Goal: Task Accomplishment & Management: Use online tool/utility

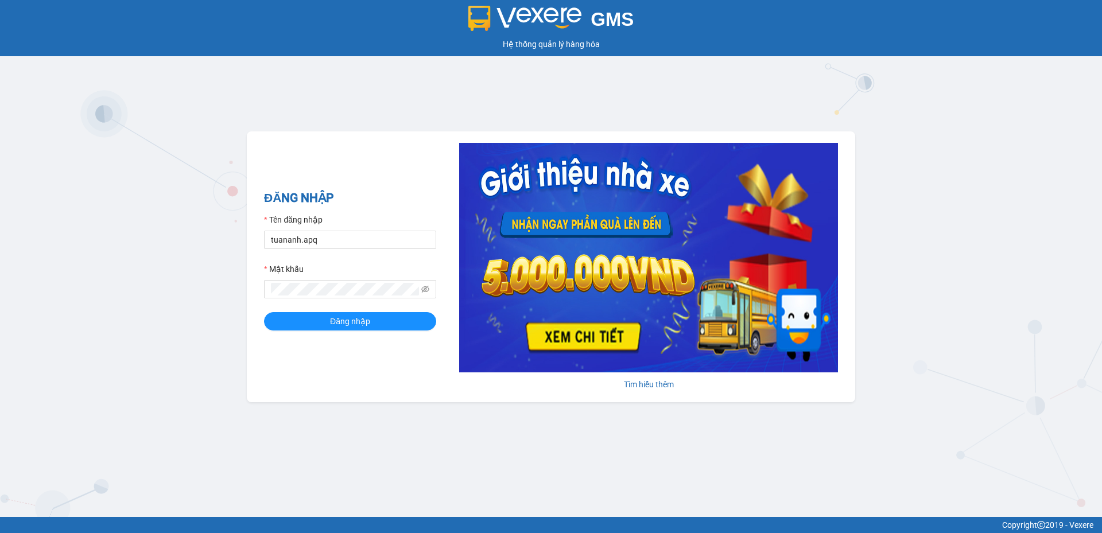
click at [347, 250] on form "Tên đăng nhập tuananh.apq Mật khẩu Đăng nhập" at bounding box center [350, 271] width 172 height 117
click at [351, 238] on input "tuananh.apq" at bounding box center [350, 240] width 172 height 18
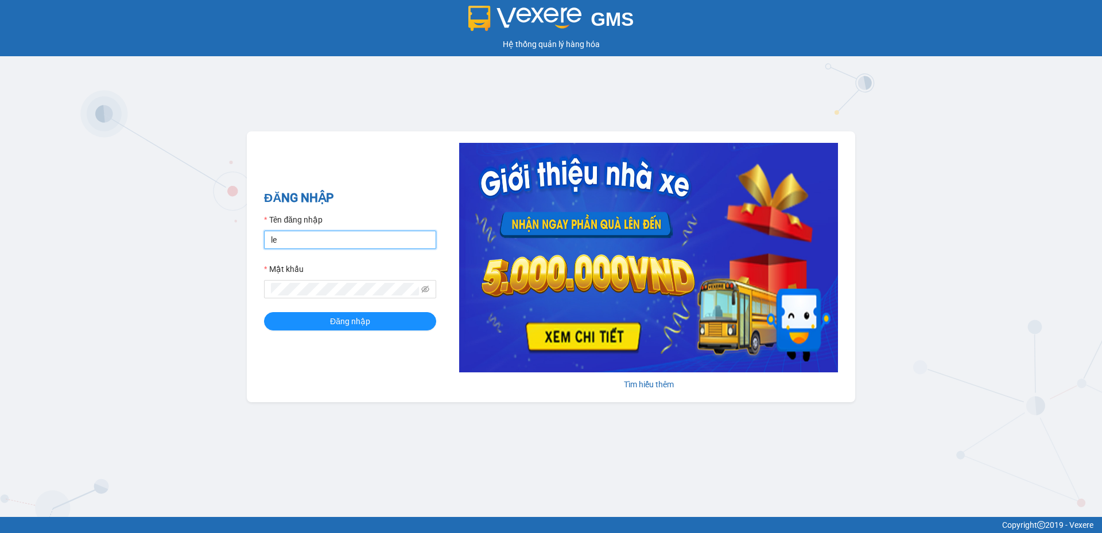
type input "levinh.apq"
click at [264, 312] on button "Đăng nhập" at bounding box center [350, 321] width 172 height 18
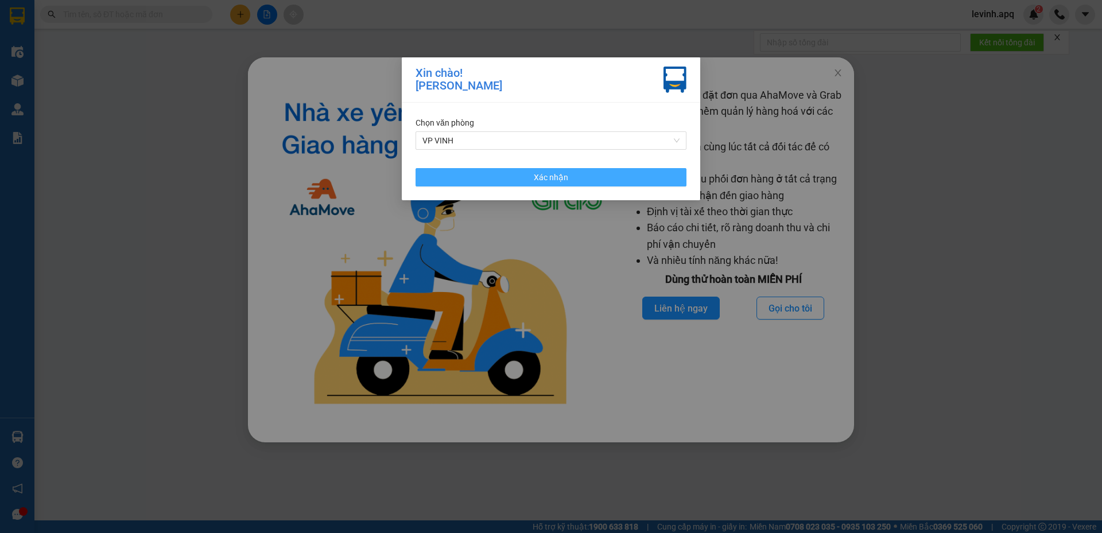
click at [641, 181] on button "Xác nhận" at bounding box center [550, 177] width 271 height 18
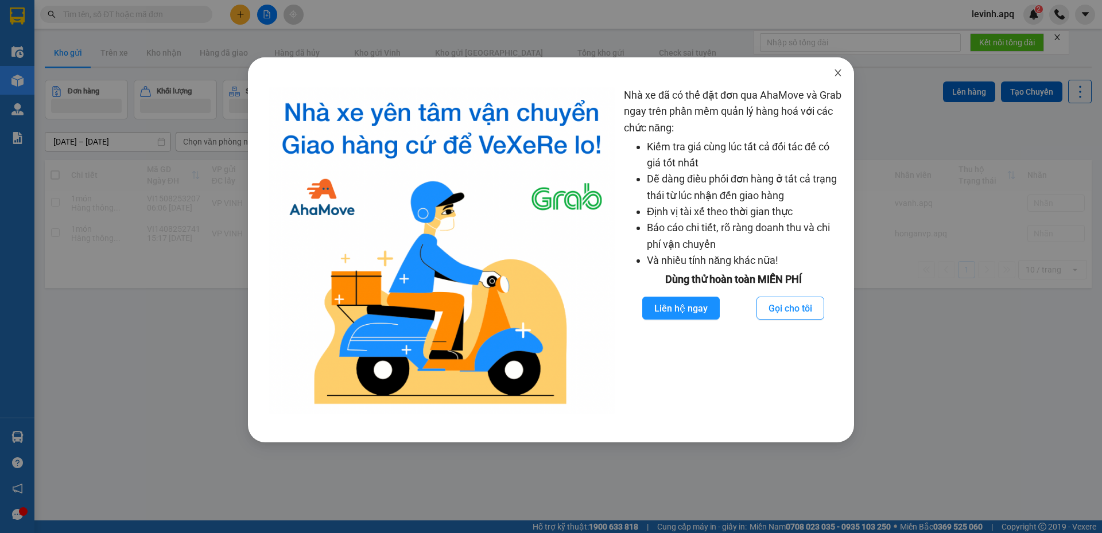
click at [837, 75] on icon "close" at bounding box center [837, 72] width 6 height 7
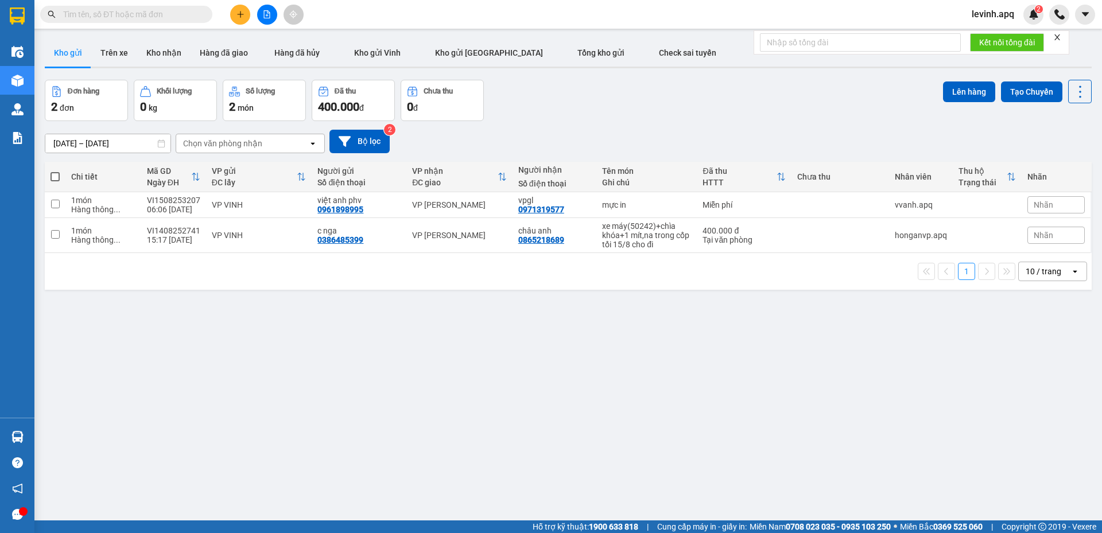
click at [1055, 40] on icon "close" at bounding box center [1057, 37] width 8 height 8
click at [143, 20] on input "text" at bounding box center [130, 14] width 135 height 13
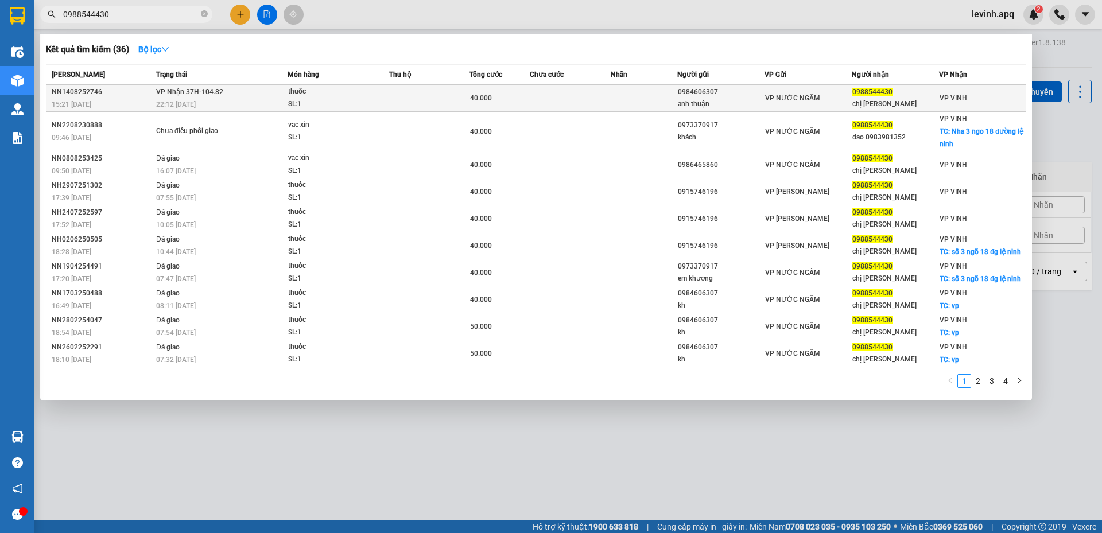
type input "0988544430"
click at [405, 98] on td at bounding box center [429, 98] width 80 height 27
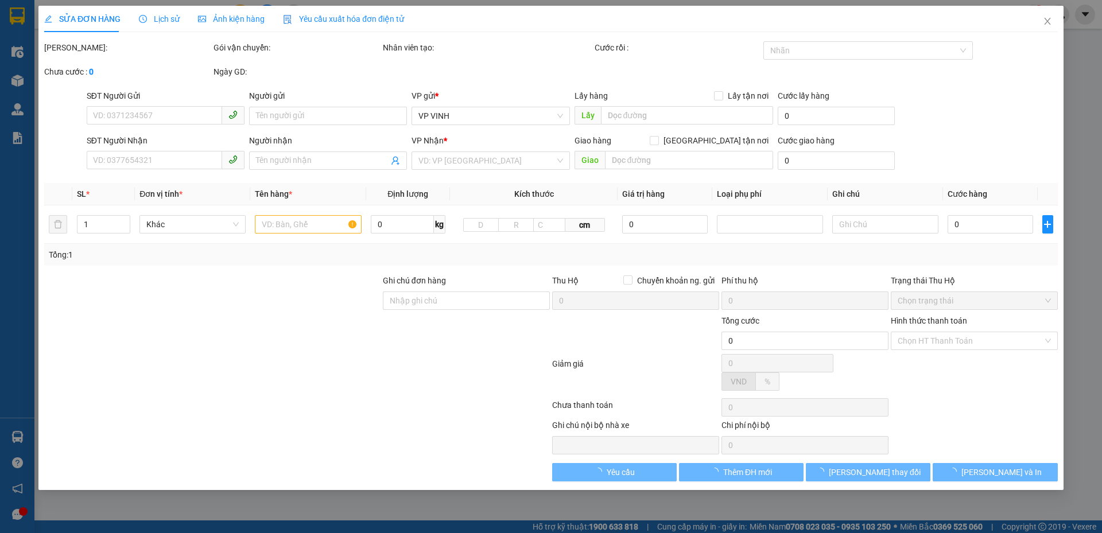
type input "0984606307"
type input "anh thuận"
type input "0988544430"
type input "chị đào"
type input "40.000"
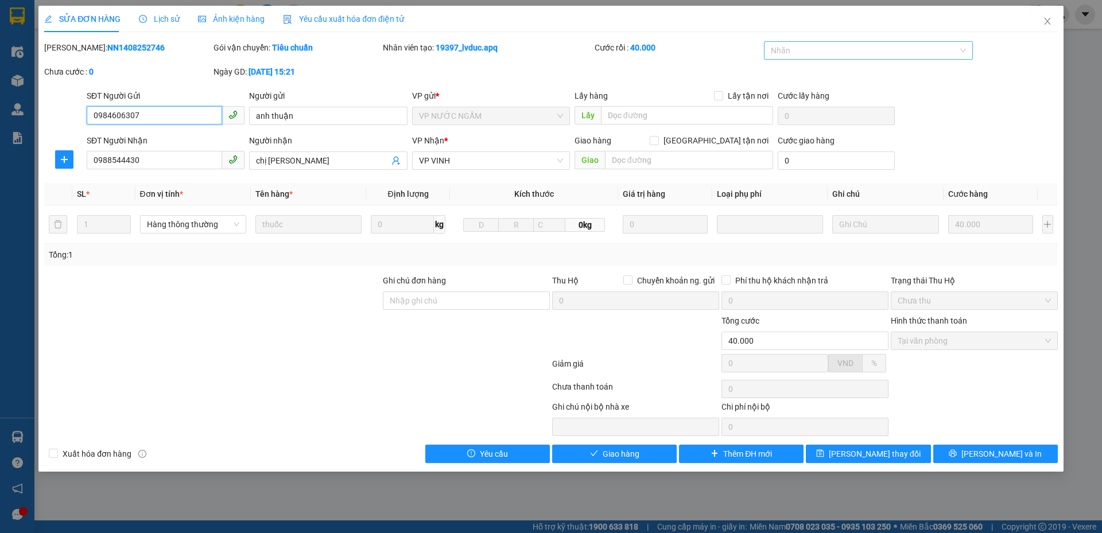
click at [861, 47] on div at bounding box center [862, 51] width 192 height 14
click at [812, 107] on div "KHÔNG NGHE" at bounding box center [869, 110] width 196 height 13
click at [856, 456] on span "[PERSON_NAME] thay đổi" at bounding box center [874, 454] width 92 height 13
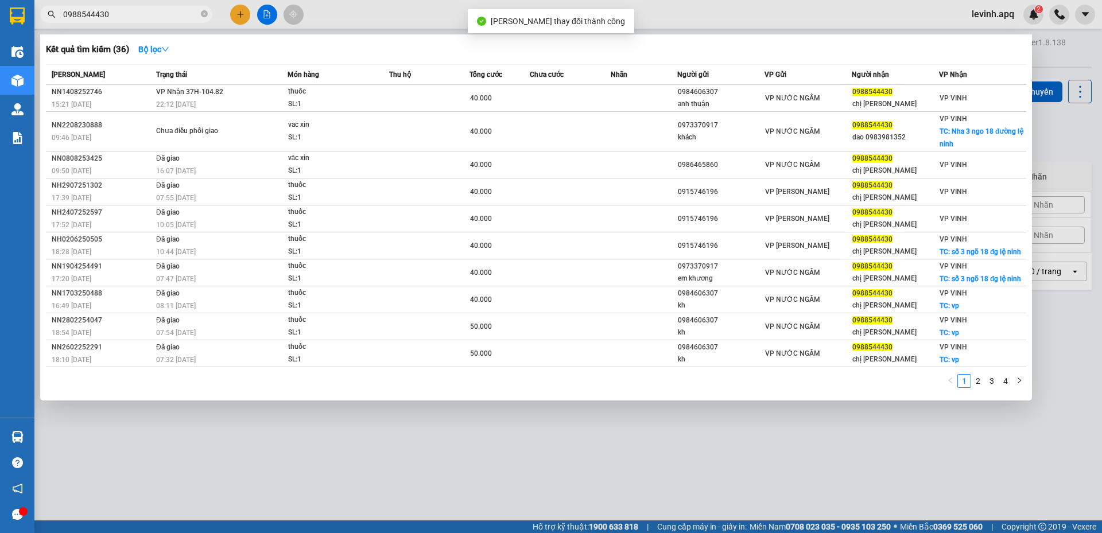
click at [149, 7] on span "0988544430" at bounding box center [126, 14] width 172 height 17
click at [151, 16] on input "0988544430" at bounding box center [130, 14] width 135 height 13
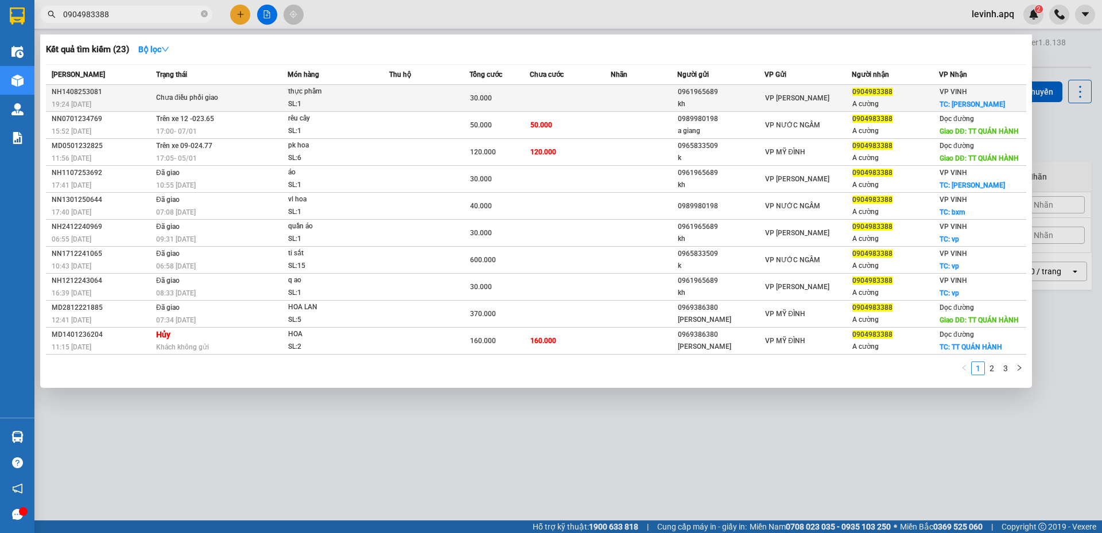
type input "0904983388"
click at [231, 98] on div "Chưa điều phối giao" at bounding box center [199, 98] width 86 height 13
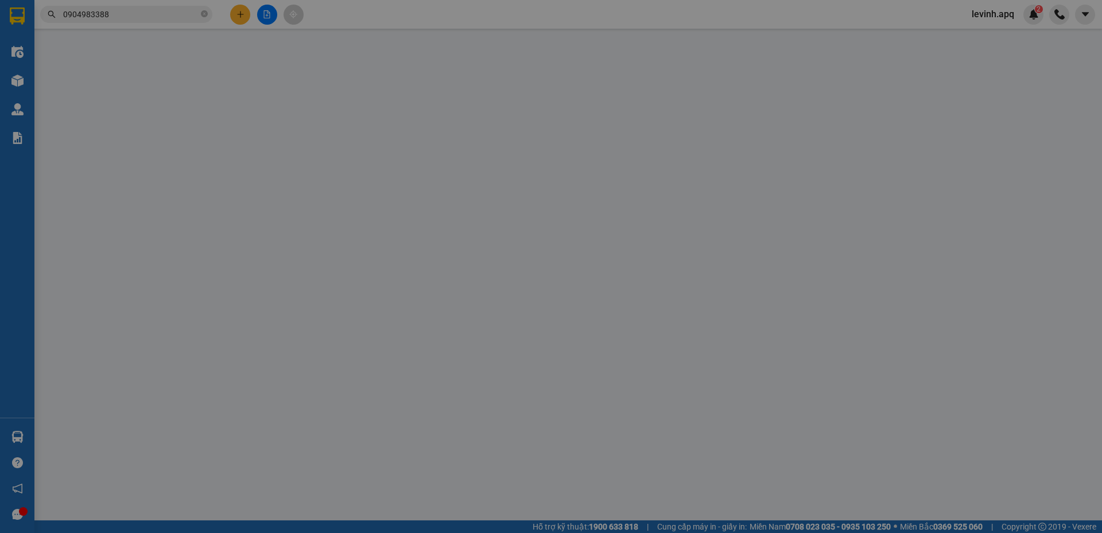
type input "0961965689"
type input "kh"
type input "0904983388"
type input "A cường"
checkbox input "true"
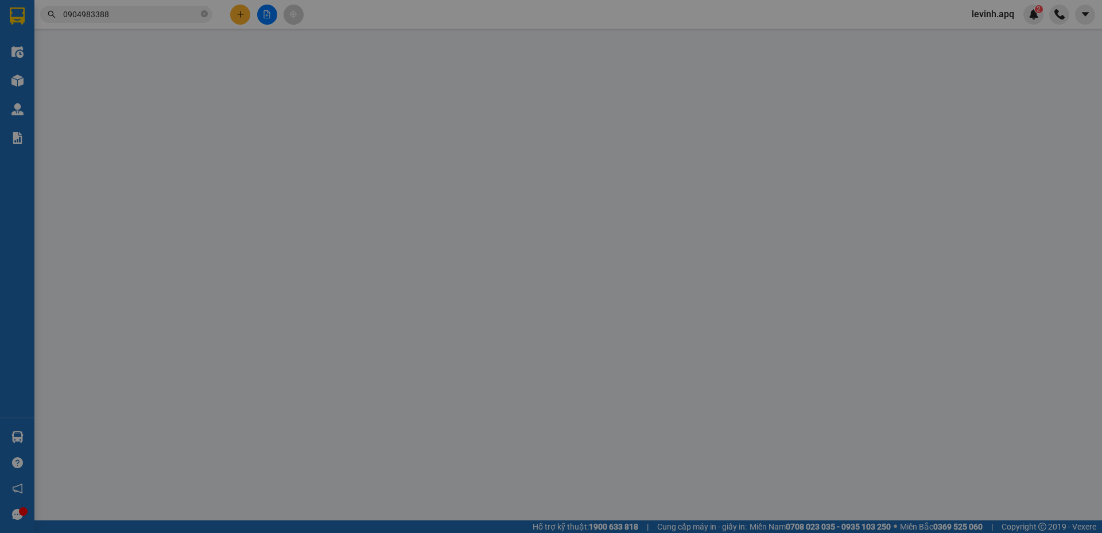
type input "lý thường kiệt"
type input "30.000"
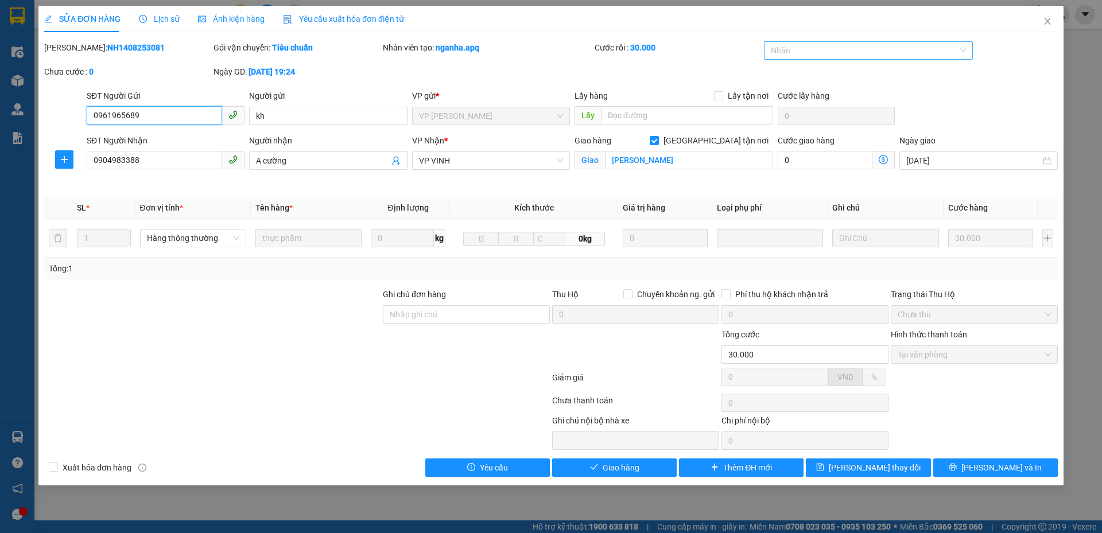
click at [847, 56] on div at bounding box center [862, 51] width 192 height 14
click at [799, 114] on div "KHÔNG NGHE" at bounding box center [869, 110] width 196 height 13
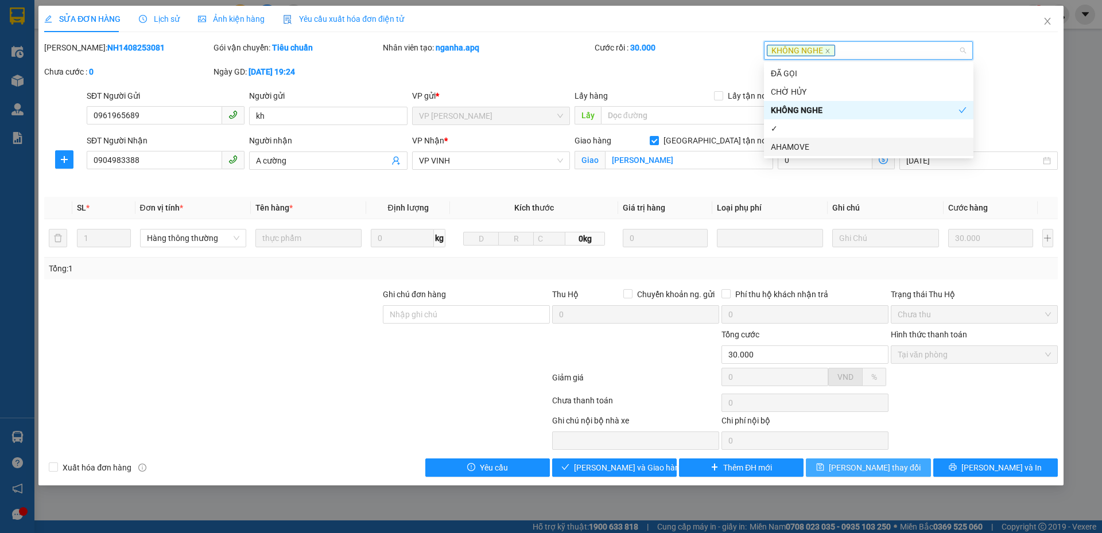
click at [873, 468] on span "[PERSON_NAME] thay đổi" at bounding box center [874, 467] width 92 height 13
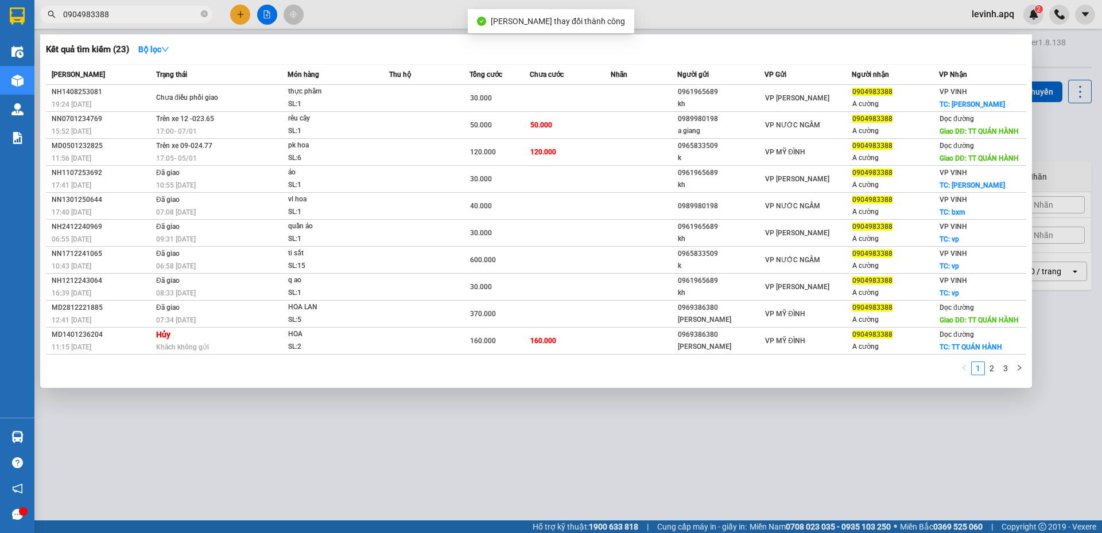
click at [148, 6] on span "0904983388" at bounding box center [126, 14] width 172 height 17
click at [148, 14] on input "0904983388" at bounding box center [130, 14] width 135 height 13
type input "0"
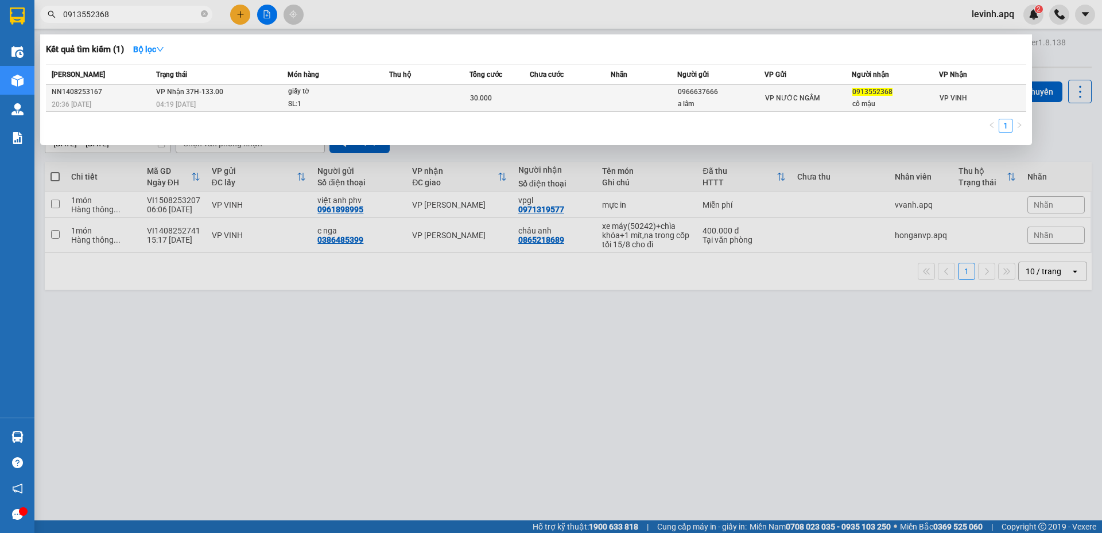
click at [308, 98] on div "SL: 1" at bounding box center [331, 104] width 86 height 13
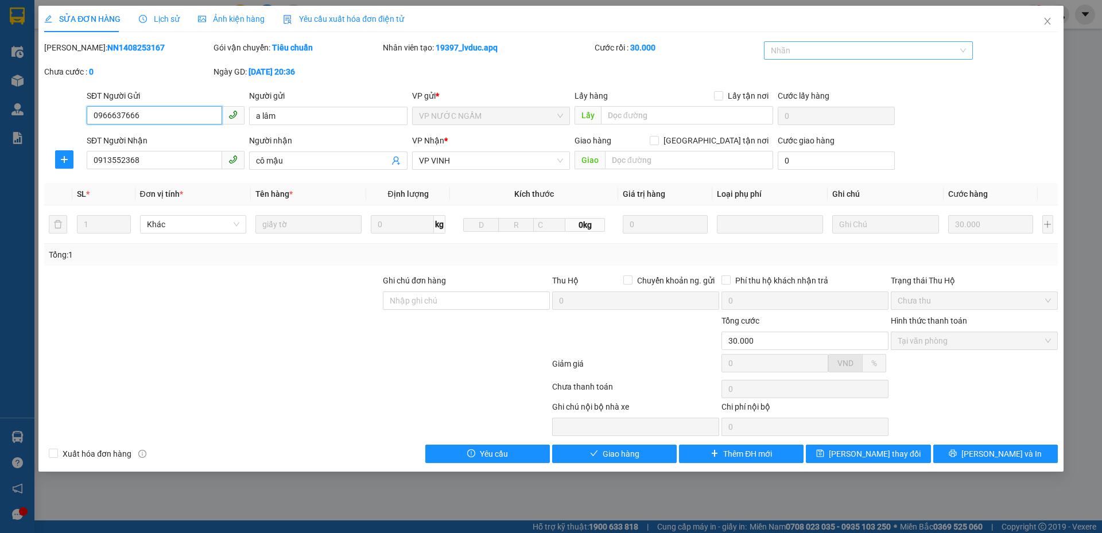
click at [798, 44] on div at bounding box center [862, 51] width 192 height 14
click at [801, 115] on div "KHÔNG NGHE" at bounding box center [869, 110] width 196 height 13
click at [864, 454] on span "[PERSON_NAME] thay đổi" at bounding box center [874, 454] width 92 height 13
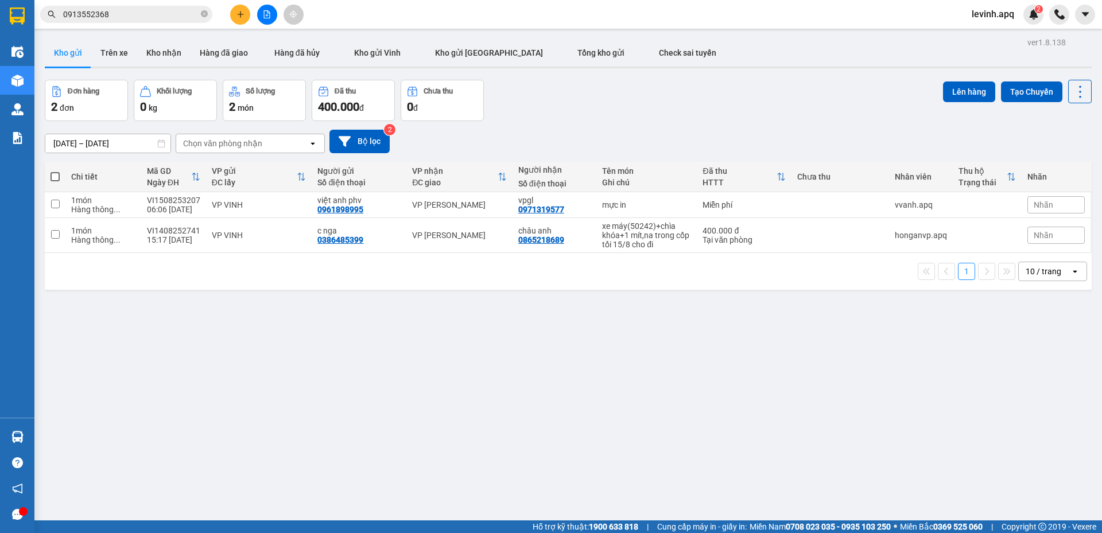
click at [666, 118] on div "Đơn hàng 2 đơn Khối lượng 0 kg Số lượng 2 món Đã thu 400.000 đ Chưa thu 0 đ Lên…" at bounding box center [568, 100] width 1046 height 41
click at [601, 122] on div "[DATE] – [DATE] Press the down arrow key to interact with the calendar and sele…" at bounding box center [568, 141] width 1046 height 41
click at [365, 137] on button "Bộ lọc" at bounding box center [359, 142] width 60 height 24
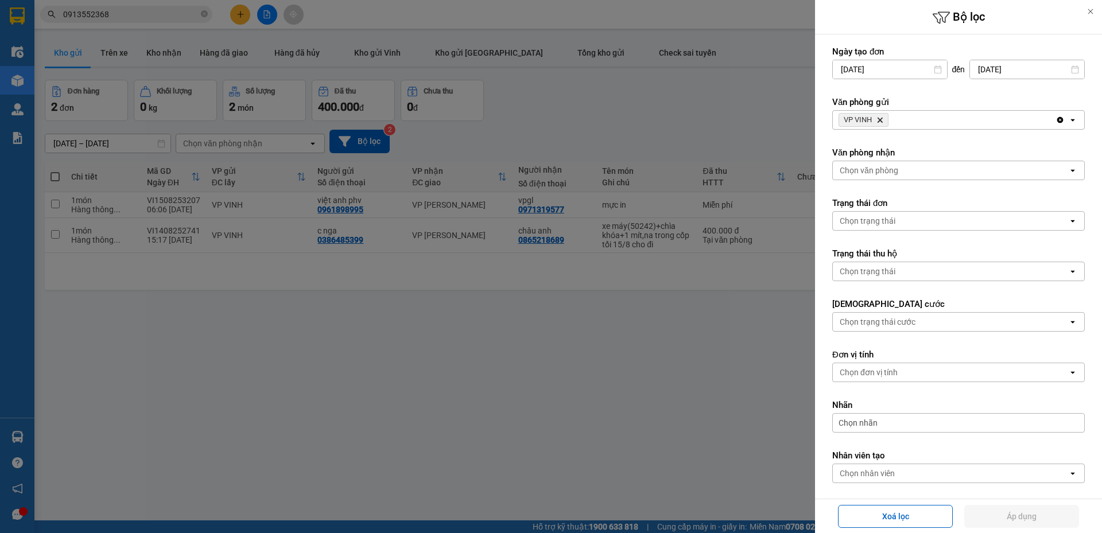
click at [881, 117] on icon "Delete" at bounding box center [879, 119] width 7 height 7
click at [881, 117] on div "Chọn văn phòng" at bounding box center [868, 119] width 59 height 11
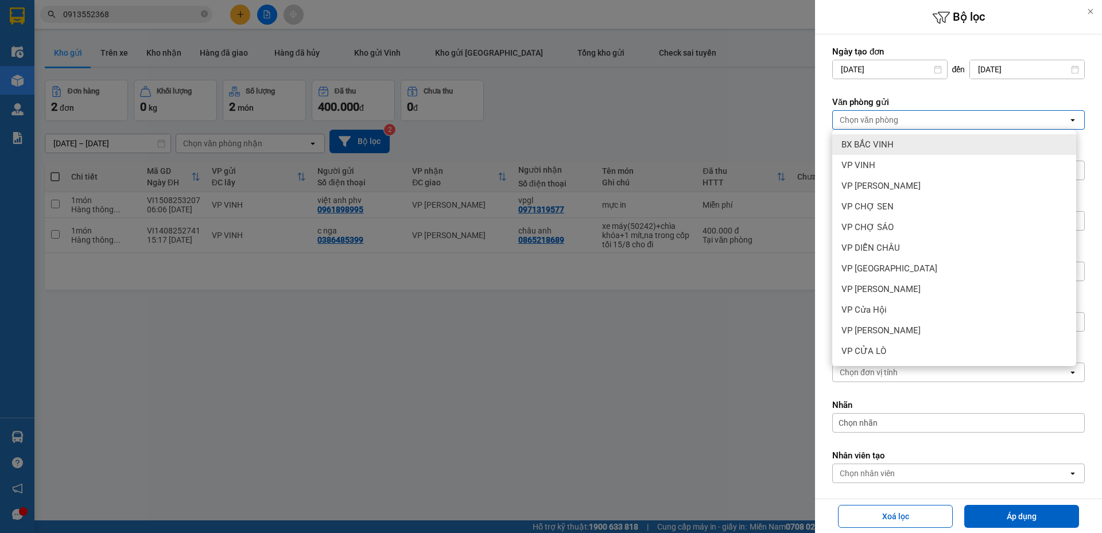
click at [886, 139] on span "BX BẮC VINH" at bounding box center [867, 144] width 52 height 11
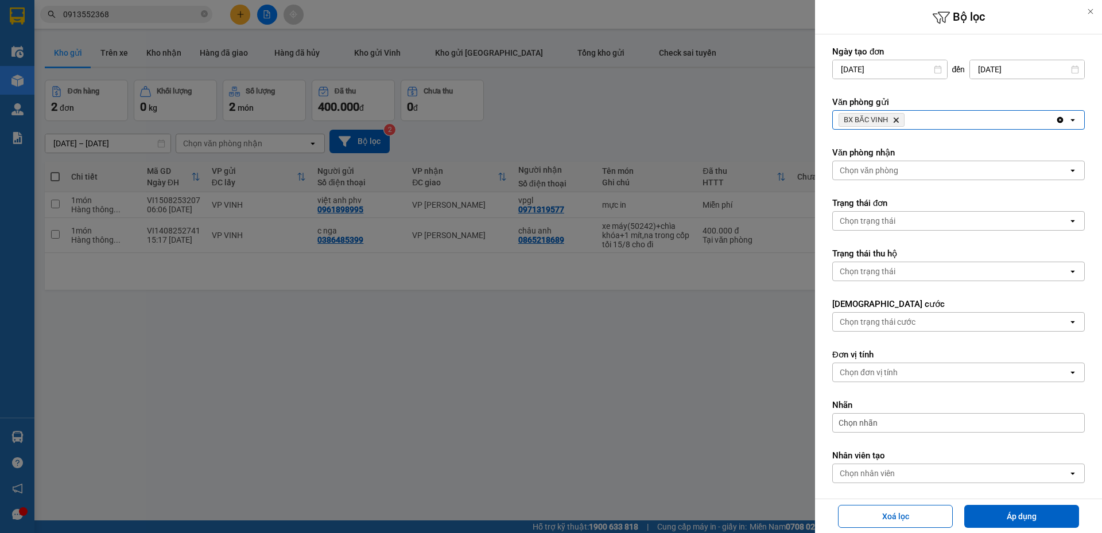
click at [924, 121] on div "BX BẮC VINH Delete" at bounding box center [943, 120] width 223 height 18
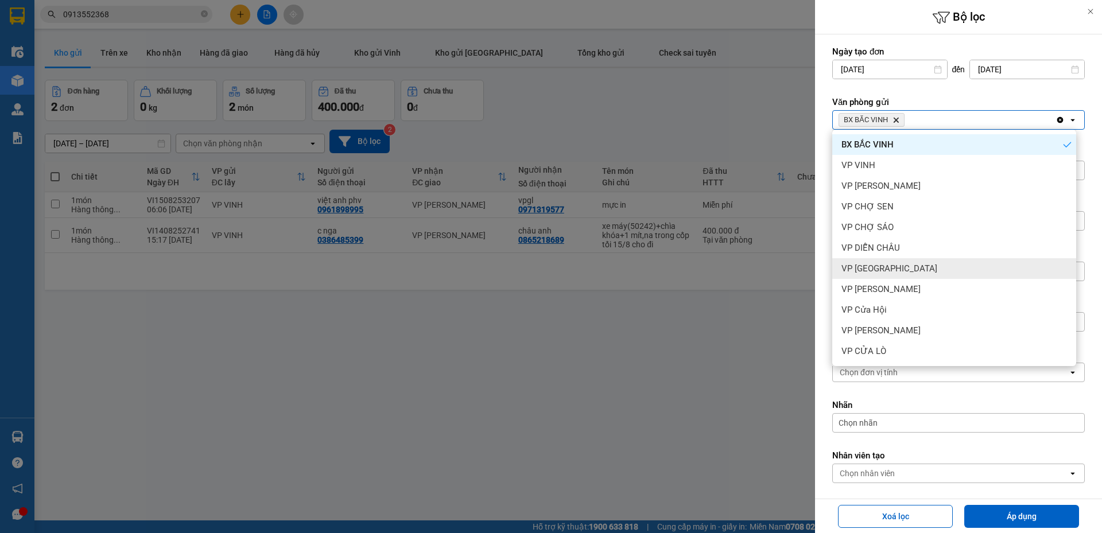
click at [928, 263] on div "VP [GEOGRAPHIC_DATA]" at bounding box center [954, 268] width 244 height 21
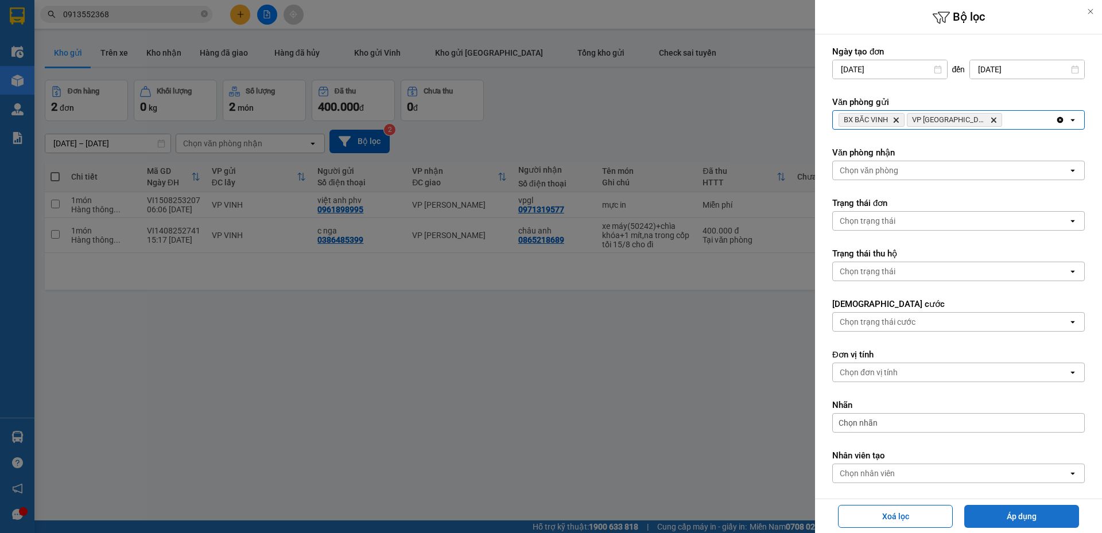
click at [1001, 516] on button "Áp dụng" at bounding box center [1021, 516] width 115 height 23
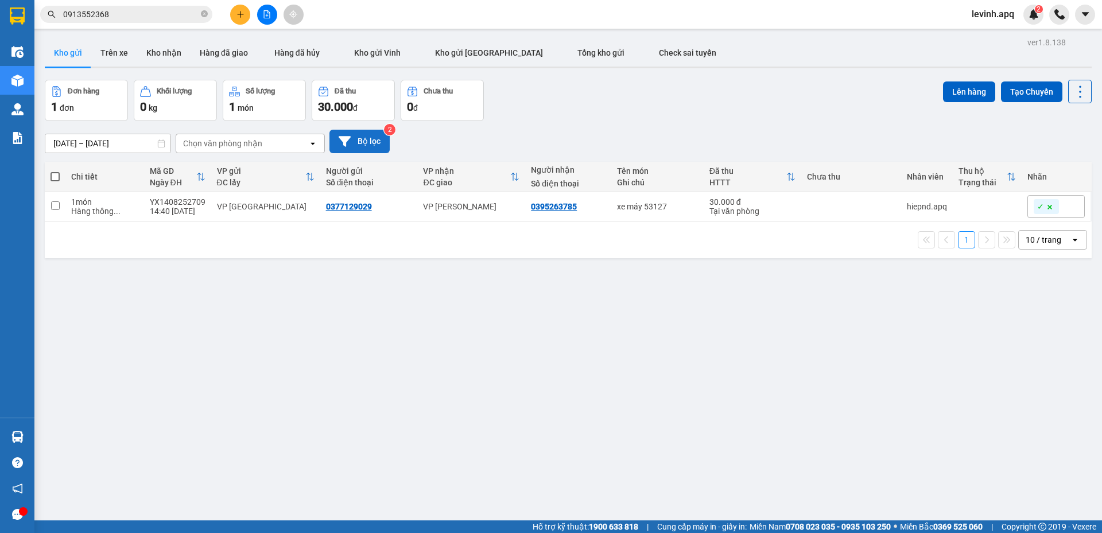
click at [376, 140] on button "Bộ lọc" at bounding box center [359, 142] width 60 height 24
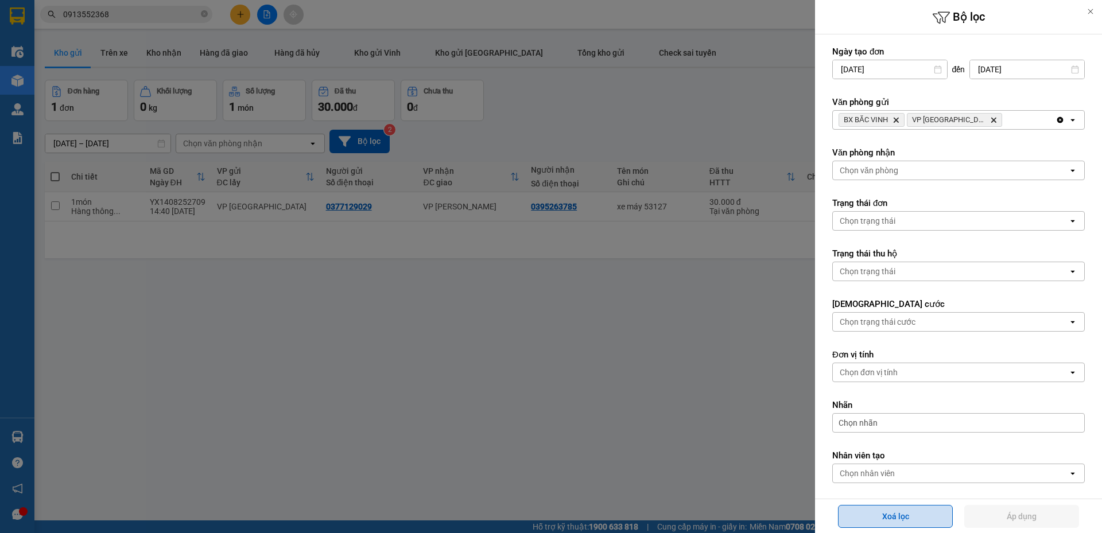
click at [865, 513] on button "Xoá lọc" at bounding box center [895, 516] width 115 height 23
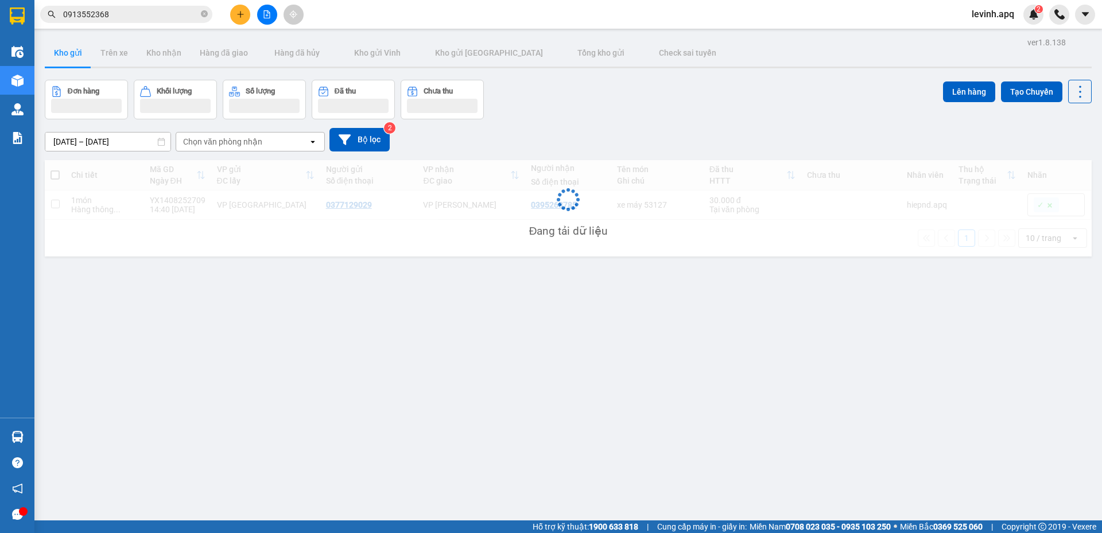
click at [454, 379] on div "ver 1.8.138 Kho gửi Trên xe Kho nhận Hàng đã giao Hàng đã hủy Kho gửi Vinh Kho …" at bounding box center [568, 300] width 1056 height 533
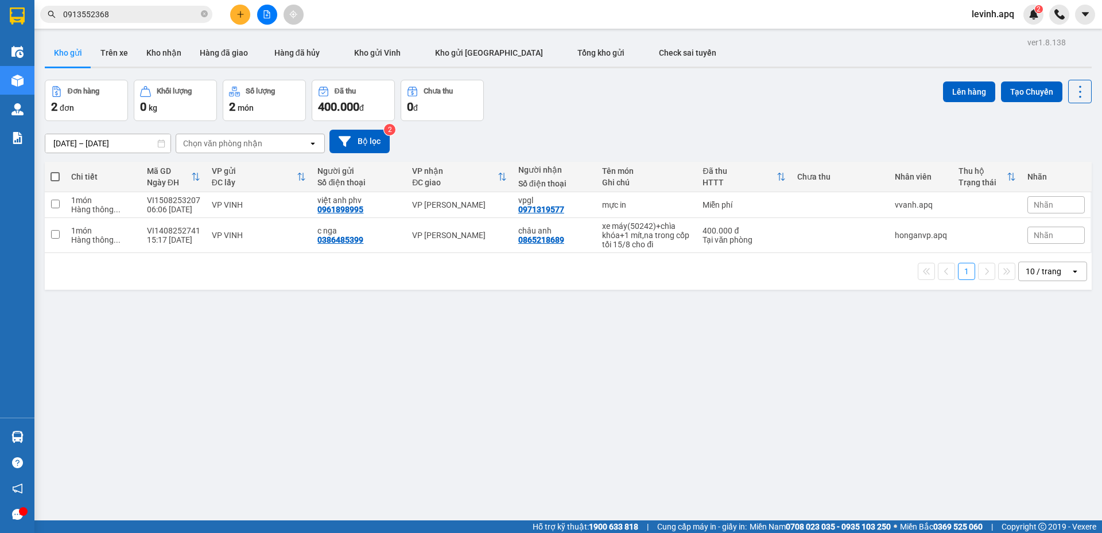
click at [566, 124] on div "[DATE] – [DATE] Press the down arrow key to interact with the calendar and sele…" at bounding box center [568, 141] width 1046 height 41
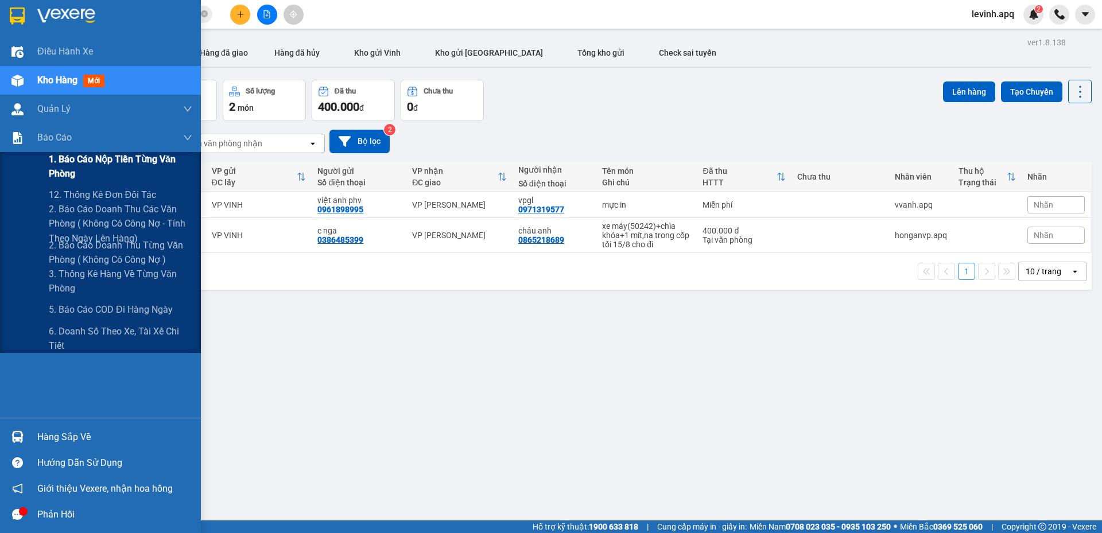
click at [95, 170] on span "1. Báo cáo nộp tiền từng văn phòng" at bounding box center [120, 166] width 143 height 29
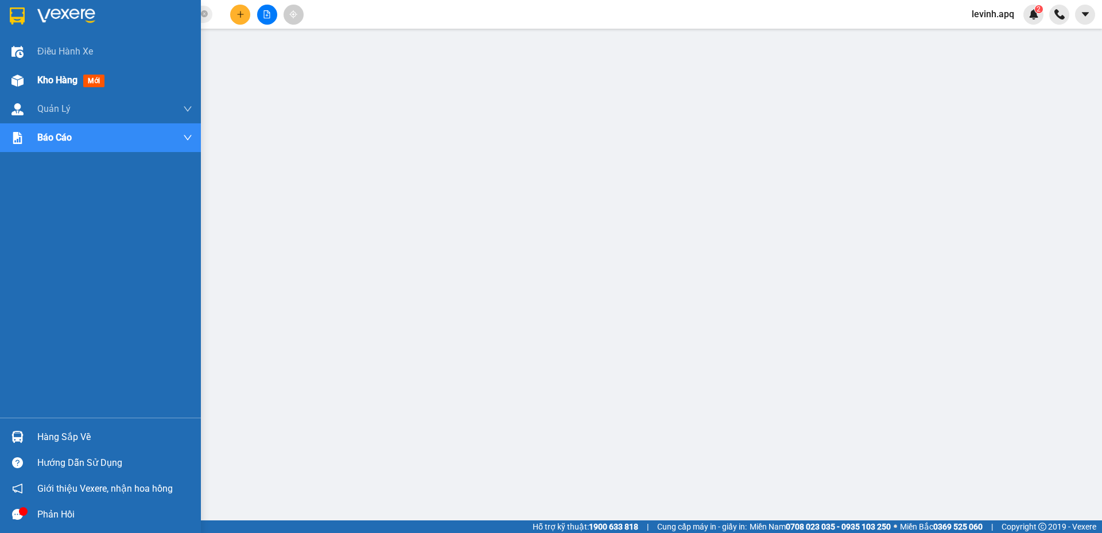
click at [24, 75] on div at bounding box center [17, 81] width 20 height 20
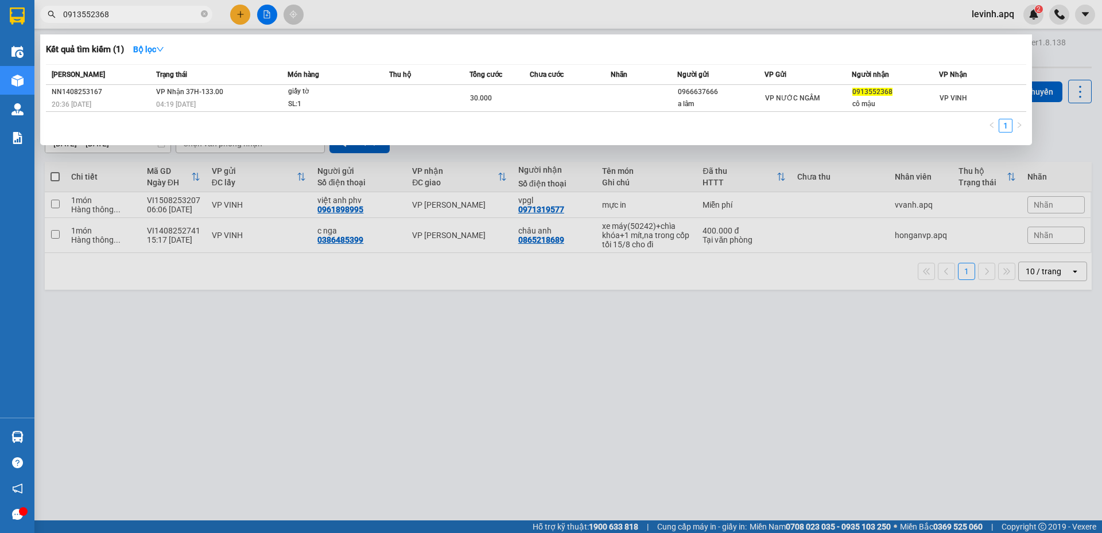
click at [134, 19] on input "0913552368" at bounding box center [130, 14] width 135 height 13
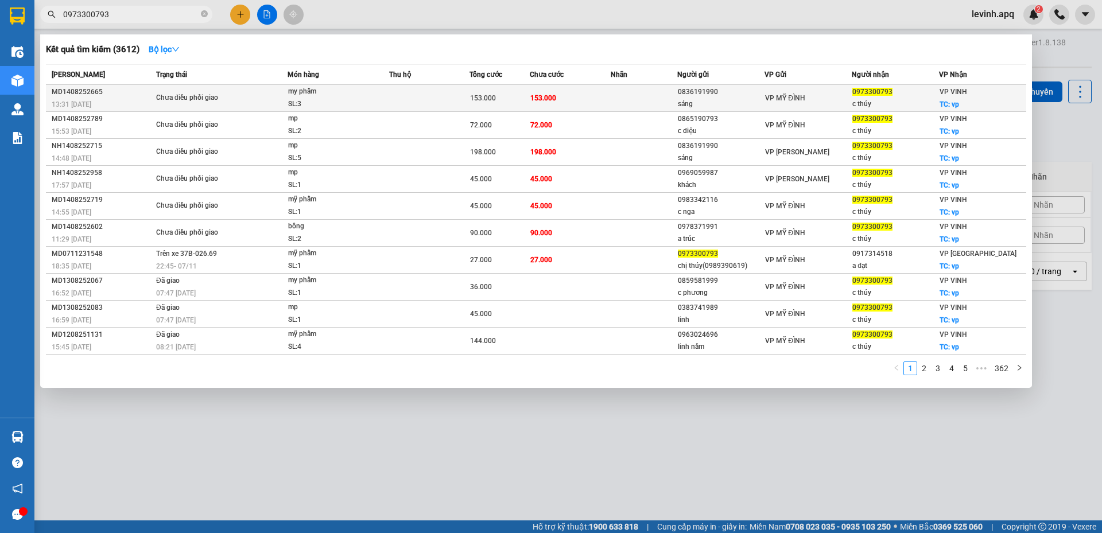
type input "0973300793"
click at [301, 94] on div "my phẩm" at bounding box center [331, 91] width 86 height 13
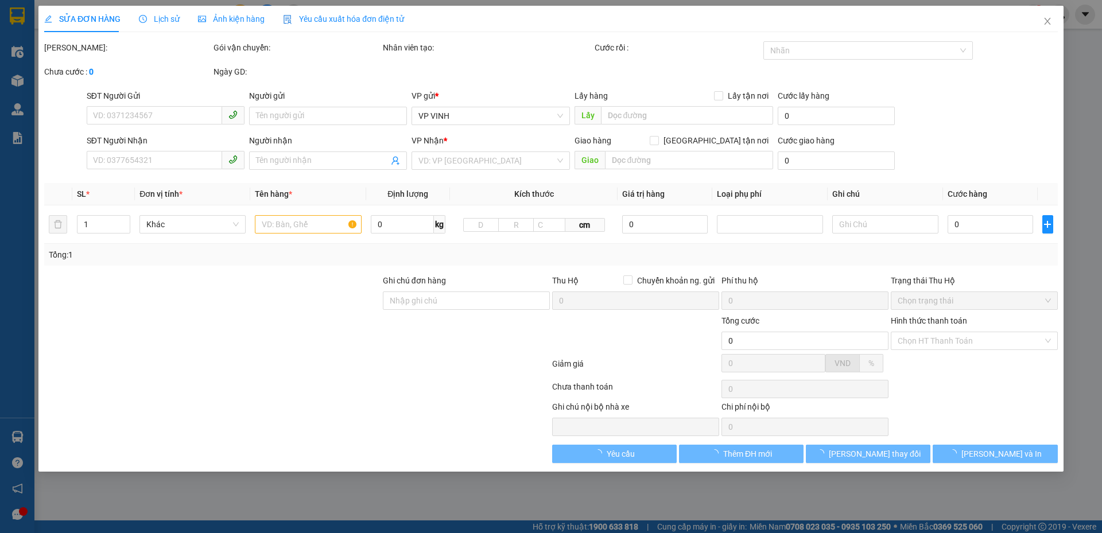
type input "0836191990"
type input "sáng"
type input "0973300793"
type input "c thúy"
checkbox input "true"
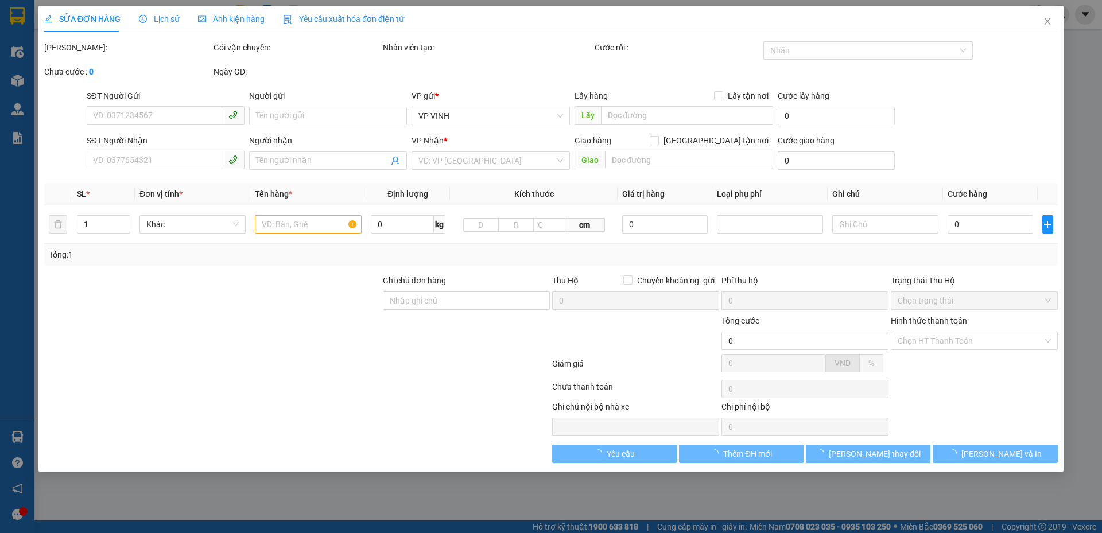
type input "vp"
type input "153.000"
type input "10"
type input "153.000"
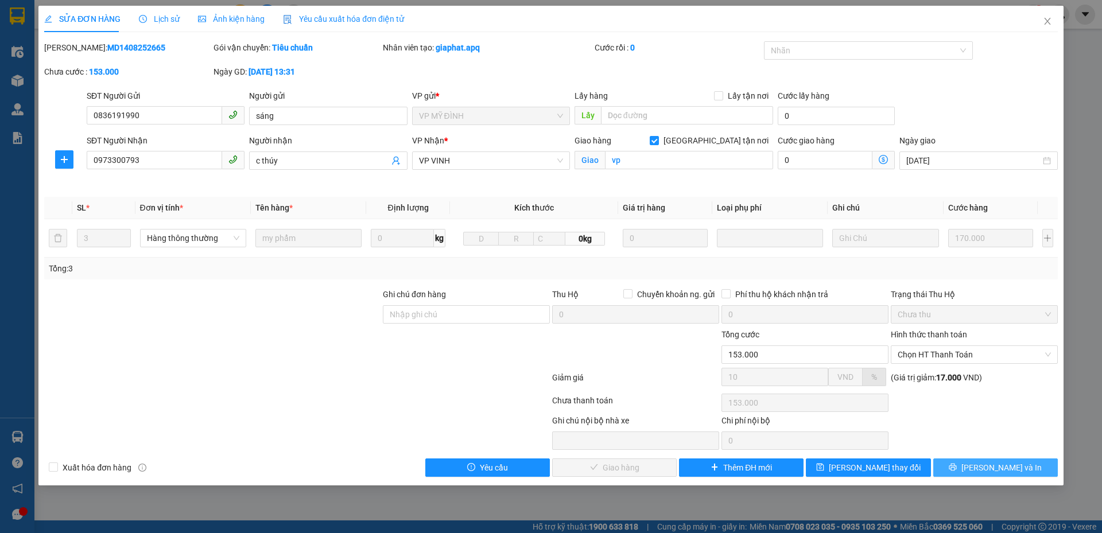
click at [994, 464] on span "[PERSON_NAME] và In" at bounding box center [1001, 467] width 80 height 13
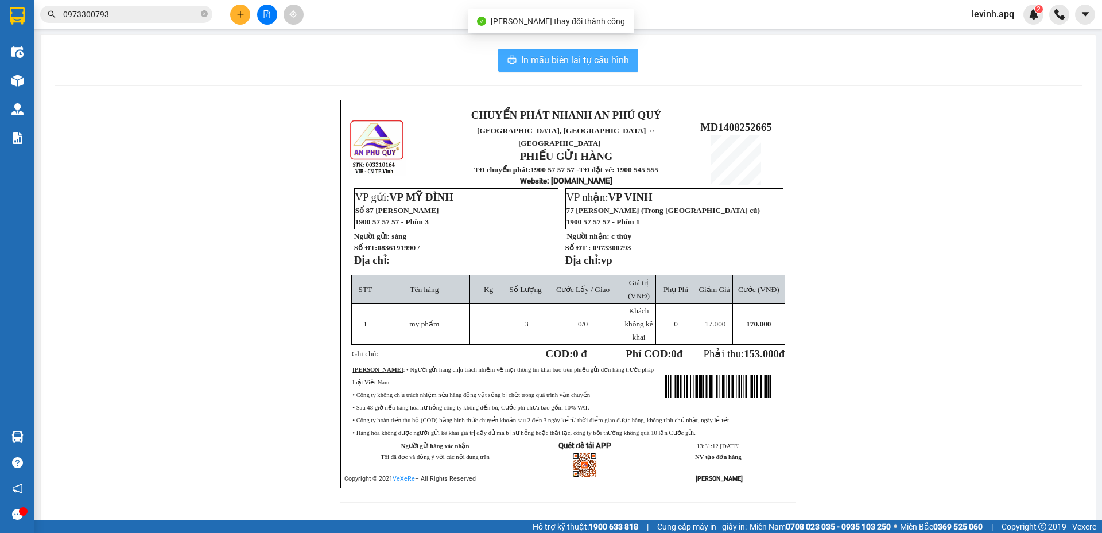
click at [583, 63] on span "In mẫu biên lai tự cấu hình" at bounding box center [575, 60] width 108 height 14
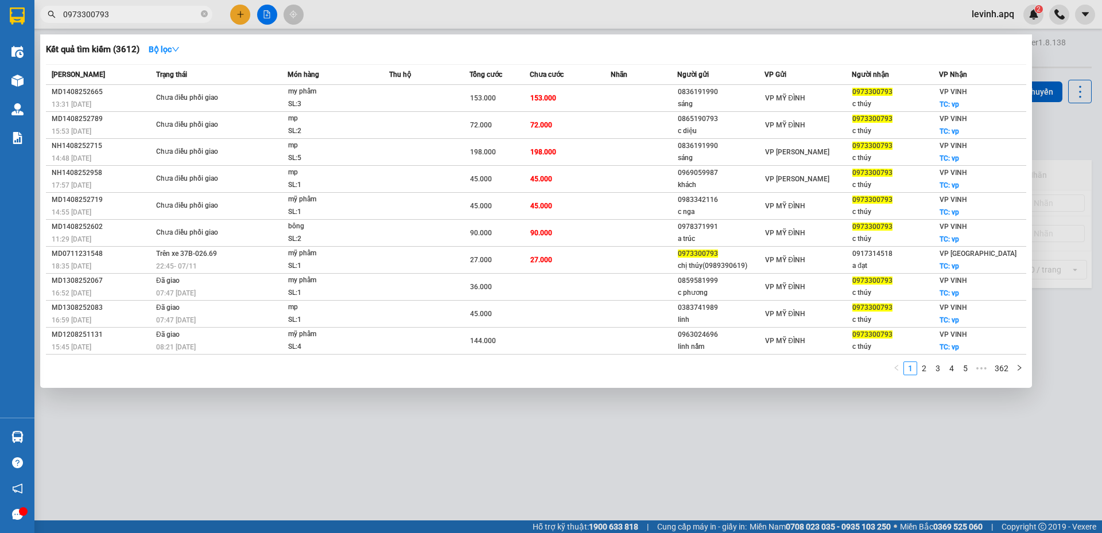
click at [141, 19] on input "0973300793" at bounding box center [130, 14] width 135 height 13
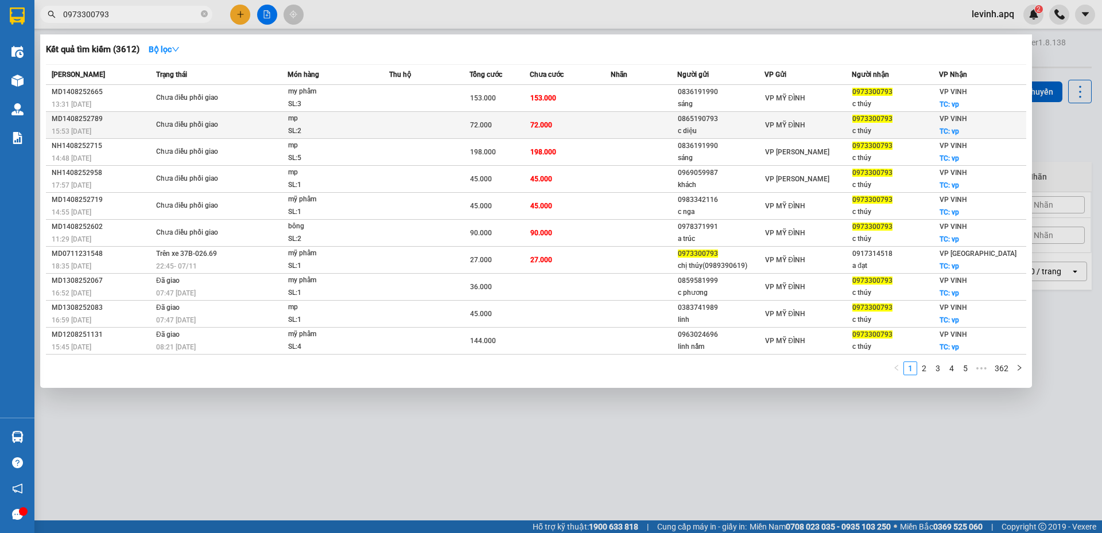
click at [229, 123] on div "Chưa điều phối giao" at bounding box center [199, 125] width 86 height 13
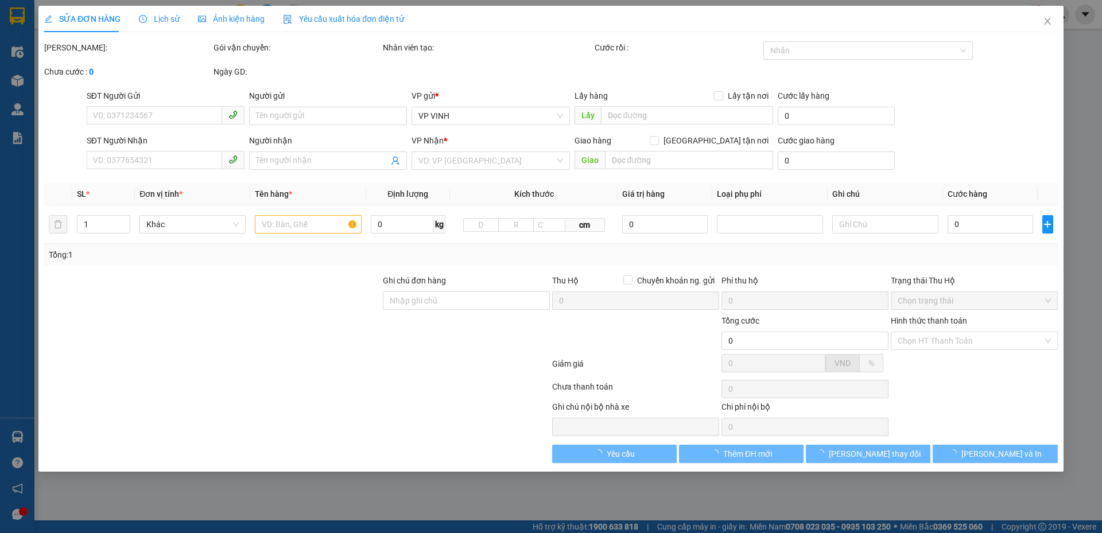
type input "0865190793"
type input "c diệu"
type input "0973300793"
type input "c thúy"
checkbox input "true"
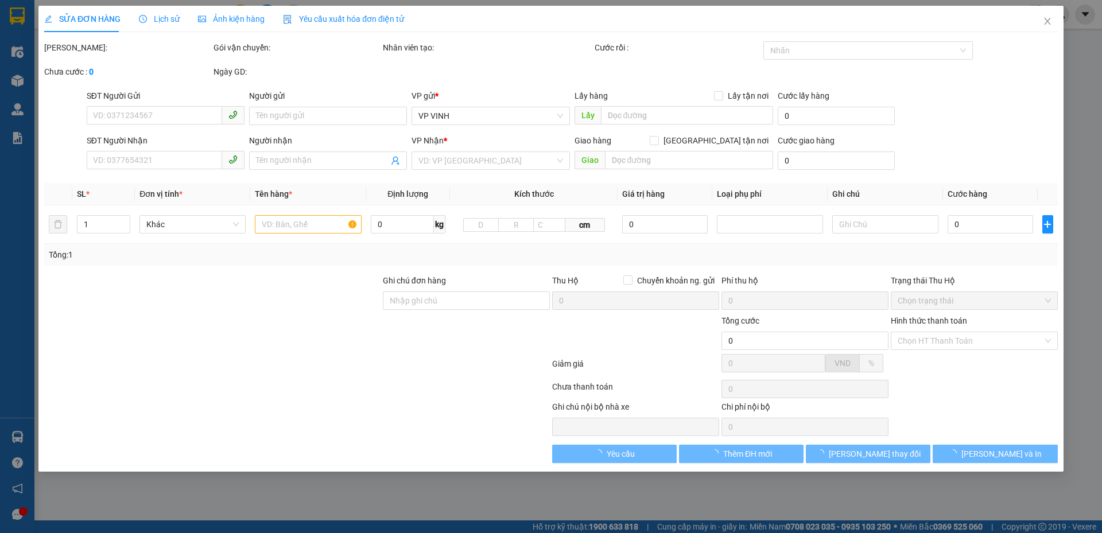
type input "vp"
type input "72.000"
type input "10"
type input "72.000"
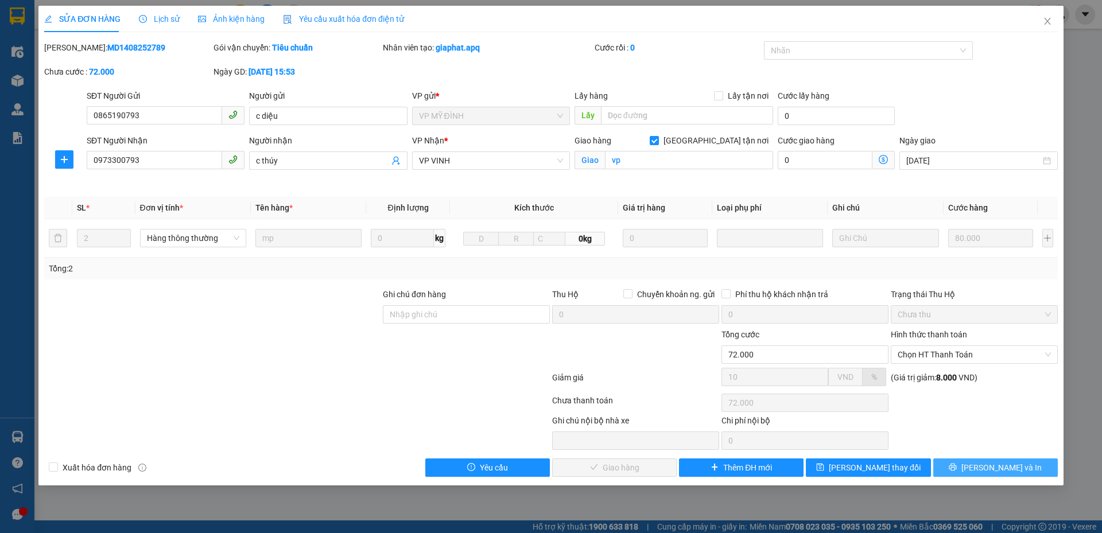
click at [956, 470] on icon "printer" at bounding box center [952, 467] width 8 height 8
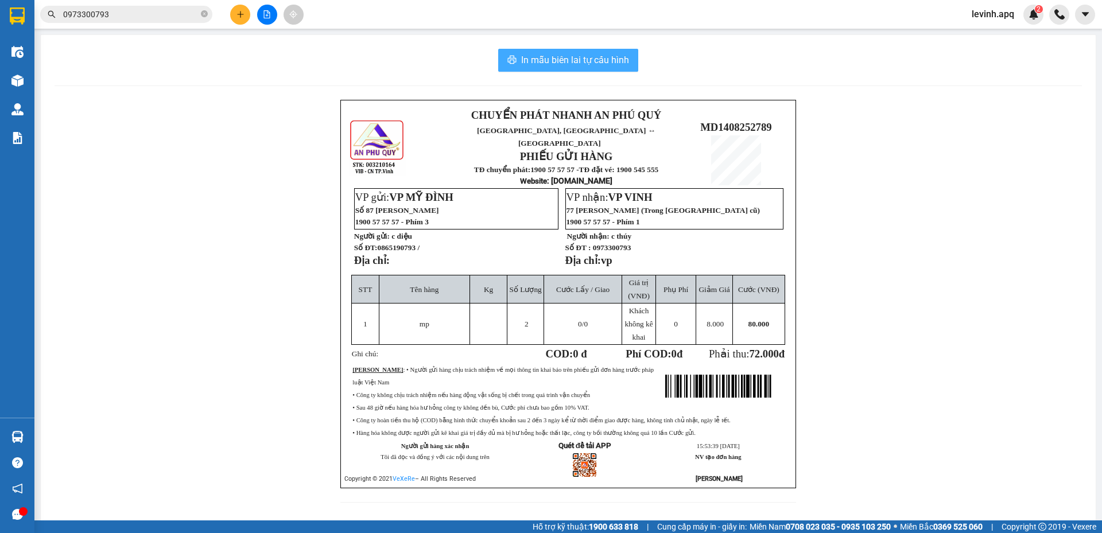
click at [611, 62] on span "In mẫu biên lai tự cấu hình" at bounding box center [575, 60] width 108 height 14
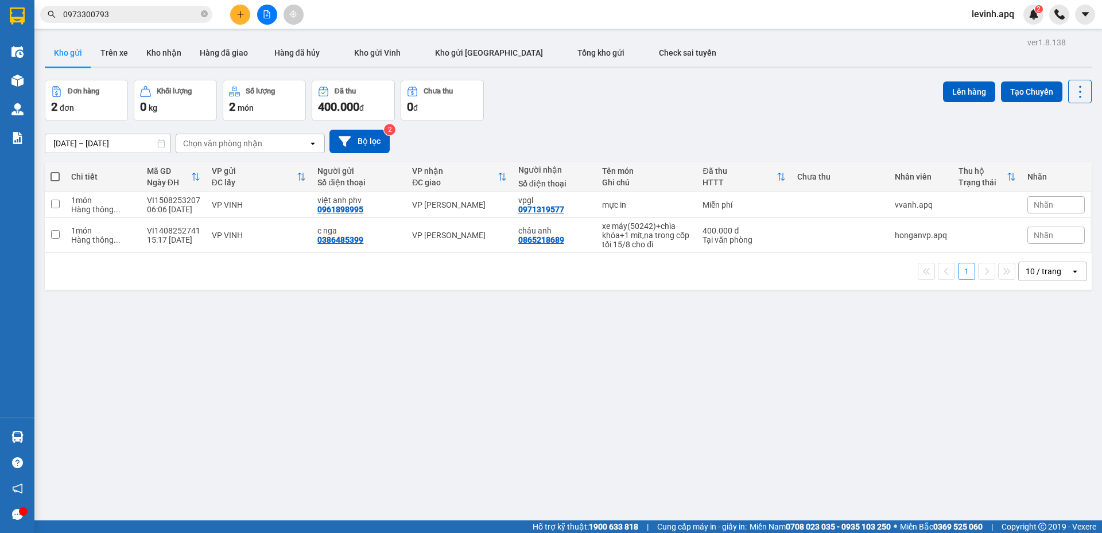
click at [153, 16] on input "0973300793" at bounding box center [130, 14] width 135 height 13
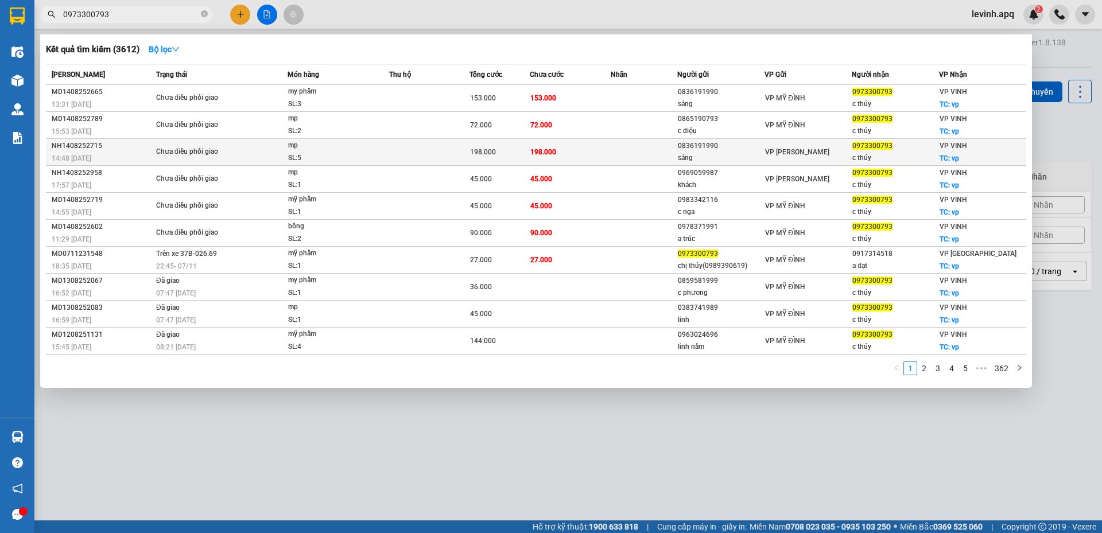
click at [196, 151] on div "Chưa điều phối giao" at bounding box center [199, 152] width 86 height 13
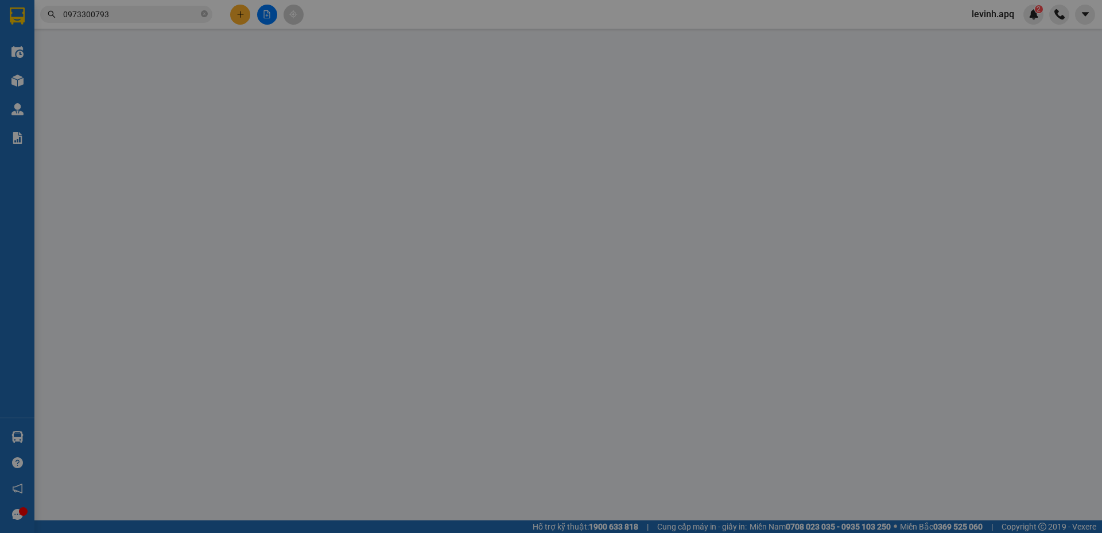
type input "0836191990"
type input "sáng"
type input "0973300793"
type input "c thúy"
checkbox input "true"
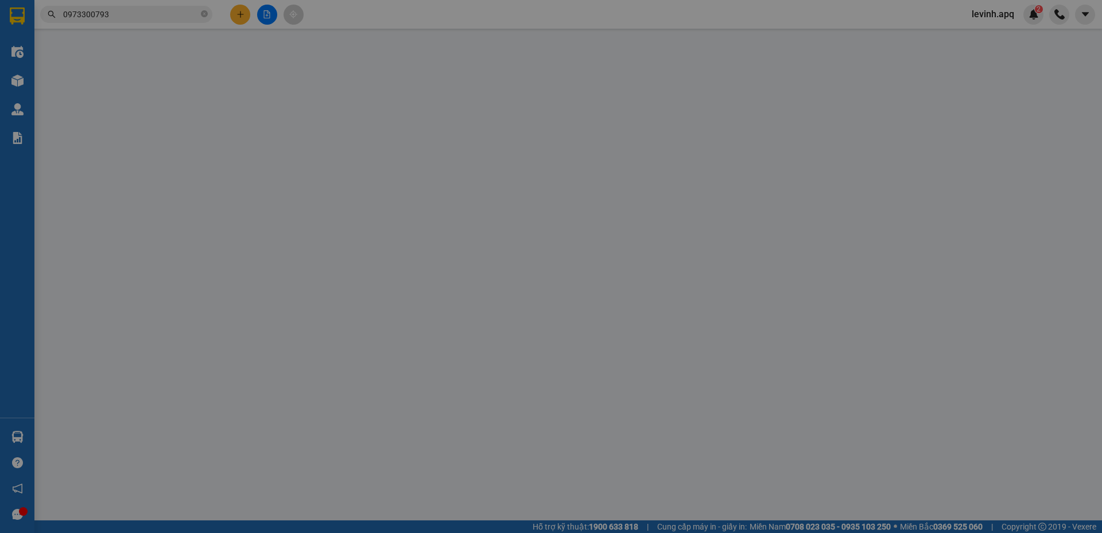
type input "vp"
type input "198.000"
type input "10"
type input "198.000"
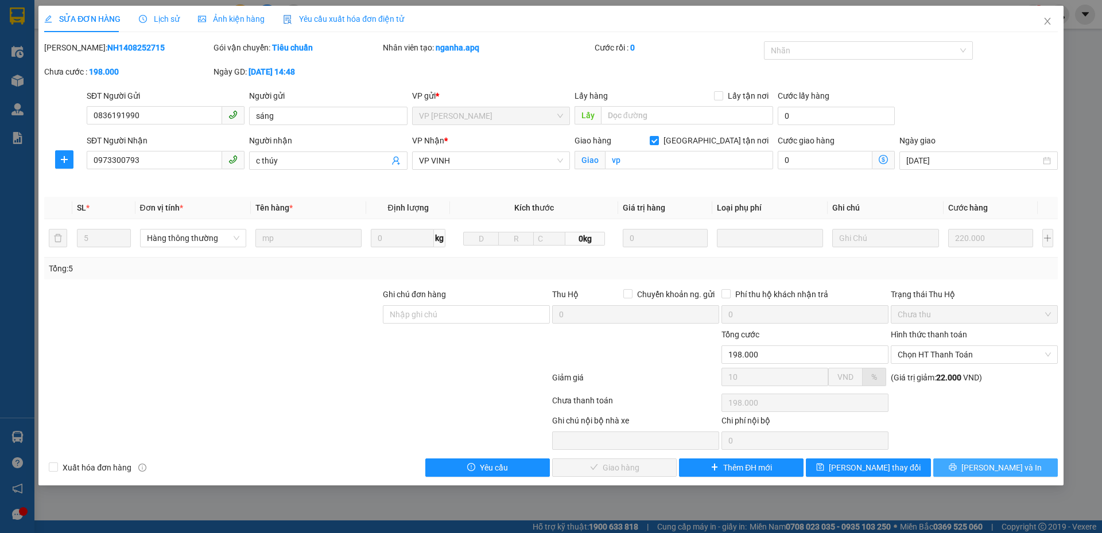
click at [1006, 467] on span "[PERSON_NAME] và In" at bounding box center [1001, 467] width 80 height 13
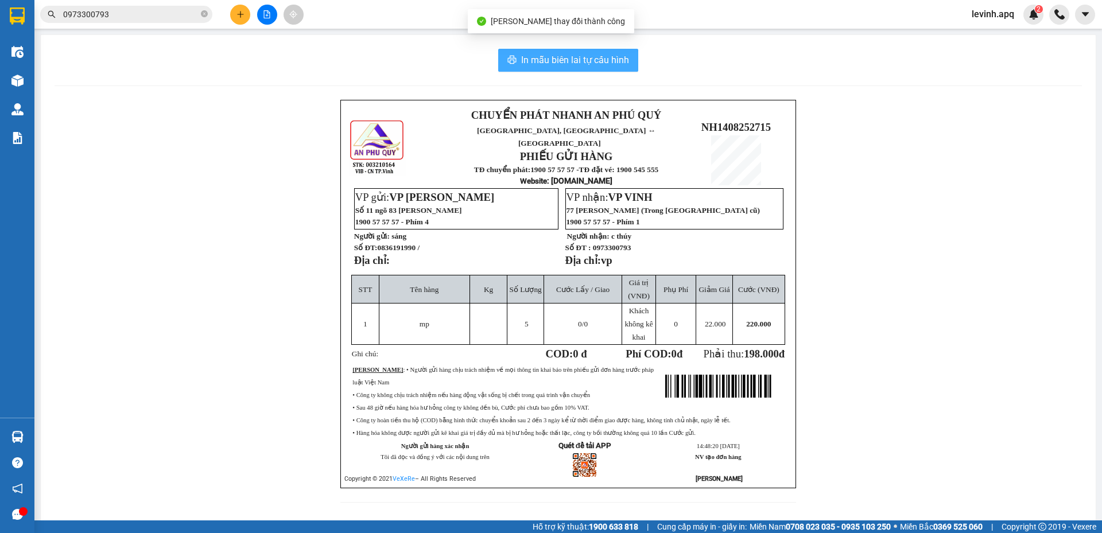
click at [595, 63] on span "In mẫu biên lai tự cấu hình" at bounding box center [575, 60] width 108 height 14
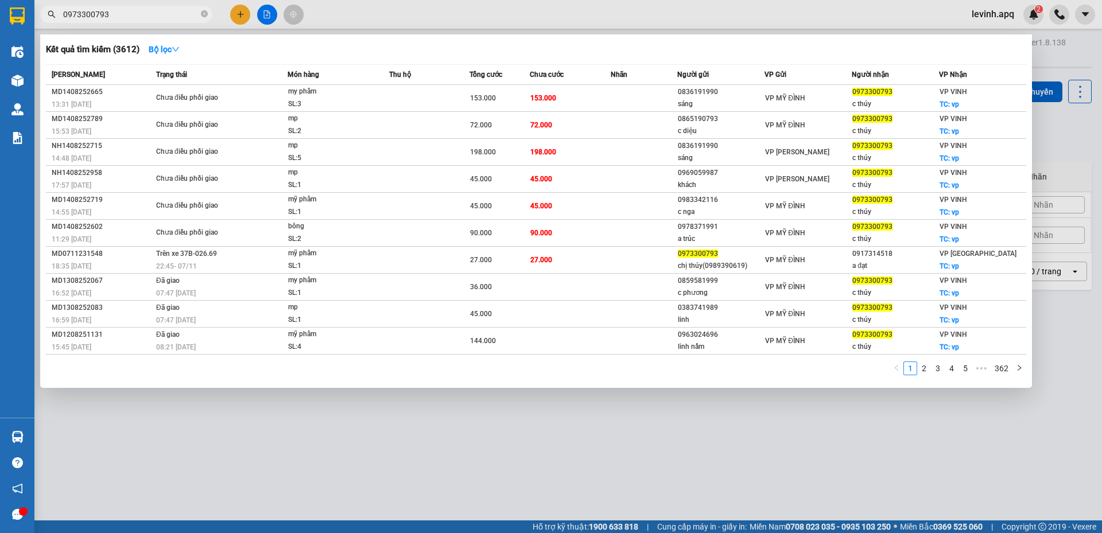
click at [163, 19] on input "0973300793" at bounding box center [130, 14] width 135 height 13
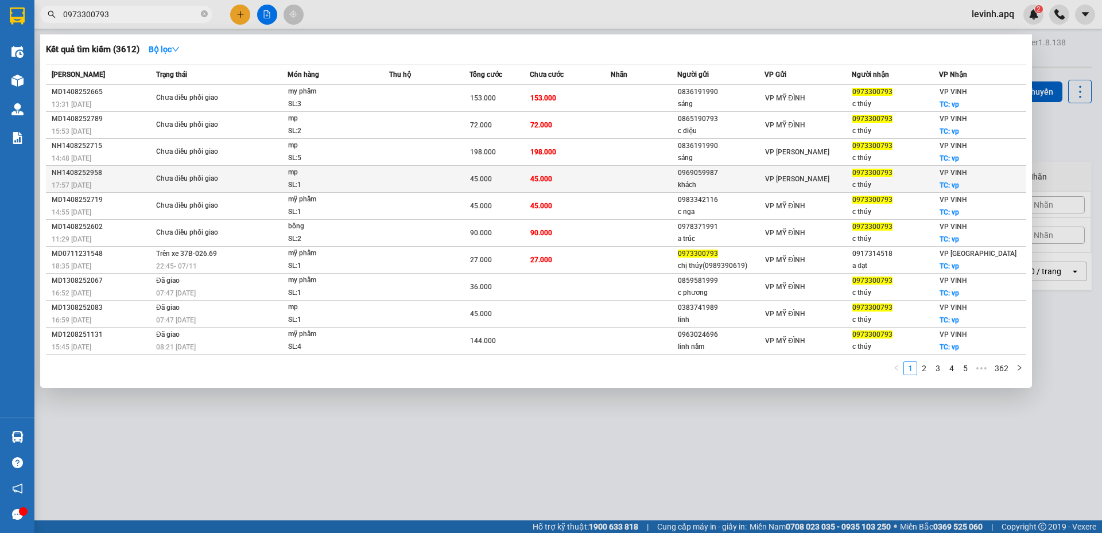
click at [210, 177] on div "Chưa điều phối giao" at bounding box center [199, 179] width 86 height 13
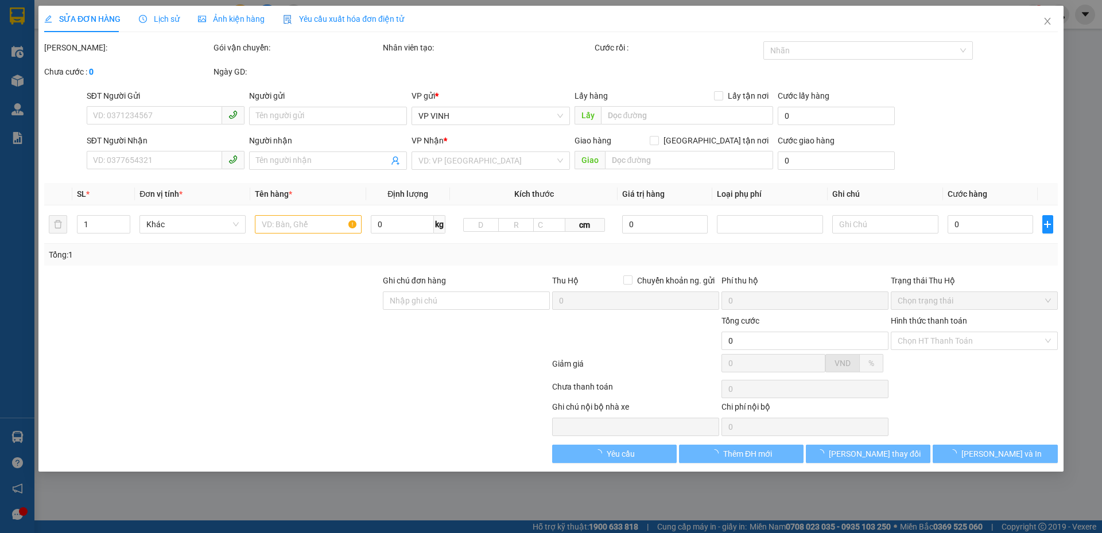
type input "0969059987"
type input "khách"
type input "0973300793"
type input "c thúy"
checkbox input "true"
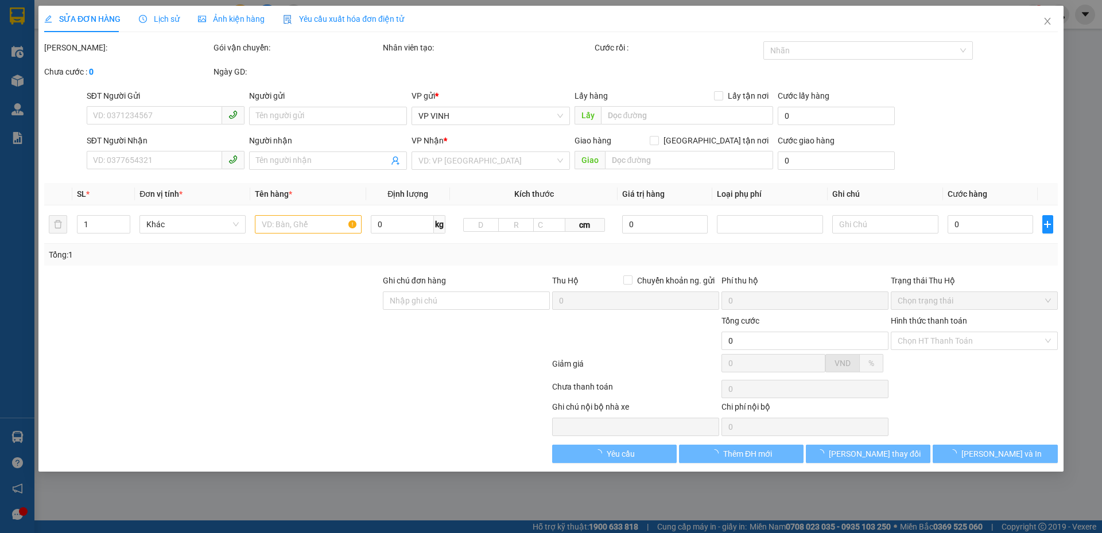
type input "vp"
type input "45.000"
type input "10"
type input "45.000"
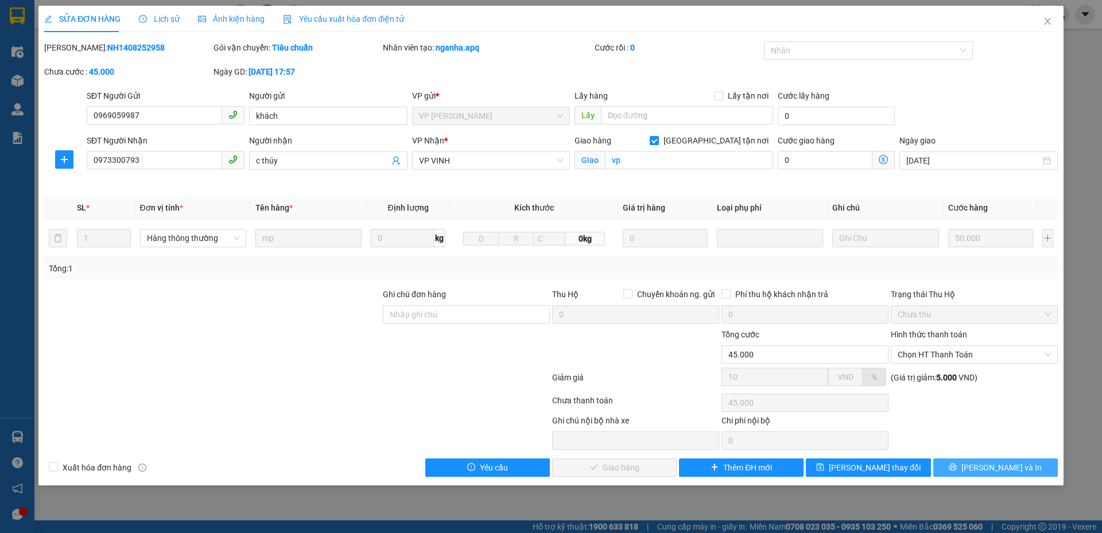
click at [991, 468] on span "[PERSON_NAME] và In" at bounding box center [1001, 467] width 80 height 13
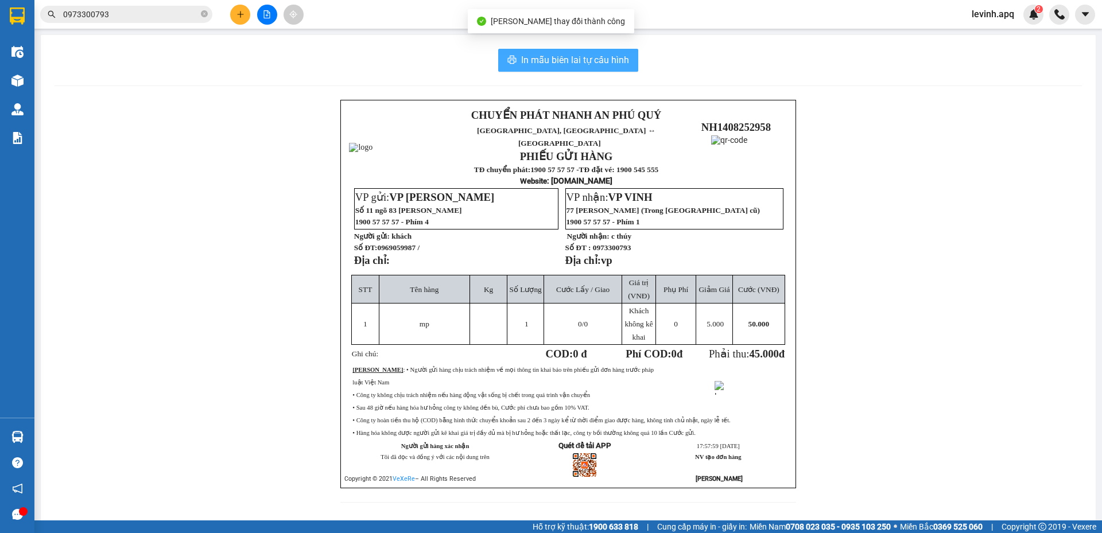
click at [544, 63] on span "In mẫu biên lai tự cấu hình" at bounding box center [575, 60] width 108 height 14
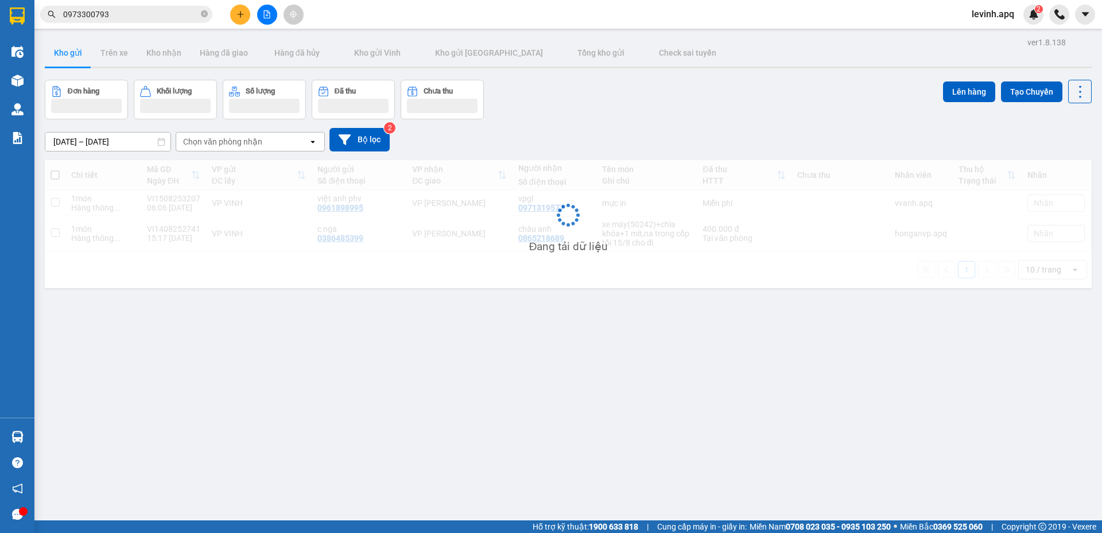
click at [146, 9] on input "0973300793" at bounding box center [130, 14] width 135 height 13
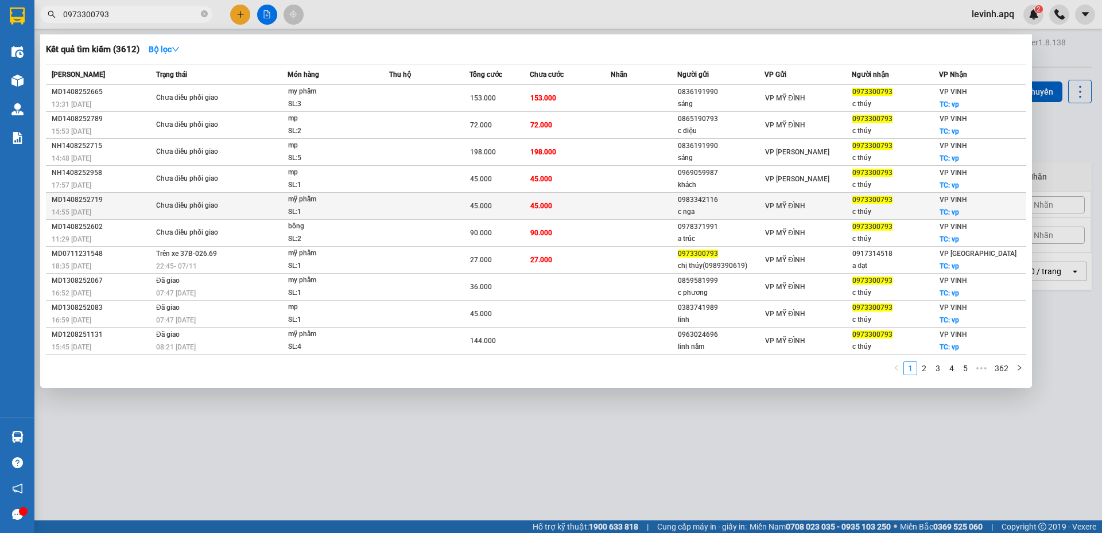
click at [234, 209] on div "Chưa điều phối giao" at bounding box center [199, 206] width 86 height 13
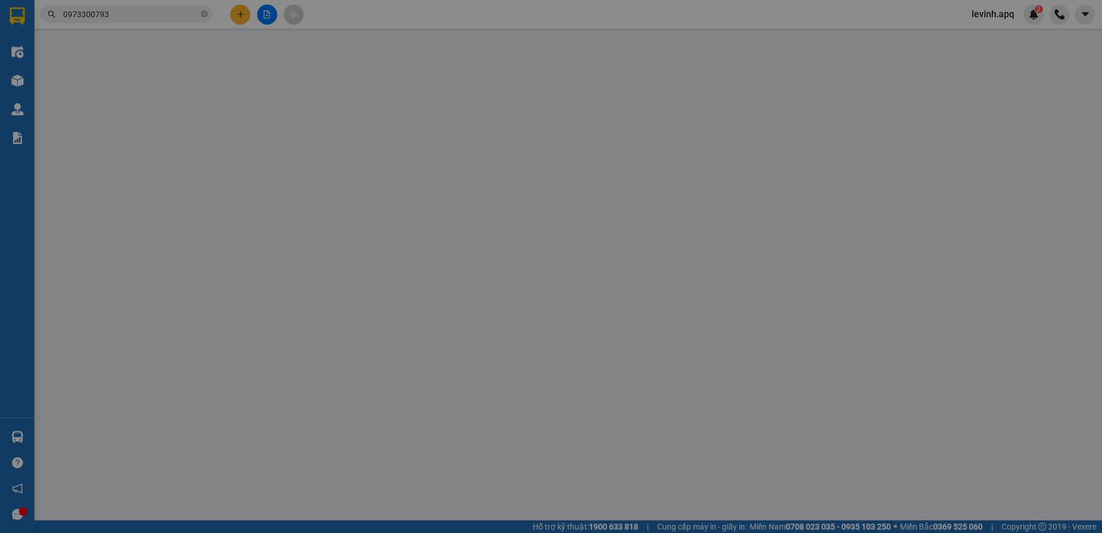
type input "0983342116"
type input "c nga"
type input "0973300793"
type input "c thúy"
checkbox input "true"
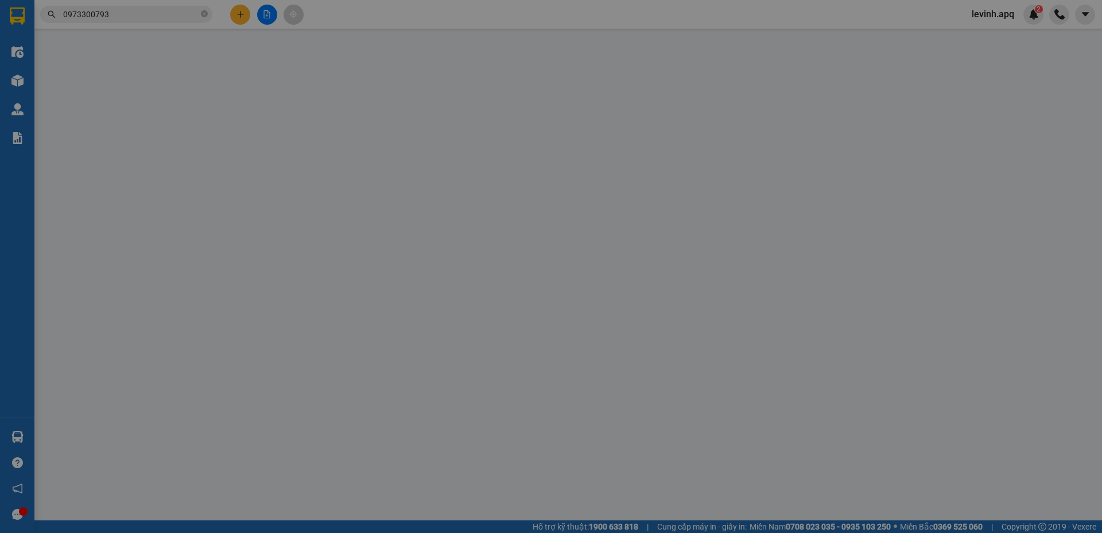
type input "vp"
type input "45.000"
type input "10"
type input "45.000"
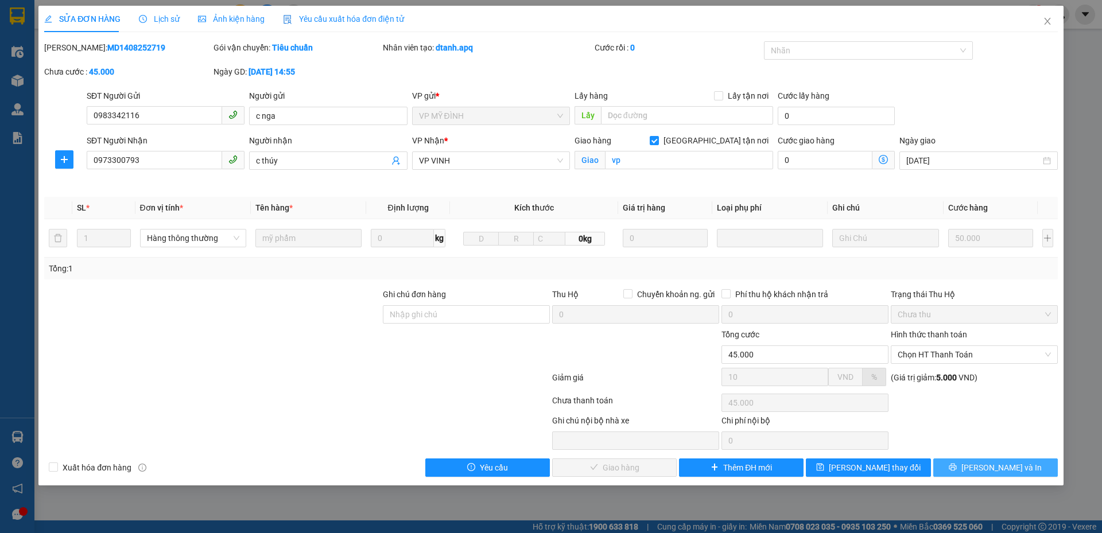
click at [1008, 471] on span "[PERSON_NAME] và In" at bounding box center [1001, 467] width 80 height 13
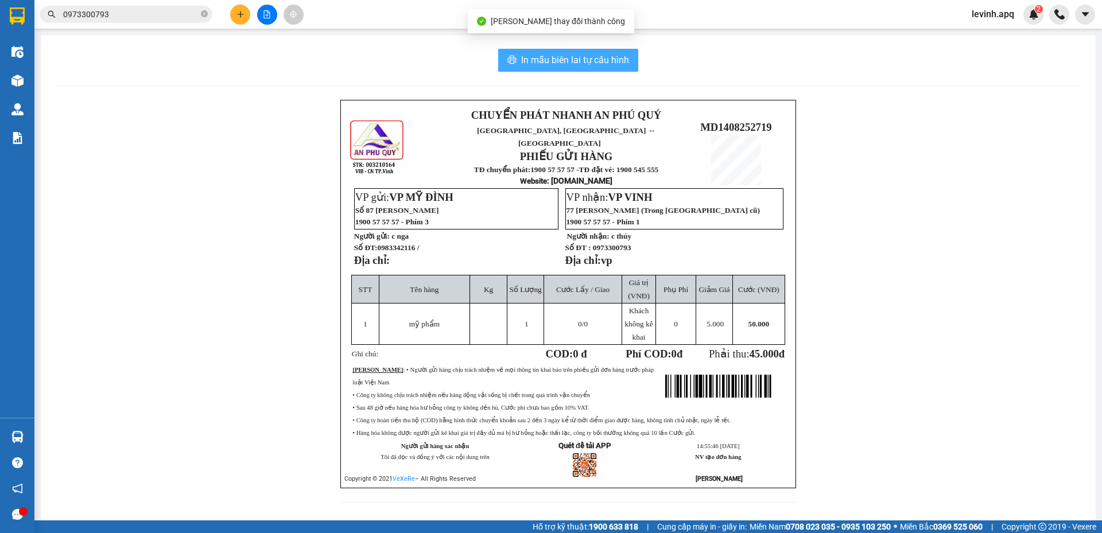
click at [593, 56] on span "In mẫu biên lai tự cấu hình" at bounding box center [575, 60] width 108 height 14
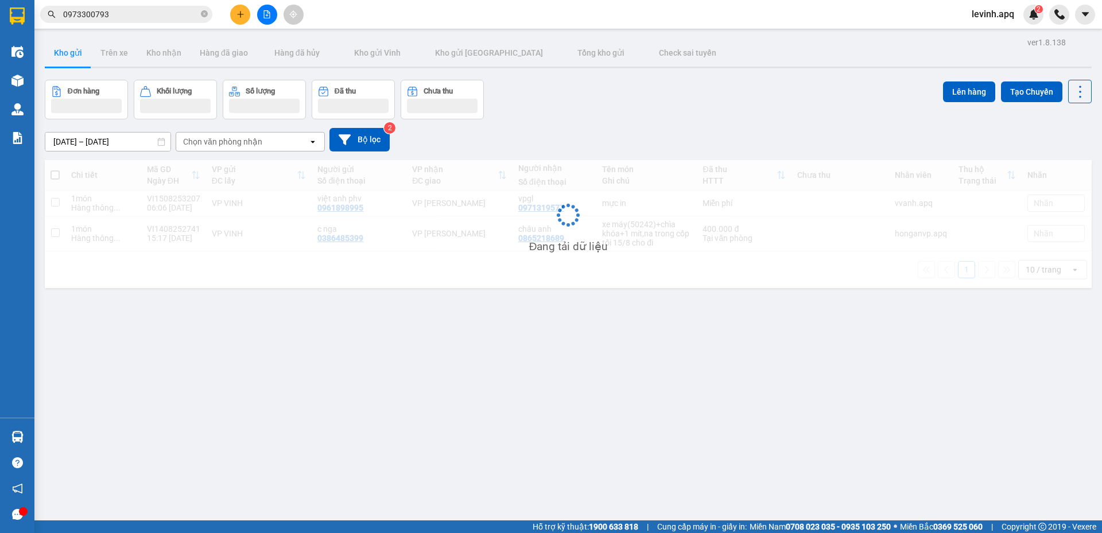
click at [123, 13] on input "0973300793" at bounding box center [130, 14] width 135 height 13
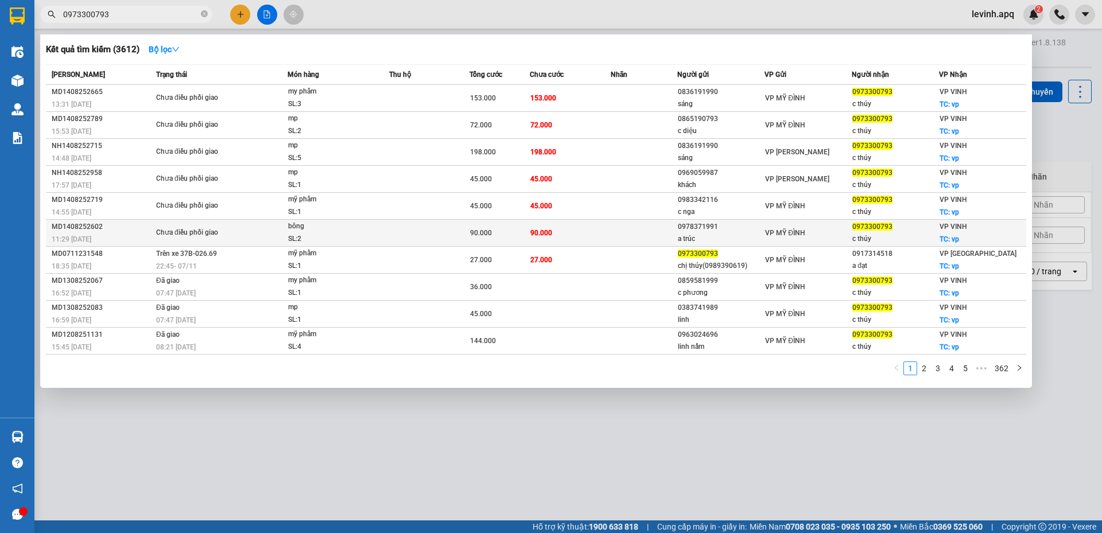
click at [229, 239] on div "Chưa điều phối giao" at bounding box center [199, 233] width 86 height 13
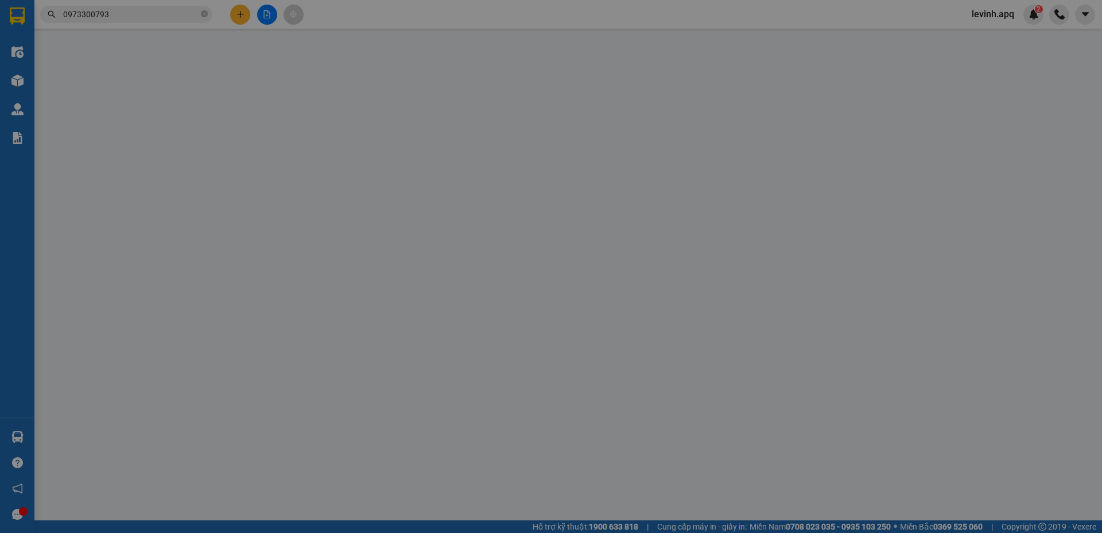
type input "0978371991"
type input "a trúc"
type input "0973300793"
type input "c thúy"
checkbox input "true"
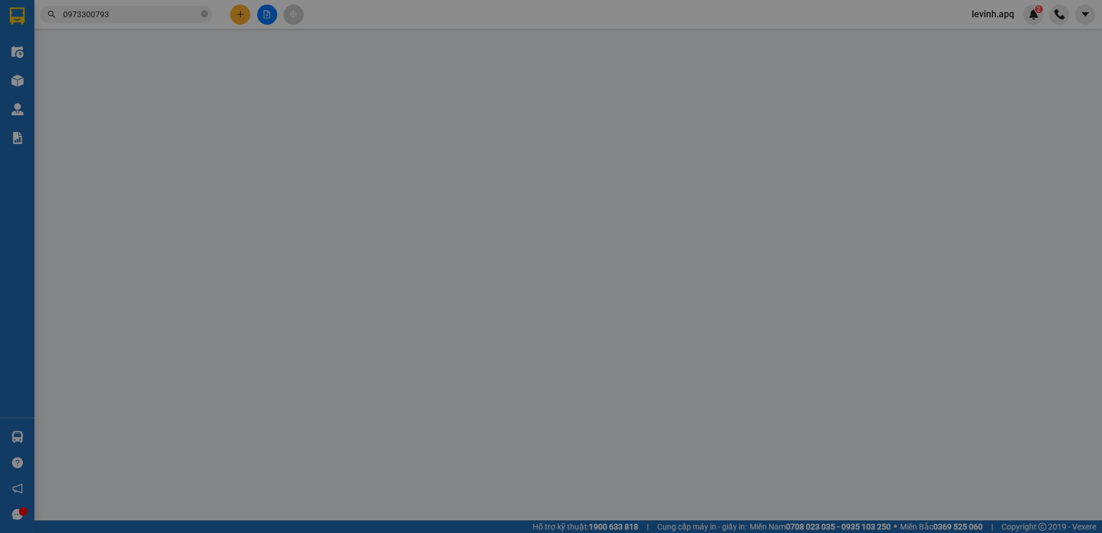
type input "vp"
type input "90.000"
type input "10"
type input "90.000"
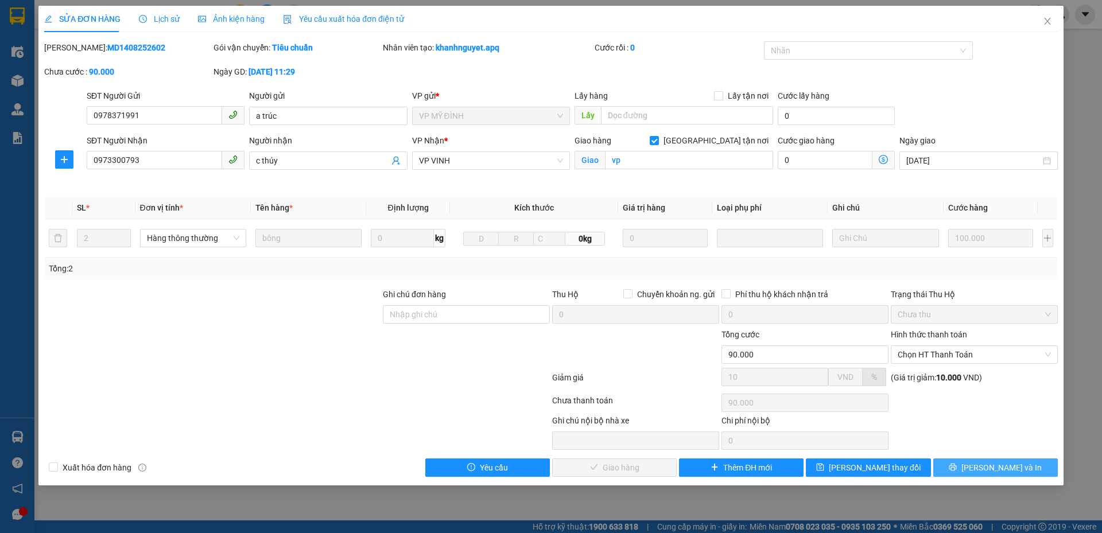
click at [956, 468] on icon "printer" at bounding box center [952, 467] width 8 height 8
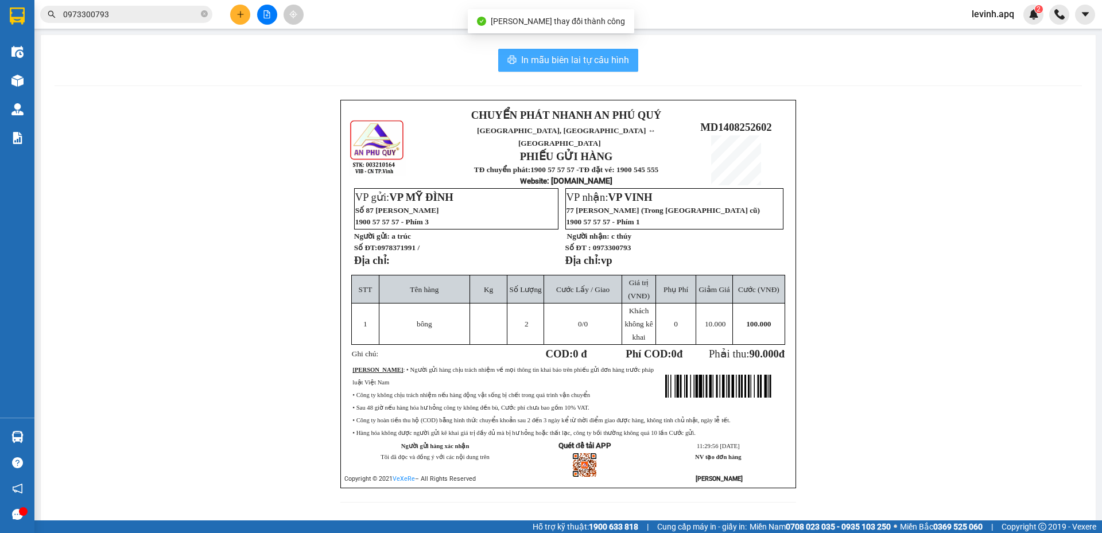
click at [583, 49] on button "In mẫu biên lai tự cấu hình" at bounding box center [568, 60] width 140 height 23
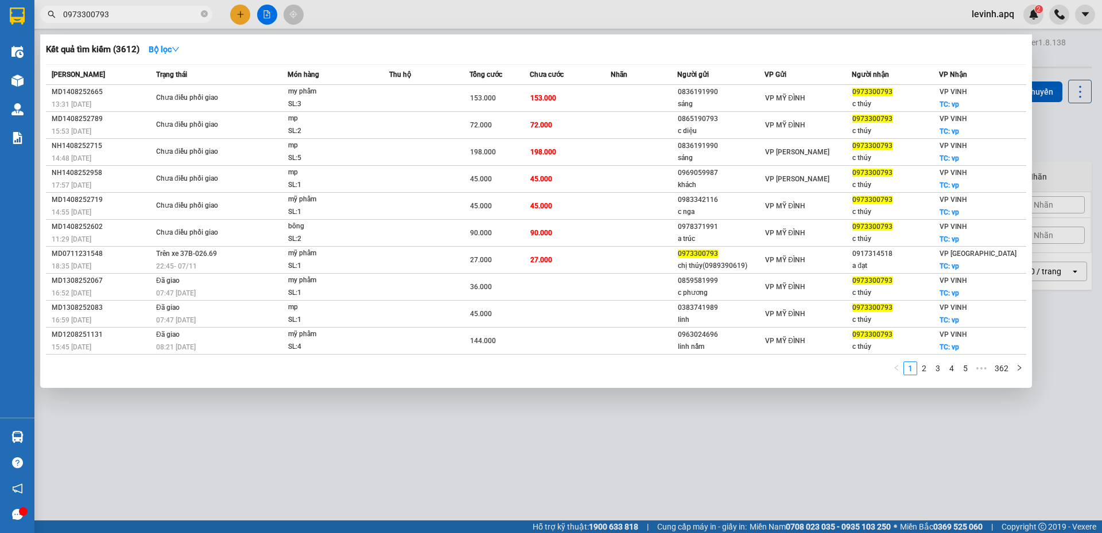
click at [155, 15] on input "0973300793" at bounding box center [130, 14] width 135 height 13
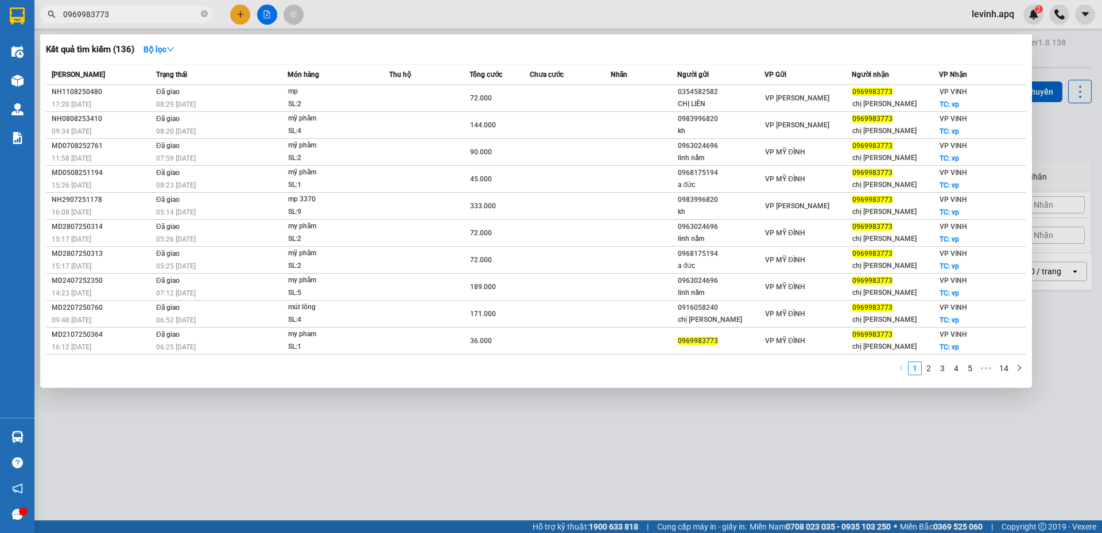
click at [307, 441] on div at bounding box center [551, 266] width 1102 height 533
click at [168, 13] on input "0969983773" at bounding box center [130, 14] width 135 height 13
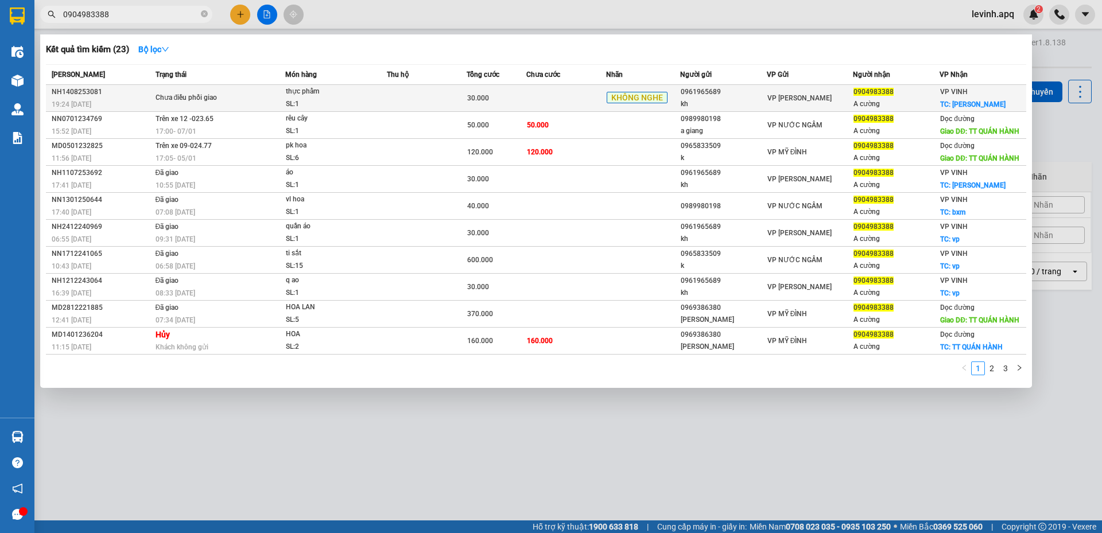
type input "0904983388"
click at [187, 99] on div "Chưa điều phối giao" at bounding box center [198, 98] width 86 height 13
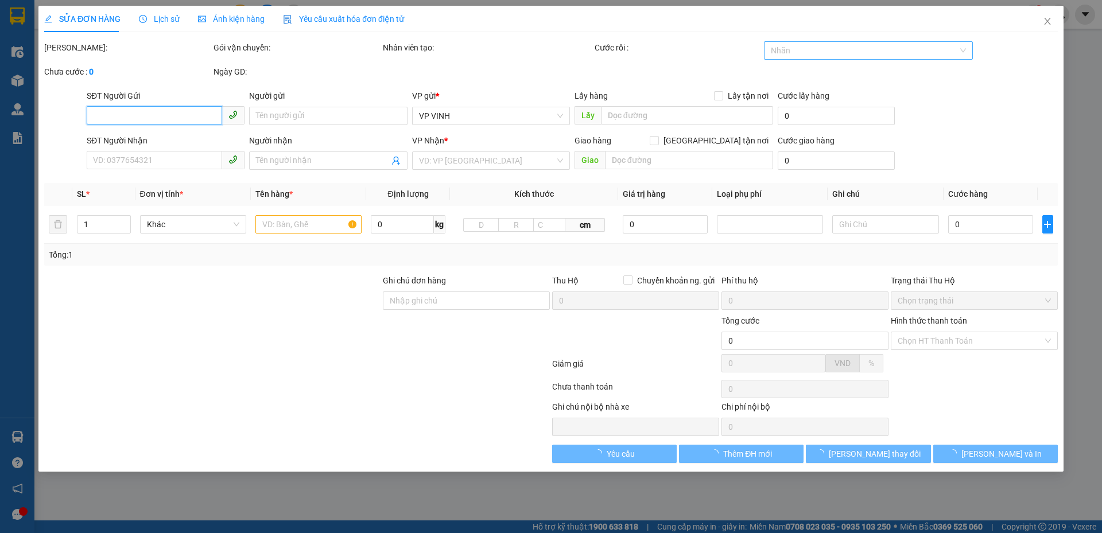
click at [847, 55] on div at bounding box center [862, 51] width 192 height 14
type input "0961965689"
type input "kh"
type input "0904983388"
type input "A cường"
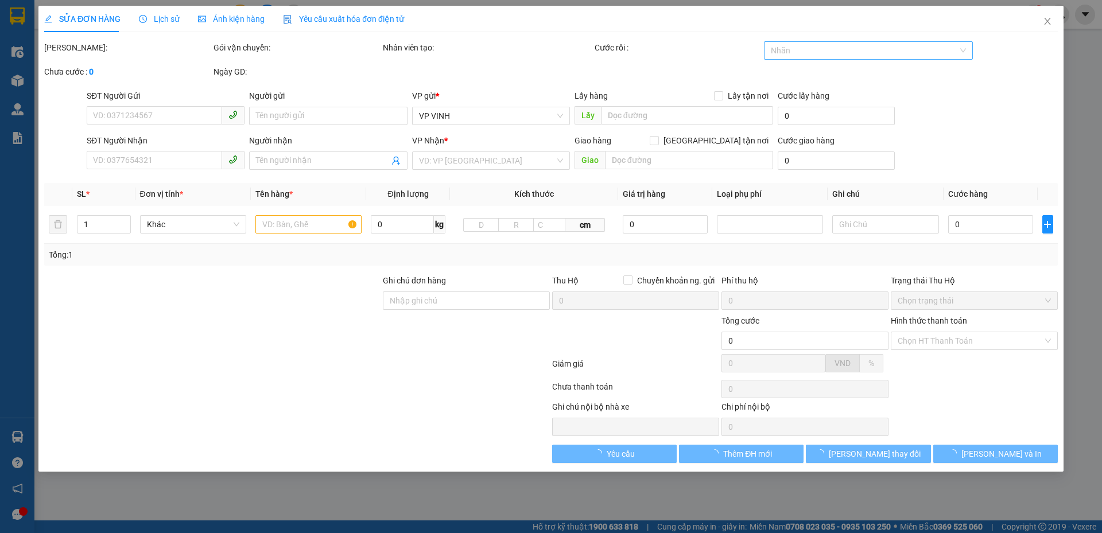
checkbox input "true"
type input "lý thường kiệt"
type input "30.000"
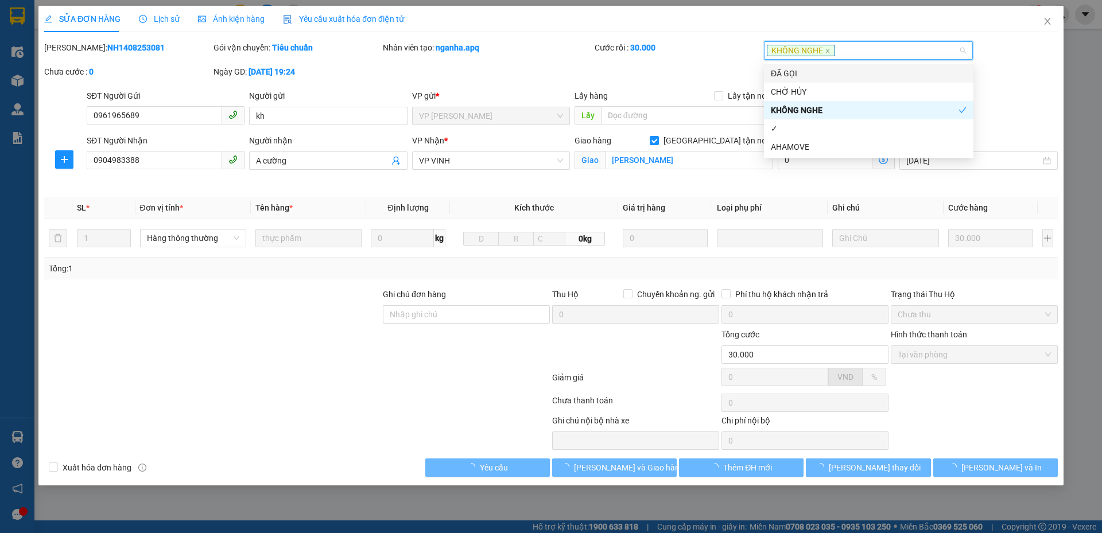
click at [826, 72] on div "ĐÃ GỌI" at bounding box center [869, 73] width 196 height 13
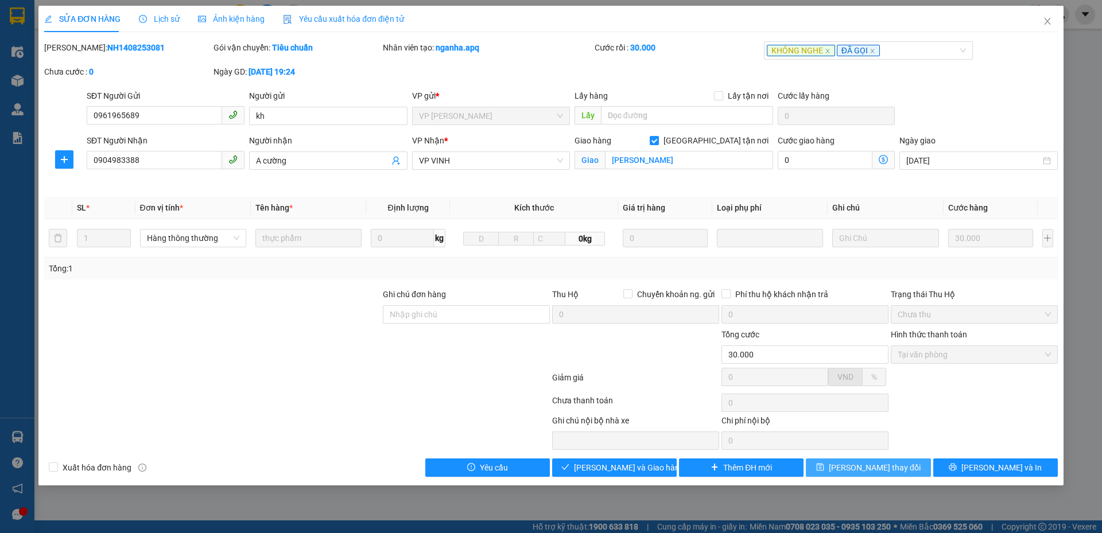
click at [836, 464] on button "[PERSON_NAME] thay đổi" at bounding box center [868, 467] width 124 height 18
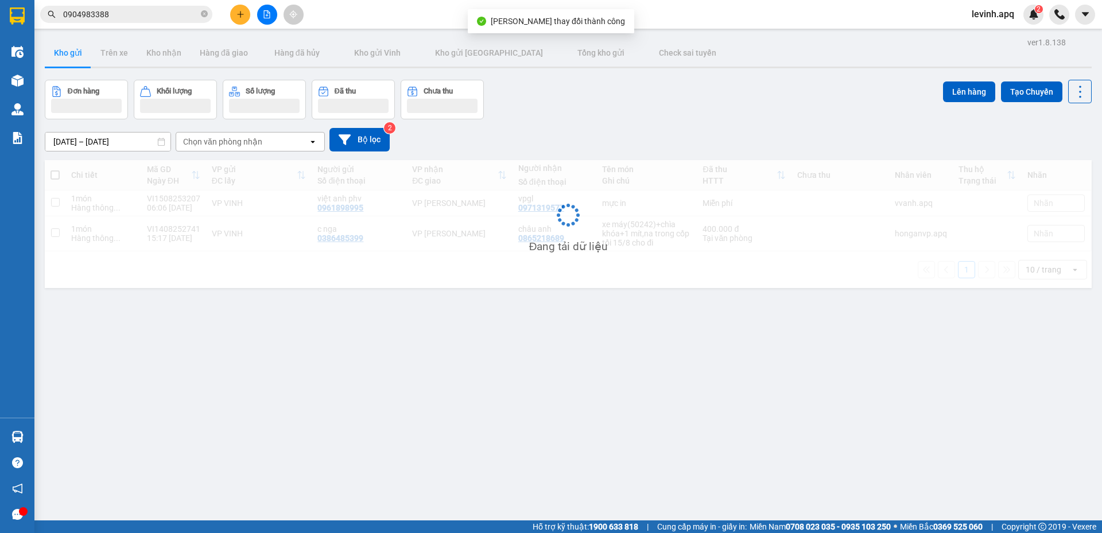
click at [129, 11] on input "0904983388" at bounding box center [130, 14] width 135 height 13
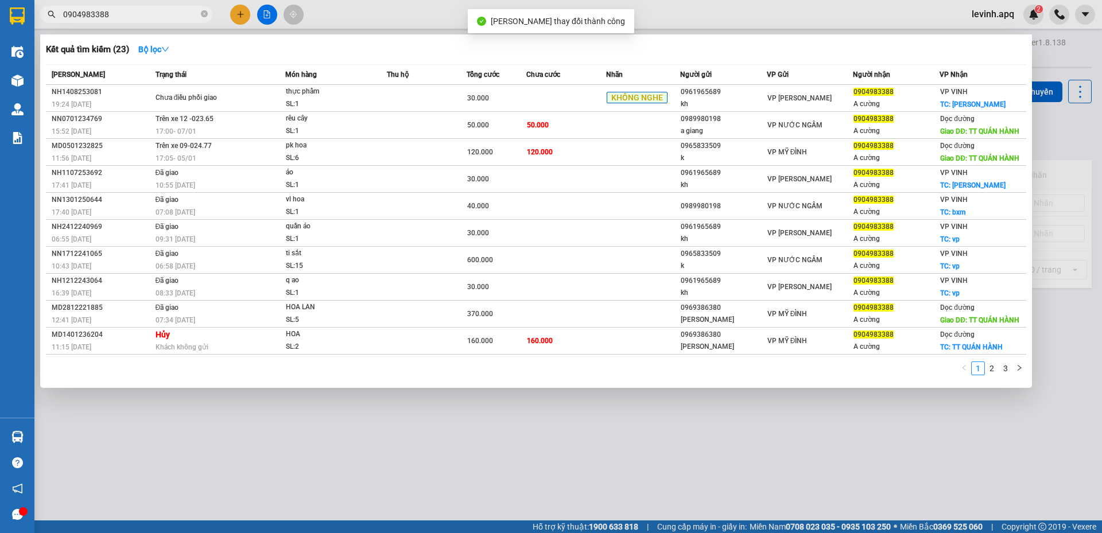
click at [129, 11] on input "0904983388" at bounding box center [130, 14] width 135 height 13
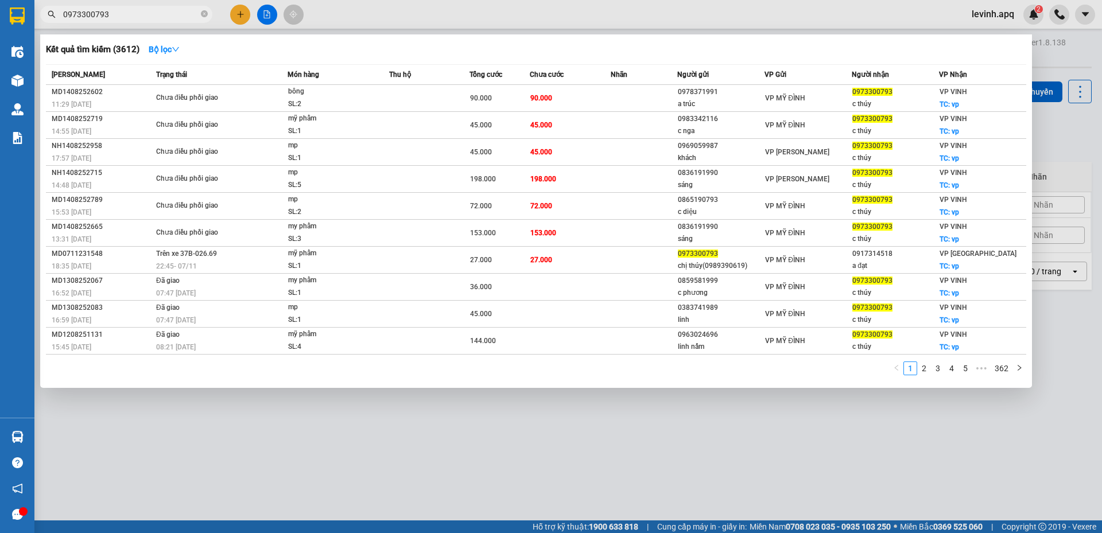
type input "0973300793"
click at [388, 445] on div at bounding box center [551, 266] width 1102 height 533
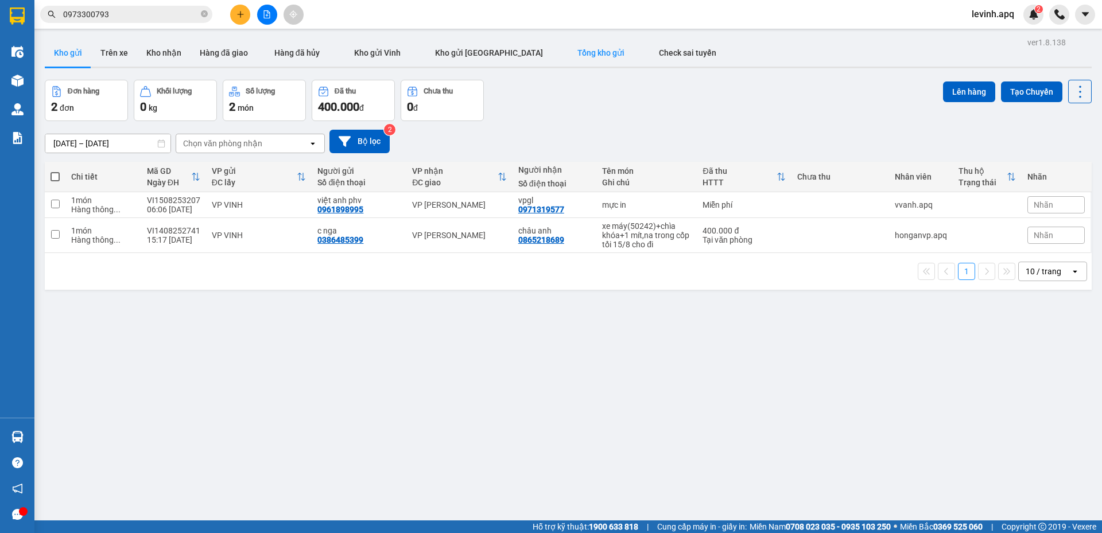
click at [563, 64] on button "Tổng kho gửi" at bounding box center [600, 53] width 81 height 28
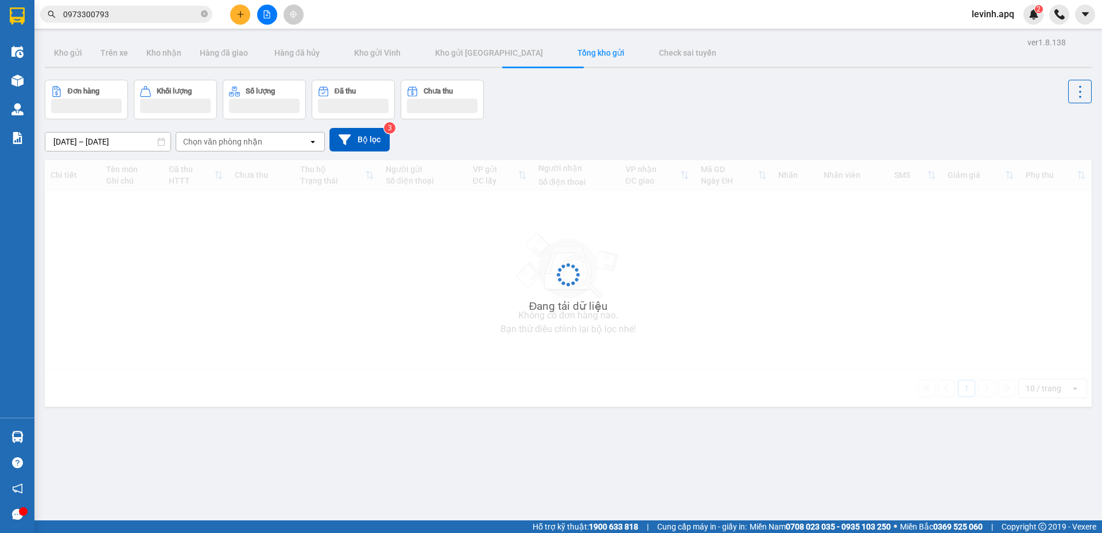
click at [130, 20] on input "0973300793" at bounding box center [130, 14] width 135 height 13
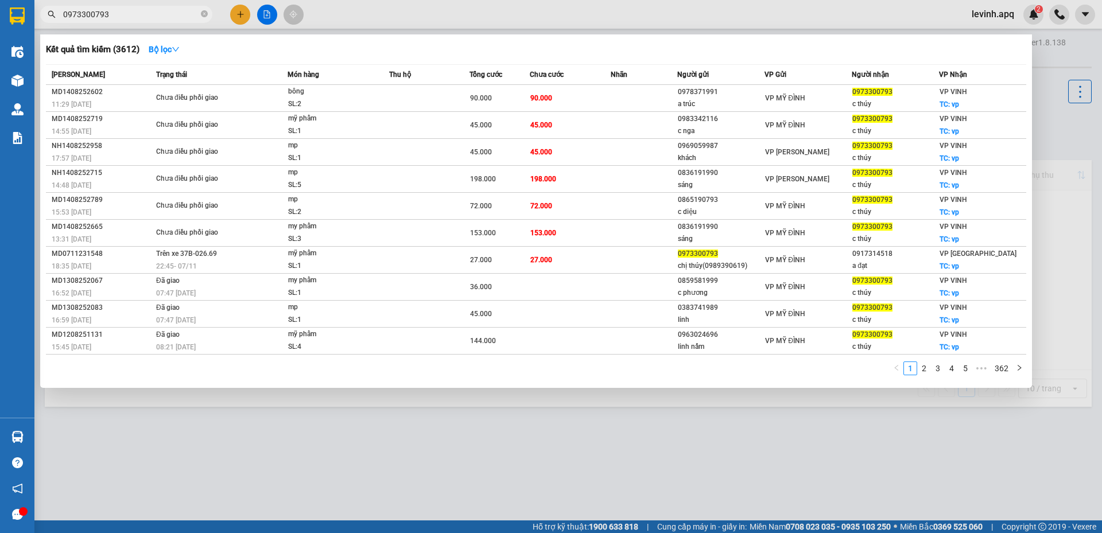
click at [290, 375] on div "1 2 3 4 5 ••• 362" at bounding box center [536, 371] width 980 height 21
click at [507, 382] on div "1 2 3 4 5 ••• 362" at bounding box center [536, 371] width 980 height 21
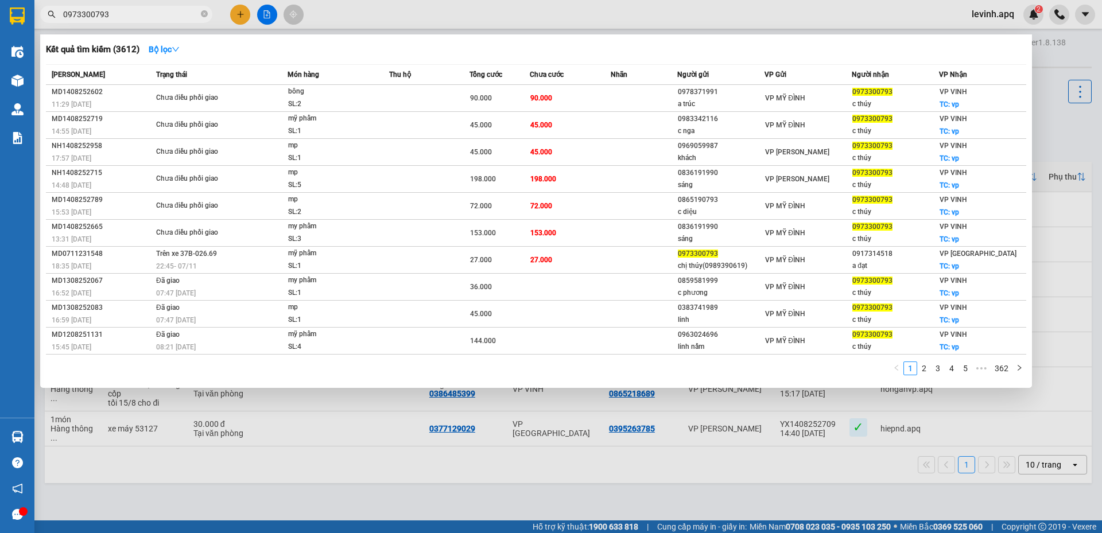
click at [701, 373] on div "1 2 3 4 5 ••• 362" at bounding box center [536, 371] width 980 height 21
click at [590, 441] on div at bounding box center [551, 266] width 1102 height 533
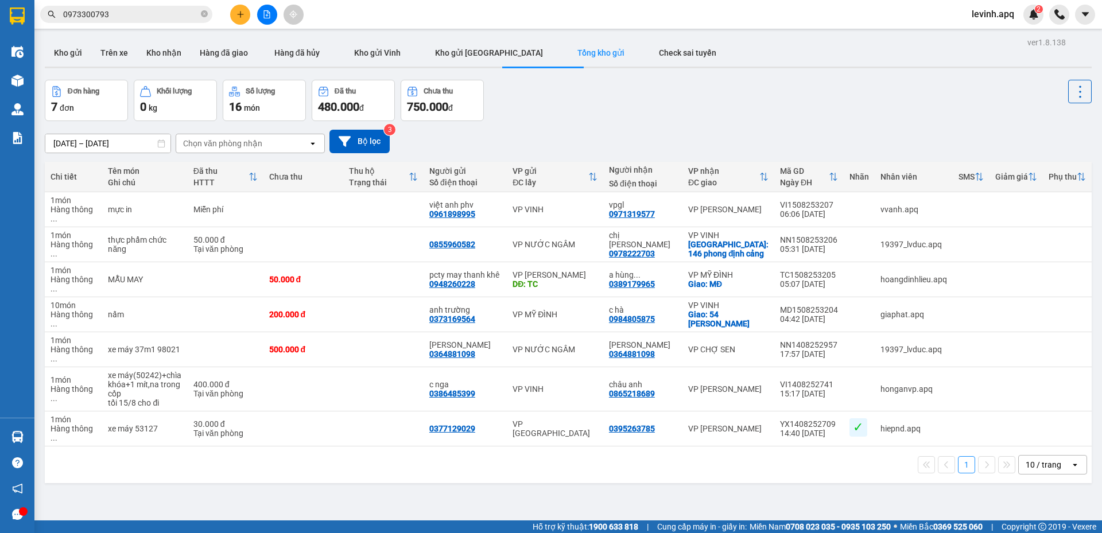
click at [566, 110] on div "Đơn hàng 7 đơn Khối lượng 0 kg Số lượng 16 món Đã thu 480.000 đ Chưa thu 750.00…" at bounding box center [568, 100] width 1046 height 41
click at [599, 112] on div "Đơn hàng 7 đơn Khối lượng 0 kg Số lượng 16 món Đã thu 480.000 đ Chưa thu 750.00…" at bounding box center [568, 100] width 1046 height 41
click at [60, 53] on button "Kho gửi" at bounding box center [68, 53] width 46 height 28
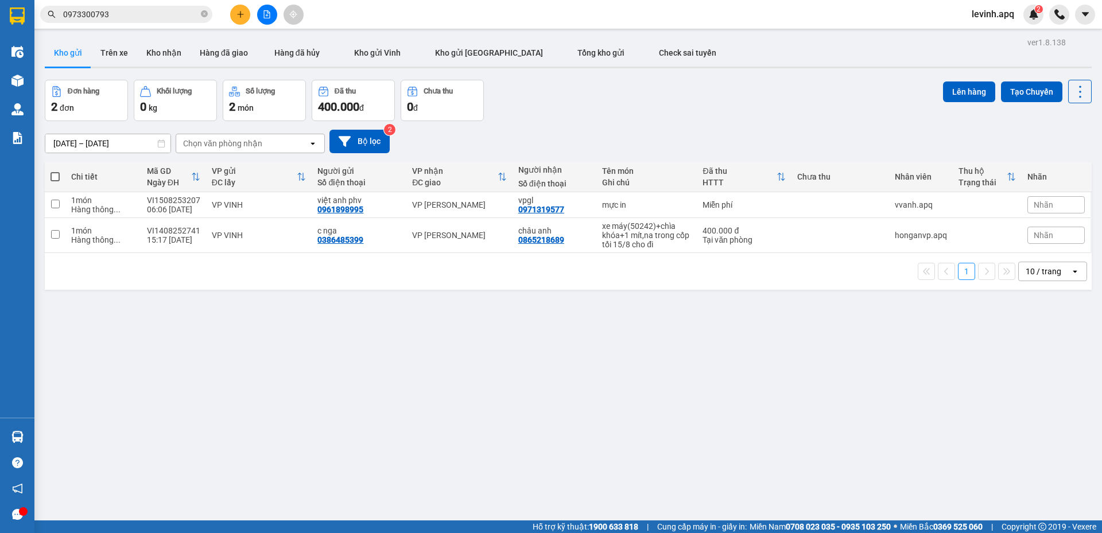
click at [346, 390] on div "ver 1.8.138 Kho gửi Trên xe Kho nhận Hàng đã giao Hàng đã hủy Kho gửi Vinh Kho …" at bounding box center [568, 300] width 1056 height 533
click at [426, 411] on div "ver 1.8.138 Kho gửi Trên xe Kho nhận Hàng đã giao Hàng đã hủy Kho gửi Vinh Kho …" at bounding box center [568, 300] width 1056 height 533
click at [272, 15] on button at bounding box center [267, 15] width 20 height 20
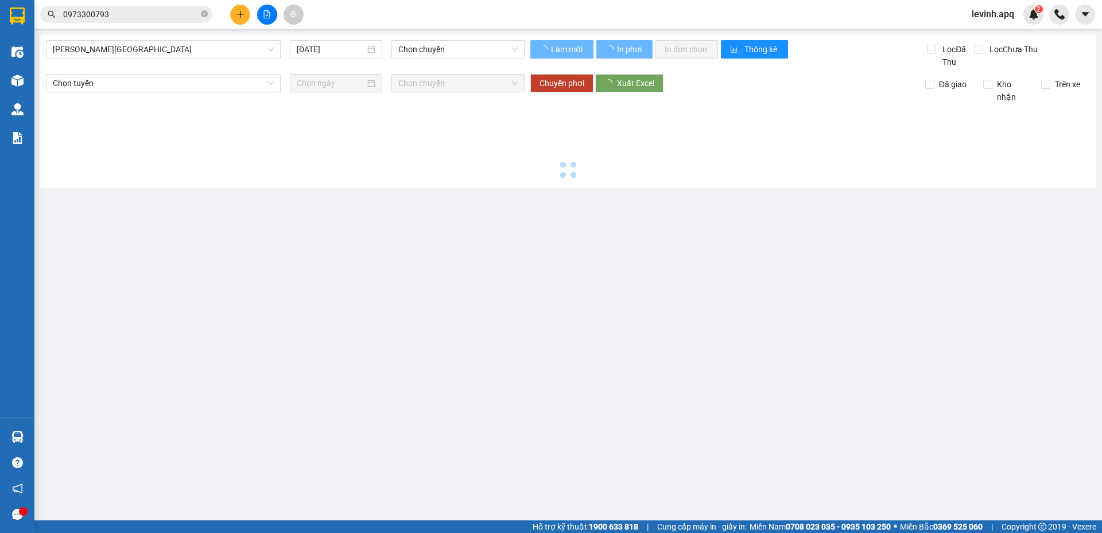
click at [153, 52] on span "Gia Lâm - Mỹ Đình" at bounding box center [163, 49] width 221 height 17
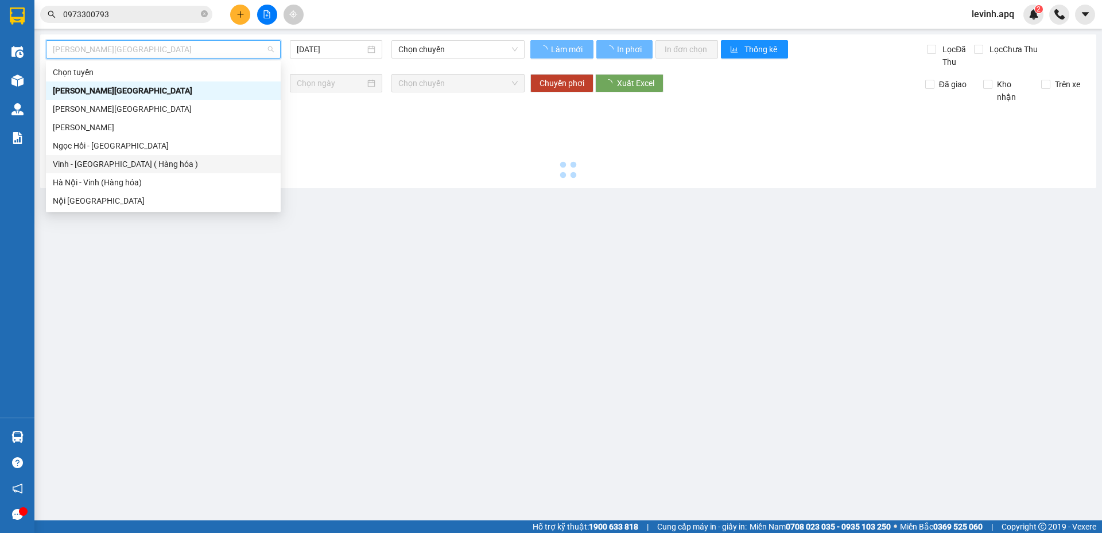
click at [158, 160] on div "Vinh - Hà Nội ( Hàng hóa )" at bounding box center [163, 164] width 221 height 13
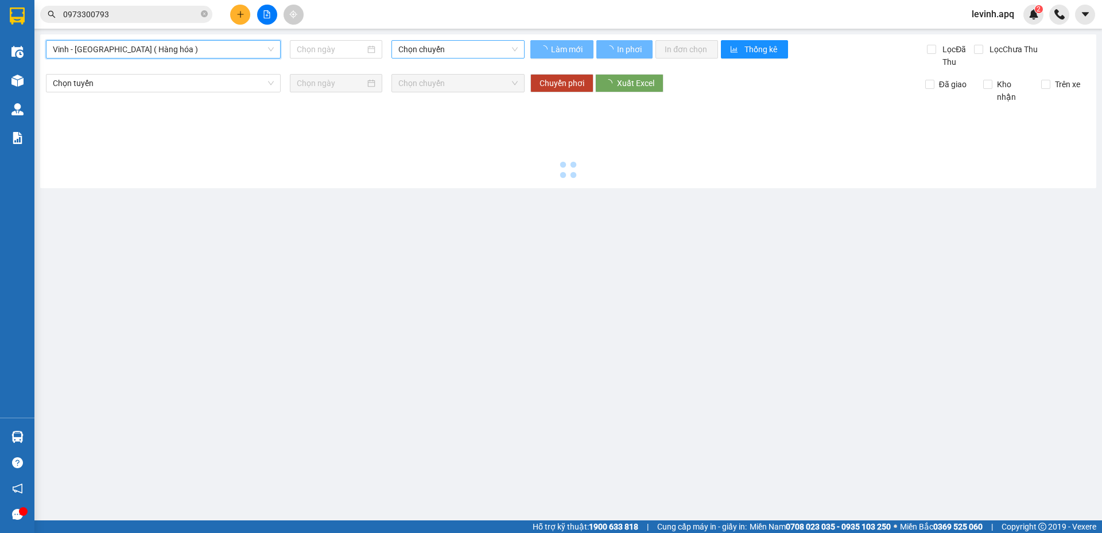
type input "[DATE]"
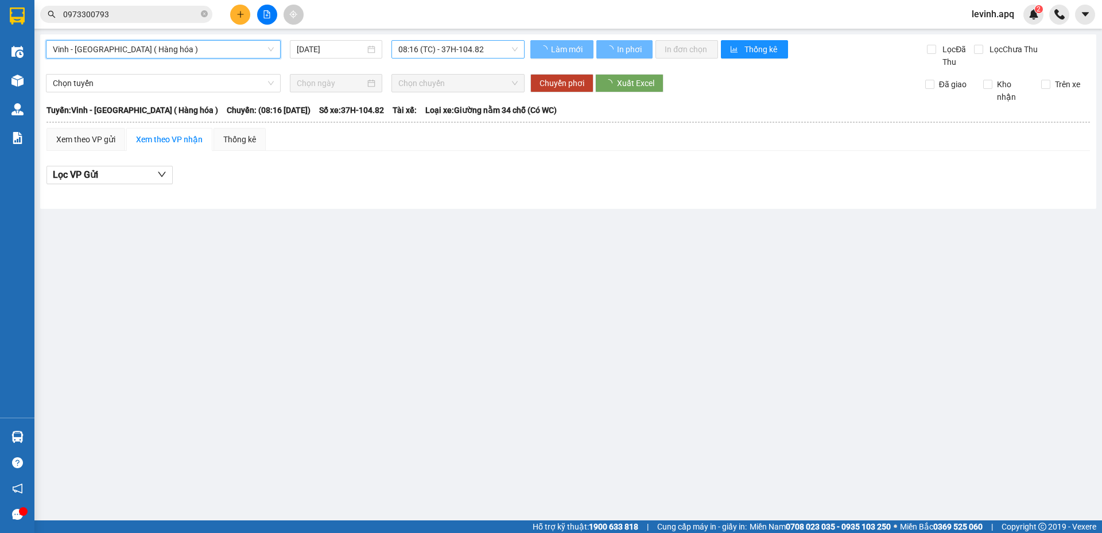
click at [434, 58] on div "08:16 (TC) - 37H-104.82" at bounding box center [457, 49] width 133 height 18
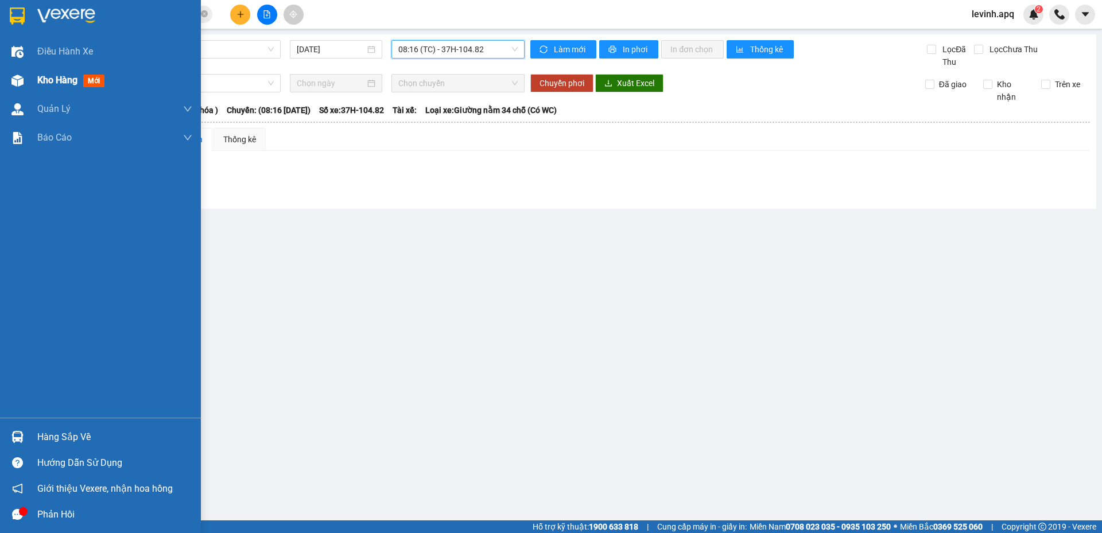
click at [14, 75] on img at bounding box center [17, 81] width 12 height 12
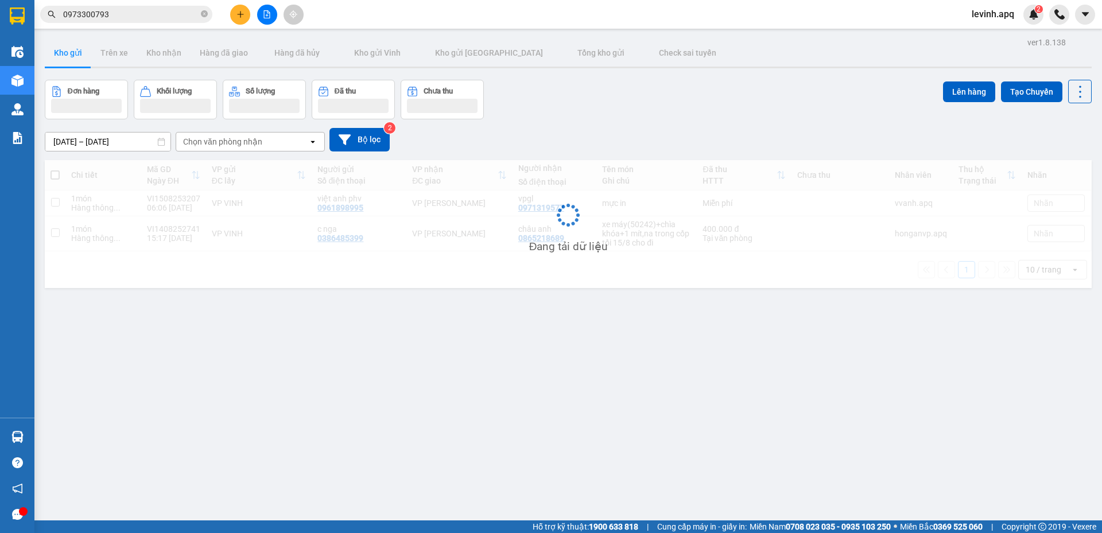
click at [668, 127] on div "[DATE] – [DATE] Press the down arrow key to interact with the calendar and sele…" at bounding box center [568, 139] width 1046 height 41
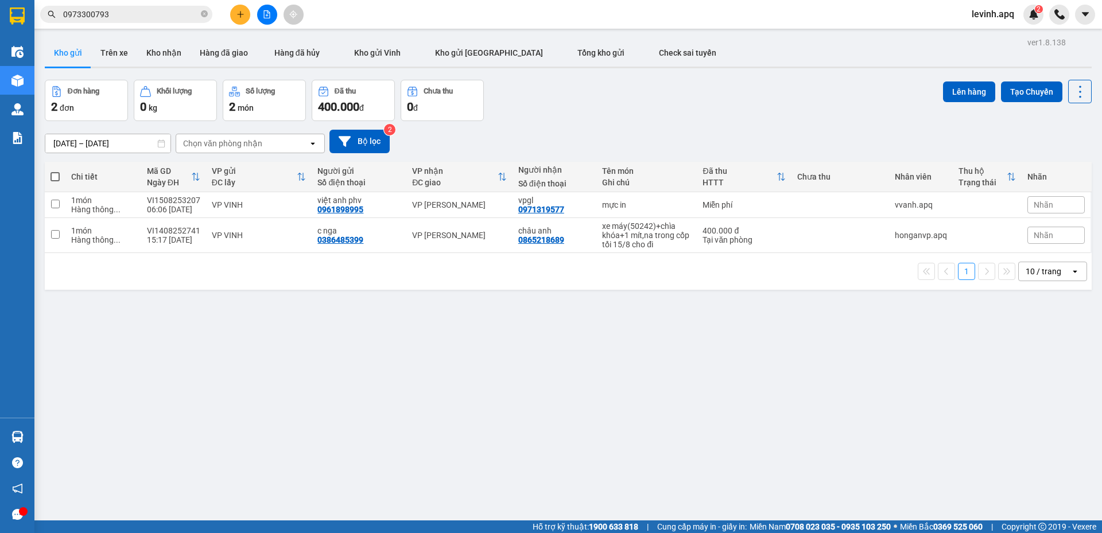
click at [516, 94] on div "Đơn hàng 2 đơn Khối lượng 0 kg Số lượng 2 món Đã thu 400.000 đ Chưa thu 0 đ Lên…" at bounding box center [568, 100] width 1046 height 41
click at [259, 14] on button at bounding box center [267, 15] width 20 height 20
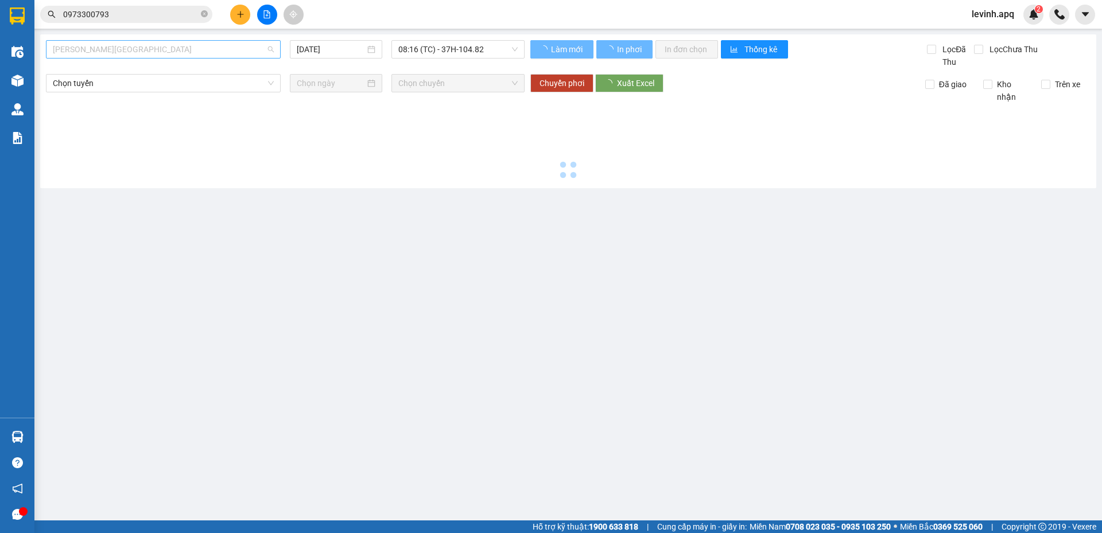
click at [146, 57] on span "Gia Lâm - Mỹ Đình" at bounding box center [163, 49] width 221 height 17
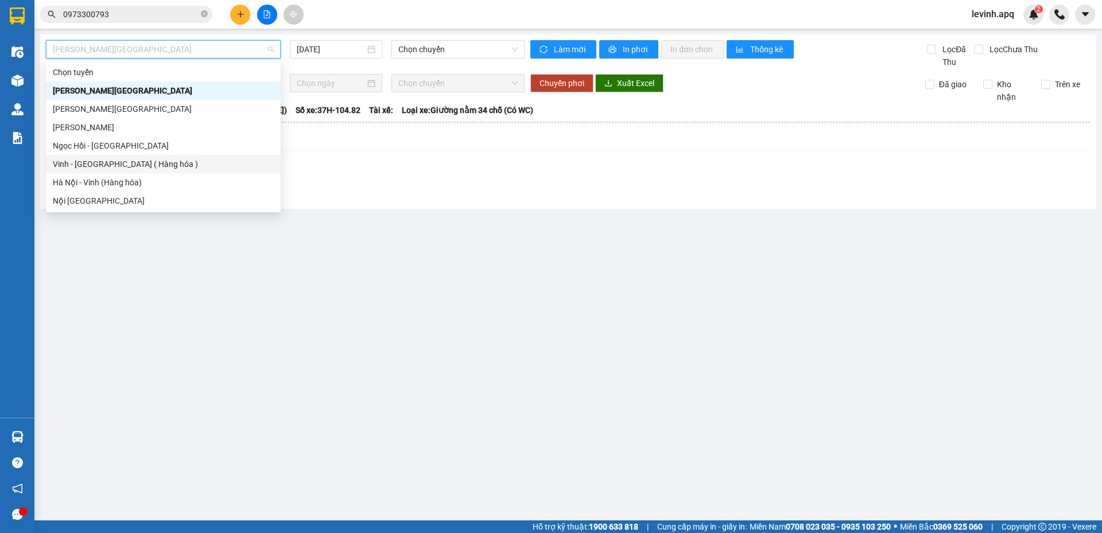
click at [145, 168] on div "Vinh - Hà Nội ( Hàng hóa )" at bounding box center [163, 164] width 221 height 13
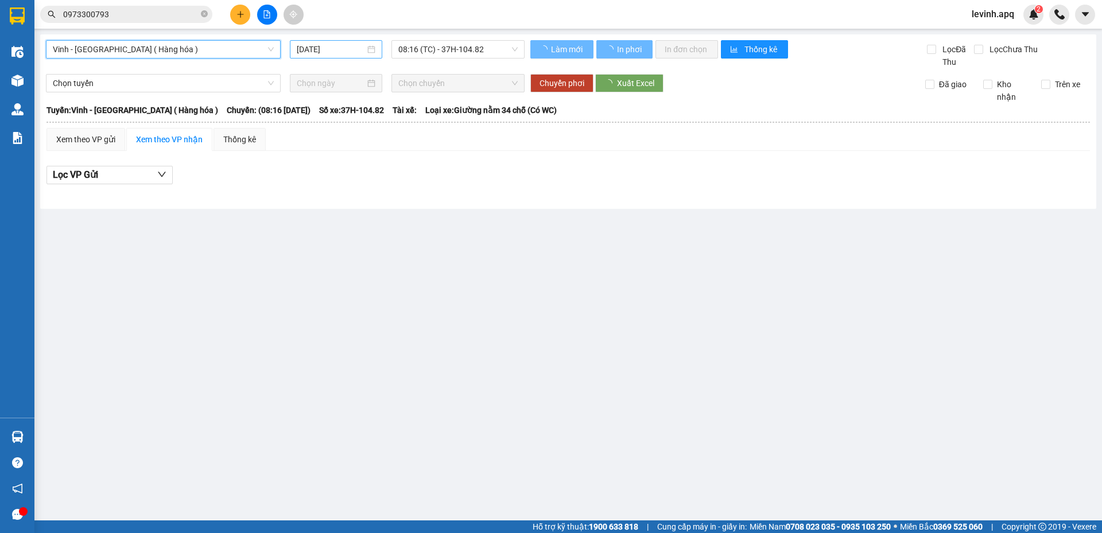
click at [316, 53] on input "[DATE]" at bounding box center [331, 49] width 68 height 13
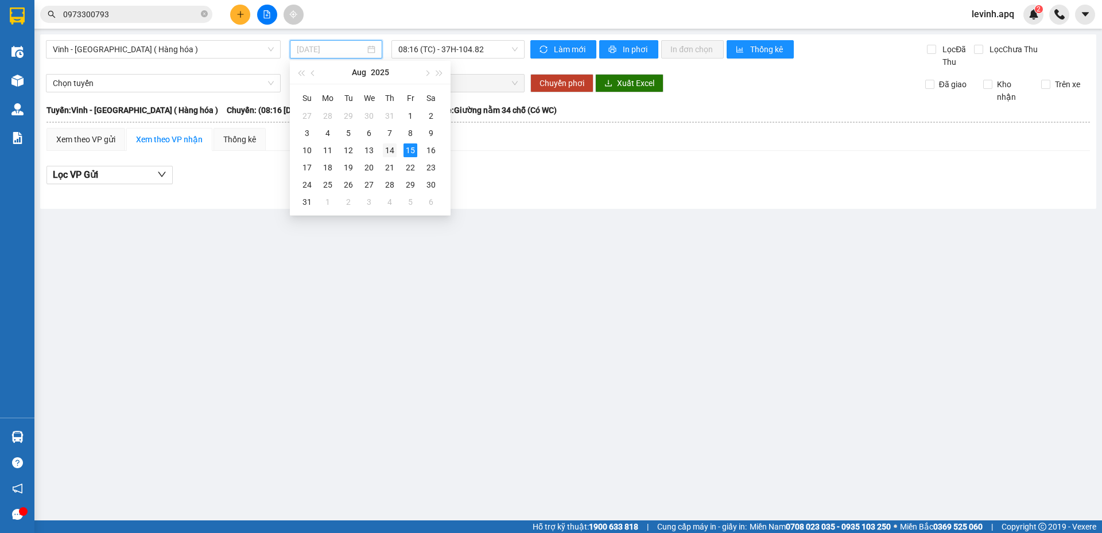
click at [395, 153] on div "14" at bounding box center [390, 150] width 14 height 14
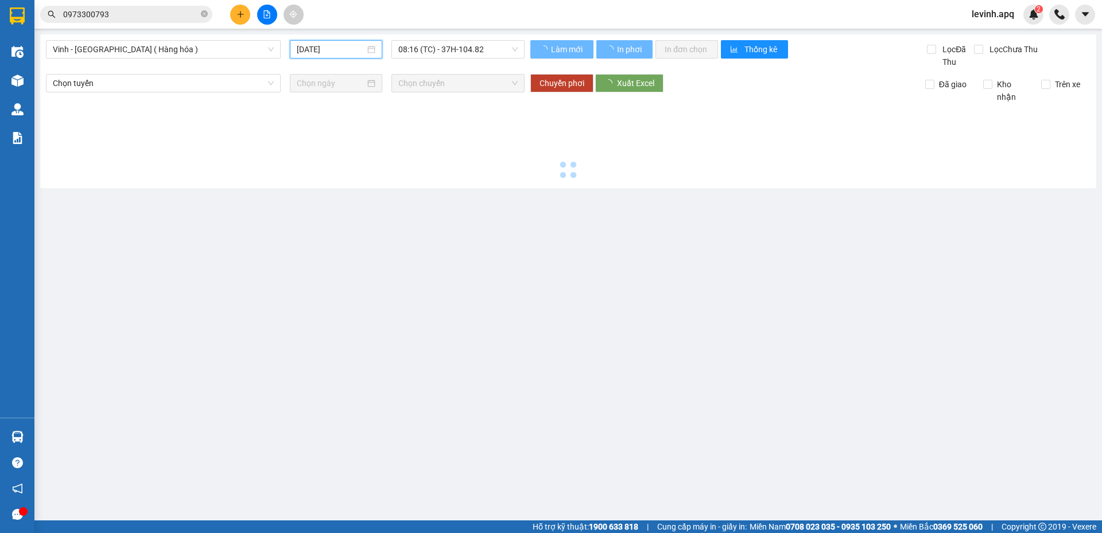
click at [325, 41] on div "[DATE]" at bounding box center [336, 49] width 92 height 18
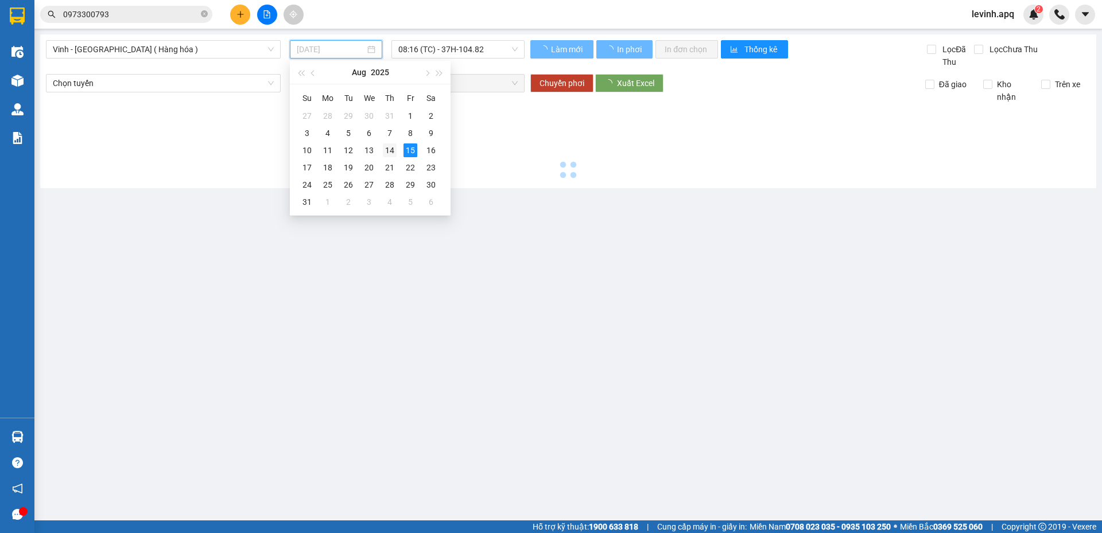
type input "[DATE]"
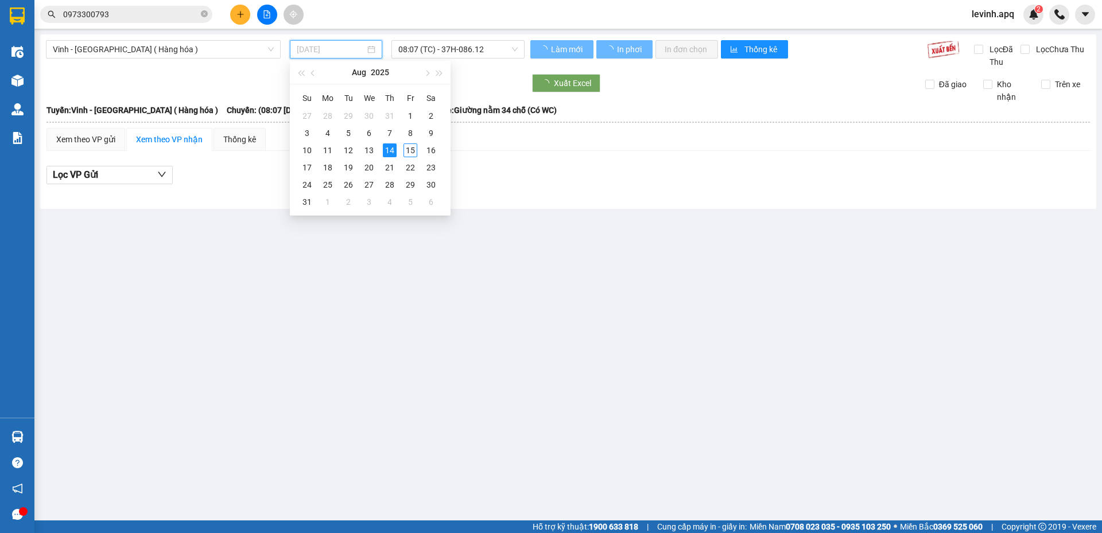
click at [384, 149] on div "14" at bounding box center [390, 150] width 14 height 14
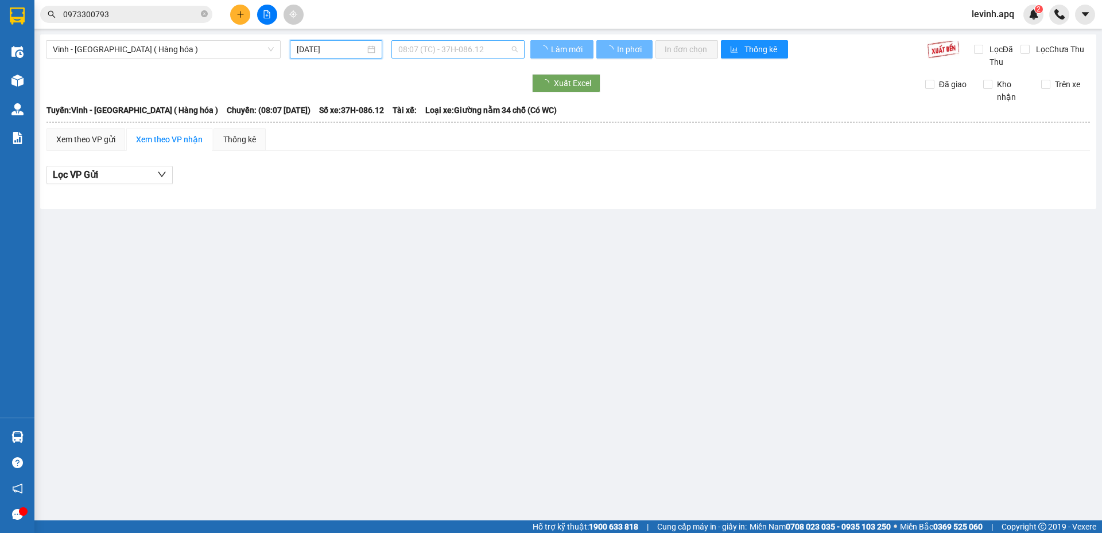
click at [443, 50] on span "08:07 (TC) - 37H-086.12" at bounding box center [457, 49] width 119 height 17
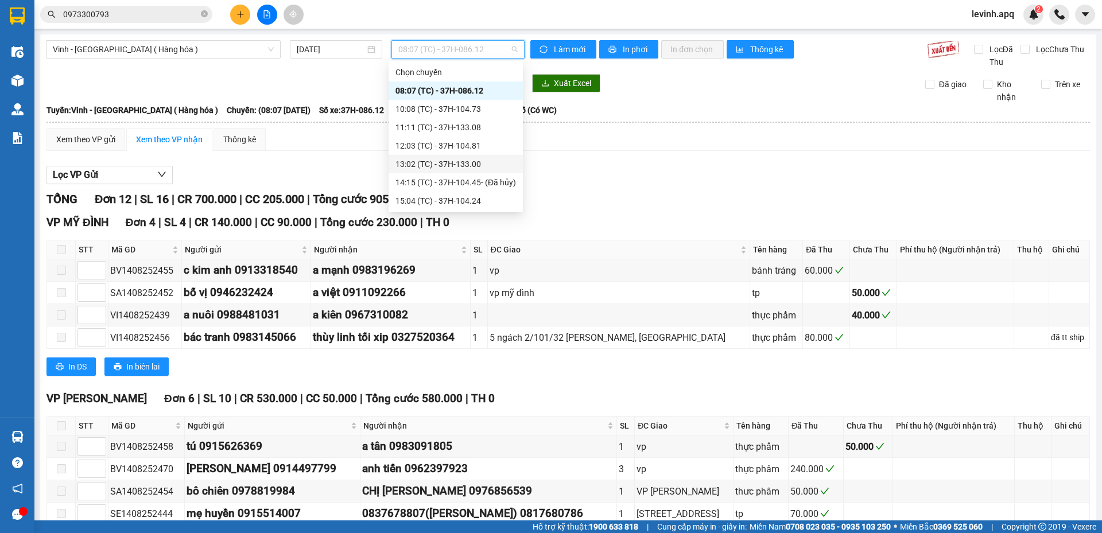
click at [446, 166] on div "13:02 (TC) - 37H-133.00" at bounding box center [455, 164] width 120 height 13
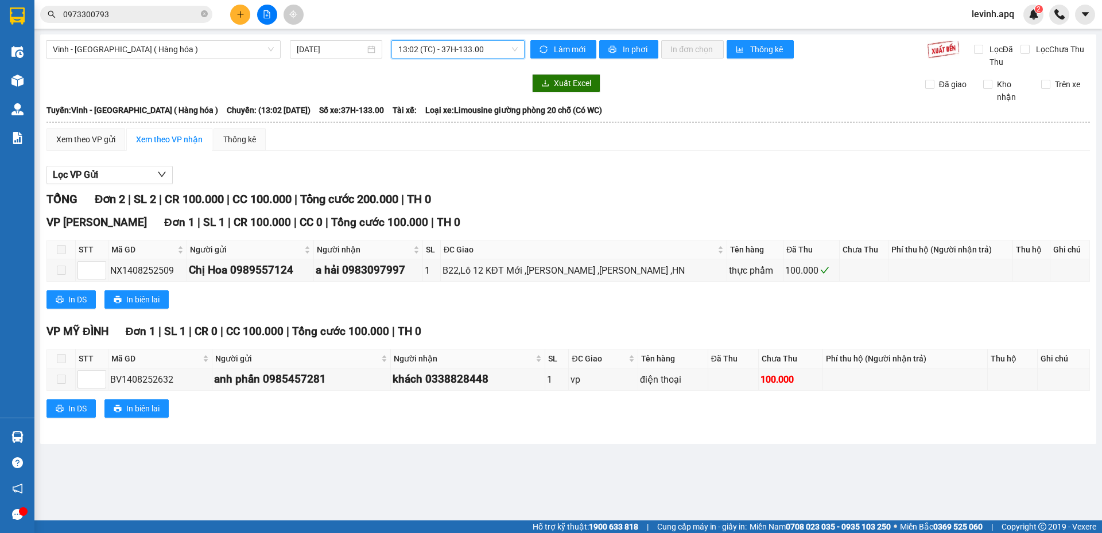
click at [334, 427] on div "TỔNG Đơn 2 | SL 2 | CR 100.000 | CC 100.000 | Tổng cước 200.000 | TH 0 VP NGỌC …" at bounding box center [567, 311] width 1043 height 242
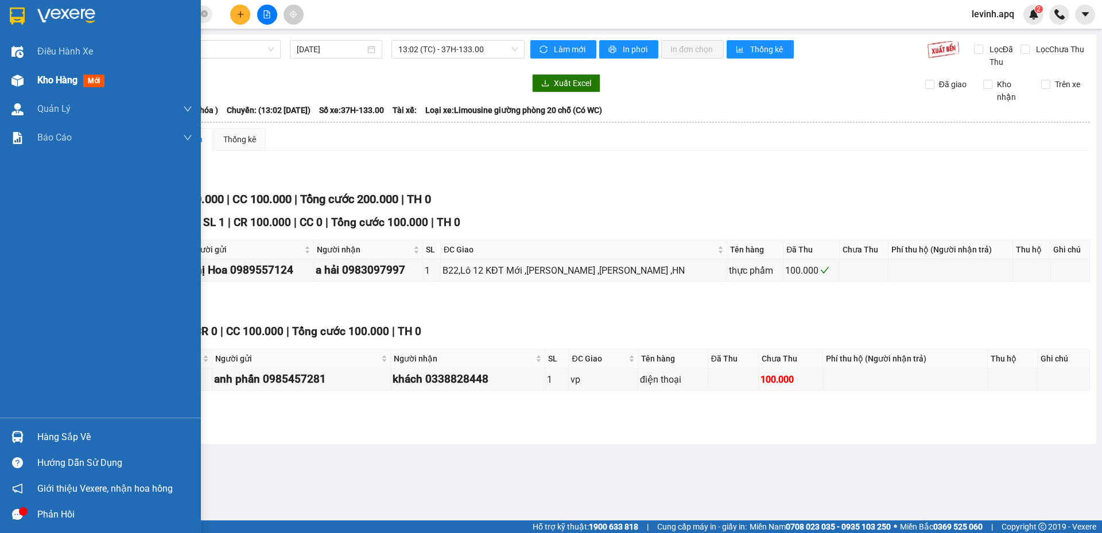
click at [30, 80] on div "Kho hàng mới" at bounding box center [100, 80] width 201 height 29
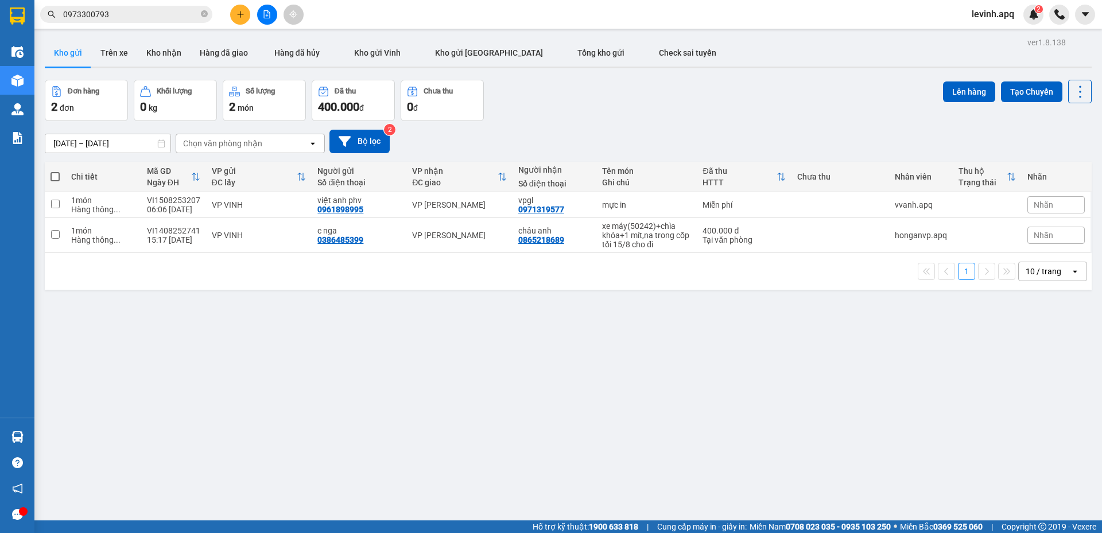
click at [595, 122] on div "13/08/2025 – 15/08/2025 Press the down arrow key to interact with the calendar …" at bounding box center [568, 141] width 1046 height 41
click at [164, 19] on input "0973300793" at bounding box center [130, 14] width 135 height 13
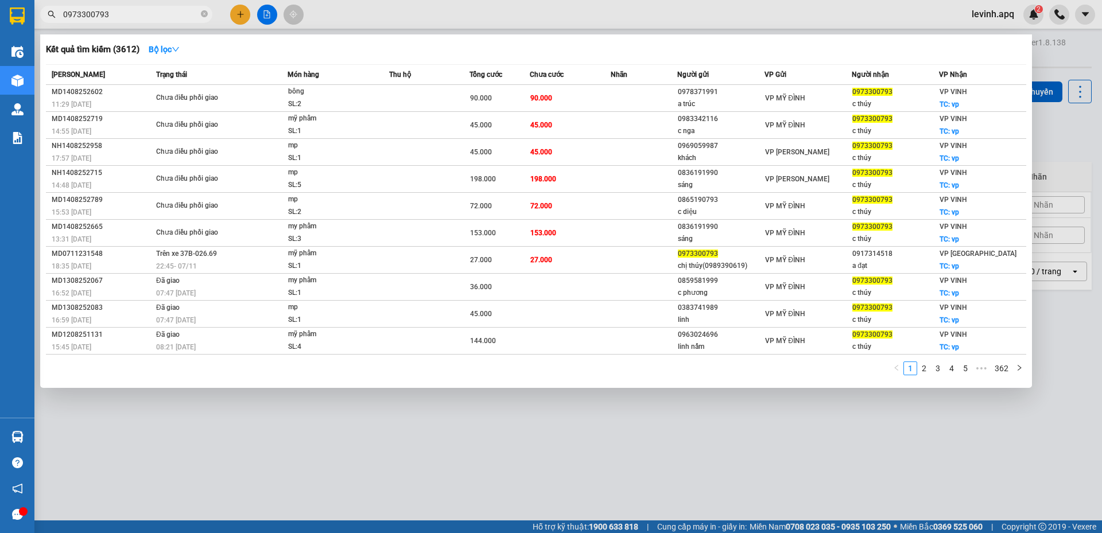
click at [164, 19] on input "0973300793" at bounding box center [130, 14] width 135 height 13
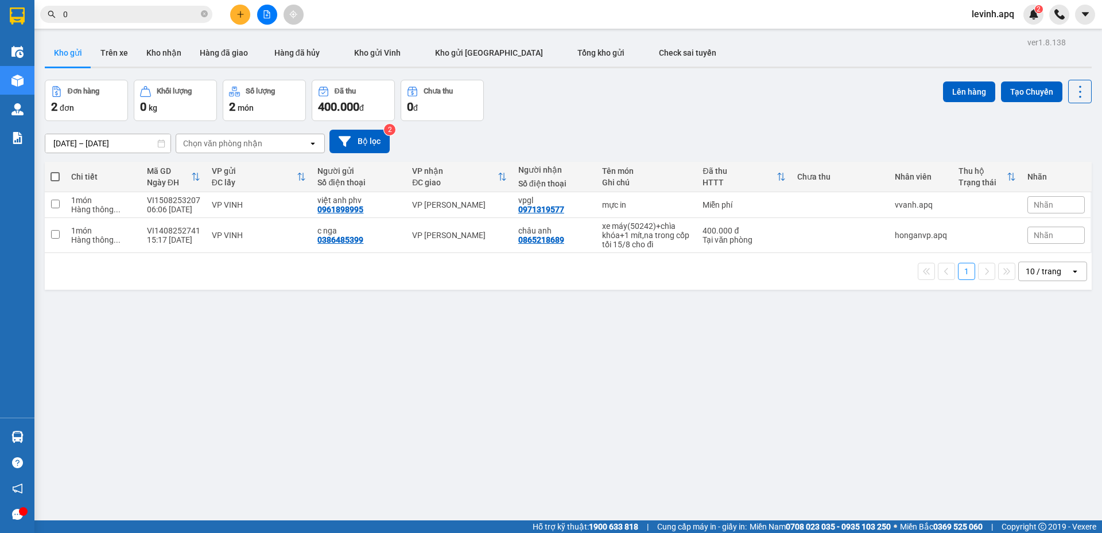
click at [164, 19] on input "0" at bounding box center [130, 14] width 135 height 13
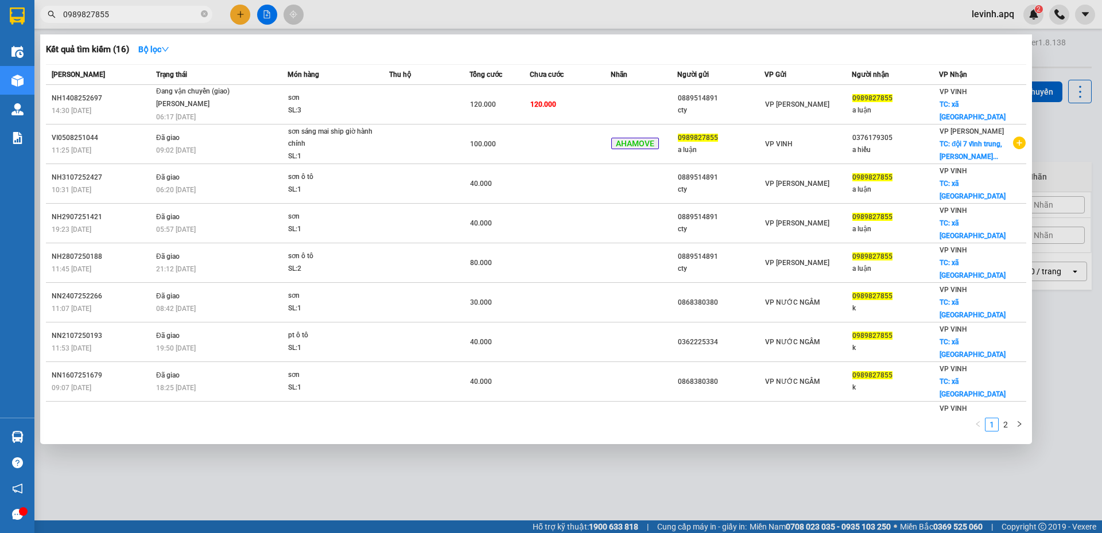
type input "0989827855"
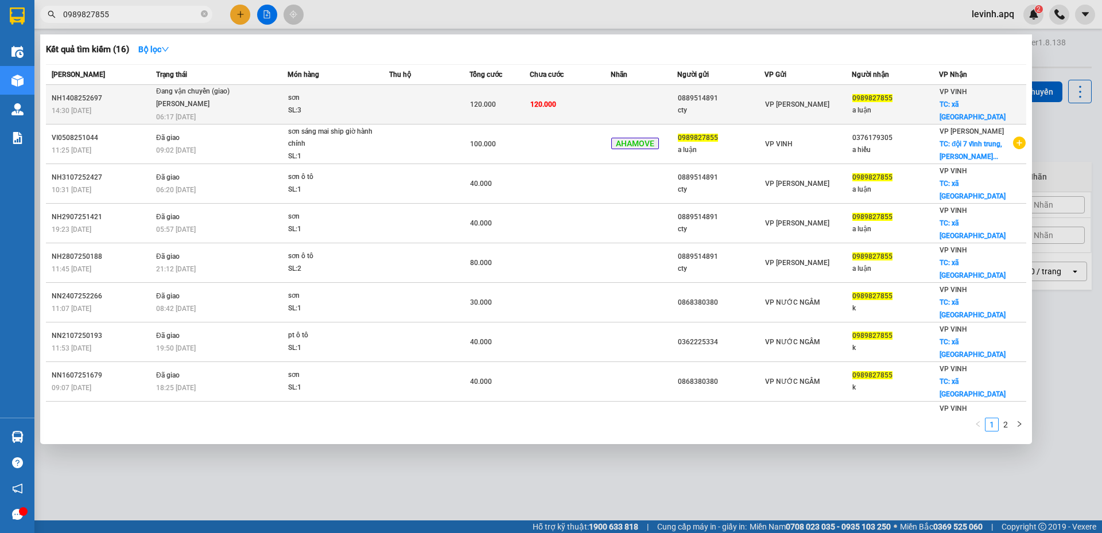
click at [190, 96] on div "Đang vận chuyển (giao)" at bounding box center [199, 91] width 86 height 13
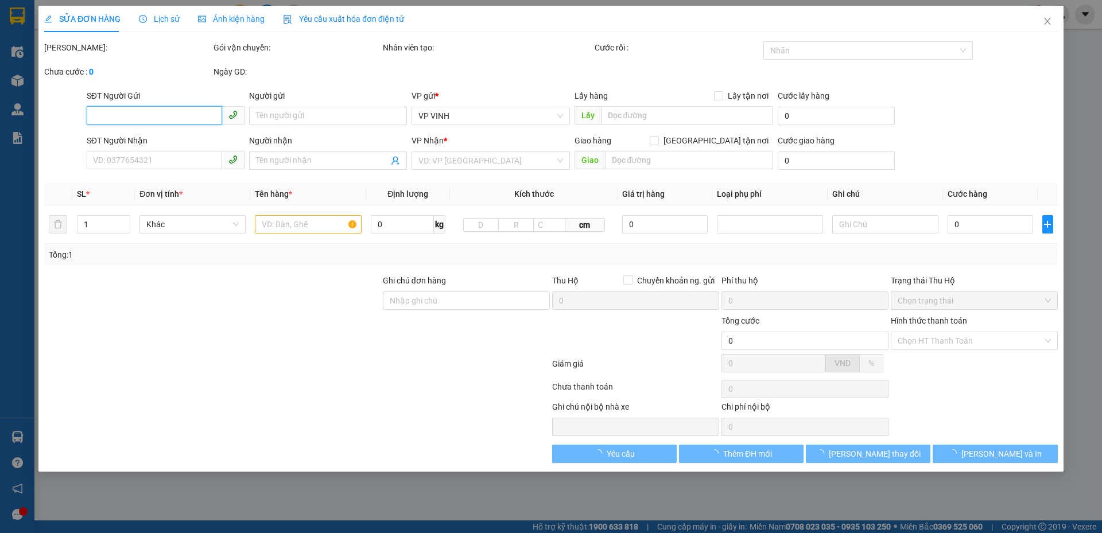
type input "0889514891"
type input "cty"
type input "0989827855"
type input "a luận"
checkbox input "true"
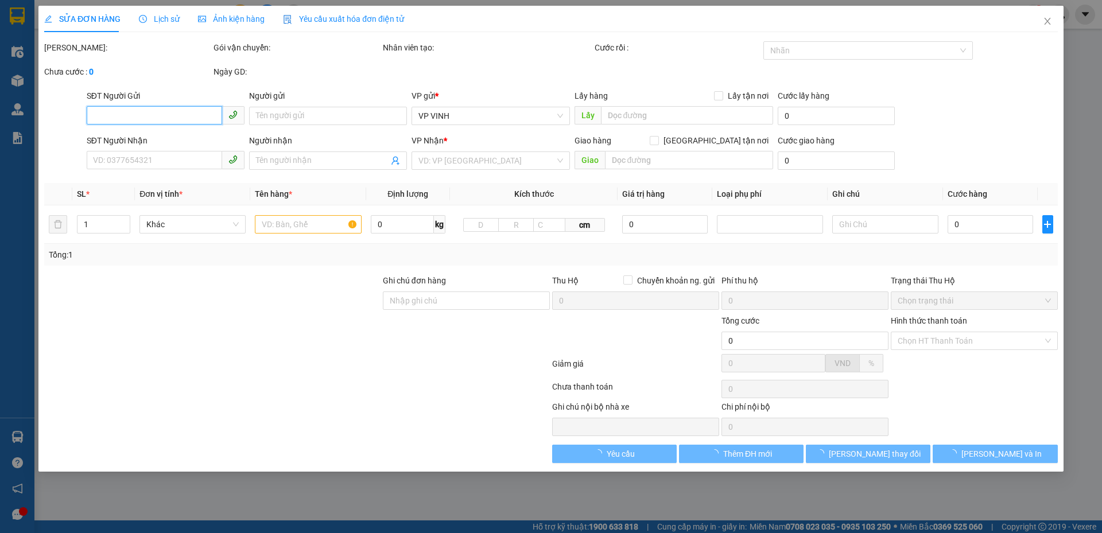
type input "xã nghi phú"
type input "120.000"
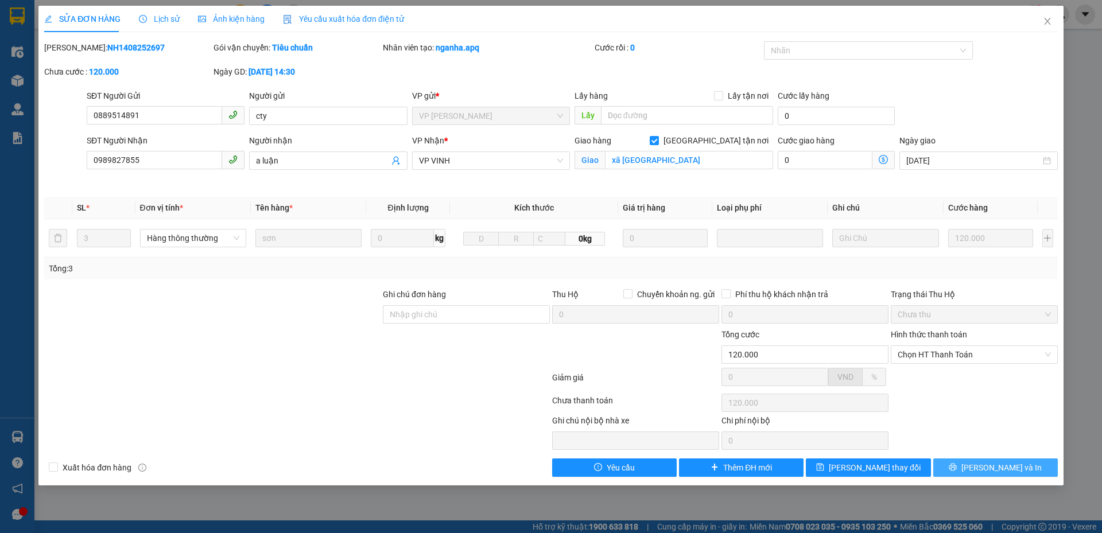
drag, startPoint x: 983, startPoint y: 471, endPoint x: 831, endPoint y: 442, distance: 154.7
click at [982, 470] on button "[PERSON_NAME] và In" at bounding box center [995, 467] width 124 height 18
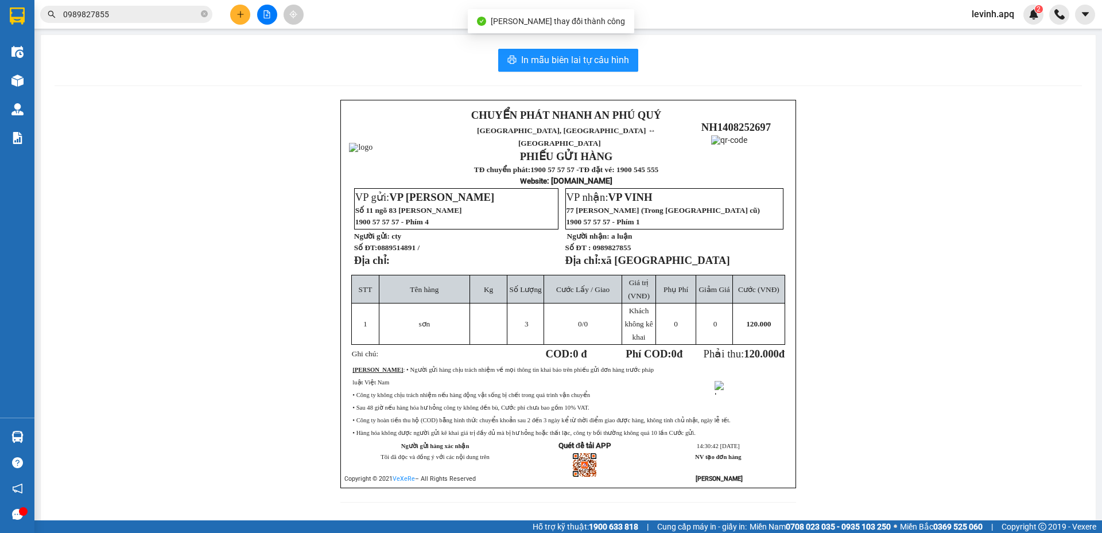
click at [131, 13] on input "0989827855" at bounding box center [130, 14] width 135 height 13
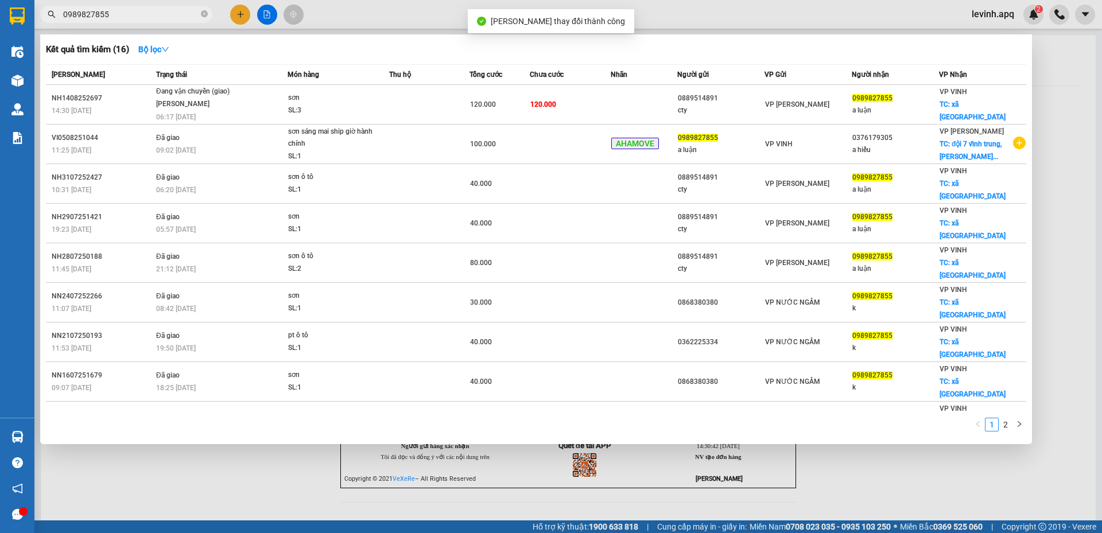
click at [131, 13] on input "0989827855" at bounding box center [130, 14] width 135 height 13
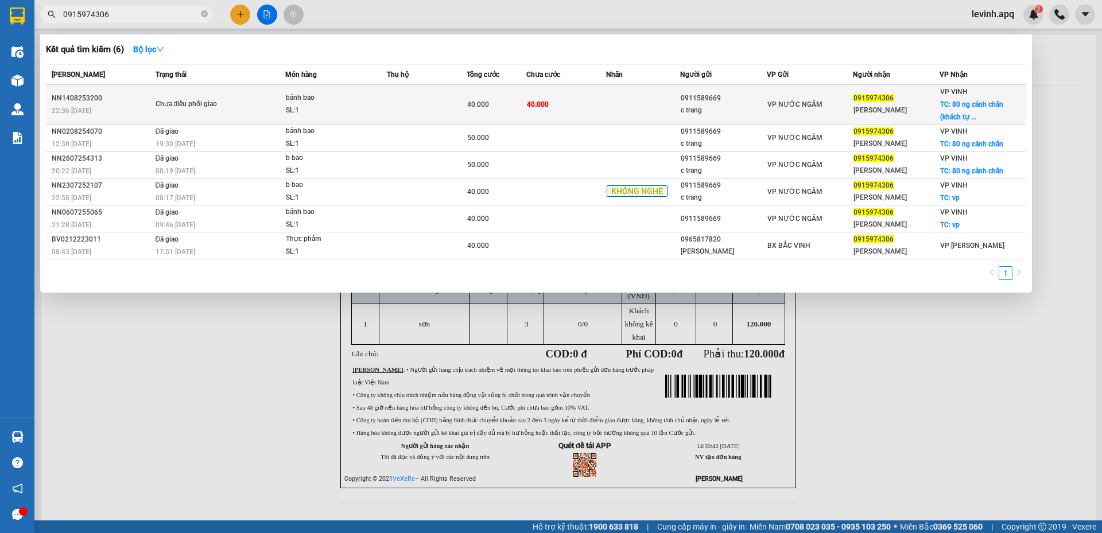
type input "0915974306"
click at [250, 104] on span "Chưa điều phối giao" at bounding box center [220, 104] width 130 height 13
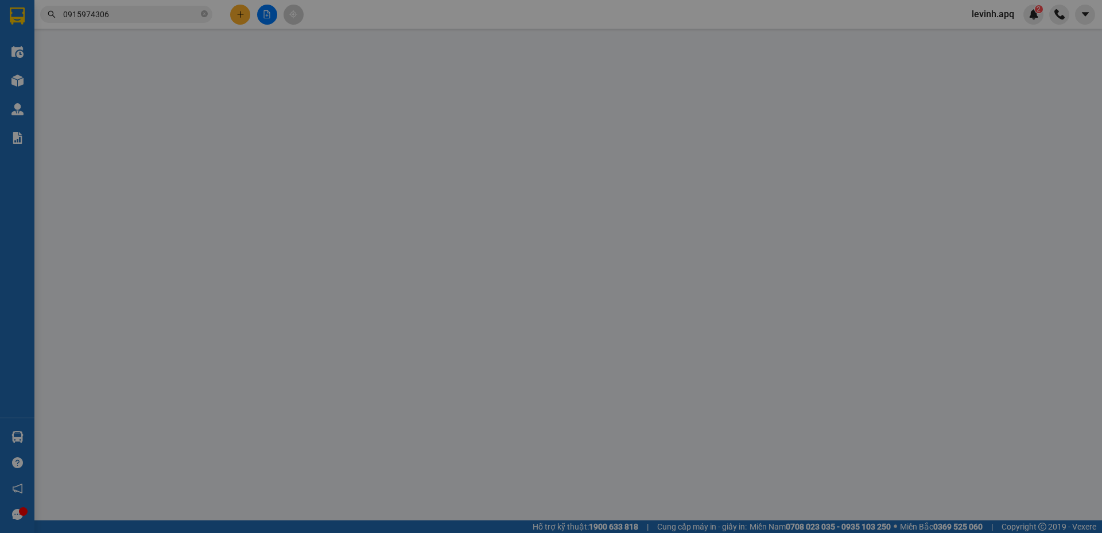
type input "0911589669"
type input "c trang"
type input "0915974306"
type input "Kim Anh"
checkbox input "true"
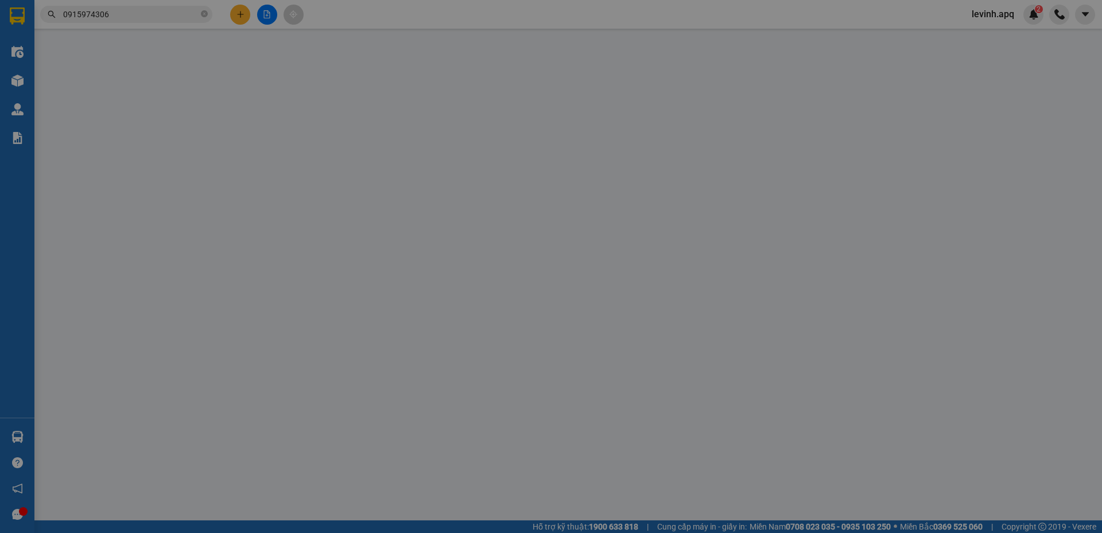
type input "80 ng cảnh chân (khách tự ra vp lấy )"
type input "40.000"
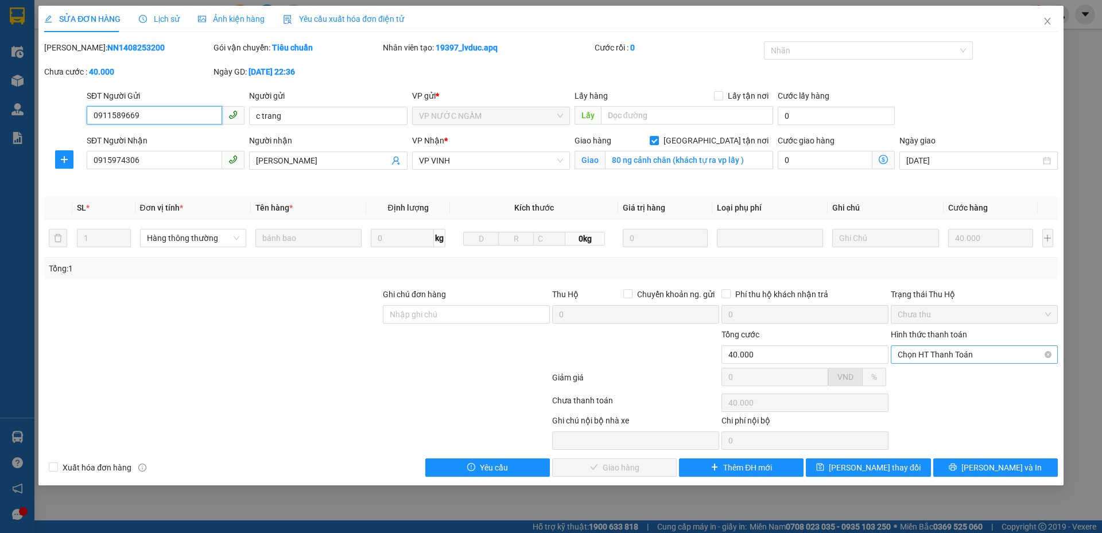
click at [952, 352] on span "Chọn HT Thanh Toán" at bounding box center [973, 354] width 153 height 17
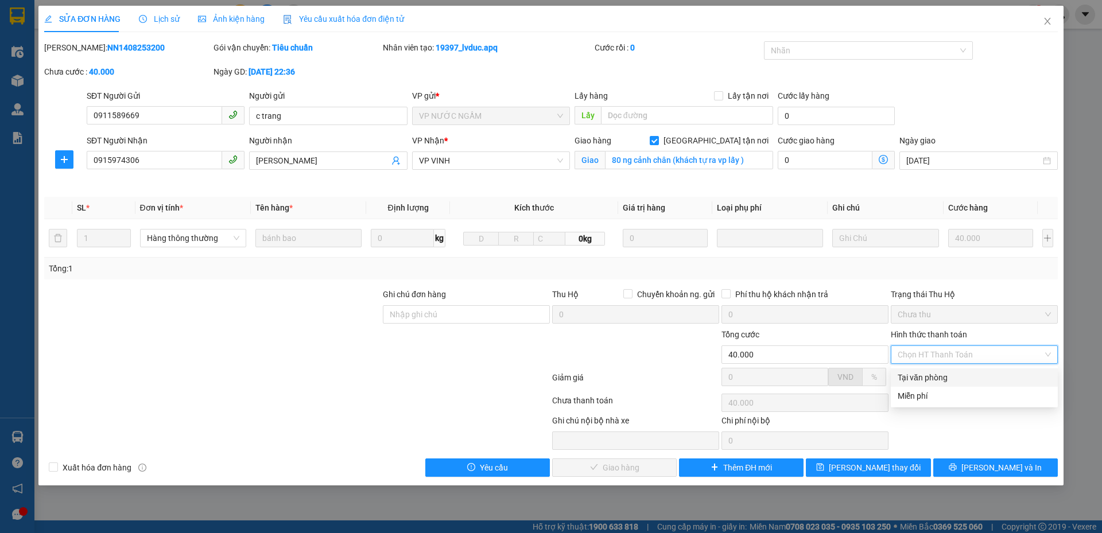
click at [937, 375] on div "Tại văn phòng" at bounding box center [973, 377] width 153 height 13
type input "0"
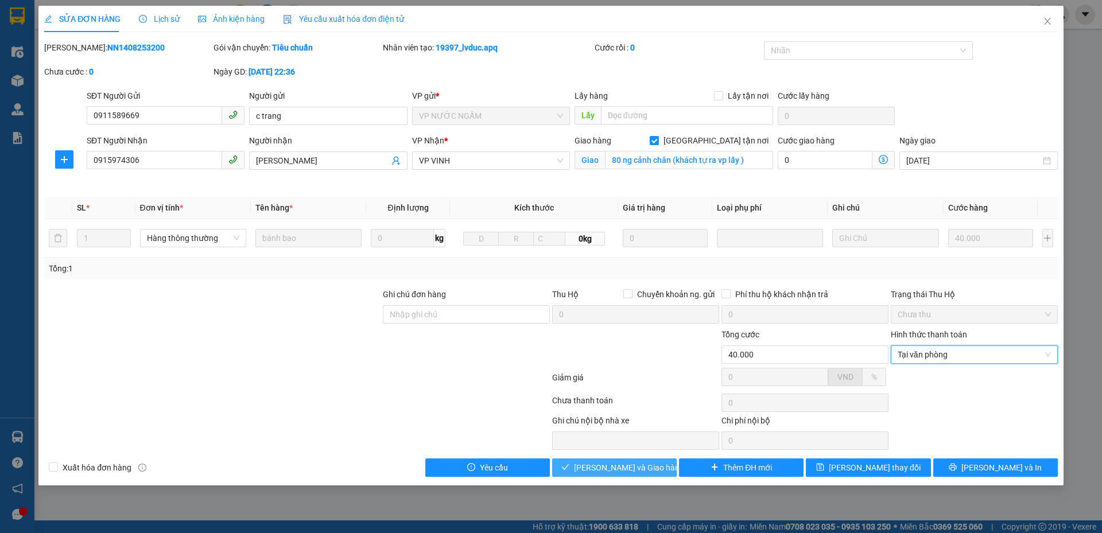
click at [632, 471] on span "[PERSON_NAME] và Giao hàng" at bounding box center [629, 467] width 110 height 13
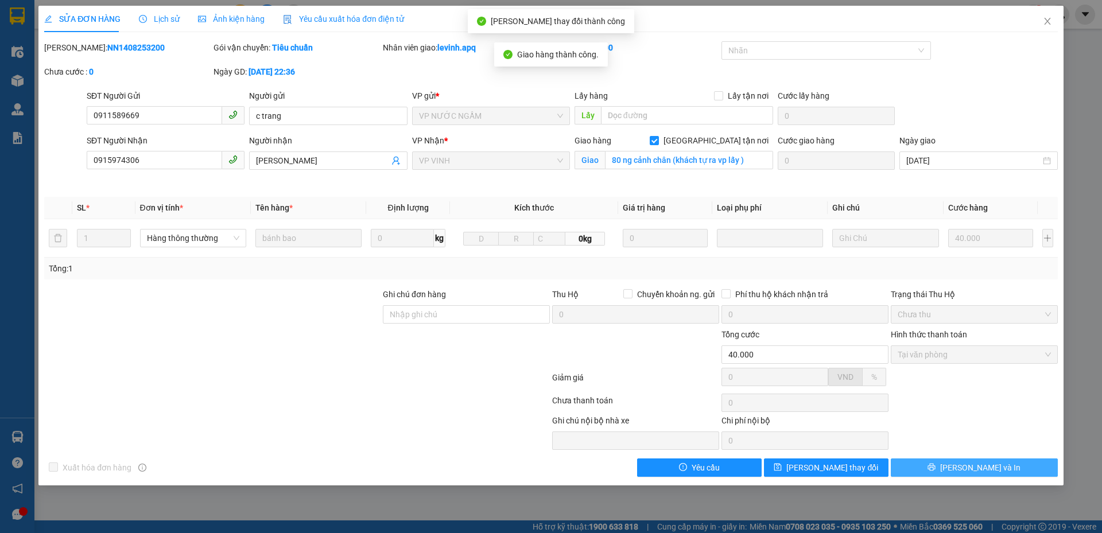
click at [987, 473] on button "[PERSON_NAME] và In" at bounding box center [973, 467] width 167 height 18
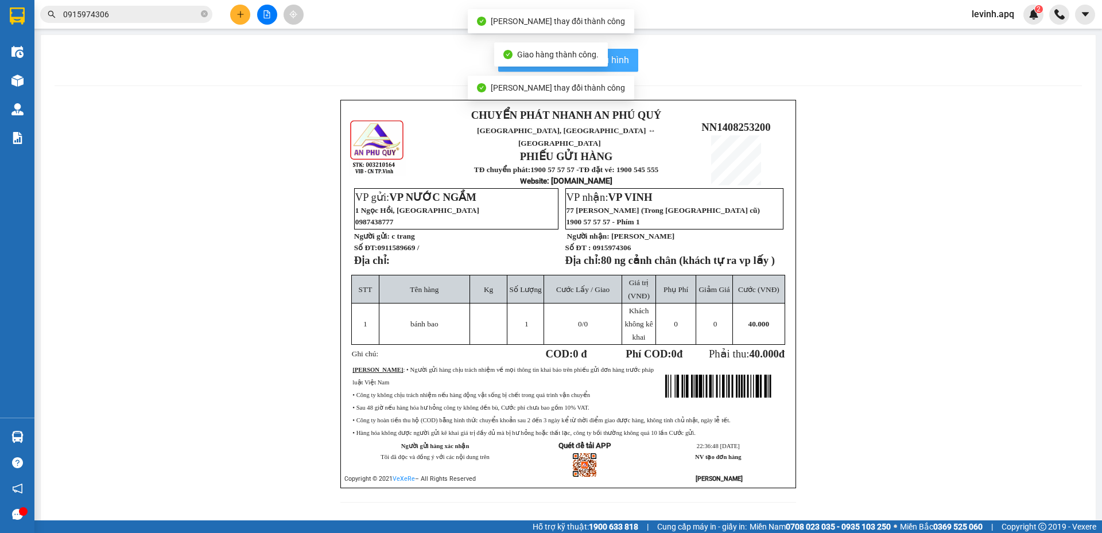
click at [612, 55] on span "In mẫu biên lai tự cấu hình" at bounding box center [575, 60] width 108 height 14
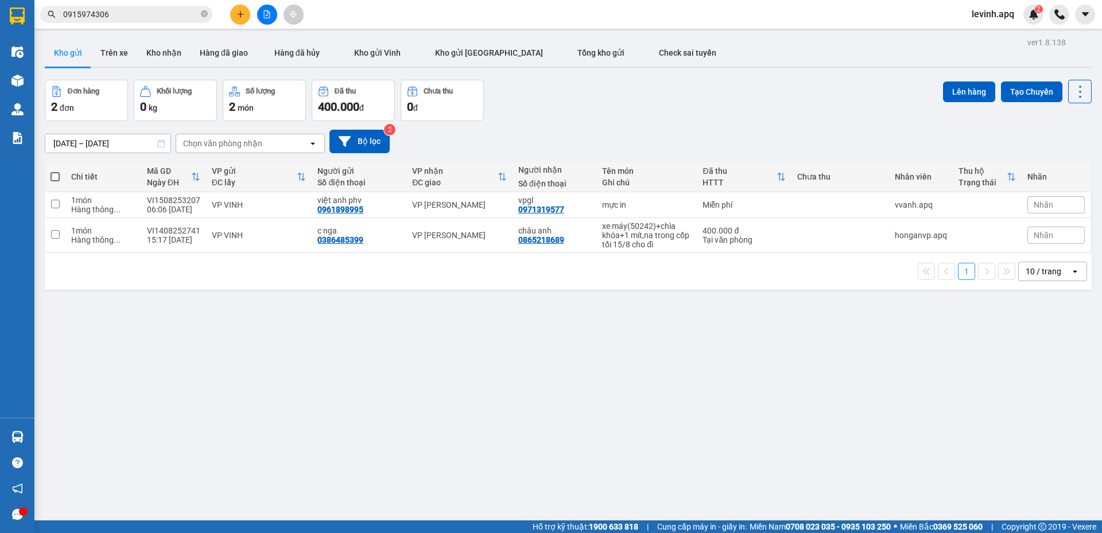
click at [589, 421] on div "ver 1.8.138 Kho gửi Trên xe Kho nhận Hàng đã giao Hàng đã hủy Kho gửi Vinh Kho …" at bounding box center [568, 300] width 1056 height 533
click at [103, 20] on input "0915974306" at bounding box center [130, 14] width 135 height 13
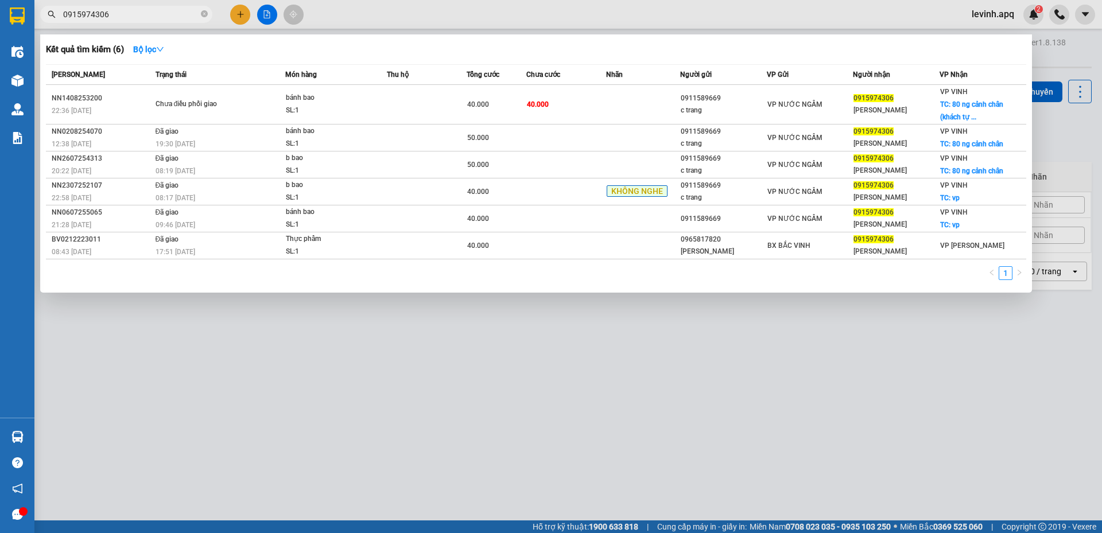
click at [106, 19] on input "0915974306" at bounding box center [130, 14] width 135 height 13
paste input "89827855"
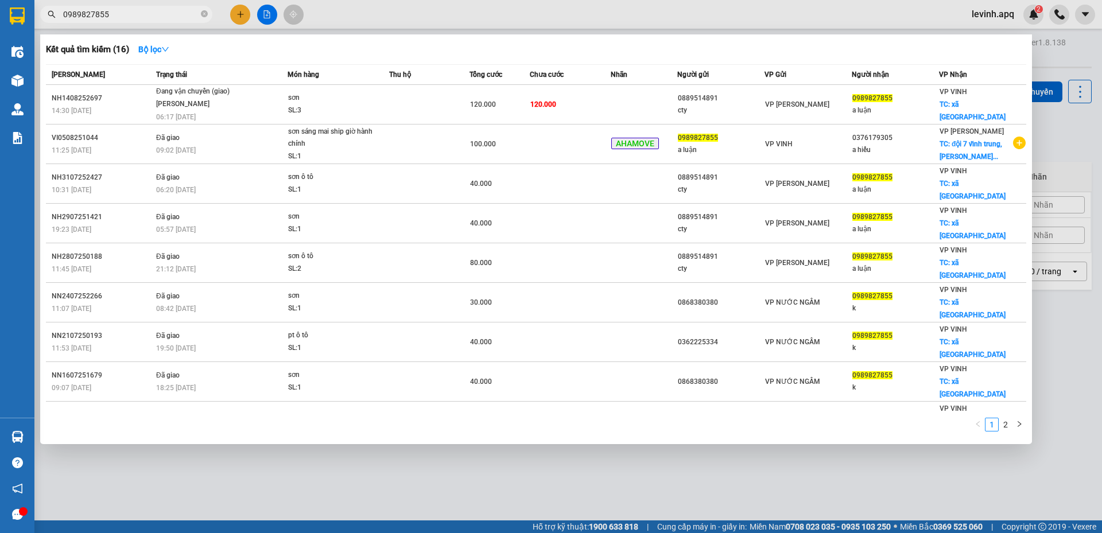
type input "0989827855"
click at [309, 45] on div "Kết quả tìm kiếm ( 16 ) Bộ lọc" at bounding box center [536, 49] width 980 height 18
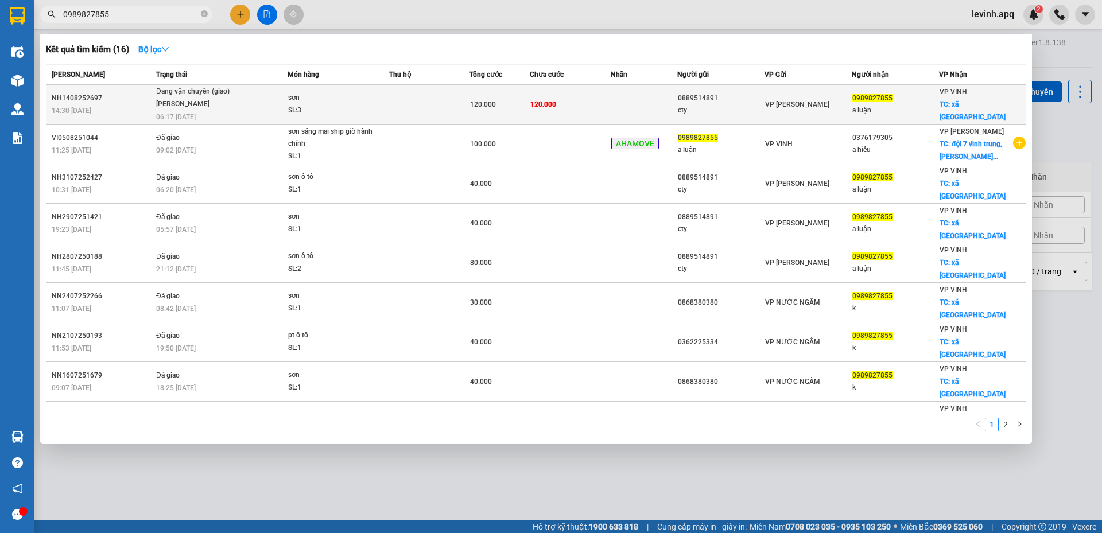
click at [278, 95] on span "Đang vận chuyển (giao) Quang Văn E 06:17 - 15/08" at bounding box center [221, 102] width 131 height 35
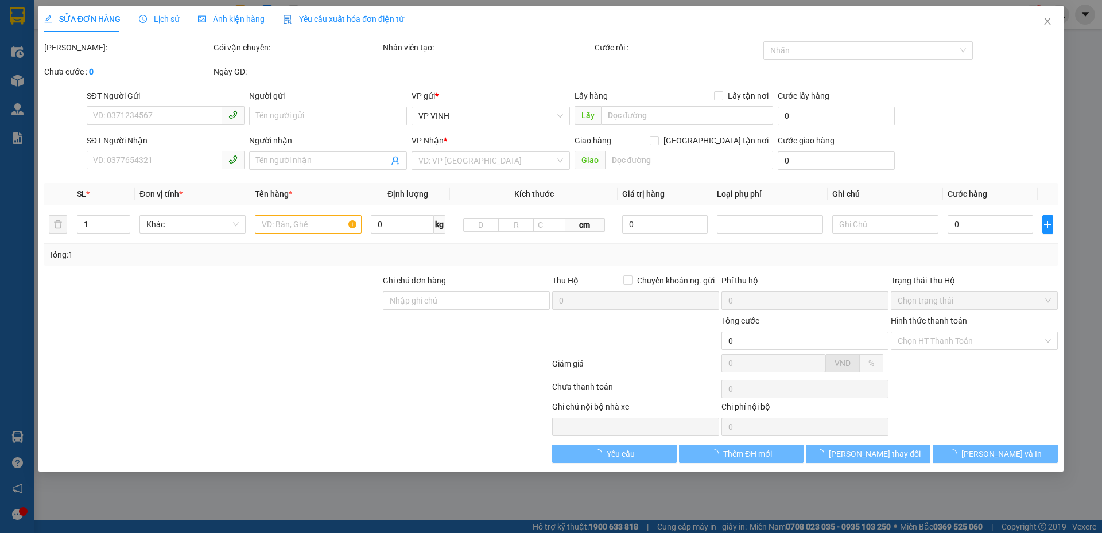
type input "0889514891"
type input "cty"
type input "0989827855"
type input "a luận"
checkbox input "true"
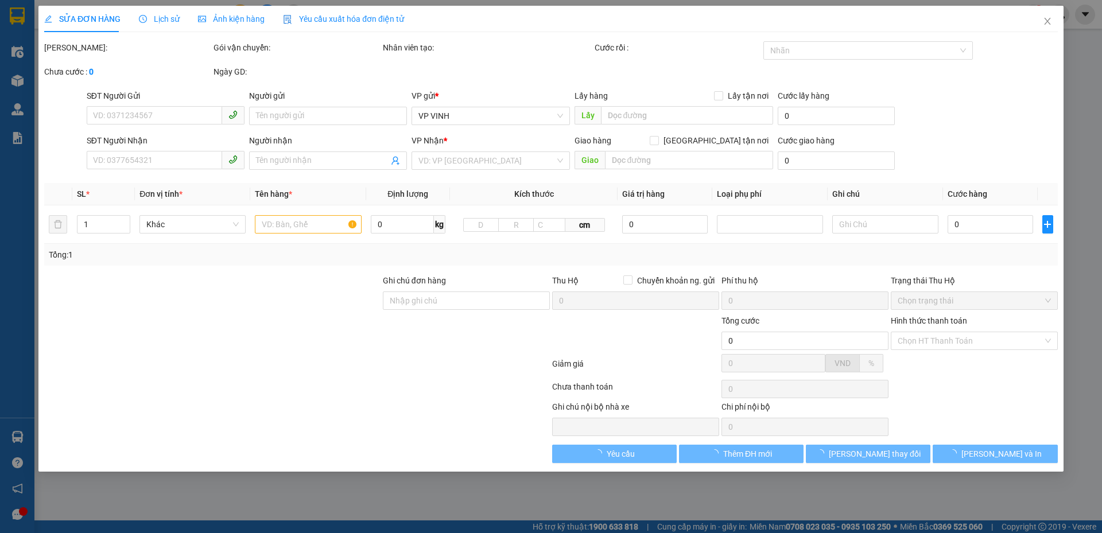
type input "xã nghi phú"
type input "120.000"
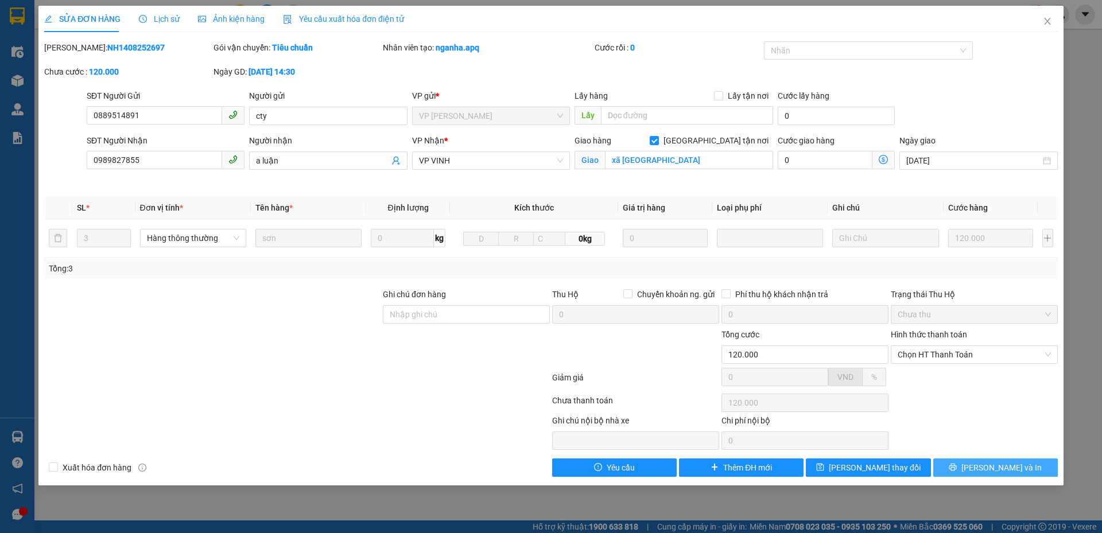
click at [956, 470] on icon "printer" at bounding box center [952, 467] width 8 height 8
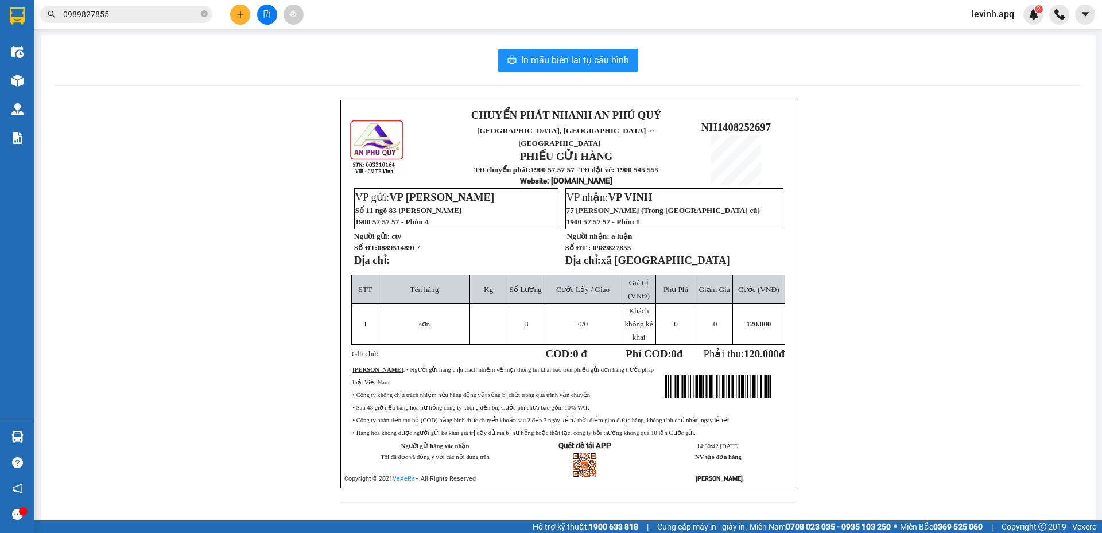
click at [134, 240] on div "CHUYỂN PHÁT NHANH AN PHÚ QUÝ NGHỆ AN, HÀ TĨNH ↔ HÀ NỘI PHIẾU GỬI HÀNG TĐ chuyển…" at bounding box center [568, 308] width 1027 height 417
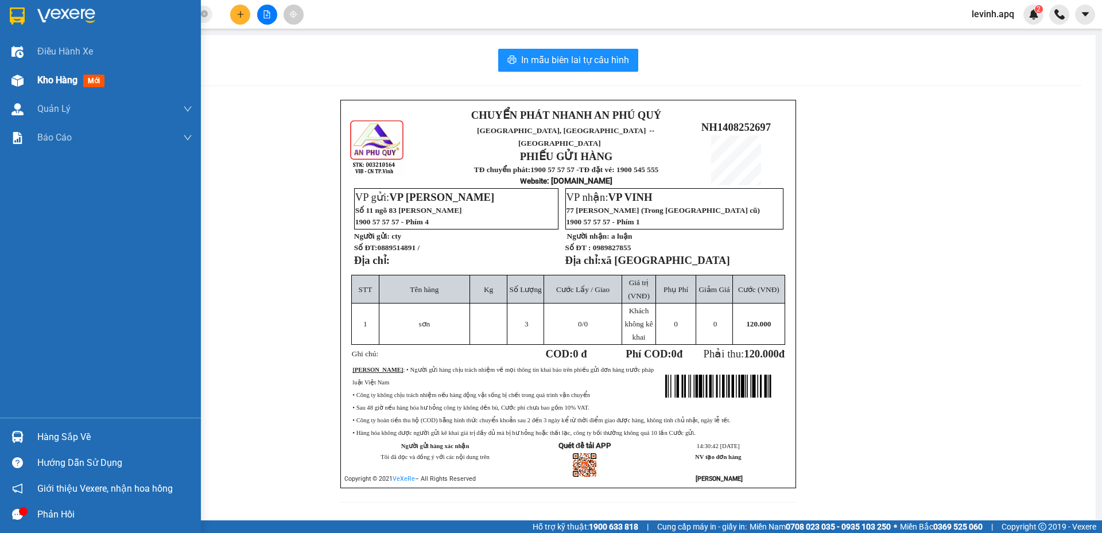
click at [62, 81] on span "Kho hàng" at bounding box center [57, 80] width 40 height 11
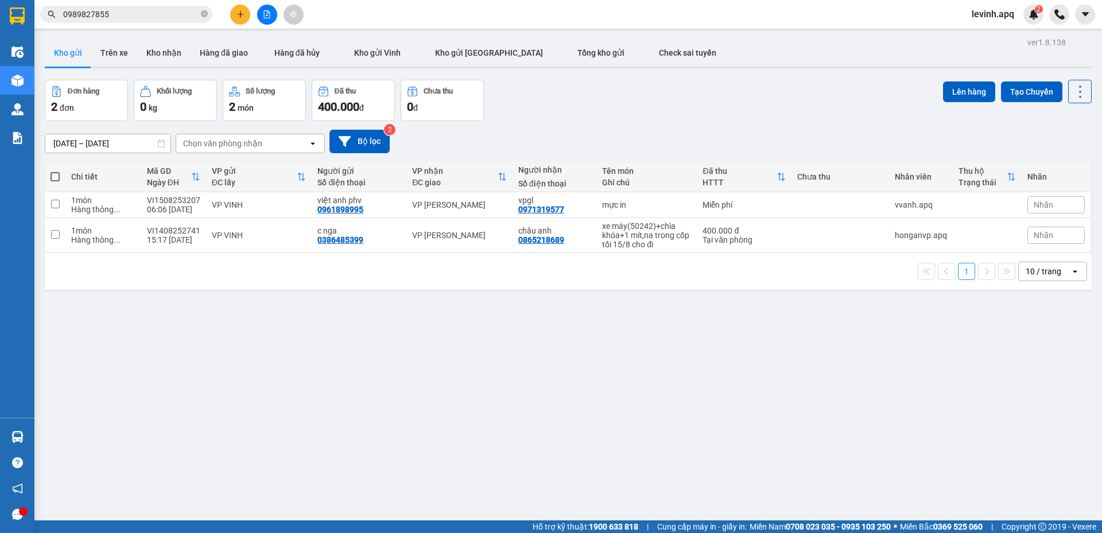
click at [142, 16] on input "0989827855" at bounding box center [130, 14] width 135 height 13
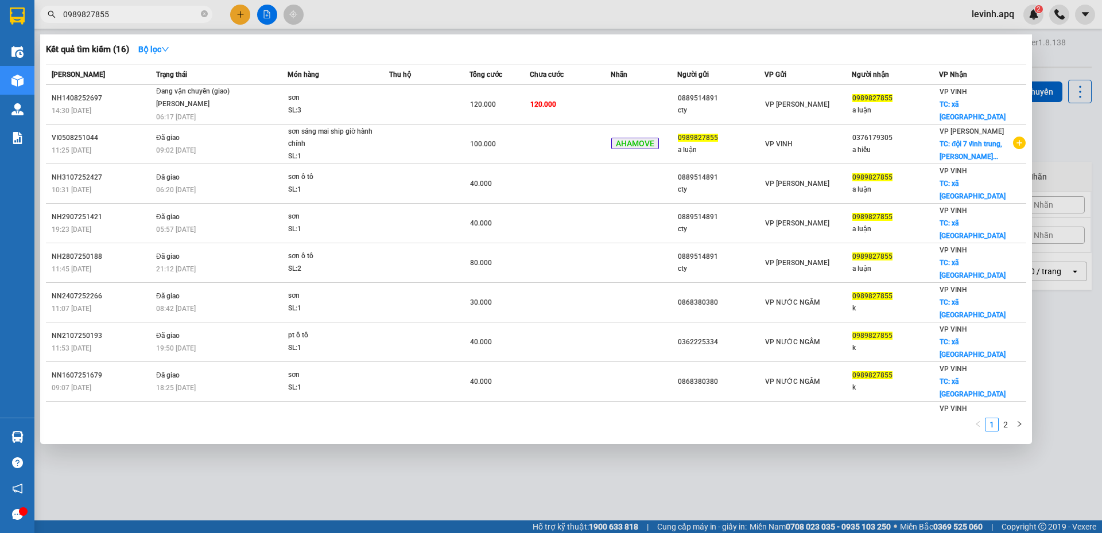
click at [142, 16] on input "0989827855" at bounding box center [130, 14] width 135 height 13
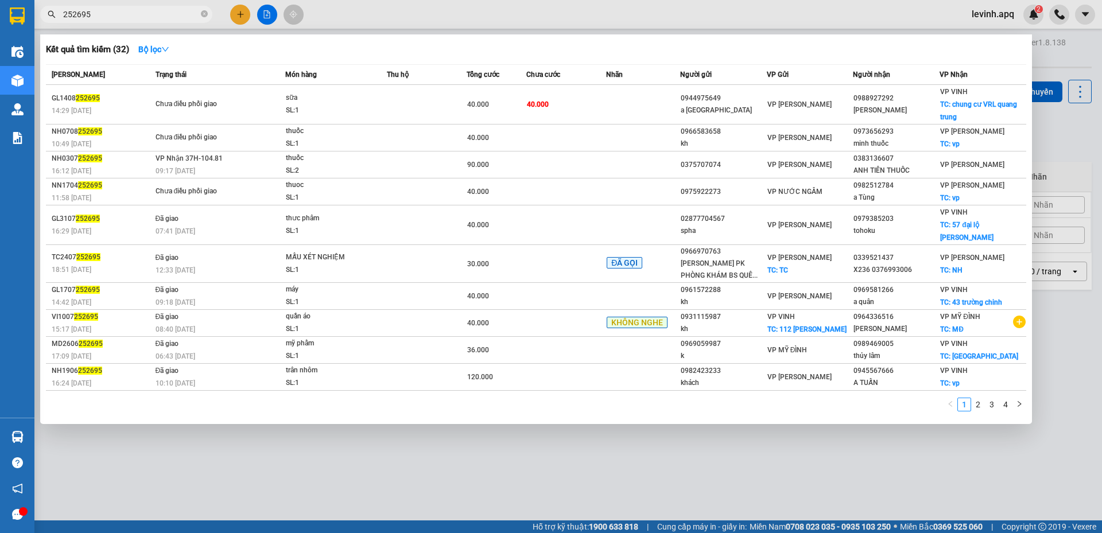
click at [73, 10] on input "252695" at bounding box center [130, 14] width 135 height 13
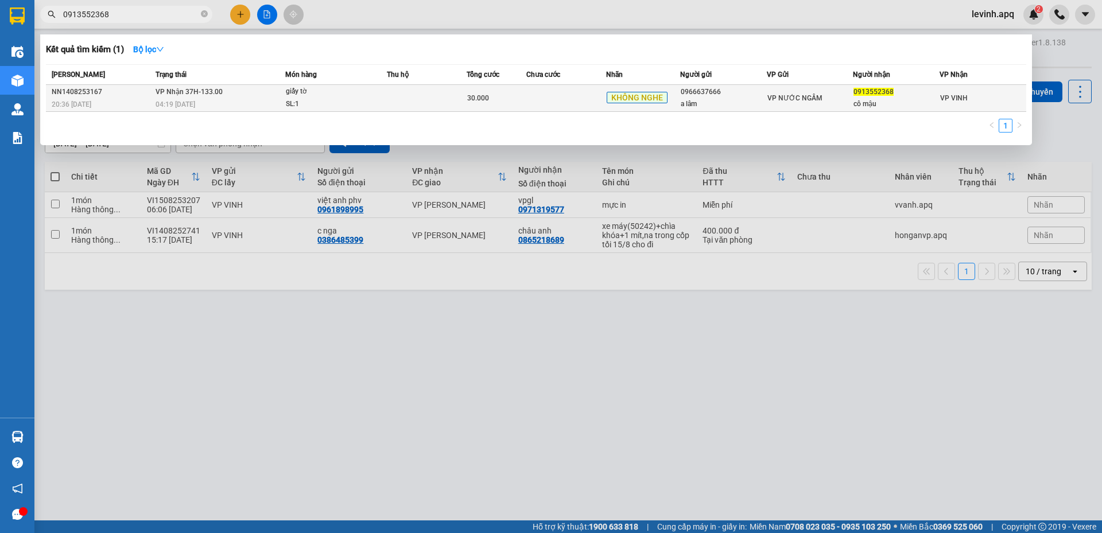
type input "0913552368"
click at [380, 100] on span "giấy tờ SL: 1" at bounding box center [336, 97] width 100 height 25
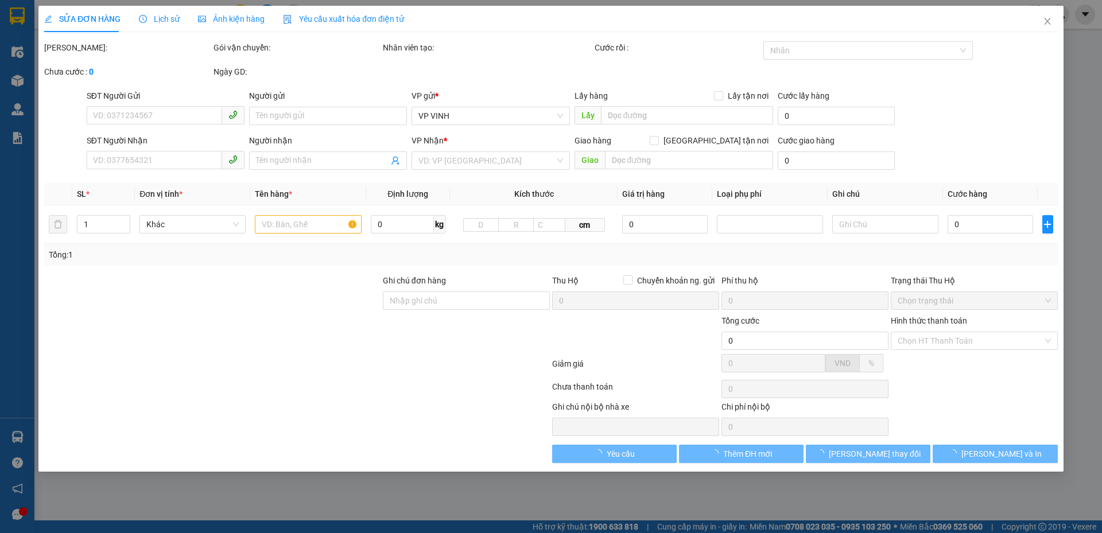
type input "0966637666"
type input "a lâm"
type input "0913552368"
type input "cô mậu"
type input "30.000"
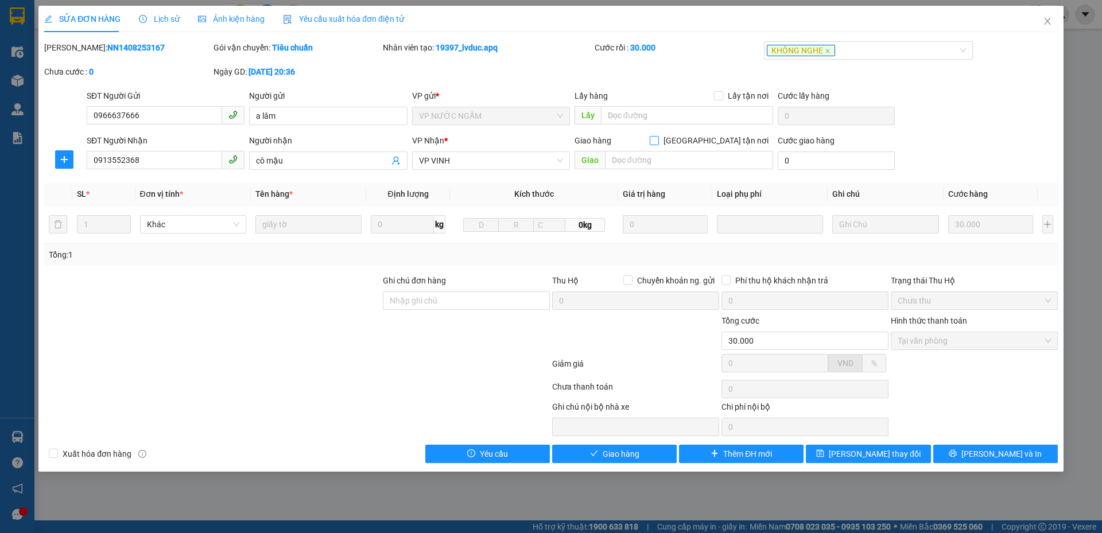
click at [657, 140] on input "[GEOGRAPHIC_DATA] tận nơi" at bounding box center [653, 140] width 8 height 8
checkbox input "true"
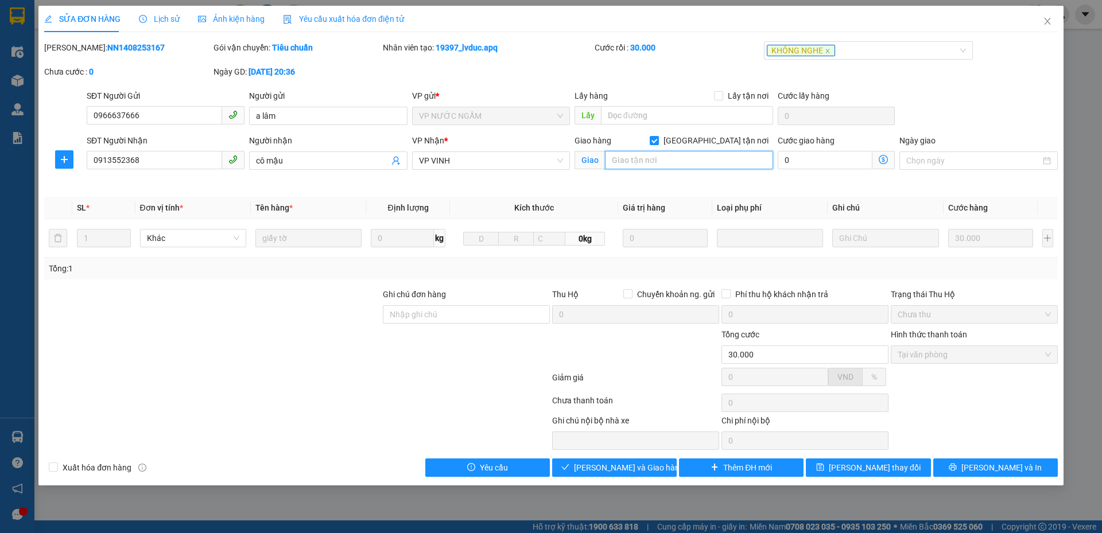
click at [717, 162] on input "text" at bounding box center [689, 160] width 168 height 18
type input "36 lương thế vinh"
click at [955, 465] on button "[PERSON_NAME] và In" at bounding box center [995, 467] width 124 height 18
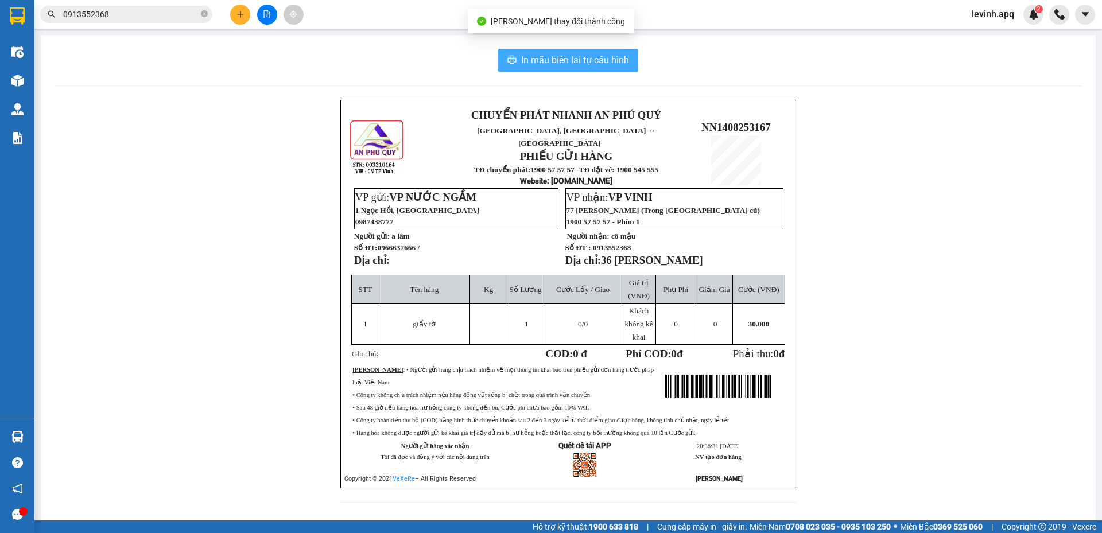
click at [604, 59] on span "In mẫu biên lai tự cấu hình" at bounding box center [575, 60] width 108 height 14
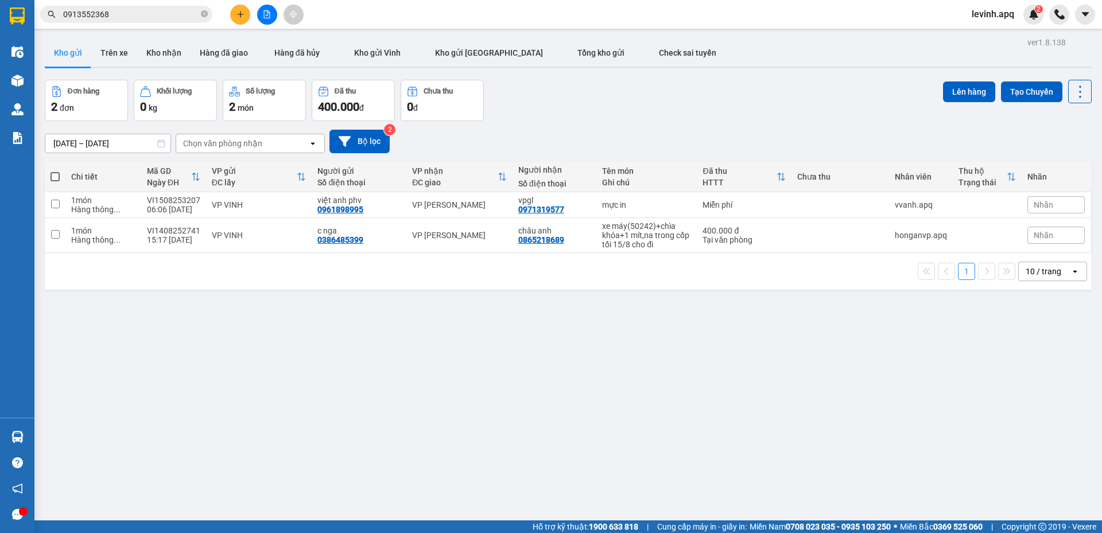
click at [131, 18] on input "0913552368" at bounding box center [130, 14] width 135 height 13
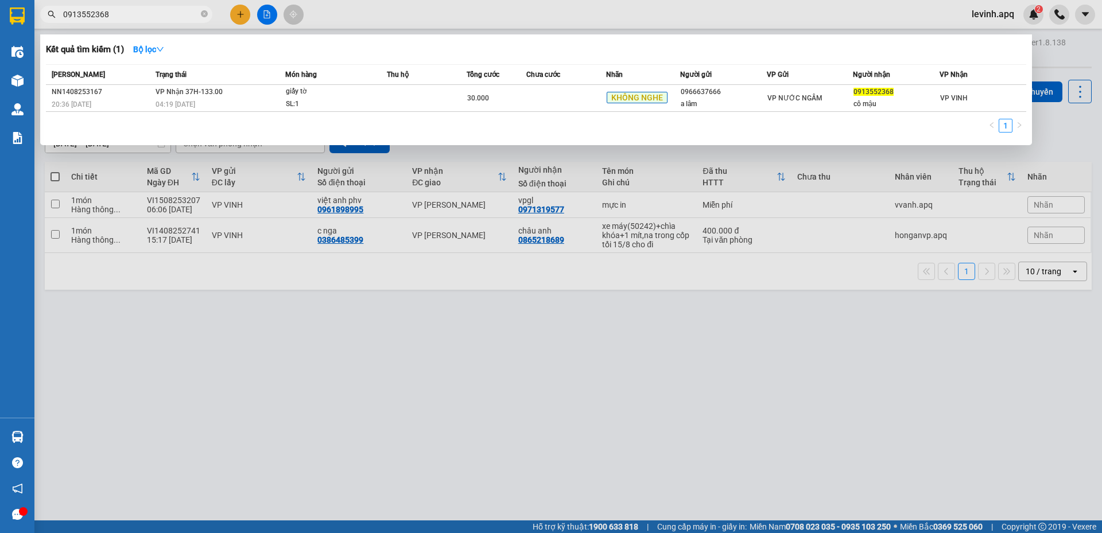
click at [131, 18] on input "0913552368" at bounding box center [130, 14] width 135 height 13
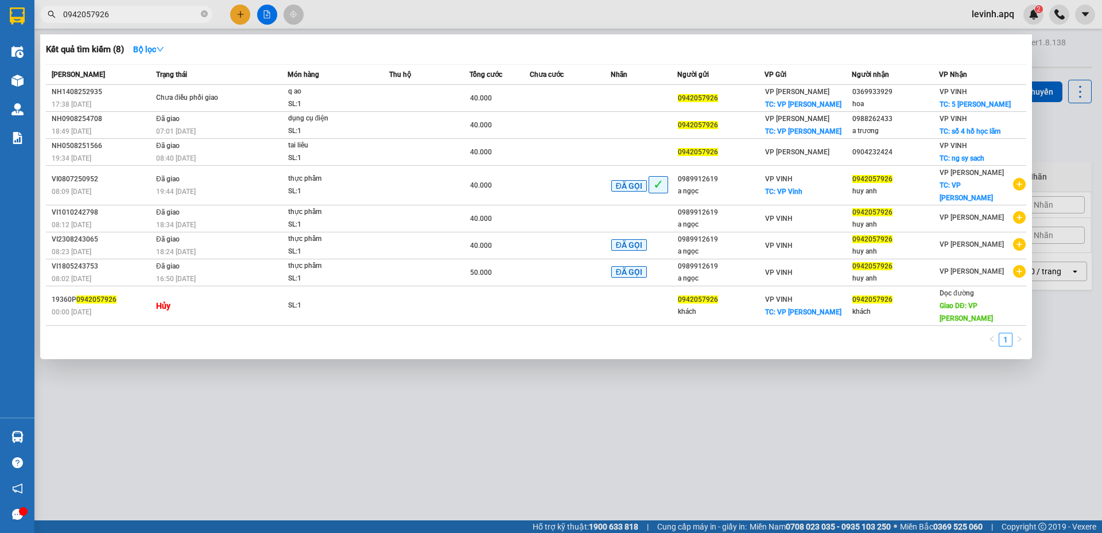
type input "0942057926"
click at [438, 333] on div "1" at bounding box center [536, 343] width 980 height 21
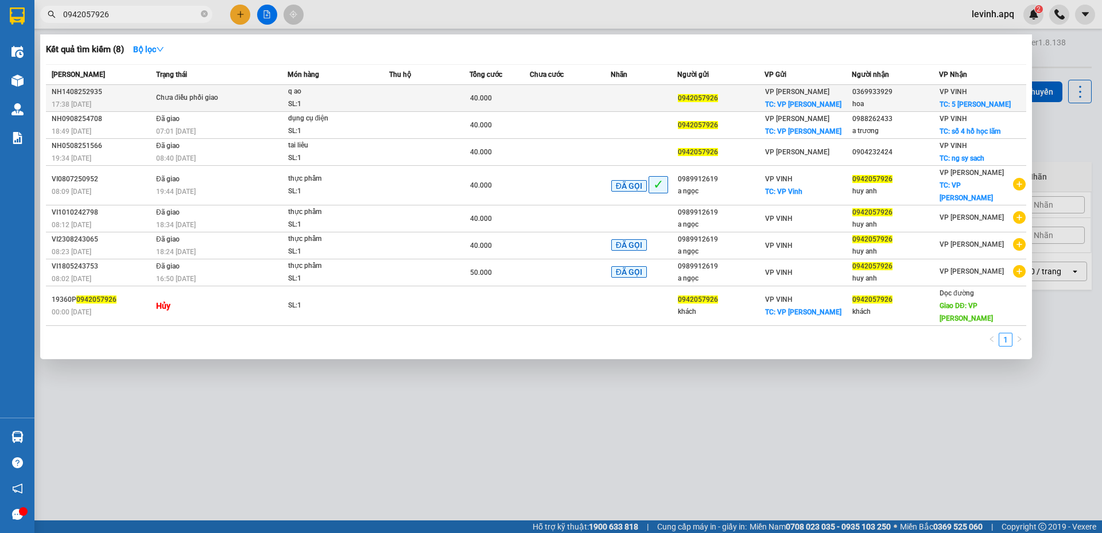
click at [224, 93] on div "Chưa điều phối giao" at bounding box center [199, 98] width 86 height 13
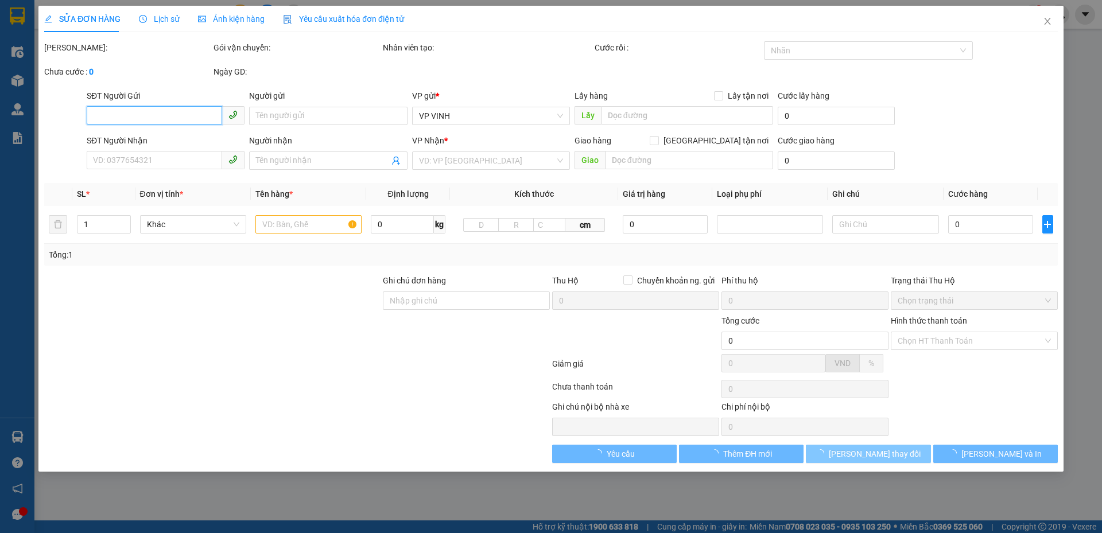
type input "0942057926"
checkbox input "true"
type input "VP Ngọc Hồi"
type input "0369933929"
type input "hoa"
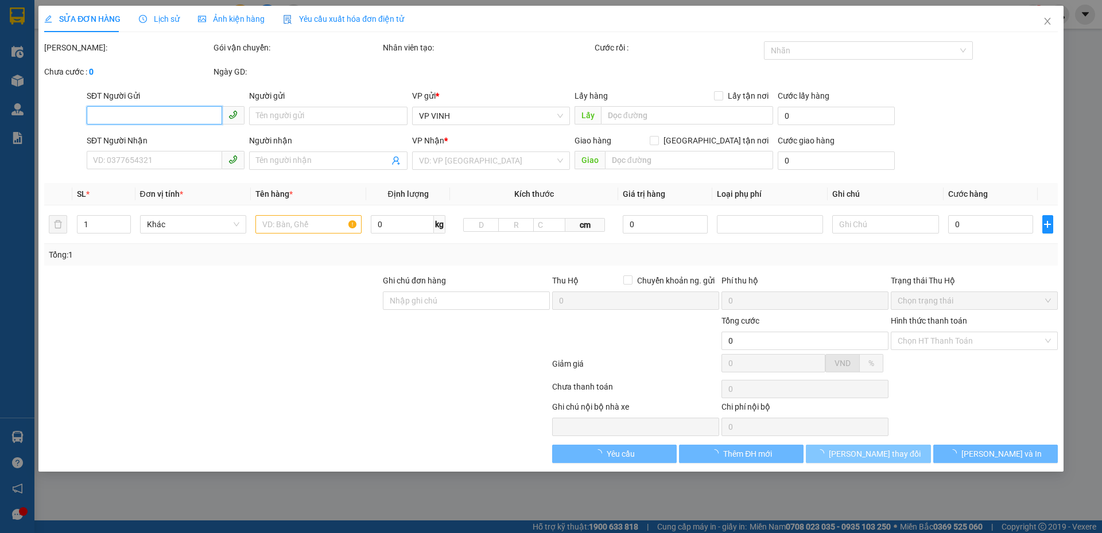
checkbox input "true"
type input "5 kim đồng"
type input "40.000"
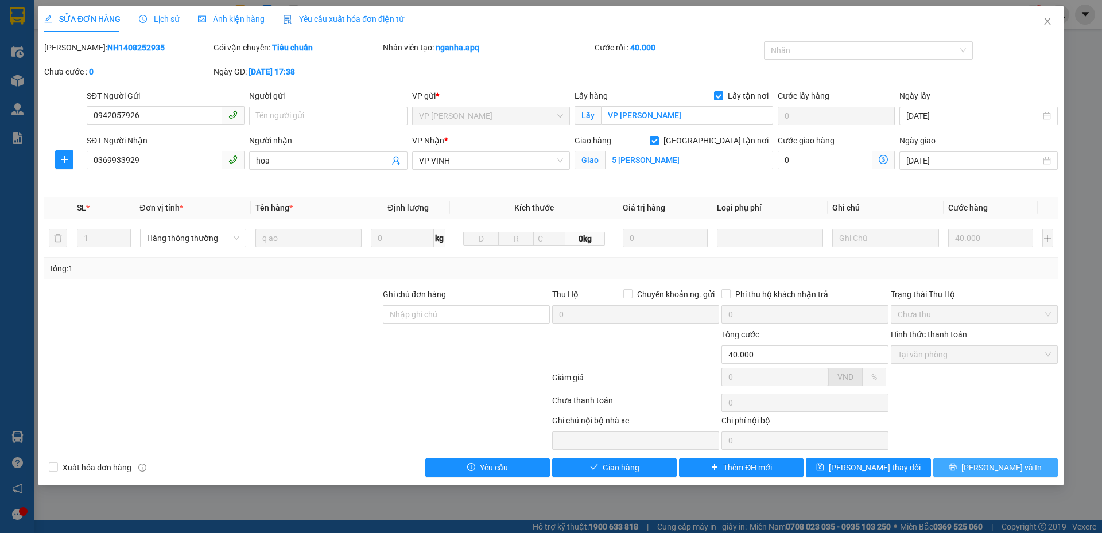
click at [960, 469] on button "Lưu và In" at bounding box center [995, 467] width 124 height 18
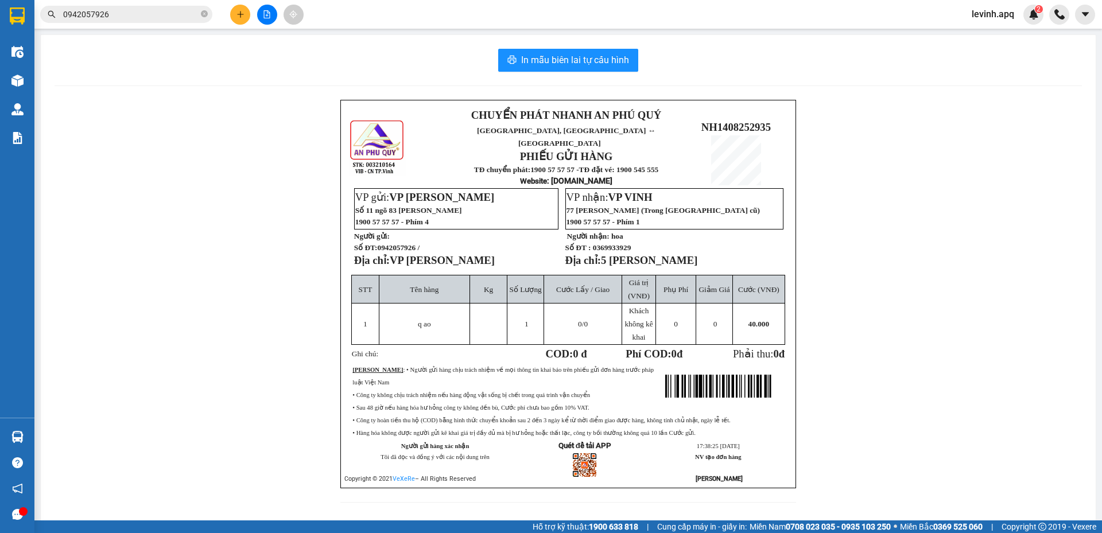
click at [134, 21] on span "0942057926" at bounding box center [126, 14] width 172 height 17
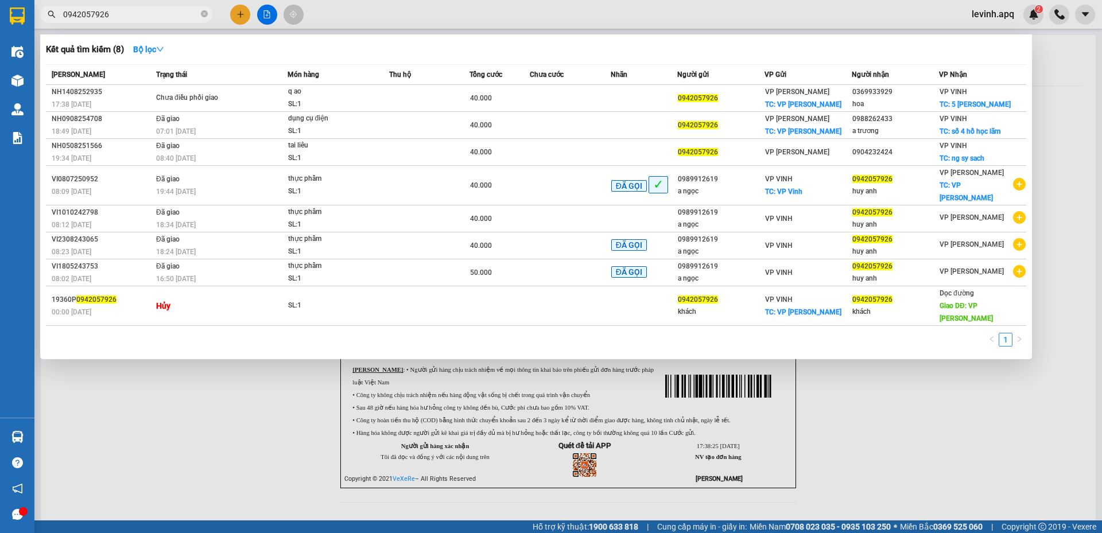
click at [133, 18] on input "0942057926" at bounding box center [130, 14] width 135 height 13
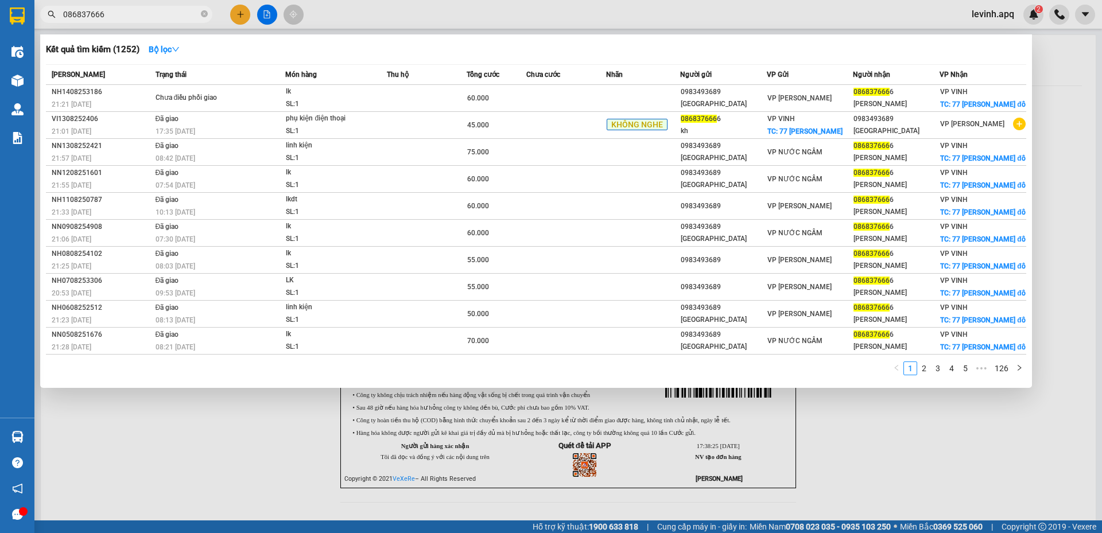
click at [274, 53] on div "Kết quả tìm kiếm ( 1252 ) Bộ lọc" at bounding box center [536, 49] width 980 height 18
click at [309, 468] on div at bounding box center [551, 266] width 1102 height 533
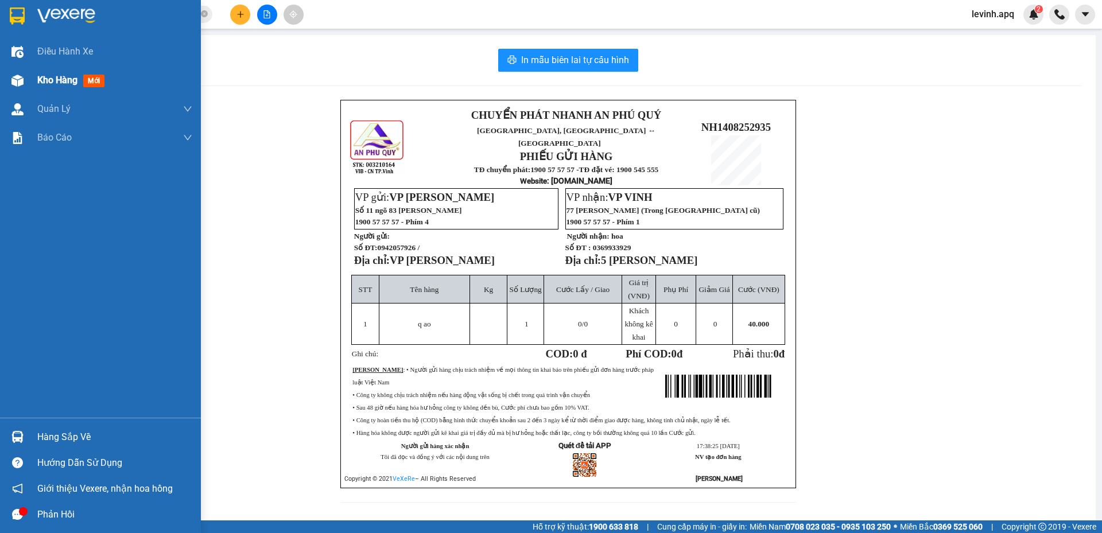
click at [28, 86] on div "Kho hàng mới" at bounding box center [100, 80] width 201 height 29
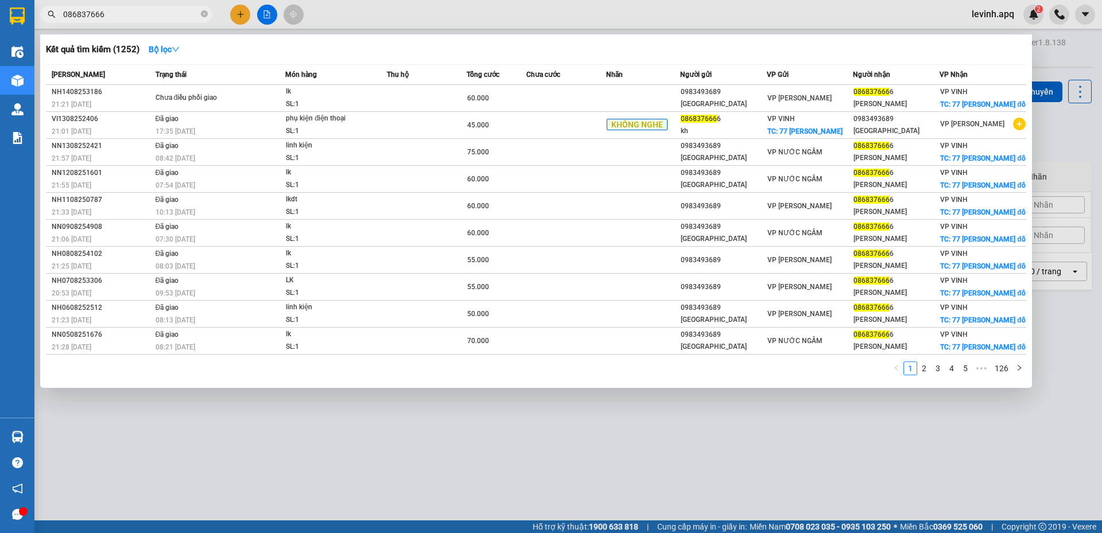
click at [138, 14] on input "086837666" at bounding box center [130, 14] width 135 height 13
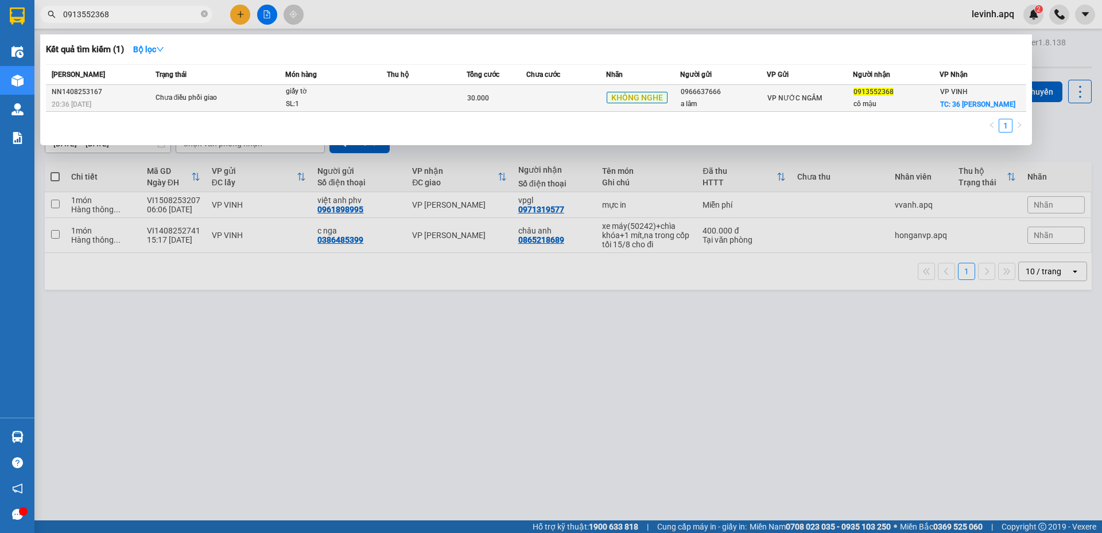
type input "0913552368"
click at [265, 108] on td "Chưa điều phối giao" at bounding box center [219, 98] width 133 height 27
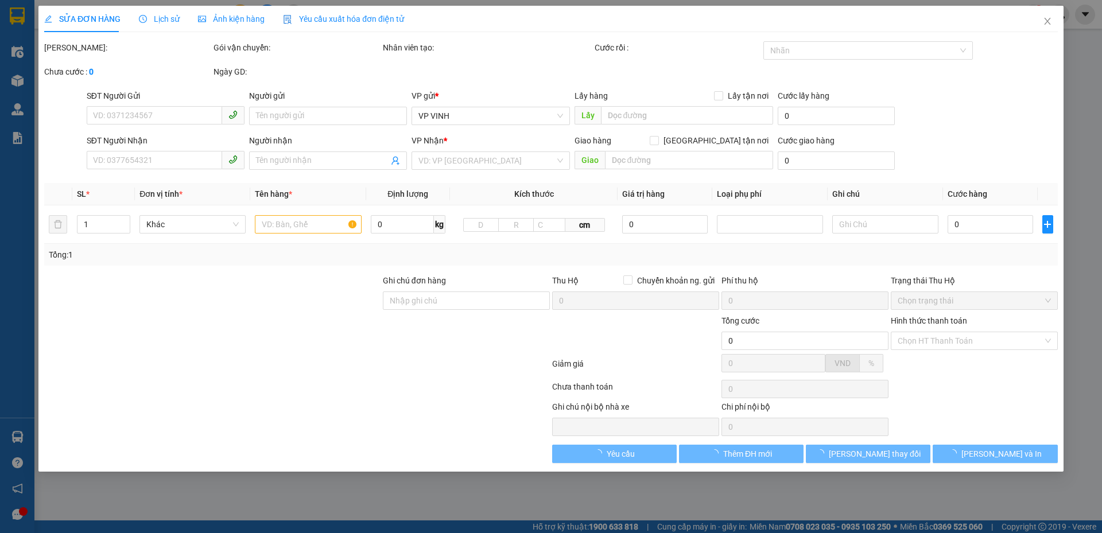
type input "0966637666"
type input "a lâm"
type input "0913552368"
type input "cô mậu"
checkbox input "true"
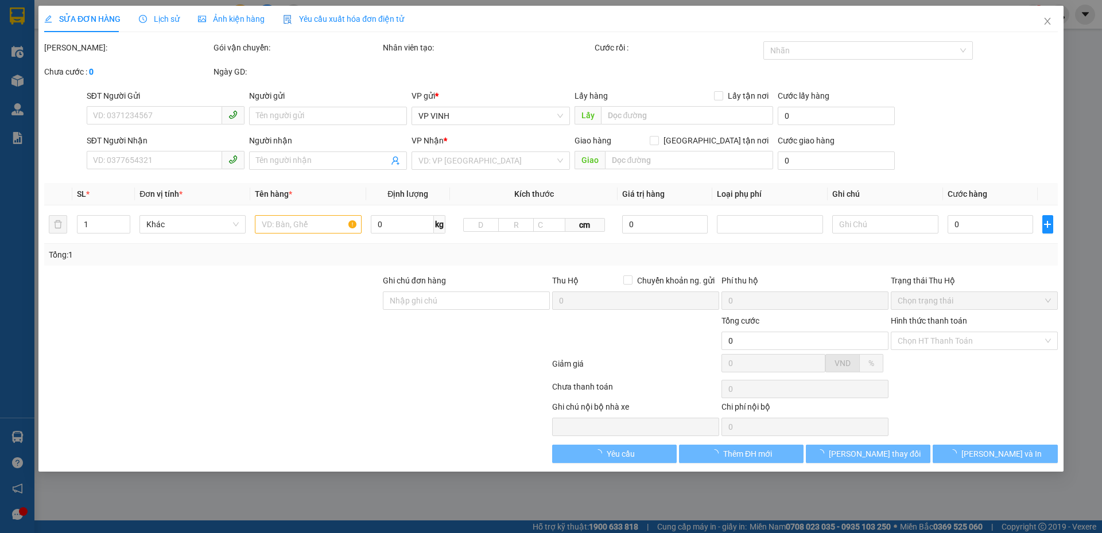
type input "36 lương thế vinh"
type input "30.000"
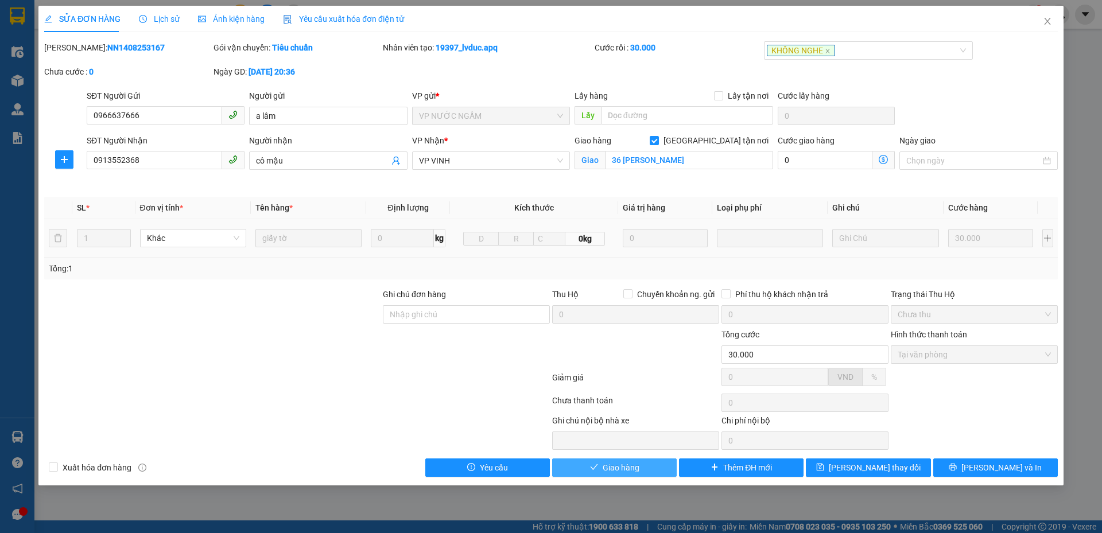
click at [622, 469] on span "Giao hàng" at bounding box center [620, 467] width 37 height 13
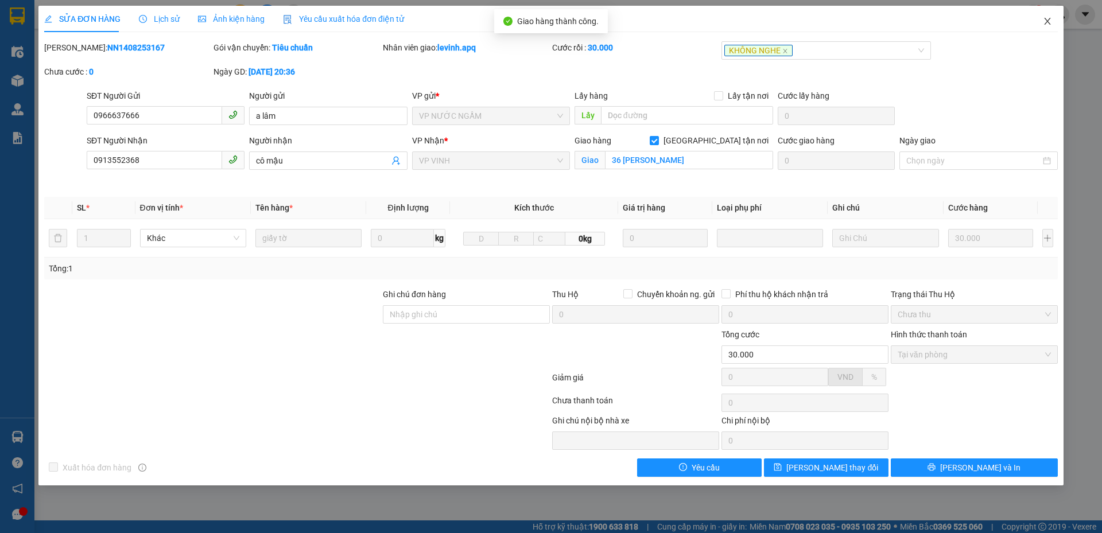
click at [1050, 18] on icon "close" at bounding box center [1046, 21] width 9 height 9
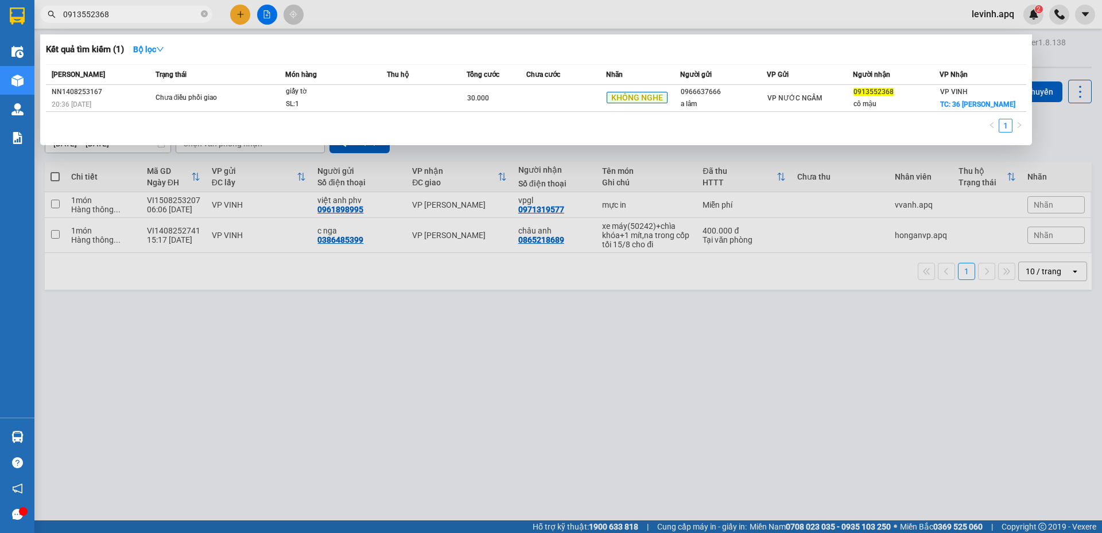
click at [122, 19] on input "0913552368" at bounding box center [130, 14] width 135 height 13
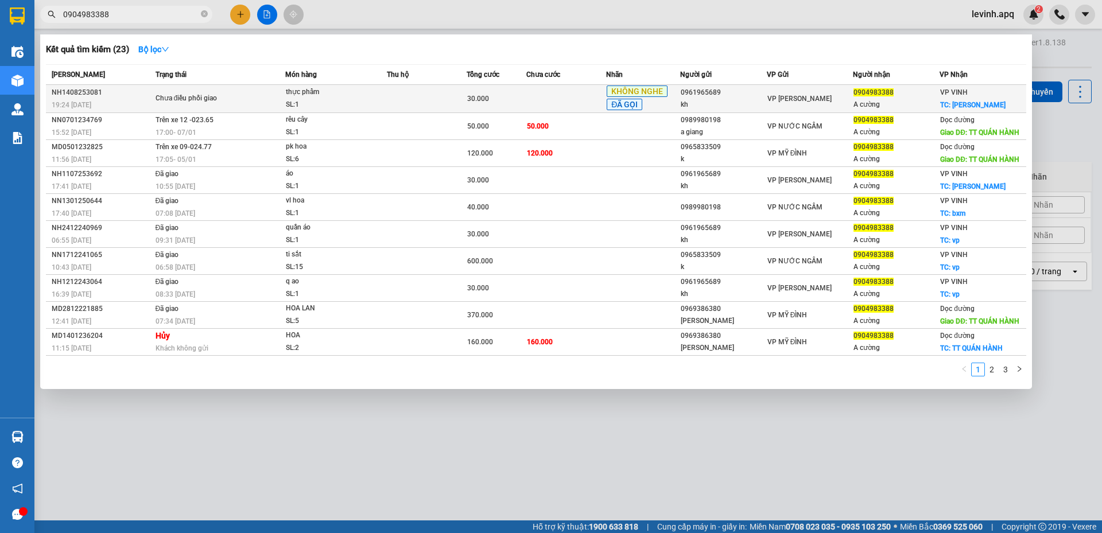
type input "0904983388"
click at [297, 103] on div "SL: 1" at bounding box center [329, 105] width 86 height 13
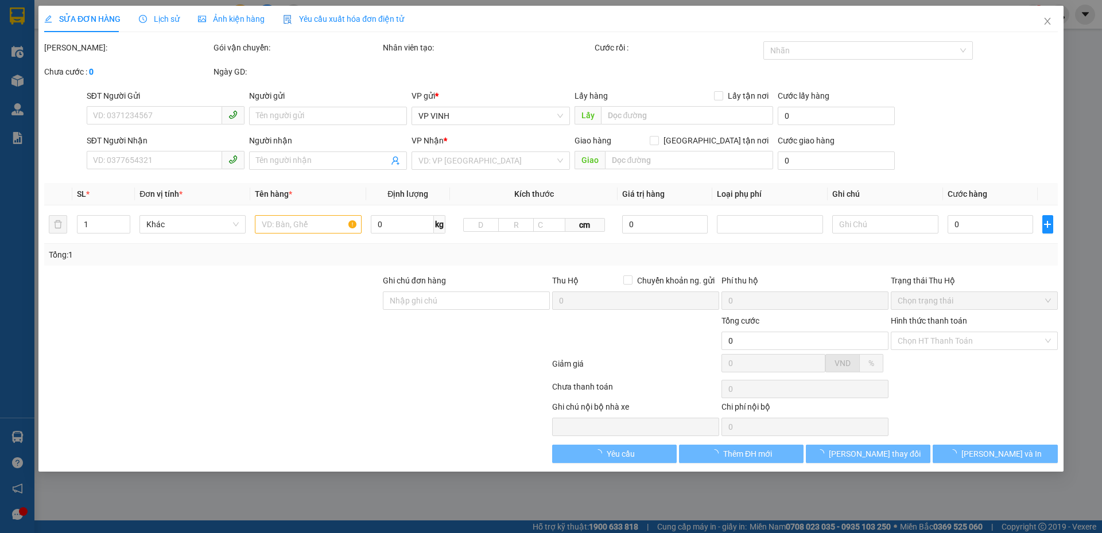
type input "0961965689"
type input "kh"
type input "0904983388"
type input "A cường"
checkbox input "true"
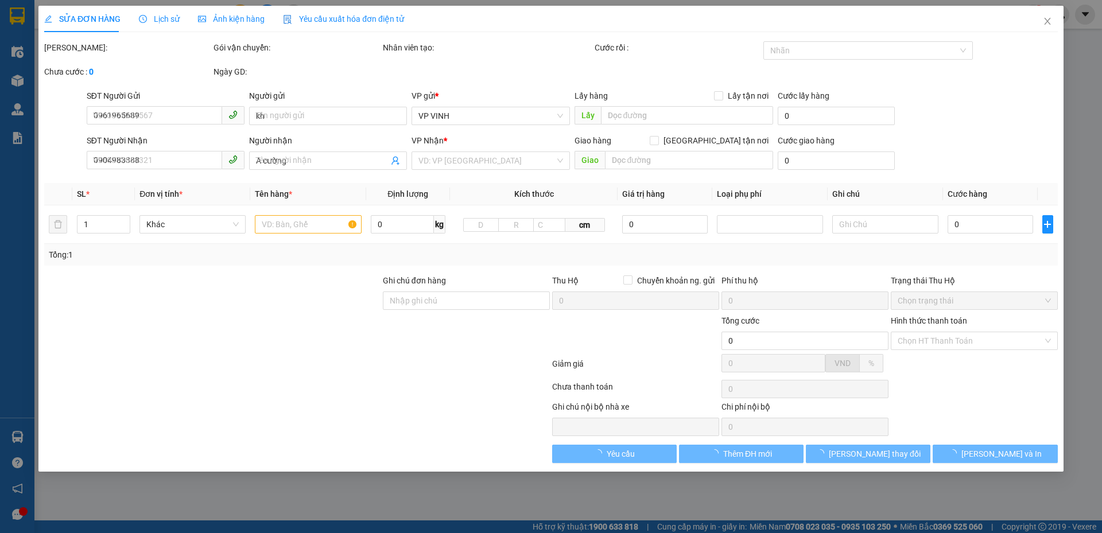
type input "lý thường kiệt"
type input "30.000"
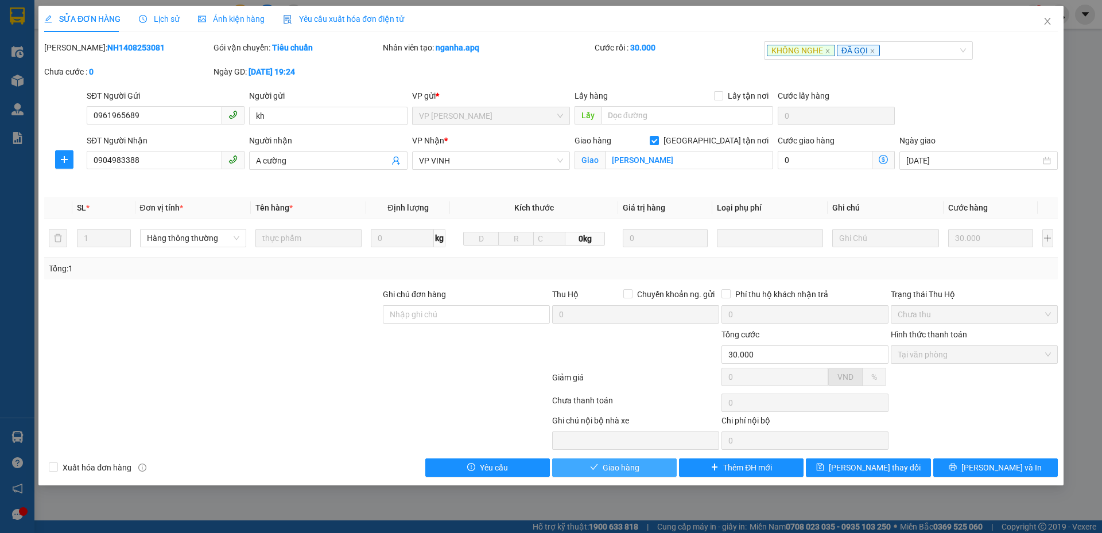
click at [619, 465] on span "Giao hàng" at bounding box center [620, 467] width 37 height 13
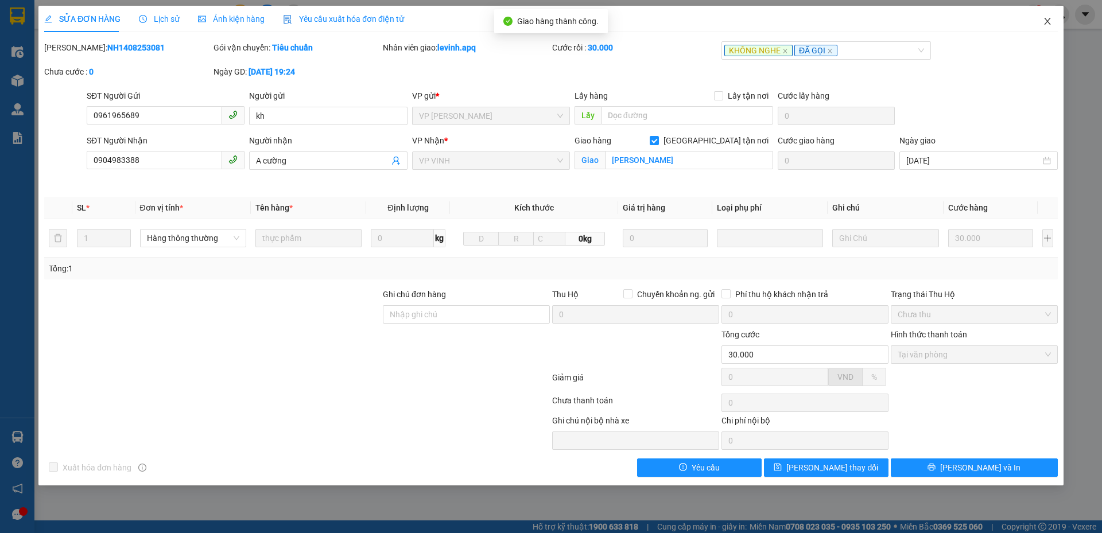
click at [1050, 22] on icon "close" at bounding box center [1046, 21] width 9 height 9
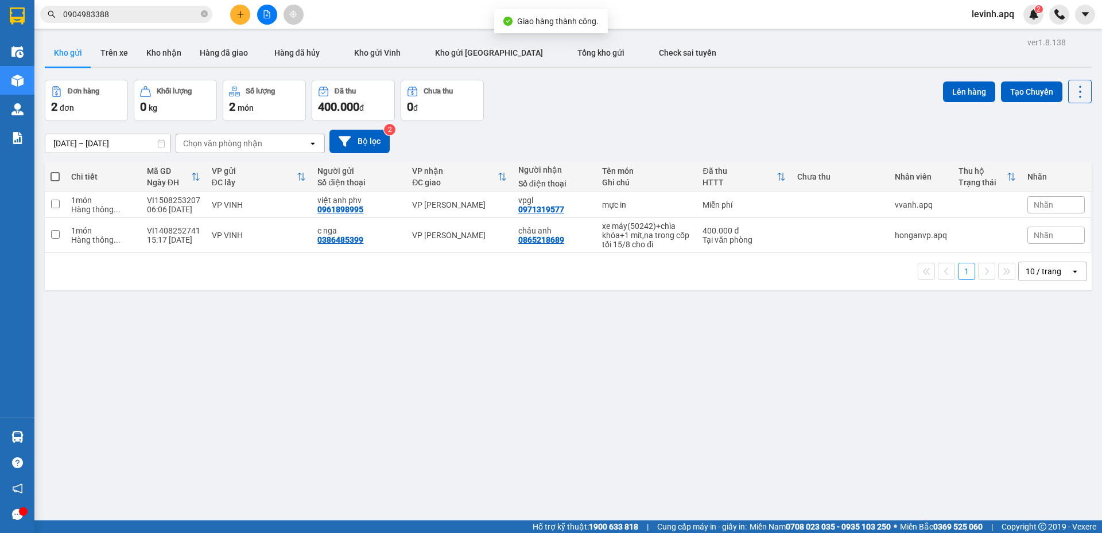
click at [810, 131] on div "13/08/2025 – 15/08/2025 Press the down arrow key to interact with the calendar …" at bounding box center [568, 142] width 1046 height 24
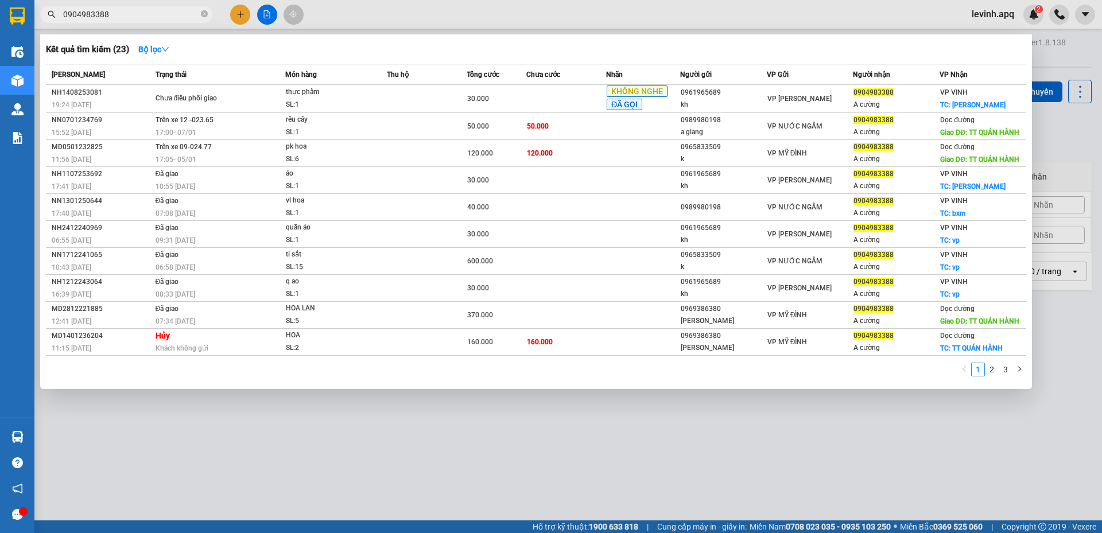
click at [122, 18] on input "0904983388" at bounding box center [130, 14] width 135 height 13
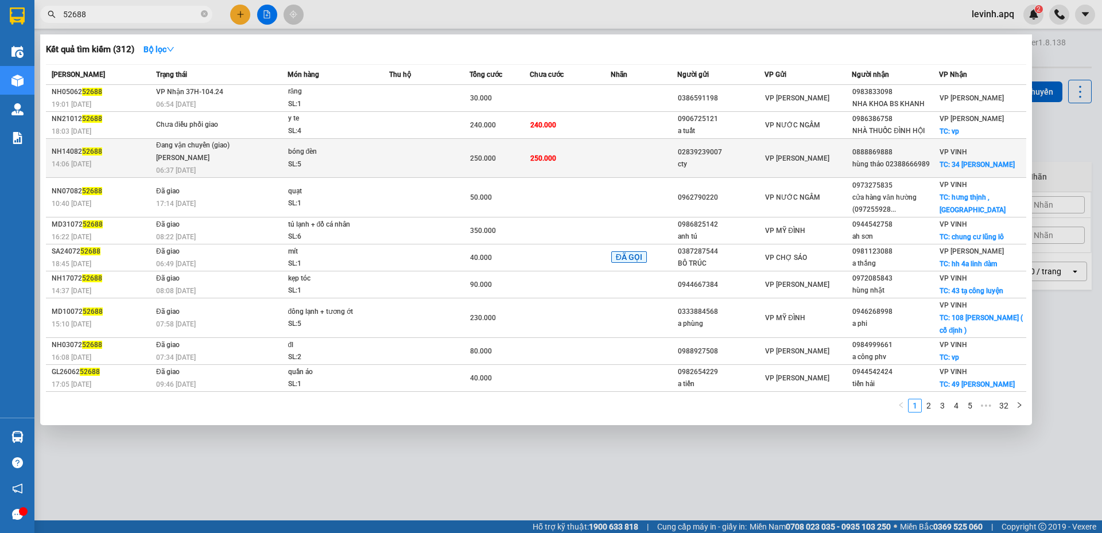
type input "52688"
click at [172, 150] on div "Đang vận chuyển (giao)" at bounding box center [199, 145] width 86 height 13
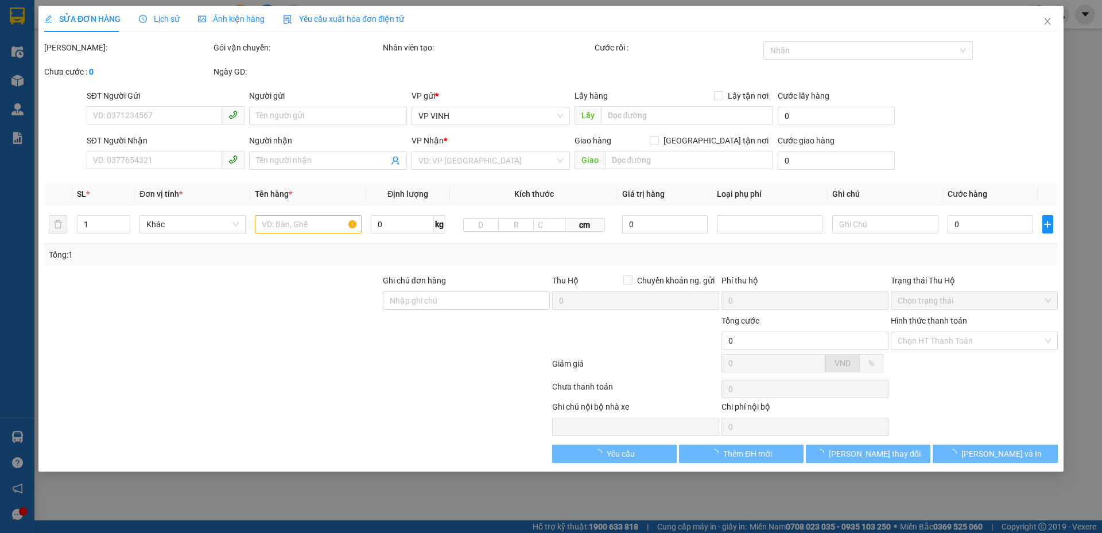
type input "02839239007"
type input "cty"
type input "0888869888"
type input "hùng thảo 02388666989"
checkbox input "true"
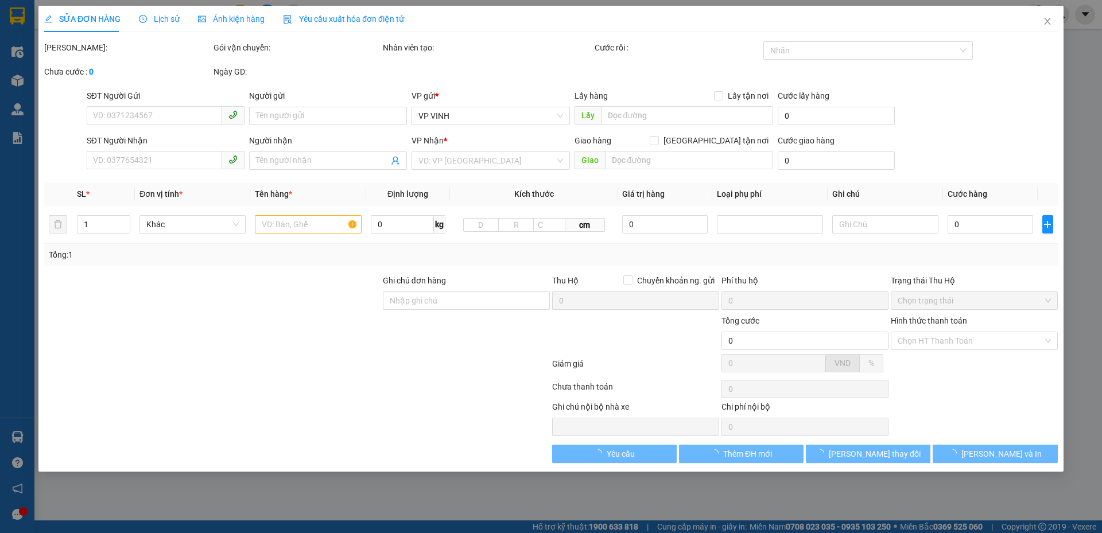
type input "34 ngô đức kế"
type input "250.000"
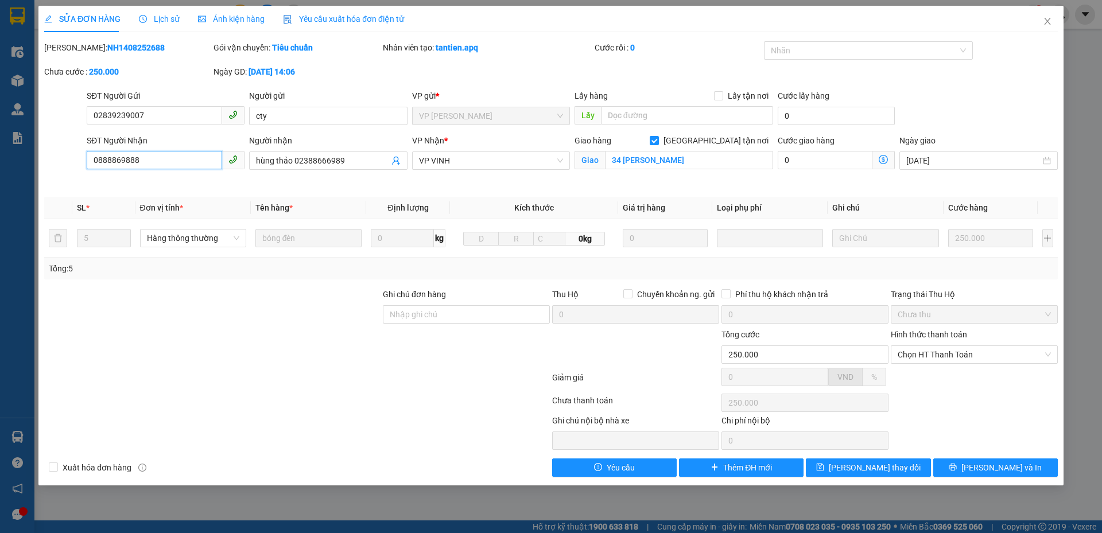
click at [131, 159] on input "0888869888" at bounding box center [154, 160] width 135 height 18
click at [1049, 25] on icon "close" at bounding box center [1046, 21] width 9 height 9
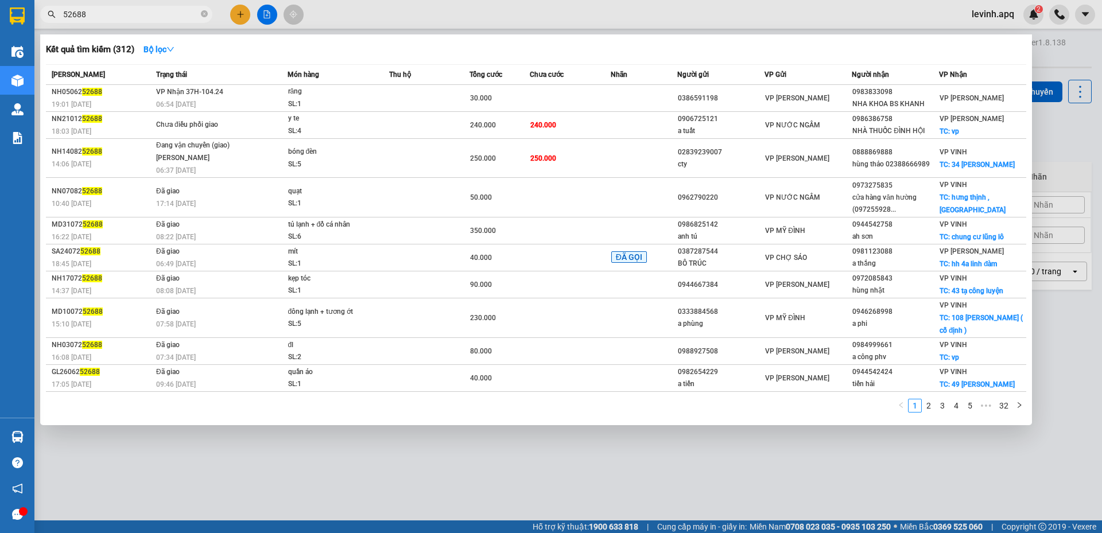
click at [156, 14] on input "52688" at bounding box center [130, 14] width 135 height 13
paste input "08888698"
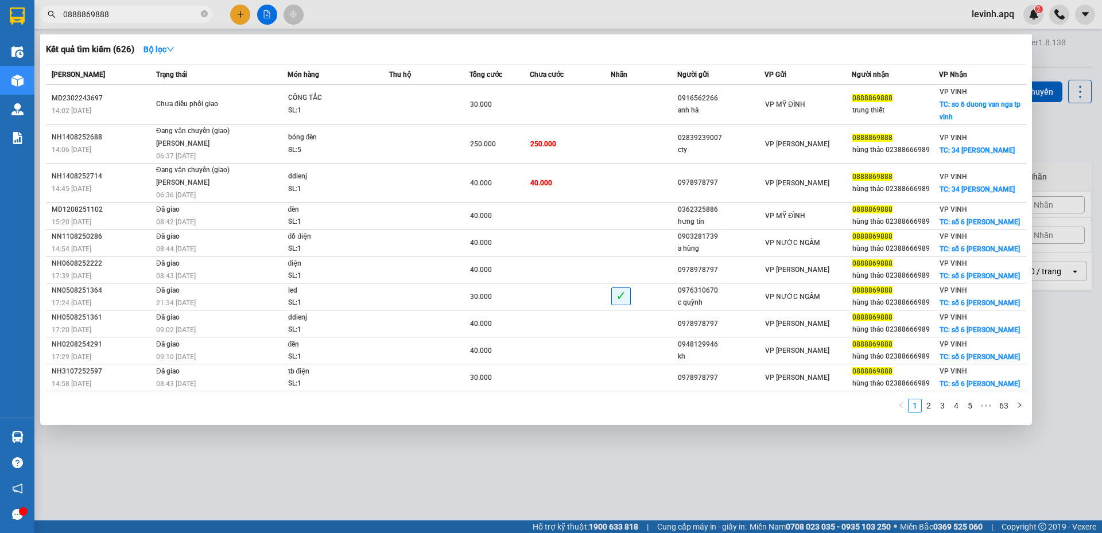
click at [151, 22] on span "0888869888" at bounding box center [126, 14] width 172 height 17
click at [154, 11] on input "0888869888" at bounding box center [130, 14] width 135 height 13
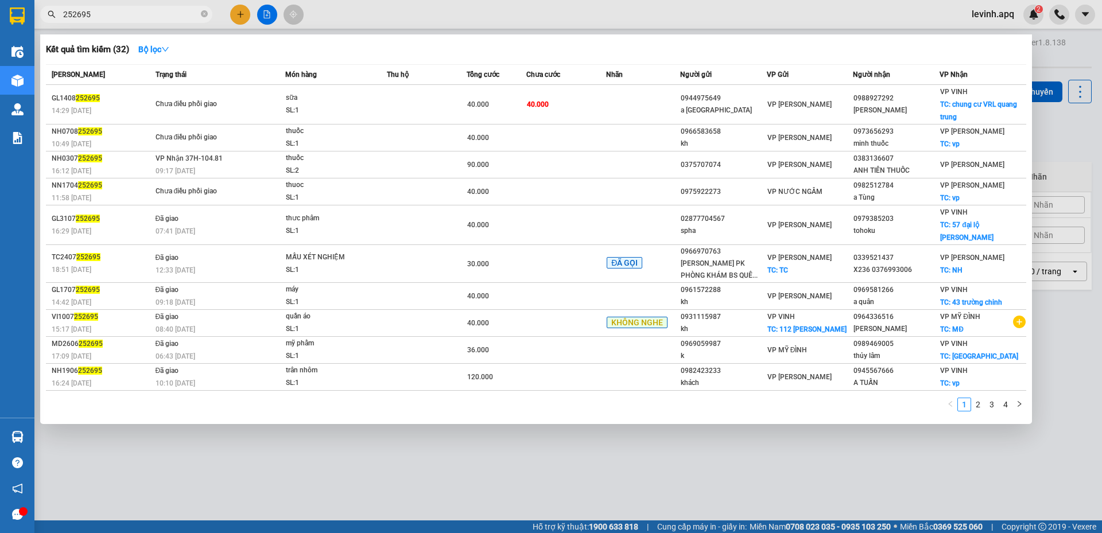
click at [345, 427] on div at bounding box center [551, 266] width 1102 height 533
click at [132, 15] on input "252695" at bounding box center [130, 14] width 135 height 13
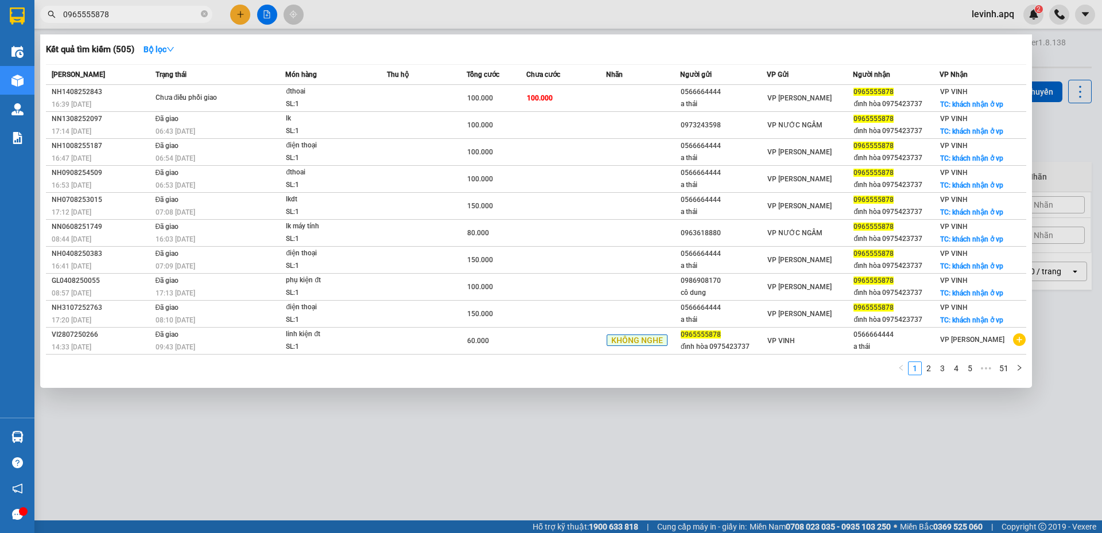
click at [406, 466] on div at bounding box center [551, 266] width 1102 height 533
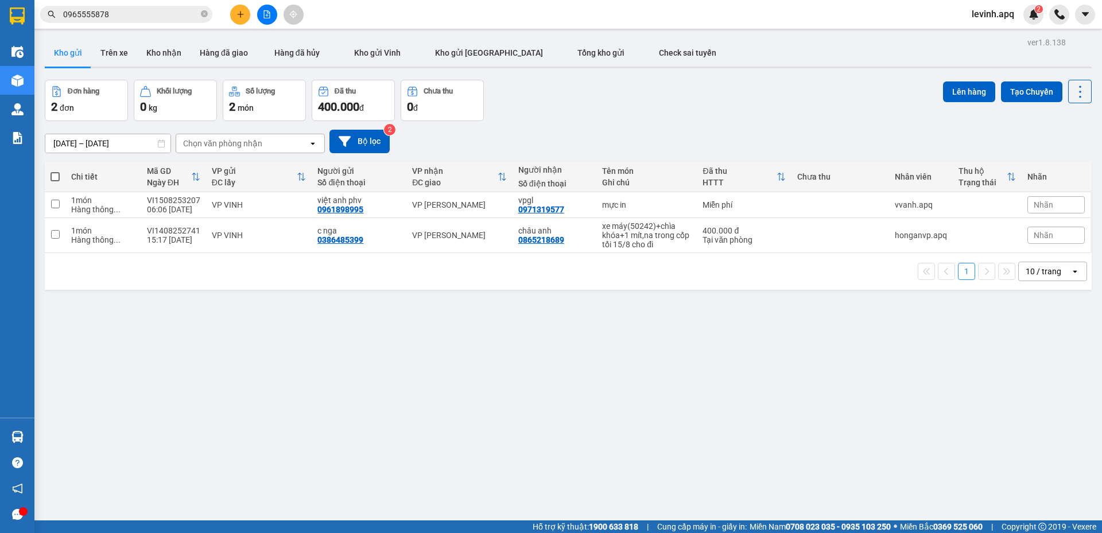
click at [146, 15] on input "0965555878" at bounding box center [130, 14] width 135 height 13
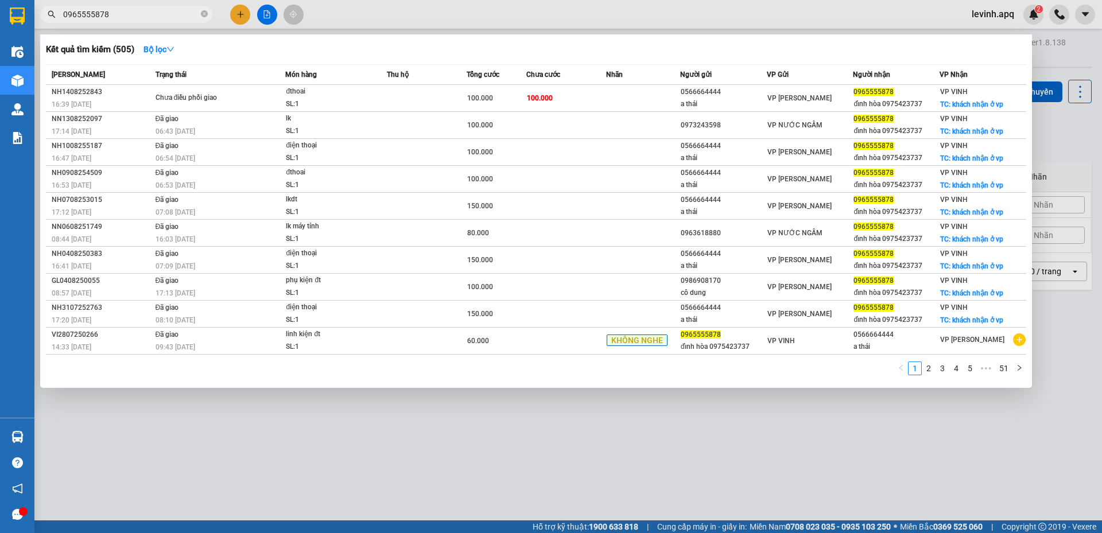
click at [146, 15] on input "0965555878" at bounding box center [130, 14] width 135 height 13
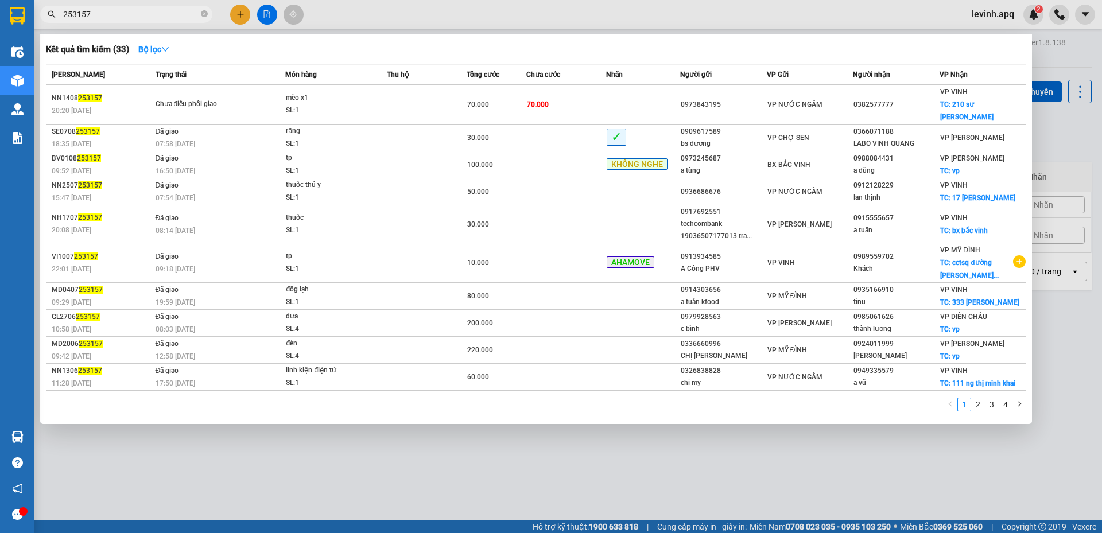
click at [142, 13] on input "253157" at bounding box center [130, 14] width 135 height 13
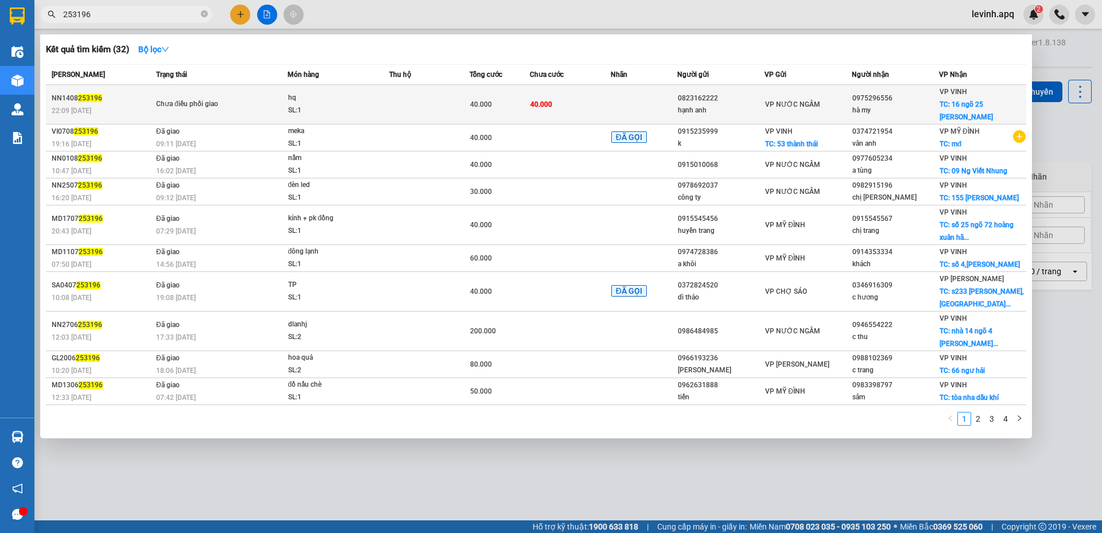
type input "253196"
click at [239, 106] on div "Chưa điều phối giao" at bounding box center [199, 104] width 86 height 13
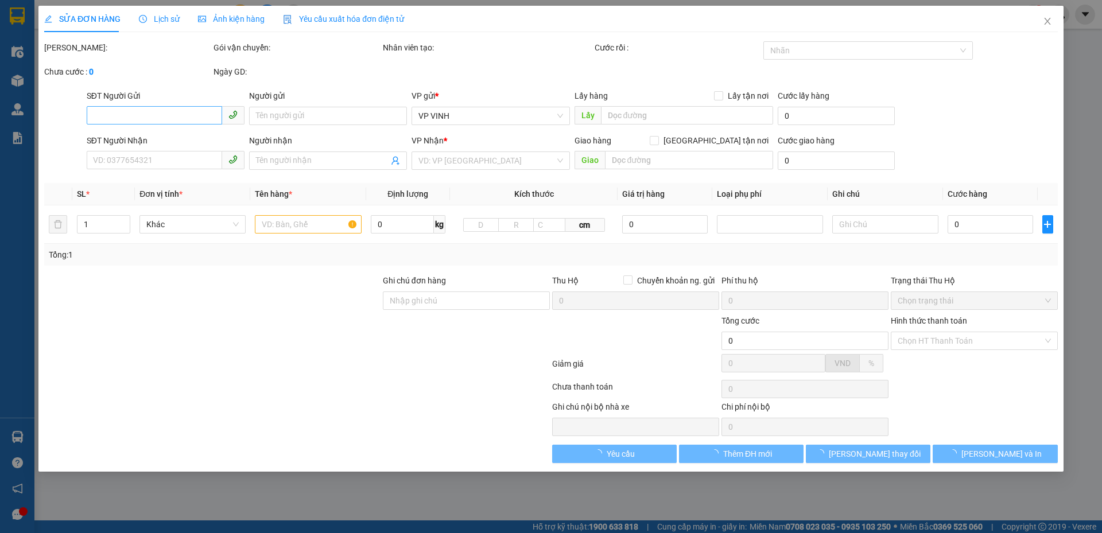
type input "0823162222"
type input "hạnh anh"
type input "0975296556"
type input "hà my"
checkbox input "true"
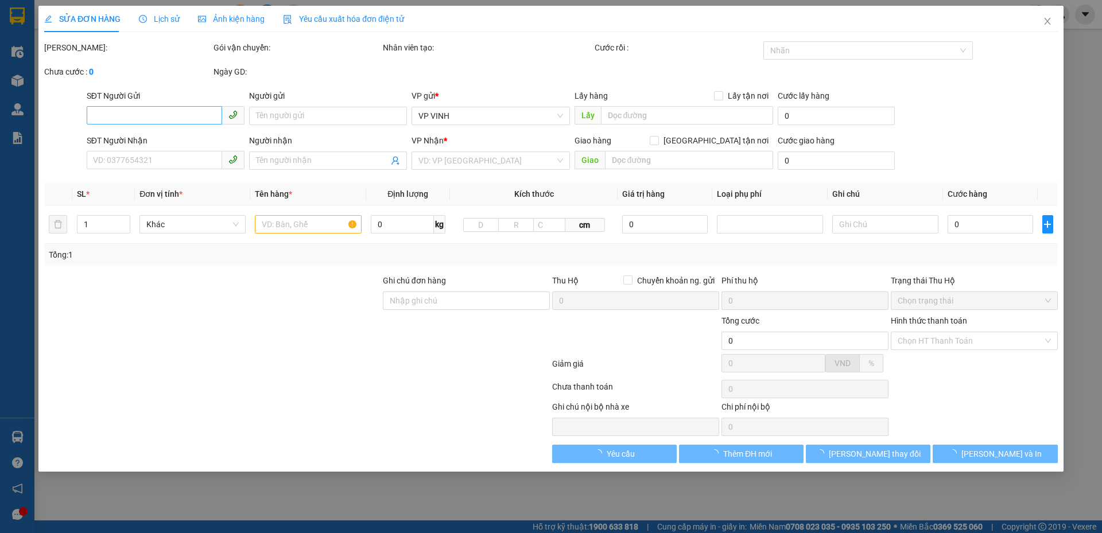
type input "16 ngõ 25 trần nhật duật"
type input "40.000"
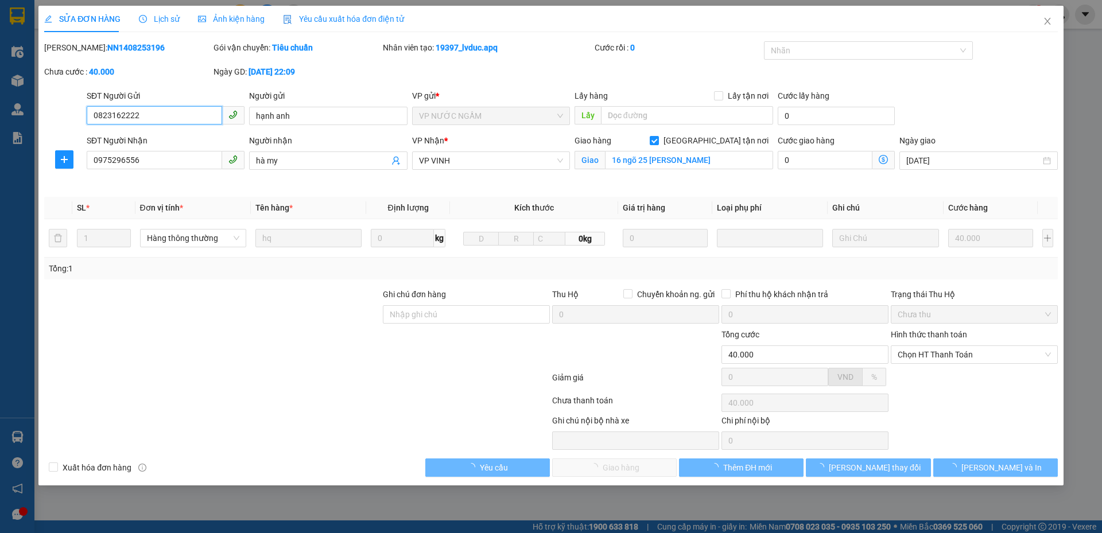
click at [117, 117] on input "0823162222" at bounding box center [154, 115] width 135 height 18
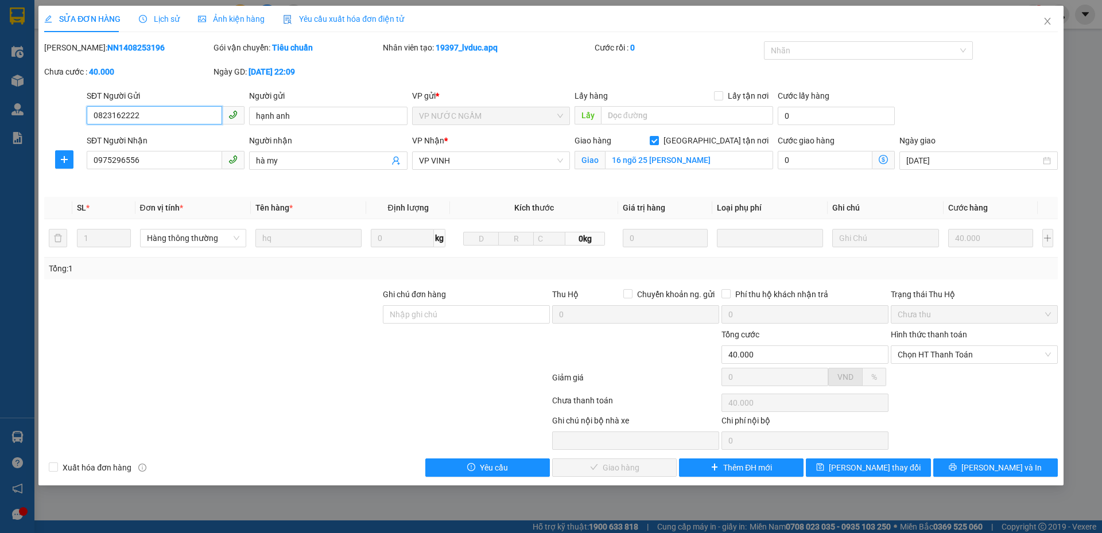
click at [117, 117] on input "0823162222" at bounding box center [154, 115] width 135 height 18
drag, startPoint x: 1049, startPoint y: 23, endPoint x: 988, endPoint y: 15, distance: 61.8
click at [1026, 22] on div "SỬA ĐƠN HÀNG Lịch sử Ảnh kiện hàng Yêu cầu xuất hóa đơn điện tử Total Paid Fee …" at bounding box center [550, 246] width 1025 height 480
drag, startPoint x: 1046, startPoint y: 24, endPoint x: 304, endPoint y: 14, distance: 741.9
click at [1042, 22] on icon "close" at bounding box center [1046, 21] width 9 height 9
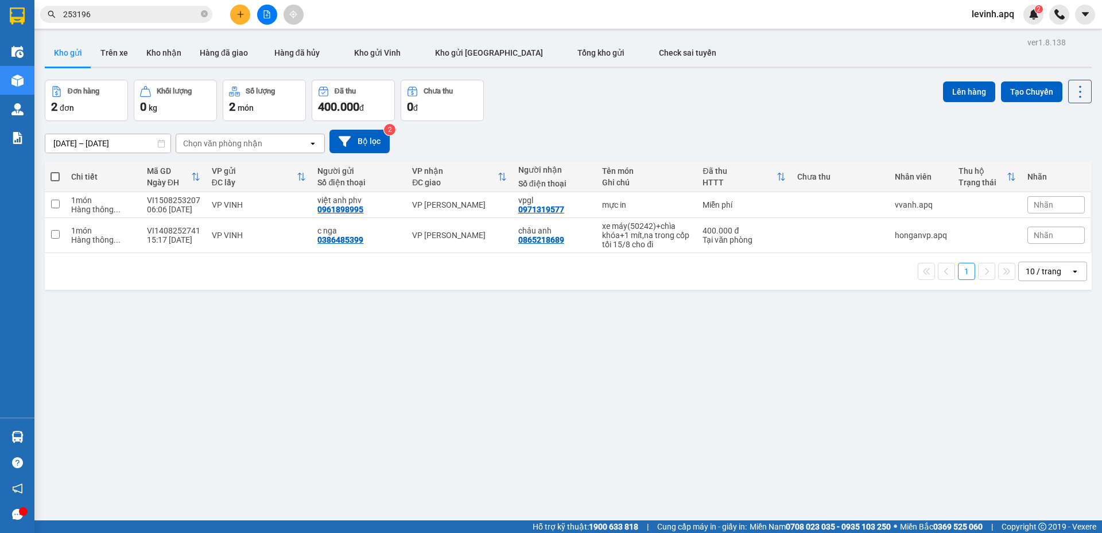
click at [153, 19] on input "253196" at bounding box center [130, 14] width 135 height 13
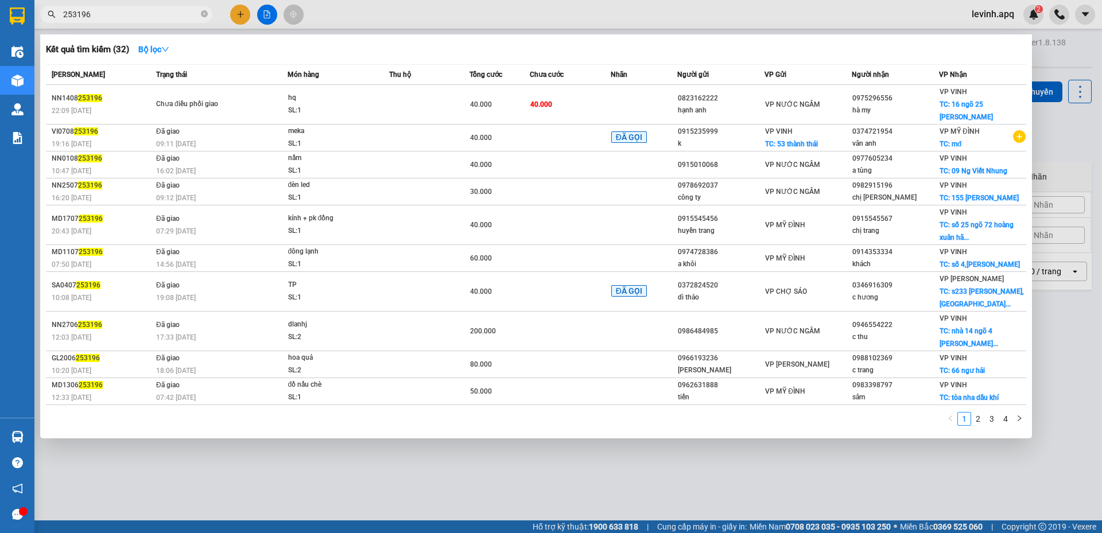
click at [153, 19] on input "253196" at bounding box center [130, 14] width 135 height 13
paste input "0823162222"
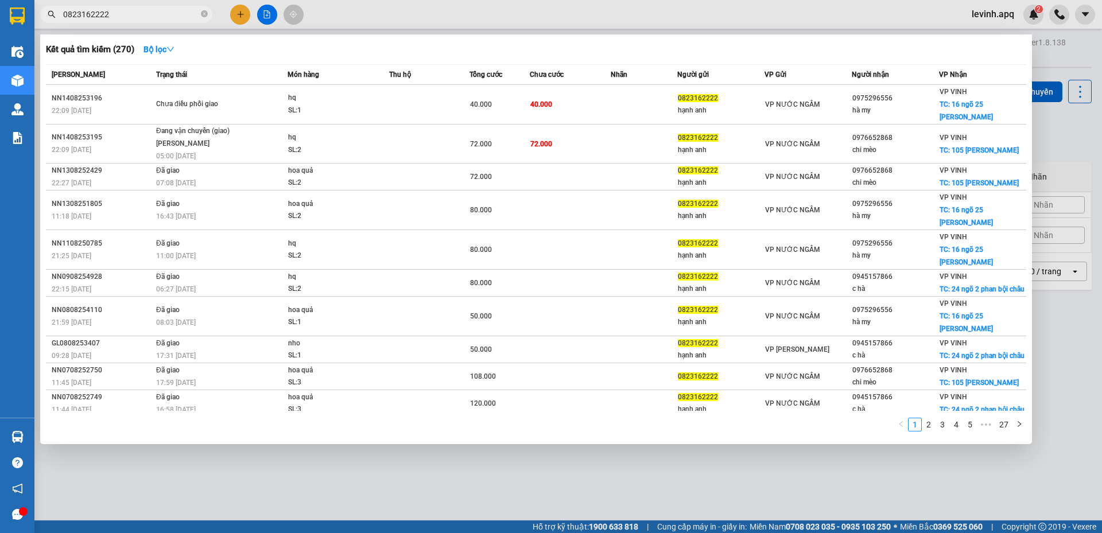
click at [160, 15] on input "0823162222" at bounding box center [130, 14] width 135 height 13
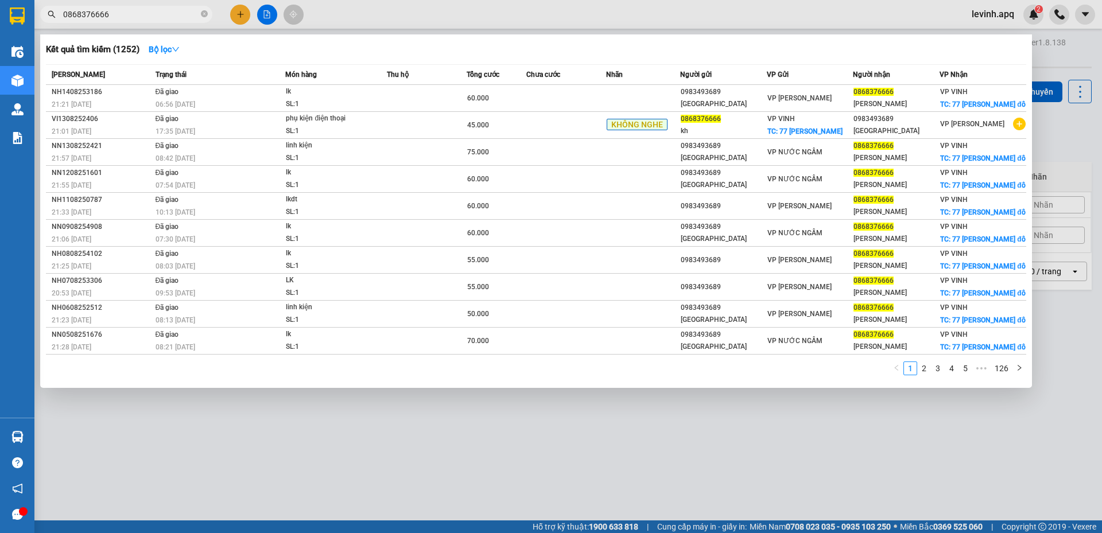
click at [123, 13] on input "0868376666" at bounding box center [130, 14] width 135 height 13
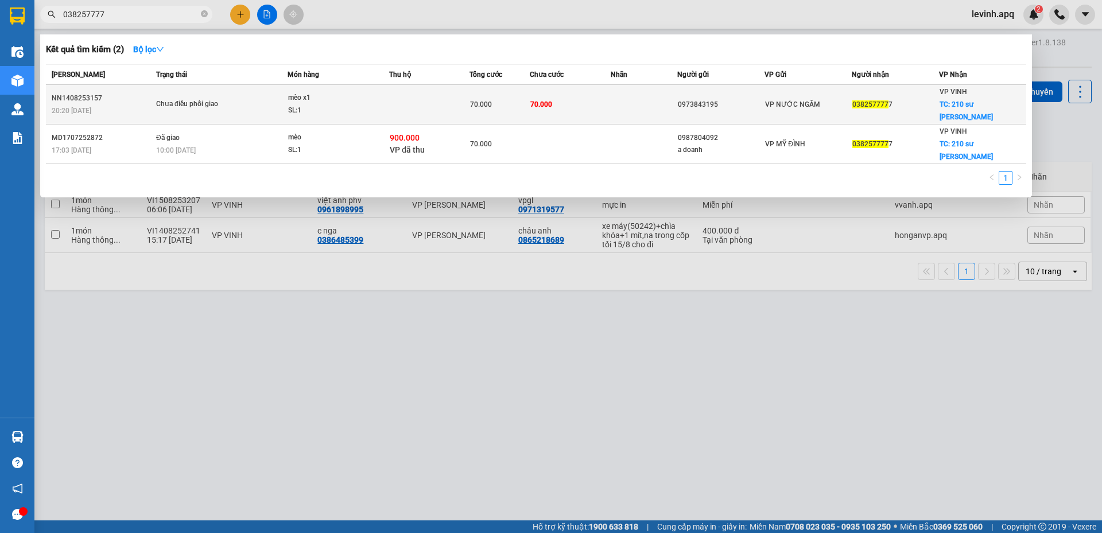
type input "038257777"
click at [400, 98] on td at bounding box center [429, 105] width 80 height 40
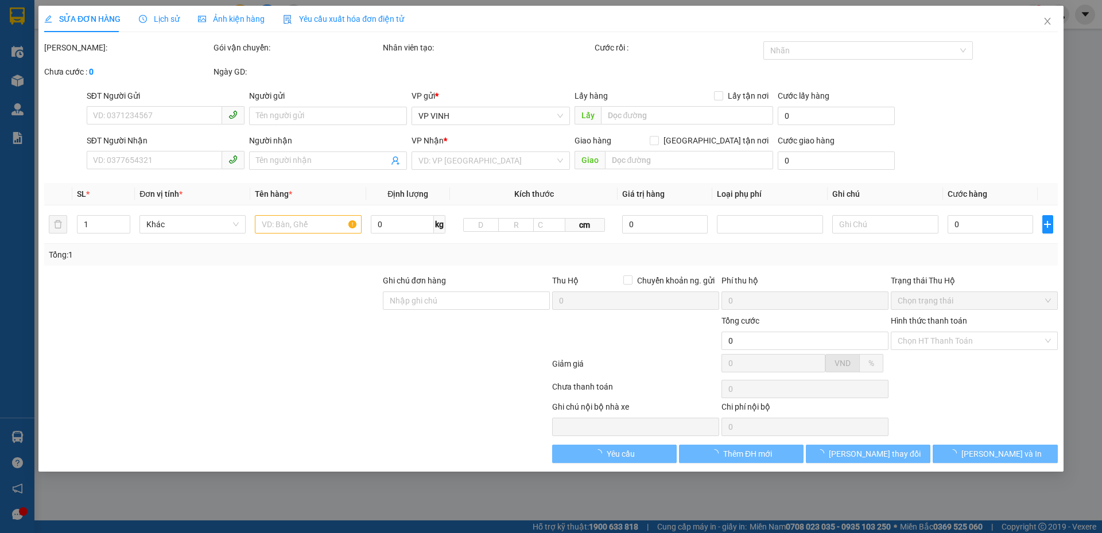
type input "0973843195"
type input "0382577777"
checkbox input "true"
type input "210 sư vạn hạnh"
type input "70.000"
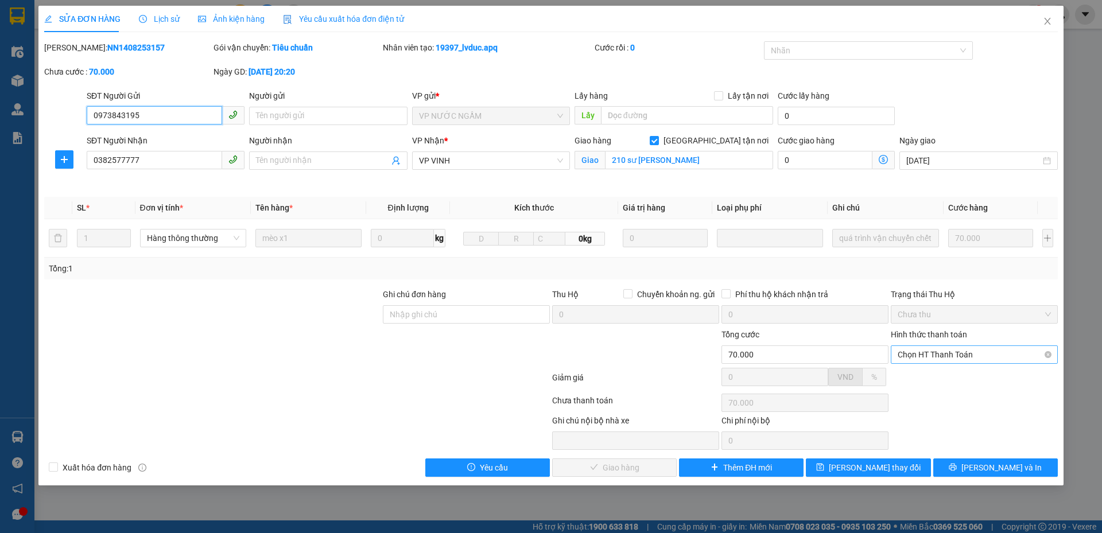
click at [928, 360] on span "Chọn HT Thanh Toán" at bounding box center [973, 354] width 153 height 17
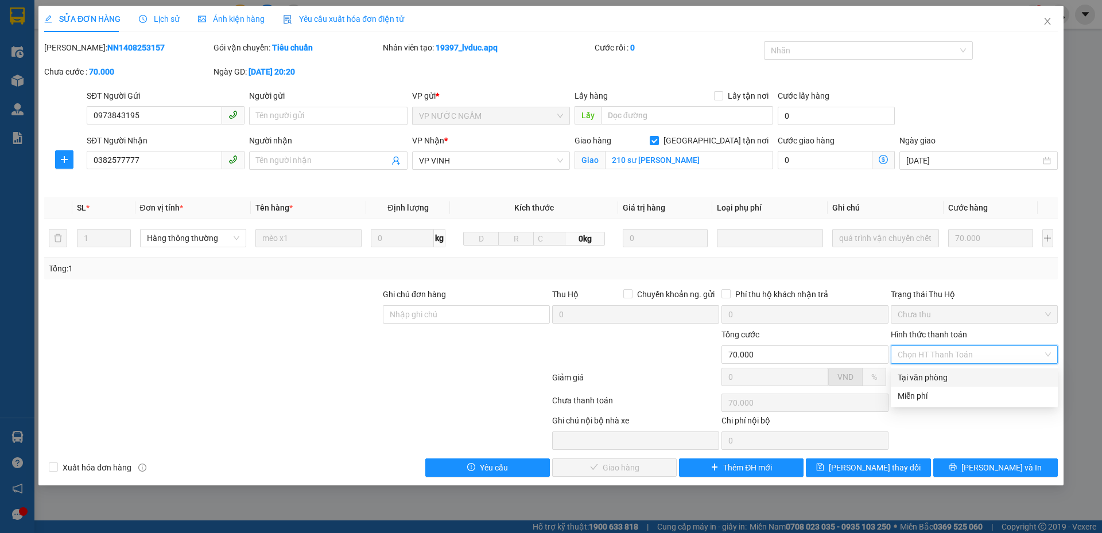
click at [922, 376] on div "Tại văn phòng" at bounding box center [973, 377] width 153 height 13
type input "0"
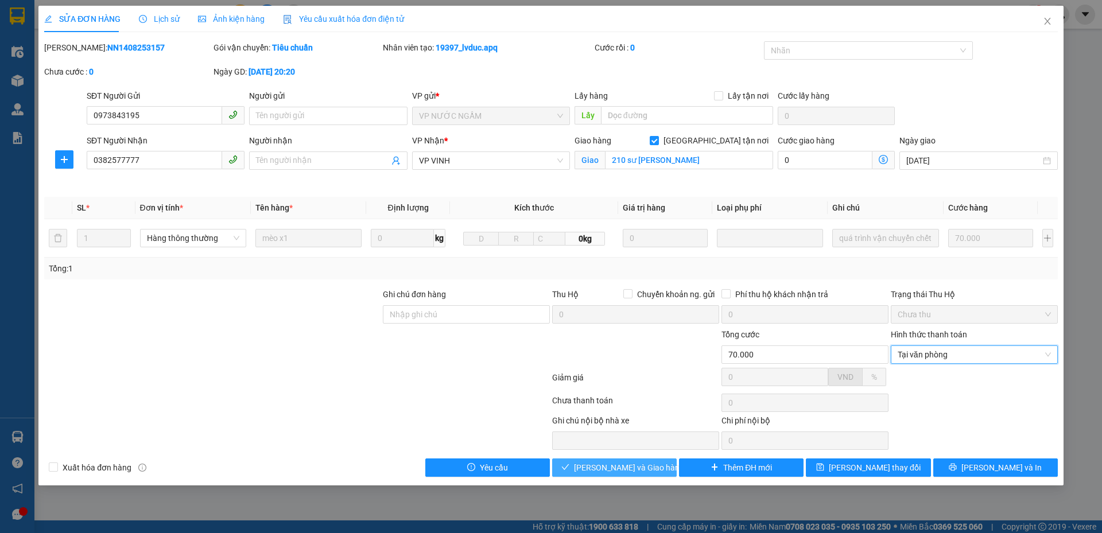
click at [590, 470] on span "Lưu và Giao hàng" at bounding box center [629, 467] width 110 height 13
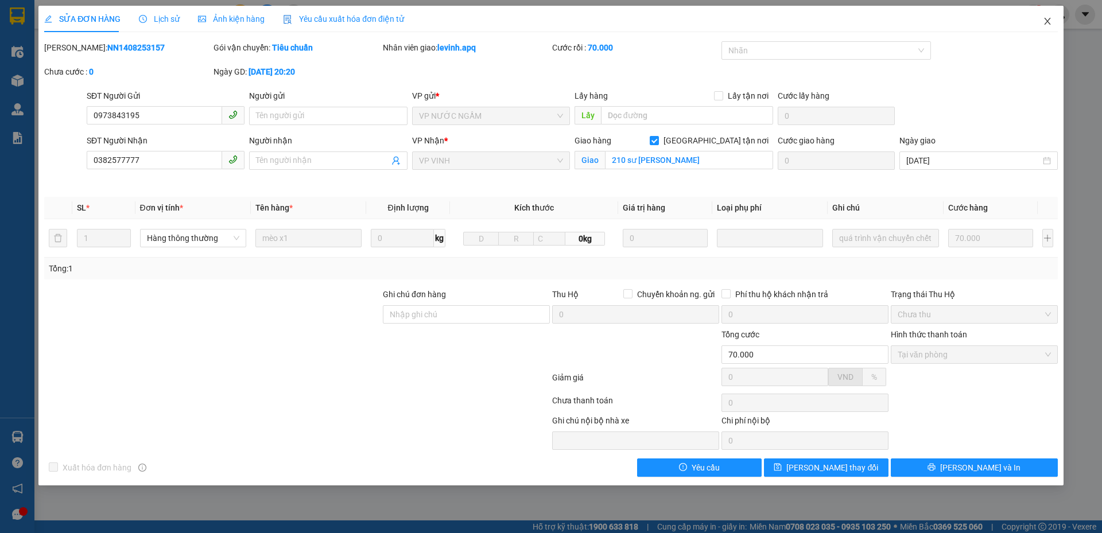
click at [1046, 26] on span "Close" at bounding box center [1047, 22] width 32 height 32
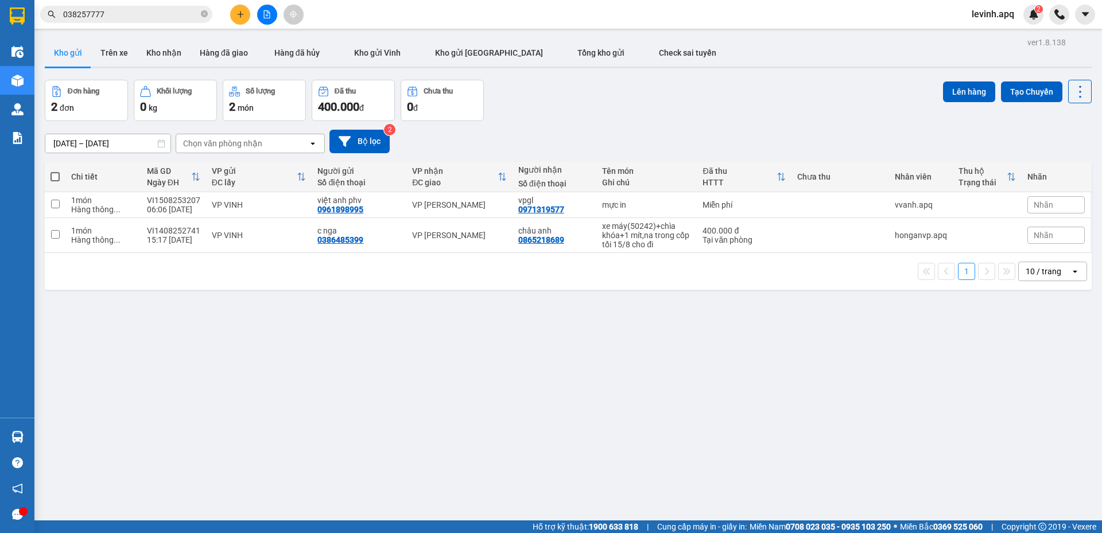
click at [557, 134] on div "13/08/2025 – 15/08/2025 Press the down arrow key to interact with the calendar …" at bounding box center [568, 142] width 1046 height 24
click at [153, 18] on input "038257777" at bounding box center [130, 14] width 135 height 13
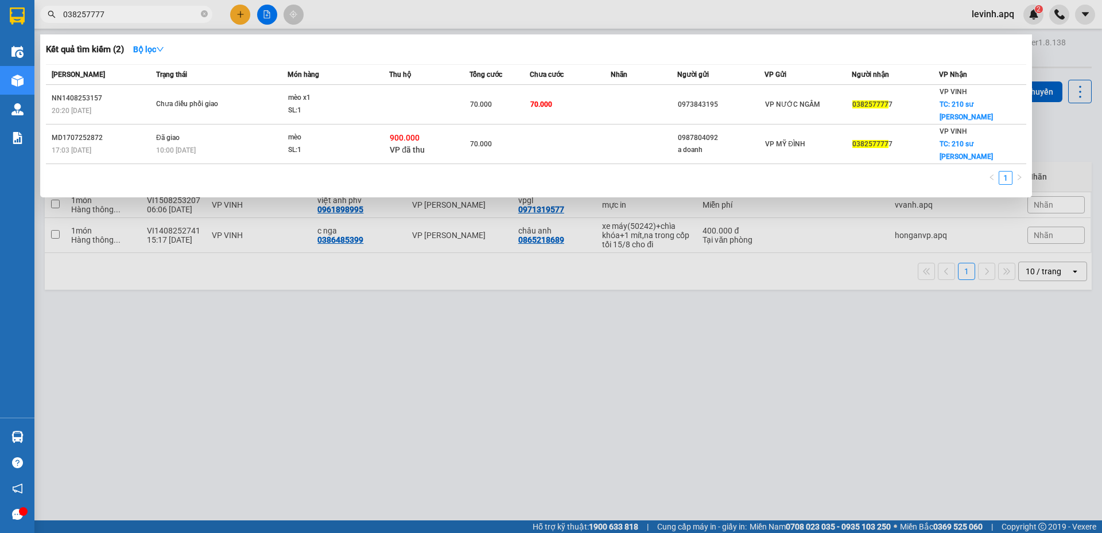
click at [153, 18] on input "038257777" at bounding box center [130, 14] width 135 height 13
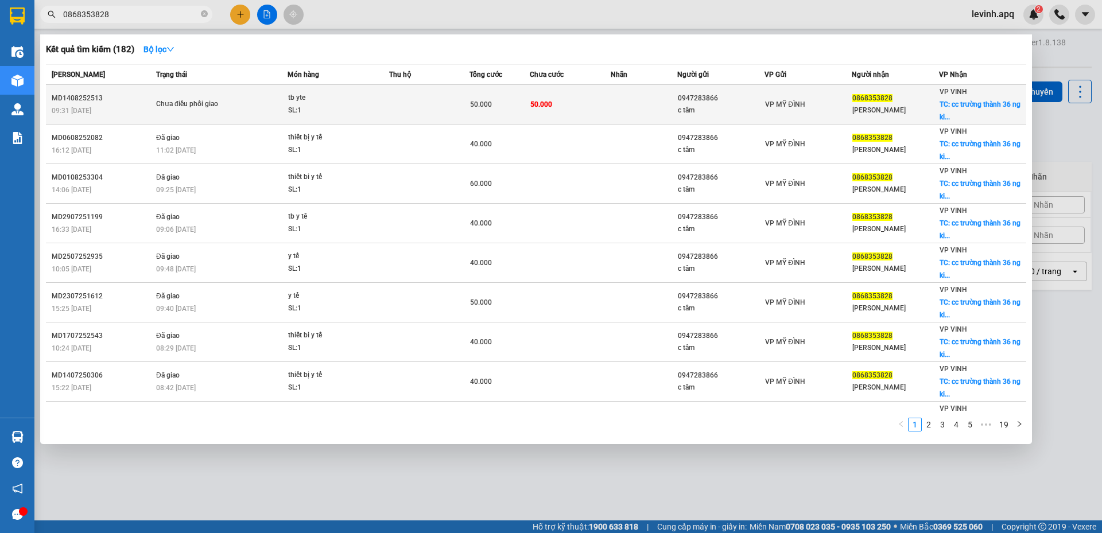
type input "0868353828"
click at [392, 106] on td at bounding box center [429, 105] width 80 height 40
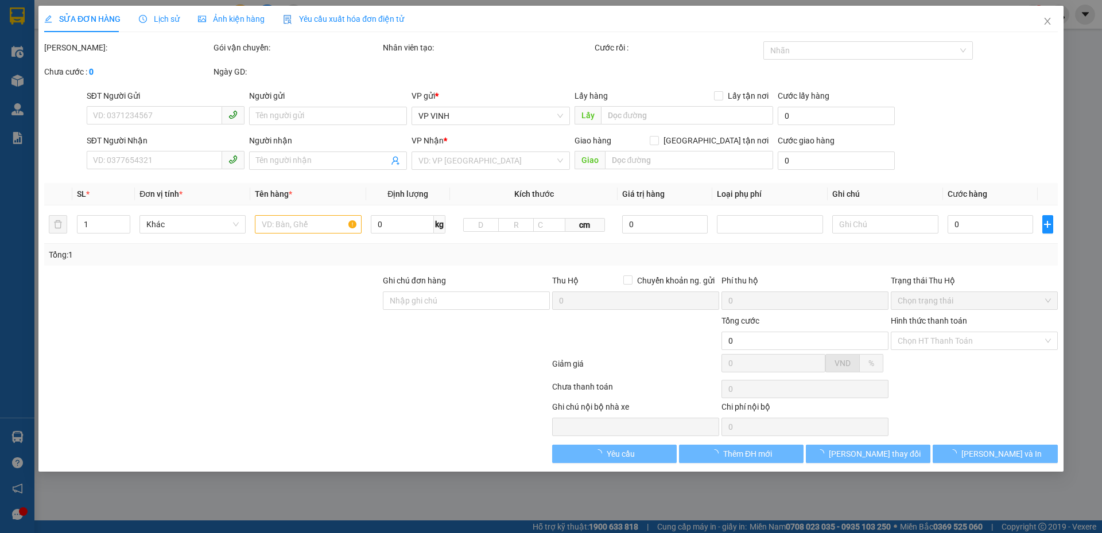
type input "0947283866"
type input "c tâm"
type input "0868353828"
type input "phạm linh"
checkbox input "true"
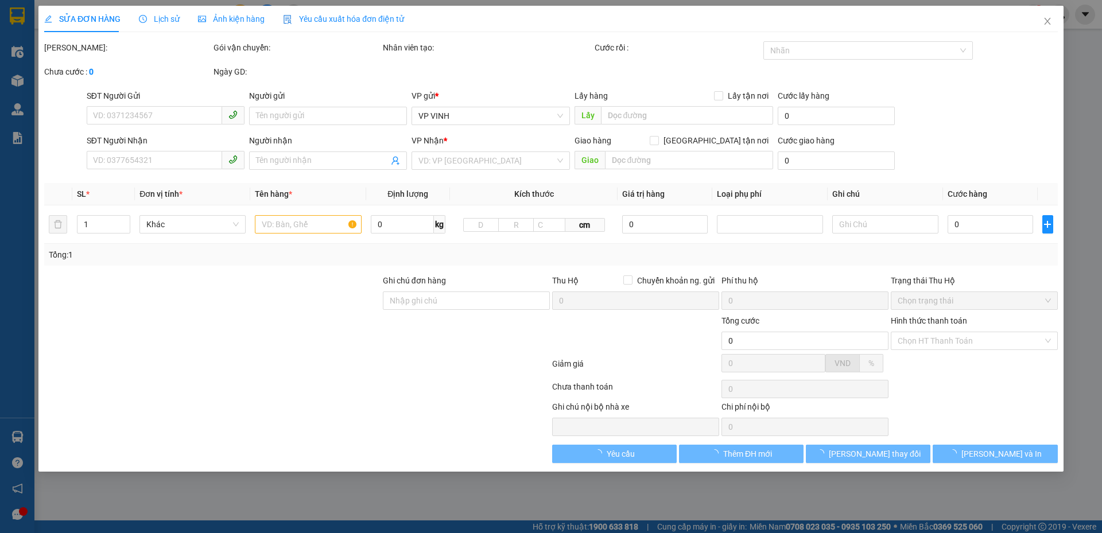
type input "cc trường thành 36 ng kiệm kéo dài"
type input "50.000"
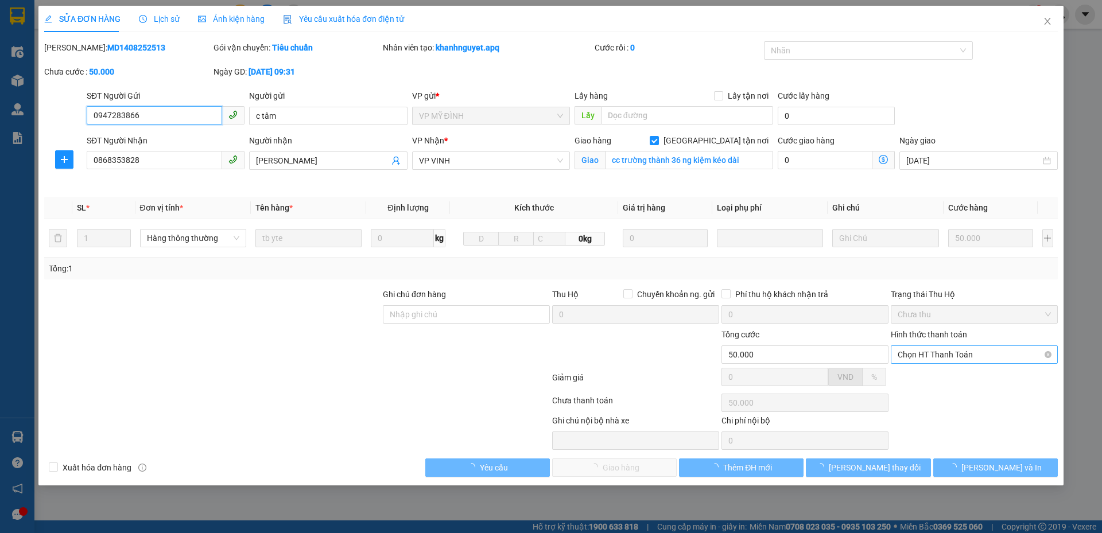
click at [942, 362] on span "Chọn HT Thanh Toán" at bounding box center [973, 354] width 153 height 17
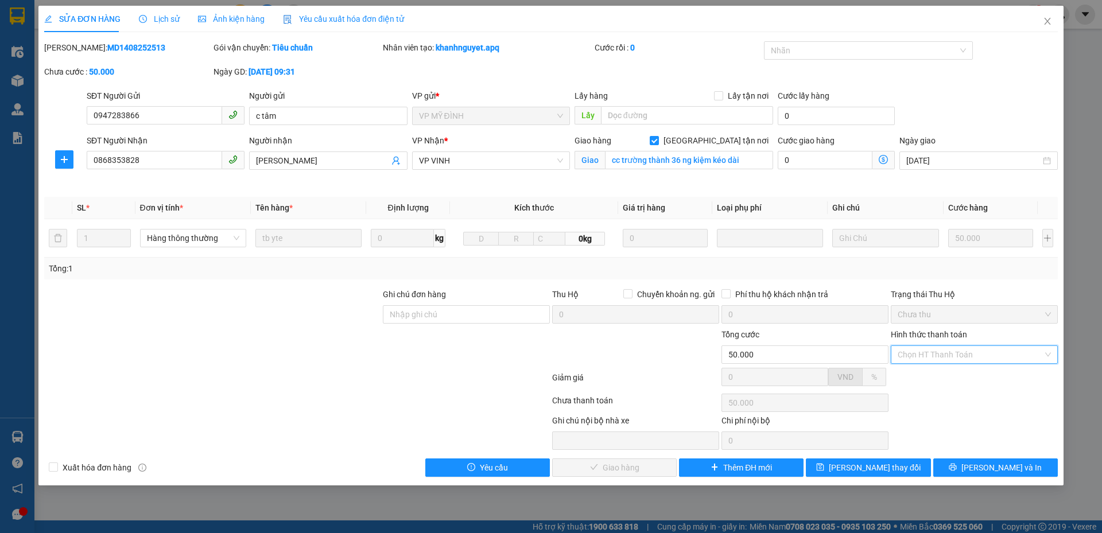
click at [936, 372] on div "Tại văn phòng" at bounding box center [973, 377] width 153 height 13
type input "0"
click at [589, 462] on button "Lưu và Giao hàng" at bounding box center [614, 467] width 124 height 18
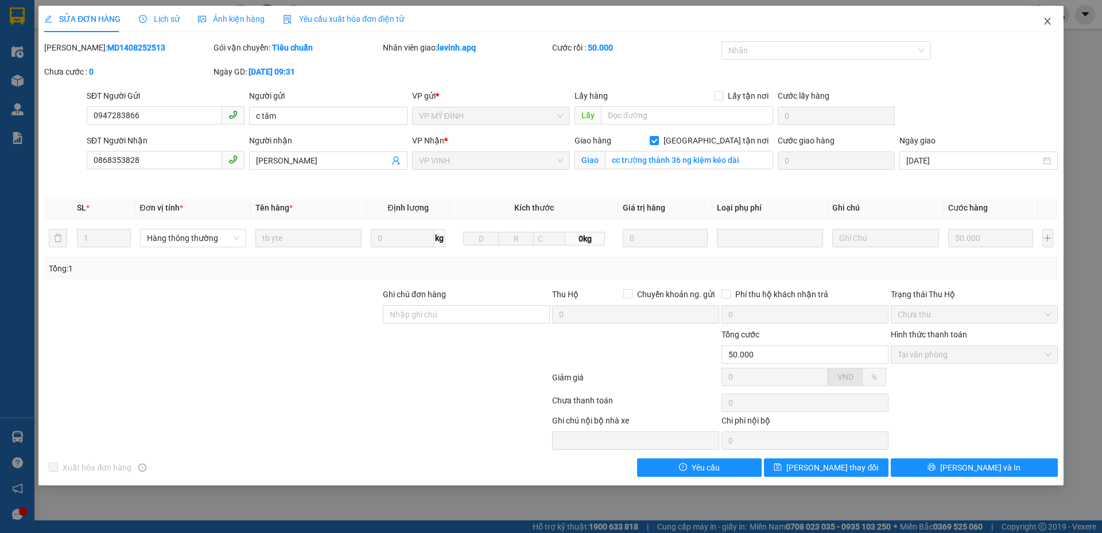
click at [1046, 22] on icon "close" at bounding box center [1046, 21] width 9 height 9
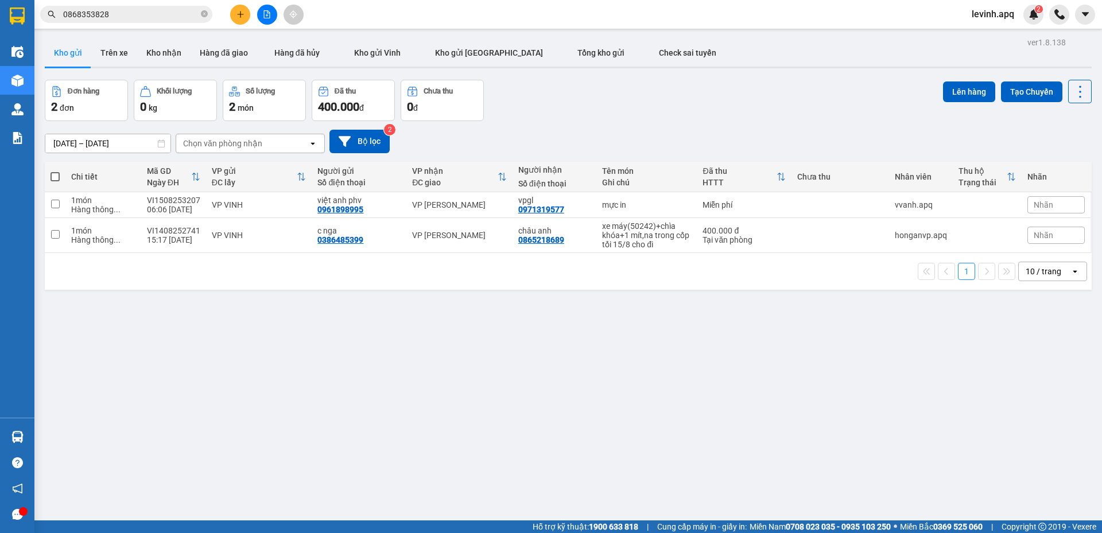
click at [659, 116] on div "Đơn hàng 2 đơn Khối lượng 0 kg Số lượng 2 món Đã thu 400.000 đ Chưa thu 0 đ Lên…" at bounding box center [568, 100] width 1046 height 41
click at [542, 118] on div "Đơn hàng 2 đơn Khối lượng 0 kg Số lượng 2 món Đã thu 400.000 đ Chưa thu 0 đ Lên…" at bounding box center [568, 100] width 1046 height 41
click at [130, 12] on input "0868353828" at bounding box center [130, 14] width 135 height 13
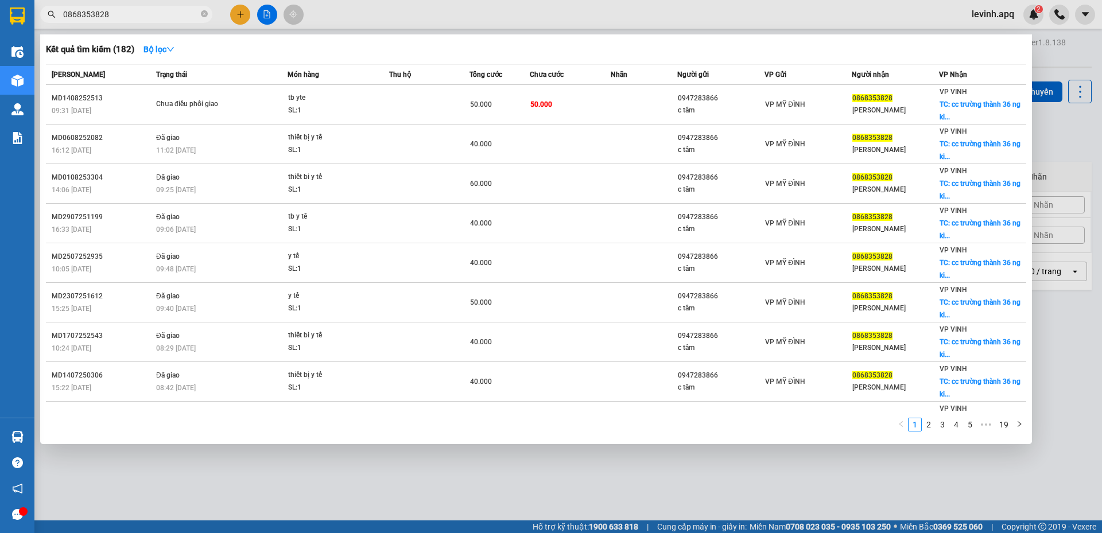
click at [308, 417] on div "Mã ĐH Trạng thái Món hàng Thu hộ Tổng cước Chưa cước Nhãn Người gửi VP Gửi Ngườ…" at bounding box center [536, 251] width 980 height 374
click at [522, 406] on td "40.000" at bounding box center [499, 422] width 60 height 40
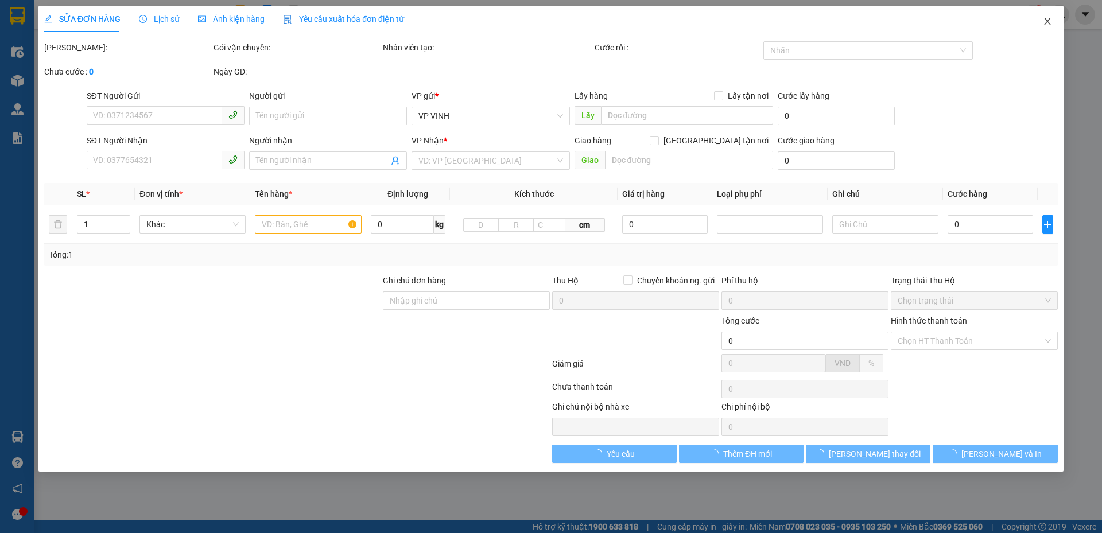
type input "0947283866"
type input "c tâm"
type input "0868353828"
type input "phạm linh"
checkbox input "true"
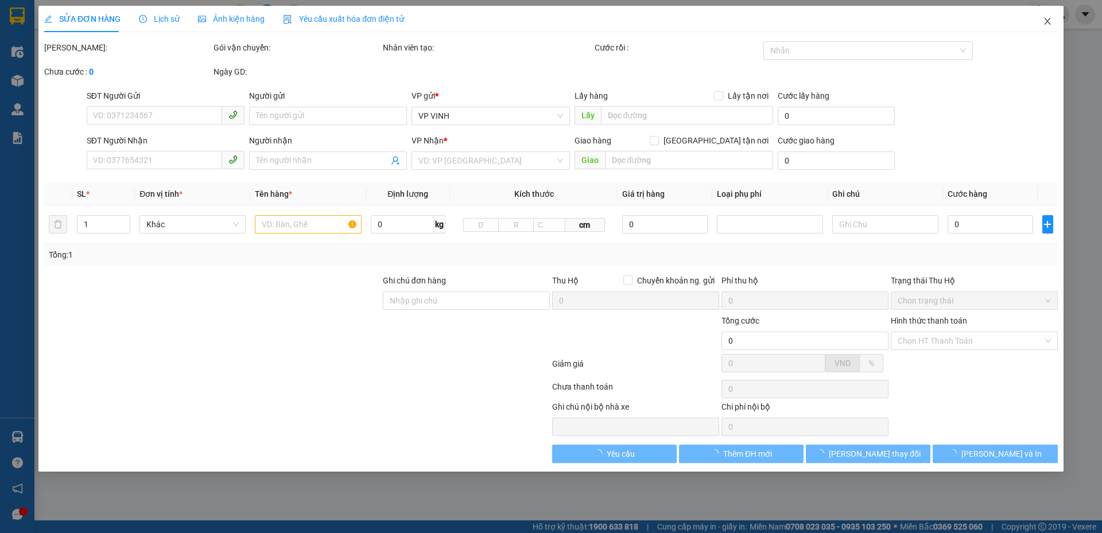
type input "cc trường thành 36 ng kiệm kéo dài"
type input "40.000"
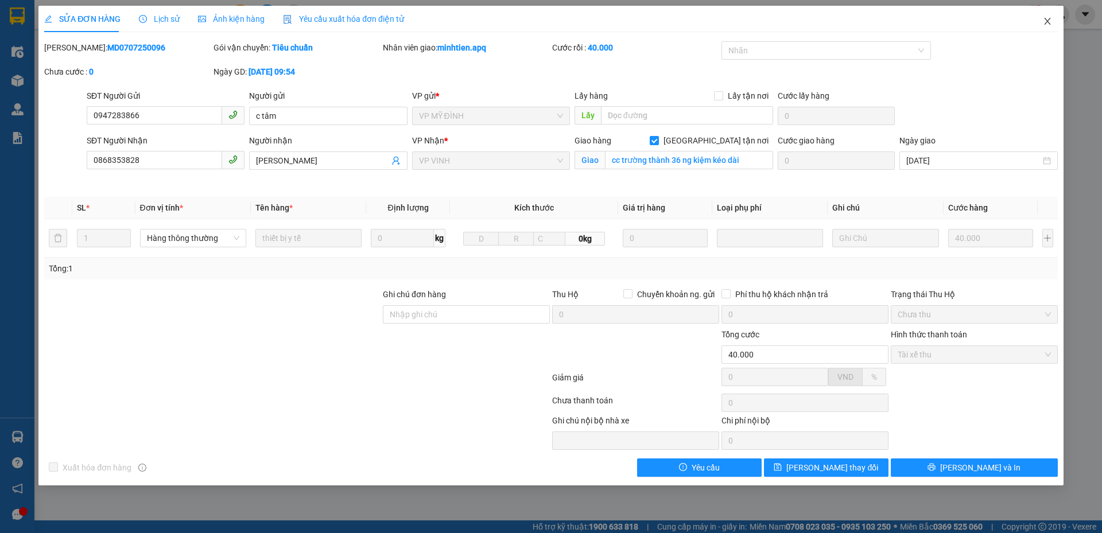
click at [1050, 19] on icon "close" at bounding box center [1046, 21] width 9 height 9
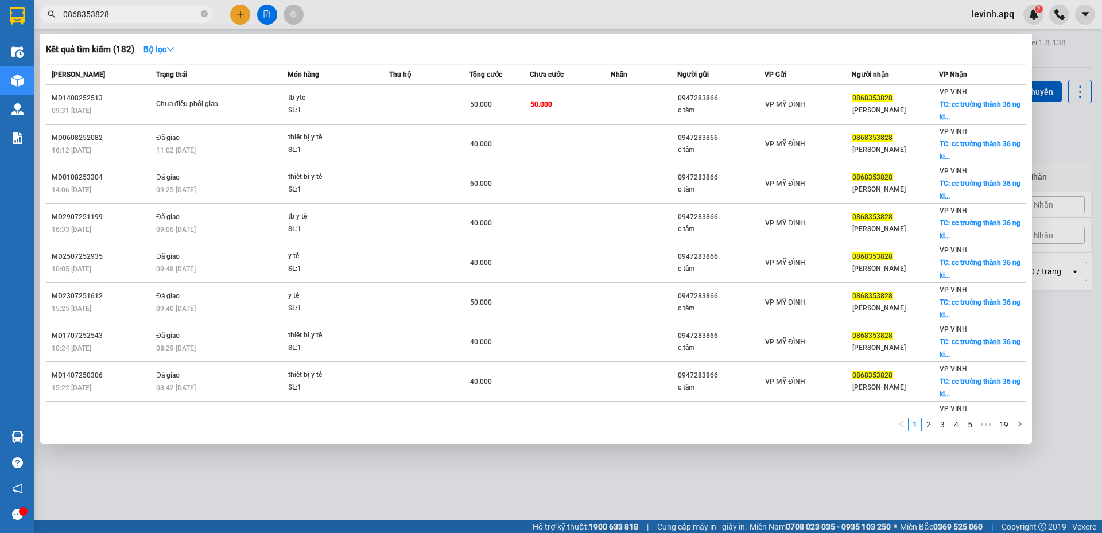
click at [118, 22] on span "0868353828" at bounding box center [126, 14] width 172 height 17
click at [302, 48] on div "Kết quả tìm kiếm ( 182 ) Bộ lọc" at bounding box center [536, 49] width 980 height 18
click at [391, 53] on div "Kết quả tìm kiếm ( 182 ) Bộ lọc" at bounding box center [536, 49] width 980 height 18
click at [484, 52] on div "Kết quả tìm kiếm ( 182 ) Bộ lọc" at bounding box center [536, 49] width 980 height 18
click at [446, 475] on div at bounding box center [551, 266] width 1102 height 533
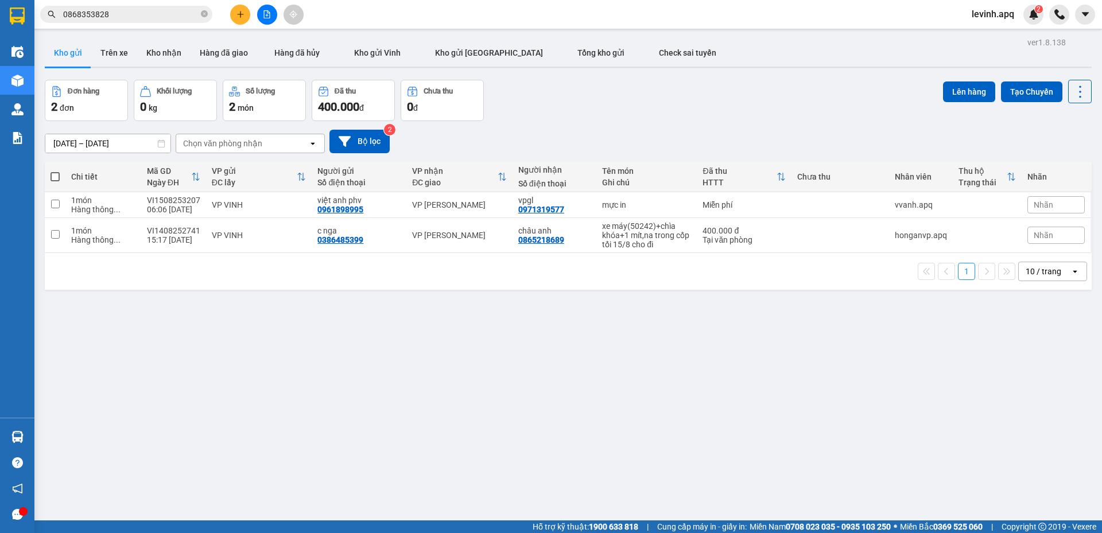
click at [554, 119] on div "Đơn hàng 2 đơn Khối lượng 0 kg Số lượng 2 món Đã thu 400.000 đ Chưa thu 0 đ Lên…" at bounding box center [568, 100] width 1046 height 41
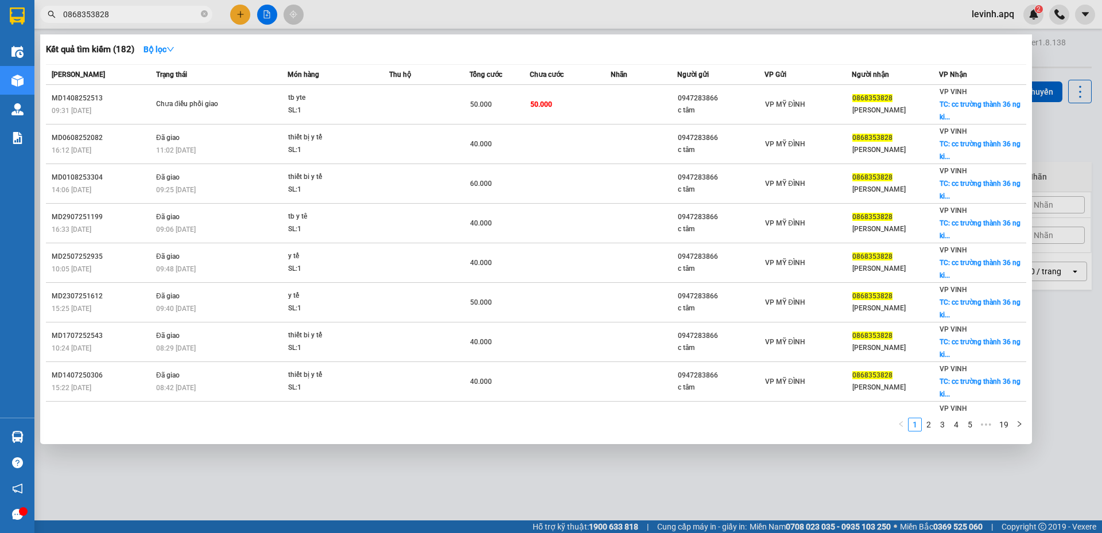
click at [130, 11] on input "0868353828" at bounding box center [130, 14] width 135 height 13
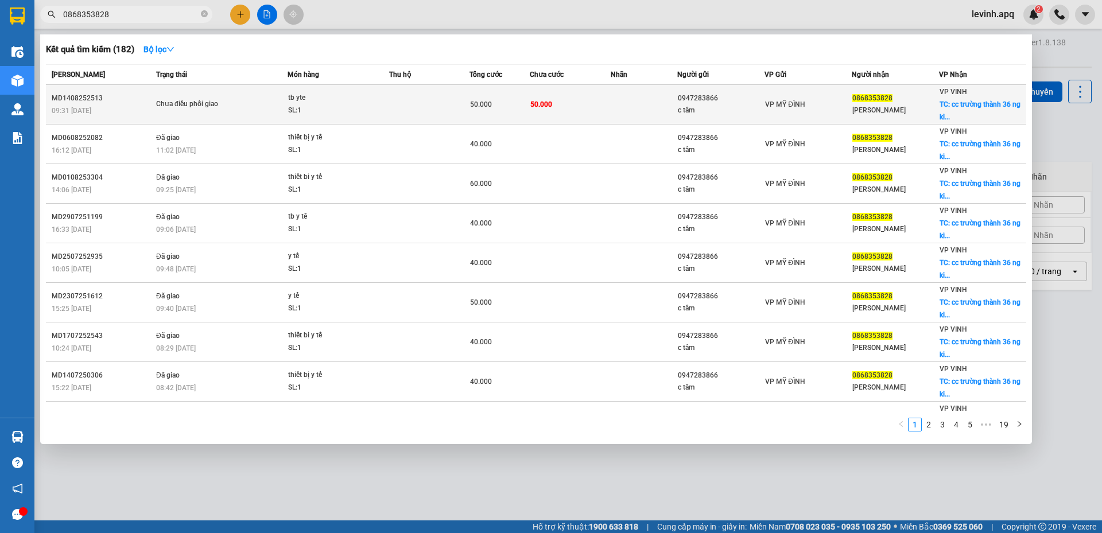
click at [238, 100] on div "Chưa điều phối giao" at bounding box center [199, 104] width 86 height 13
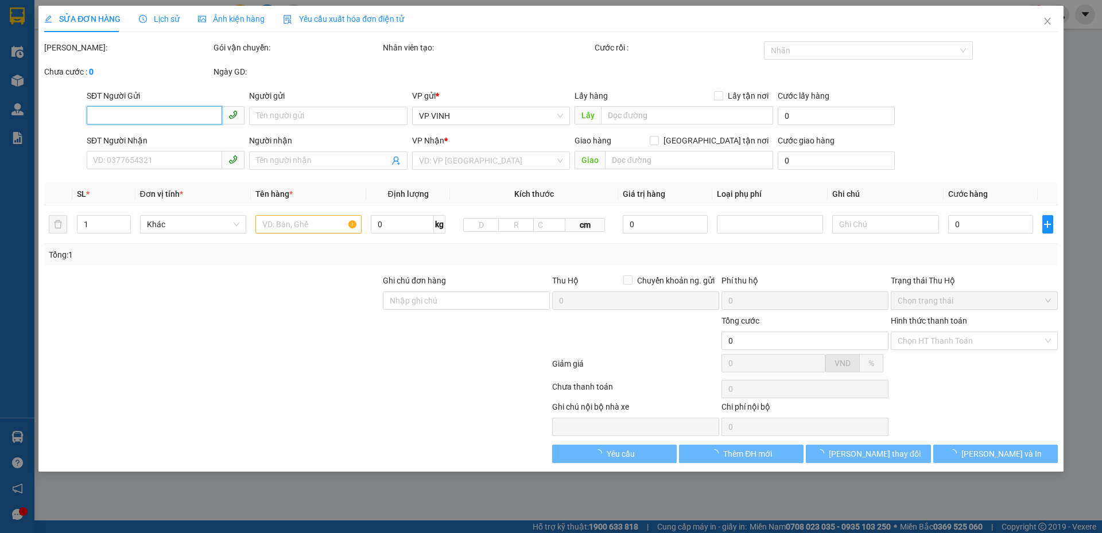
type input "0947283866"
type input "c tâm"
type input "0868353828"
type input "phạm linh"
checkbox input "true"
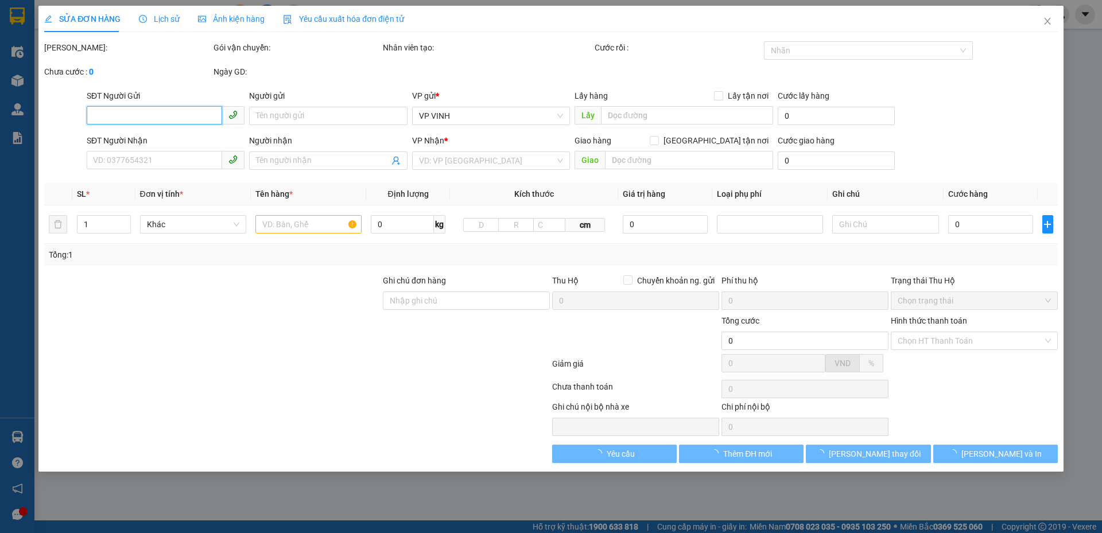
type input "cc trường thành 36 ng kiệm kéo dài"
type input "50.000"
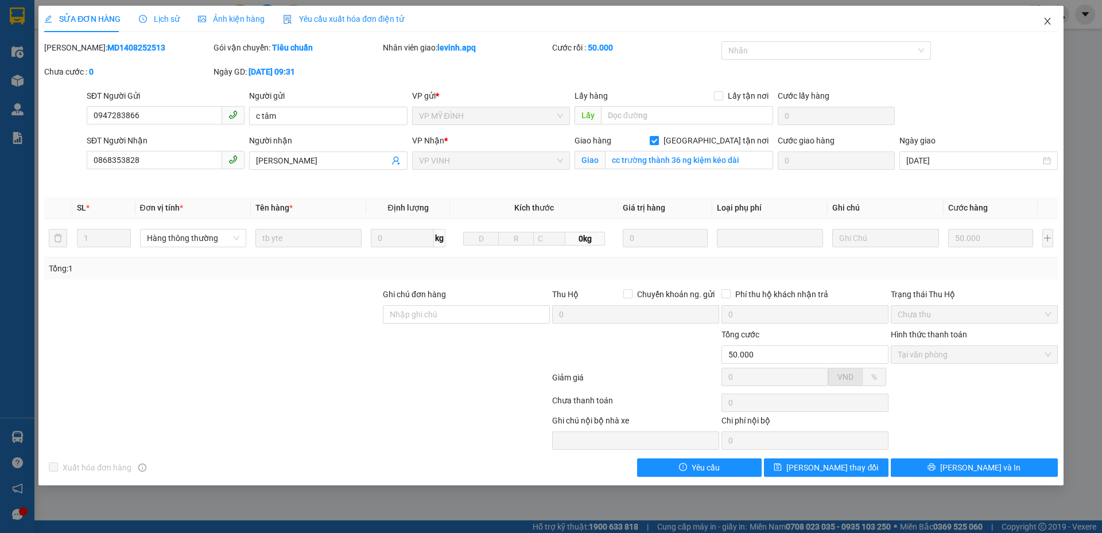
click at [1041, 21] on span "Close" at bounding box center [1047, 22] width 32 height 32
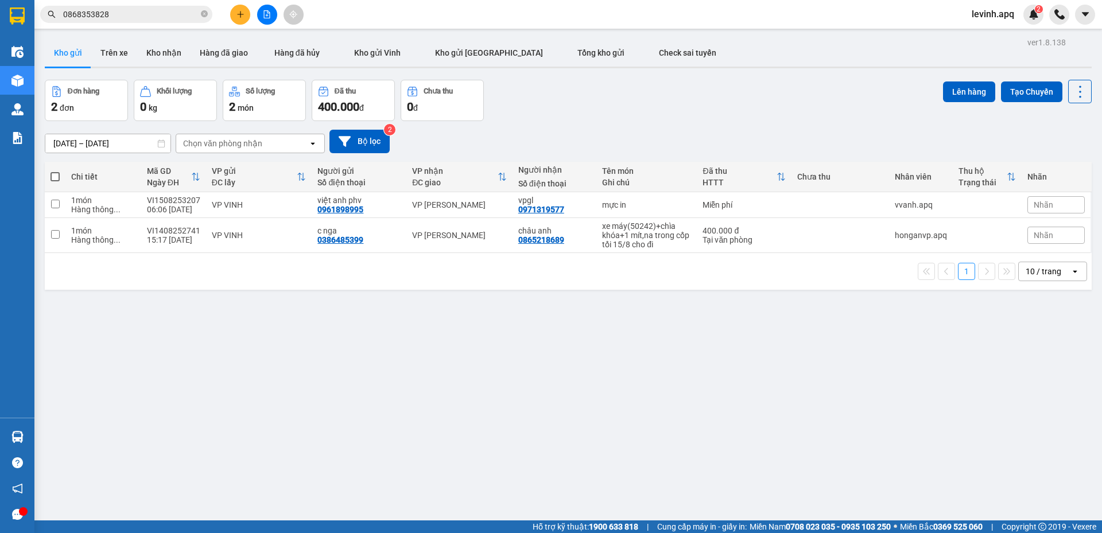
click at [131, 17] on input "0868353828" at bounding box center [130, 14] width 135 height 13
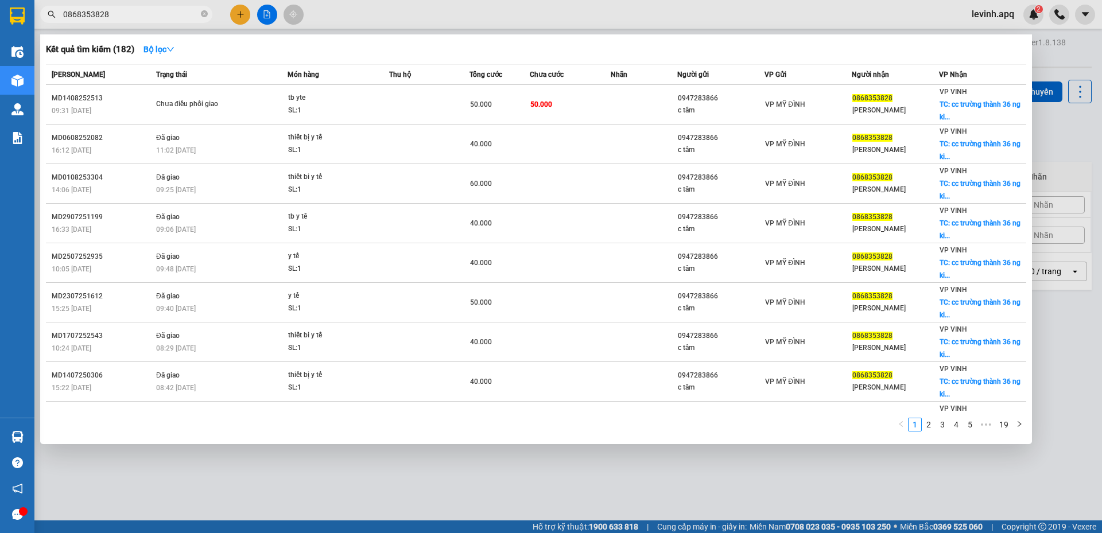
click at [131, 17] on input "0868353828" at bounding box center [130, 14] width 135 height 13
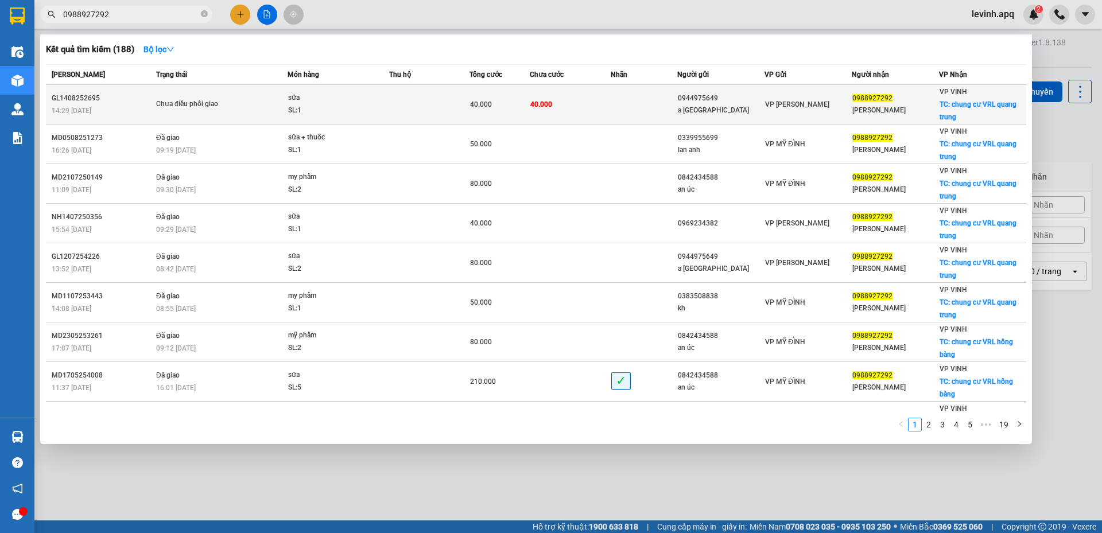
type input "0988927292"
click at [332, 99] on div "sữa" at bounding box center [331, 98] width 86 height 13
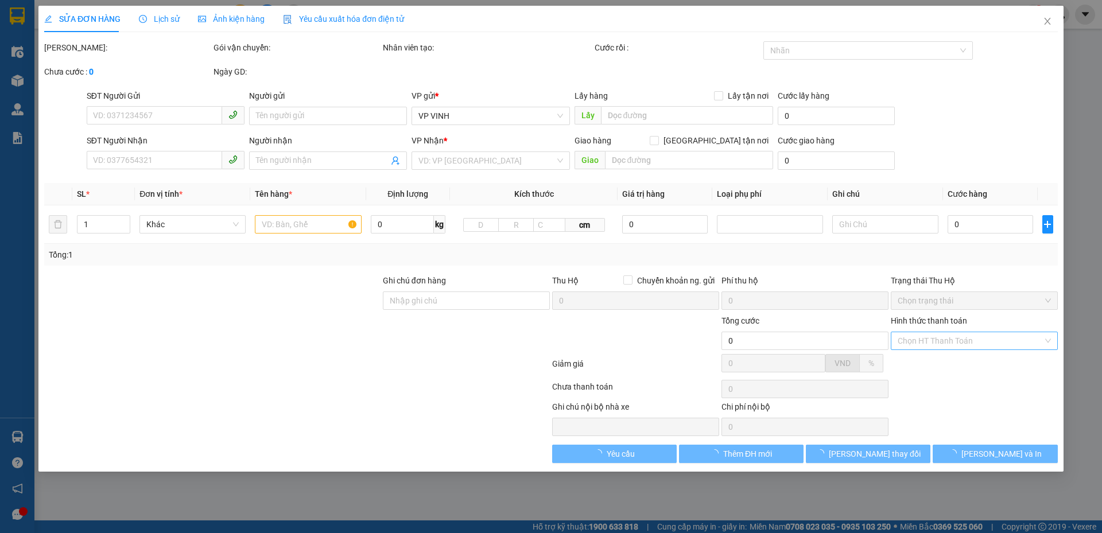
type input "0944975649"
type input "a việt anh"
type input "0988927292"
type input "ngọc mai"
checkbox input "true"
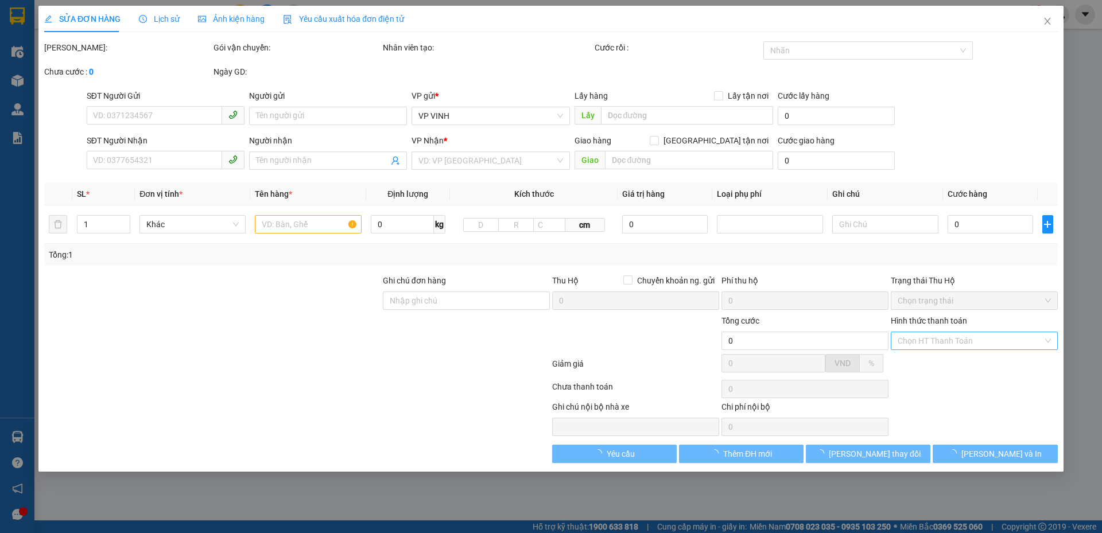
type input "chung cư VRL quang trung"
type input "40.000"
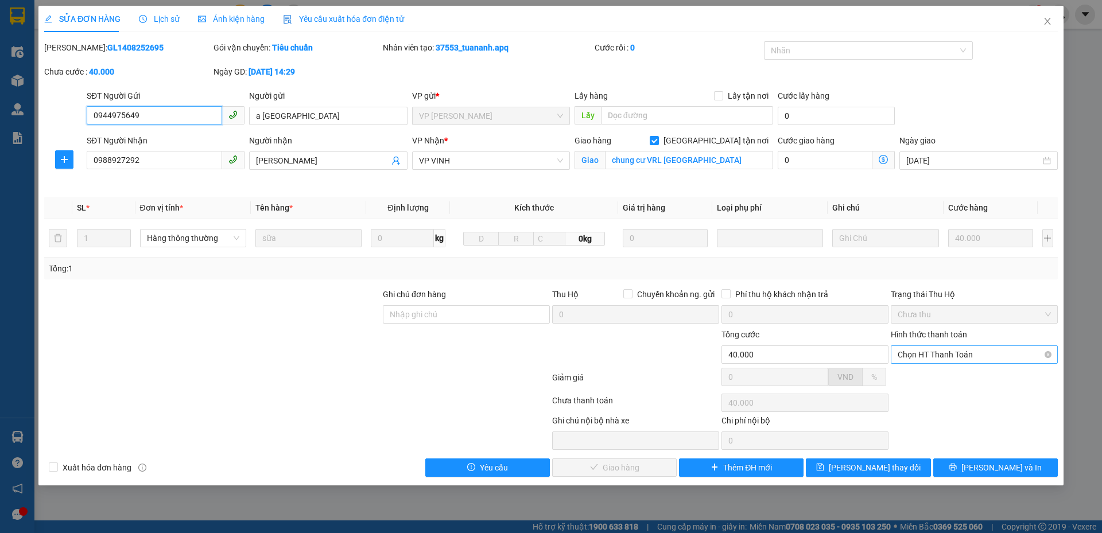
click at [929, 352] on span "Chọn HT Thanh Toán" at bounding box center [973, 354] width 153 height 17
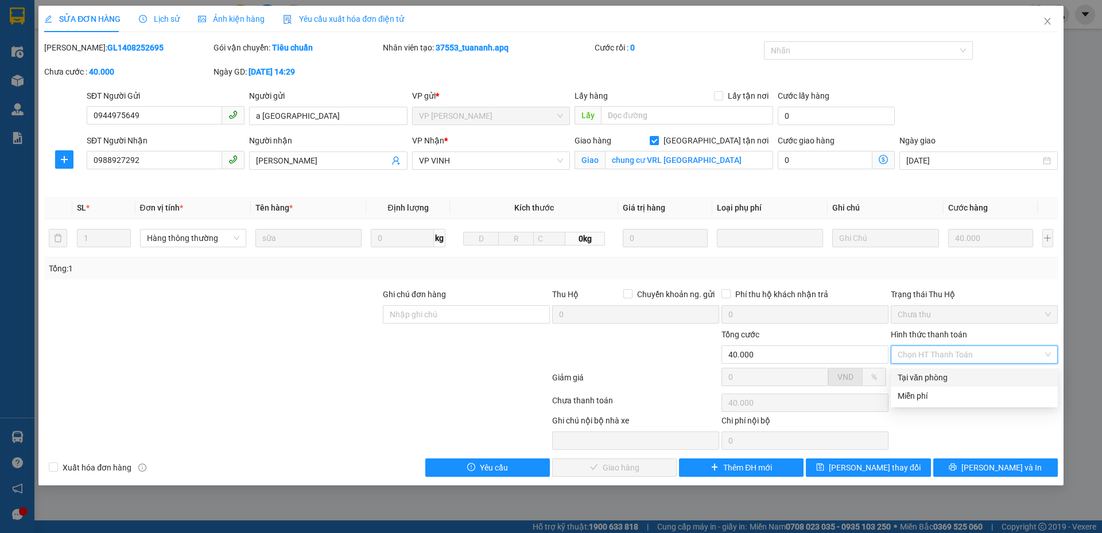
drag, startPoint x: 925, startPoint y: 372, endPoint x: 672, endPoint y: 460, distance: 268.4
click at [924, 373] on div "Tại văn phòng" at bounding box center [973, 377] width 153 height 13
type input "0"
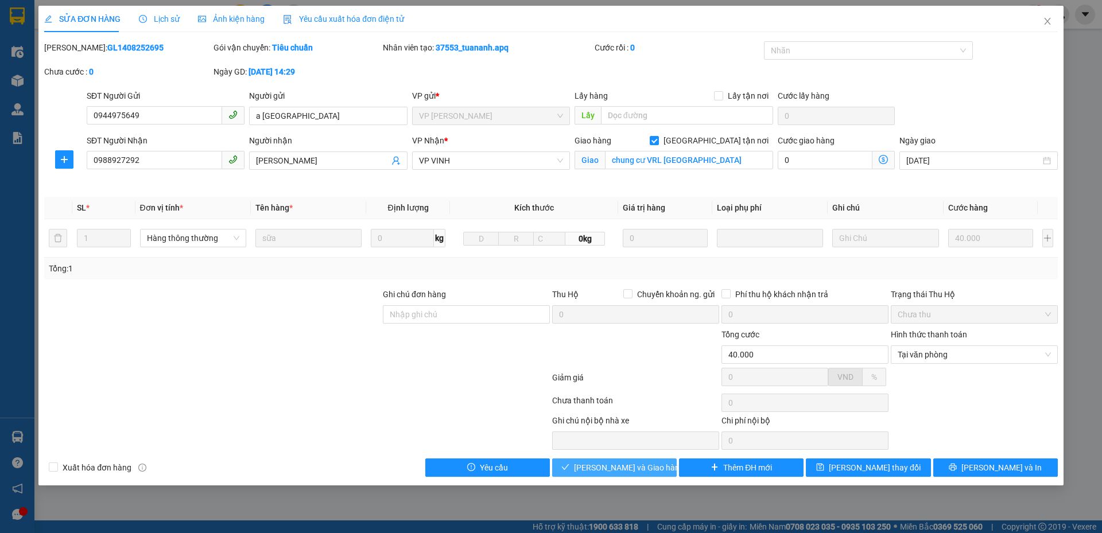
click at [642, 472] on span "Lưu và Giao hàng" at bounding box center [629, 467] width 110 height 13
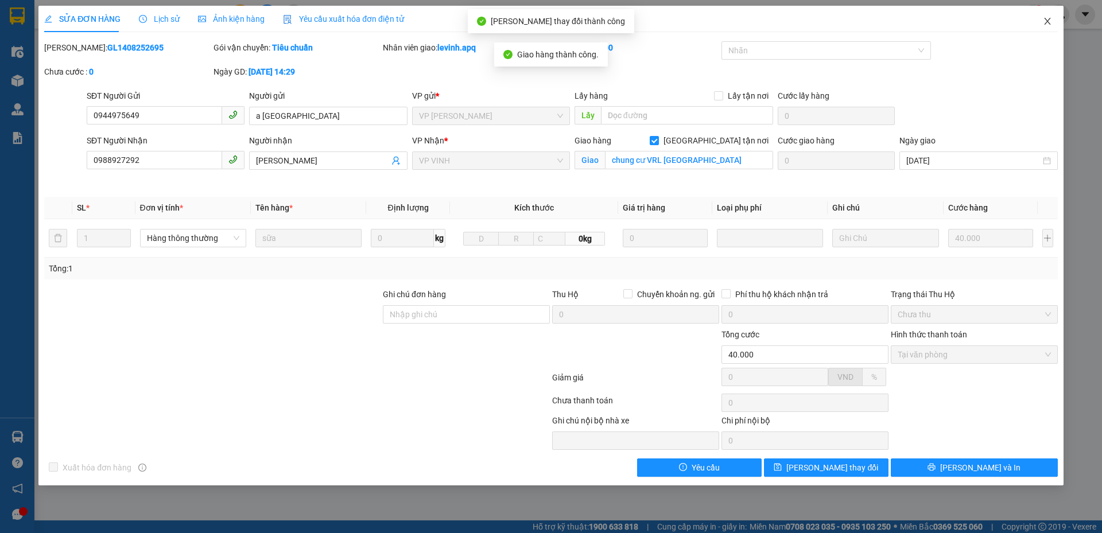
click at [1046, 17] on icon "close" at bounding box center [1046, 21] width 9 height 9
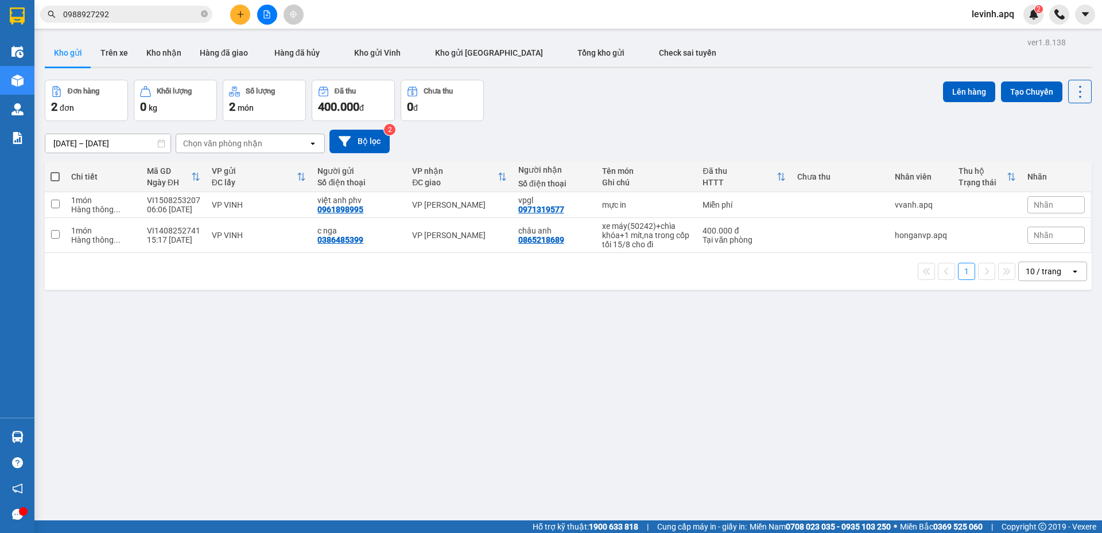
click at [147, 9] on input "0988927292" at bounding box center [130, 14] width 135 height 13
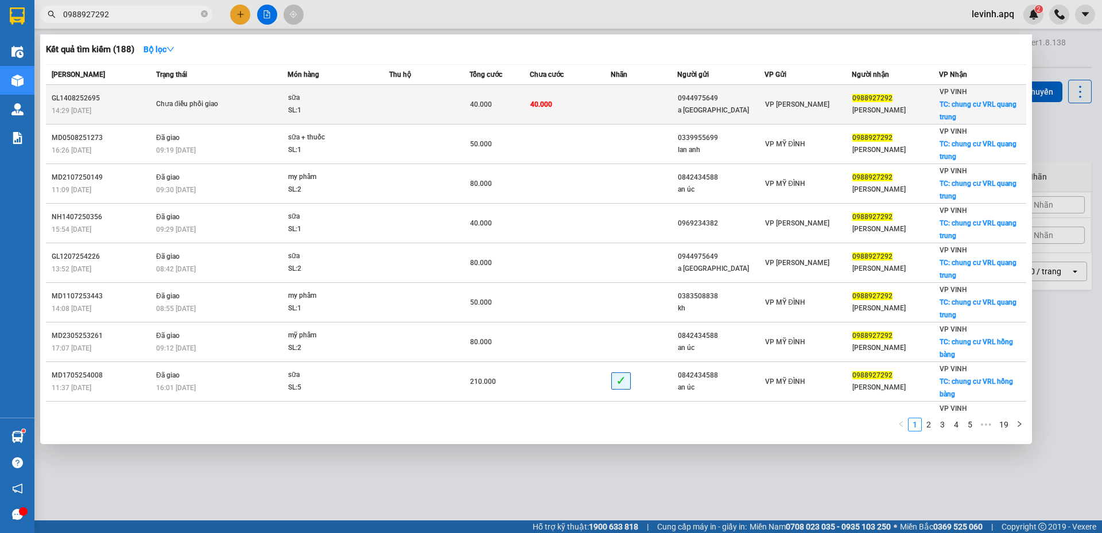
click at [319, 100] on div "sữa" at bounding box center [331, 98] width 86 height 13
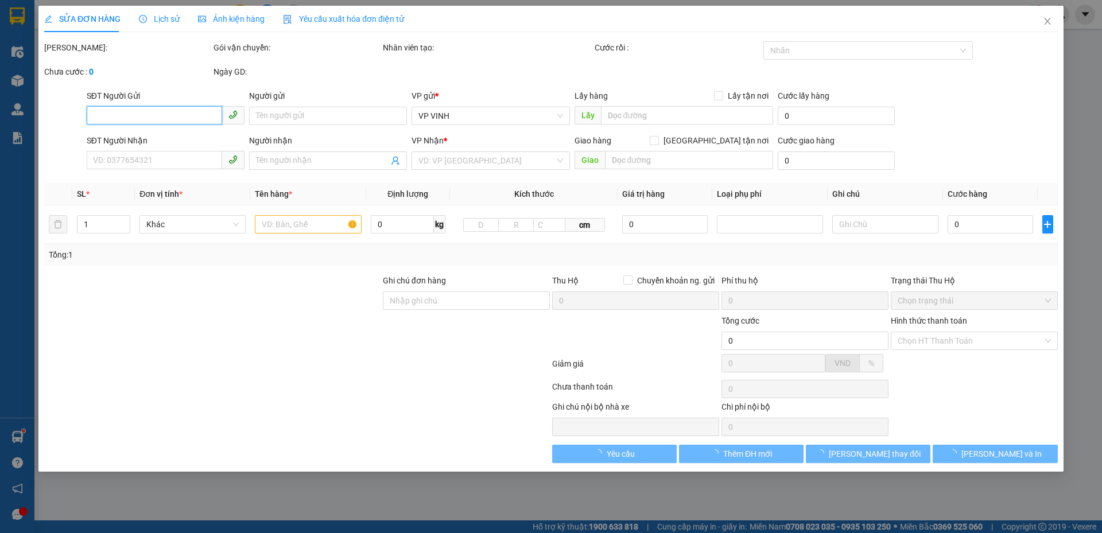
type input "0944975649"
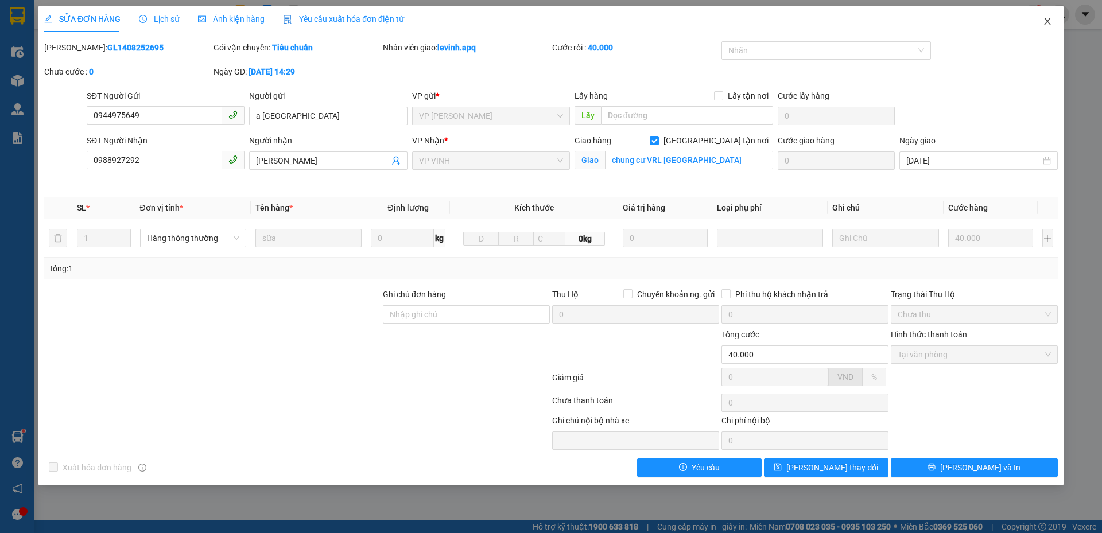
click at [1046, 18] on icon "close" at bounding box center [1046, 21] width 9 height 9
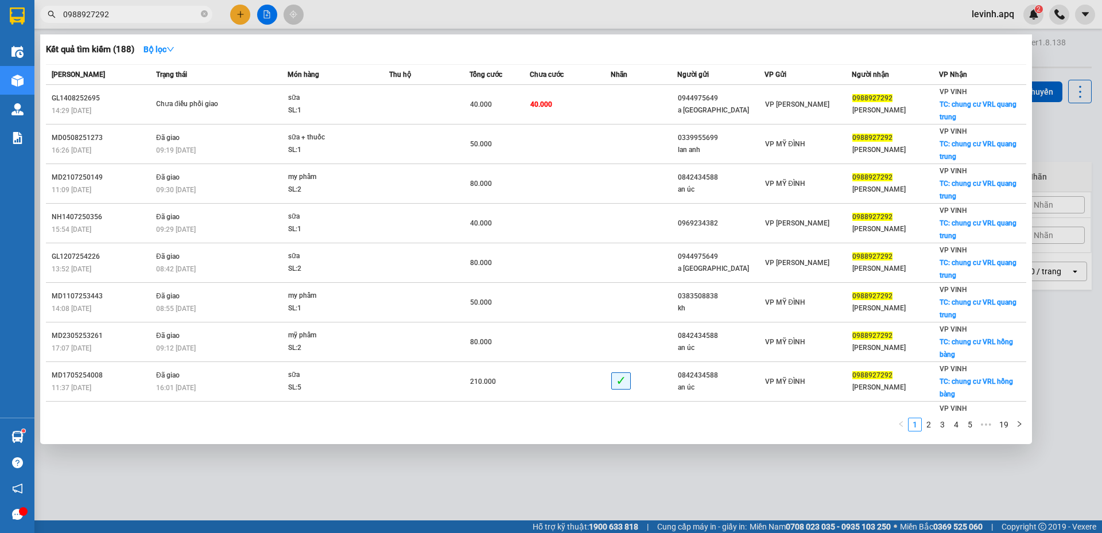
click at [159, 13] on input "0988927292" at bounding box center [130, 14] width 135 height 13
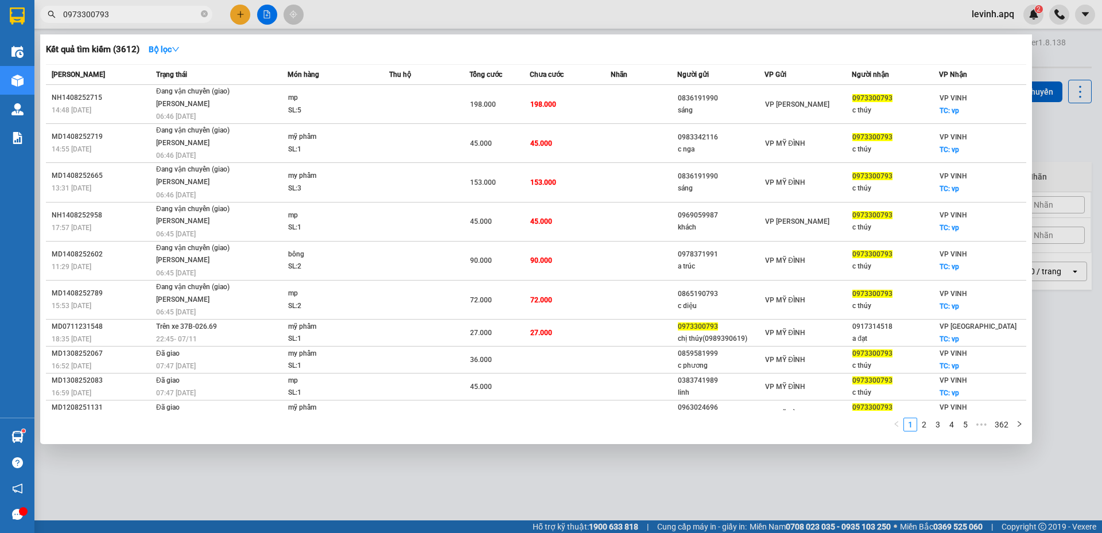
click at [299, 437] on div "1 2 3 4 5 ••• 362" at bounding box center [536, 428] width 980 height 21
drag, startPoint x: 450, startPoint y: 504, endPoint x: 543, endPoint y: 464, distance: 101.0
click at [450, 504] on div at bounding box center [551, 266] width 1102 height 533
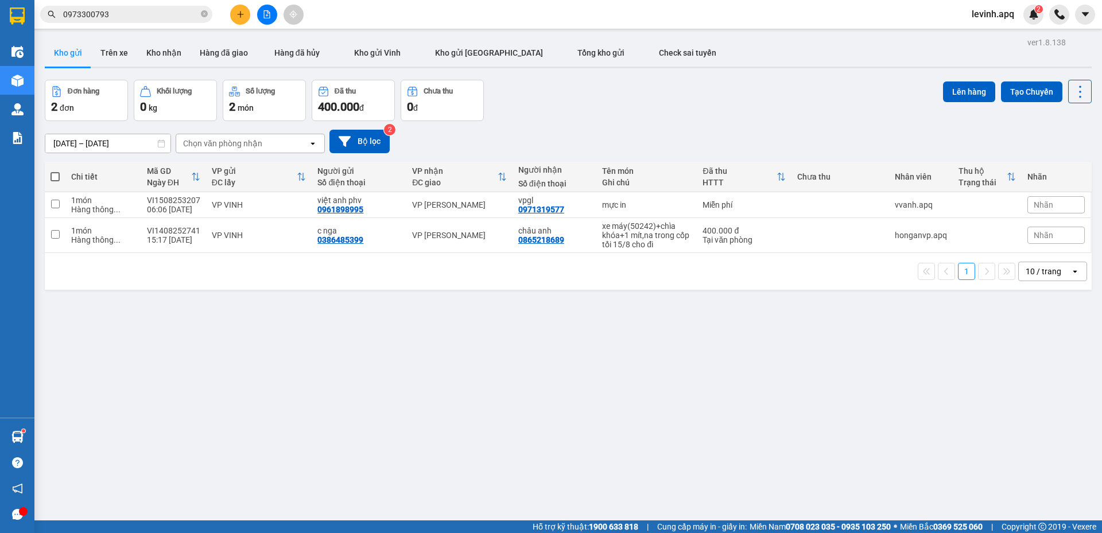
click at [451, 374] on div "ver 1.8.138 Kho gửi Trên xe Kho nhận Hàng đã giao Hàng đã hủy Kho gửi Vinh Kho …" at bounding box center [568, 300] width 1056 height 533
click at [604, 98] on div "Đơn hàng 2 đơn Khối lượng 0 kg Số lượng 2 món Đã thu 400.000 đ Chưa thu 0 đ Lên…" at bounding box center [568, 100] width 1046 height 41
click at [159, 18] on input "0973300793" at bounding box center [130, 14] width 135 height 13
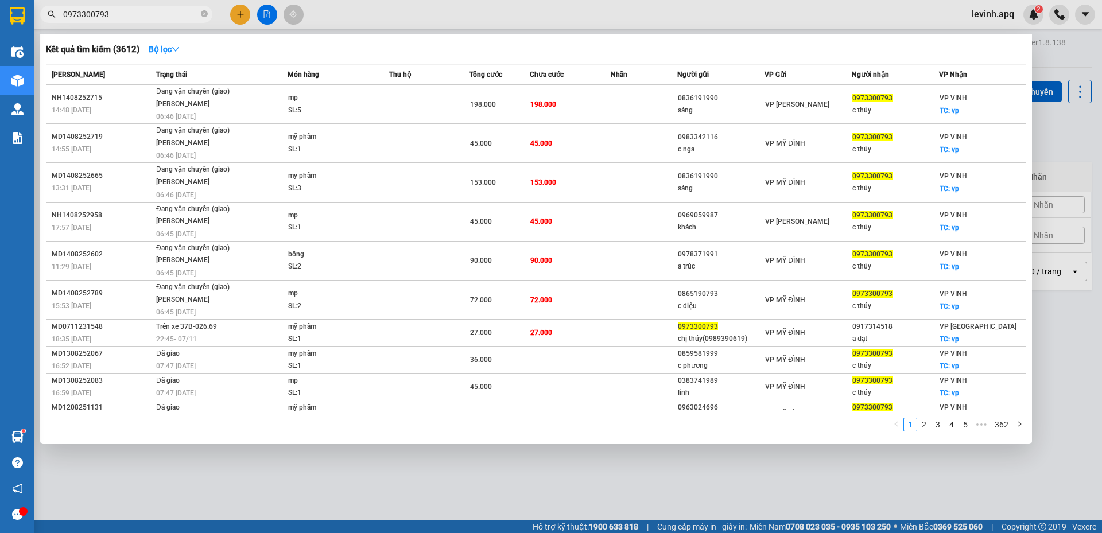
click at [159, 18] on input "0973300793" at bounding box center [130, 14] width 135 height 13
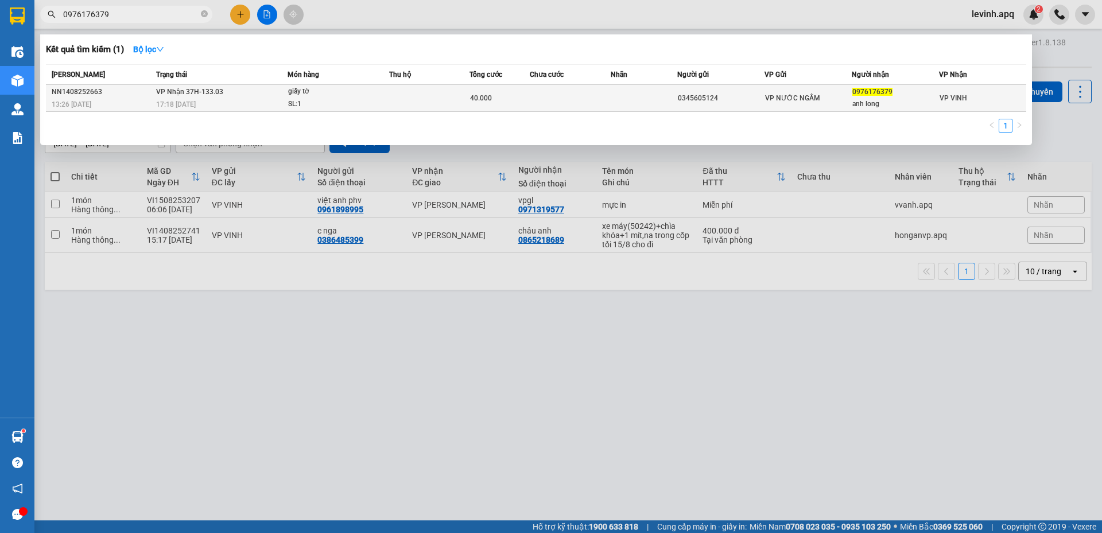
click at [243, 99] on div "17:18 - 14/08" at bounding box center [221, 104] width 131 height 13
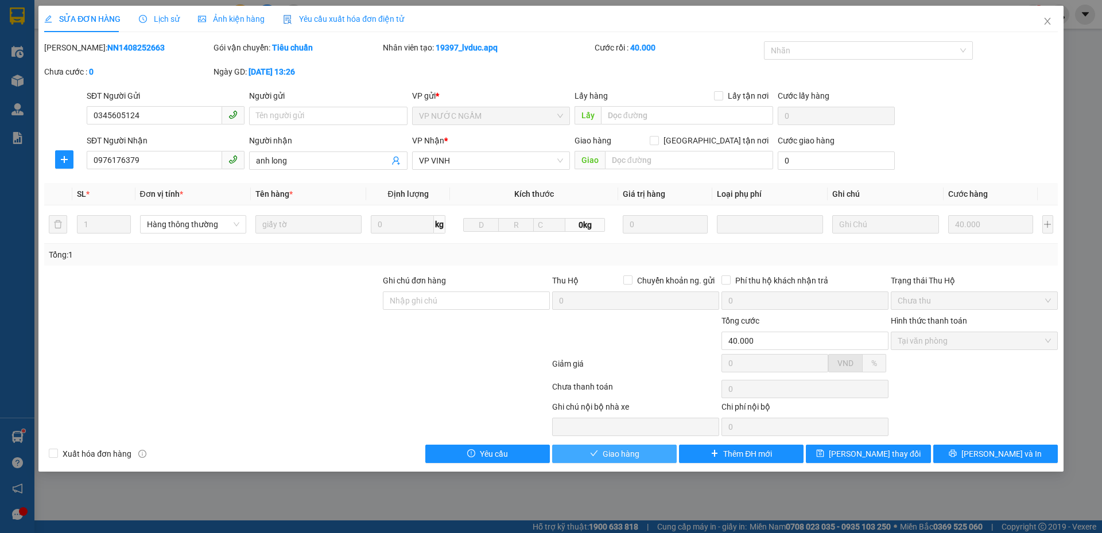
click at [628, 457] on span "Giao hàng" at bounding box center [620, 454] width 37 height 13
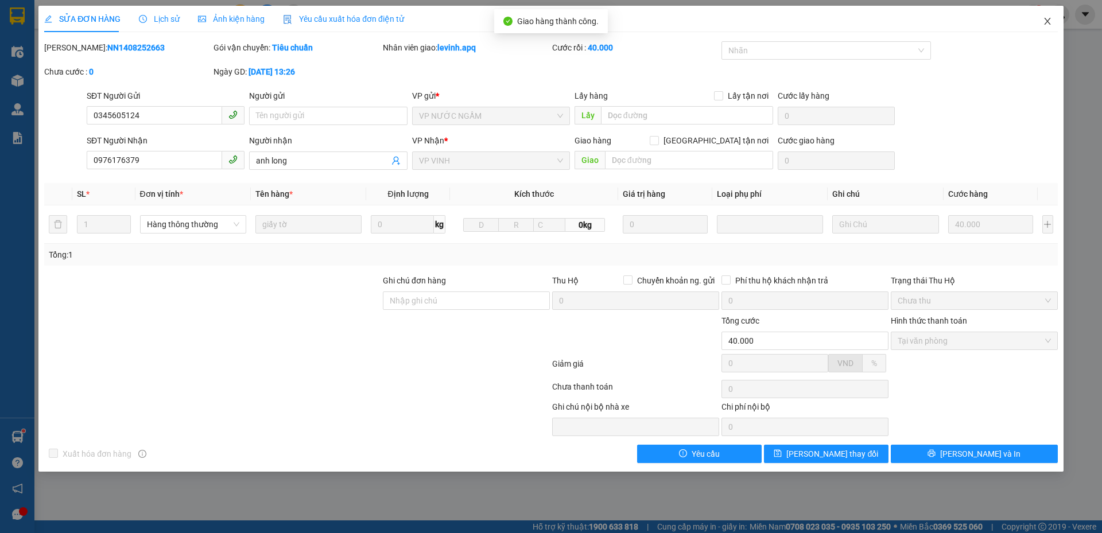
click at [1051, 17] on span "Close" at bounding box center [1047, 22] width 32 height 32
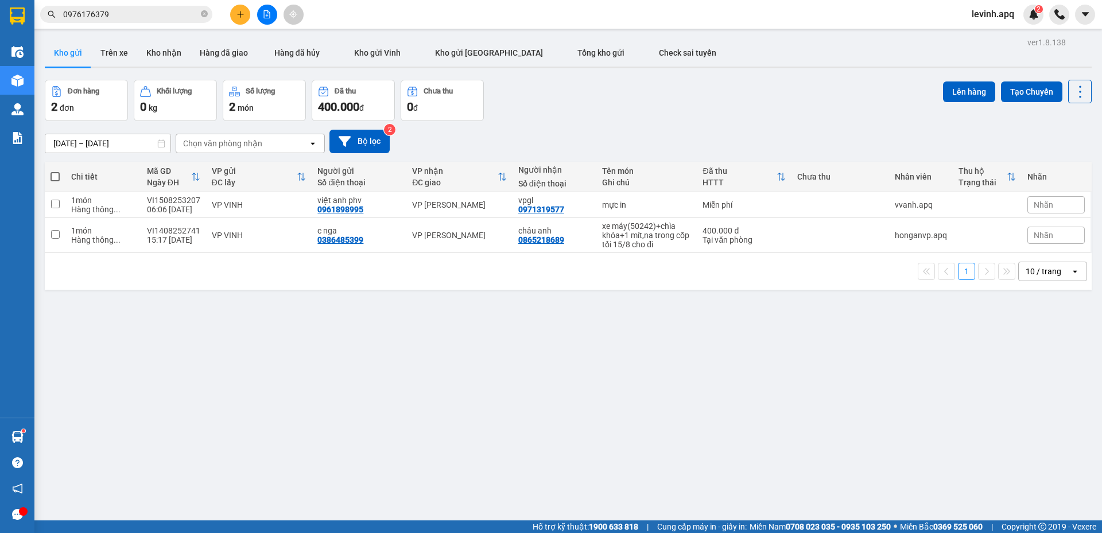
click at [240, 431] on div "ver 1.8.138 Kho gửi Trên xe Kho nhận Hàng đã giao Hàng đã hủy Kho gửi Vinh Kho …" at bounding box center [568, 300] width 1056 height 533
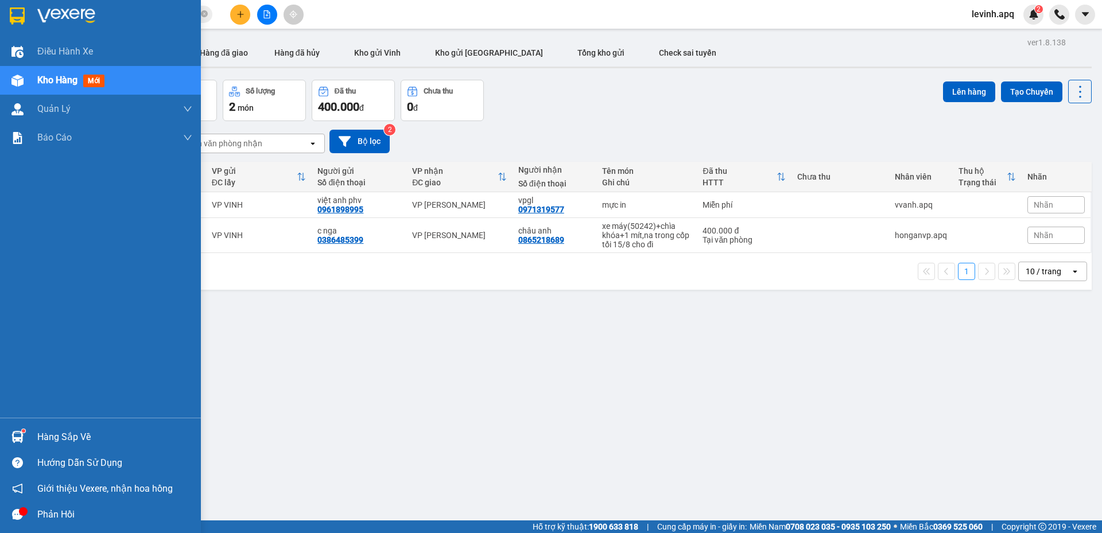
click at [44, 444] on div "Hàng sắp về" at bounding box center [114, 437] width 155 height 17
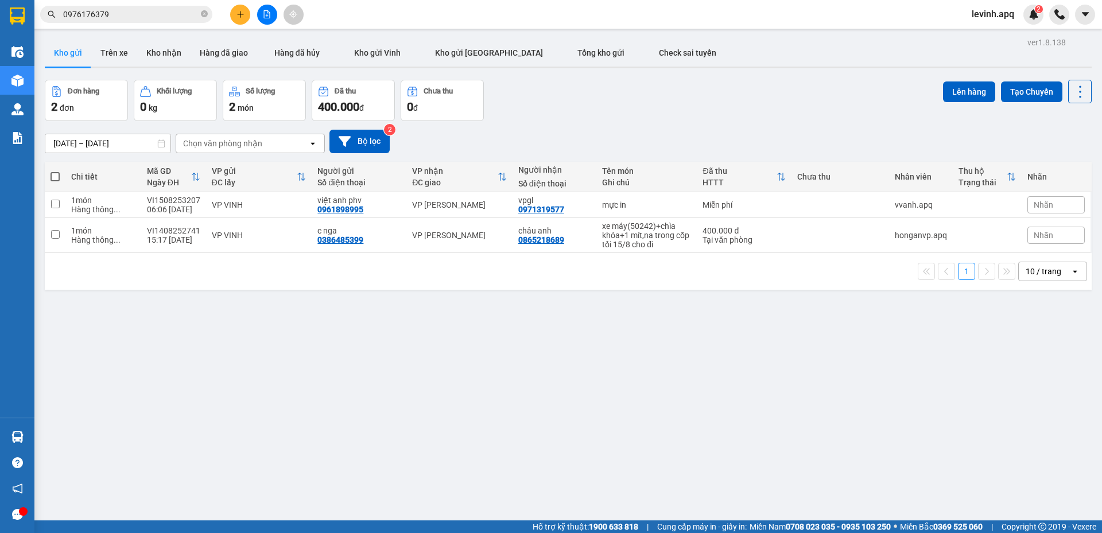
click at [589, 367] on section "Kết quả tìm kiếm ( 1 ) Bộ lọc Mã ĐH Trạng thái Món hàng Thu hộ Tổng cước Chưa c…" at bounding box center [551, 266] width 1102 height 533
click at [161, 59] on button "Kho nhận" at bounding box center [163, 53] width 53 height 28
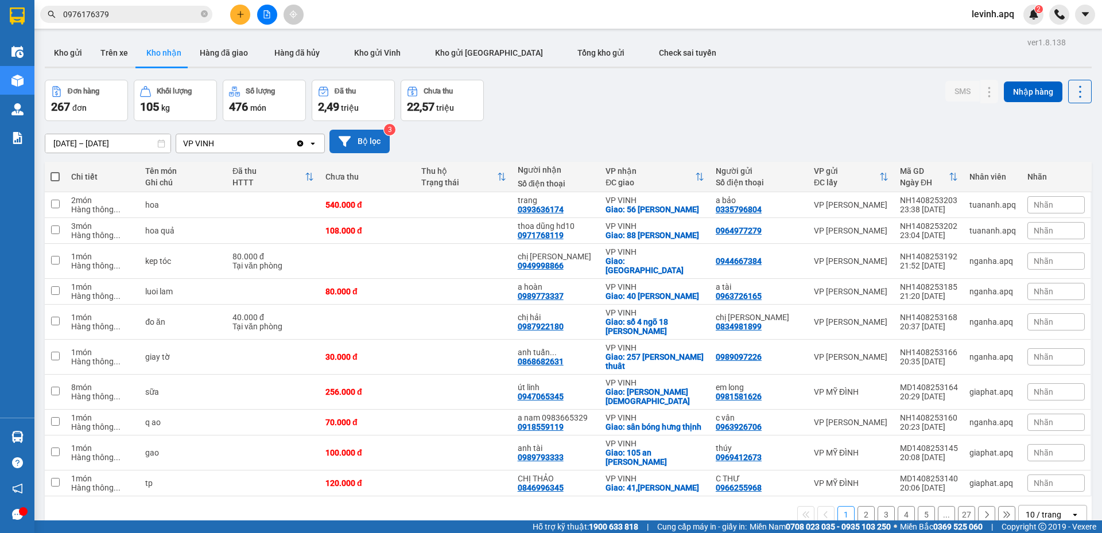
click at [344, 147] on button "Bộ lọc" at bounding box center [359, 142] width 60 height 24
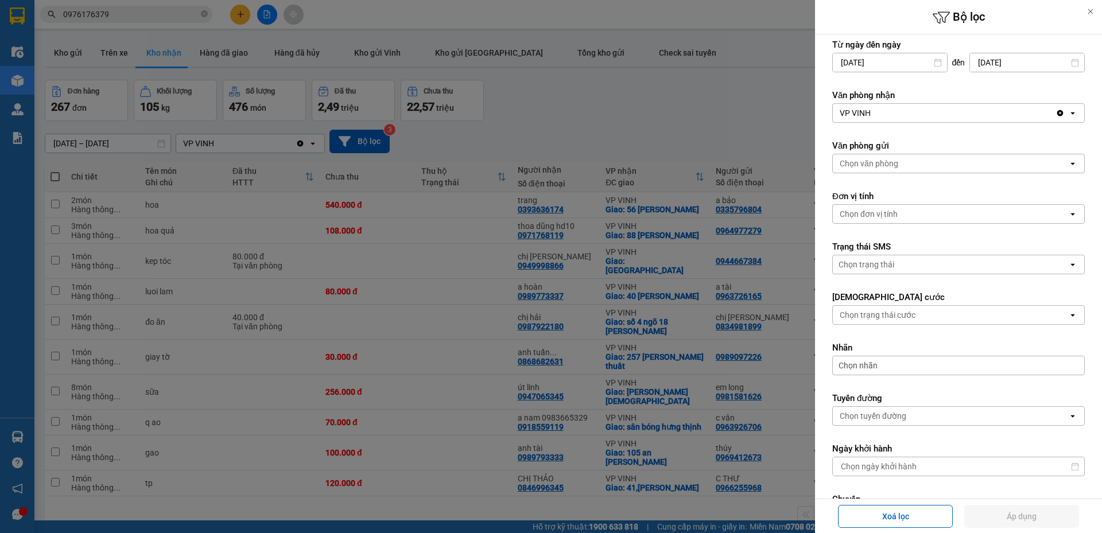
scroll to position [215, 0]
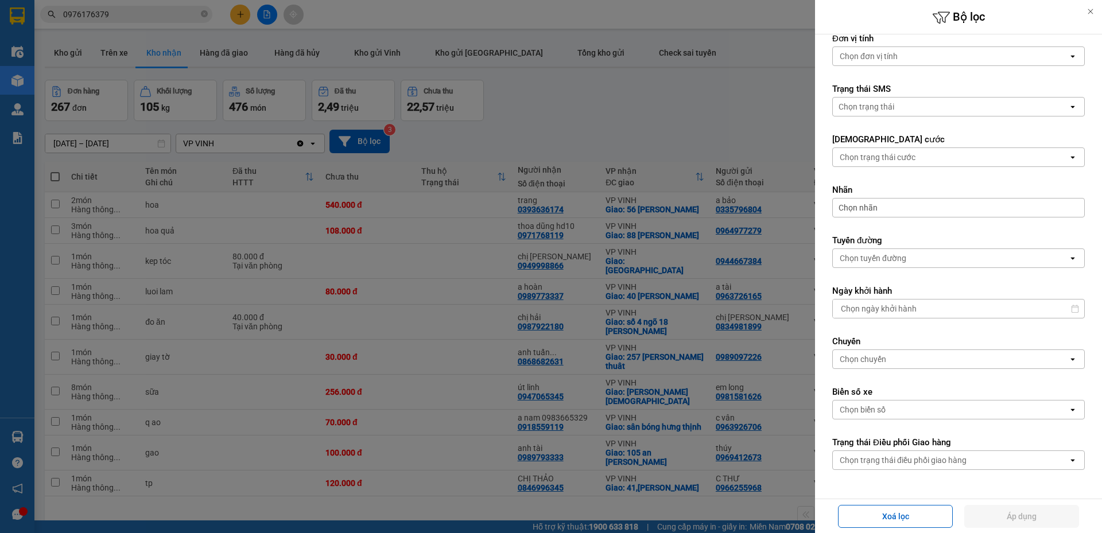
click at [898, 458] on div "Chọn trạng thái điều phối giao hàng" at bounding box center [902, 459] width 127 height 11
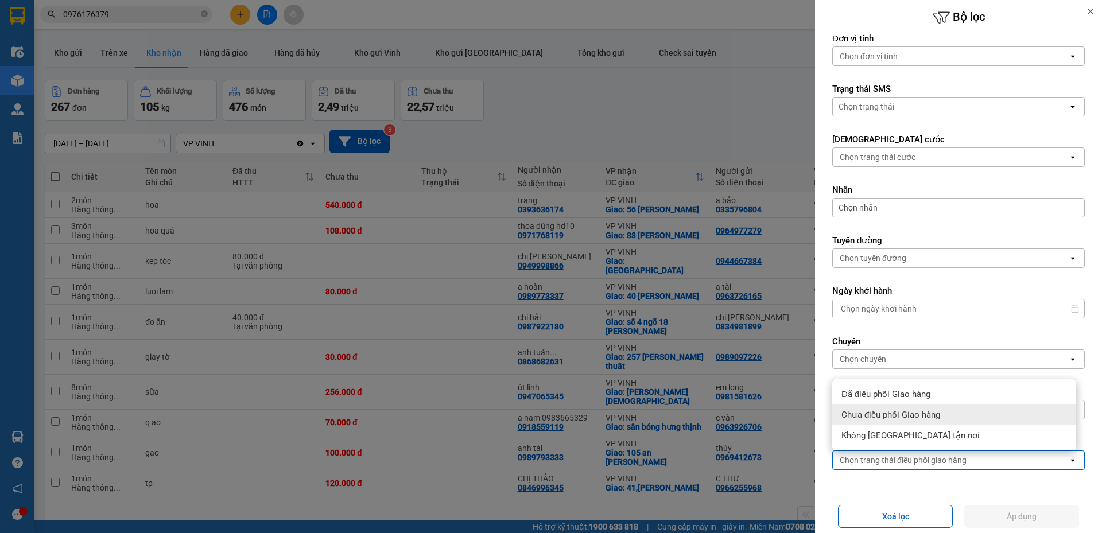
click at [893, 412] on span "Chưa điều phối Giao hàng" at bounding box center [890, 414] width 99 height 11
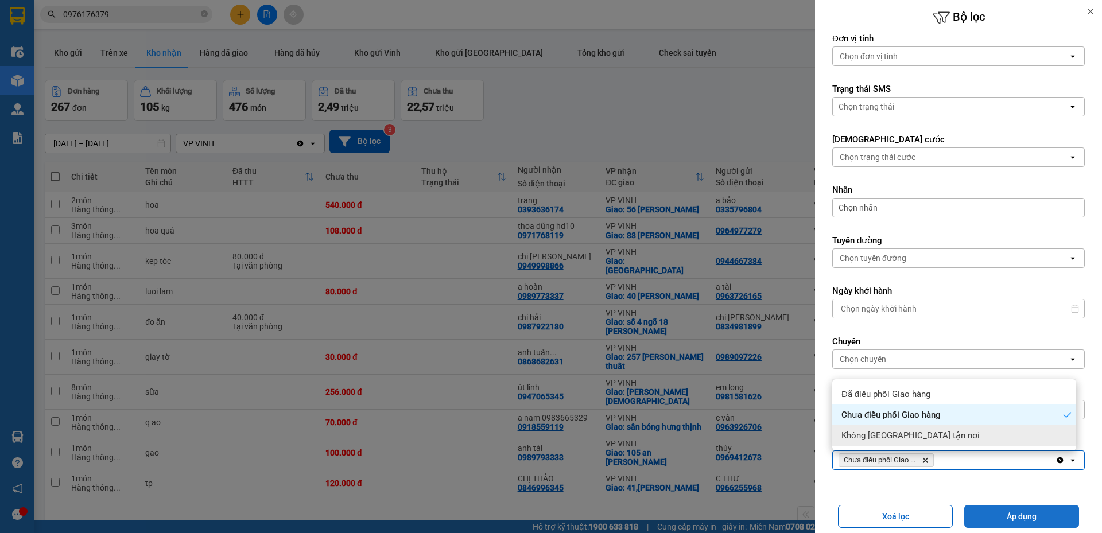
click at [1012, 520] on button "Áp dụng" at bounding box center [1021, 516] width 115 height 23
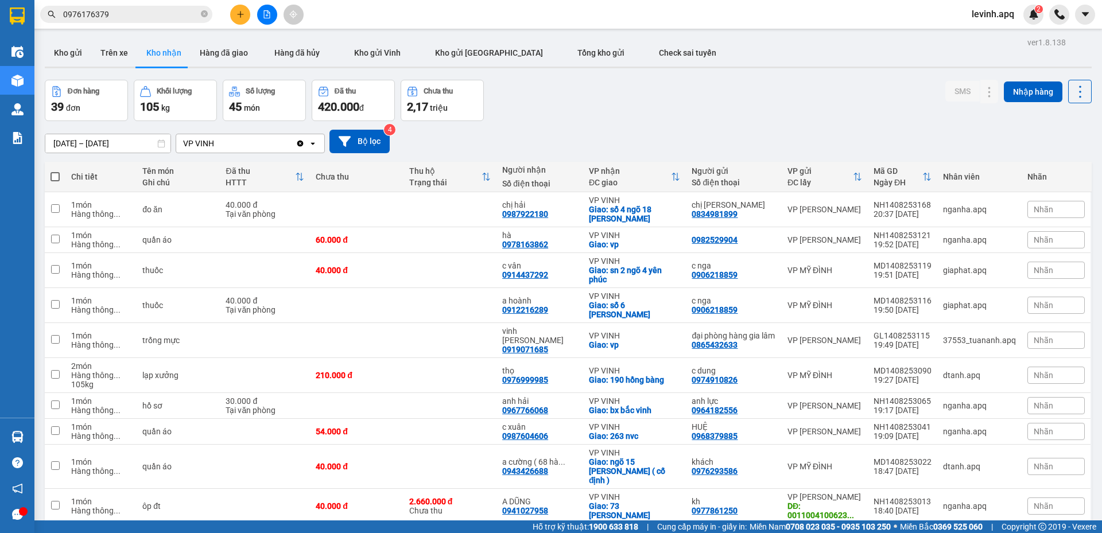
scroll to position [53, 0]
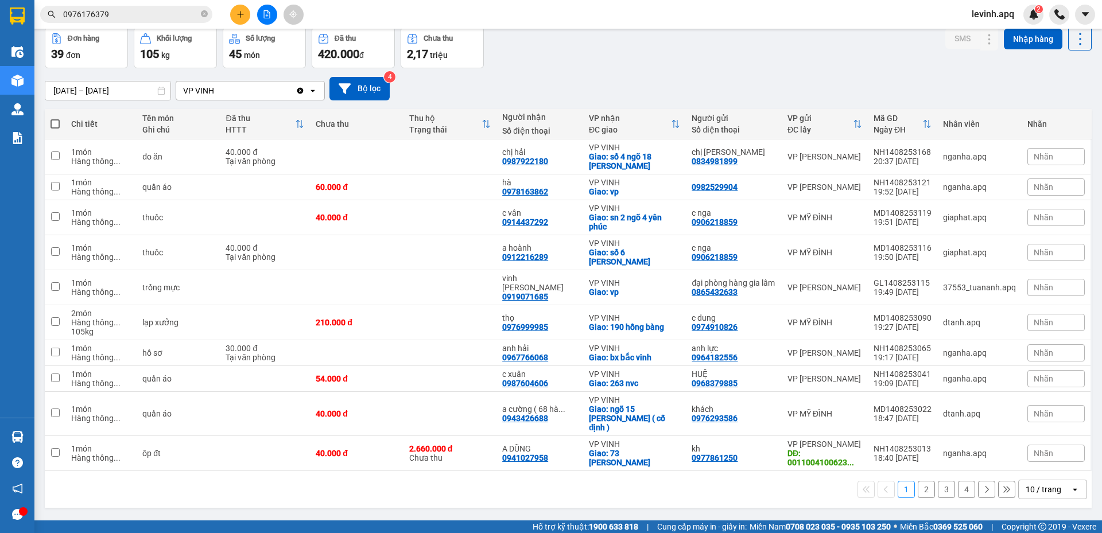
click at [1037, 480] on div "10 / trang" at bounding box center [1044, 489] width 52 height 18
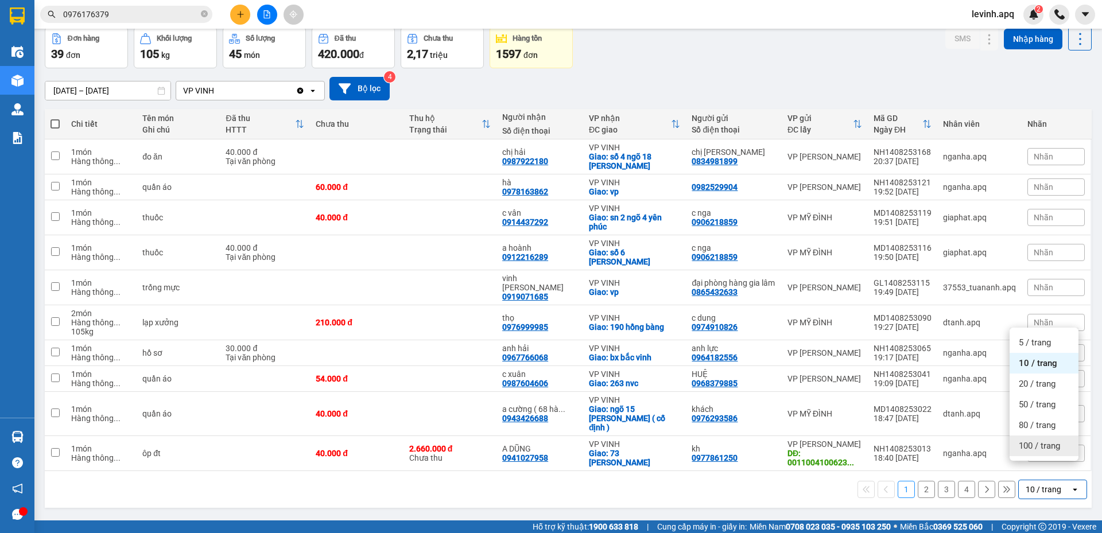
click at [1042, 448] on span "100 / trang" at bounding box center [1038, 445] width 41 height 11
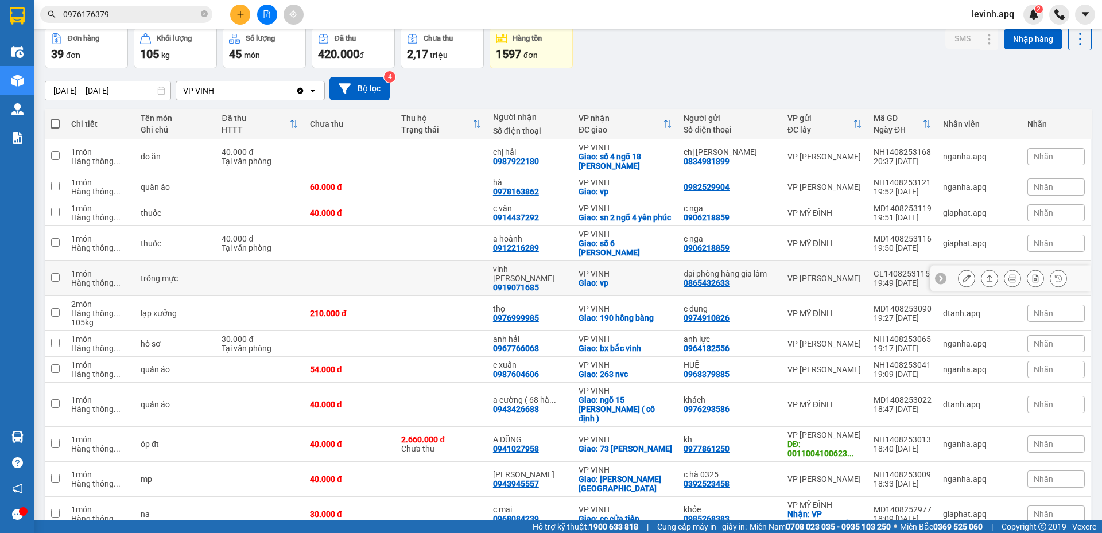
click at [986, 279] on icon at bounding box center [989, 278] width 6 height 7
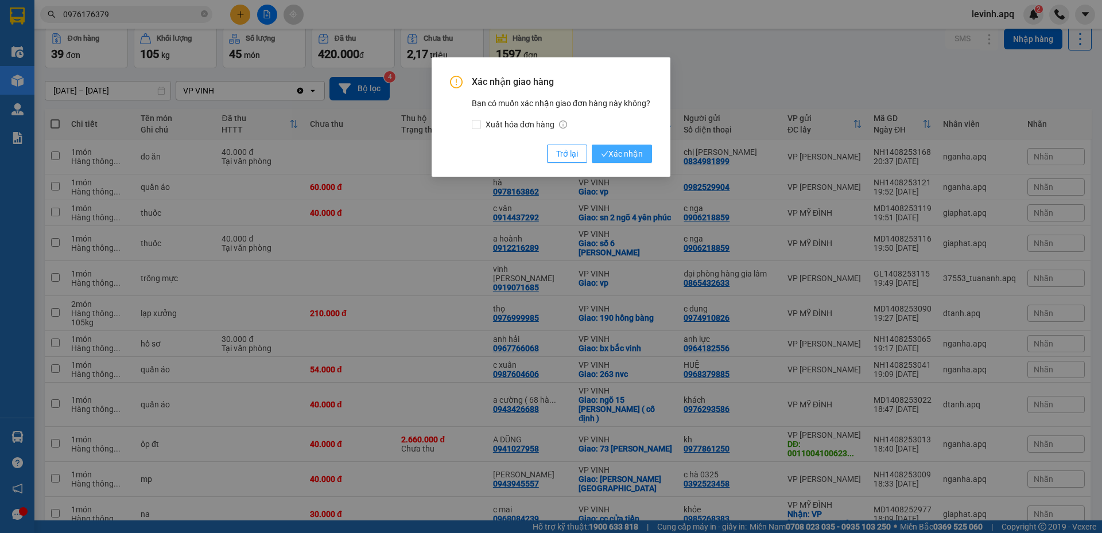
click at [633, 159] on span "Xác nhận" at bounding box center [622, 153] width 42 height 13
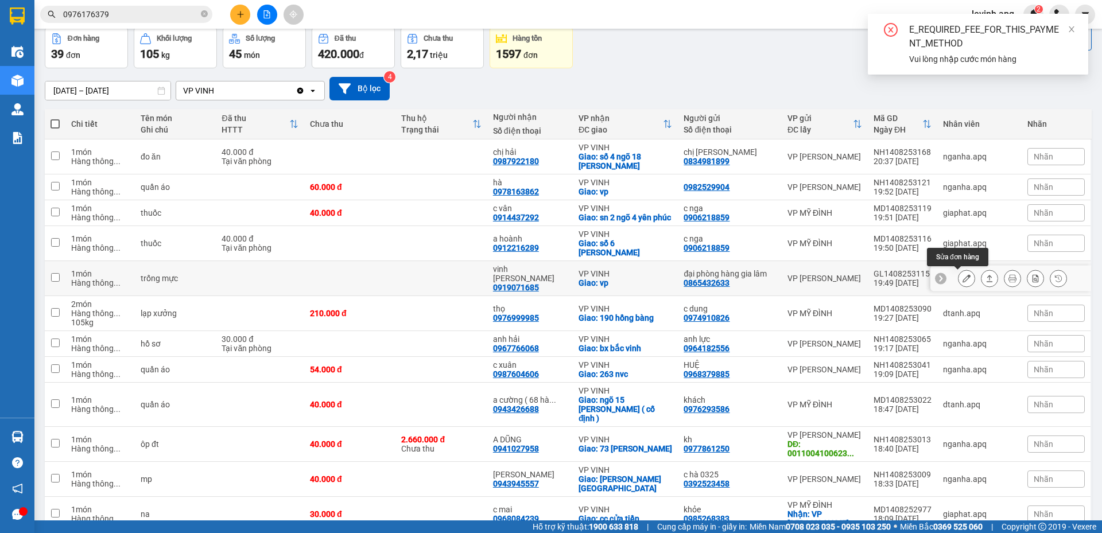
click at [962, 279] on button at bounding box center [966, 279] width 16 height 20
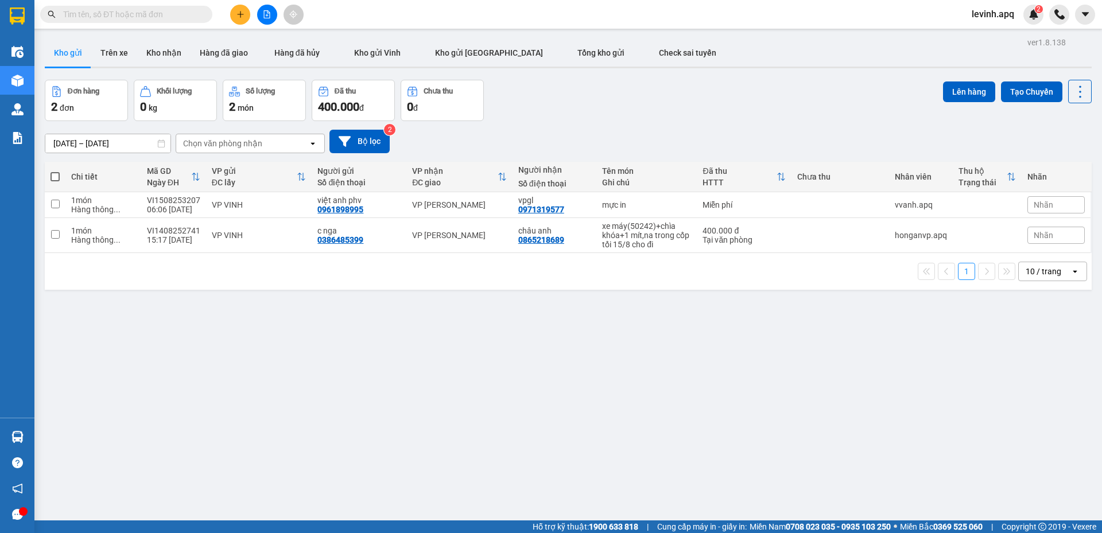
click at [125, 13] on input "text" at bounding box center [130, 14] width 135 height 13
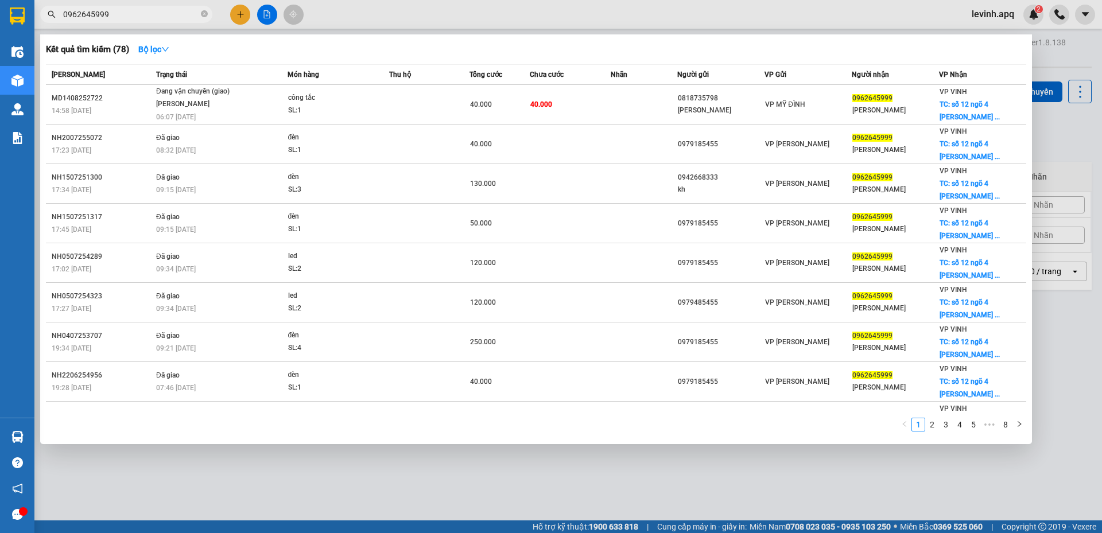
click at [774, 427] on div "1 2 3 4 5 ••• 8" at bounding box center [536, 428] width 980 height 21
click at [151, 14] on input "0962645999" at bounding box center [130, 14] width 135 height 13
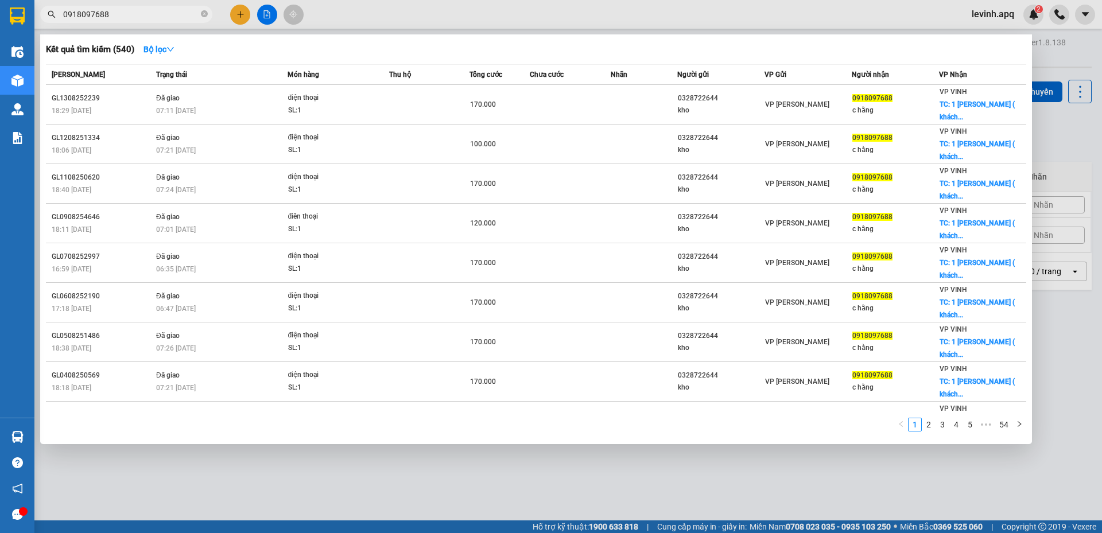
click at [121, 17] on input "0918097688" at bounding box center [130, 14] width 135 height 13
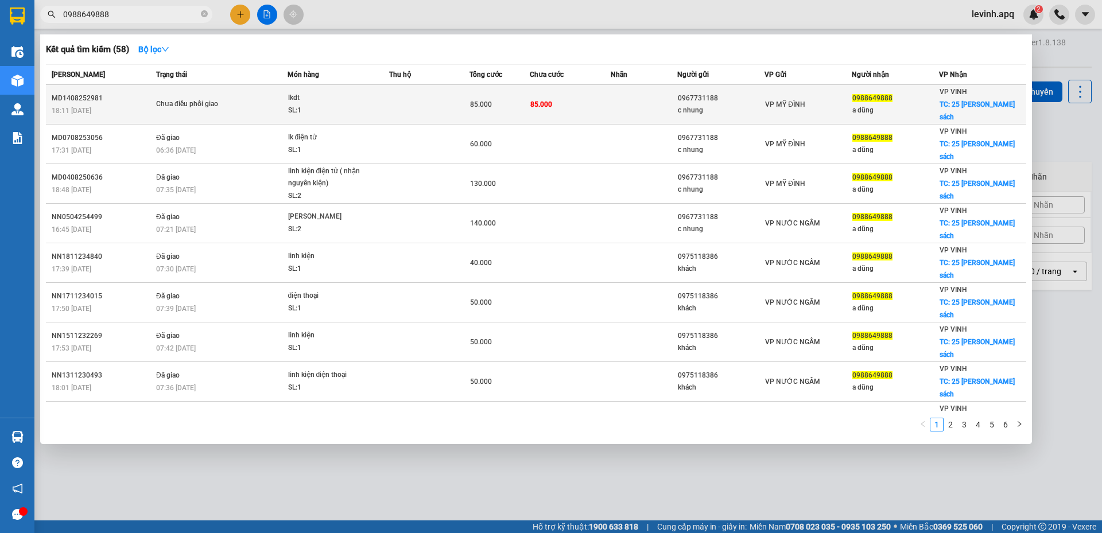
type input "0988649888"
click at [263, 98] on span "Chưa điều phối giao" at bounding box center [221, 104] width 131 height 13
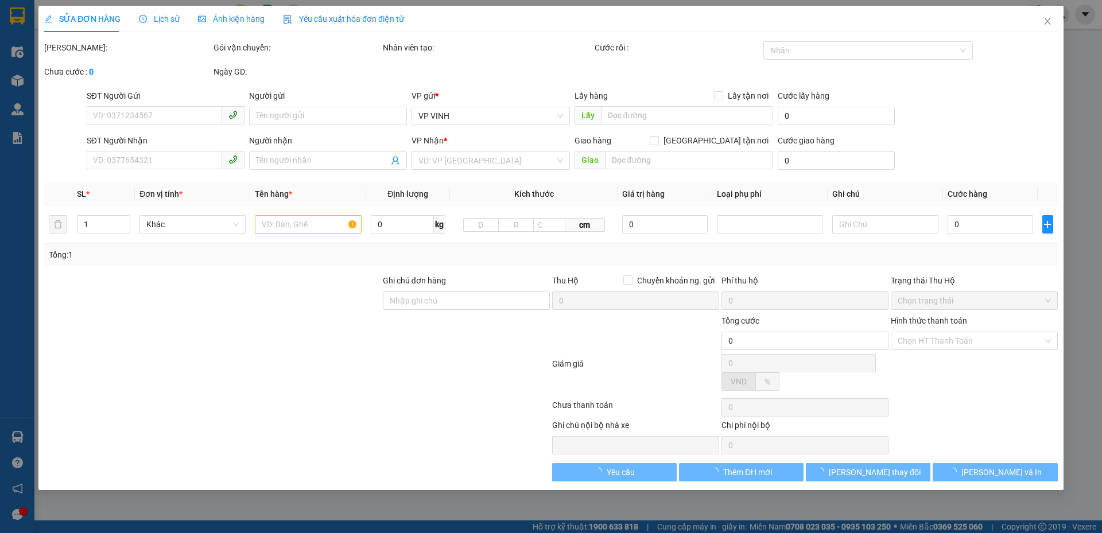
type input "0967731188"
type input "c nhung"
type input "0988649888"
type input "a dũng"
checkbox input "true"
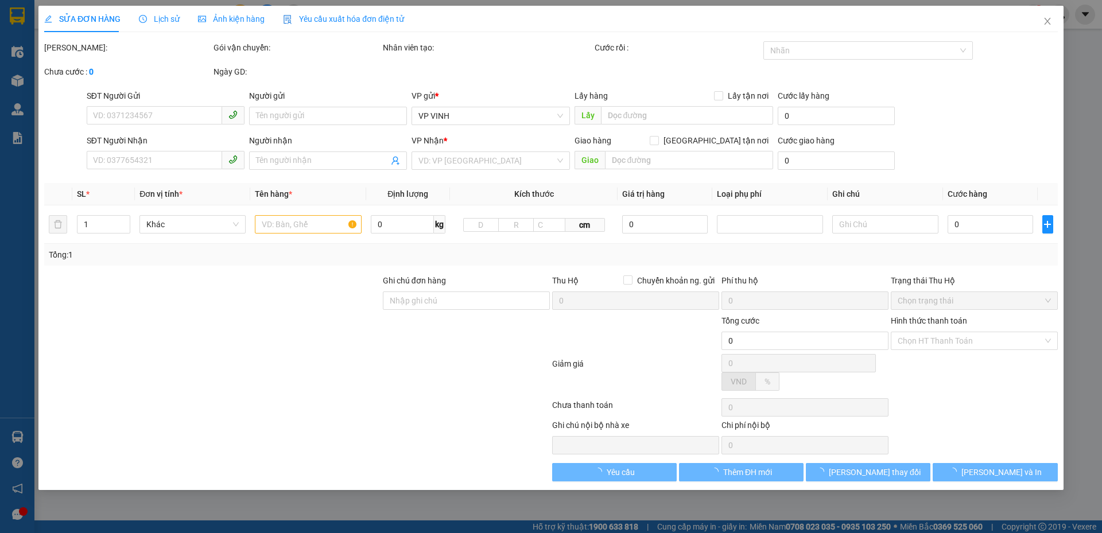
type input "25 nguyễn sỹ sách"
type input "85.000"
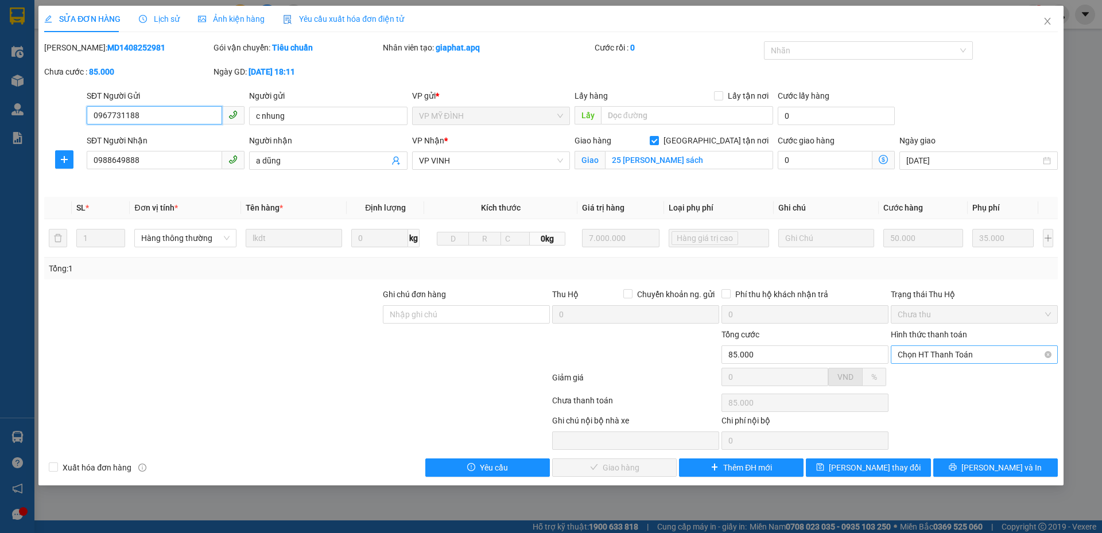
click at [952, 354] on span "Chọn HT Thanh Toán" at bounding box center [973, 354] width 153 height 17
click at [924, 375] on div "Tại văn phòng" at bounding box center [973, 377] width 153 height 13
type input "0"
click at [599, 463] on span "[PERSON_NAME] và Giao hàng" at bounding box center [629, 467] width 110 height 13
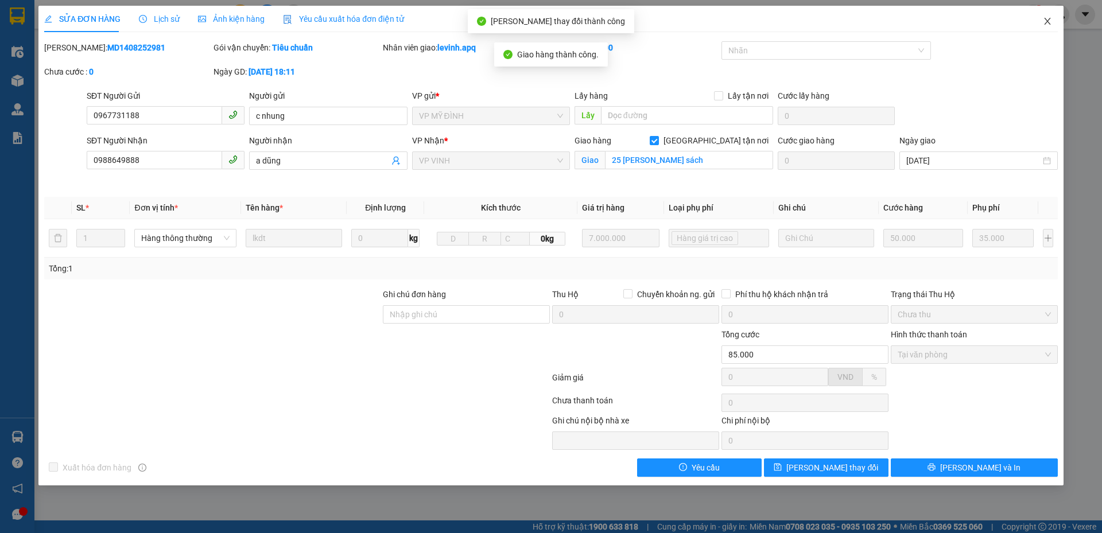
click at [1046, 17] on icon "close" at bounding box center [1046, 21] width 9 height 9
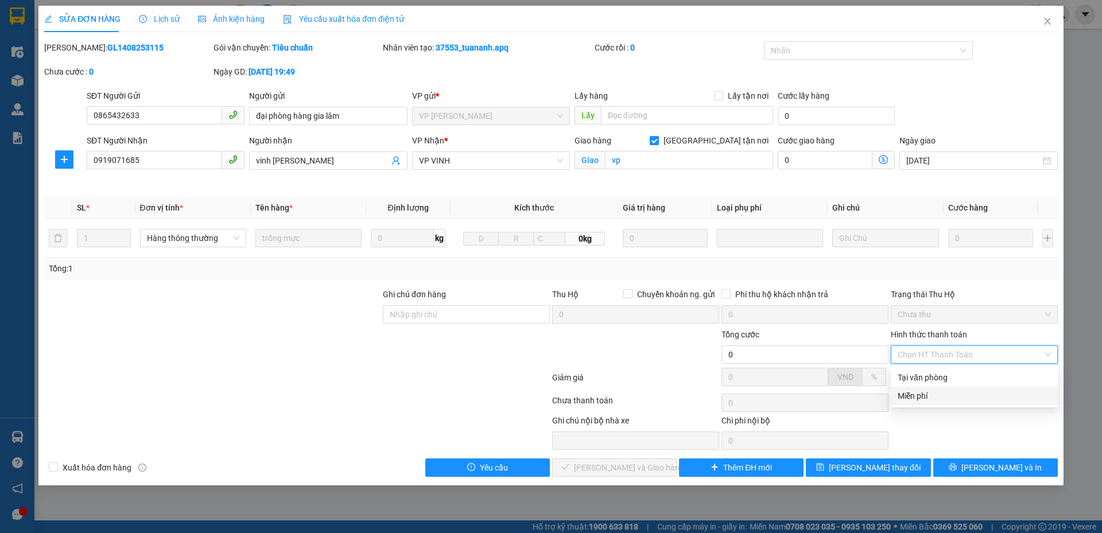
click at [923, 396] on div "Miễn phí" at bounding box center [973, 396] width 153 height 13
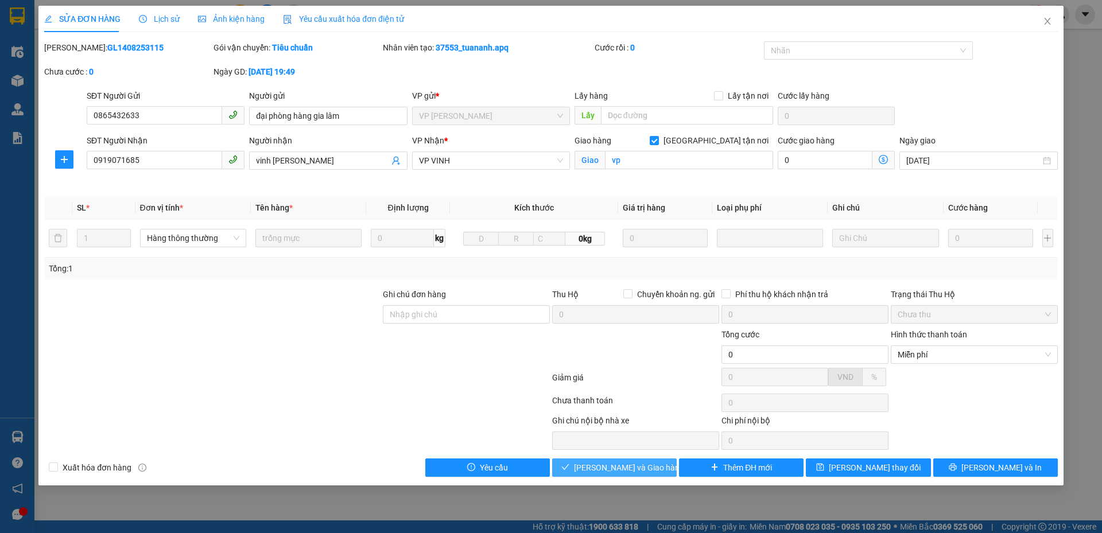
click at [608, 471] on span "[PERSON_NAME] và Giao hàng" at bounding box center [629, 467] width 110 height 13
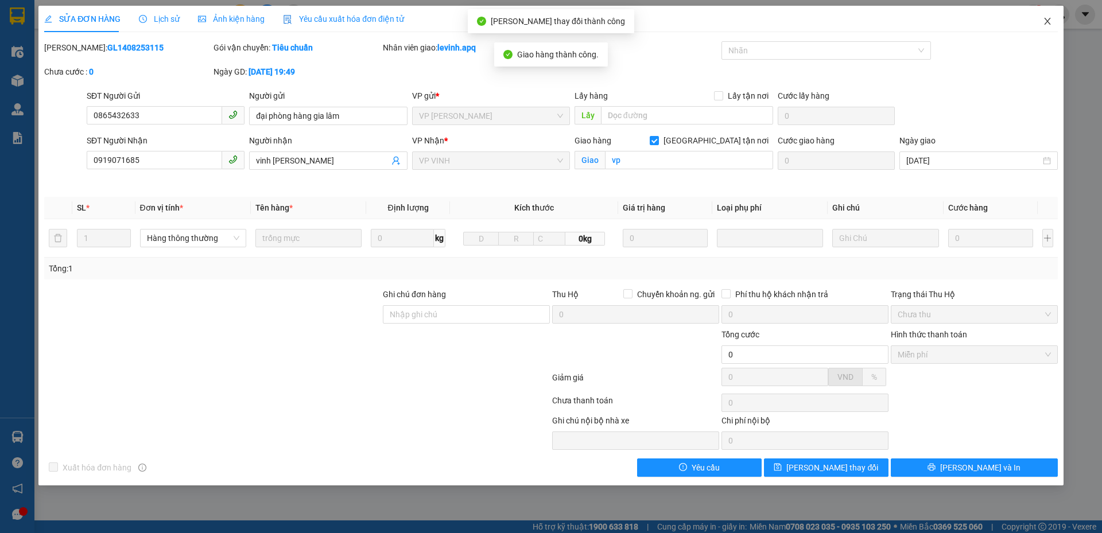
click at [1052, 20] on span "Close" at bounding box center [1047, 22] width 32 height 32
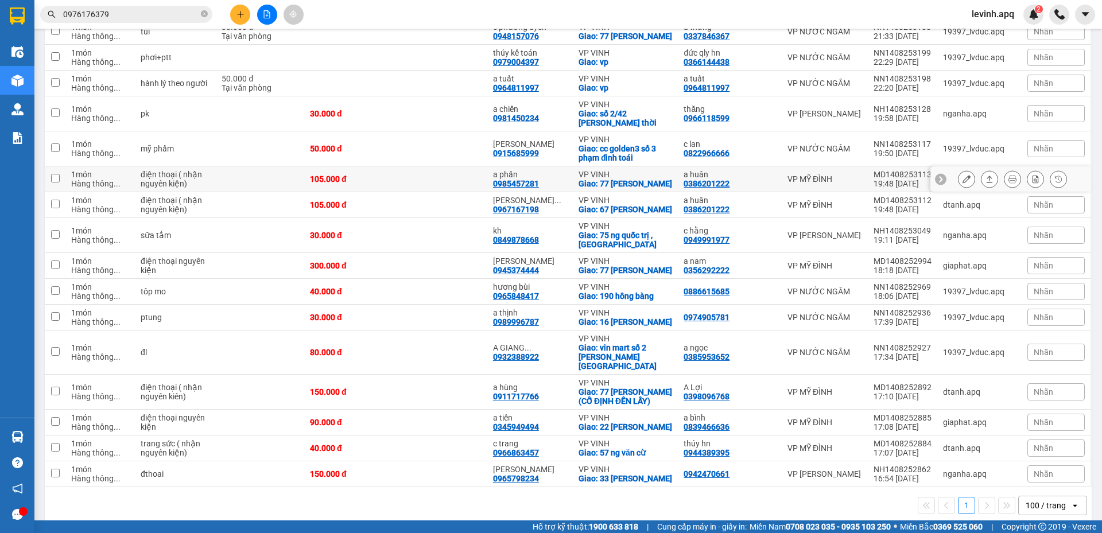
scroll to position [865, 0]
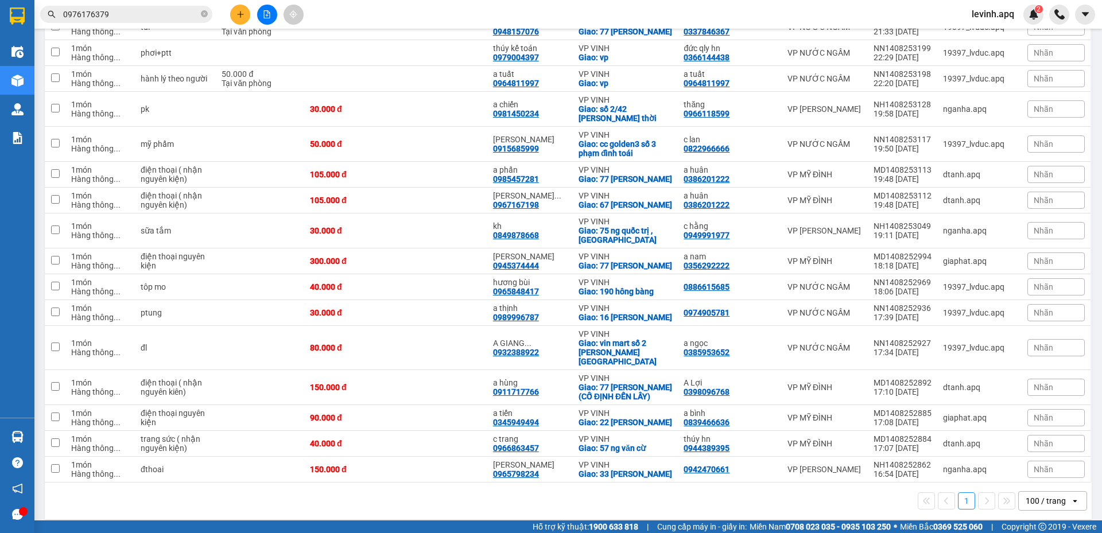
click at [644, 483] on div "1 100 / trang open" at bounding box center [568, 501] width 1046 height 37
click at [240, 10] on icon "plus" at bounding box center [240, 14] width 8 height 8
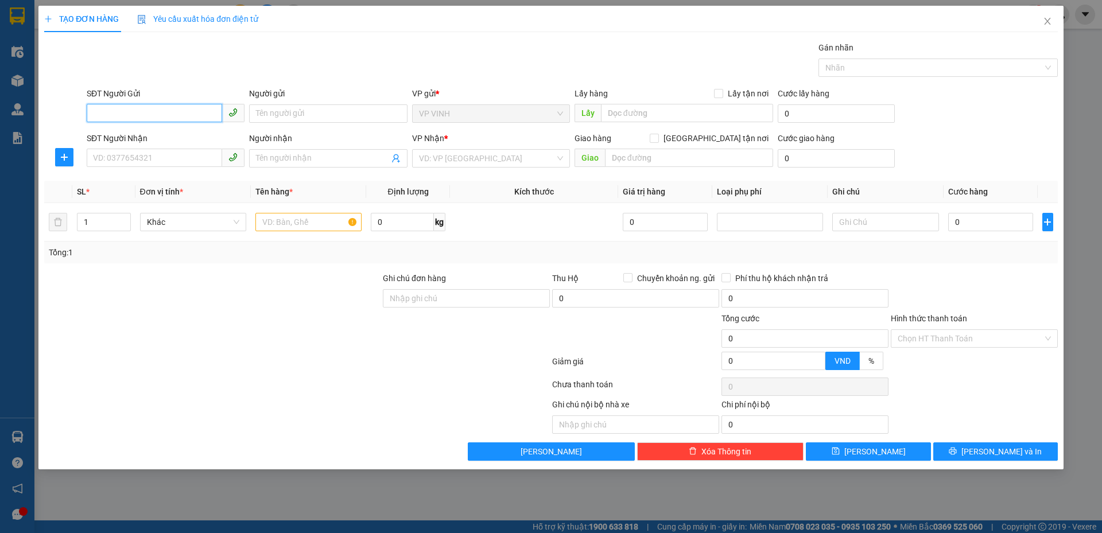
click at [187, 115] on input "SĐT Người Gửi" at bounding box center [154, 113] width 135 height 18
type input "0912293816"
click at [168, 142] on div "0912293816 - k" at bounding box center [166, 136] width 144 height 13
type input "k"
checkbox input "true"
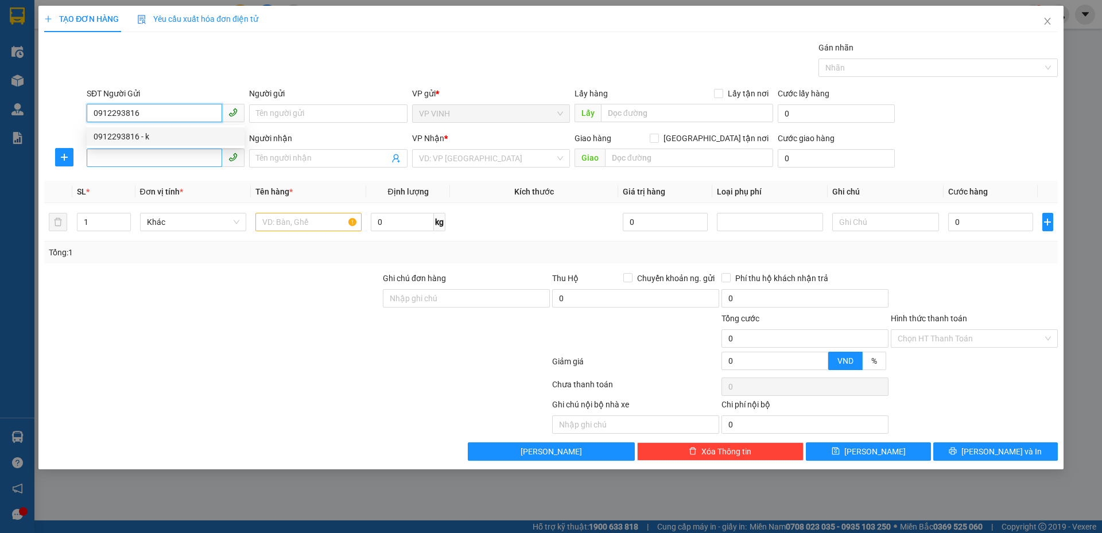
type input "13 đàm văn lẽ"
type input "0912293816"
click at [169, 160] on input "SĐT Người Nhận" at bounding box center [154, 158] width 135 height 18
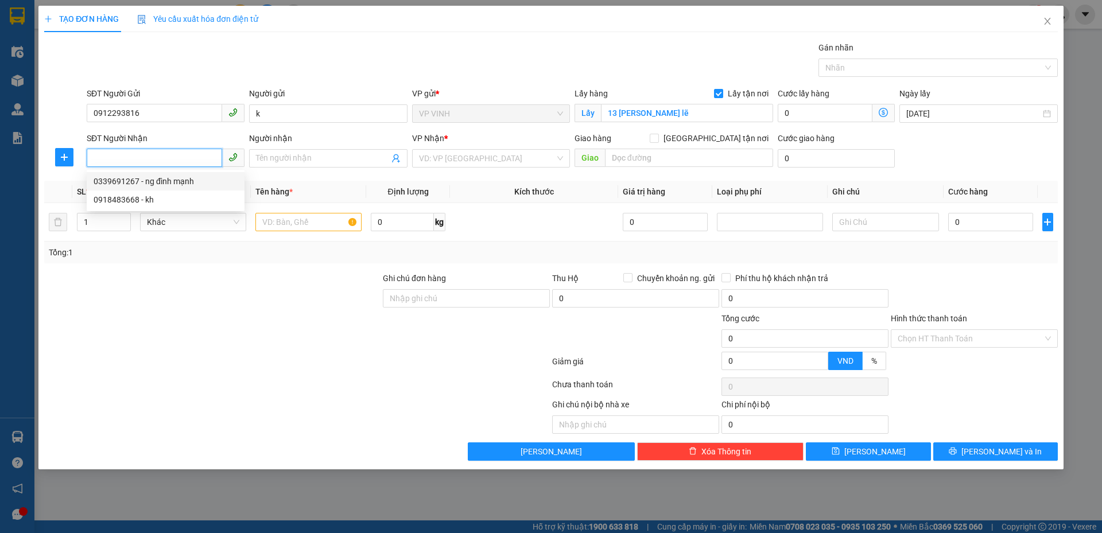
click at [180, 182] on div "0339691267 - ng đình mạnh" at bounding box center [166, 181] width 144 height 13
type input "0339691267"
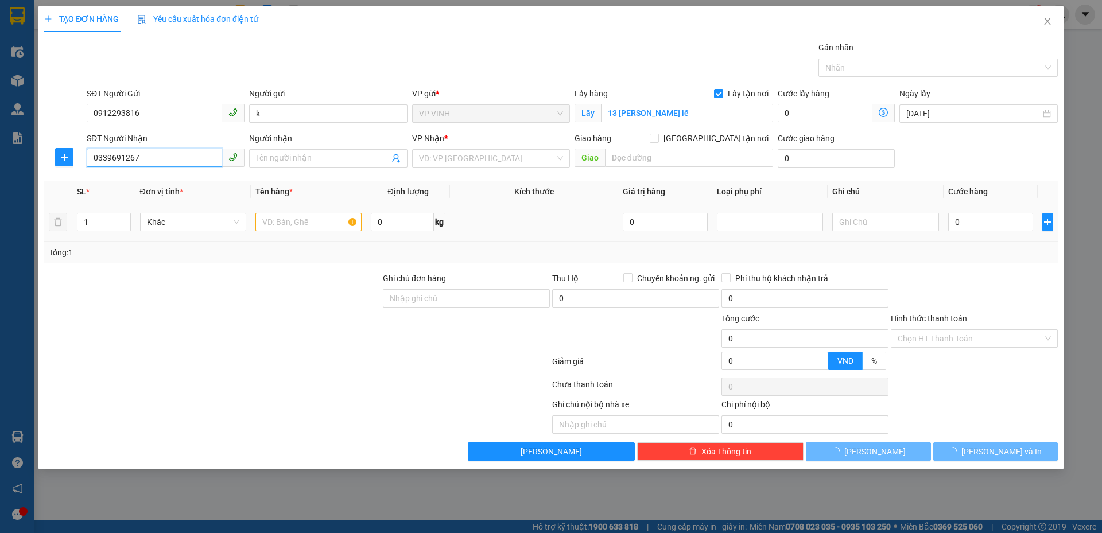
type input "ng đình mạnh"
checkbox input "true"
type input "vp"
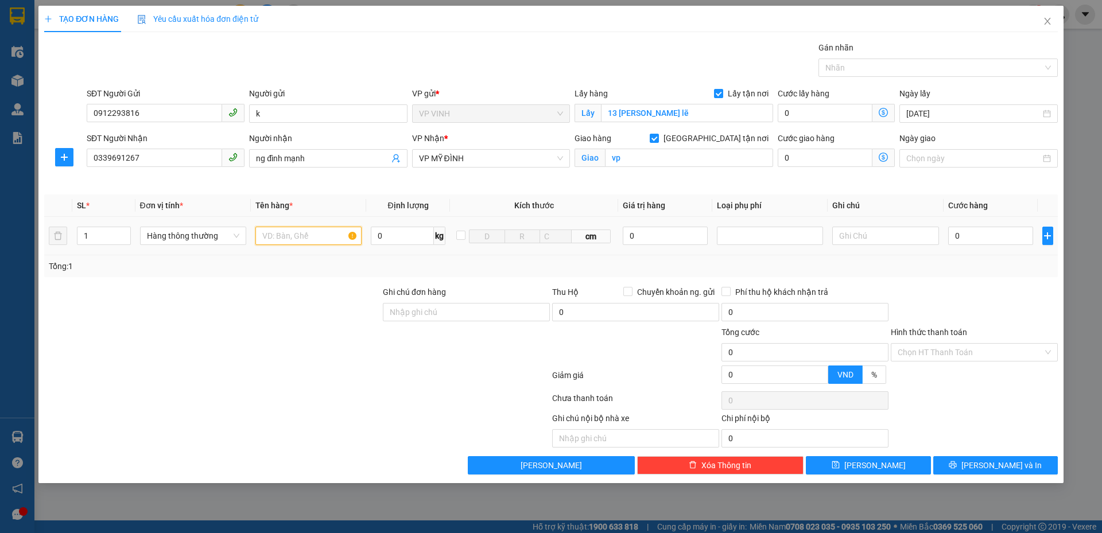
click at [330, 232] on input "text" at bounding box center [308, 236] width 106 height 18
click at [330, 232] on input "thực phẩm" at bounding box center [308, 236] width 106 height 18
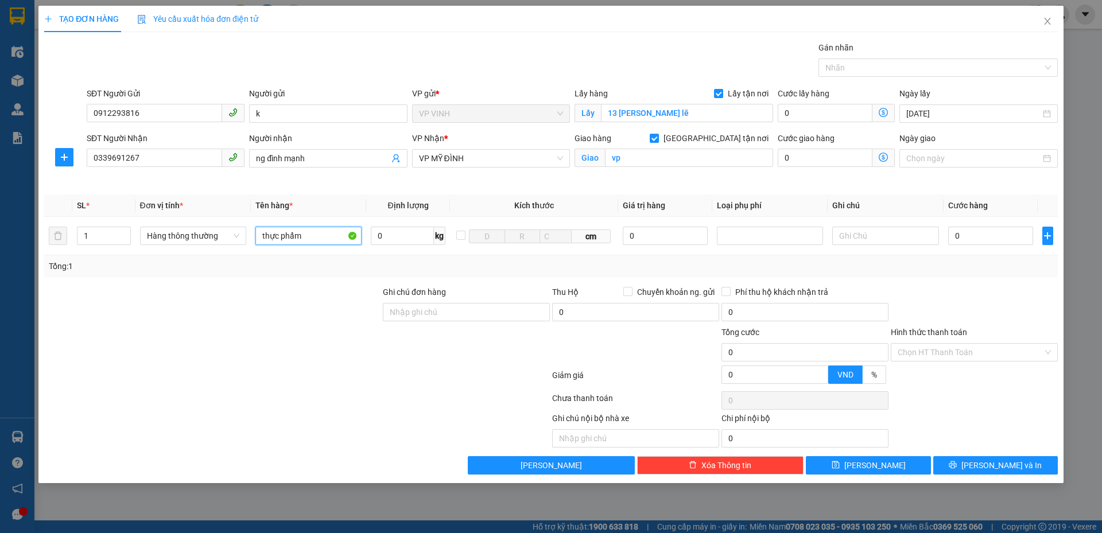
type input "thực phẩm"
click at [333, 316] on div at bounding box center [212, 306] width 338 height 40
click at [972, 232] on input "0" at bounding box center [990, 236] width 85 height 18
type input "5"
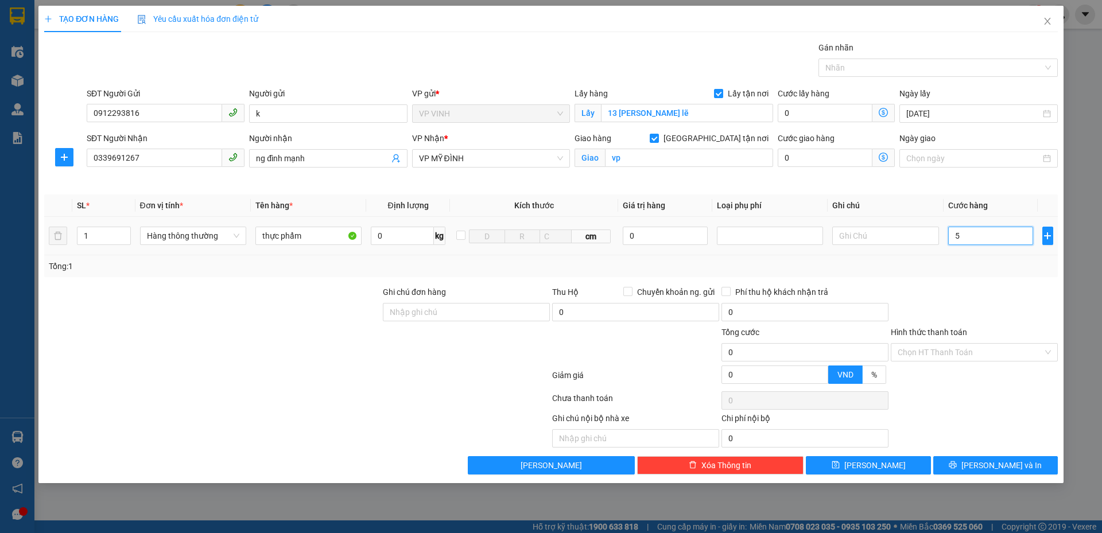
type input "5"
type input "50"
type input "50.000"
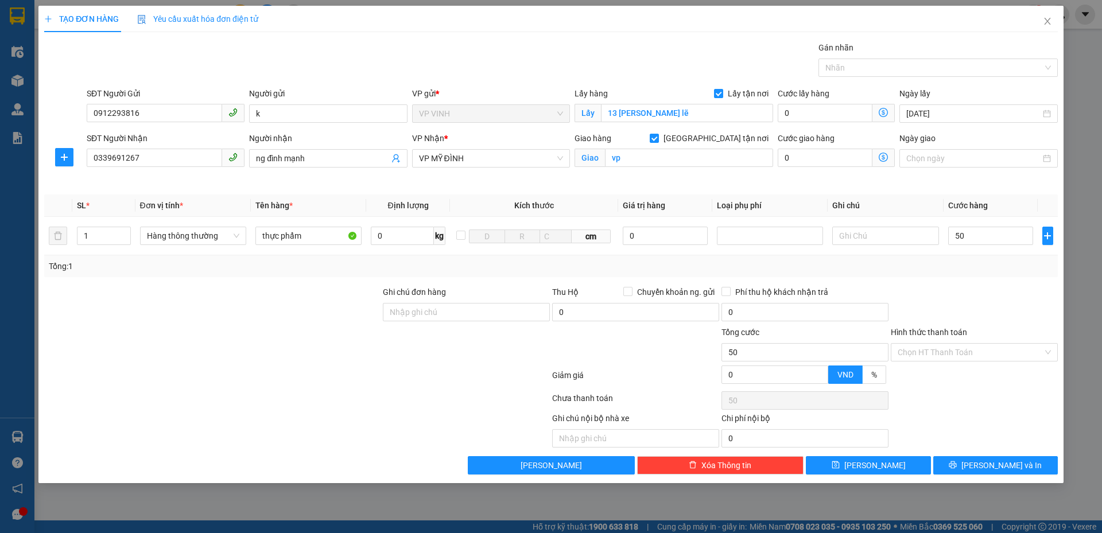
type input "50.000"
click at [993, 311] on div at bounding box center [973, 306] width 169 height 40
click at [965, 351] on input "Hình thức thanh toán" at bounding box center [969, 352] width 145 height 17
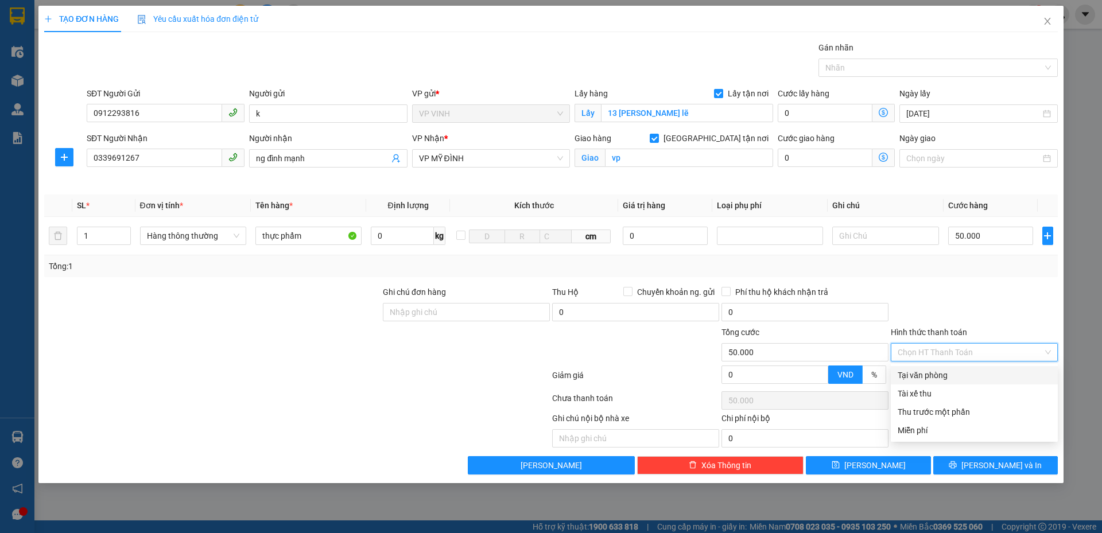
click at [946, 373] on div "Tại văn phòng" at bounding box center [973, 375] width 153 height 13
type input "0"
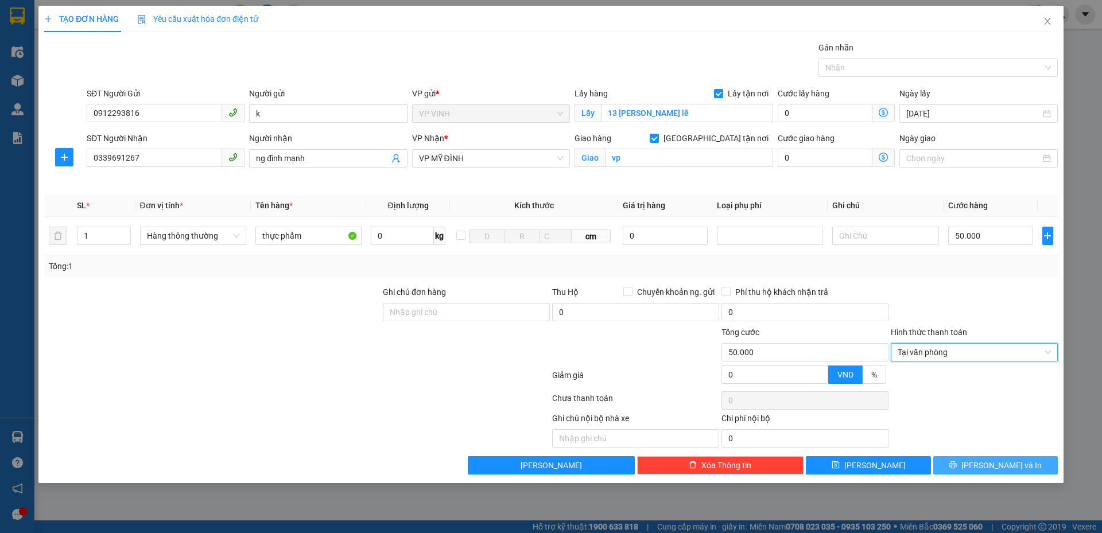
click at [976, 472] on button "[PERSON_NAME] và In" at bounding box center [995, 465] width 124 height 18
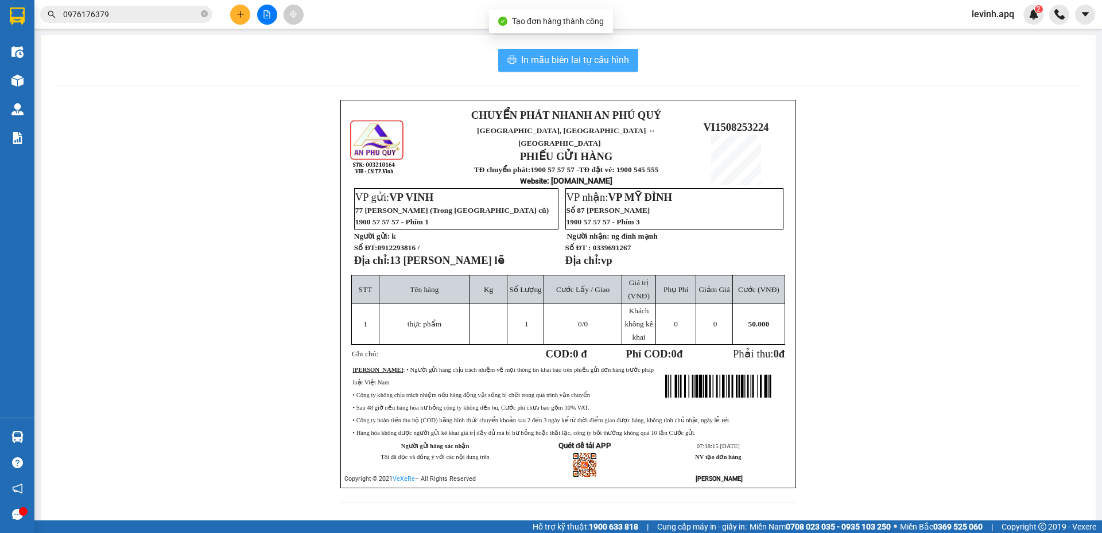
click at [577, 53] on span "In mẫu biên lai tự cấu hình" at bounding box center [575, 60] width 108 height 14
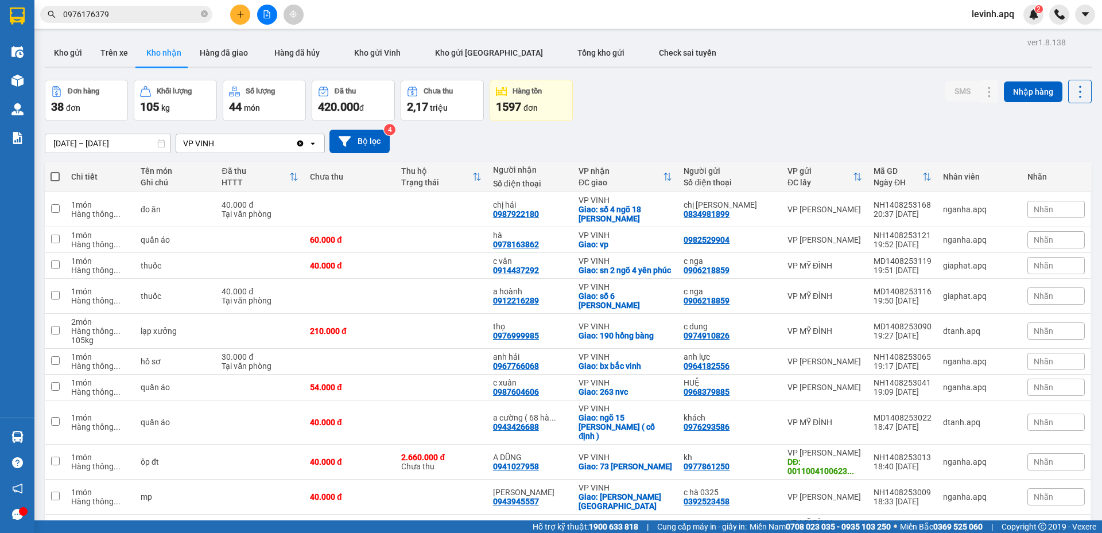
click at [184, 17] on input "0976176379" at bounding box center [130, 14] width 135 height 13
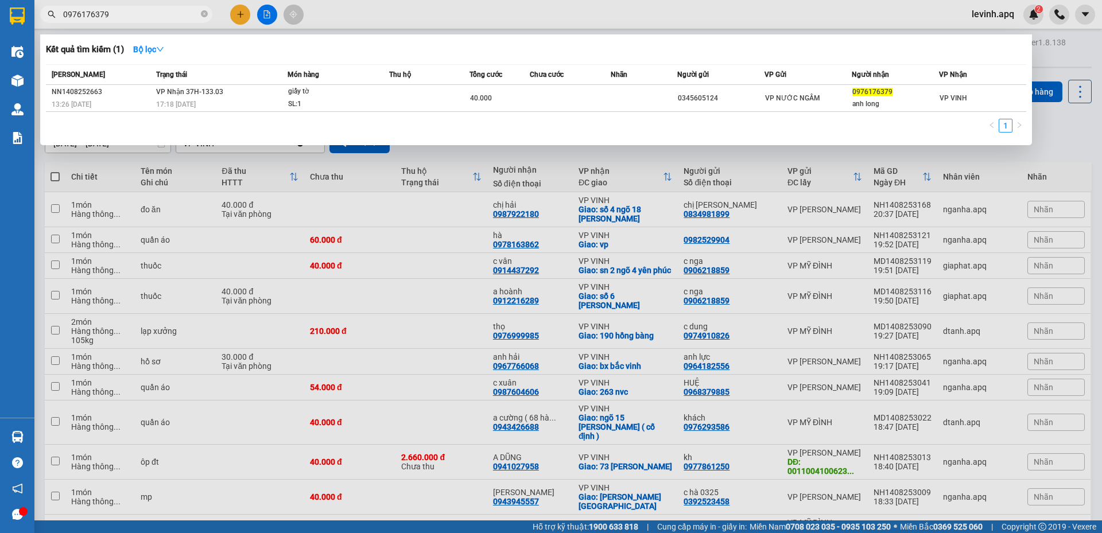
click at [184, 17] on input "0976176379" at bounding box center [130, 14] width 135 height 13
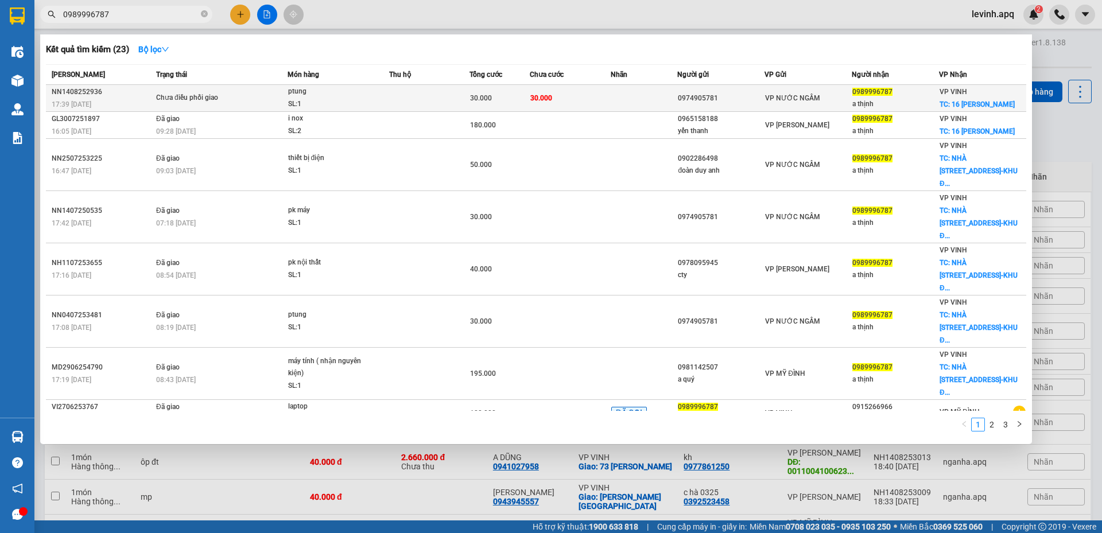
type input "0989996787"
click at [360, 94] on div "ptung" at bounding box center [331, 91] width 86 height 13
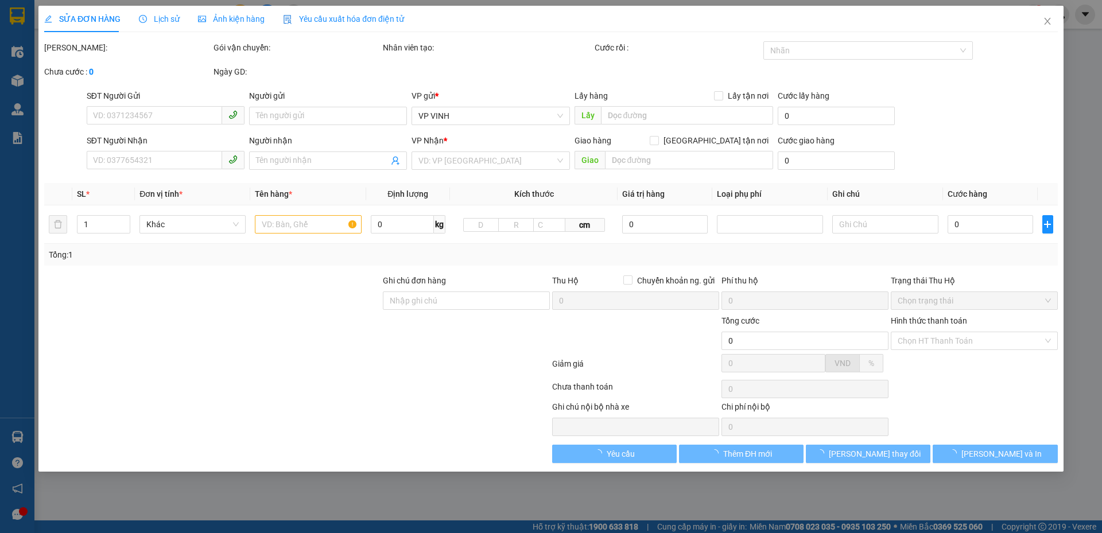
type input "0974905781"
type input "0989996787"
type input "a thịnh"
checkbox input "true"
type input "16 quang trung"
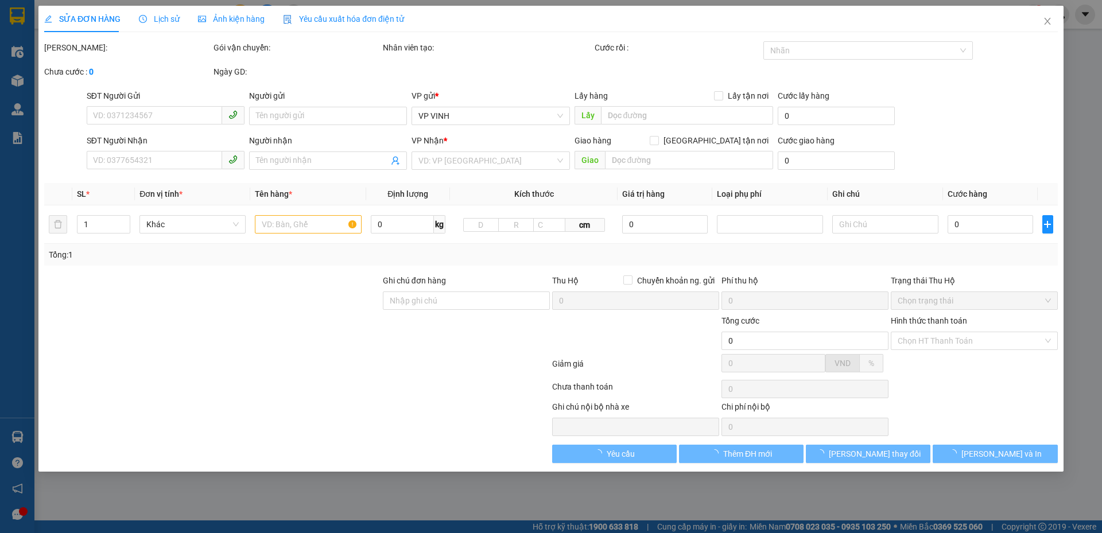
type input "30.000"
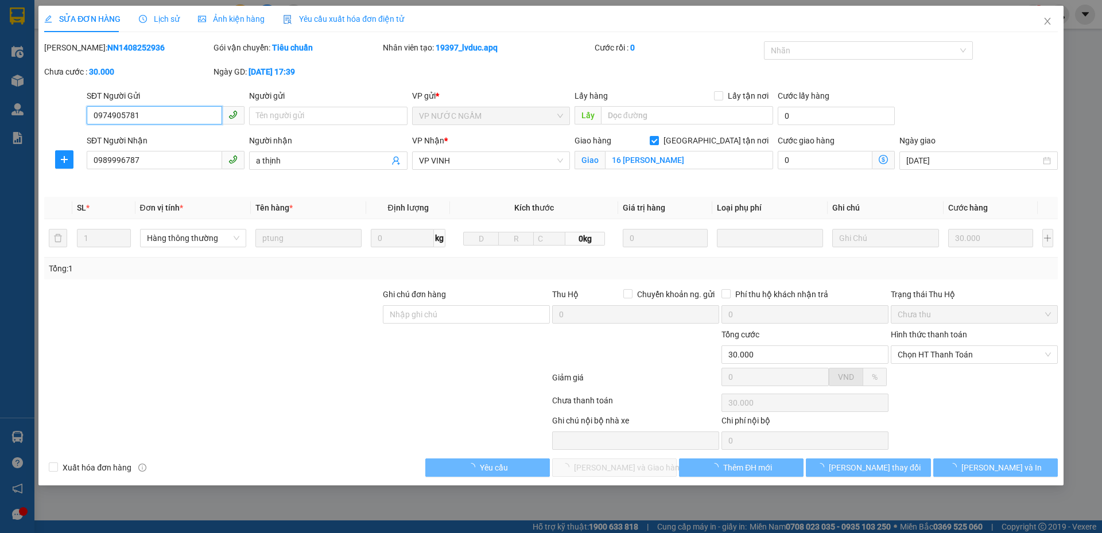
click at [155, 18] on span "Lịch sử" at bounding box center [159, 18] width 41 height 9
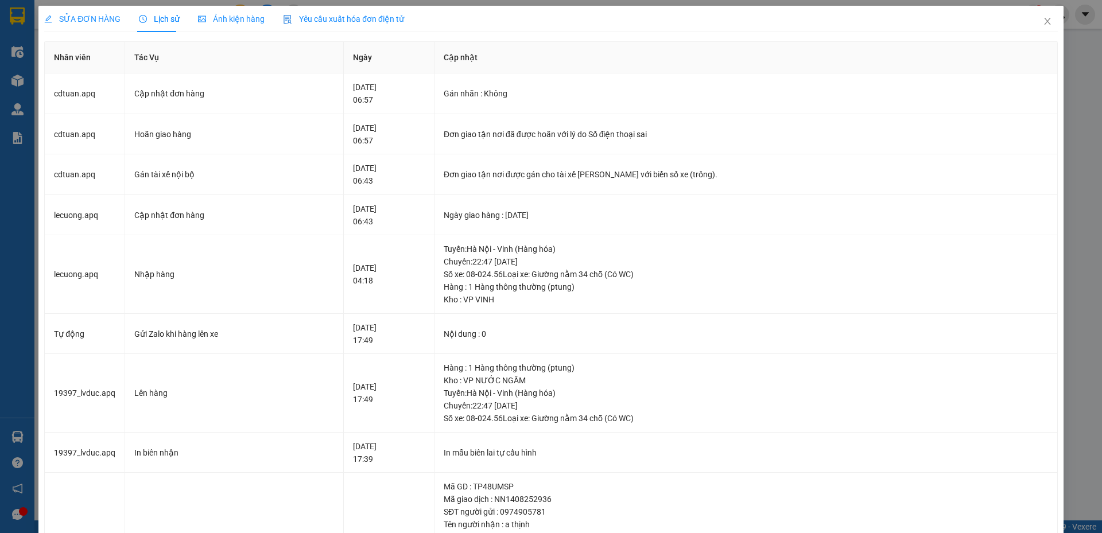
click at [93, 22] on span "SỬA ĐƠN HÀNG" at bounding box center [82, 18] width 76 height 9
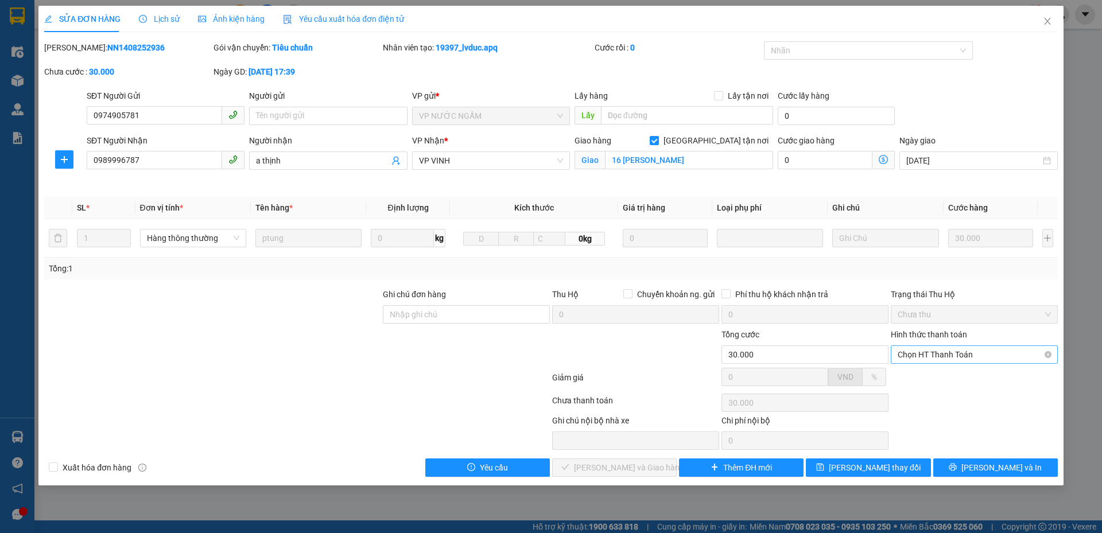
click at [912, 360] on span "Chọn HT Thanh Toán" at bounding box center [973, 354] width 153 height 17
click at [915, 377] on div "Tại văn phòng" at bounding box center [973, 377] width 153 height 13
type input "0"
click at [593, 470] on span "[PERSON_NAME] và Giao hàng" at bounding box center [629, 467] width 110 height 13
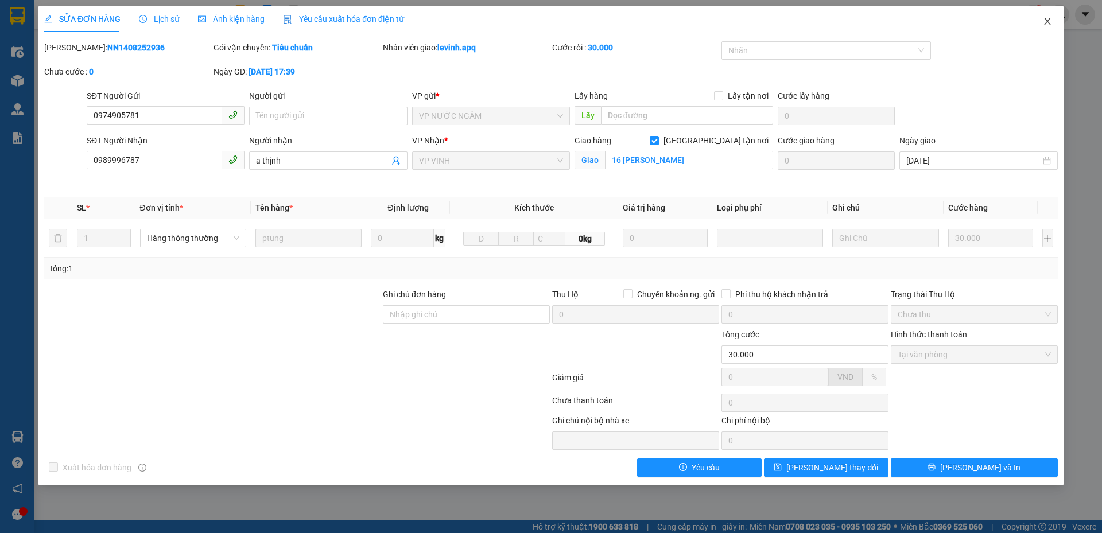
click at [1046, 20] on icon "close" at bounding box center [1046, 21] width 9 height 9
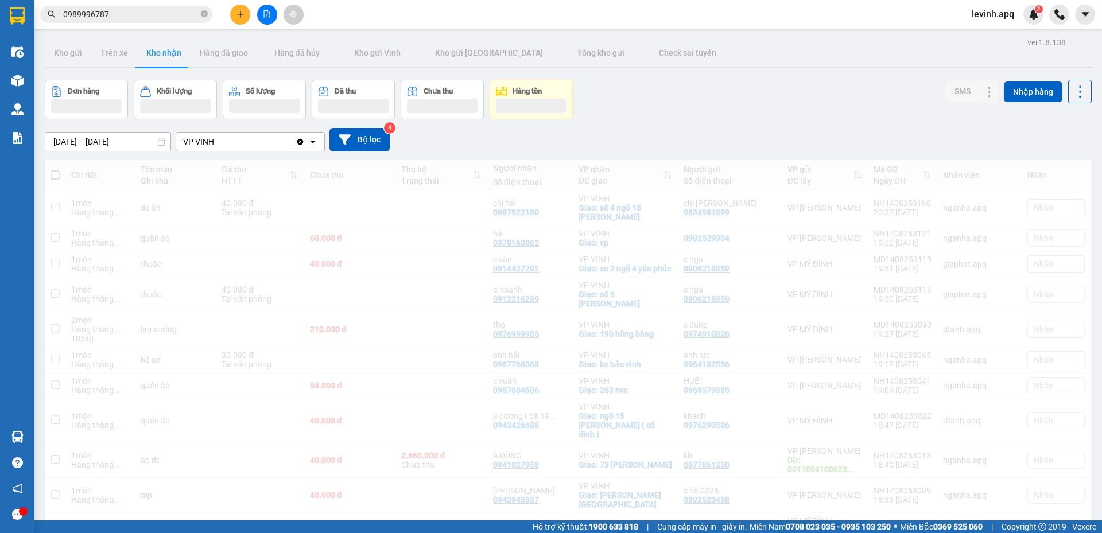
click at [176, 15] on input "0989996787" at bounding box center [130, 14] width 135 height 13
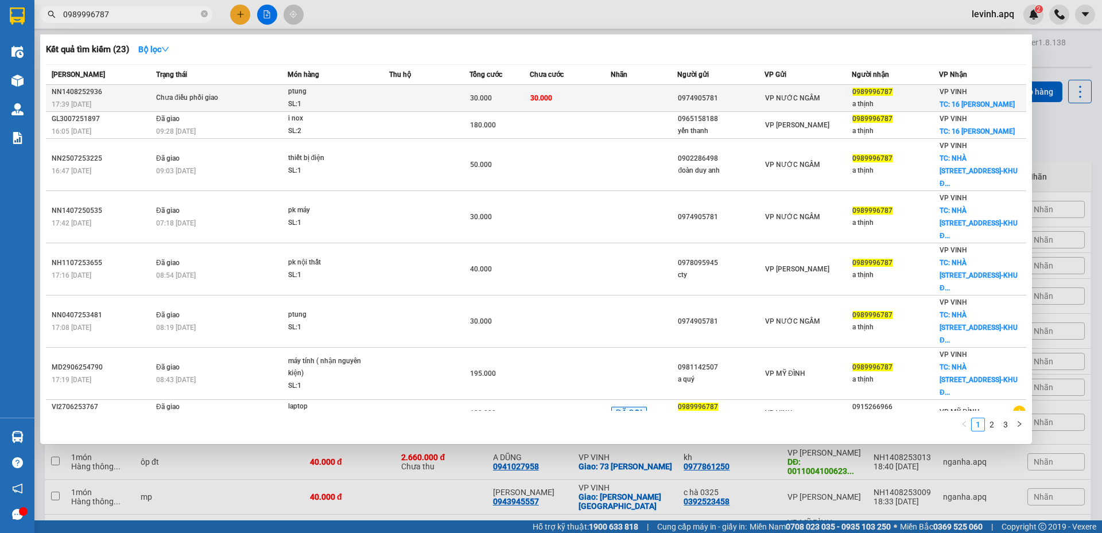
click at [431, 103] on td at bounding box center [429, 98] width 80 height 27
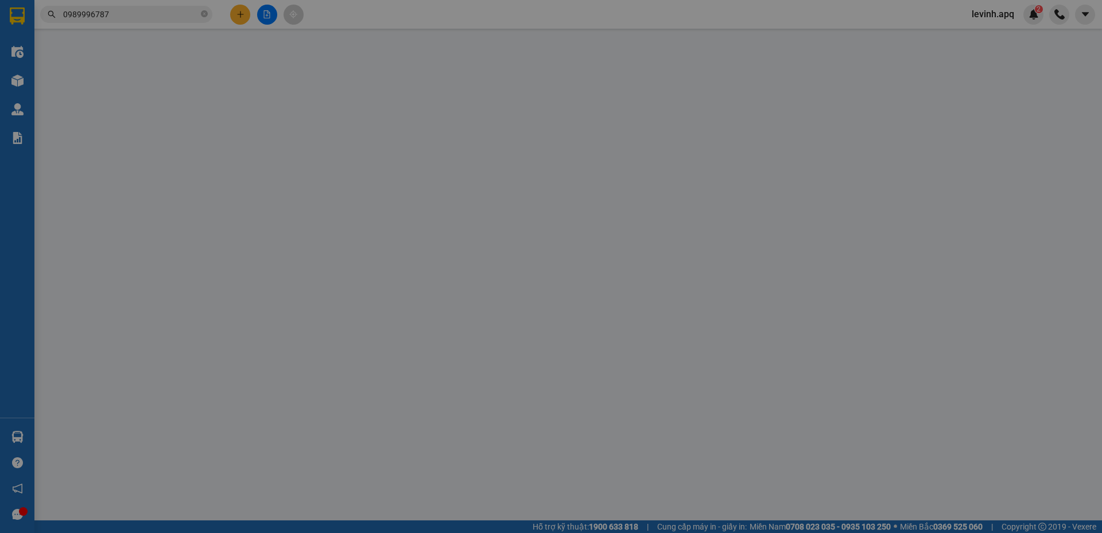
type input "0974905781"
type input "0989996787"
type input "a thịnh"
checkbox input "true"
type input "16 quang trung"
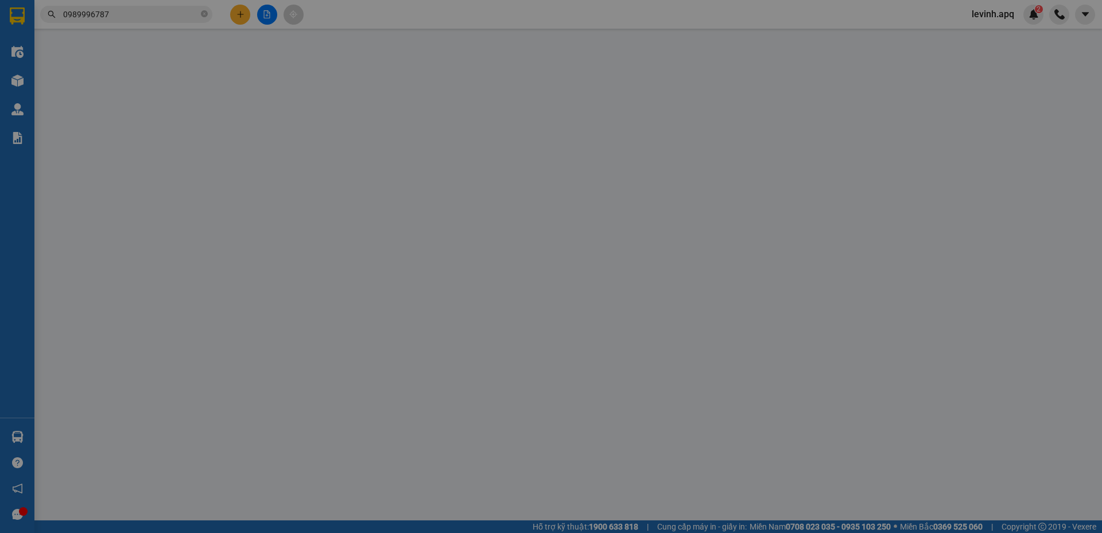
type input "30.000"
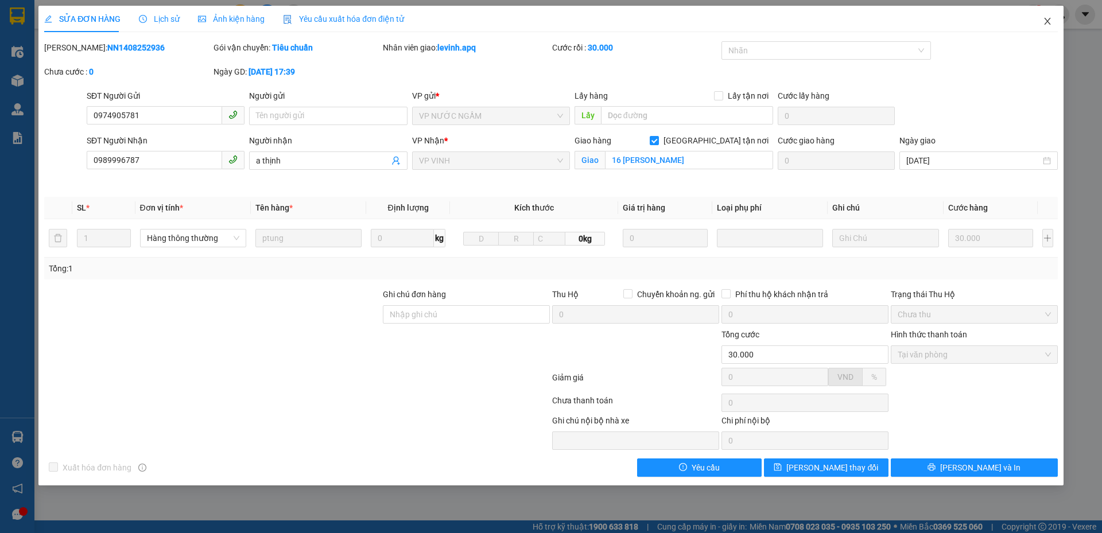
click at [1050, 16] on span "Close" at bounding box center [1047, 22] width 32 height 32
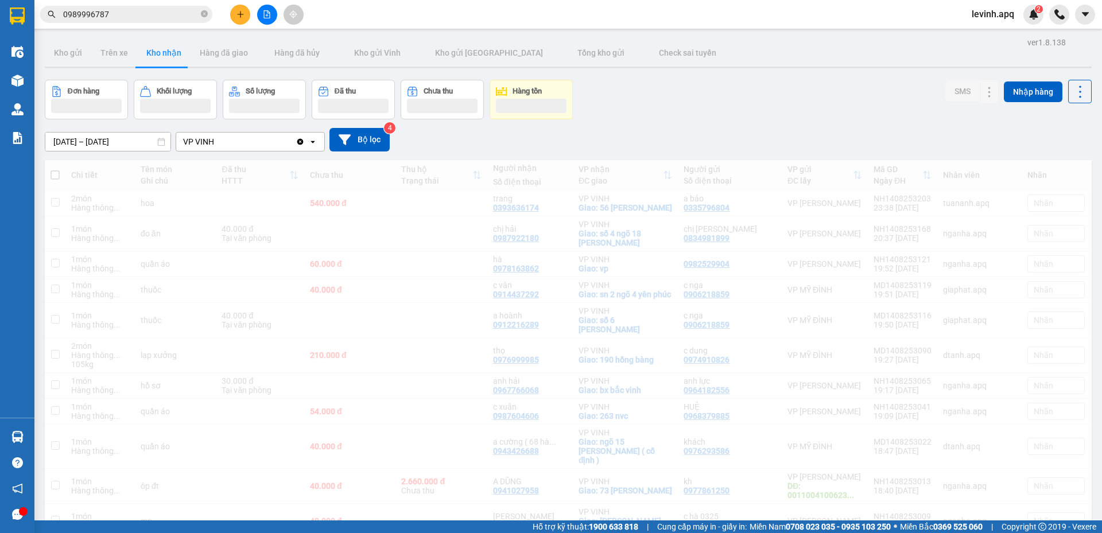
click at [143, 530] on div "Hỗ trợ kỹ thuật: 1900 633 818 | Cung cấp máy in - giấy in: Miền Nam 0708 023 03…" at bounding box center [548, 526] width 1096 height 13
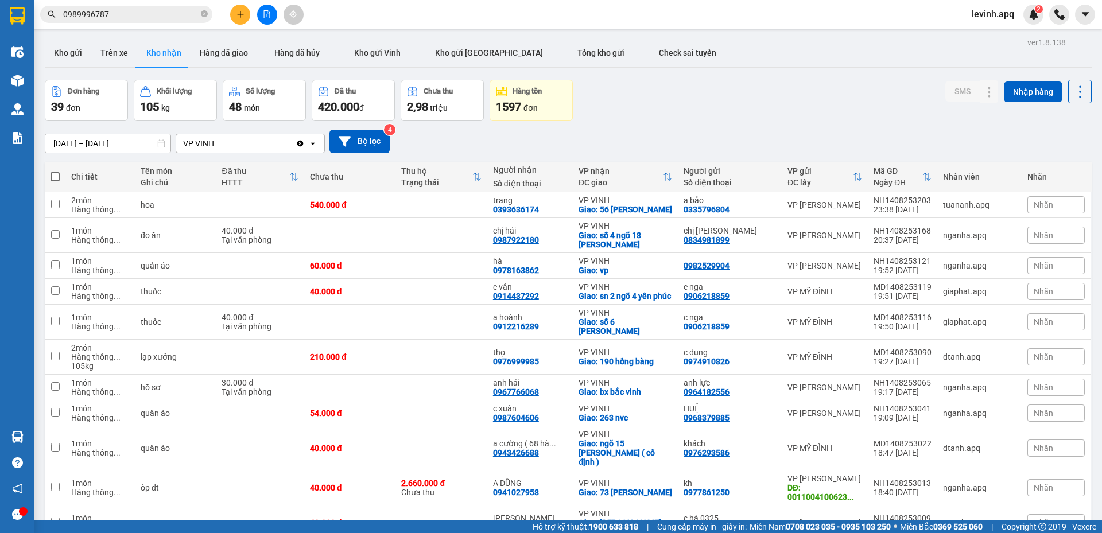
click at [181, 21] on span "0989996787" at bounding box center [126, 14] width 172 height 17
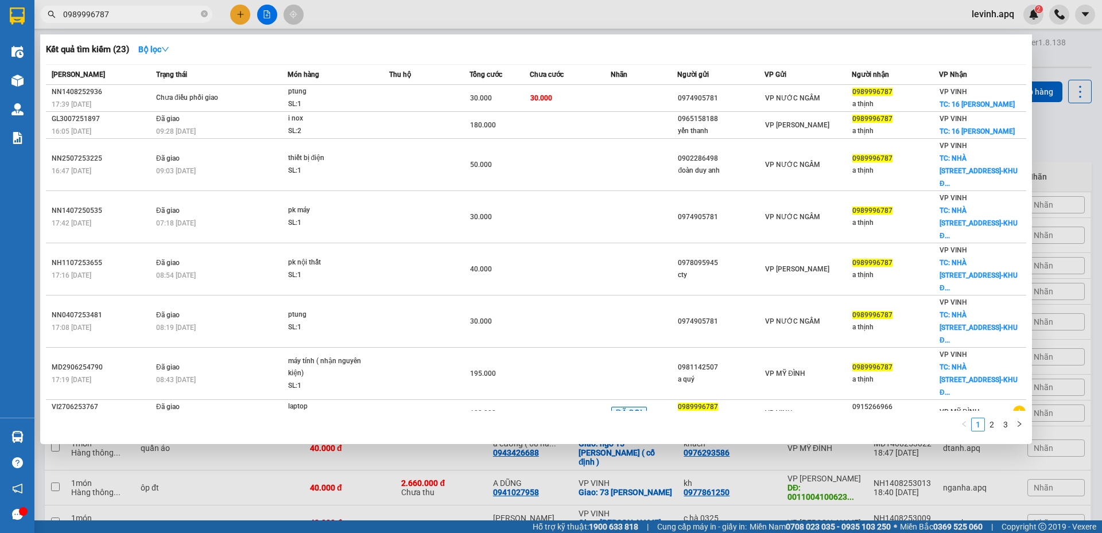
click at [175, 8] on input "0989996787" at bounding box center [130, 14] width 135 height 13
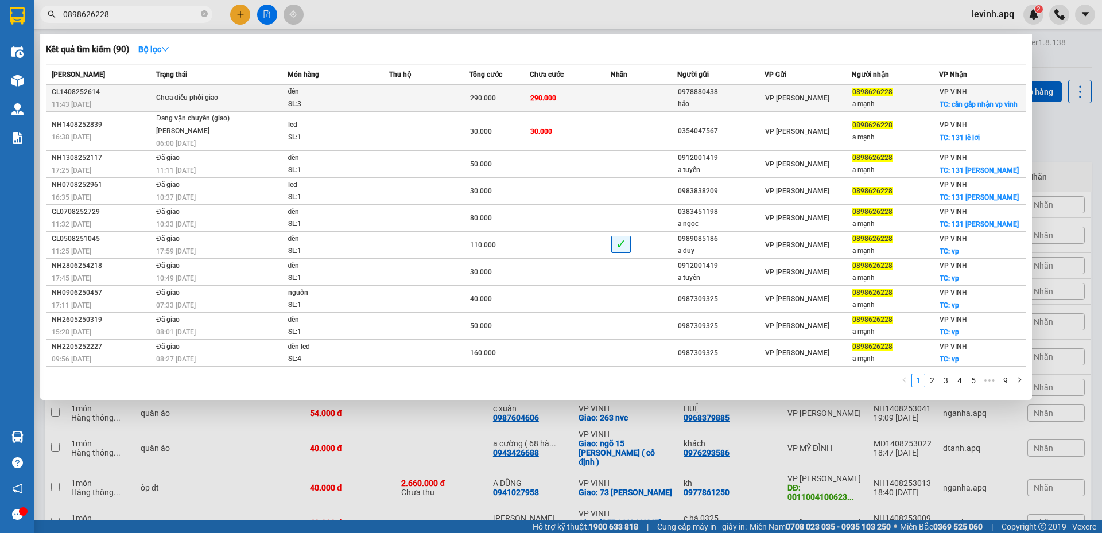
type input "0898626228"
click at [333, 99] on div "SL: 3" at bounding box center [331, 104] width 86 height 13
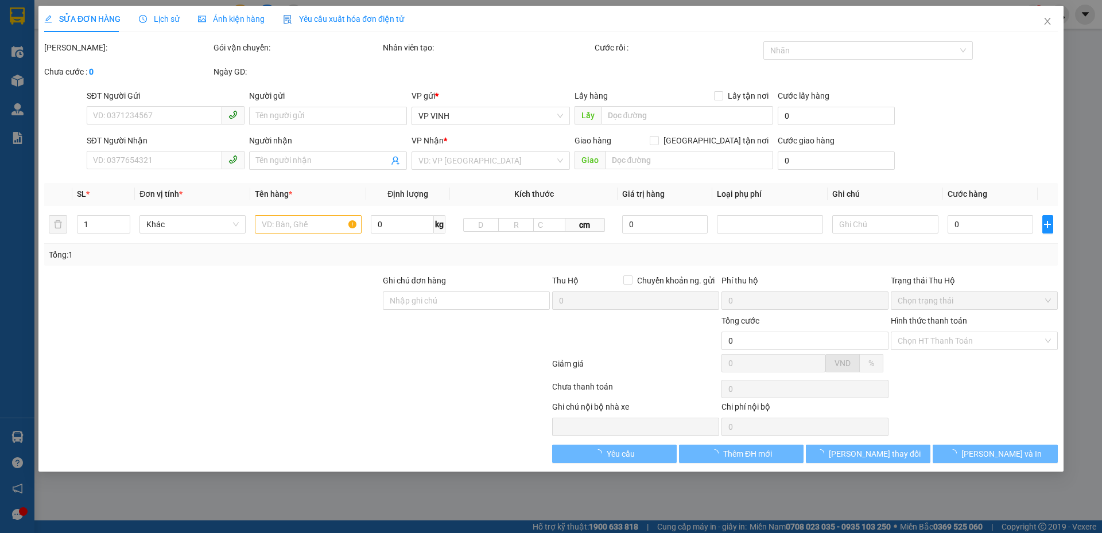
type input "0978880438"
type input "hảo"
type input "0898626228"
type input "a mạnh"
checkbox input "true"
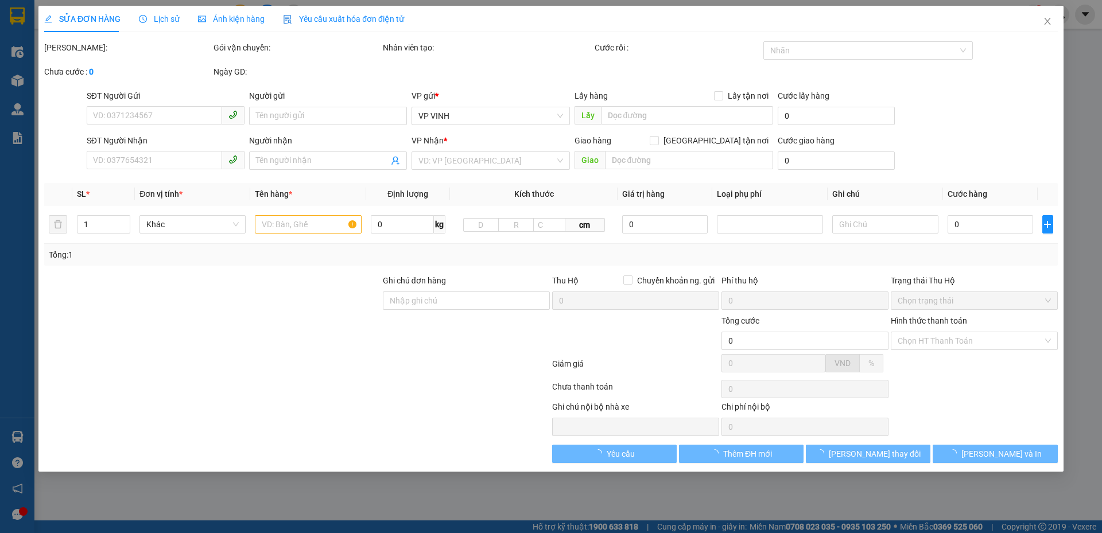
type input "cần gấp nhận vp vinh"
type input "290.000"
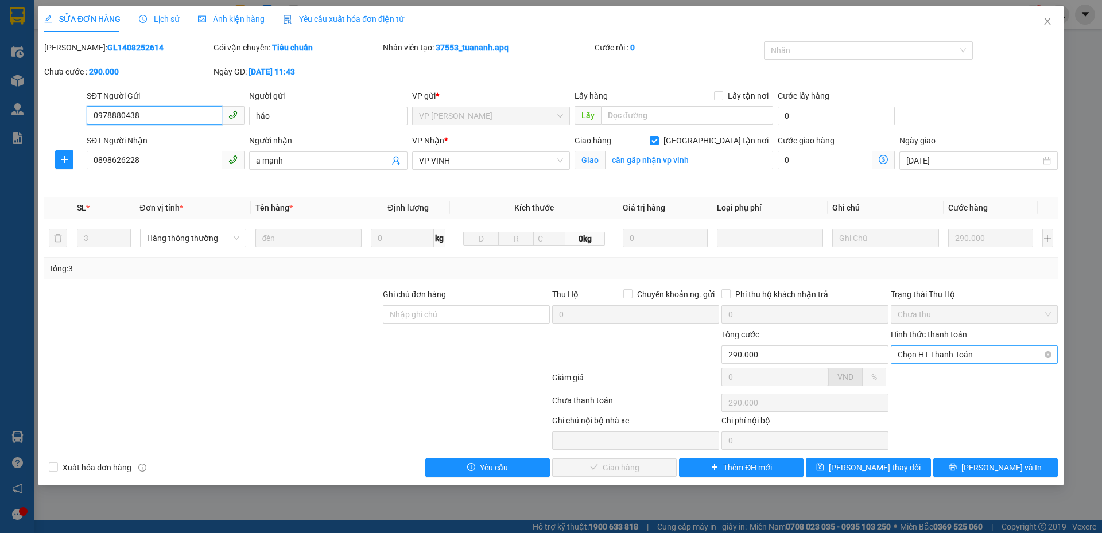
click at [920, 359] on span "Chọn HT Thanh Toán" at bounding box center [973, 354] width 153 height 17
click at [930, 376] on div "Tại văn phòng" at bounding box center [973, 377] width 153 height 13
type input "0"
click at [648, 465] on span "[PERSON_NAME] và Giao hàng" at bounding box center [629, 467] width 110 height 13
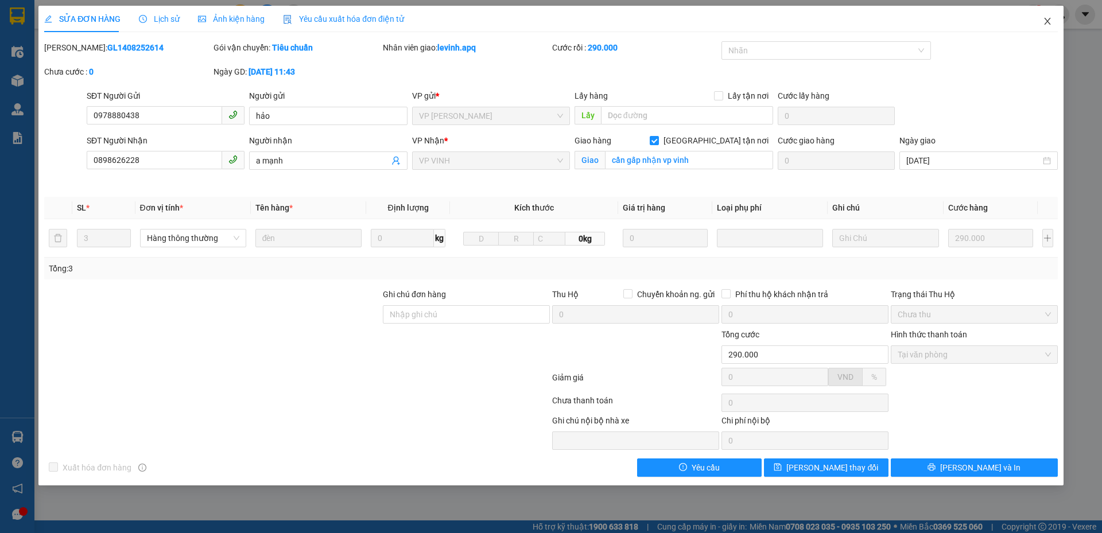
click at [1045, 24] on icon "close" at bounding box center [1047, 21] width 6 height 7
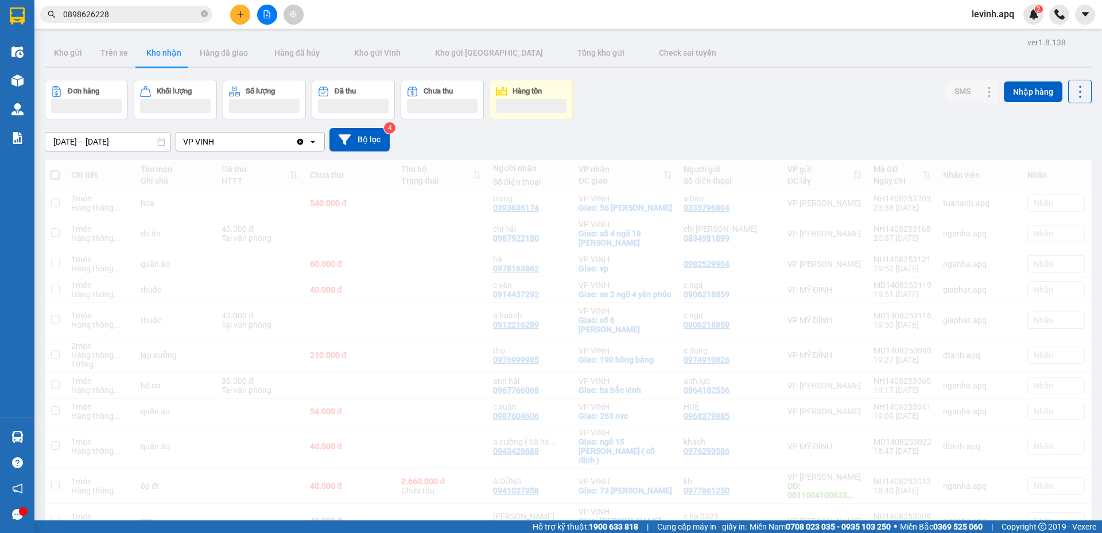
click at [152, 14] on input "0898626228" at bounding box center [130, 14] width 135 height 13
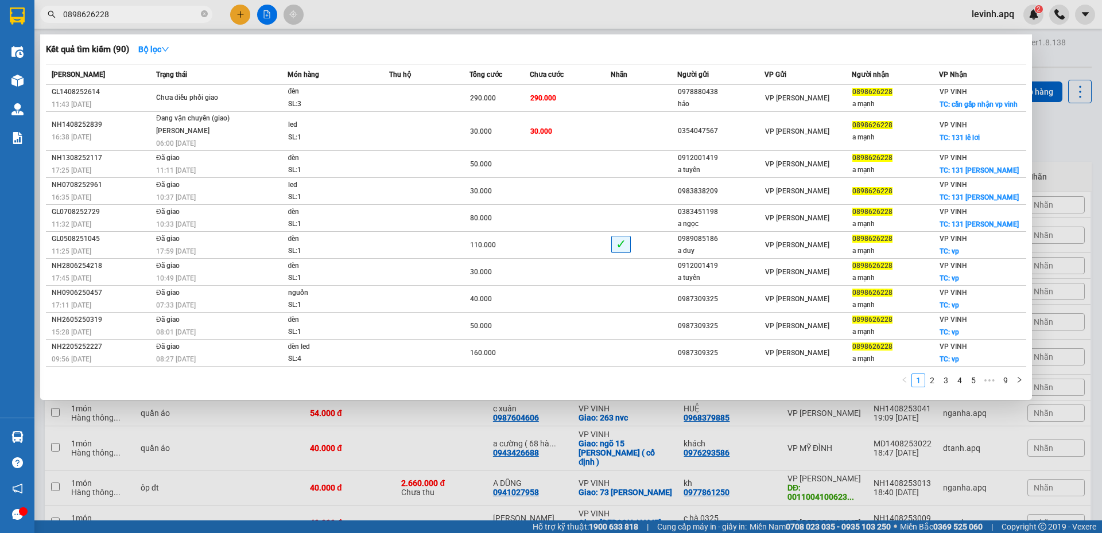
click at [1064, 143] on div at bounding box center [551, 266] width 1102 height 533
click at [140, 13] on input "0898626228" at bounding box center [130, 14] width 135 height 13
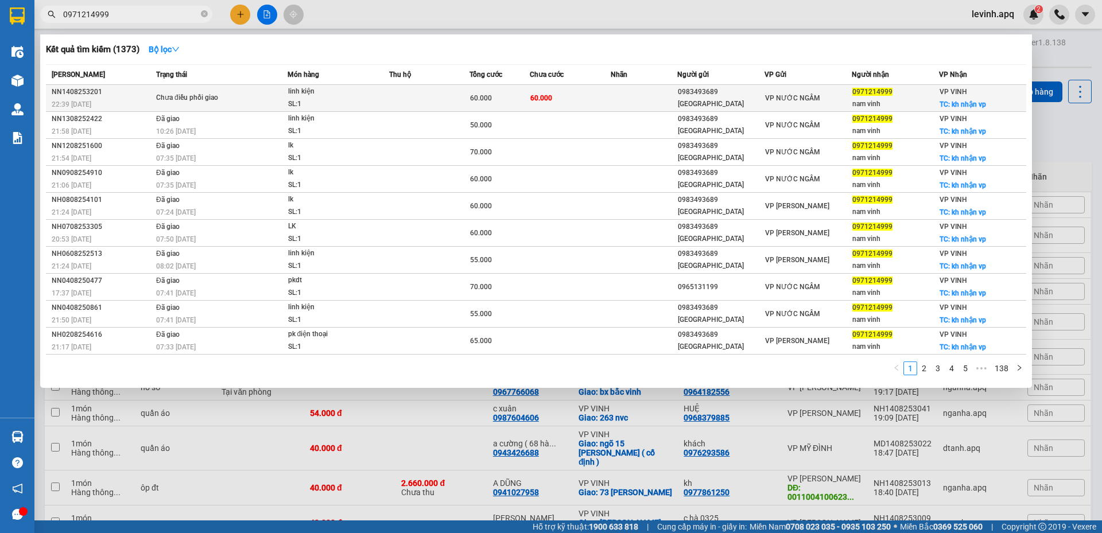
type input "0971214999"
click at [329, 103] on div "SL: 1" at bounding box center [331, 104] width 86 height 13
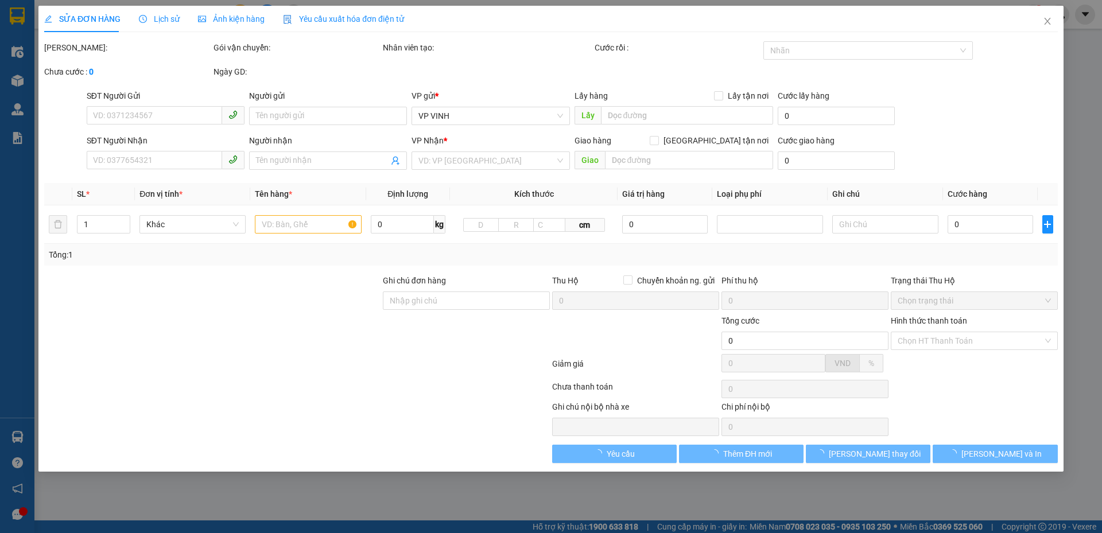
type input "0983493689"
type input "nhật nam"
type input "0971214999"
type input "nam vinh"
checkbox input "true"
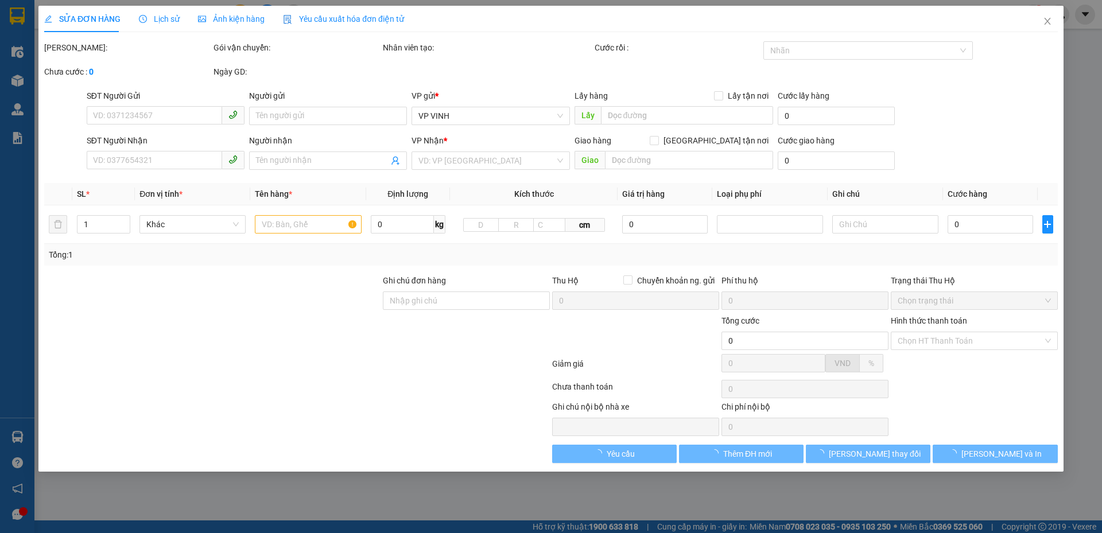
type input "kh nhận vp"
type input "60.000"
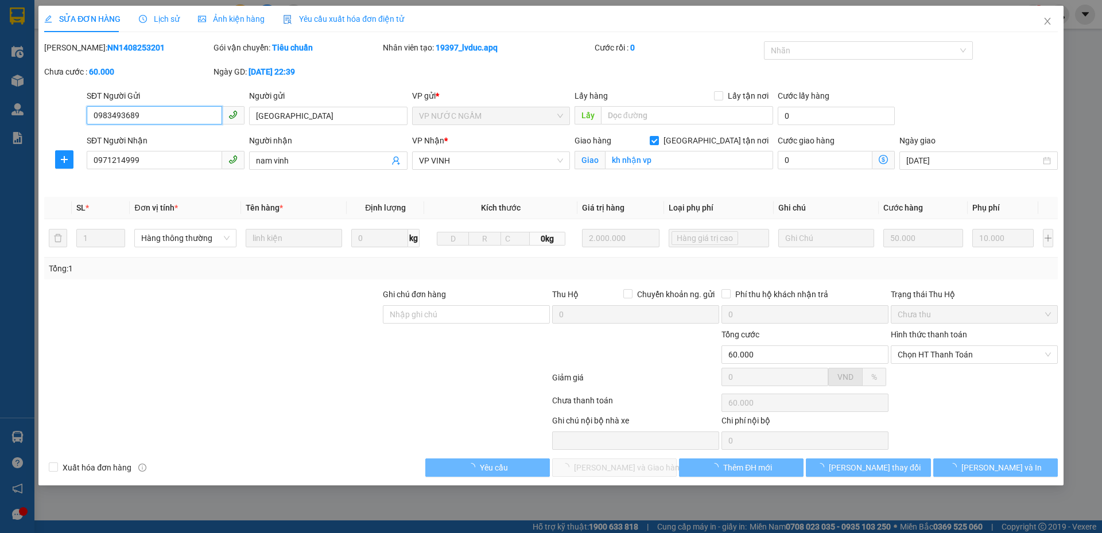
click at [921, 348] on span "Chọn HT Thanh Toán" at bounding box center [973, 354] width 153 height 17
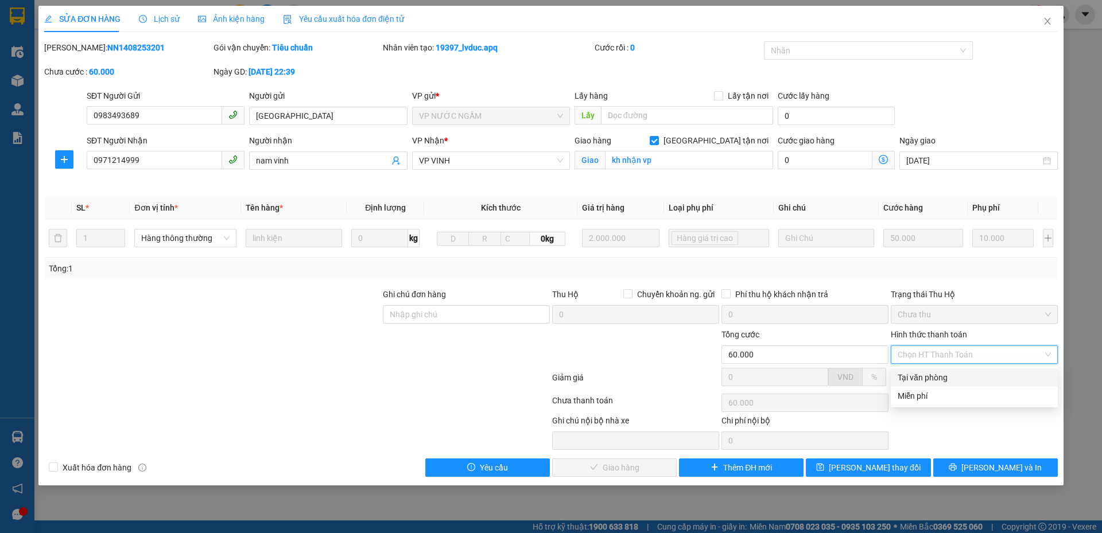
click at [920, 376] on div "Tại văn phòng" at bounding box center [973, 377] width 153 height 13
type input "0"
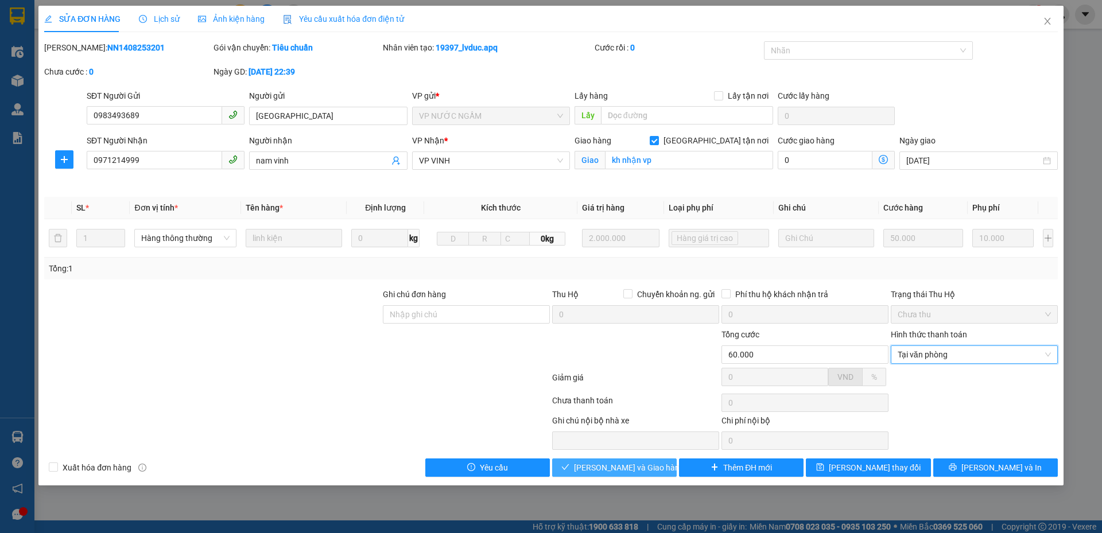
click at [591, 468] on span "[PERSON_NAME] và Giao hàng" at bounding box center [629, 467] width 110 height 13
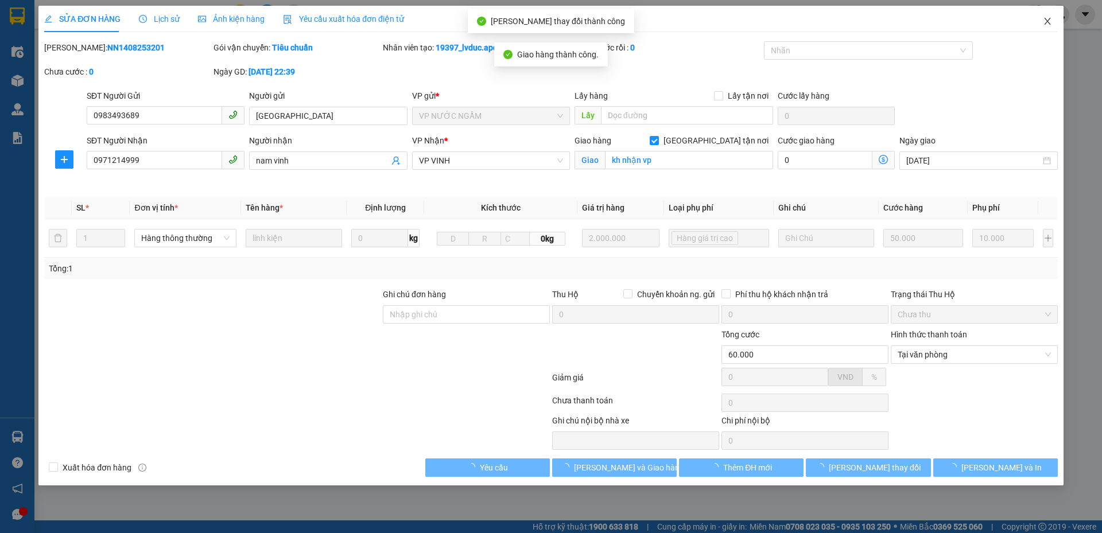
click at [1045, 24] on icon "close" at bounding box center [1046, 21] width 9 height 9
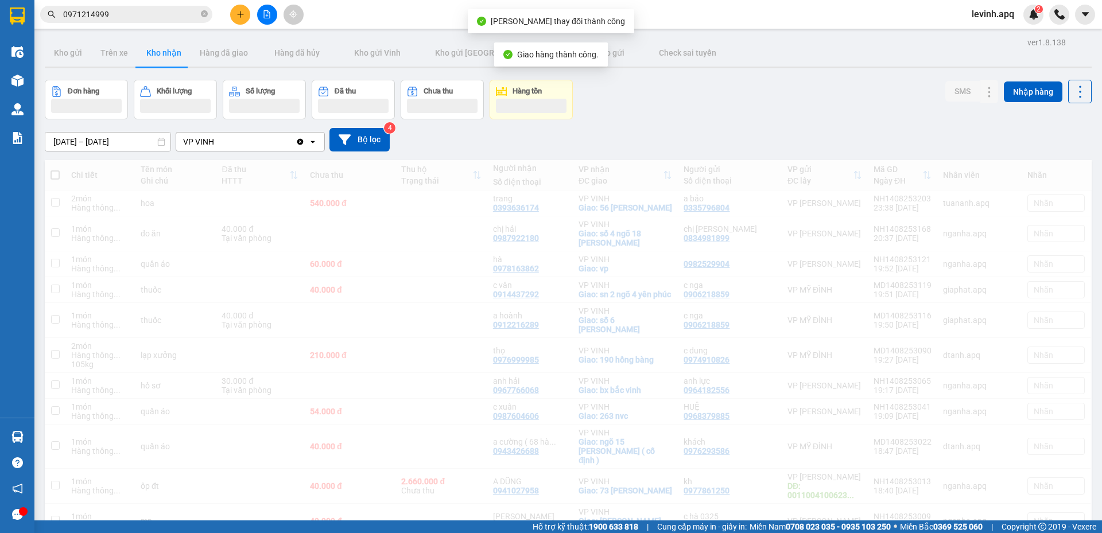
click at [155, 15] on input "0971214999" at bounding box center [130, 14] width 135 height 13
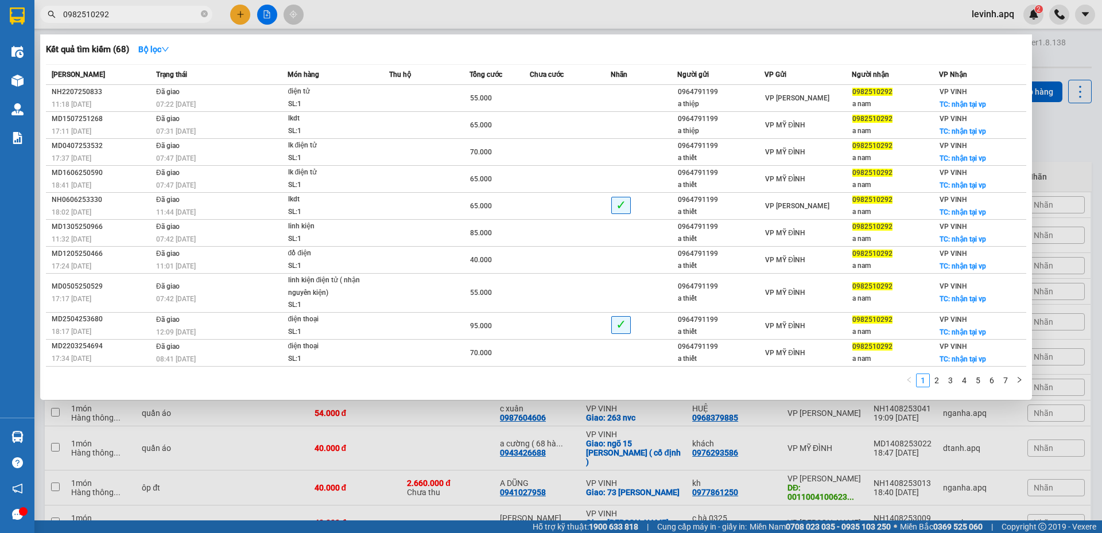
click at [168, 5] on div at bounding box center [551, 266] width 1102 height 533
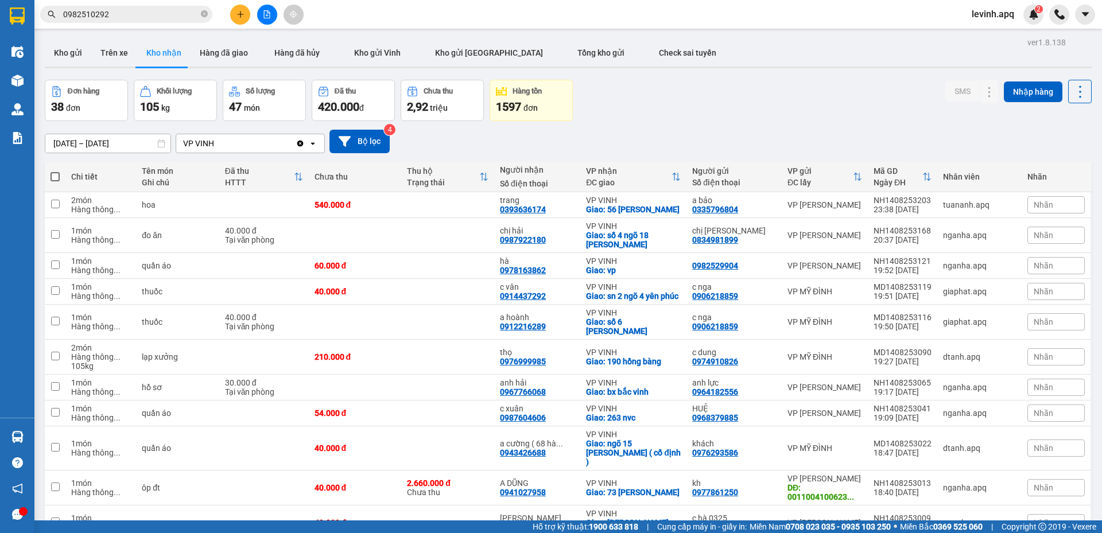
click at [168, 5] on div "Kết quả tìm kiếm ( 68 ) Bộ lọc Mã ĐH Trạng thái Món hàng Thu hộ Tổng cước Chưa …" at bounding box center [112, 15] width 224 height 20
click at [178, 17] on input "0982510292" at bounding box center [130, 14] width 135 height 13
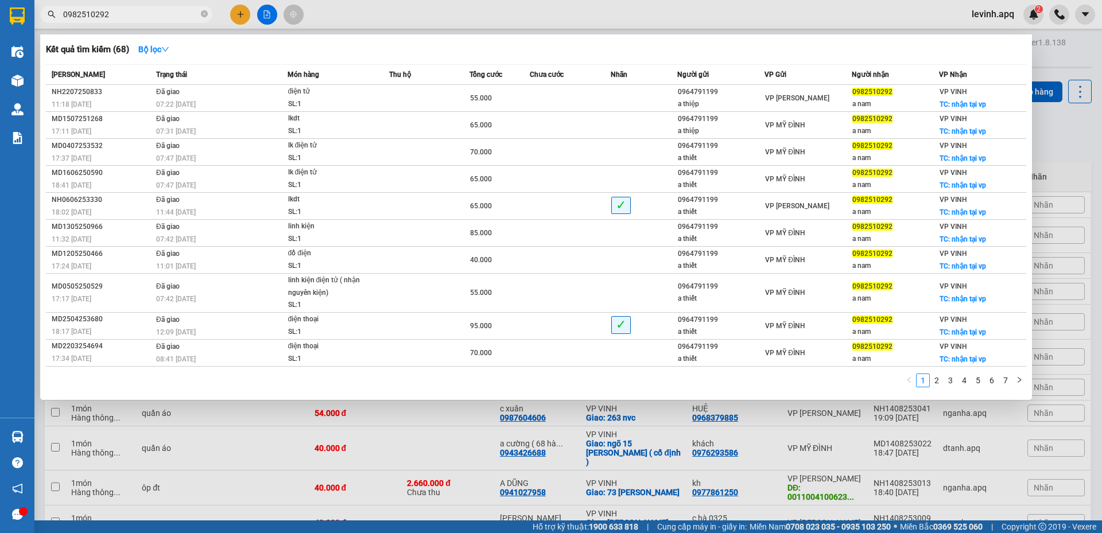
click at [178, 17] on input "0982510292" at bounding box center [130, 14] width 135 height 13
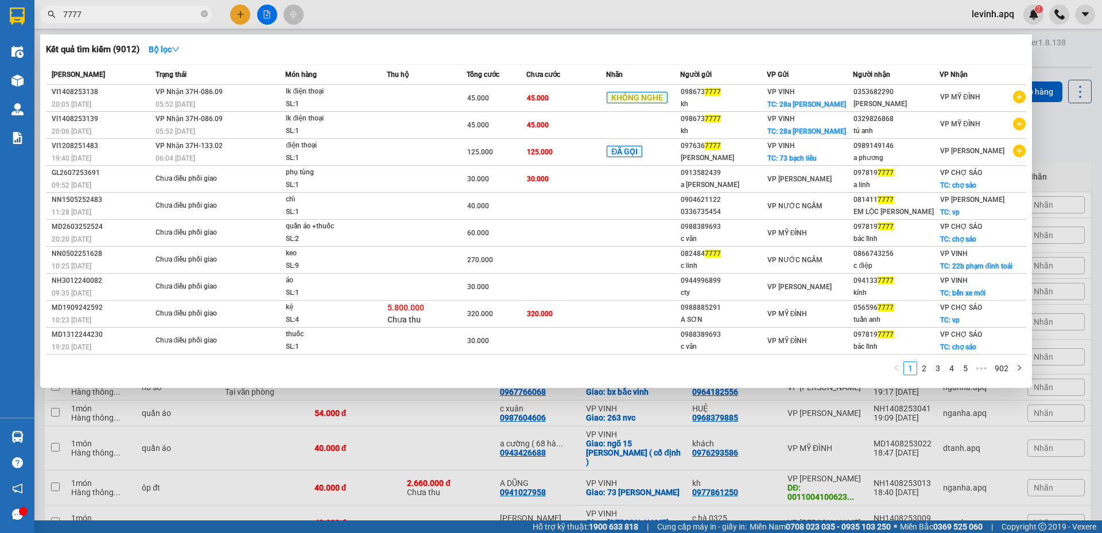
click at [1087, 144] on div at bounding box center [551, 266] width 1102 height 533
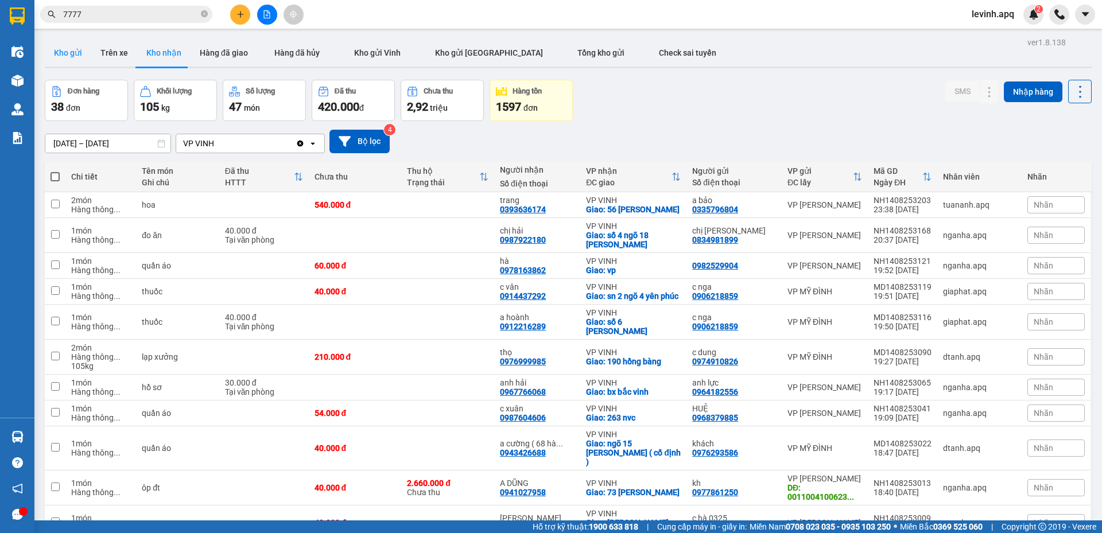
click at [83, 49] on button "Kho gửi" at bounding box center [68, 53] width 46 height 28
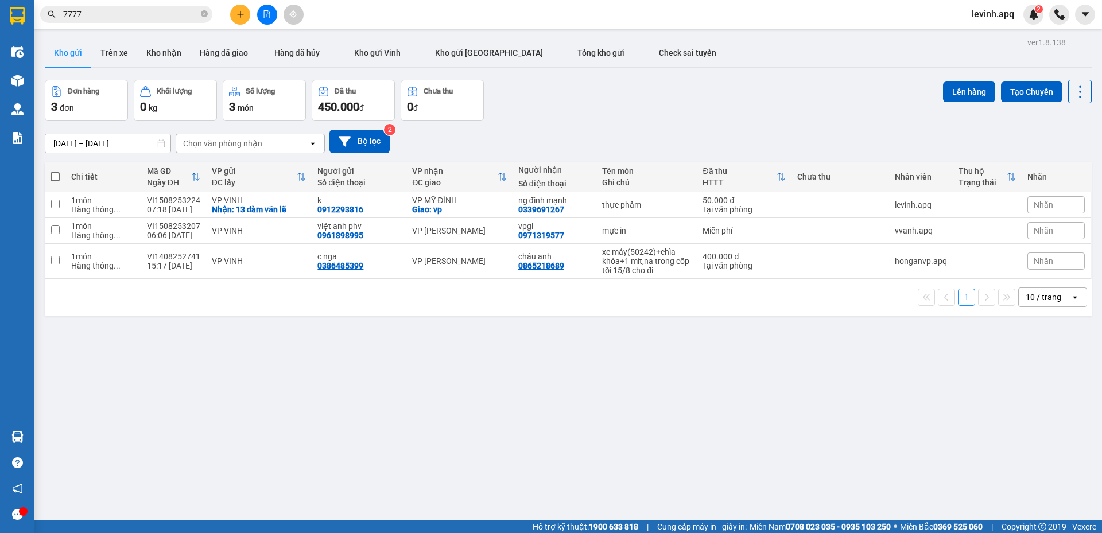
click at [551, 81] on div "Đơn hàng 3 đơn Khối lượng 0 kg Số lượng 3 món Đã thu 450.000 đ Chưa thu 0 đ Lên…" at bounding box center [568, 100] width 1046 height 41
click at [162, 51] on button "Kho nhận" at bounding box center [163, 53] width 53 height 28
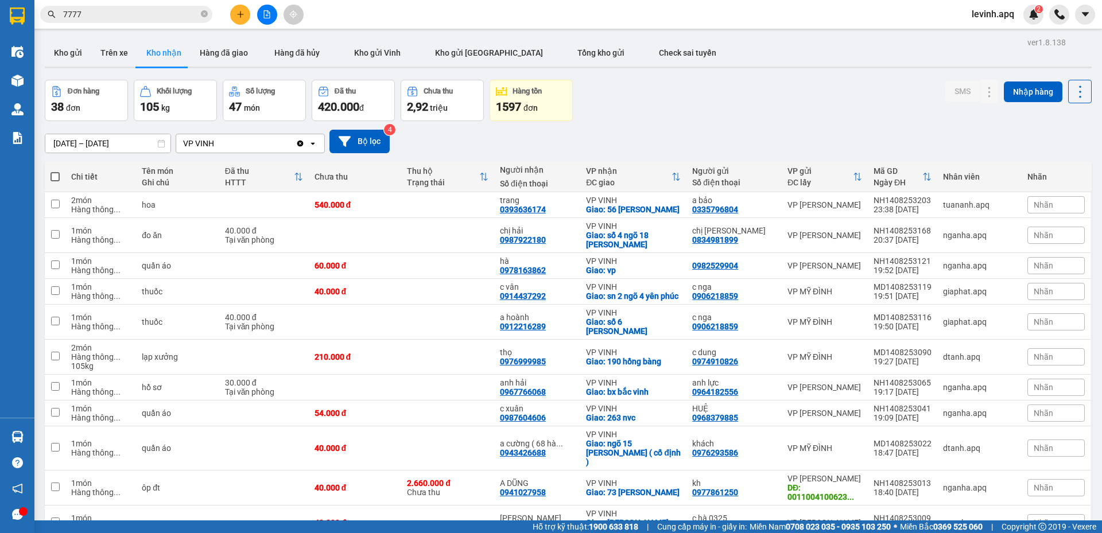
click at [1033, 265] on span "Nhãn" at bounding box center [1043, 265] width 20 height 9
click at [960, 318] on div "KHÔNG NGHE" at bounding box center [969, 321] width 59 height 15
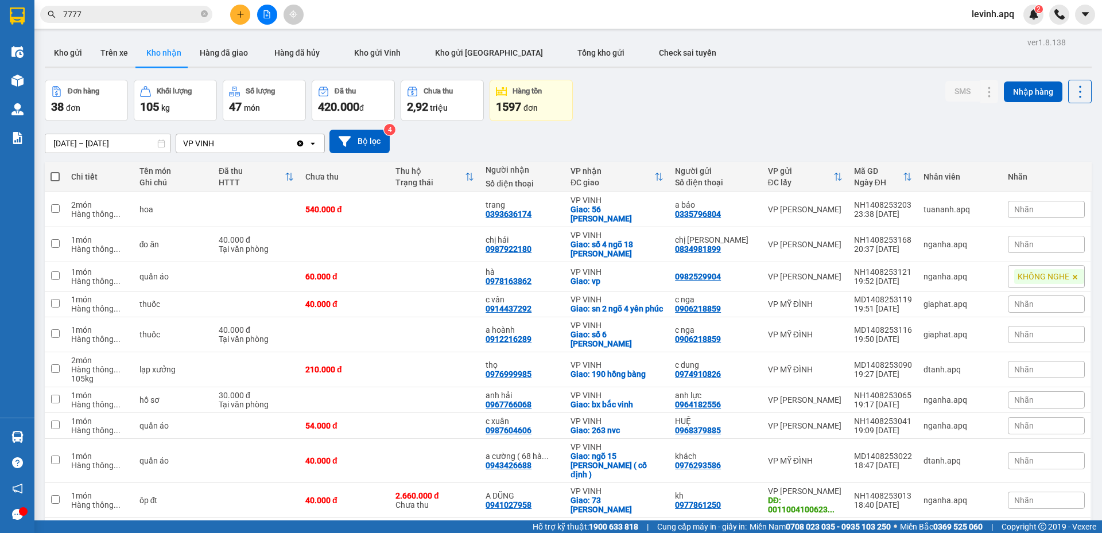
click at [827, 126] on div "15/08/2025 – 15/08/2025 Press the down arrow key to interact with the calendar …" at bounding box center [568, 141] width 1046 height 41
click at [146, 17] on input "7777" at bounding box center [130, 14] width 135 height 13
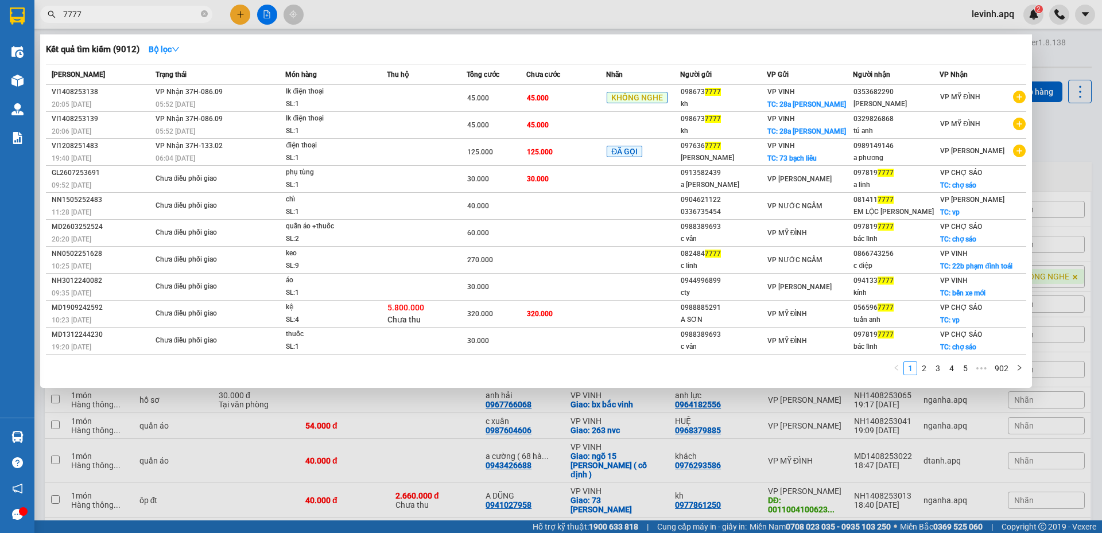
click at [143, 18] on input "7777" at bounding box center [130, 14] width 135 height 13
click at [143, 18] on input "777709" at bounding box center [130, 14] width 135 height 13
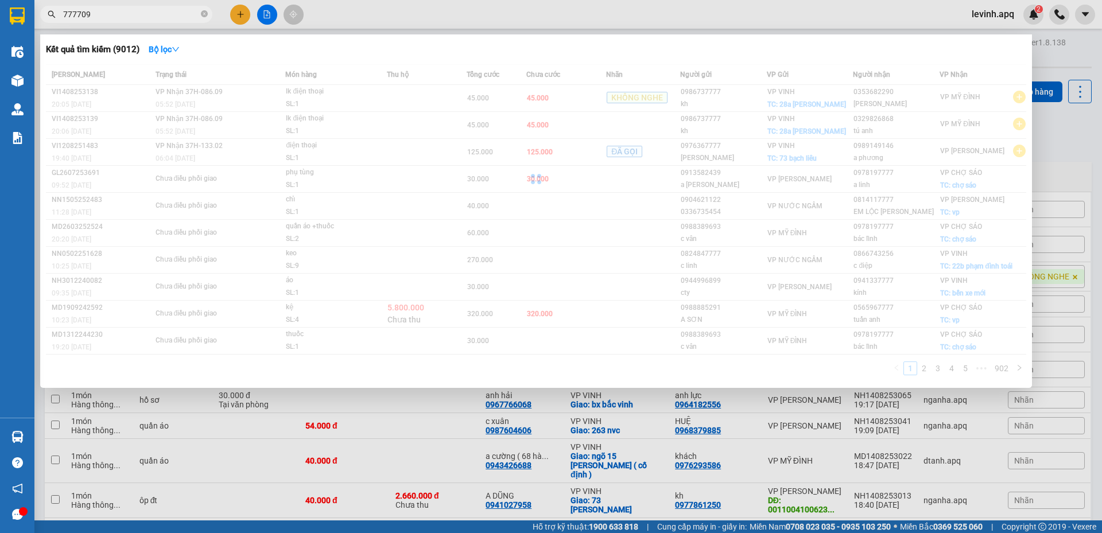
click at [143, 18] on input "777709" at bounding box center [130, 14] width 135 height 13
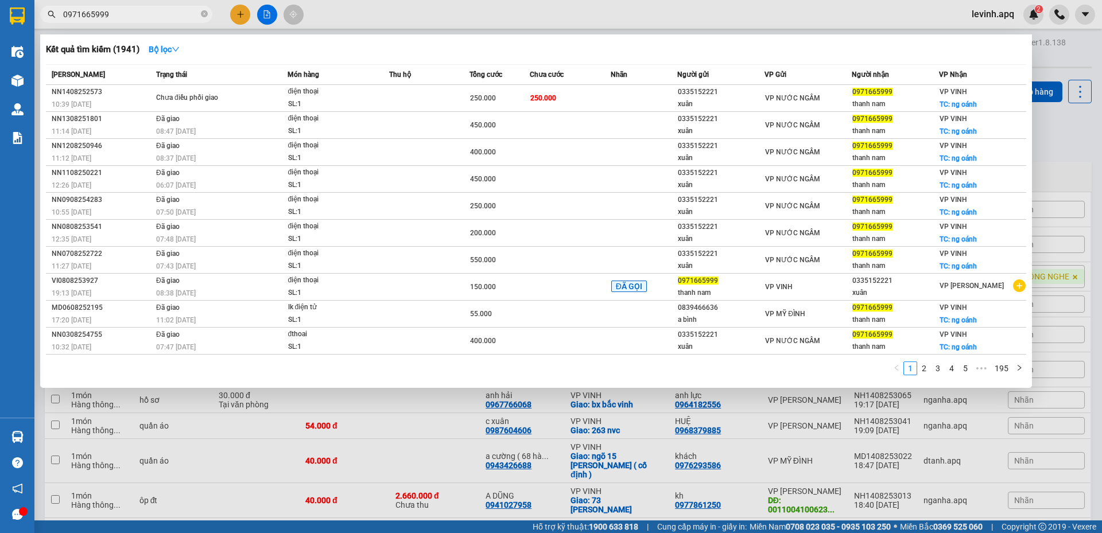
click at [124, 7] on span "0971665999" at bounding box center [126, 14] width 172 height 17
click at [124, 10] on input "0971665999" at bounding box center [130, 14] width 135 height 13
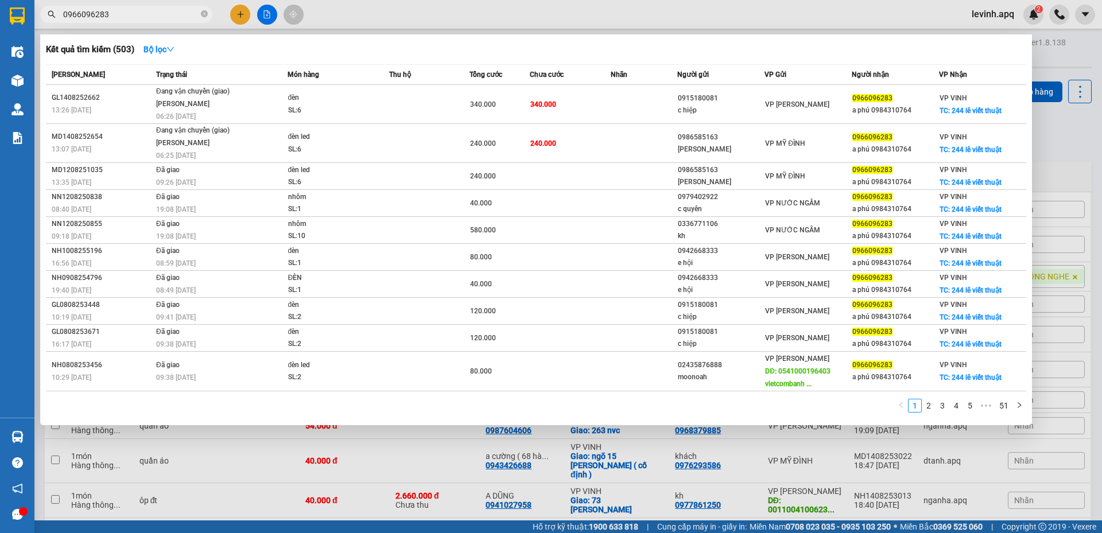
click at [142, 16] on input "0966096283" at bounding box center [130, 14] width 135 height 13
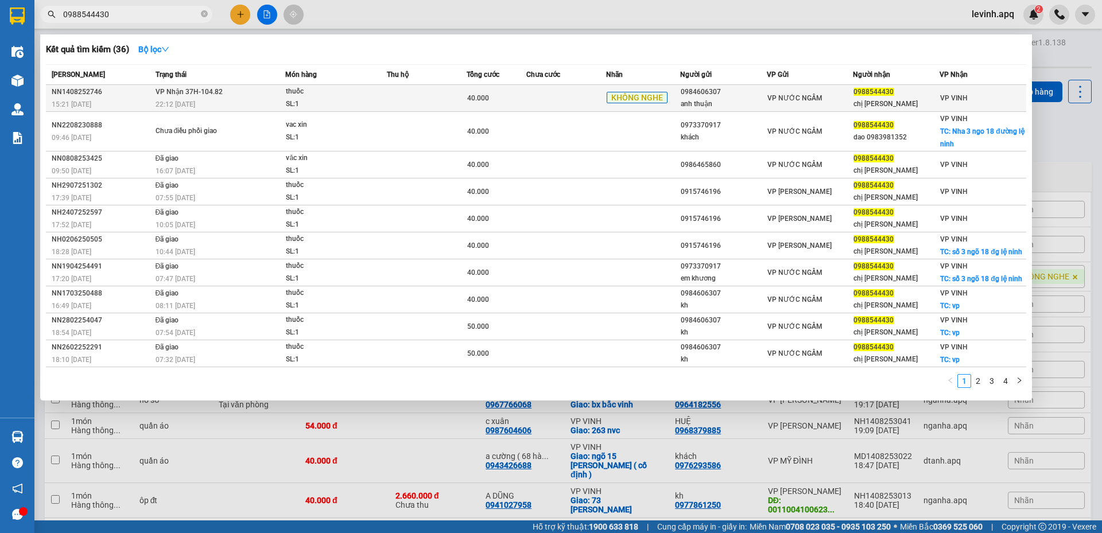
type input "0988544430"
click at [324, 98] on div "SL: 1" at bounding box center [329, 104] width 86 height 13
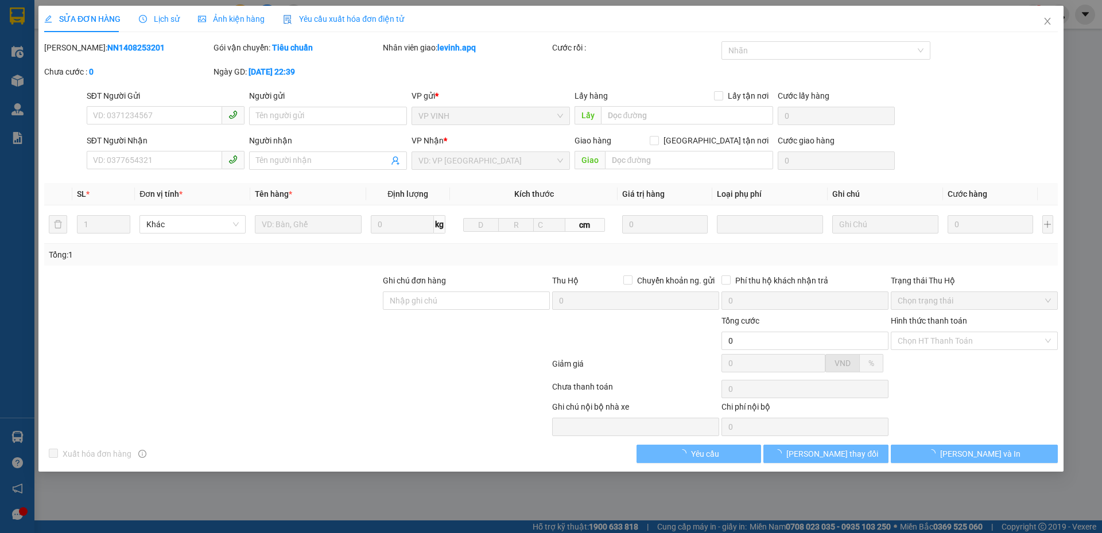
type input "0984606307"
type input "anh thuận"
type input "0988544430"
type input "chị đào"
type input "40.000"
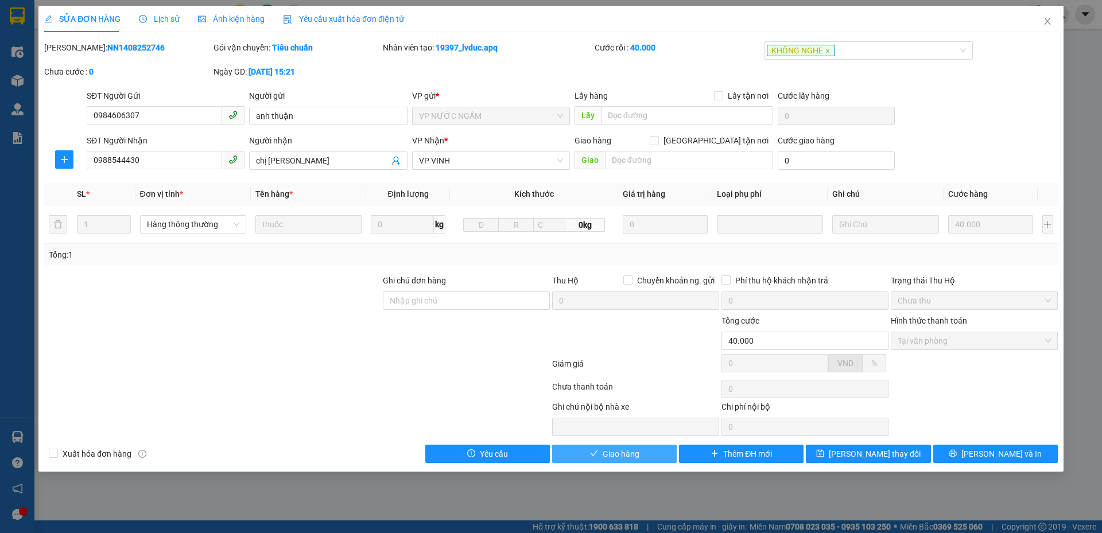
click at [600, 451] on button "Giao hàng" at bounding box center [614, 454] width 124 height 18
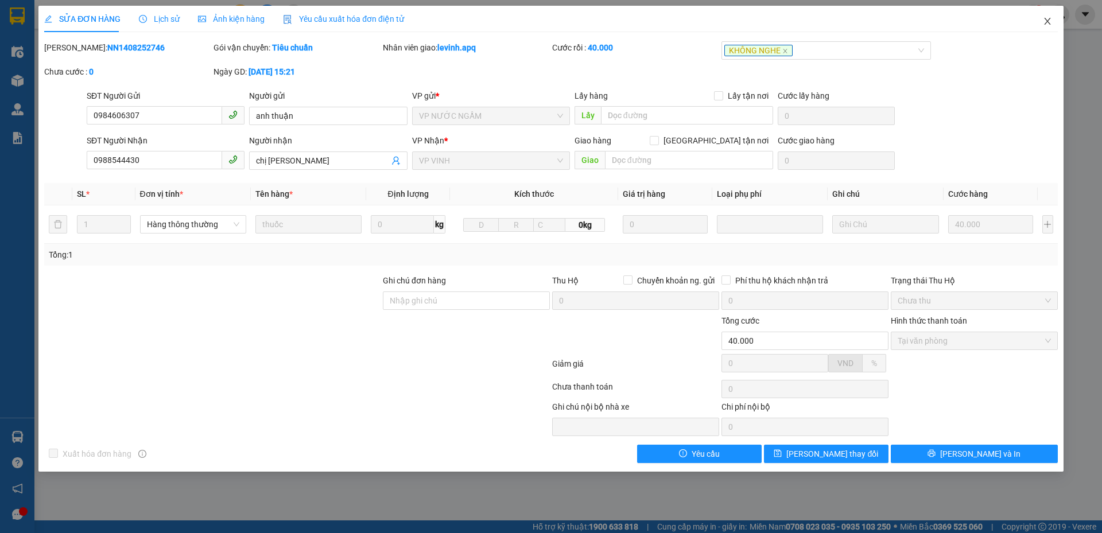
click at [1049, 21] on icon "close" at bounding box center [1046, 21] width 9 height 9
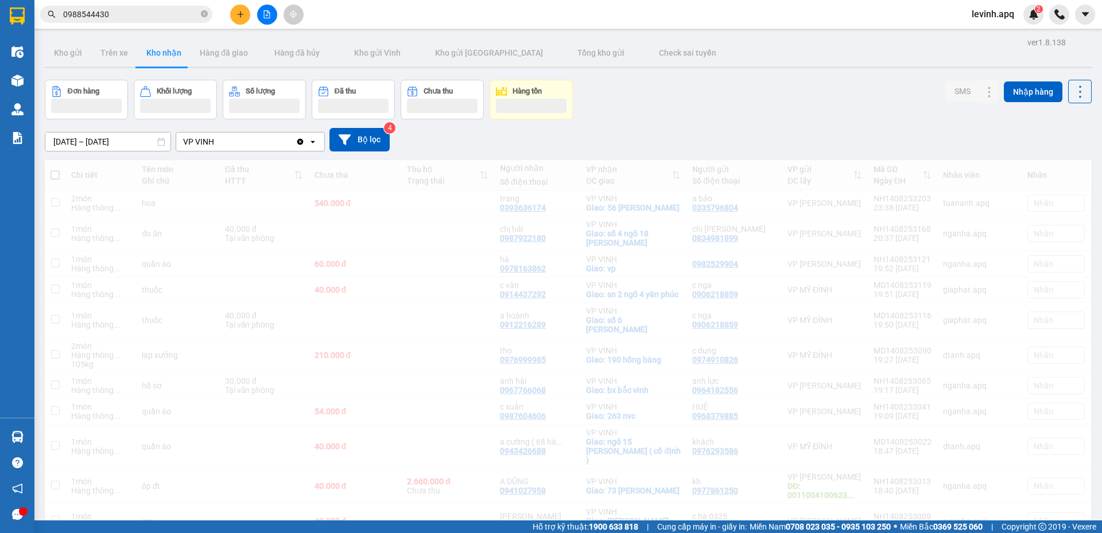
click at [125, 13] on input "0988544430" at bounding box center [130, 14] width 135 height 13
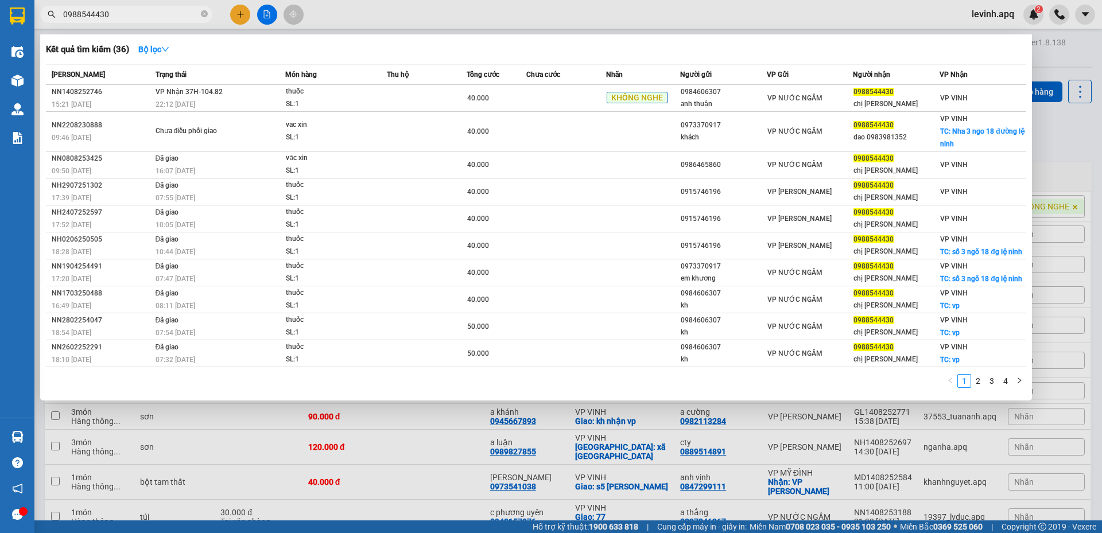
click at [127, 15] on input "0988544430" at bounding box center [130, 14] width 135 height 13
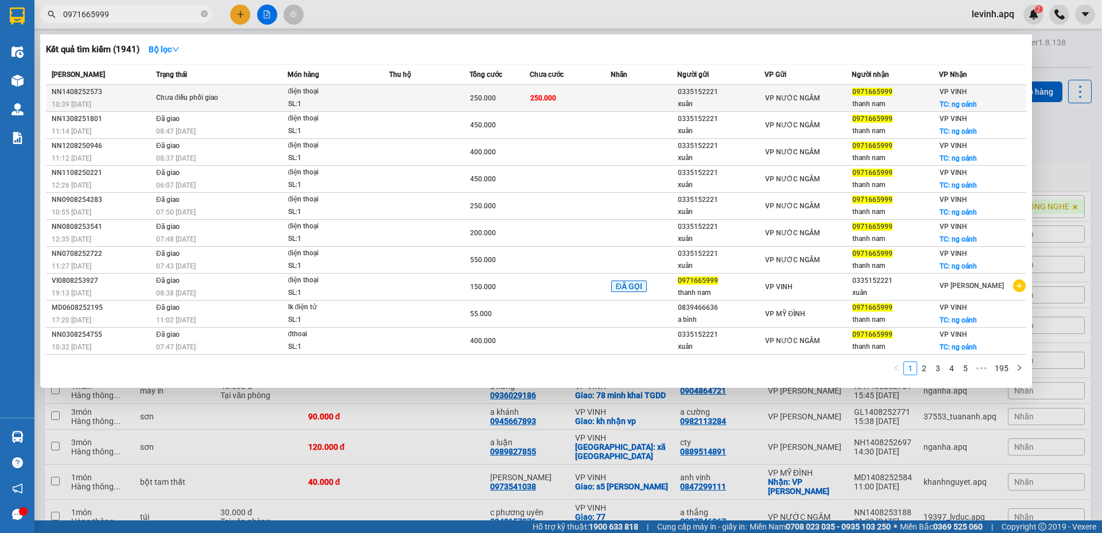
type input "0971665999"
click at [224, 94] on div "Chưa điều phối giao" at bounding box center [199, 98] width 86 height 13
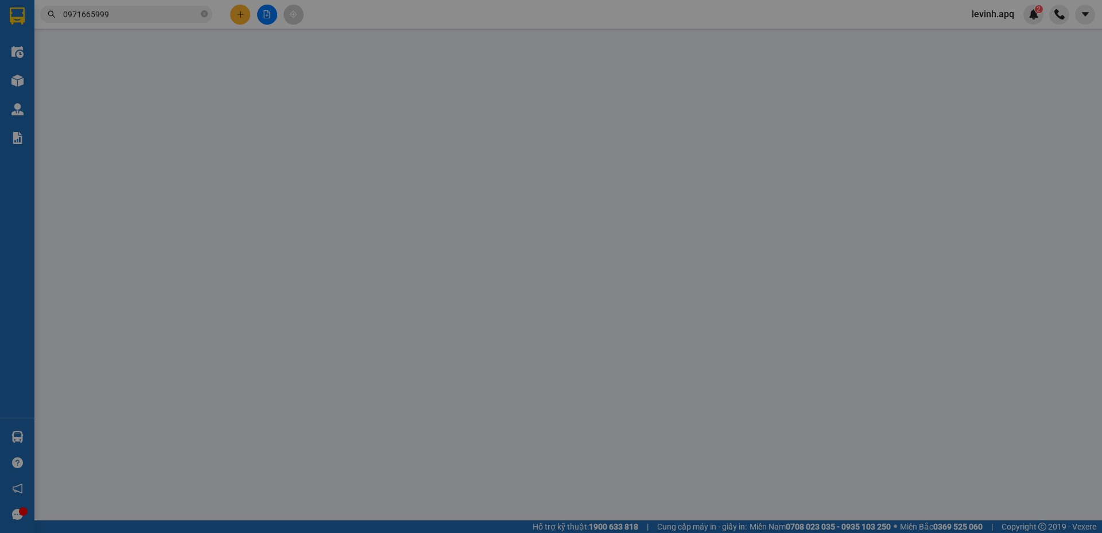
type input "0335152221"
type input "xuân"
type input "0971665999"
type input "thanh nam"
checkbox input "true"
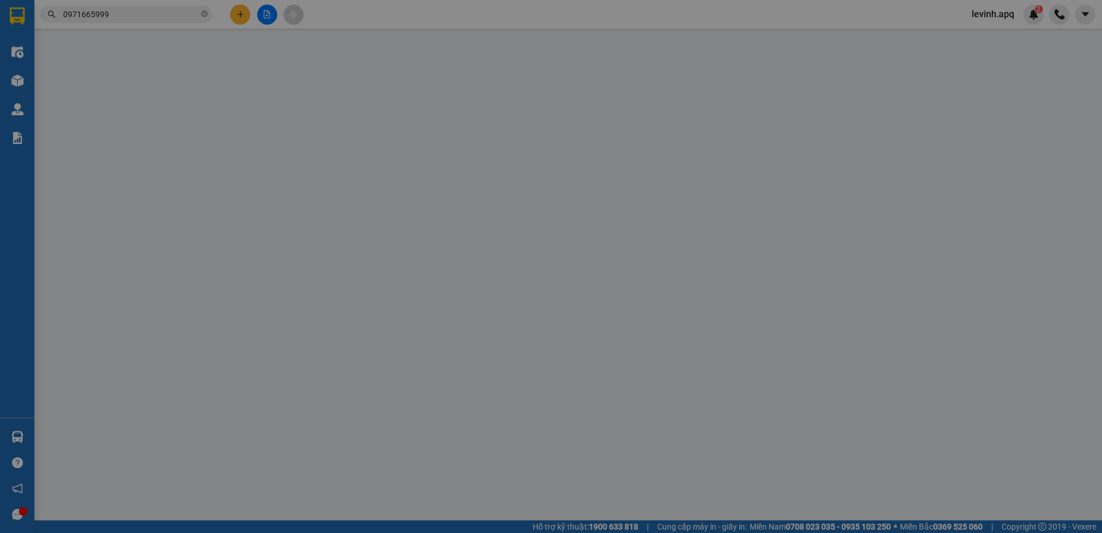
type input "ng oánh"
type input "250.000"
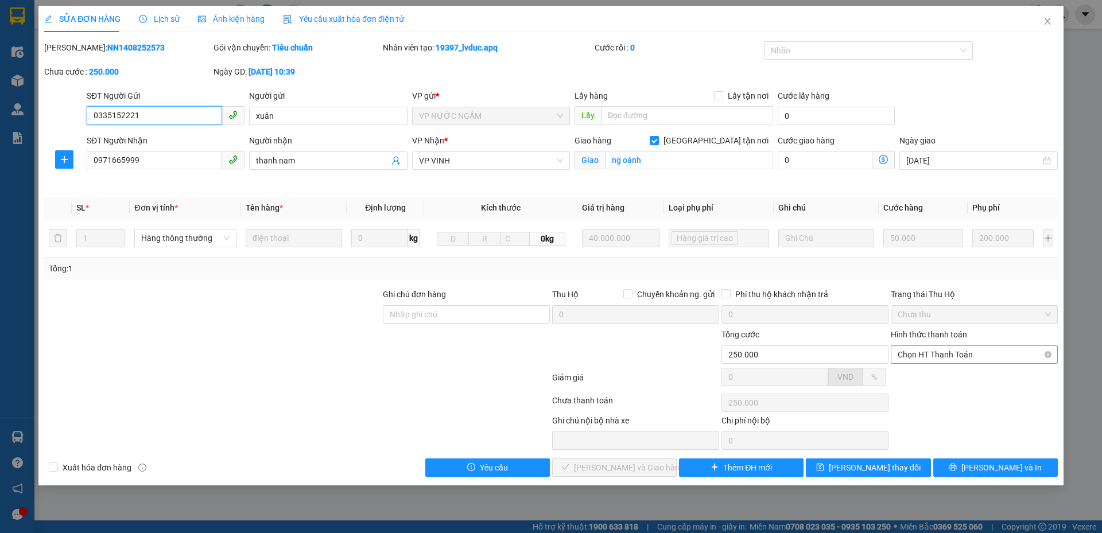
click at [954, 355] on span "Chọn HT Thanh Toán" at bounding box center [973, 354] width 153 height 17
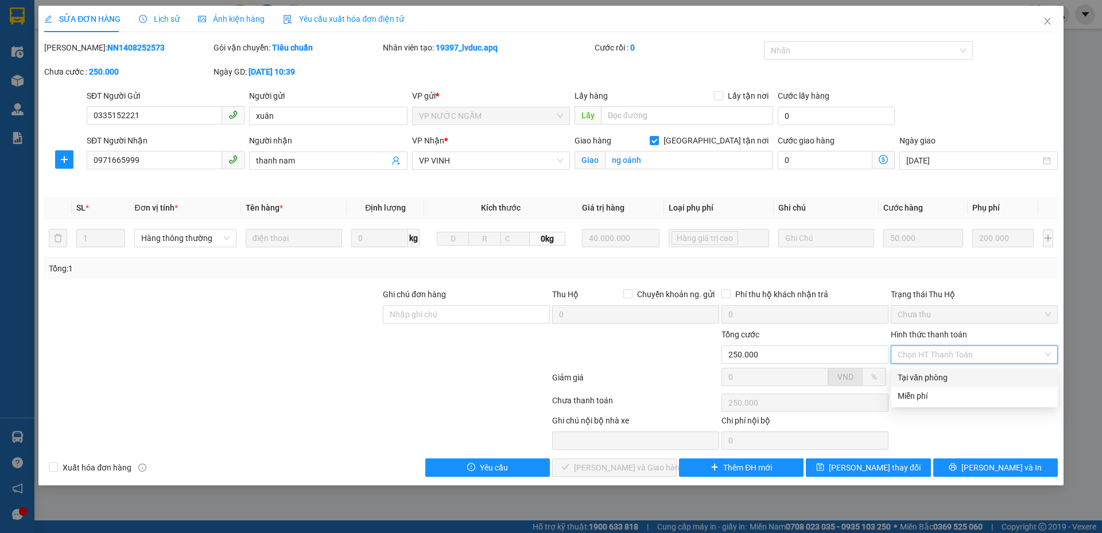
click at [934, 372] on div "Tại văn phòng" at bounding box center [973, 377] width 153 height 13
type input "0"
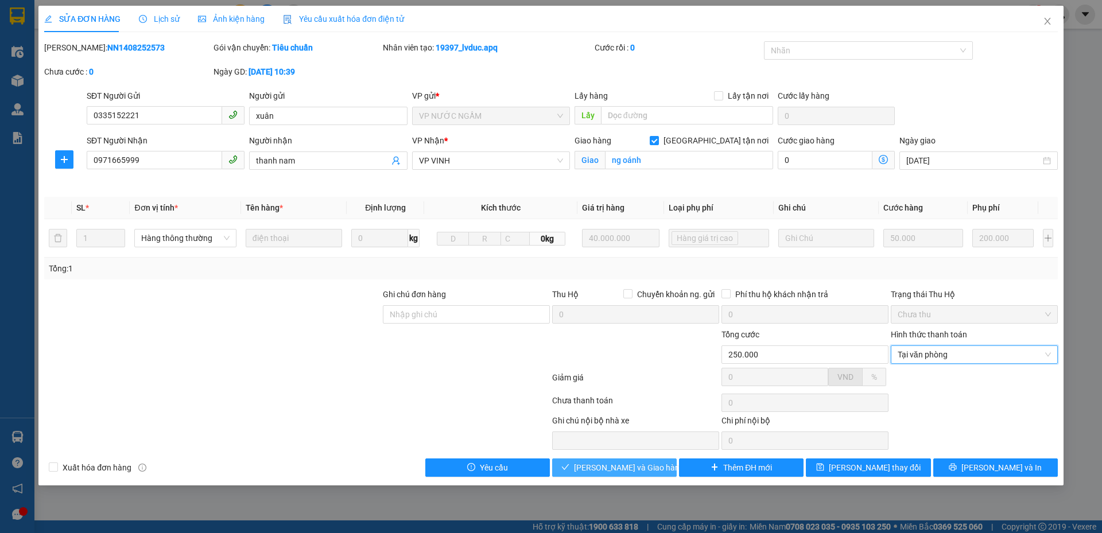
click at [638, 466] on span "Lưu và Giao hàng" at bounding box center [629, 467] width 110 height 13
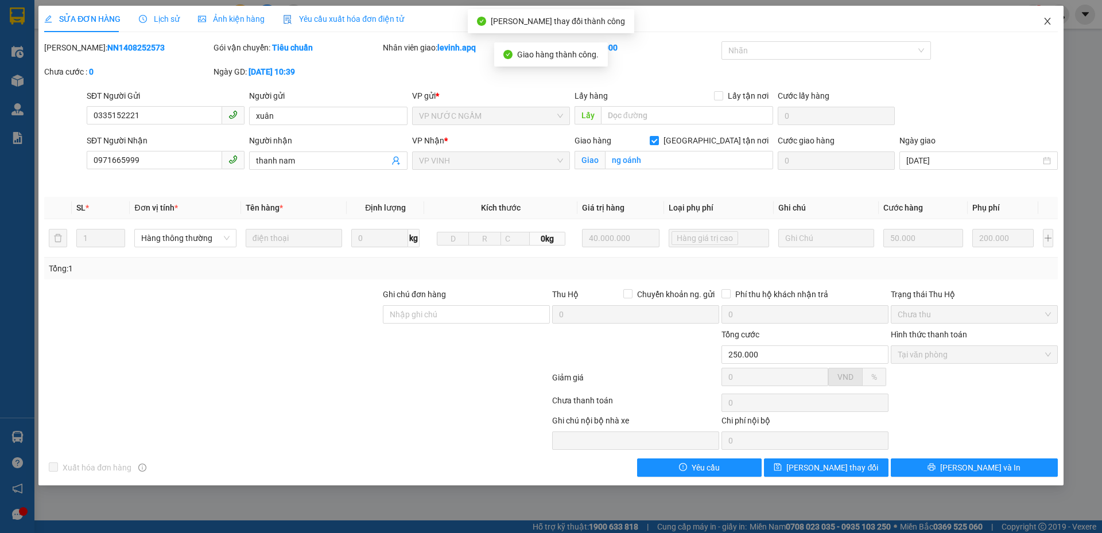
click at [1044, 20] on icon "close" at bounding box center [1046, 21] width 9 height 9
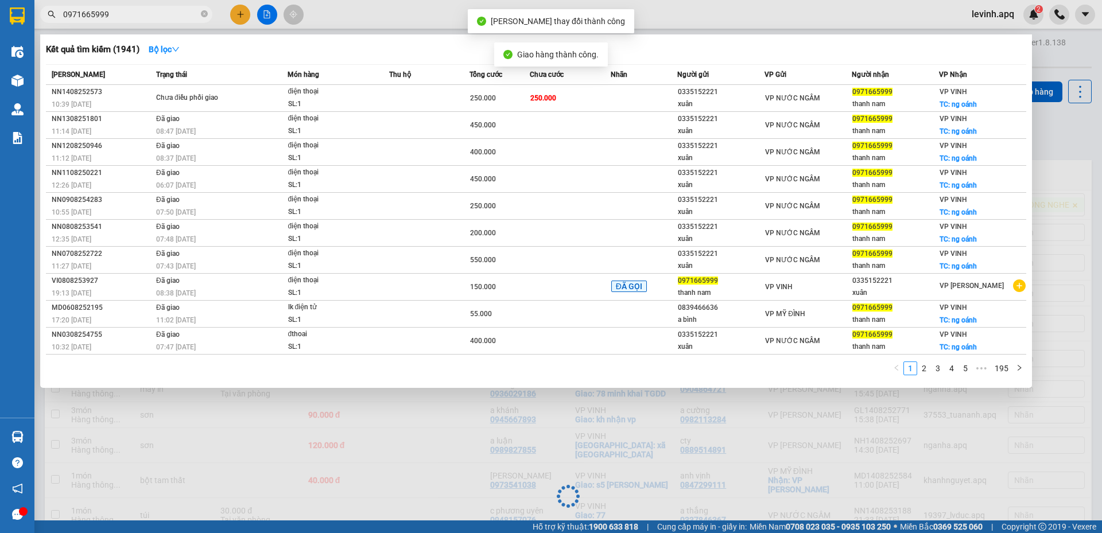
click at [129, 13] on input "0971665999" at bounding box center [130, 14] width 135 height 13
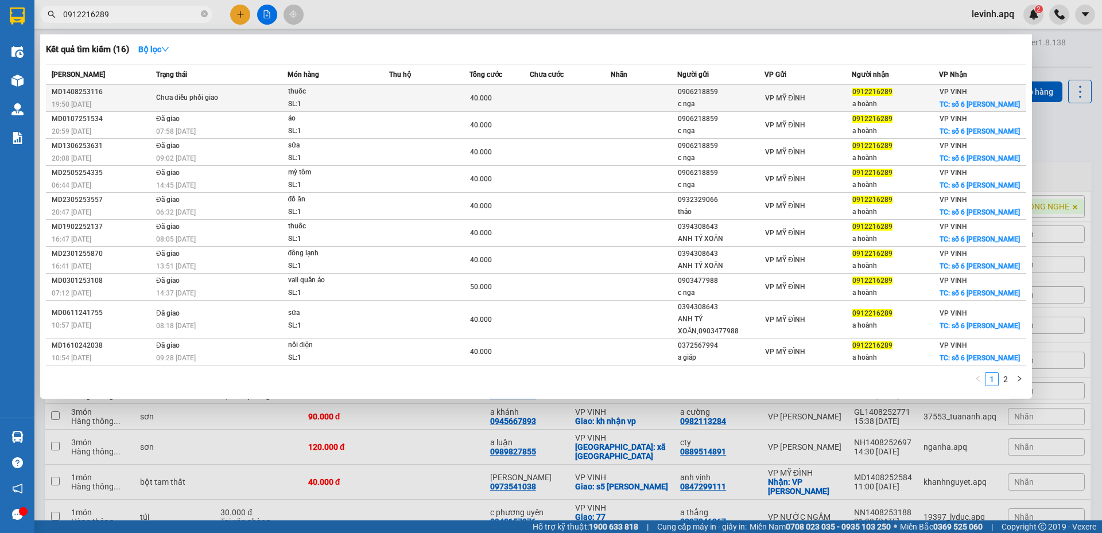
type input "0912216289"
click at [333, 96] on div "thuốc" at bounding box center [331, 91] width 86 height 13
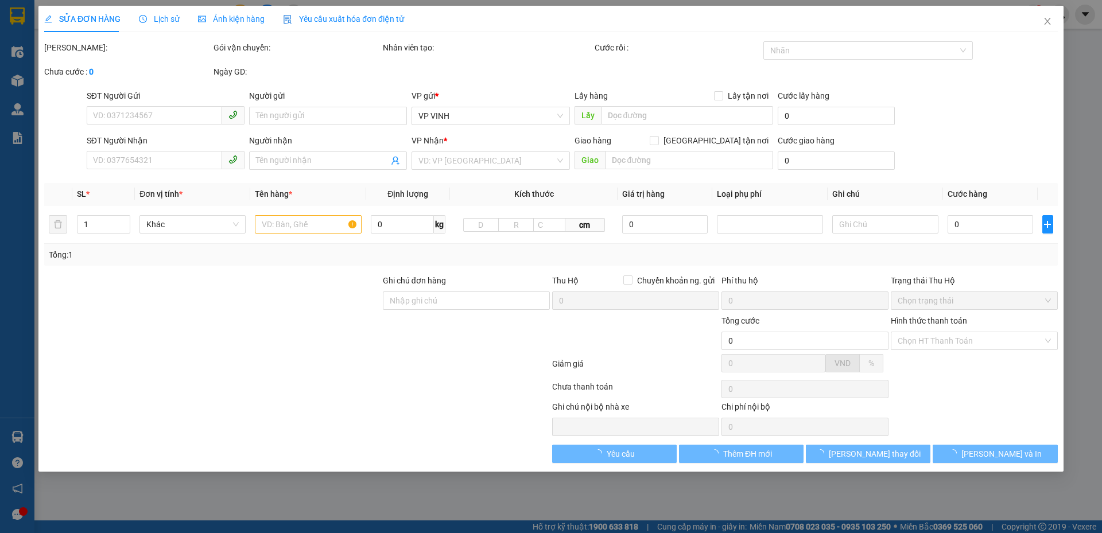
type input "0906218859"
type input "c nga"
type input "0912216289"
type input "a hoành"
checkbox input "true"
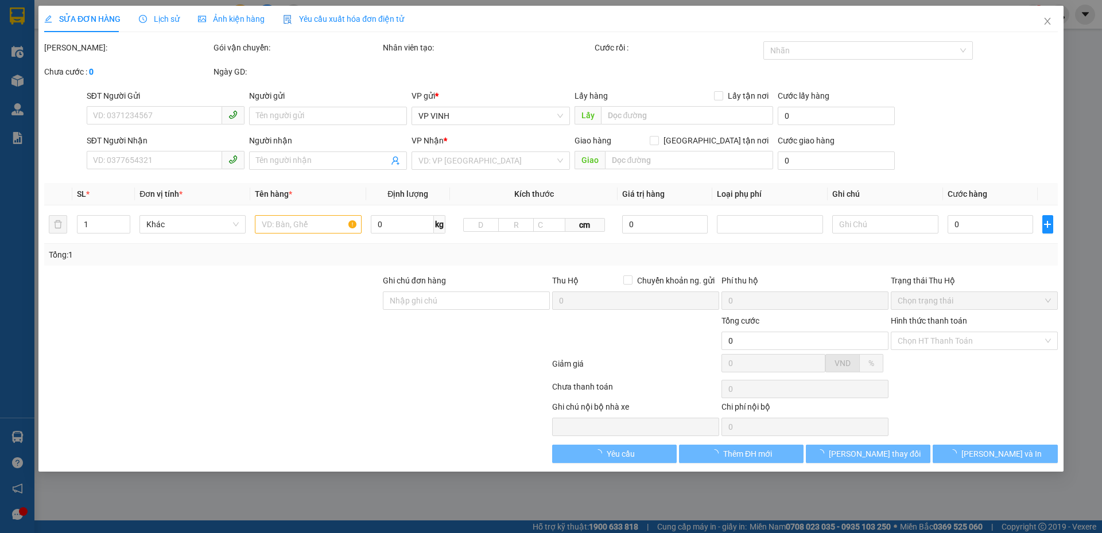
type input "số 6 chu văn an"
type input "40.000"
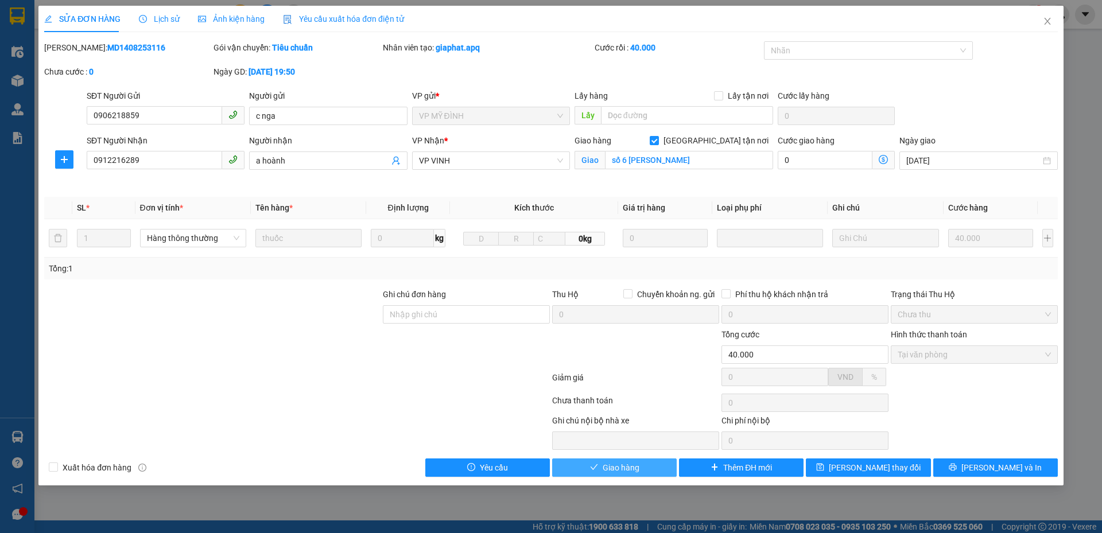
click at [637, 474] on button "Giao hàng" at bounding box center [614, 467] width 124 height 18
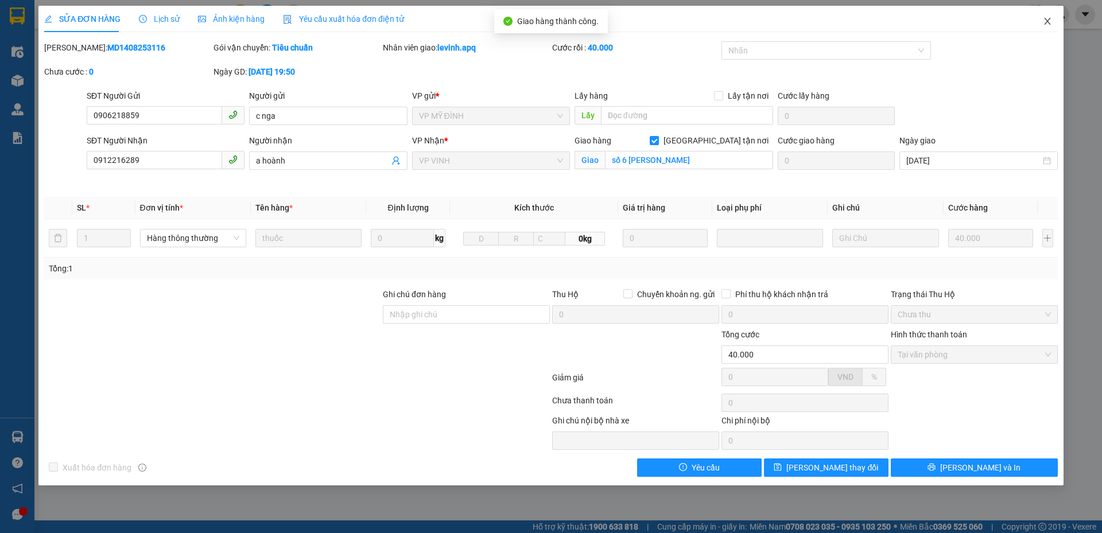
click at [1049, 19] on icon "close" at bounding box center [1047, 21] width 6 height 7
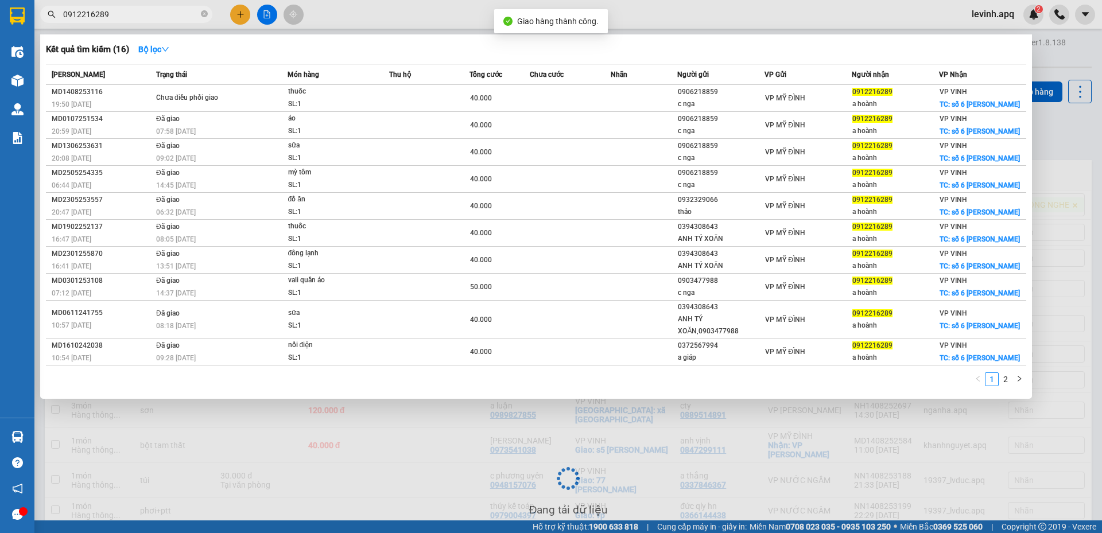
click at [136, 13] on input "0912216289" at bounding box center [130, 14] width 135 height 13
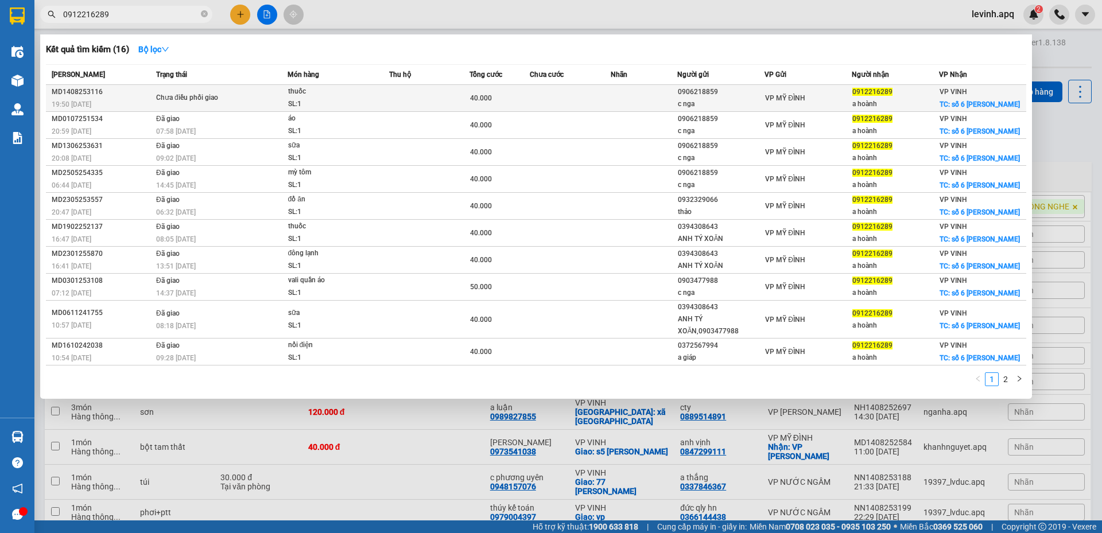
click at [321, 97] on div "thuốc" at bounding box center [331, 91] width 86 height 13
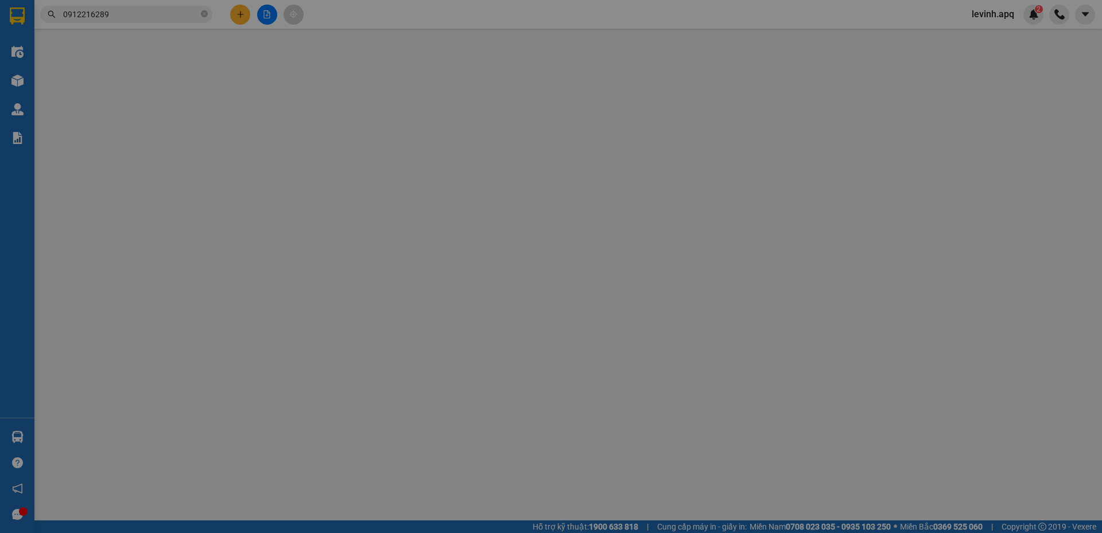
type input "0906218859"
type input "c nga"
type input "0912216289"
type input "a hoành"
checkbox input "true"
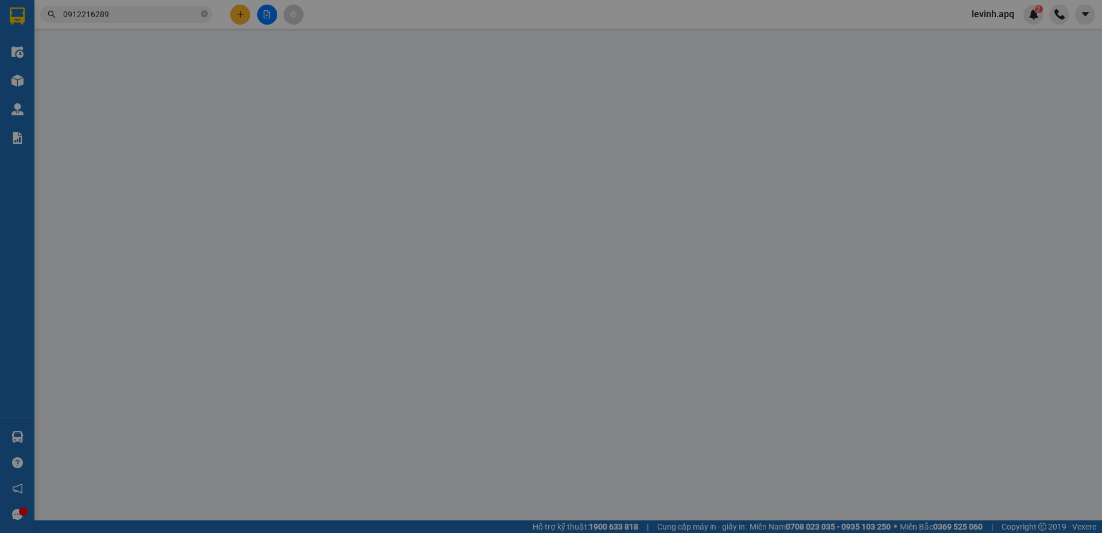
type input "số 6 chu văn an"
type input "40.000"
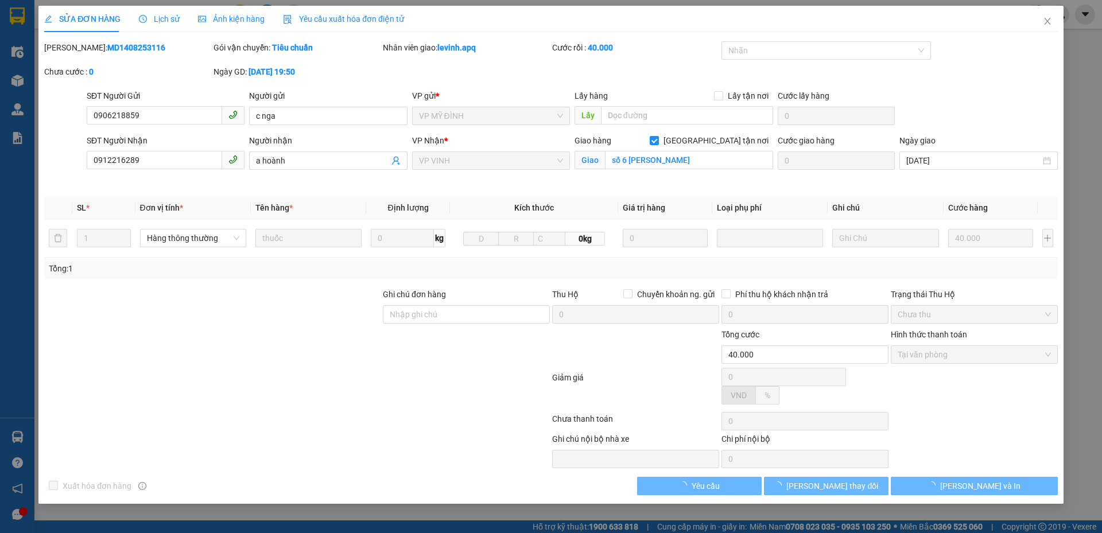
click at [166, 10] on div "Lịch sử" at bounding box center [159, 19] width 41 height 26
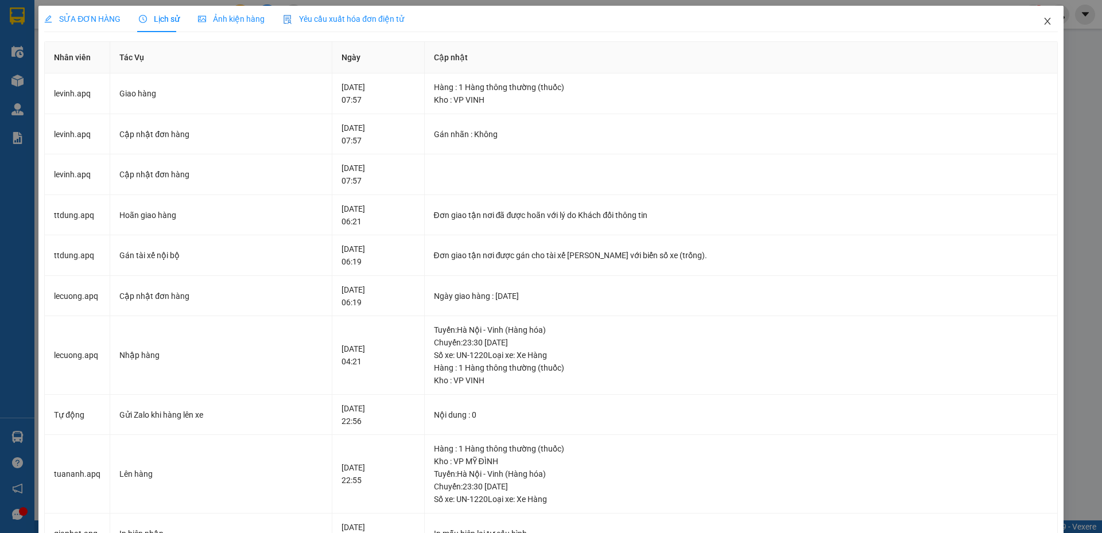
click at [1042, 24] on icon "close" at bounding box center [1046, 21] width 9 height 9
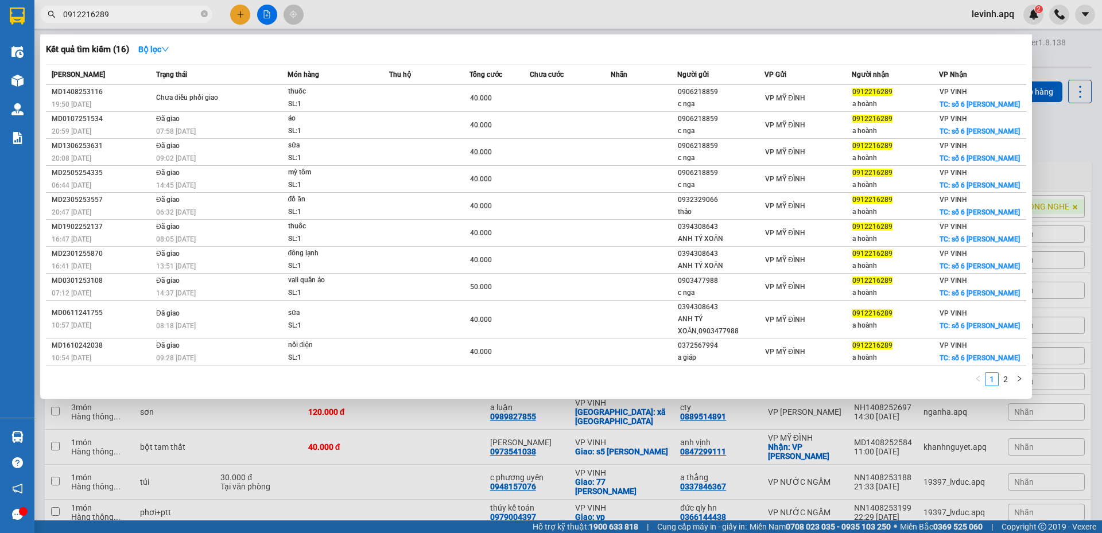
click at [123, 15] on input "0912216289" at bounding box center [130, 14] width 135 height 13
click at [282, 444] on div at bounding box center [551, 266] width 1102 height 533
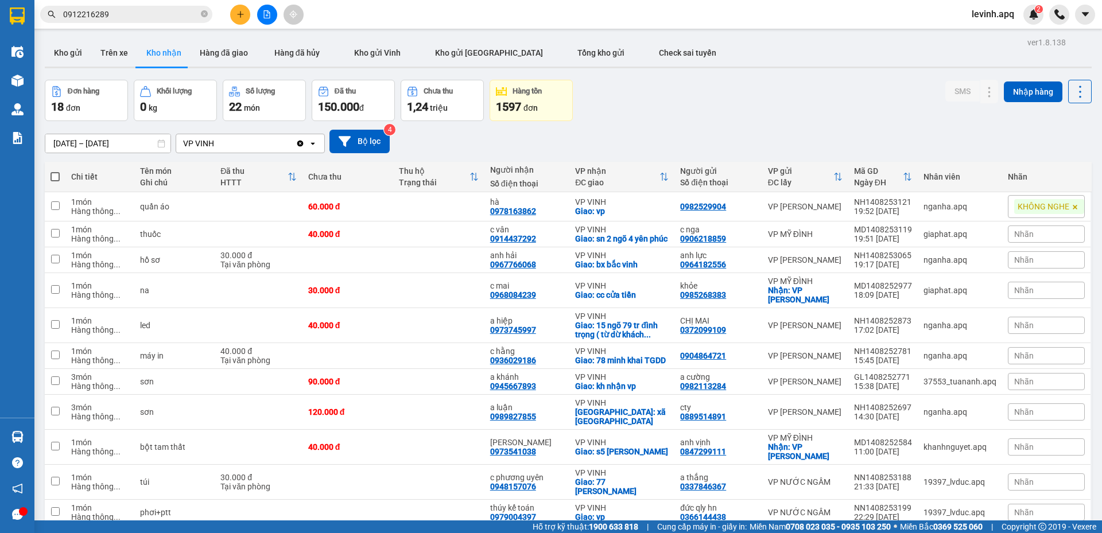
click at [647, 145] on div "15/08/2025 – 15/08/2025 Press the down arrow key to interact with the calendar …" at bounding box center [568, 142] width 1046 height 24
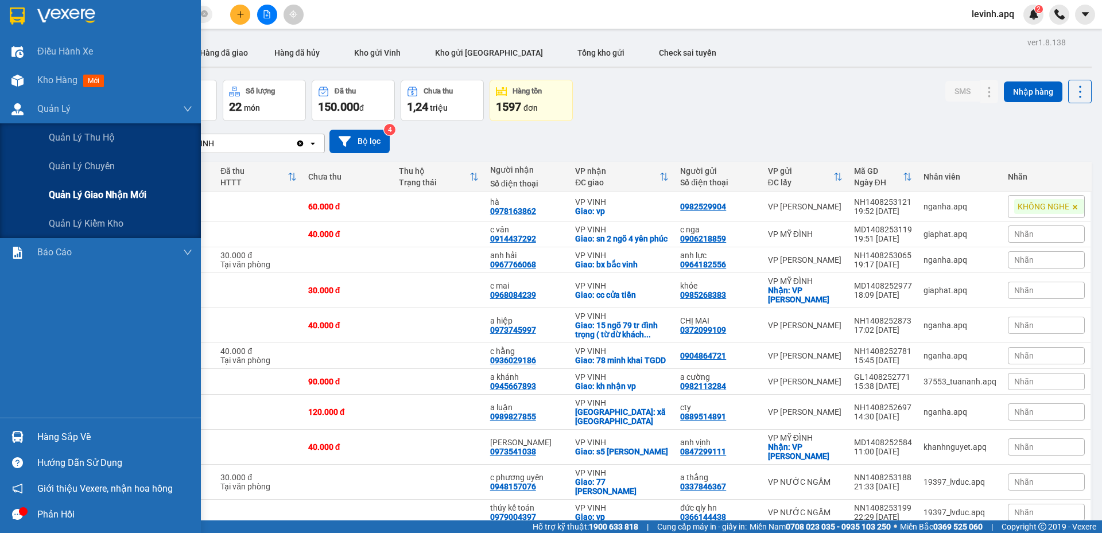
click at [121, 189] on span "Quản lý giao nhận mới" at bounding box center [98, 195] width 98 height 14
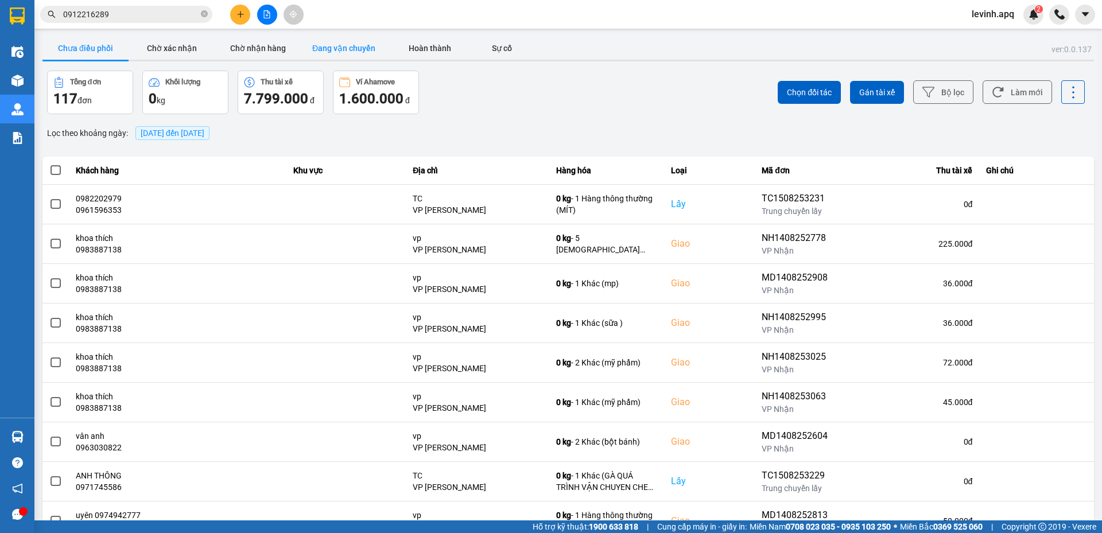
click at [337, 53] on button "Đang vận chuyển" at bounding box center [344, 48] width 86 height 23
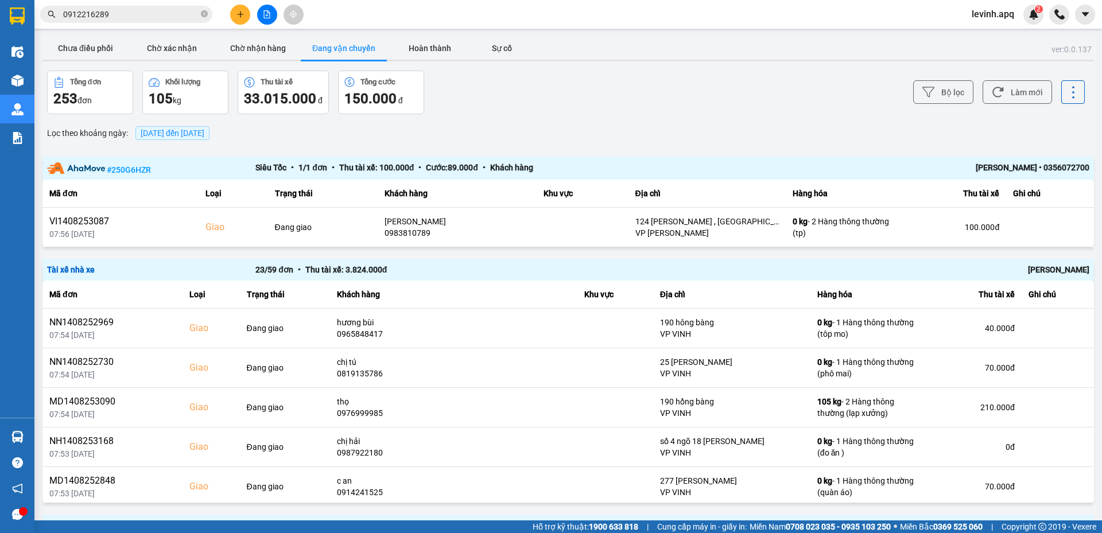
scroll to position [57, 0]
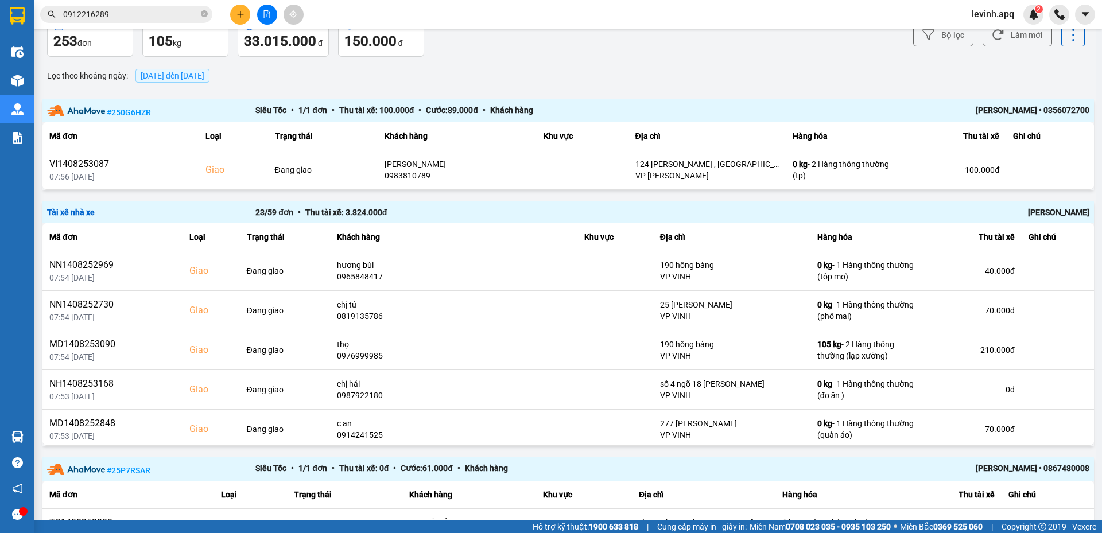
click at [687, 85] on div "Lọc theo khoảng ngày : 15/08/2025 đến 15/08/2025" at bounding box center [567, 76] width 1051 height 20
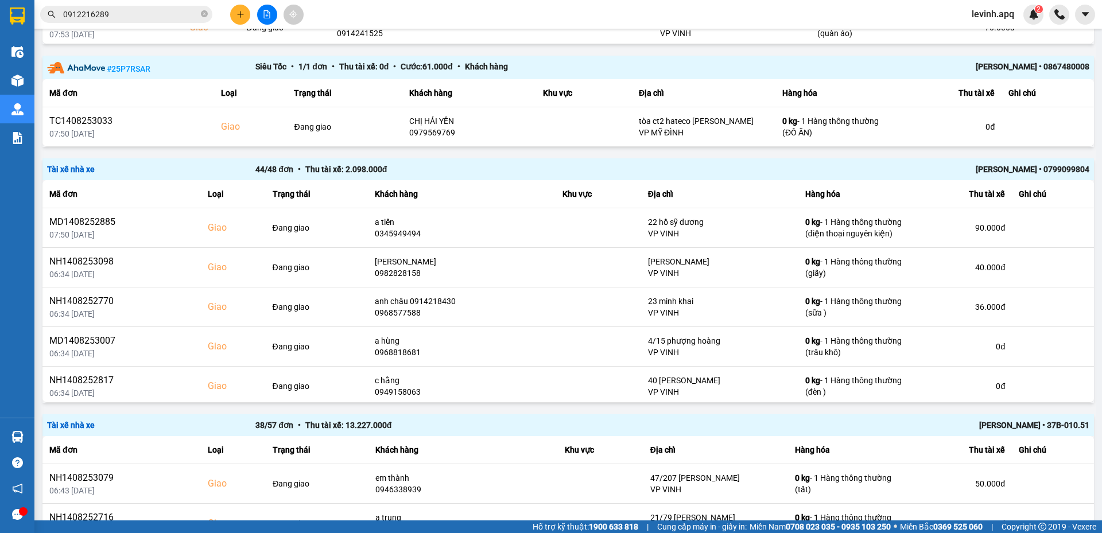
scroll to position [631, 0]
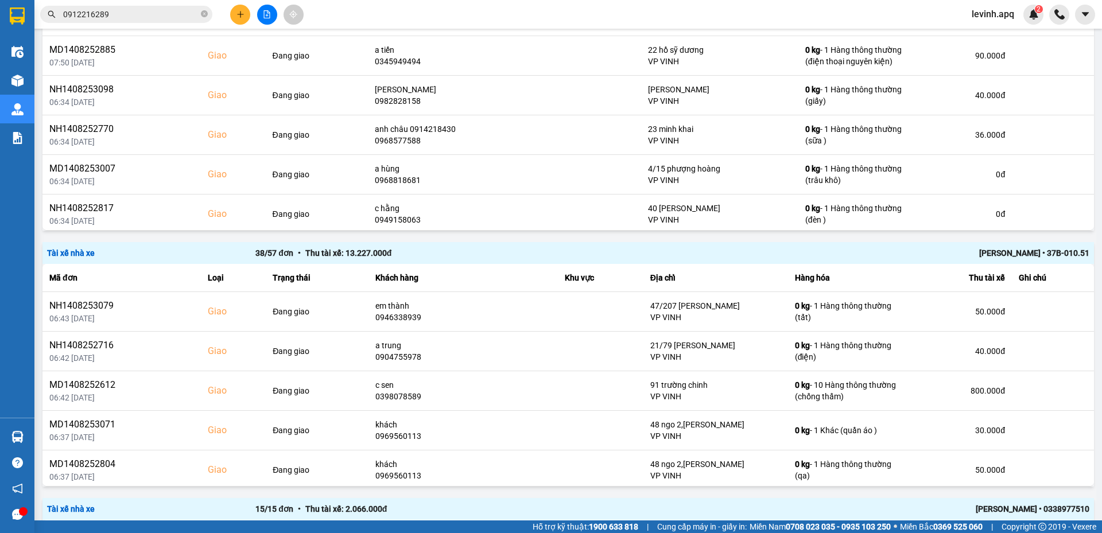
click at [993, 252] on div "Trương Tuấn Dũng • 37B-010.51" at bounding box center [880, 253] width 417 height 13
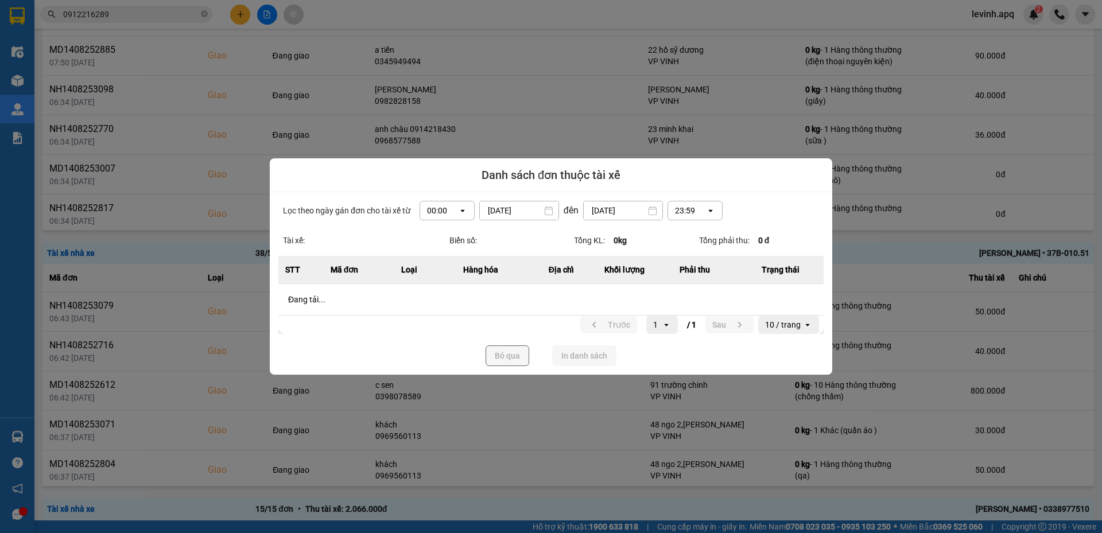
click at [511, 334] on div "Trước 1 open / 1 Sau 10 / trang open" at bounding box center [550, 325] width 545 height 18
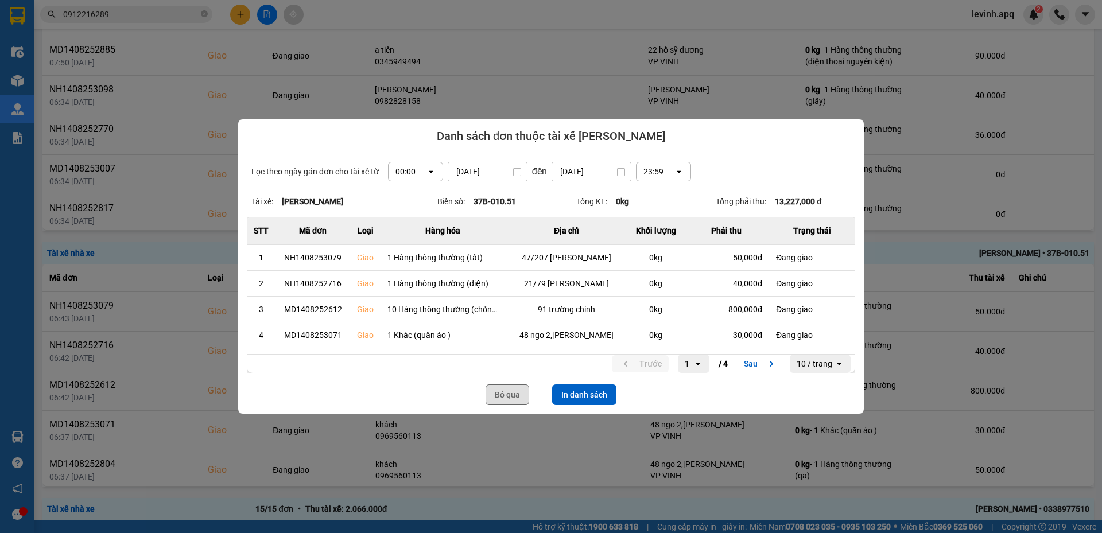
click at [497, 388] on button "Bỏ qua" at bounding box center [507, 394] width 44 height 21
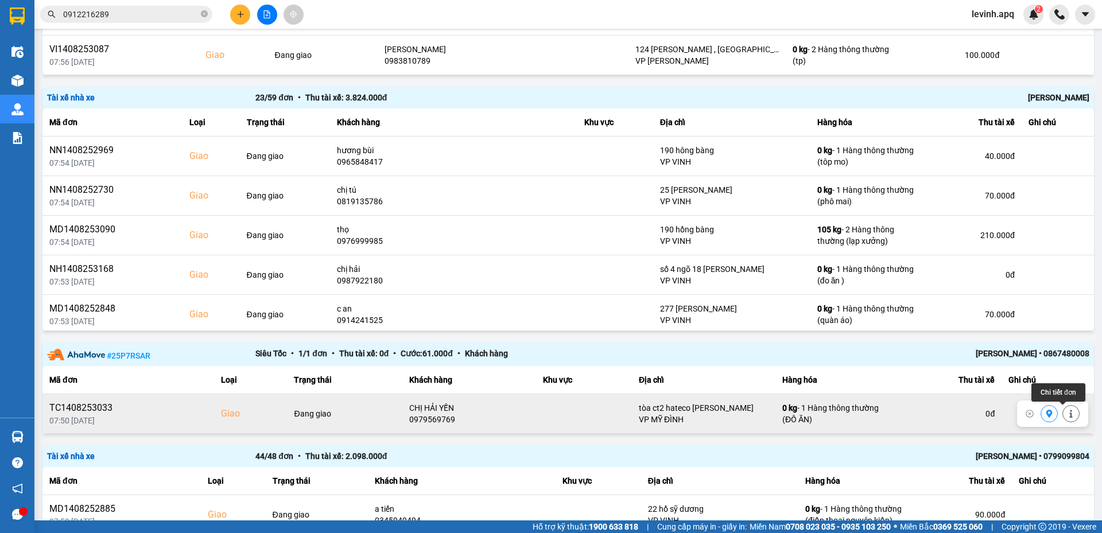
scroll to position [0, 0]
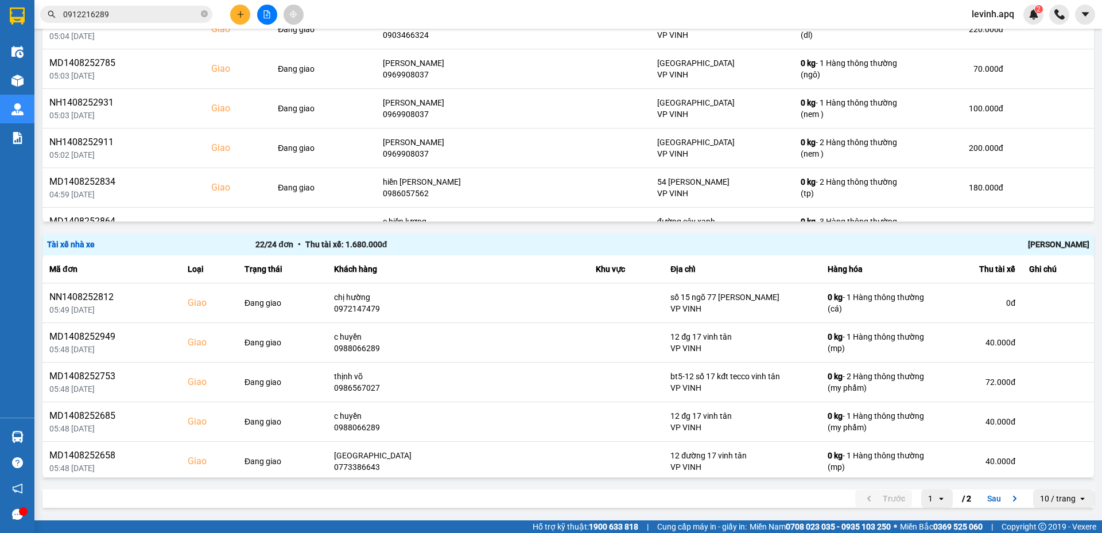
scroll to position [172, 0]
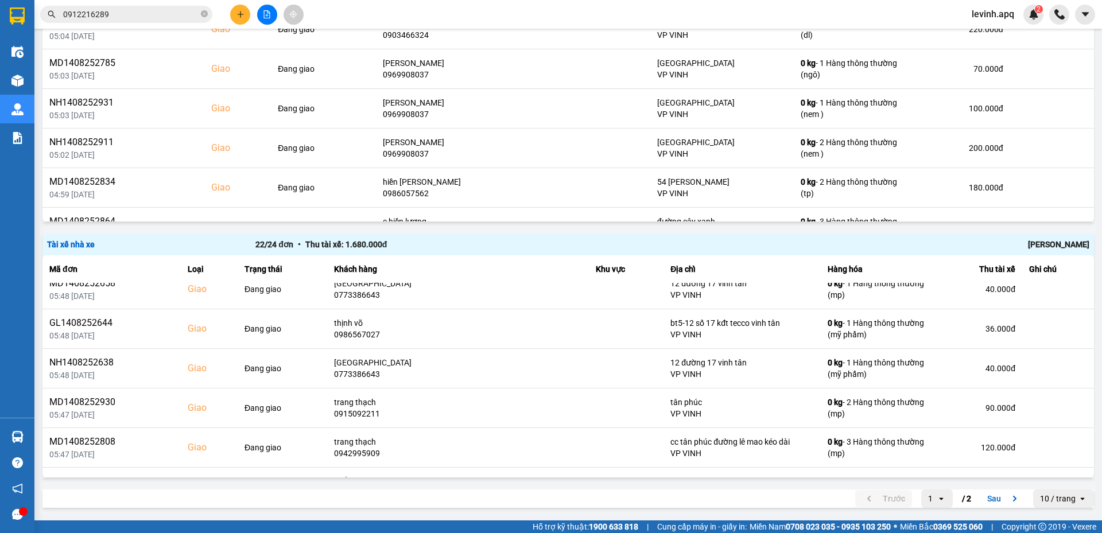
click at [1077, 503] on icon "open" at bounding box center [1081, 498] width 9 height 9
click at [1060, 477] on div "100 / trang" at bounding box center [1055, 474] width 42 height 11
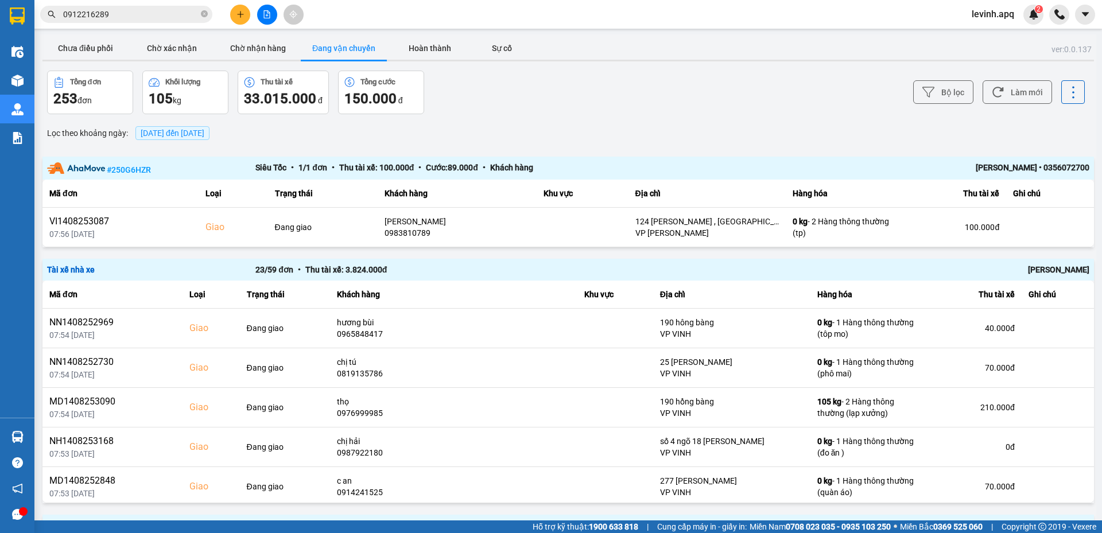
click at [1036, 266] on div "Trần Thanh Hải" at bounding box center [880, 269] width 417 height 13
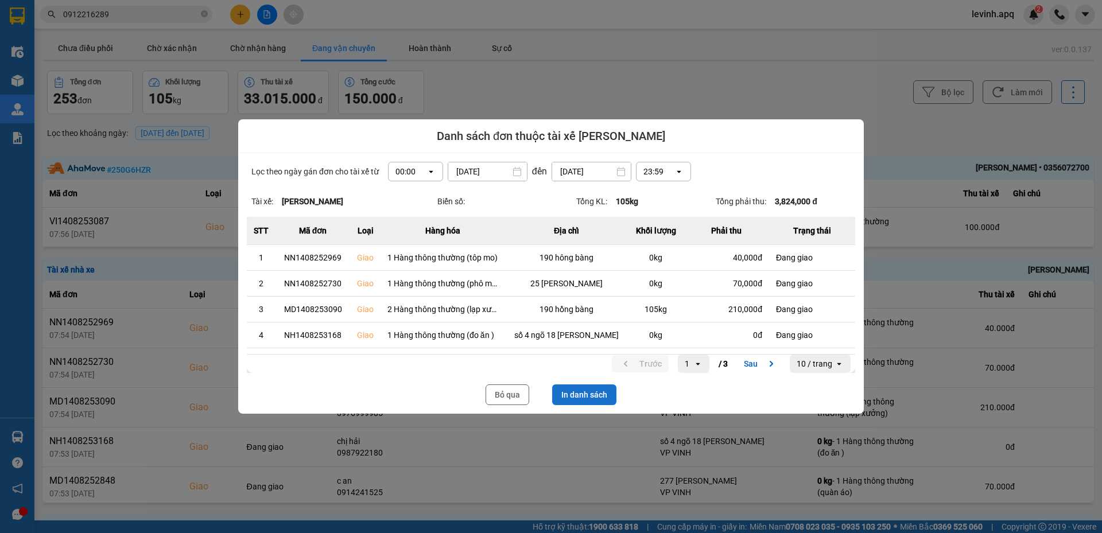
click at [580, 393] on button "In danh sách" at bounding box center [584, 394] width 64 height 21
click at [162, 25] on div at bounding box center [551, 266] width 1102 height 533
click at [495, 393] on button "Bỏ qua" at bounding box center [507, 394] width 44 height 21
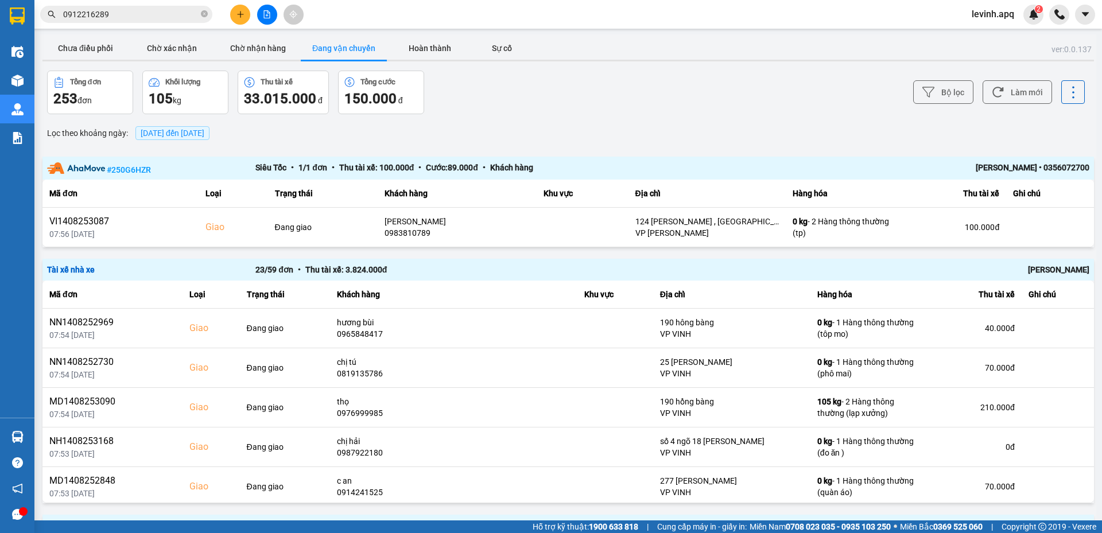
click at [156, 13] on input "0912216289" at bounding box center [130, 14] width 135 height 13
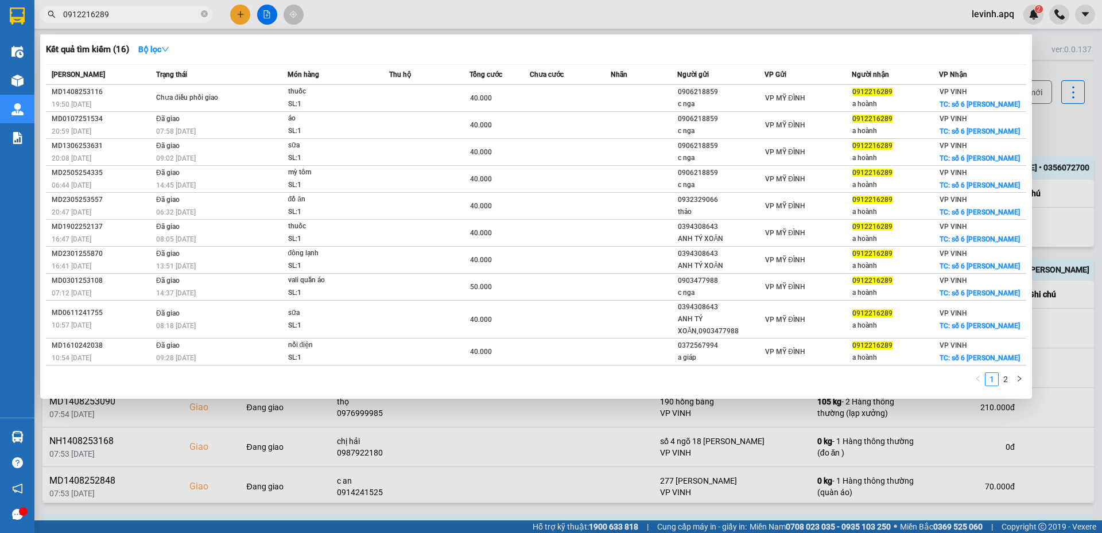
click at [156, 13] on input "0912216289" at bounding box center [130, 14] width 135 height 13
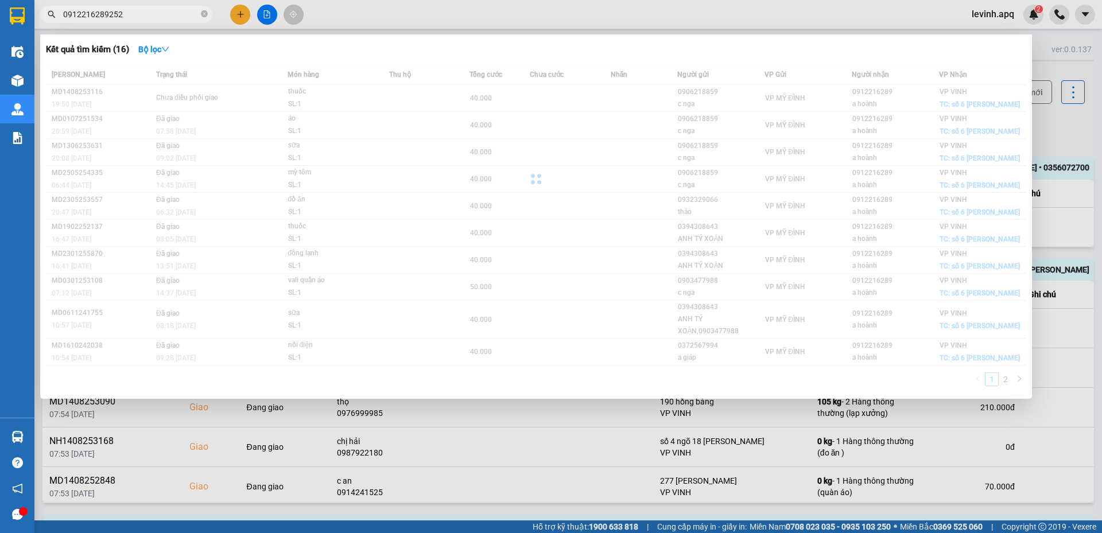
click at [156, 13] on input "0912216289252" at bounding box center [130, 14] width 135 height 13
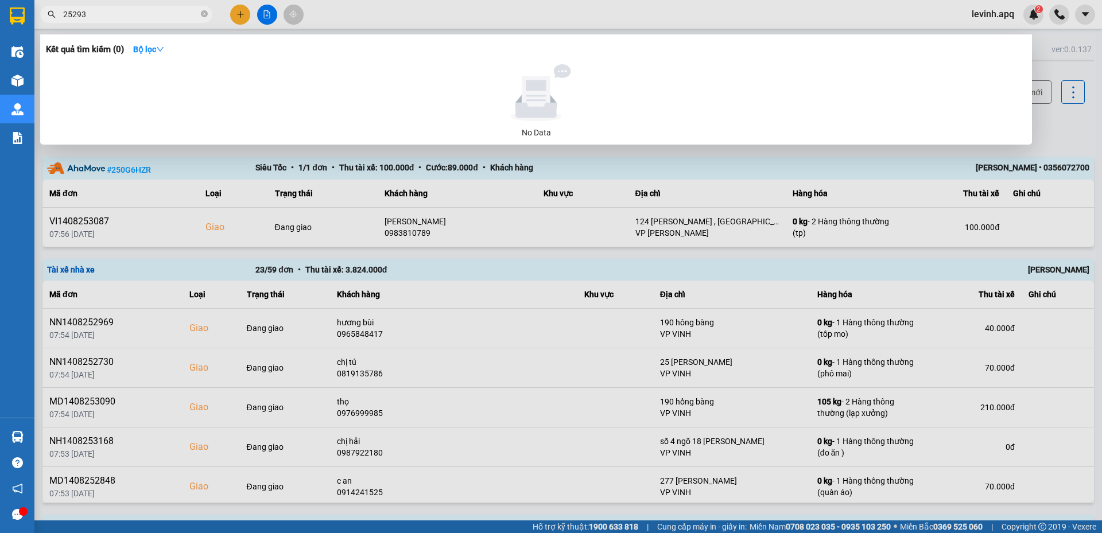
type input "252935"
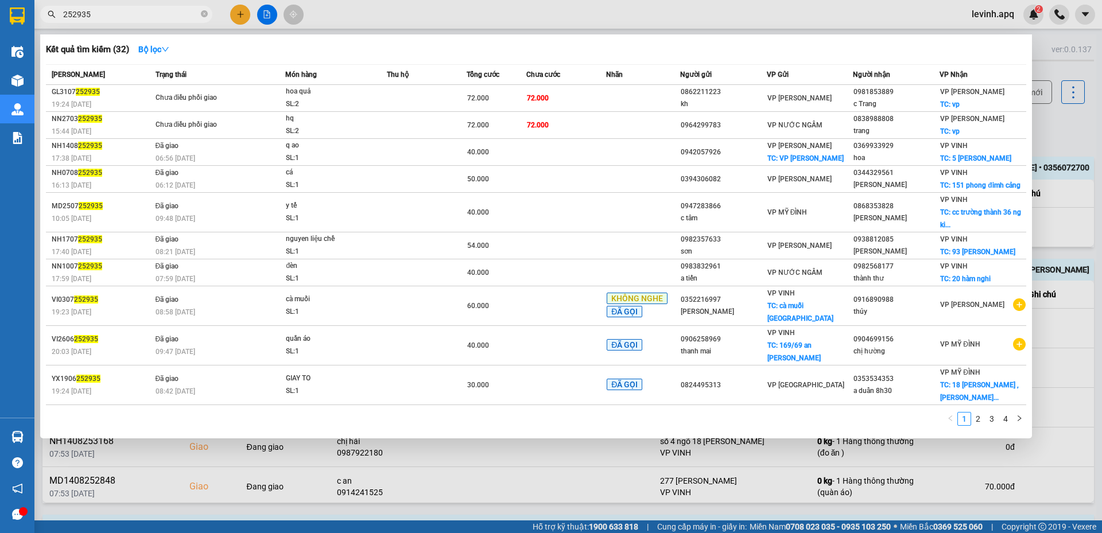
click at [1050, 140] on div at bounding box center [551, 266] width 1102 height 533
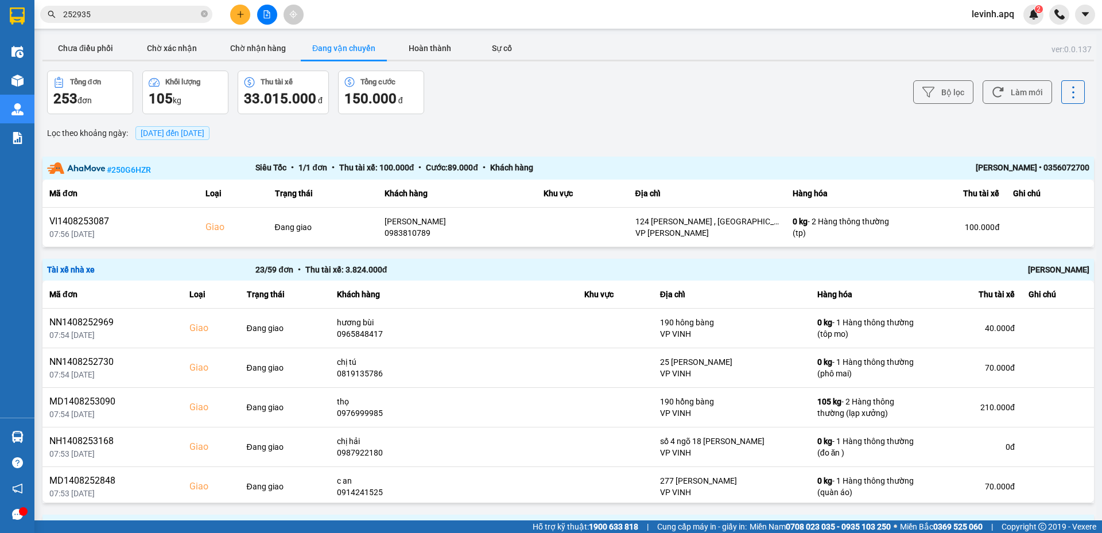
click at [166, 17] on input "252935" at bounding box center [130, 14] width 135 height 13
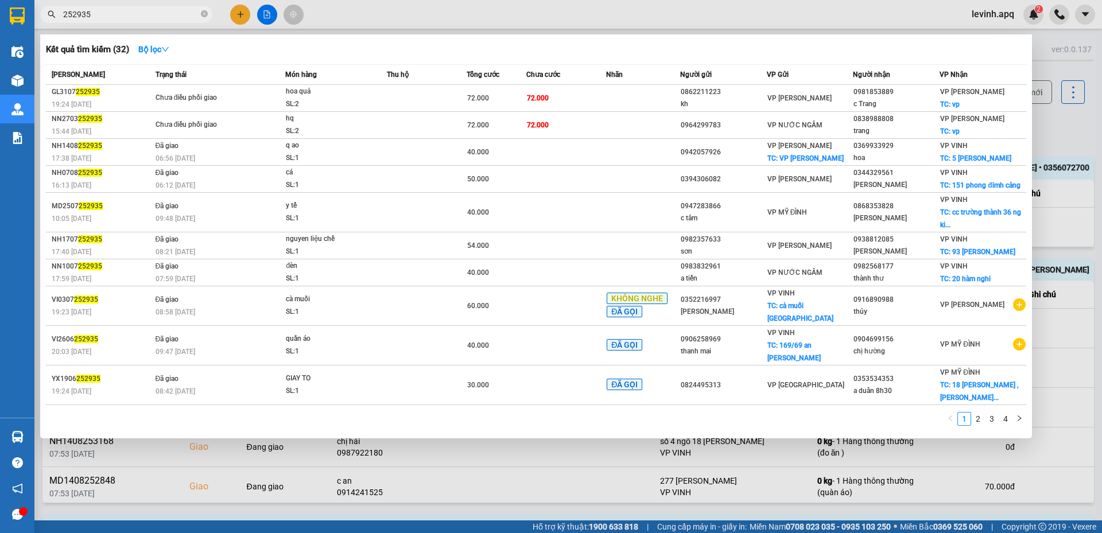
click at [166, 17] on input "252935" at bounding box center [130, 14] width 135 height 13
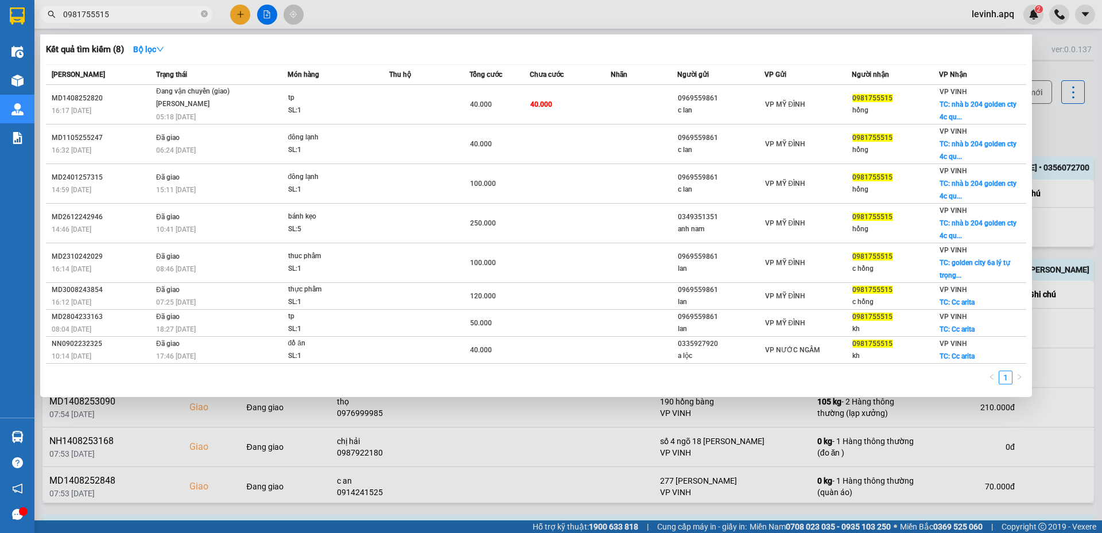
click at [1064, 195] on div at bounding box center [551, 266] width 1102 height 533
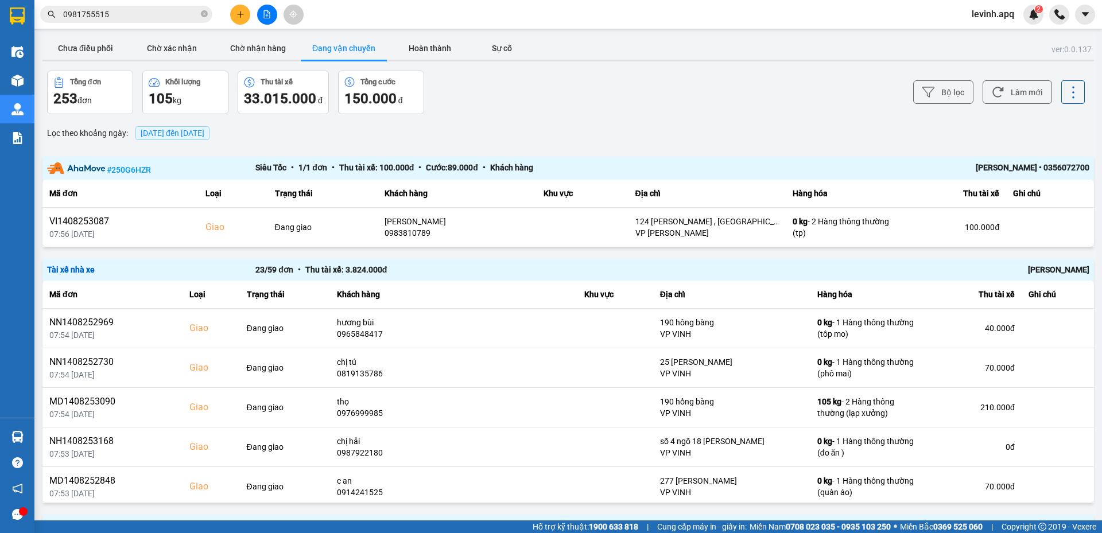
drag, startPoint x: 590, startPoint y: 114, endPoint x: 573, endPoint y: 69, distance: 48.2
click at [590, 114] on div "Bộ lọc Làm mới" at bounding box center [825, 93] width 519 height 44
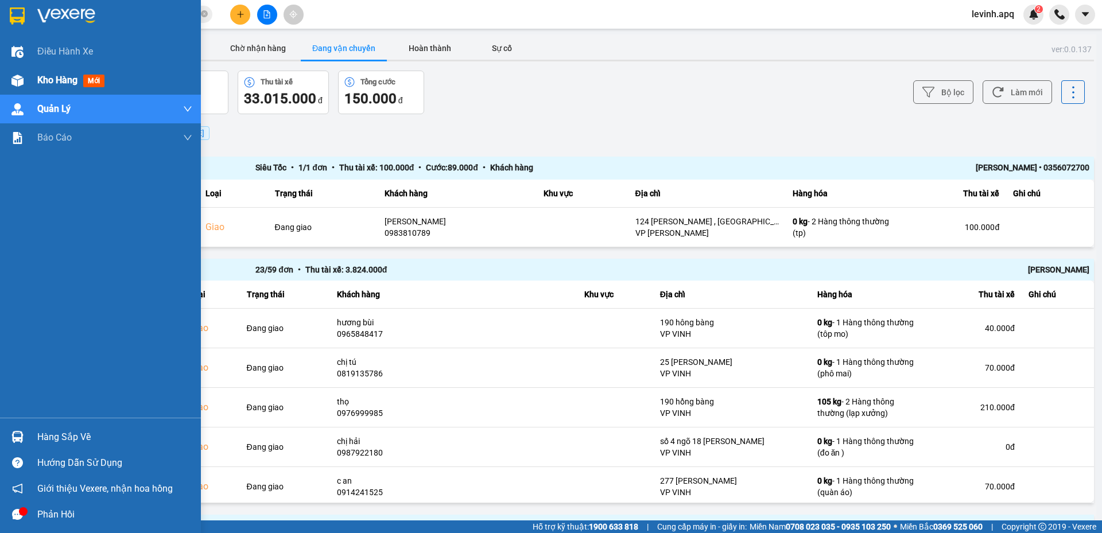
click at [22, 76] on img at bounding box center [17, 81] width 12 height 12
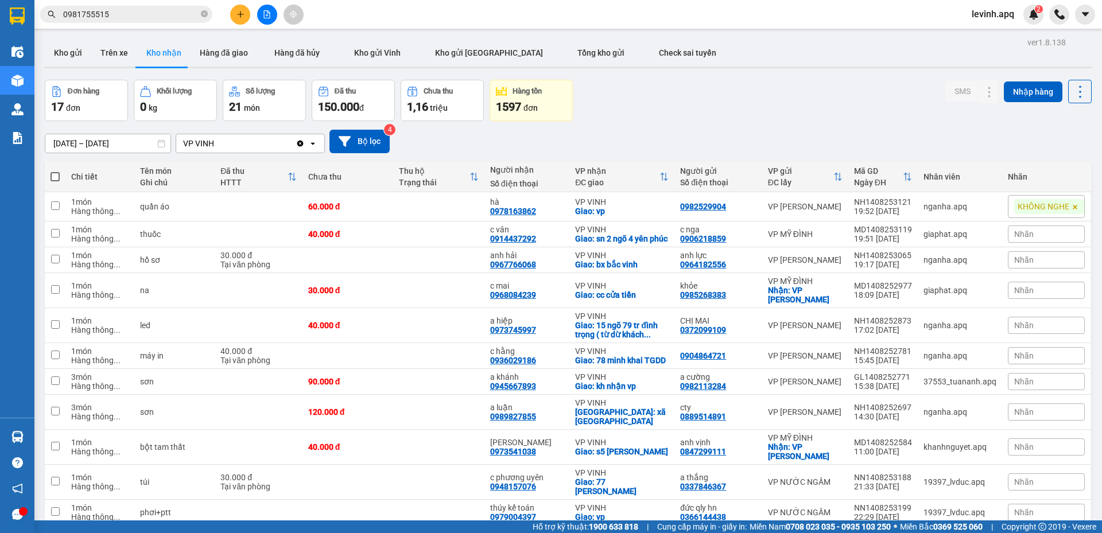
click at [702, 91] on div "Đơn hàng 17 đơn Khối lượng 0 kg Số lượng 21 món Đã thu 150.000 đ Chưa thu 1,16 …" at bounding box center [568, 100] width 1046 height 41
click at [63, 55] on button "Kho gửi" at bounding box center [68, 53] width 46 height 28
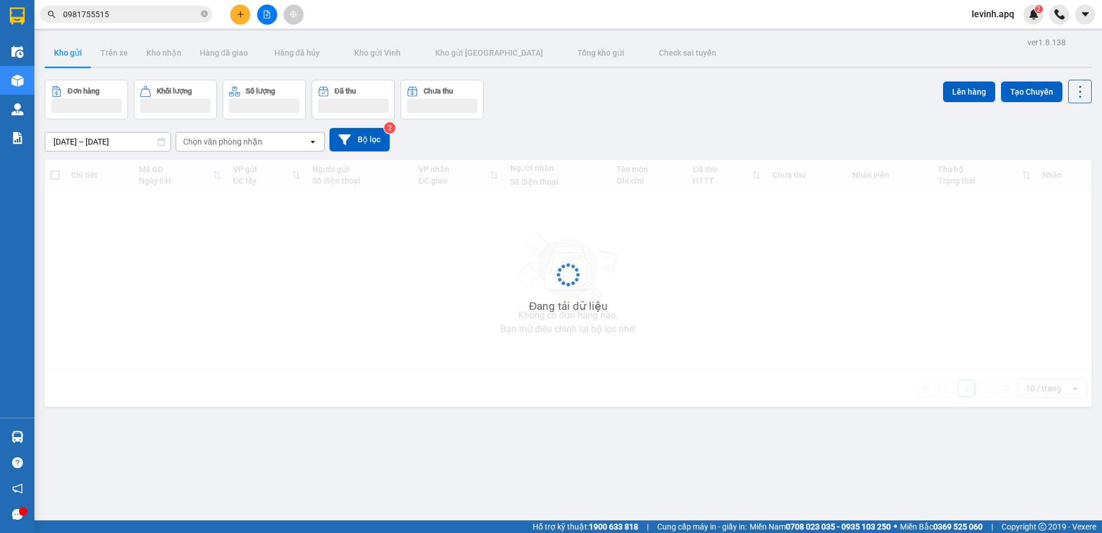
click at [63, 55] on button "Kho gửi" at bounding box center [68, 53] width 46 height 28
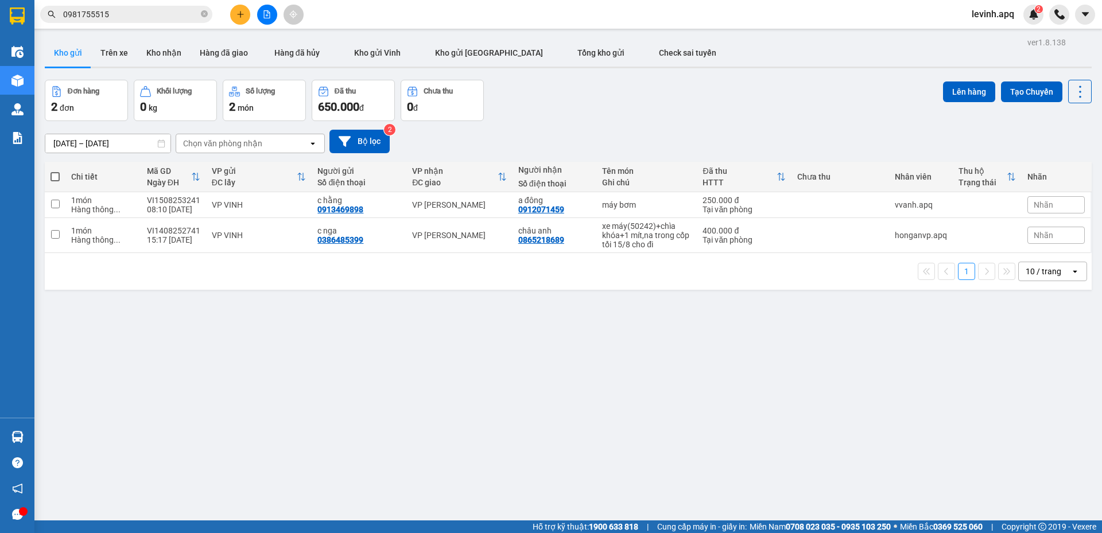
click at [679, 134] on div "[DATE] – [DATE] Press the down arrow key to interact with the calendar and sele…" at bounding box center [568, 142] width 1046 height 24
click at [141, 14] on input "0981755515" at bounding box center [130, 14] width 135 height 13
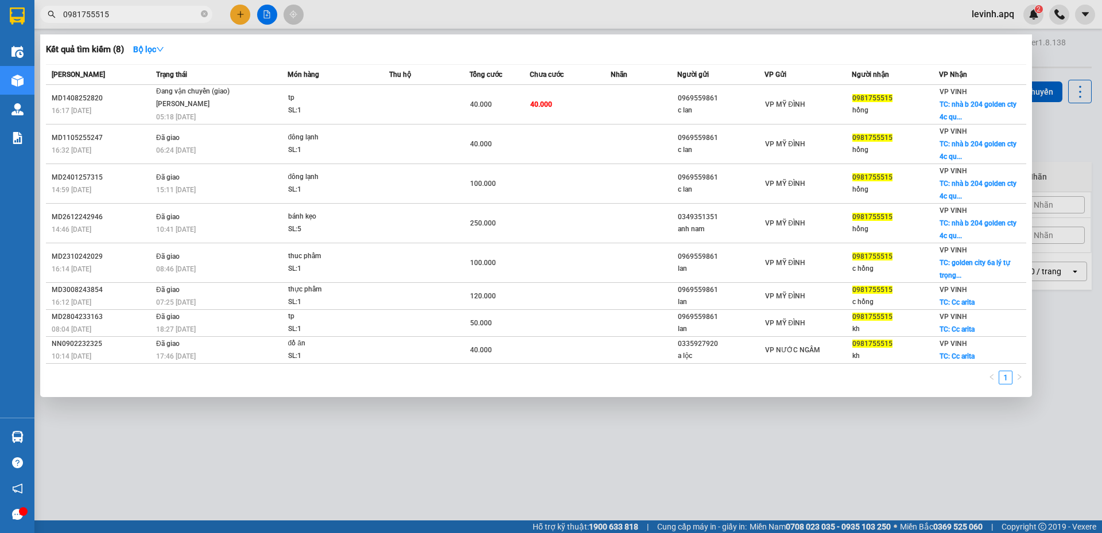
click at [141, 14] on input "0981755515" at bounding box center [130, 14] width 135 height 13
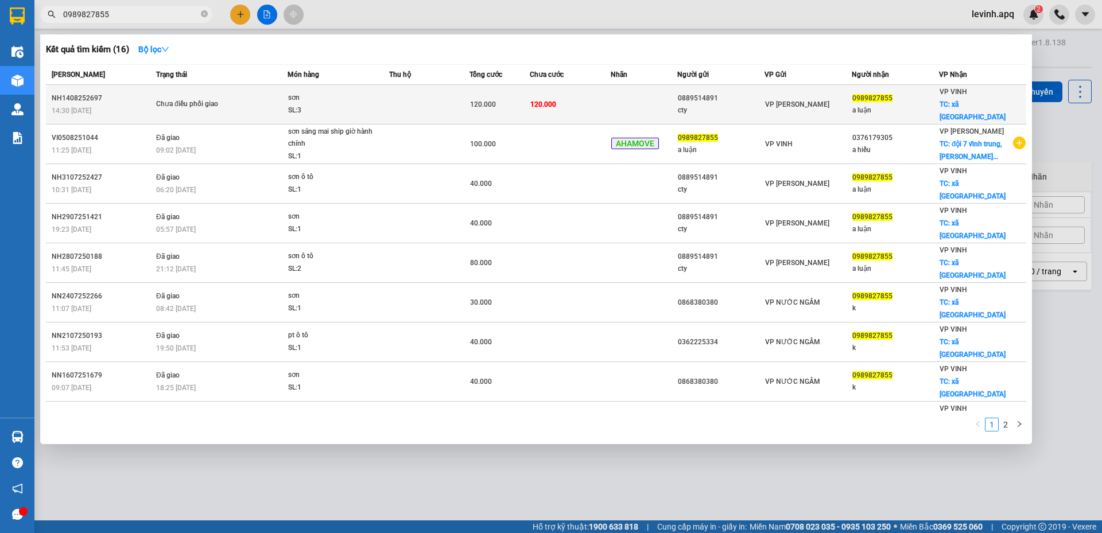
type input "0989827855"
click at [325, 104] on div "SL: 3" at bounding box center [331, 110] width 86 height 13
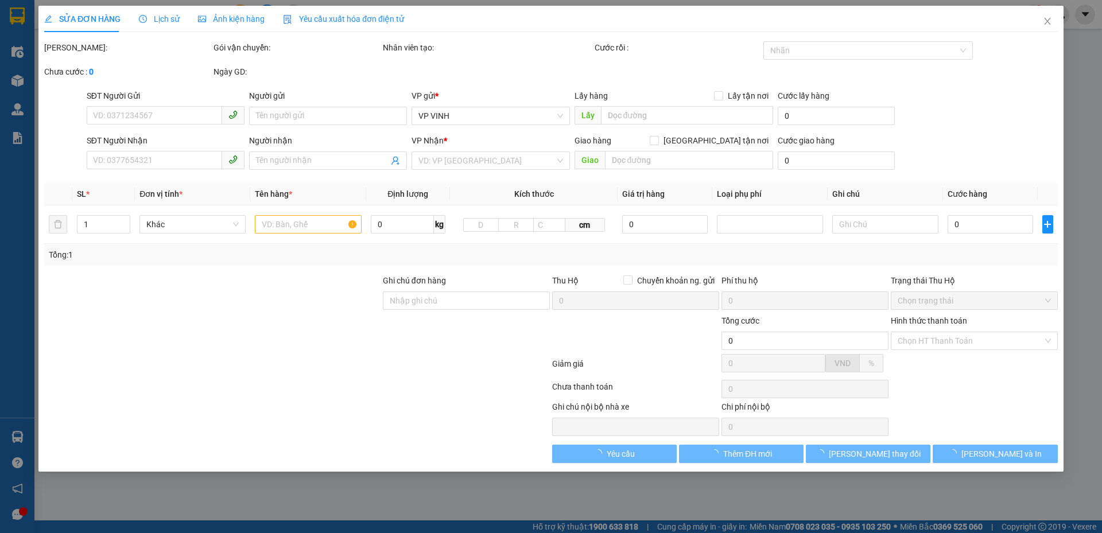
type input "0889514891"
type input "cty"
type input "0989827855"
type input "a luận"
checkbox input "true"
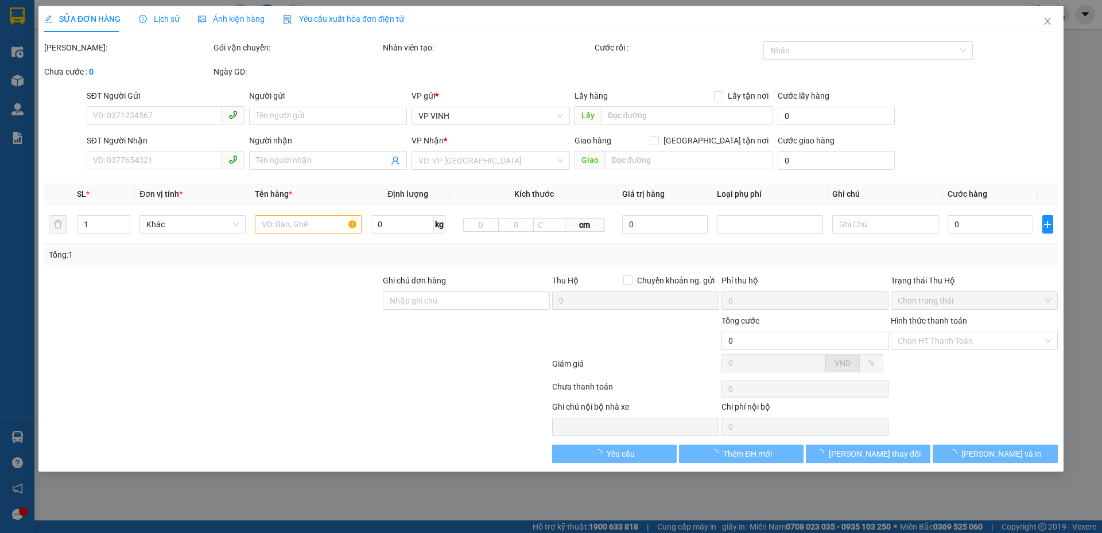
type input "xã nghi phú"
type input "120.000"
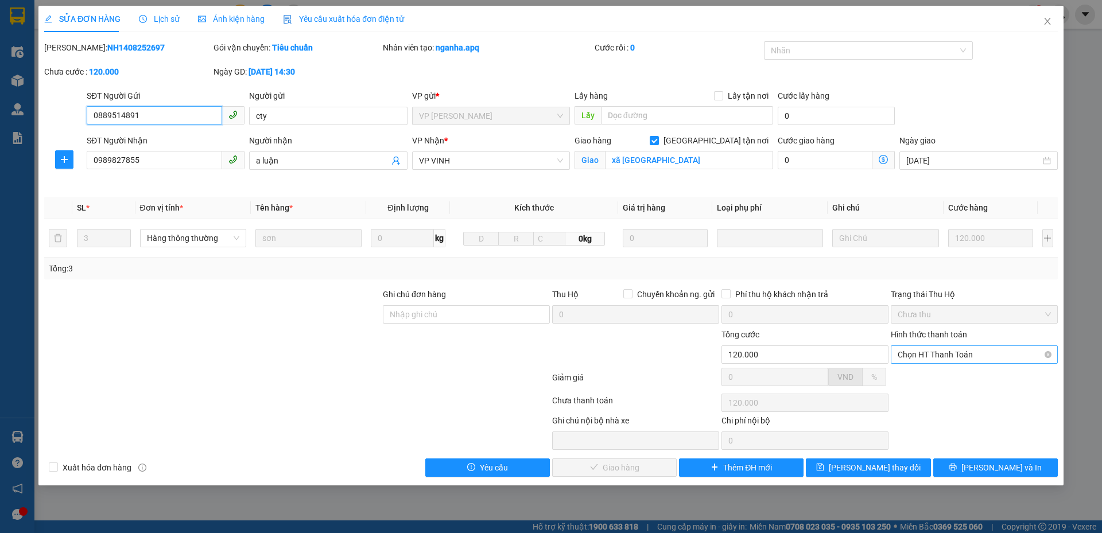
click at [956, 360] on span "Chọn HT Thanh Toán" at bounding box center [973, 354] width 153 height 17
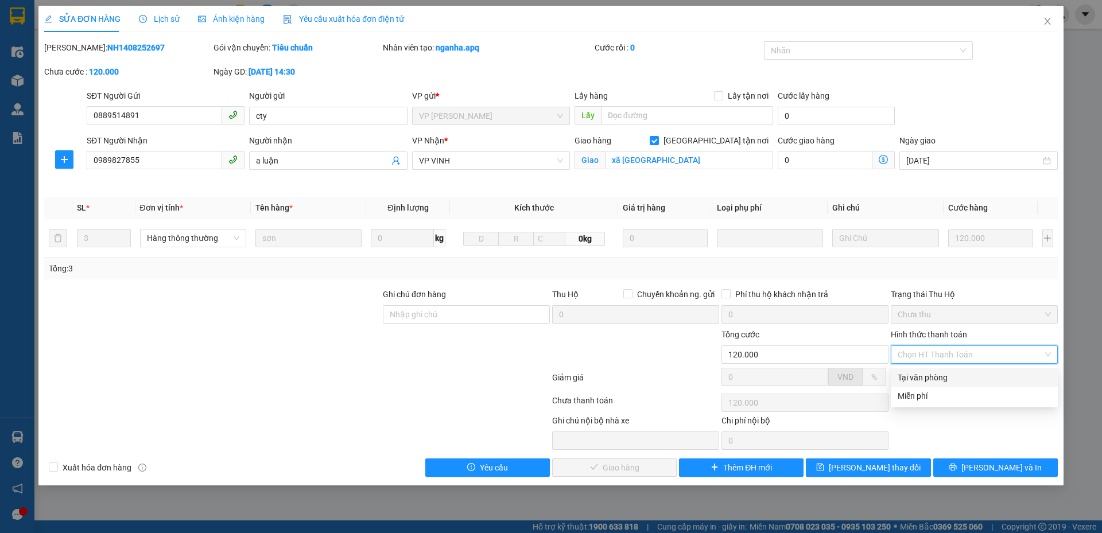
click at [940, 376] on div "Tại văn phòng" at bounding box center [973, 377] width 153 height 13
type input "0"
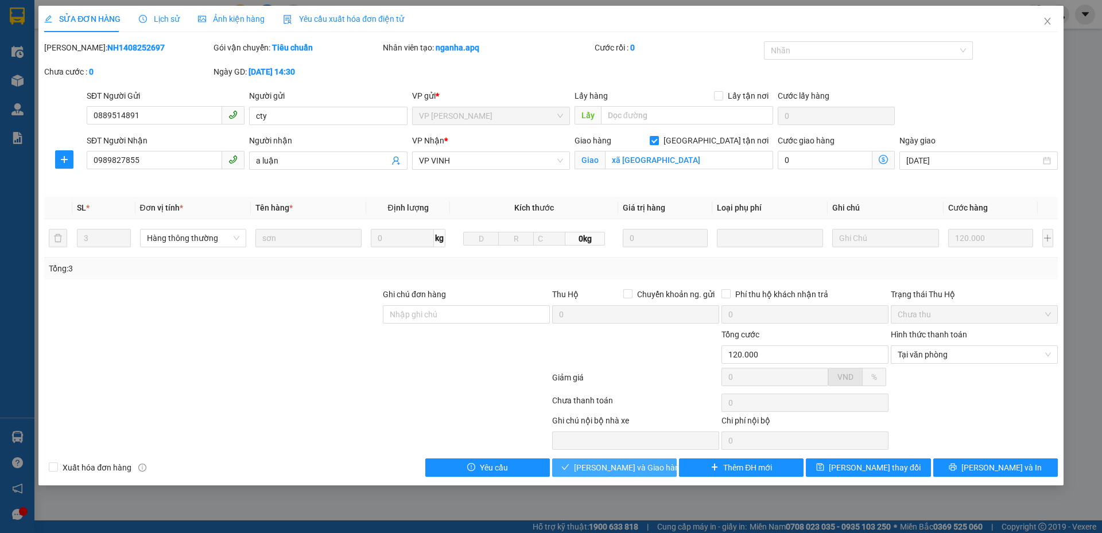
click at [647, 466] on span "[PERSON_NAME] và Giao hàng" at bounding box center [629, 467] width 110 height 13
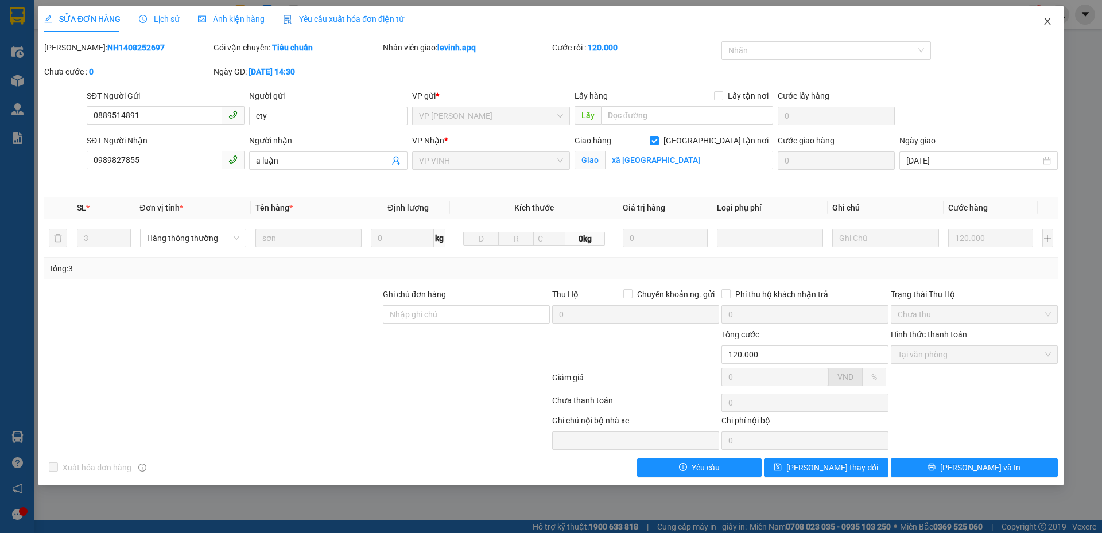
click at [1048, 18] on icon "close" at bounding box center [1046, 21] width 9 height 9
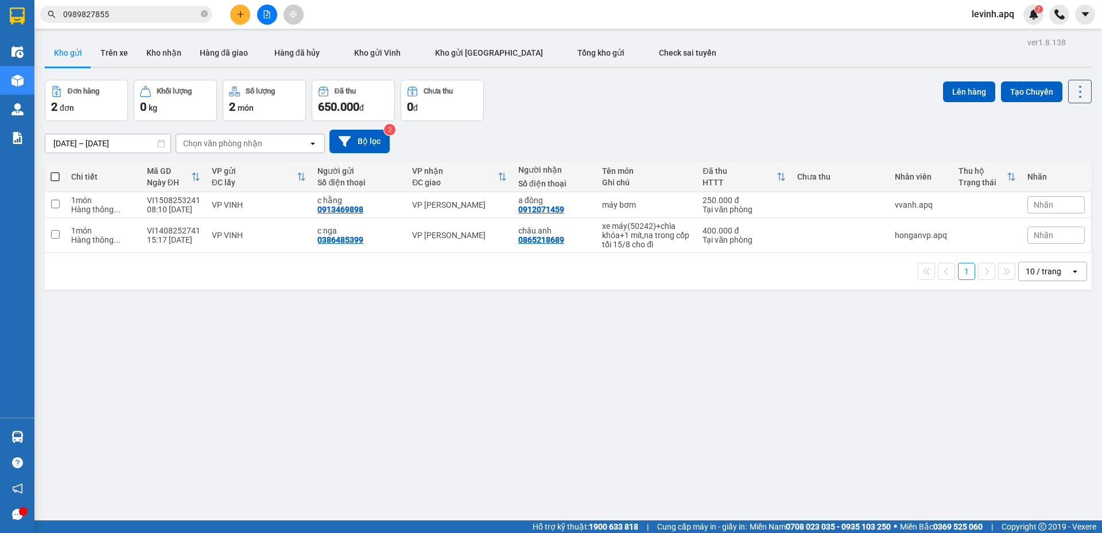
click at [128, 10] on input "0989827855" at bounding box center [130, 14] width 135 height 13
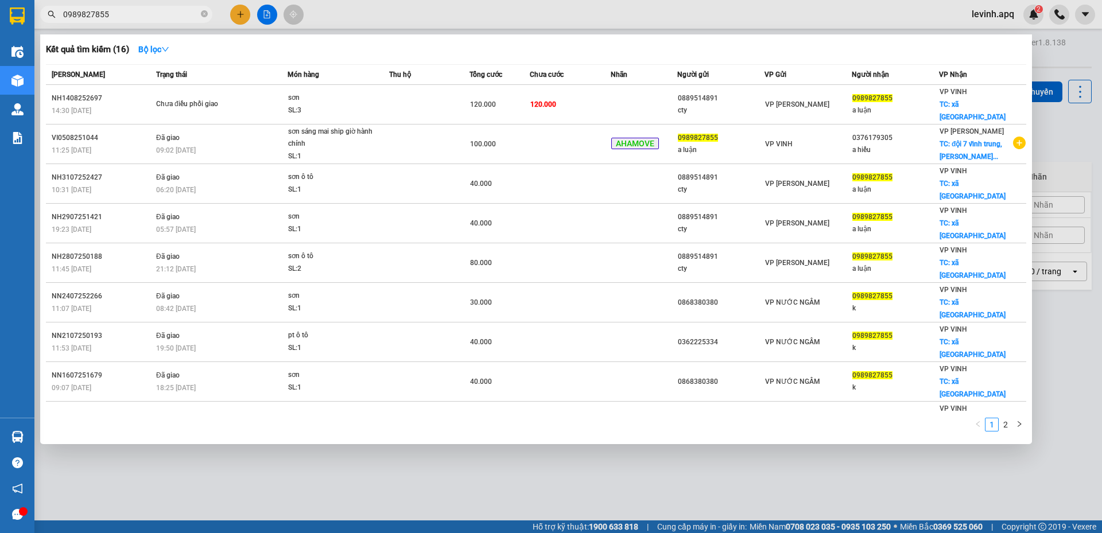
click at [387, 418] on div "1 2" at bounding box center [536, 428] width 980 height 21
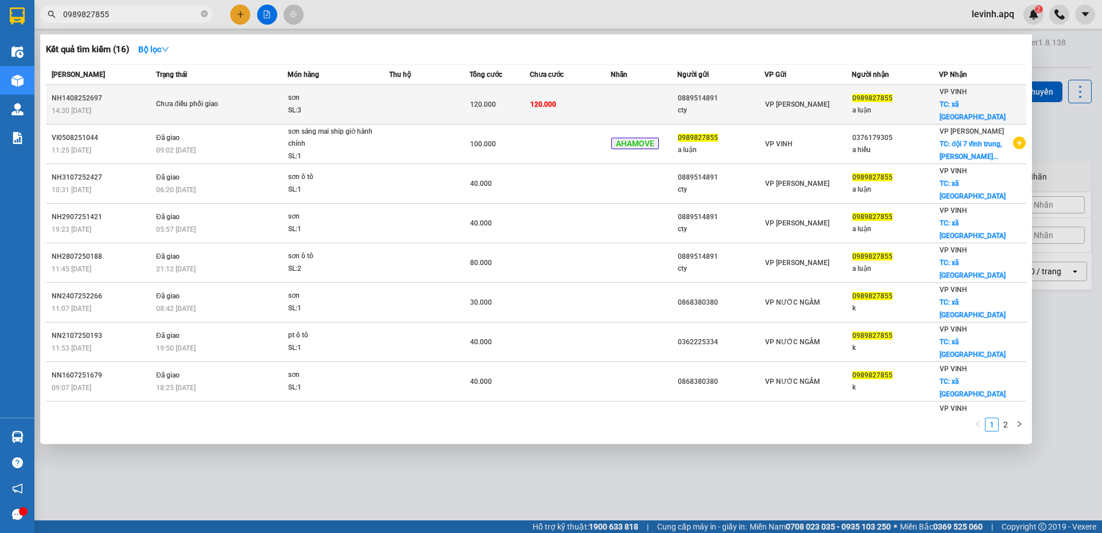
click at [321, 98] on div "sơn" at bounding box center [331, 98] width 86 height 13
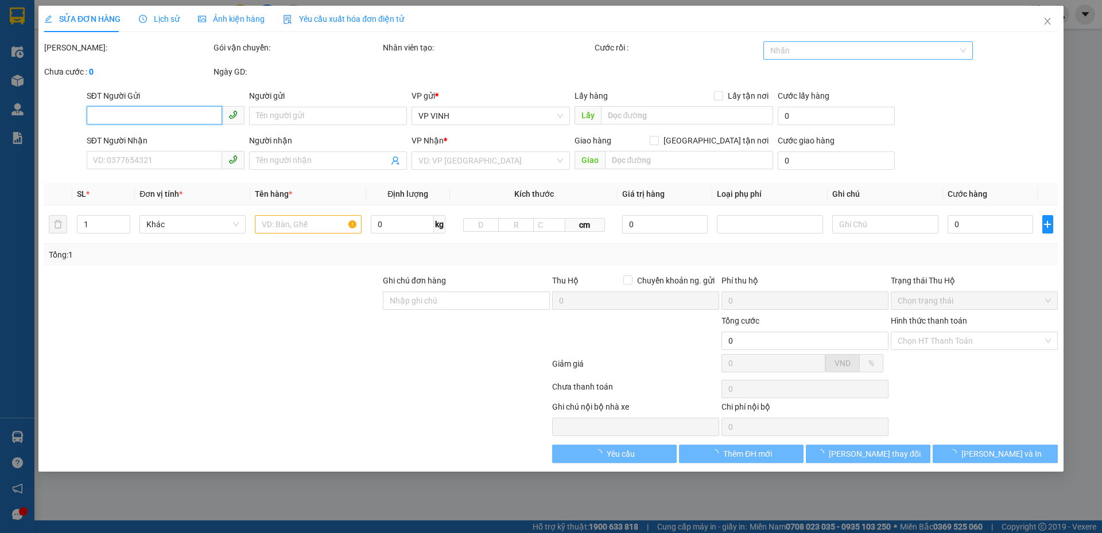
type input "0889514891"
type input "cty"
type input "0989827855"
type input "a luận"
checkbox input "true"
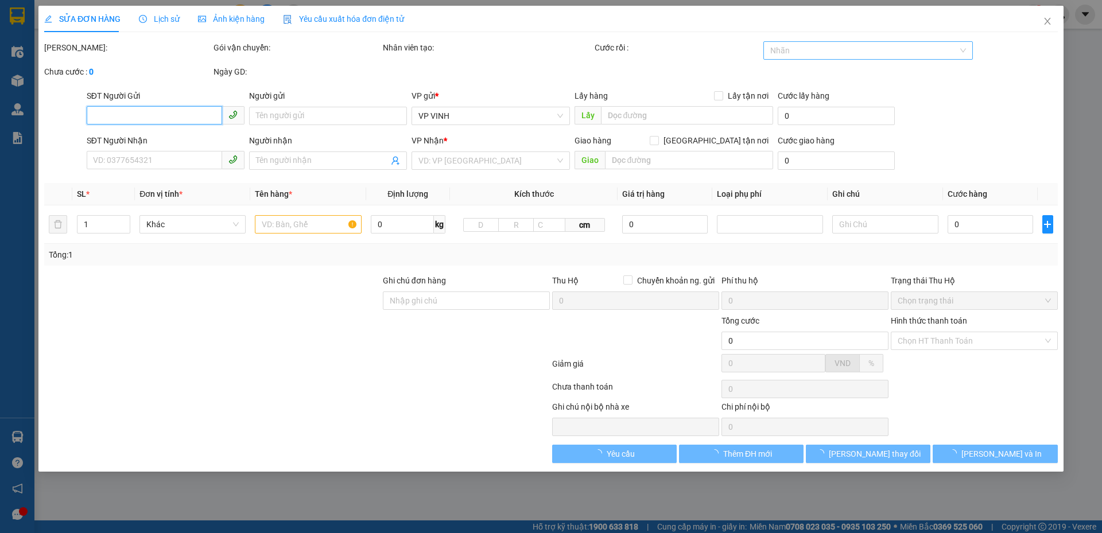
type input "xã nghi phú"
type input "120.000"
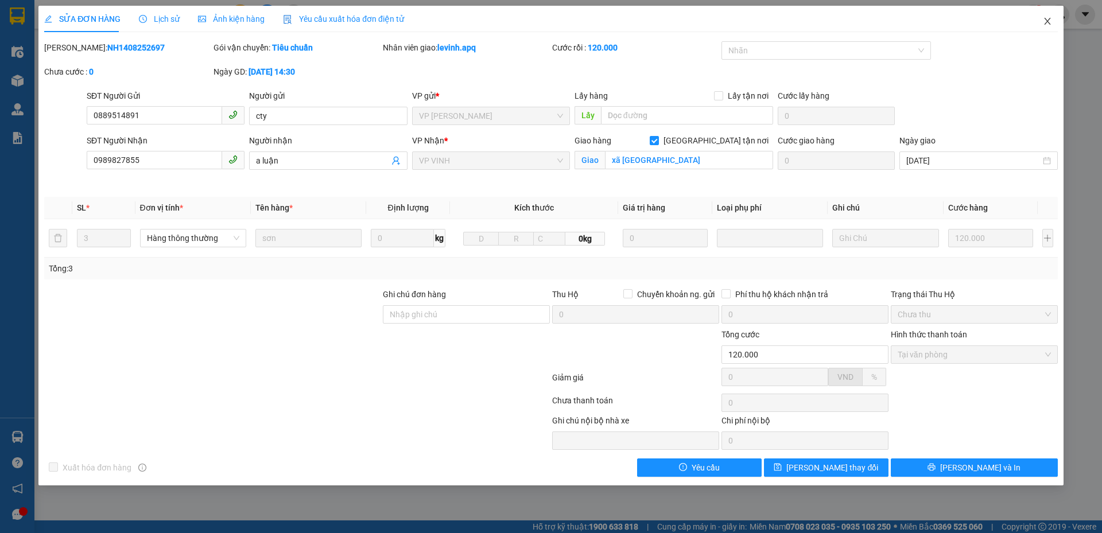
drag, startPoint x: 1045, startPoint y: 25, endPoint x: 990, endPoint y: 6, distance: 57.7
click at [1045, 24] on icon "close" at bounding box center [1047, 21] width 6 height 7
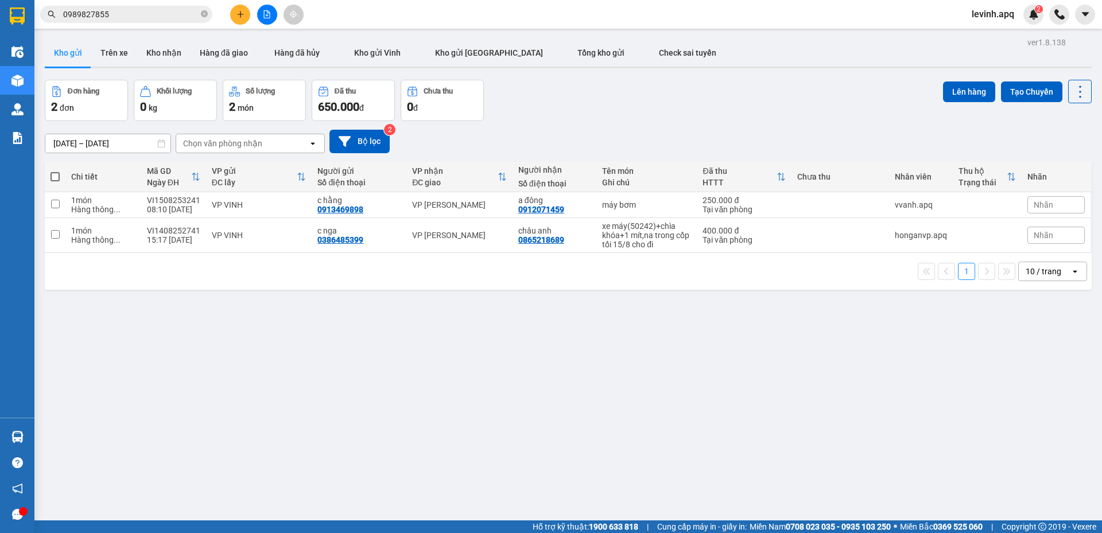
click at [155, 15] on input "0989827855" at bounding box center [130, 14] width 135 height 13
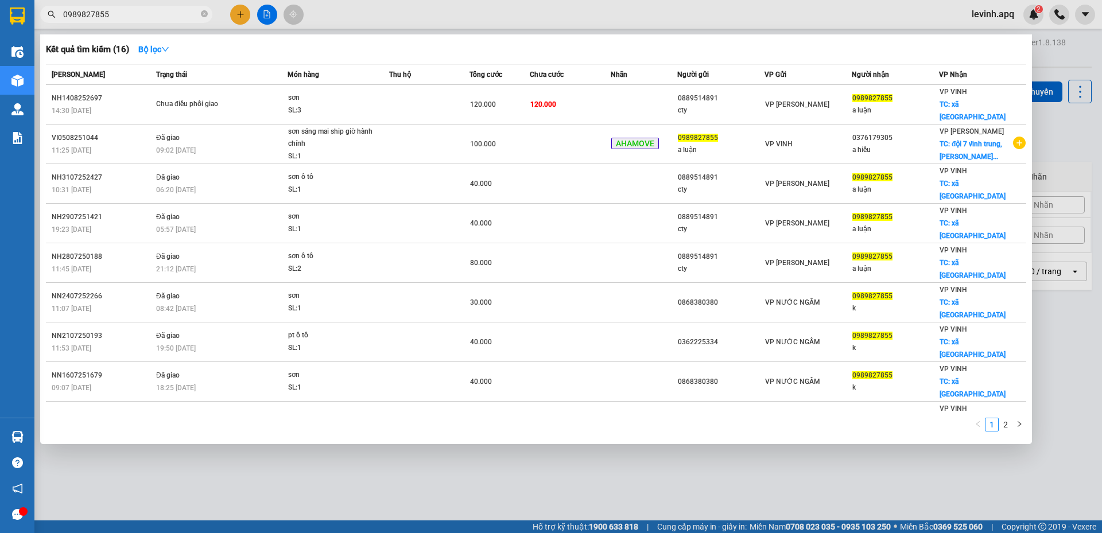
click at [155, 15] on input "0989827855" at bounding box center [130, 14] width 135 height 13
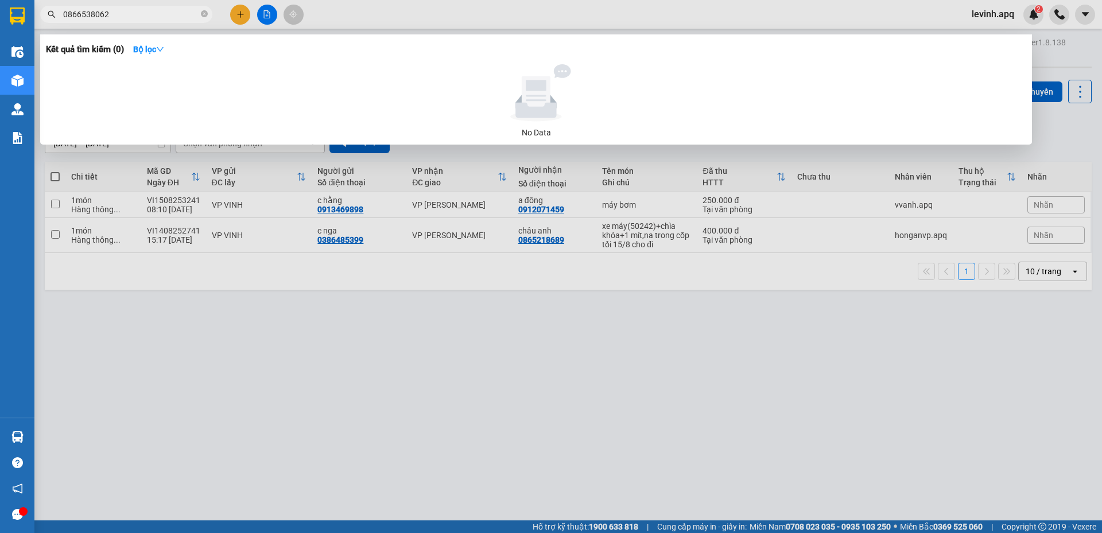
click at [133, 15] on input "0866538062" at bounding box center [130, 14] width 135 height 13
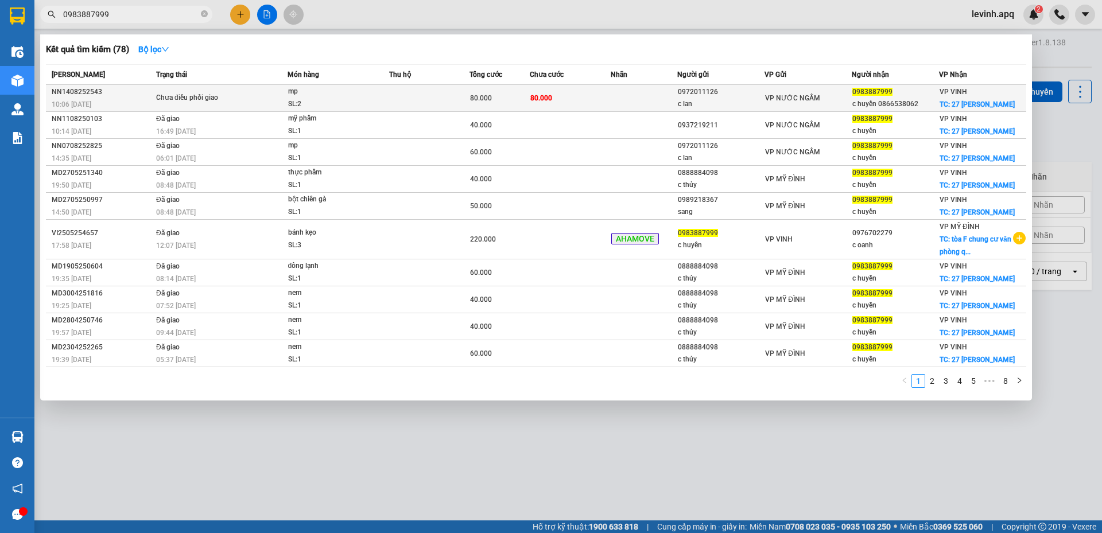
type input "0983887999"
click at [142, 94] on div "NN1408252543" at bounding box center [102, 92] width 101 height 12
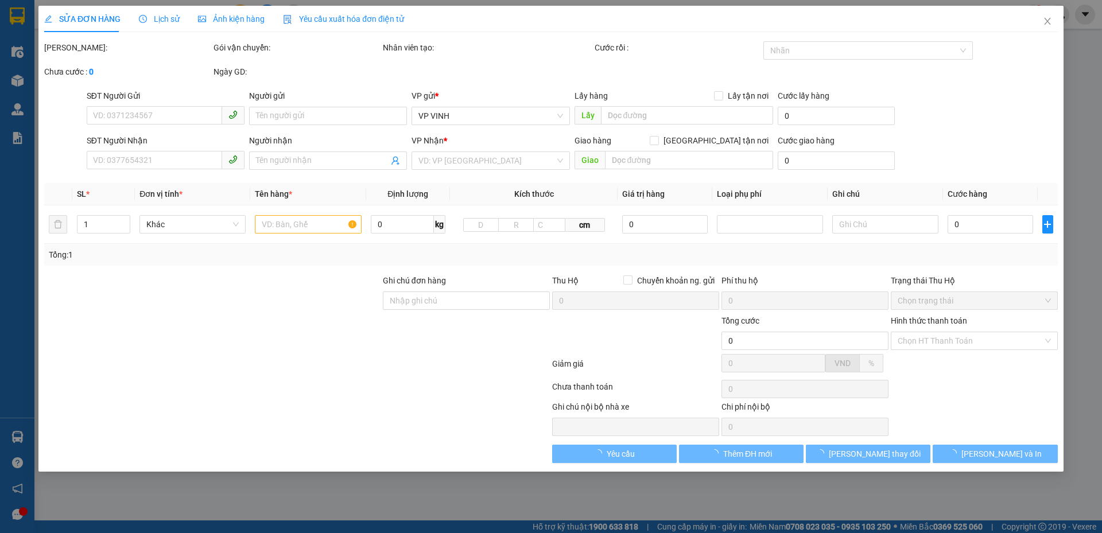
click at [154, 20] on span "Lịch sử" at bounding box center [159, 18] width 41 height 9
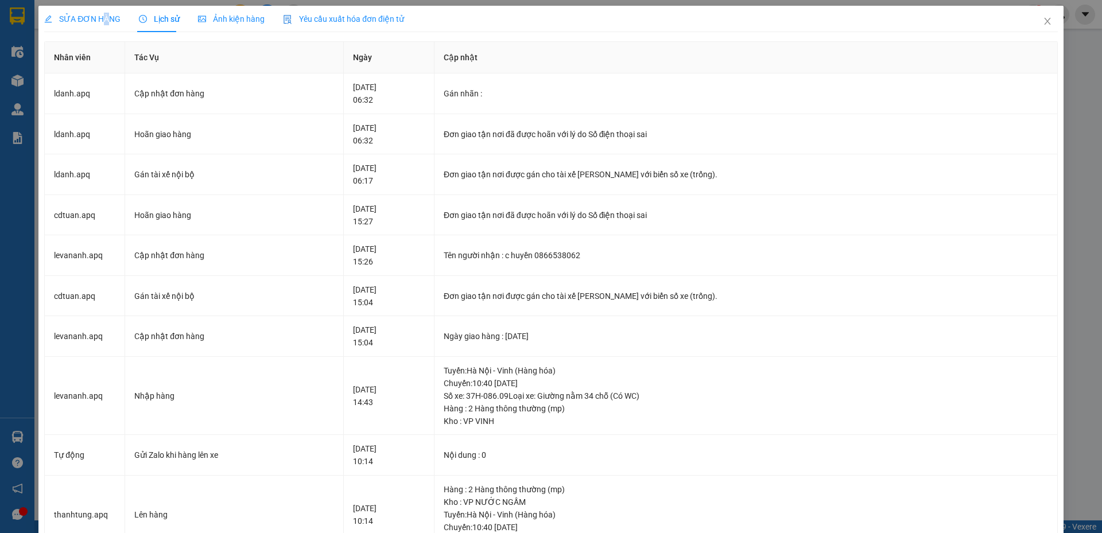
click at [104, 9] on div "SỬA ĐƠN HÀNG" at bounding box center [82, 19] width 76 height 26
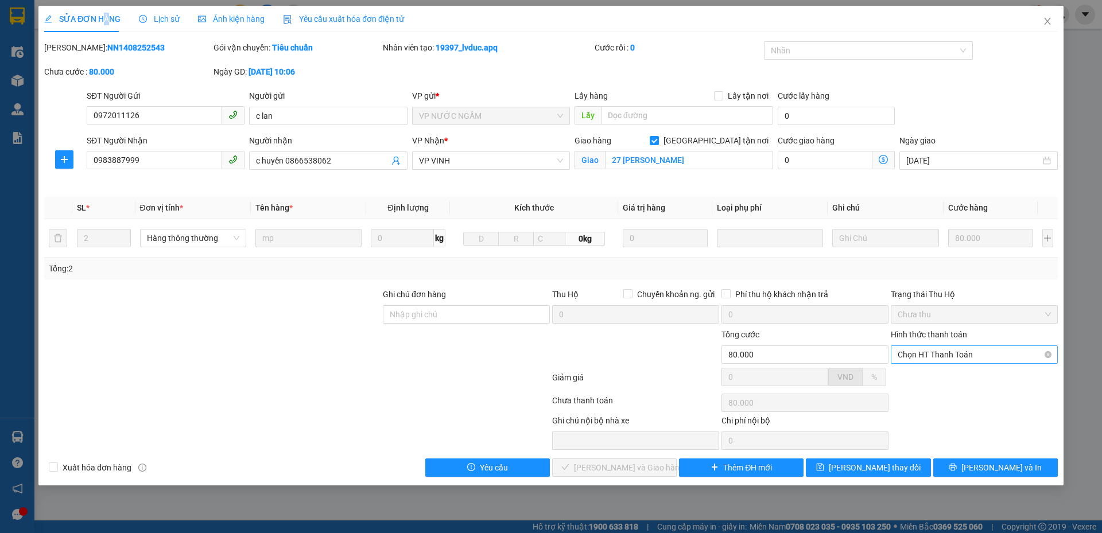
click at [929, 355] on span "Chọn HT Thanh Toán" at bounding box center [973, 354] width 153 height 17
click at [929, 371] on div "Tại văn phòng" at bounding box center [973, 377] width 167 height 18
type input "0"
click at [612, 468] on span "[PERSON_NAME] và Giao hàng" at bounding box center [629, 467] width 110 height 13
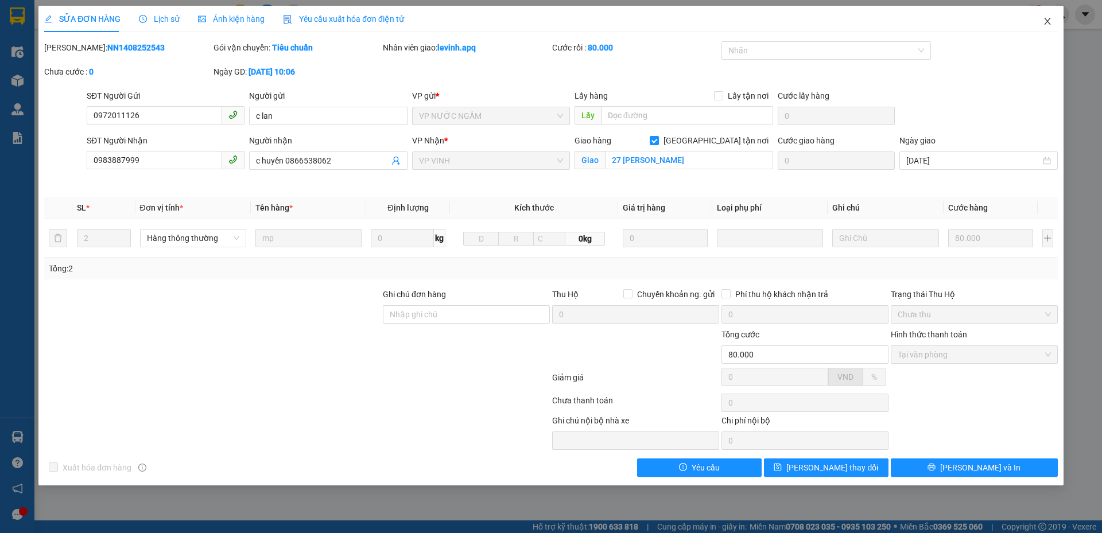
click at [1045, 22] on icon "close" at bounding box center [1046, 21] width 9 height 9
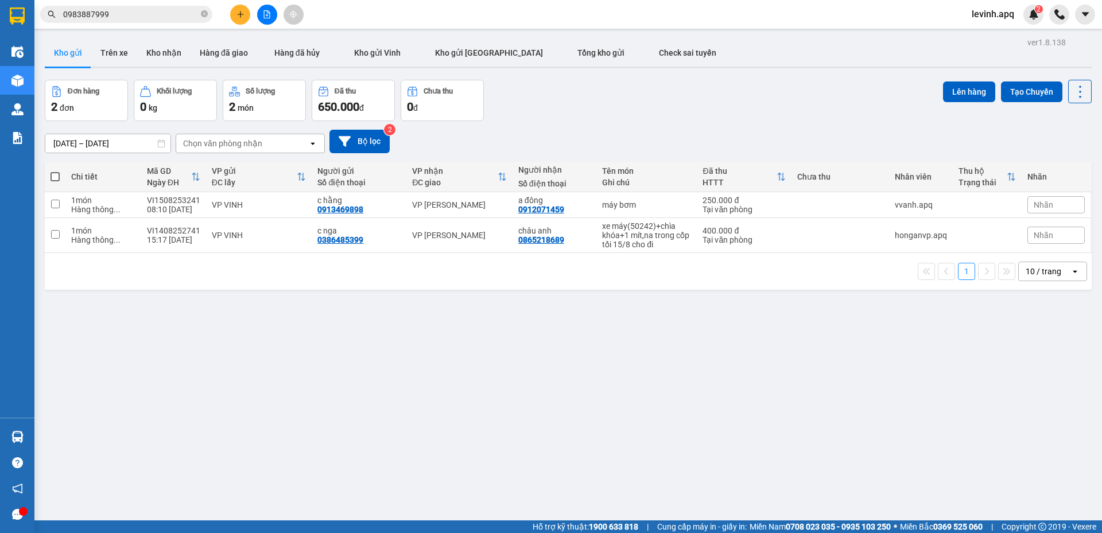
drag, startPoint x: 292, startPoint y: 376, endPoint x: 278, endPoint y: 333, distance: 45.7
click at [293, 375] on div "ver 1.8.138 Kho gửi Trên xe Kho nhận Hàng đã giao Hàng đã hủy Kho gửi Vinh Kho …" at bounding box center [568, 300] width 1056 height 533
click at [108, 54] on button "Trên xe" at bounding box center [114, 53] width 46 height 28
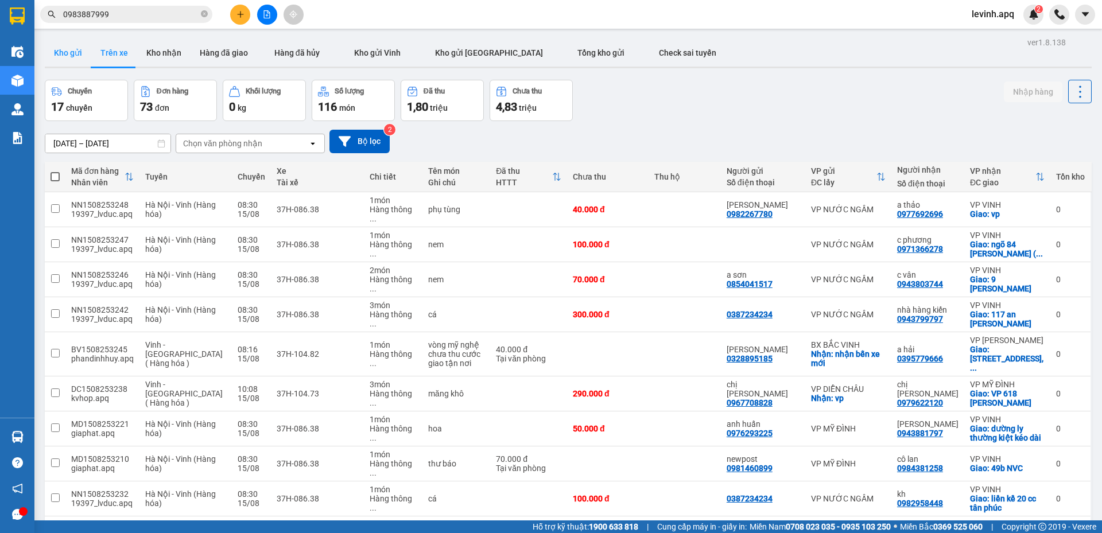
click at [67, 52] on button "Kho gửi" at bounding box center [68, 53] width 46 height 28
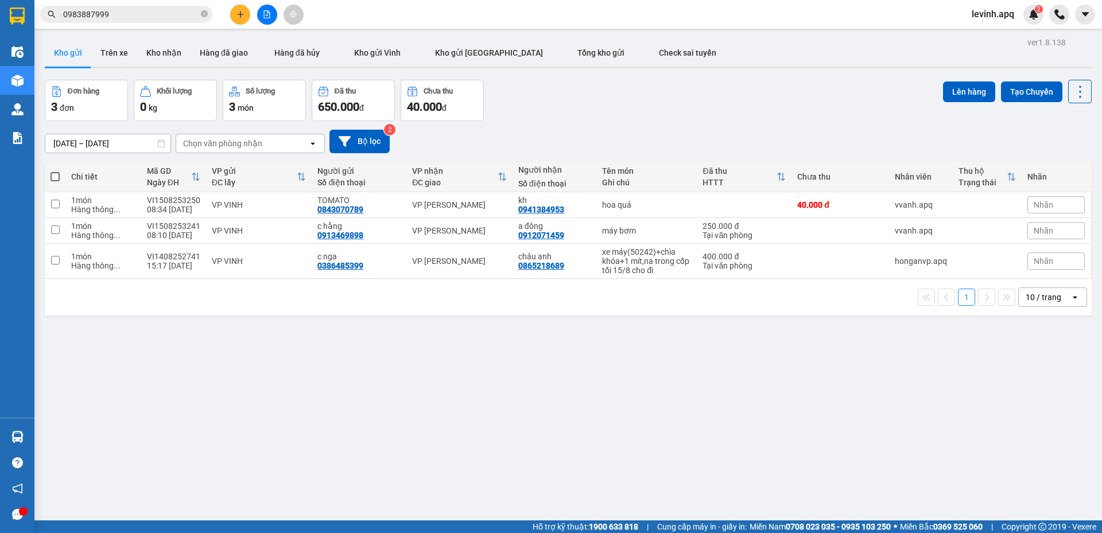
click at [633, 115] on div "Đơn hàng 3 đơn Khối lượng 0 kg Số lượng 3 món Đã thu 650.000 đ Chưa thu 40.000 …" at bounding box center [568, 100] width 1046 height 41
click at [158, 52] on button "Kho nhận" at bounding box center [163, 53] width 53 height 28
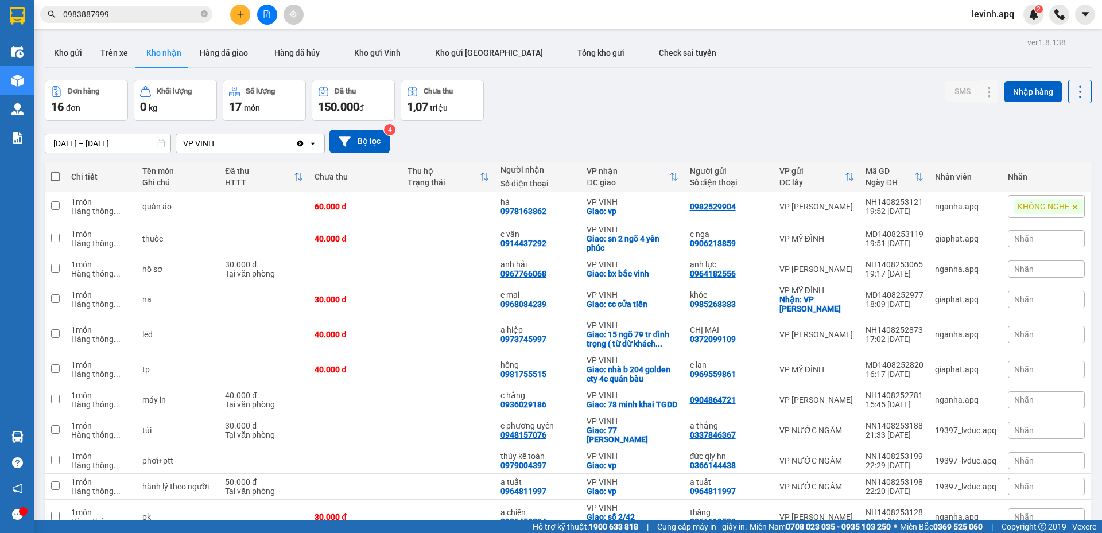
click at [588, 120] on div "Đơn hàng 16 đơn Khối lượng 0 kg Số lượng 17 món Đã thu 150.000 đ Chưa thu 1,07 …" at bounding box center [568, 100] width 1046 height 41
click at [645, 102] on div "Đơn hàng 16 đơn Khối lượng 0 kg Số lượng 17 món Đã thu 150.000 đ Chưa thu 1,07 …" at bounding box center [568, 100] width 1046 height 41
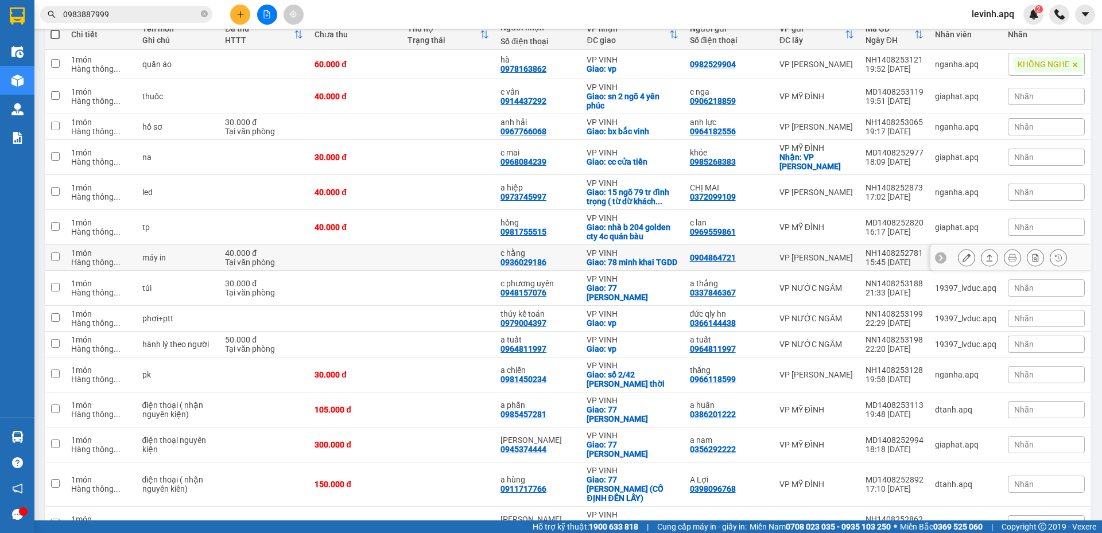
scroll to position [200, 0]
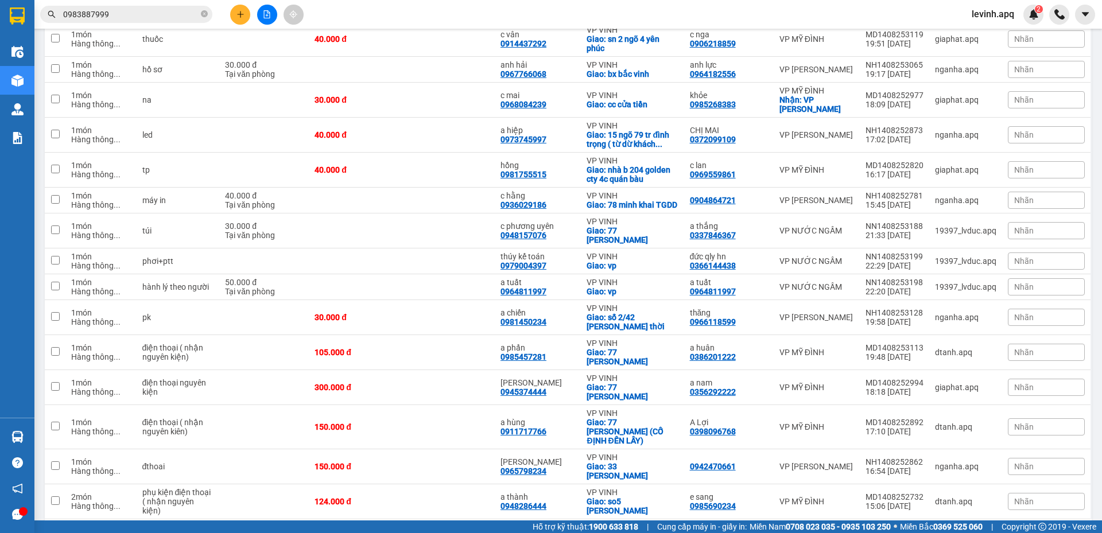
click at [366, 528] on div "1 100 / trang open" at bounding box center [567, 538] width 1037 height 20
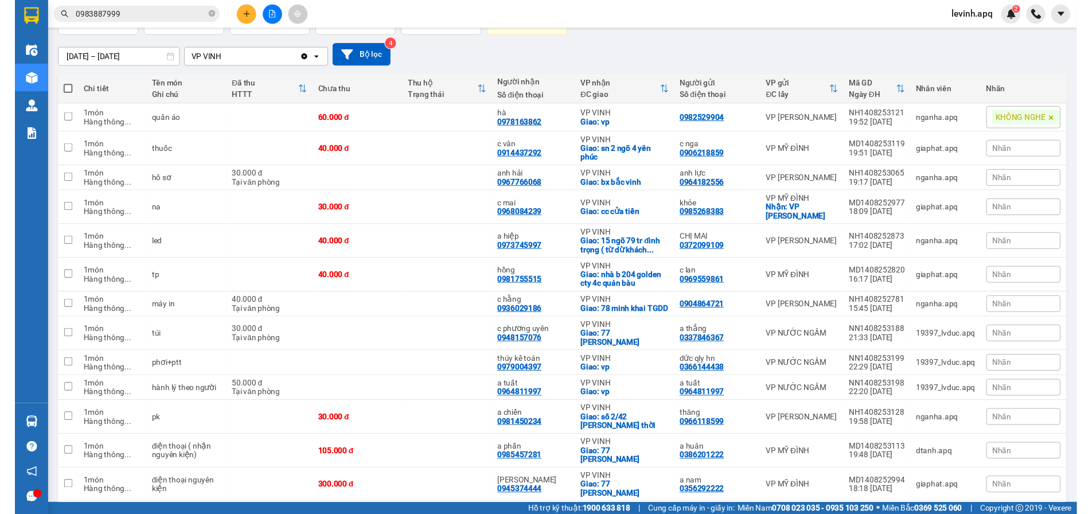
scroll to position [0, 0]
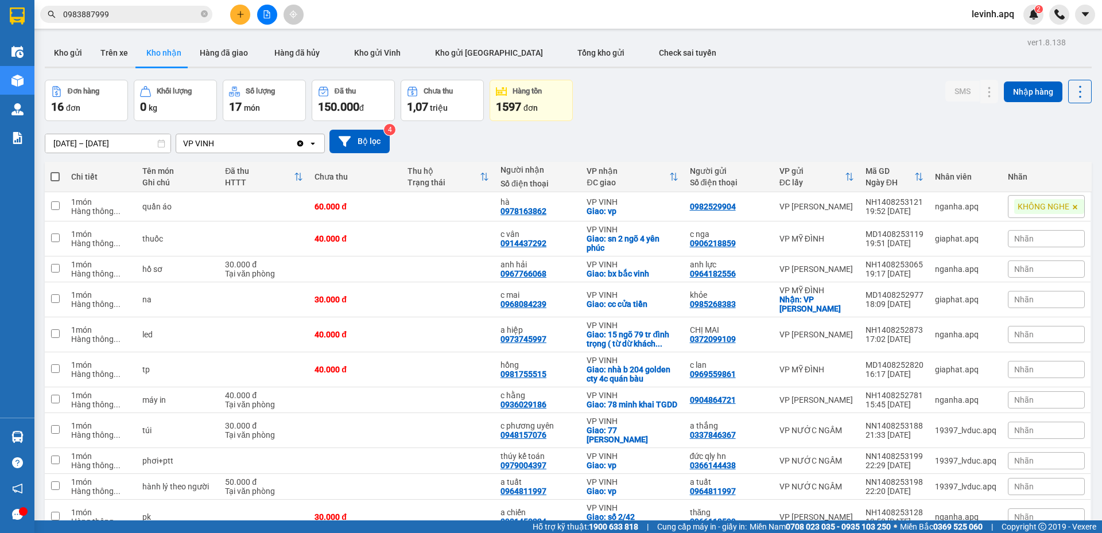
click at [741, 106] on div "Đơn hàng 16 đơn Khối lượng 0 kg Số lượng 17 món Đã thu 150.000 đ Chưa thu 1,07 …" at bounding box center [568, 100] width 1046 height 41
click at [92, 134] on input "15/08/2025 – 15/08/2025" at bounding box center [107, 143] width 125 height 18
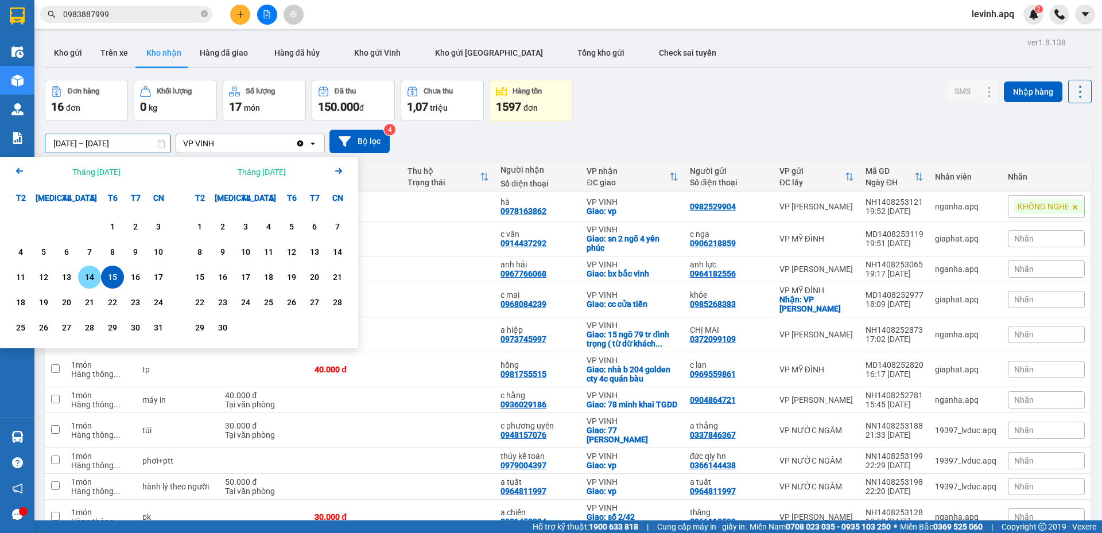
click at [92, 279] on div "14" at bounding box center [89, 277] width 16 height 14
type input "14/08/2025 – 14/08/2025"
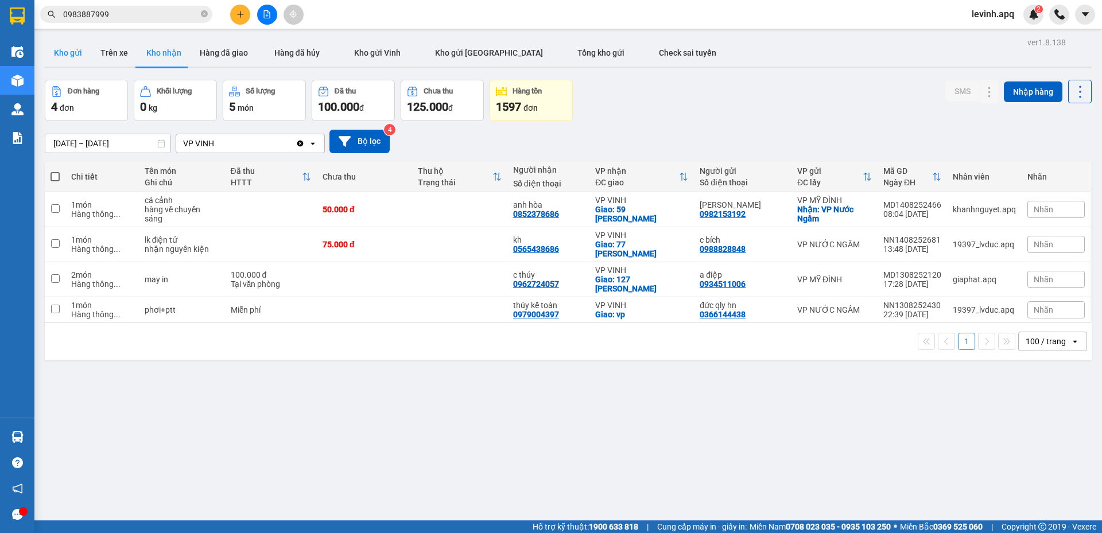
click at [52, 58] on button "Kho gửi" at bounding box center [68, 53] width 46 height 28
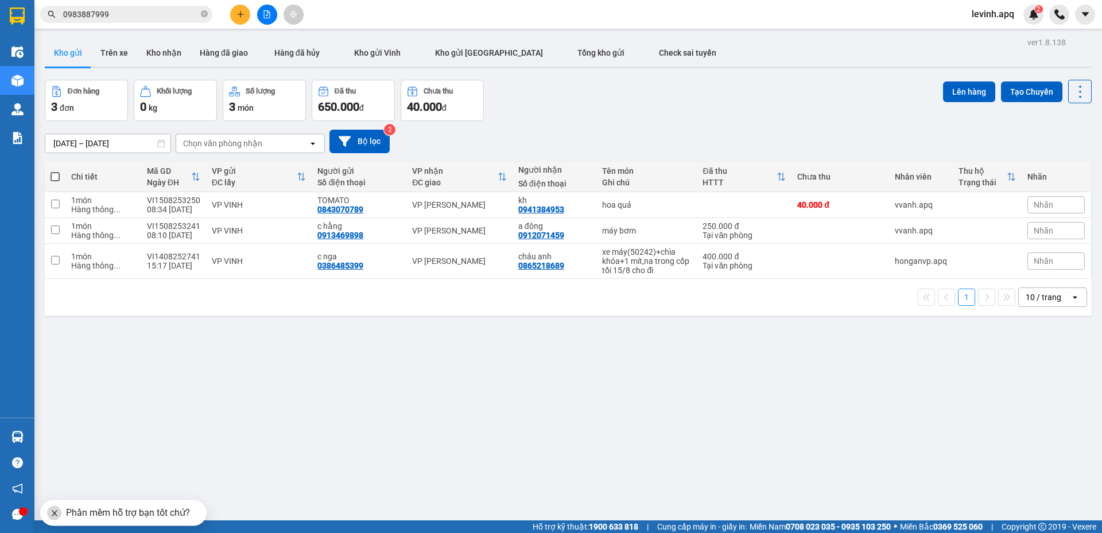
click at [528, 130] on div "[DATE] – [DATE] Press the down arrow key to interact with the calendar and sele…" at bounding box center [568, 142] width 1046 height 24
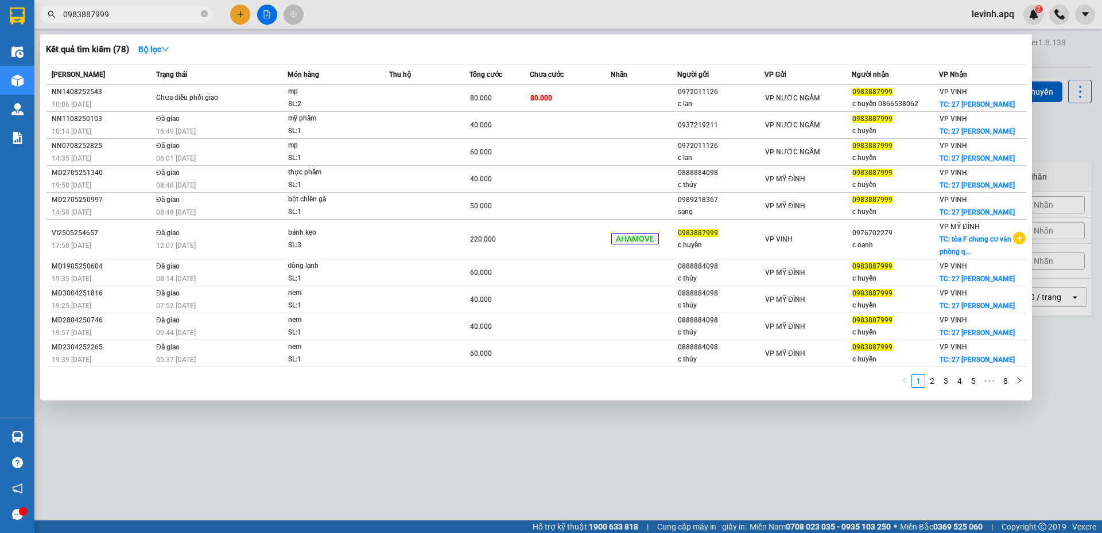
click at [168, 17] on input "0983887999" at bounding box center [130, 14] width 135 height 13
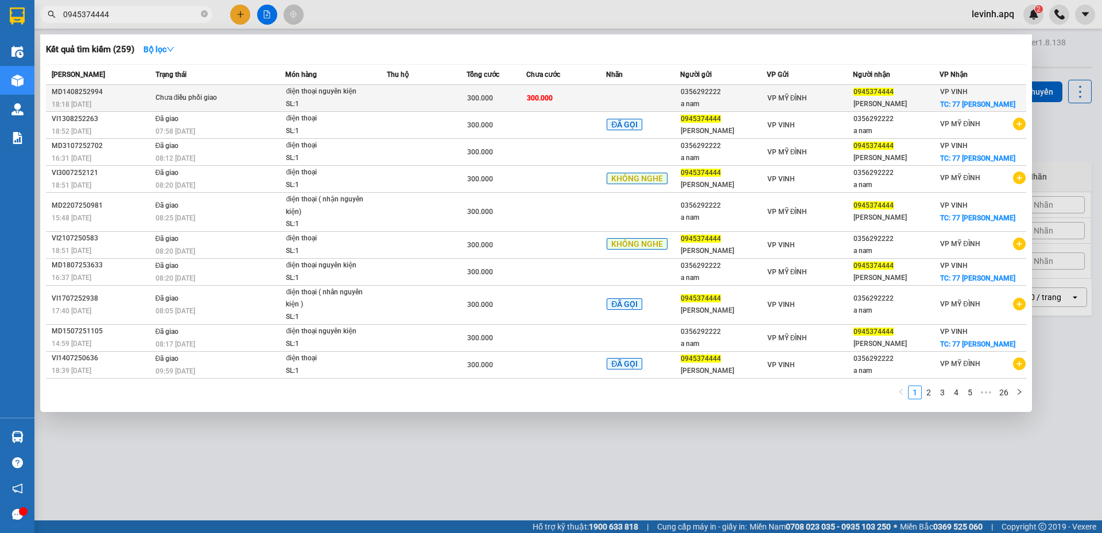
type input "0945374444"
click at [335, 104] on div "SL: 1" at bounding box center [329, 104] width 86 height 13
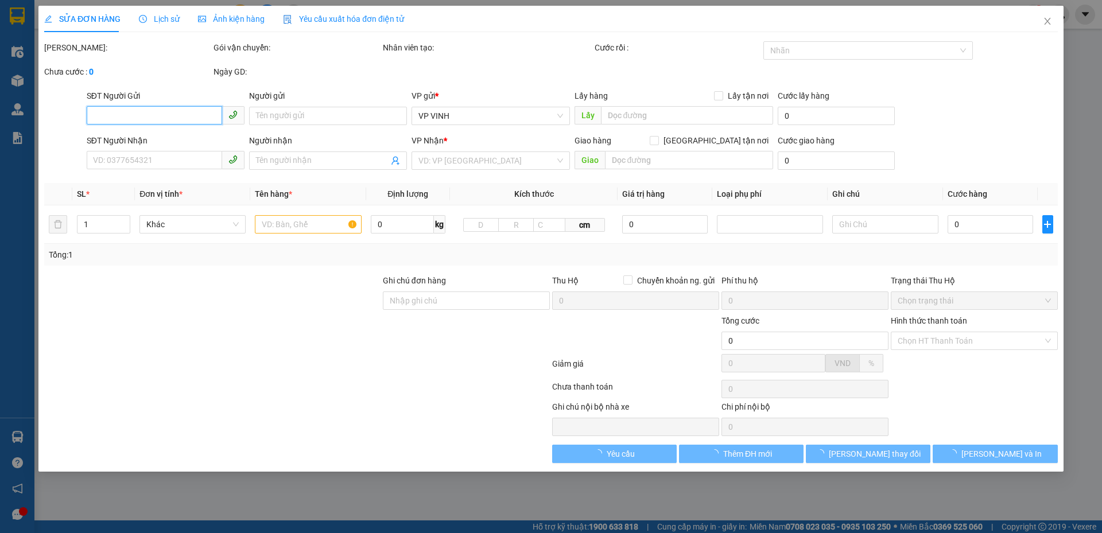
type input "0356292222"
type input "a nam"
type input "0945374444"
type input "bảo trung"
checkbox input "true"
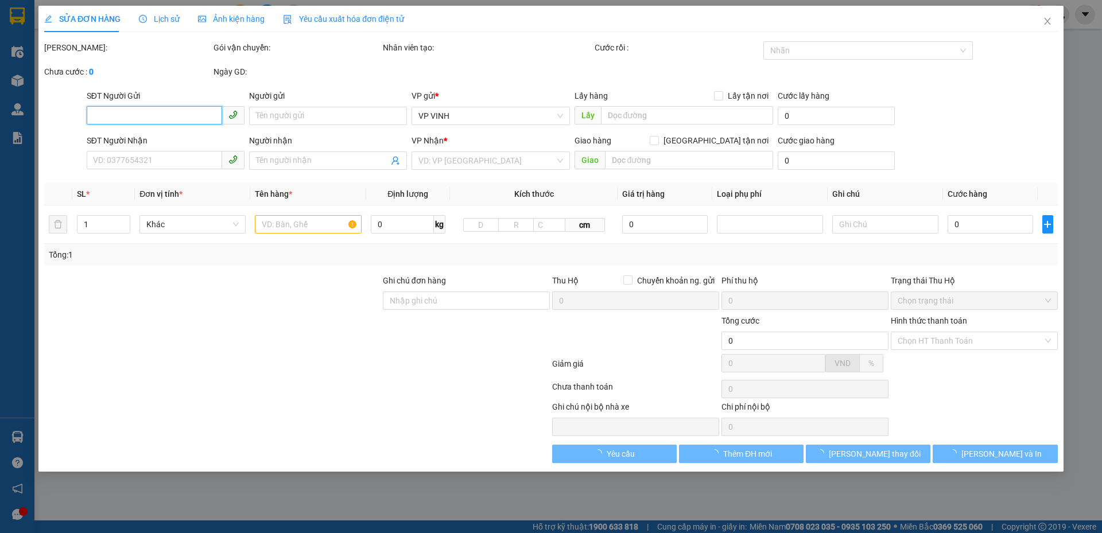
type input "77 lê lợi"
type input "300.000"
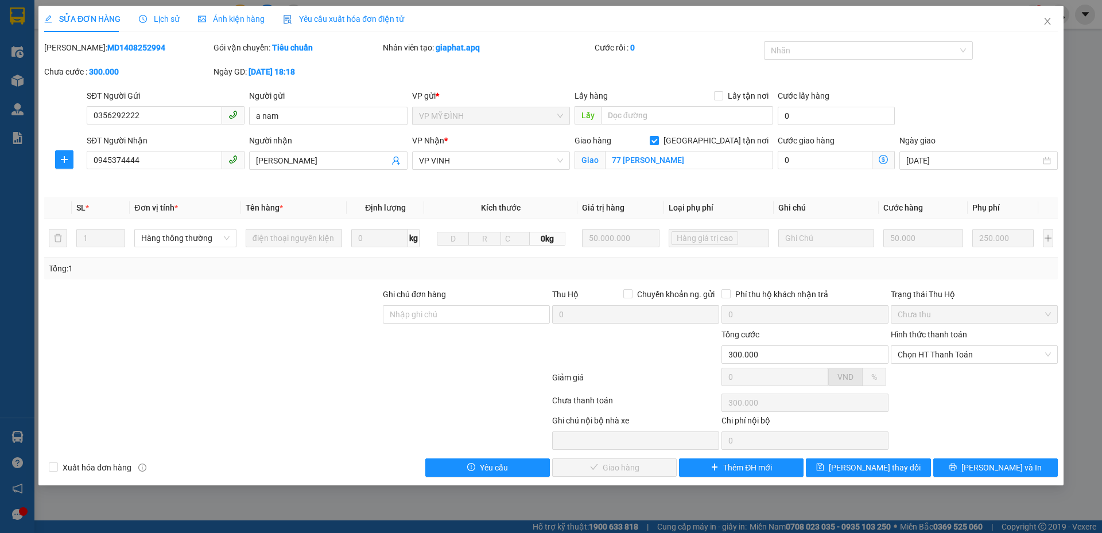
click at [915, 343] on div "Hình thức thanh toán" at bounding box center [973, 336] width 167 height 17
click at [920, 356] on span "Chọn HT Thanh Toán" at bounding box center [973, 354] width 153 height 17
click at [919, 383] on div "Tại văn phòng" at bounding box center [973, 377] width 153 height 13
type input "0"
click at [644, 470] on span "[PERSON_NAME] và Giao hàng" at bounding box center [629, 467] width 110 height 13
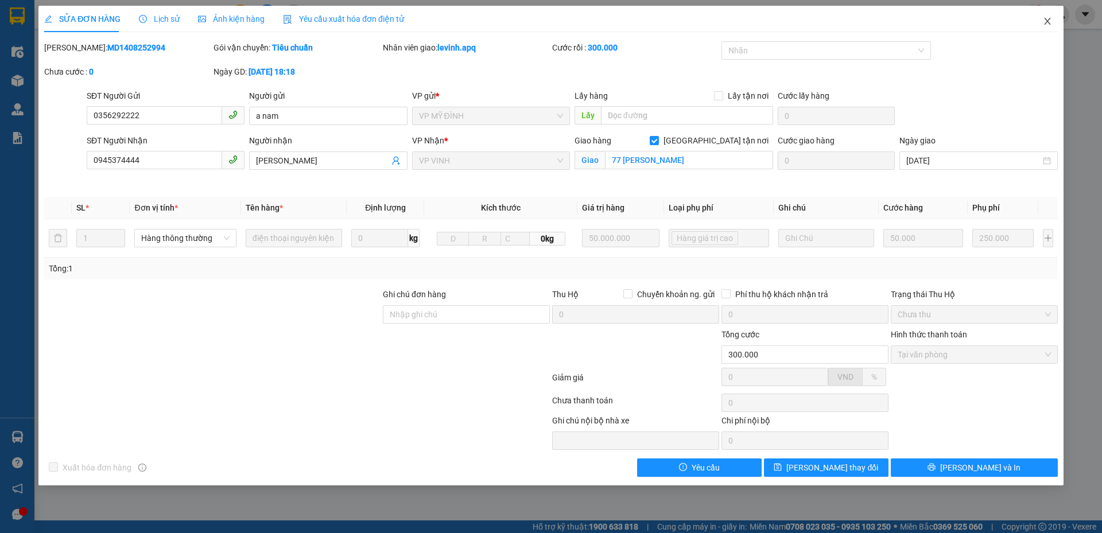
click at [1045, 21] on icon "close" at bounding box center [1046, 21] width 9 height 9
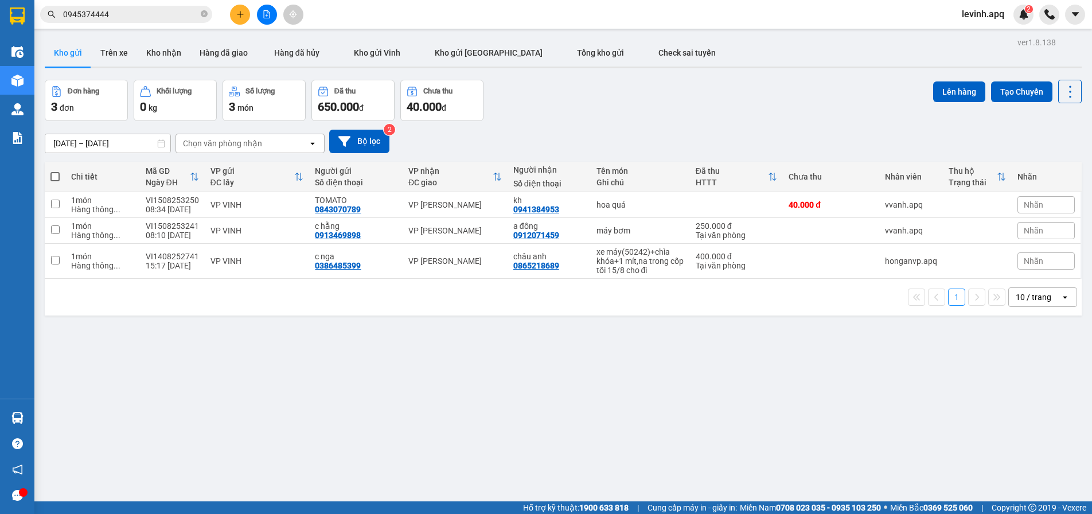
click at [121, 14] on input "0945374444" at bounding box center [130, 14] width 135 height 13
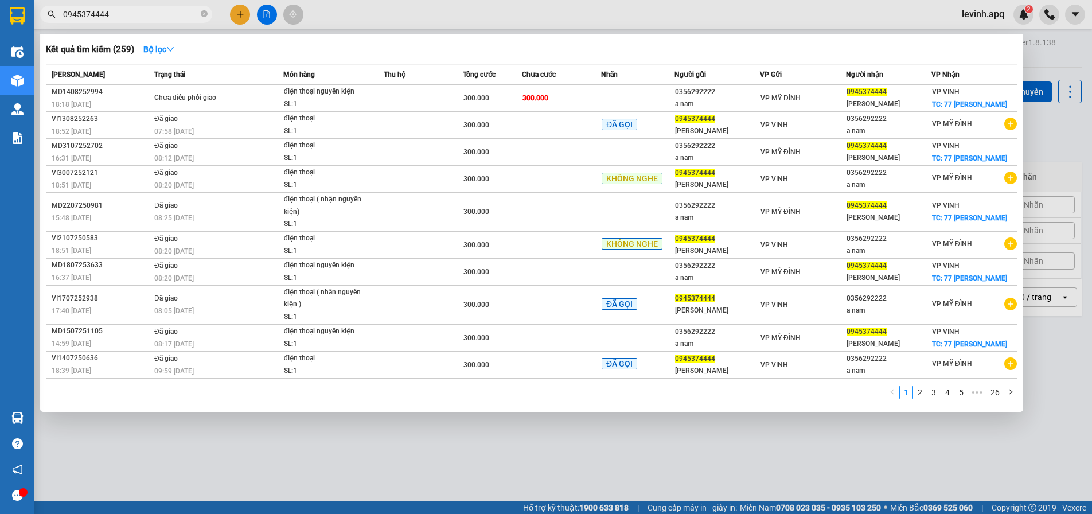
click at [121, 14] on input "0945374444" at bounding box center [130, 14] width 135 height 13
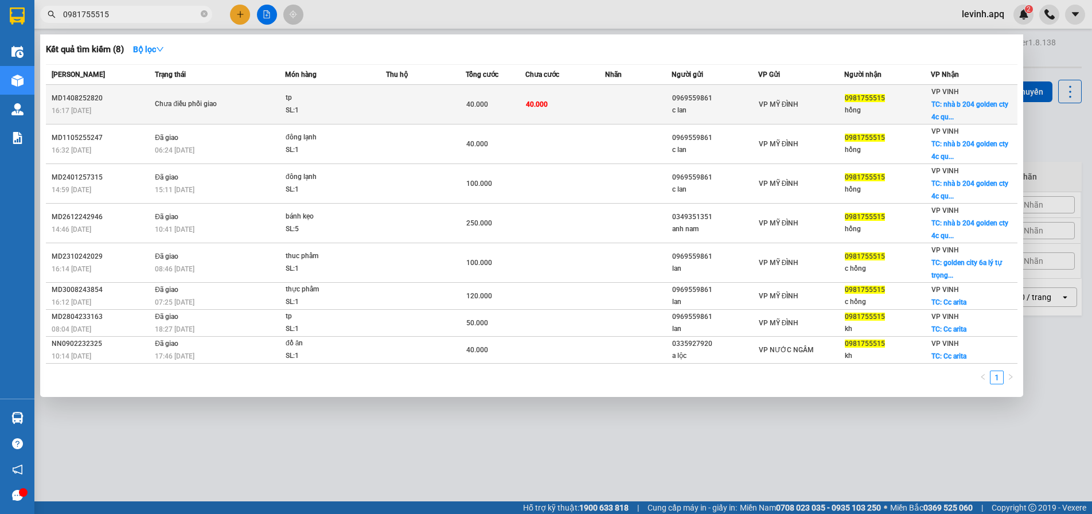
type input "0981755515"
click at [357, 103] on div "tp" at bounding box center [329, 98] width 86 height 13
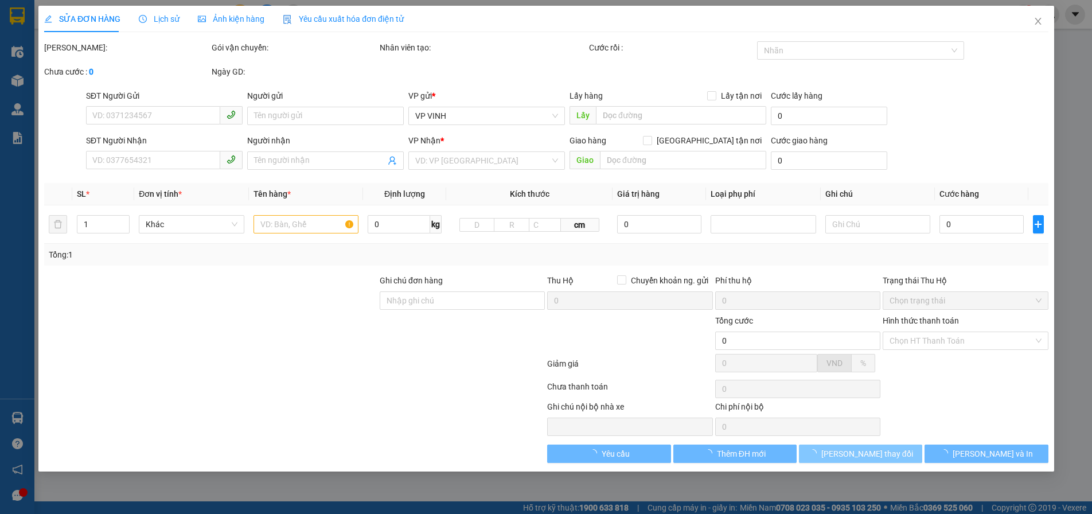
type input "0969559861"
type input "c lan"
type input "0981755515"
type input "hồng"
checkbox input "true"
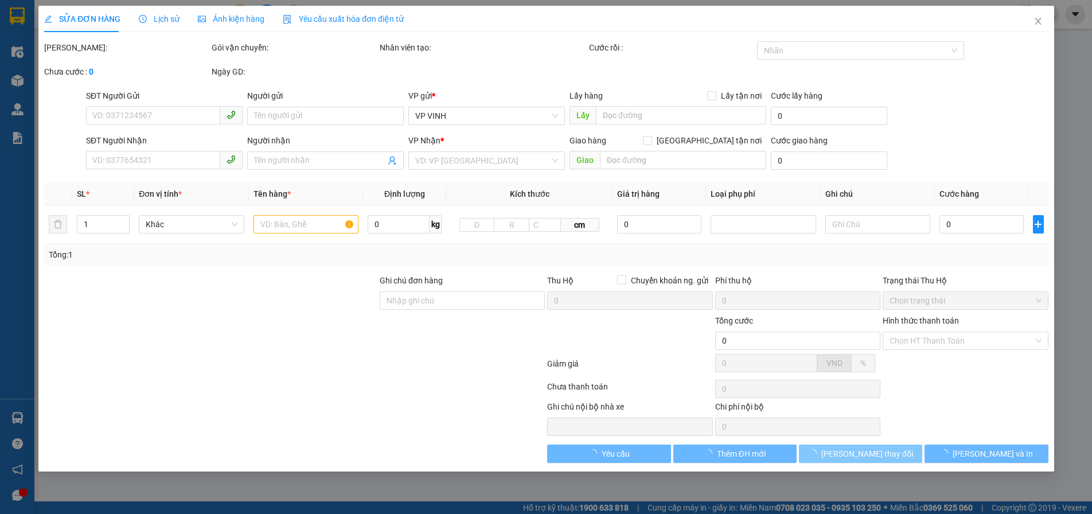
type input "nhà b 204 golden cty 4c quán bàu"
type input "40.000"
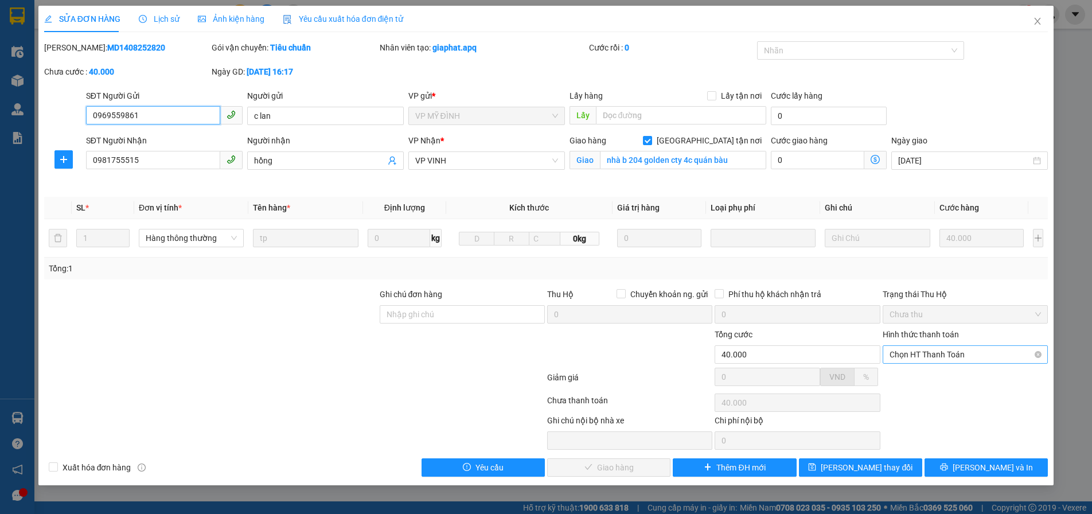
click at [922, 356] on span "Chọn HT Thanh Toán" at bounding box center [965, 354] width 151 height 17
click at [915, 377] on div "Tại văn phòng" at bounding box center [965, 377] width 151 height 13
type input "0"
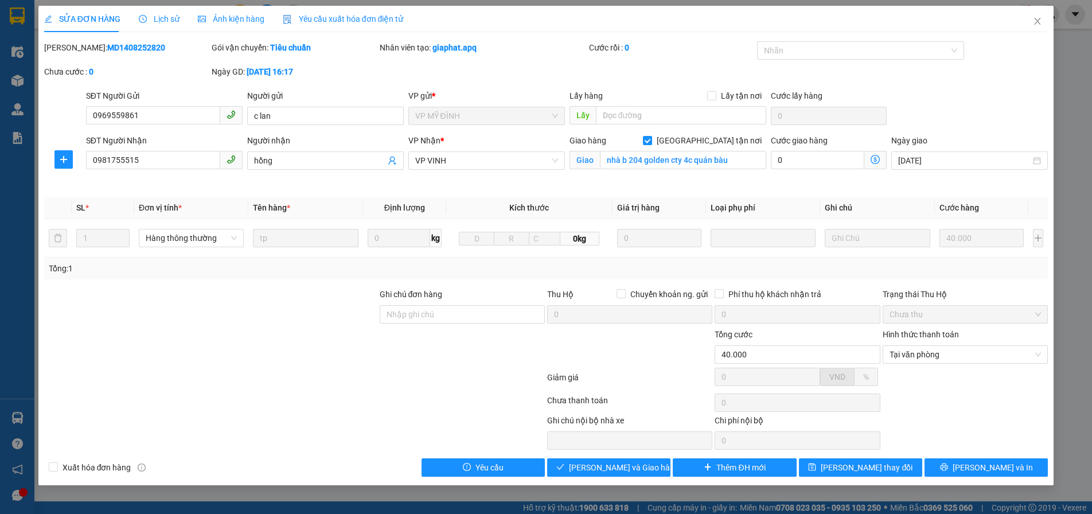
click at [219, 306] on div at bounding box center [211, 308] width 336 height 40
click at [301, 344] on div at bounding box center [211, 348] width 336 height 40
click at [645, 471] on span "[PERSON_NAME] và Giao hàng" at bounding box center [624, 467] width 110 height 13
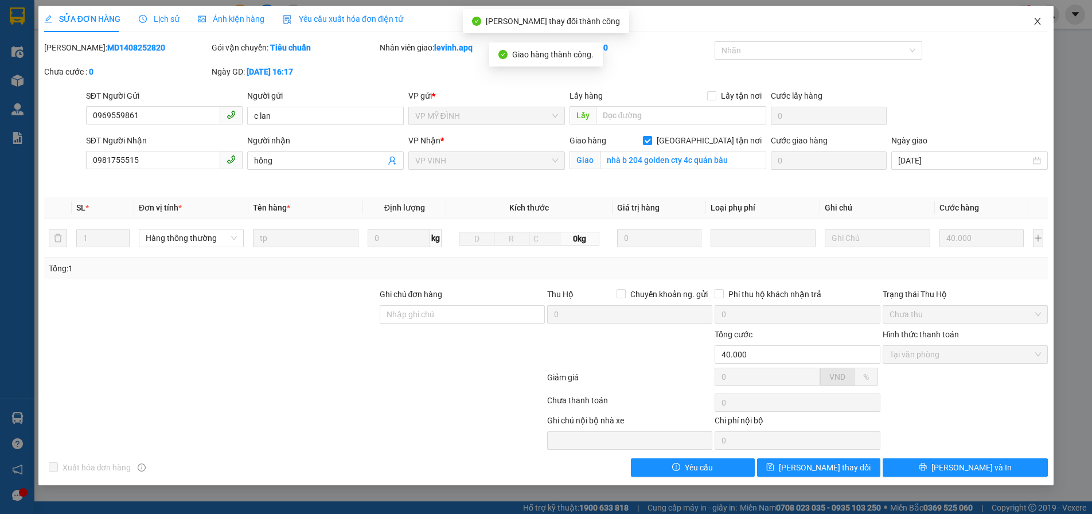
click at [1041, 18] on icon "close" at bounding box center [1037, 21] width 9 height 9
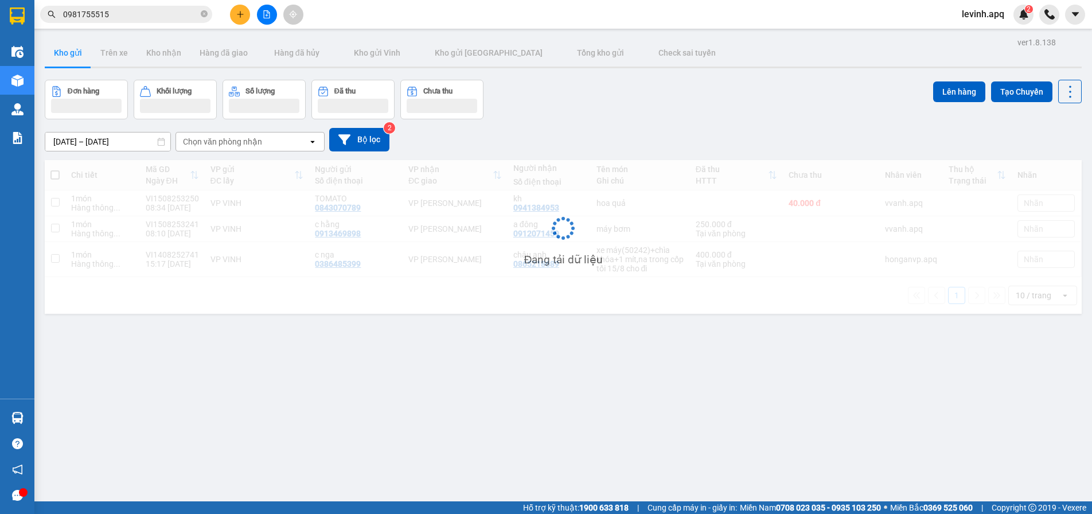
click at [684, 102] on div "Đơn hàng Khối lượng Số lượng Đã thu Chưa thu Lên hàng Tạo Chuyến" at bounding box center [563, 100] width 1037 height 40
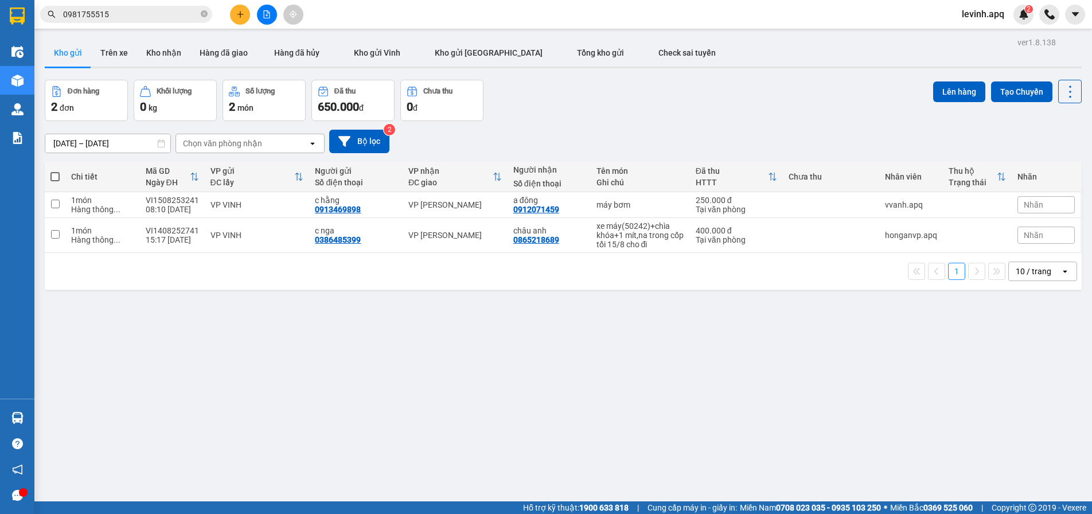
click at [110, 11] on input "0981755515" at bounding box center [130, 14] width 135 height 13
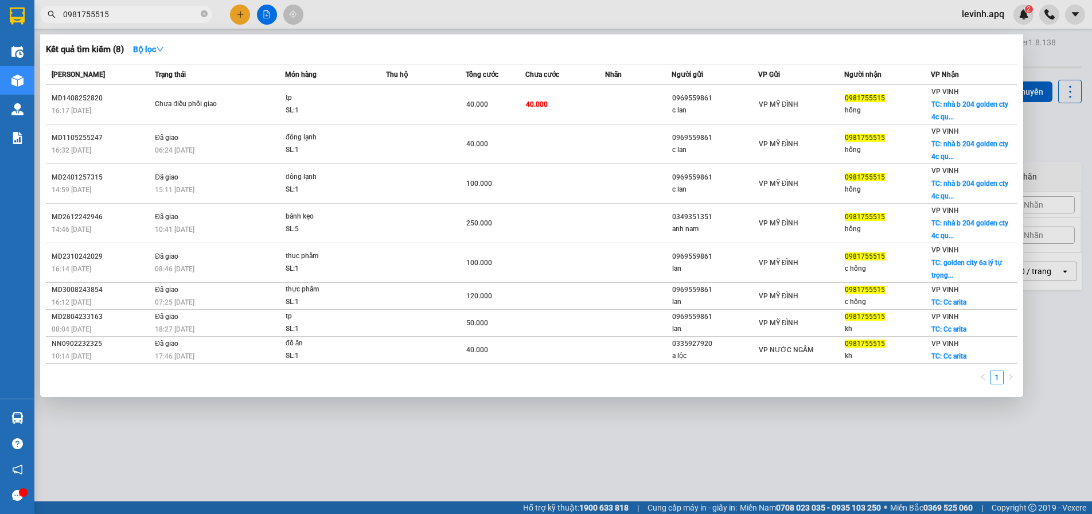
click at [110, 11] on input "0981755515" at bounding box center [130, 14] width 135 height 13
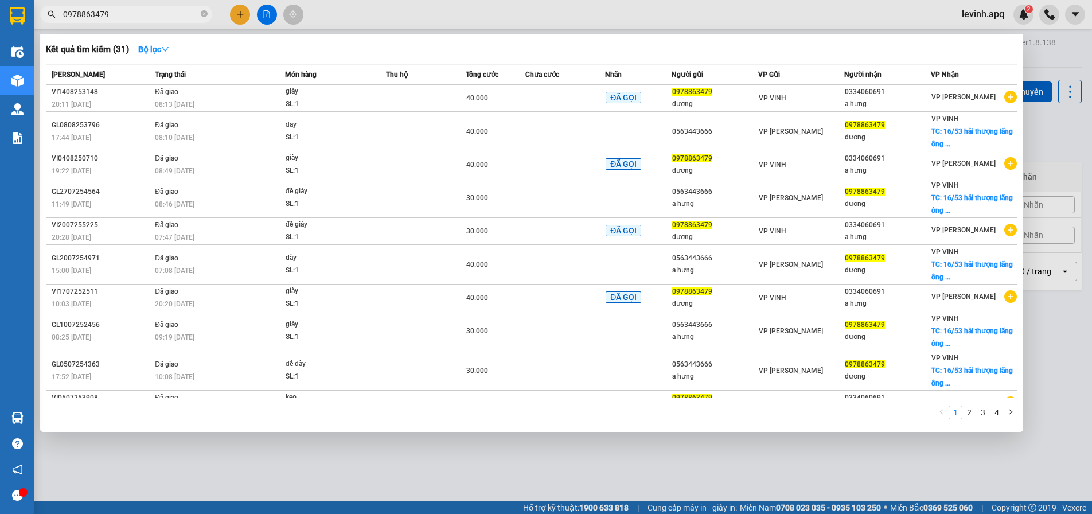
type input "0978863479"
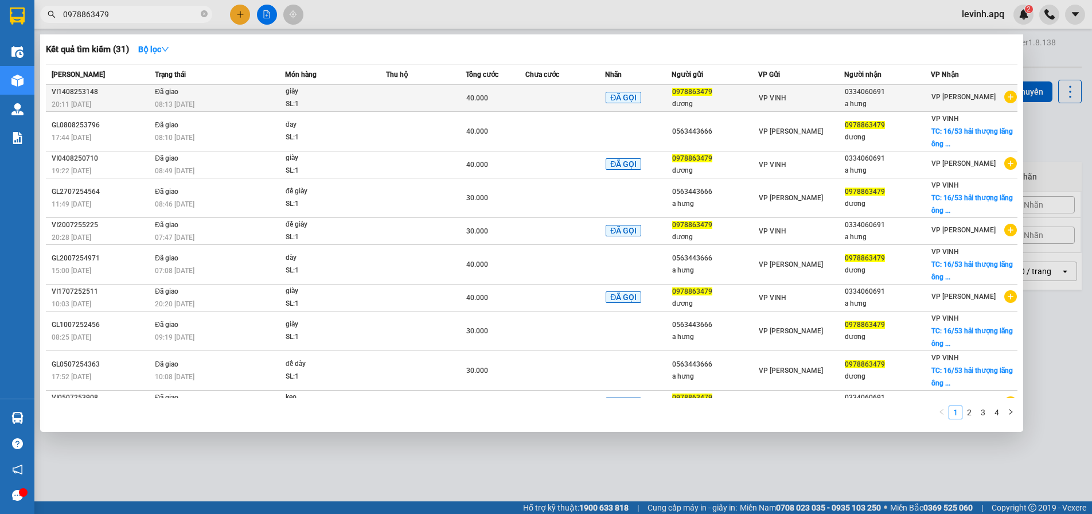
click at [275, 99] on div "08:13 - 15/08" at bounding box center [220, 104] width 130 height 13
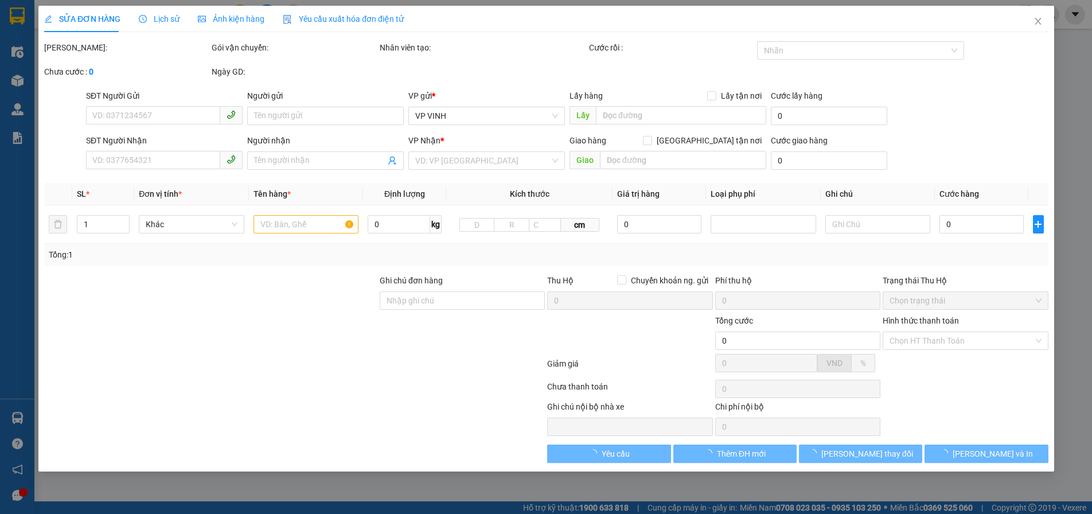
type input "0978863479"
type input "dương"
type input "0334060691"
type input "a hưng"
type input "40.000"
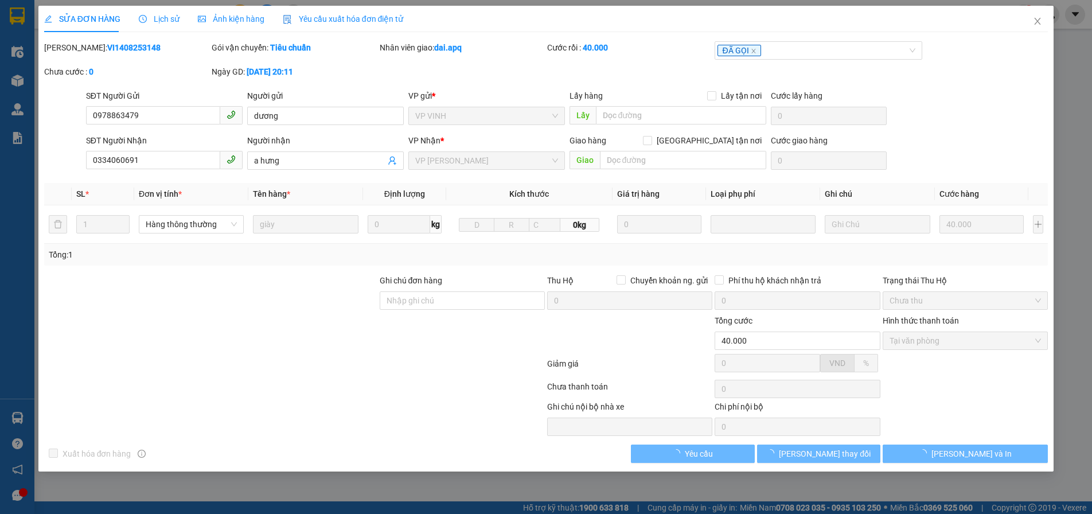
click at [161, 23] on span "Lịch sử" at bounding box center [159, 18] width 41 height 9
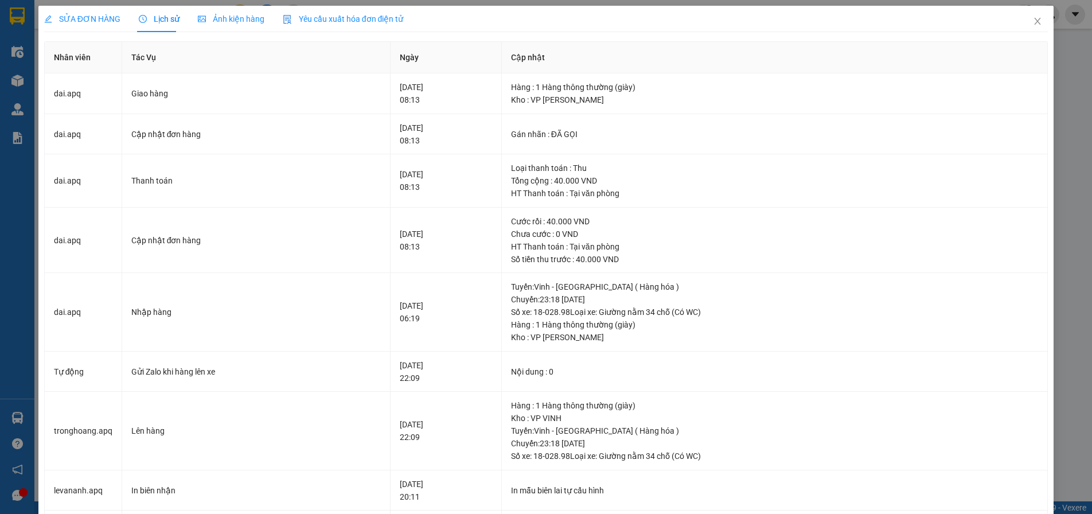
click at [89, 14] on span "SỬA ĐƠN HÀNG" at bounding box center [82, 18] width 76 height 9
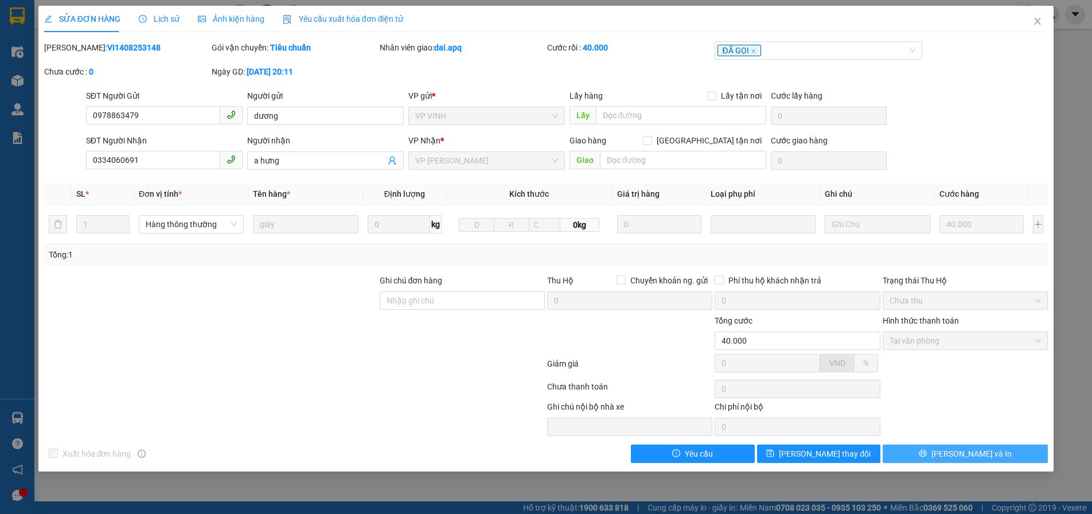
click at [963, 453] on span "[PERSON_NAME] và In" at bounding box center [972, 454] width 80 height 13
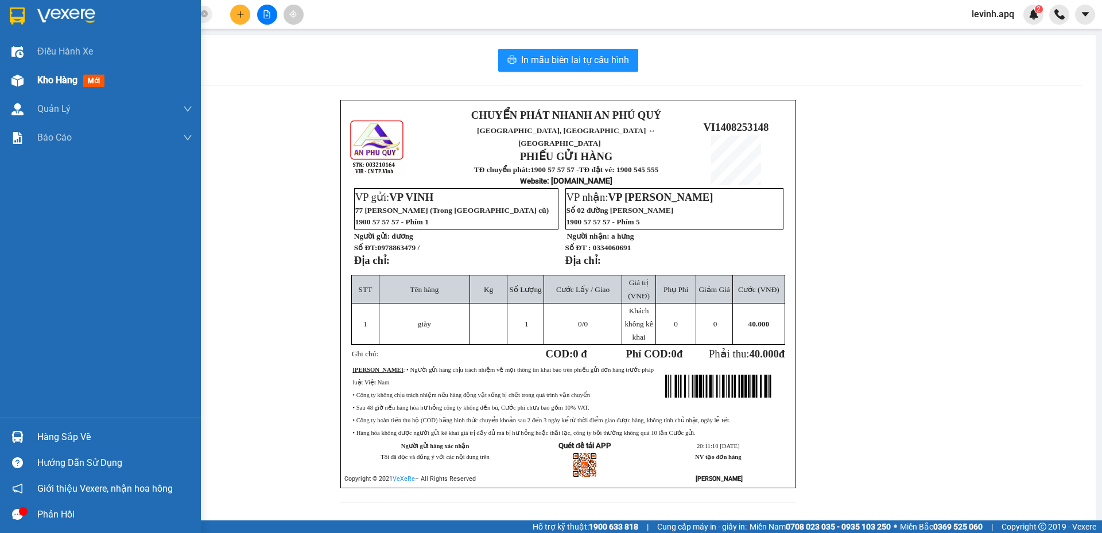
click at [40, 84] on span "Kho hàng" at bounding box center [57, 80] width 40 height 11
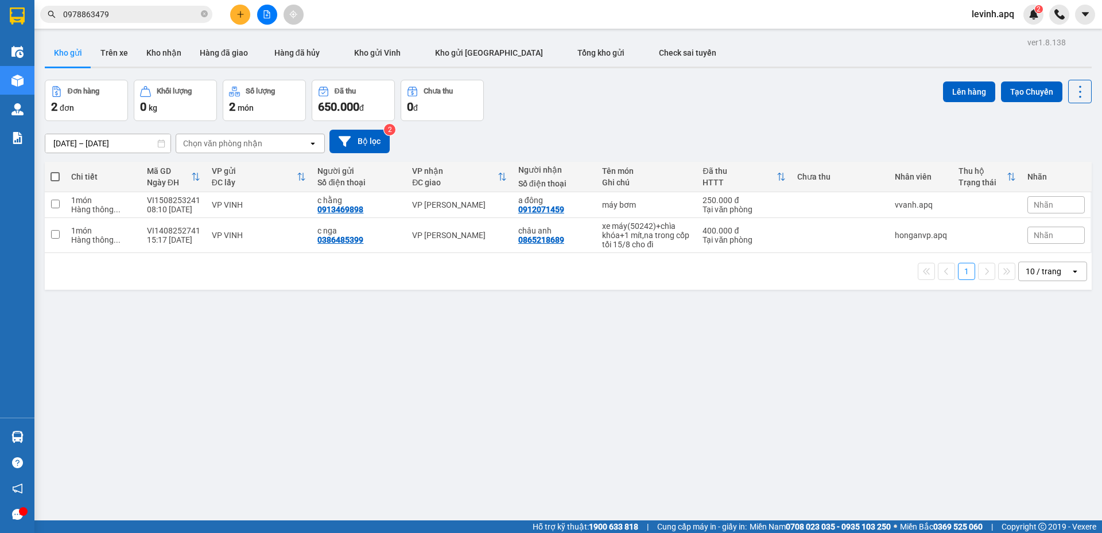
click at [540, 107] on div "Đơn hàng 2 đơn Khối lượng 0 kg Số lượng 2 món Đã thu 650.000 đ Chưa thu 0 đ Lên…" at bounding box center [568, 100] width 1046 height 41
click at [612, 115] on div "Đơn hàng 2 đơn Khối lượng 0 kg Số lượng 2 món Đã thu 650.000 đ Chưa thu 0 đ Lên…" at bounding box center [568, 100] width 1046 height 41
click at [153, 8] on input "0978863479" at bounding box center [130, 14] width 135 height 13
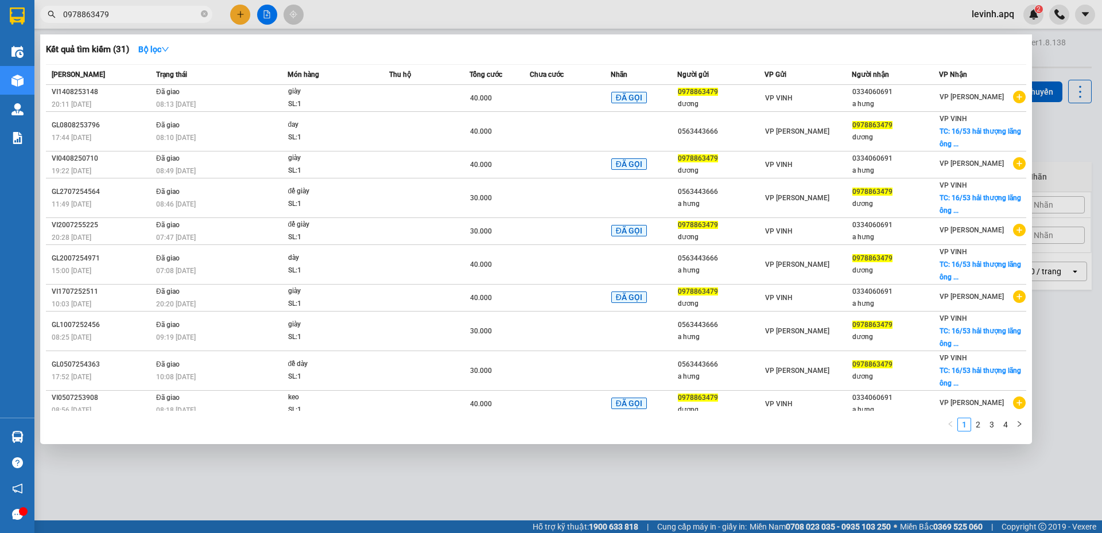
click at [153, 8] on input "0978863479" at bounding box center [130, 14] width 135 height 13
click at [88, 19] on input "0978863479" at bounding box center [130, 14] width 135 height 13
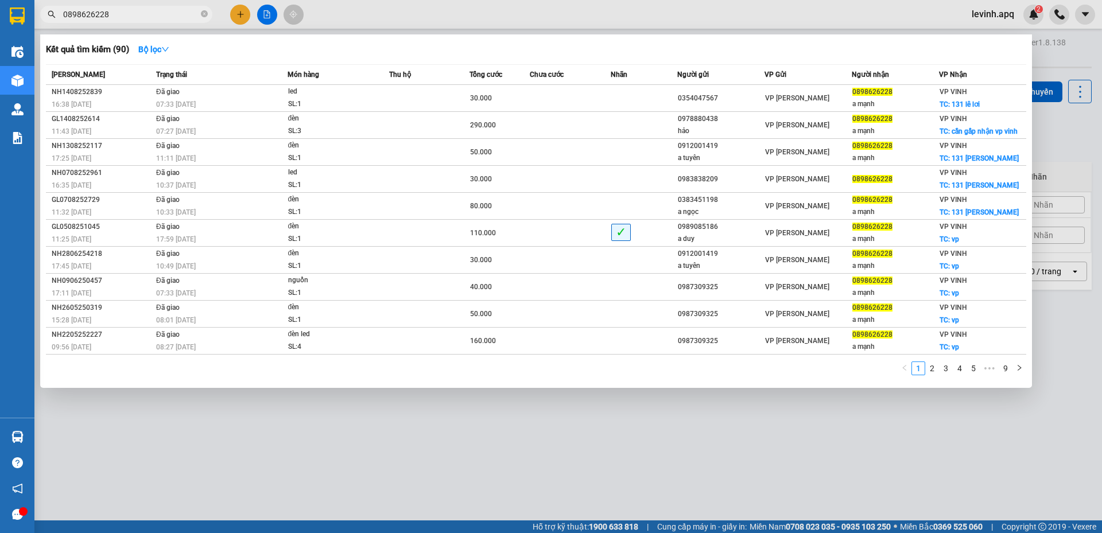
click at [157, 16] on input "0898626228" at bounding box center [130, 14] width 135 height 13
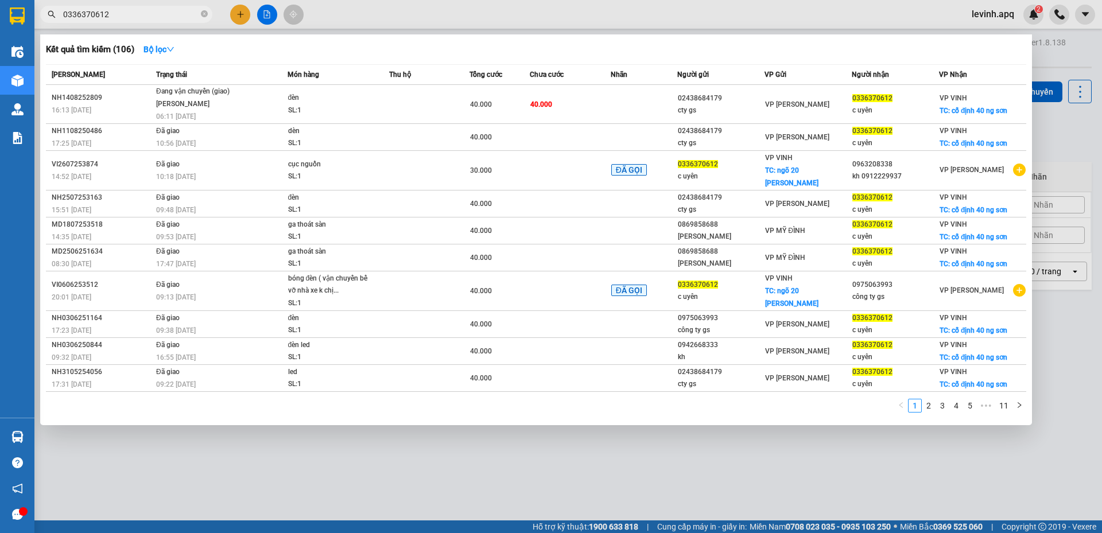
click at [107, 11] on input "0336370612" at bounding box center [130, 14] width 135 height 13
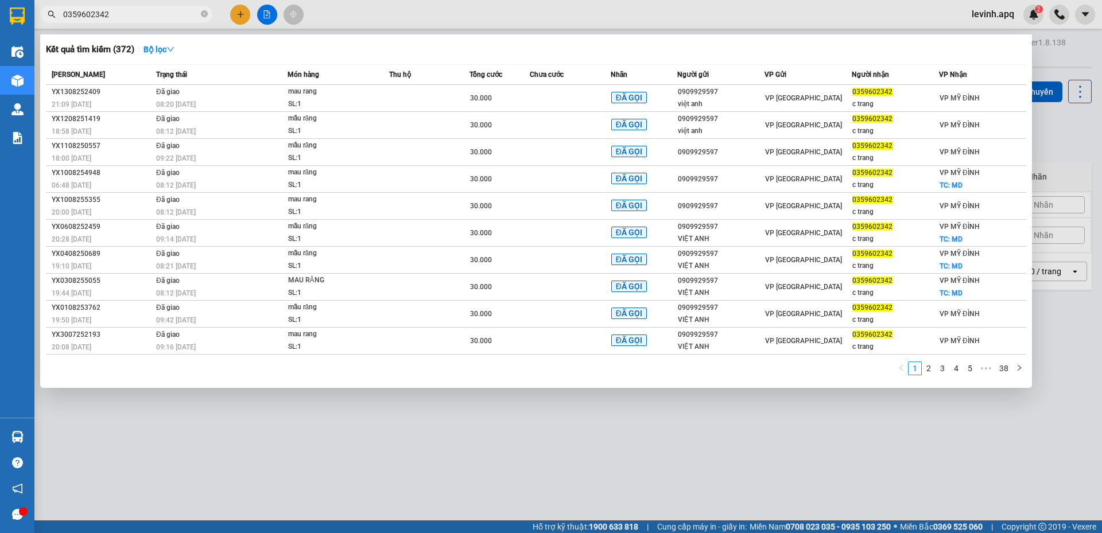
type input "0359602342"
click at [122, 16] on input "0359602342" at bounding box center [130, 14] width 135 height 13
click at [207, 13] on icon "close-circle" at bounding box center [204, 13] width 7 height 7
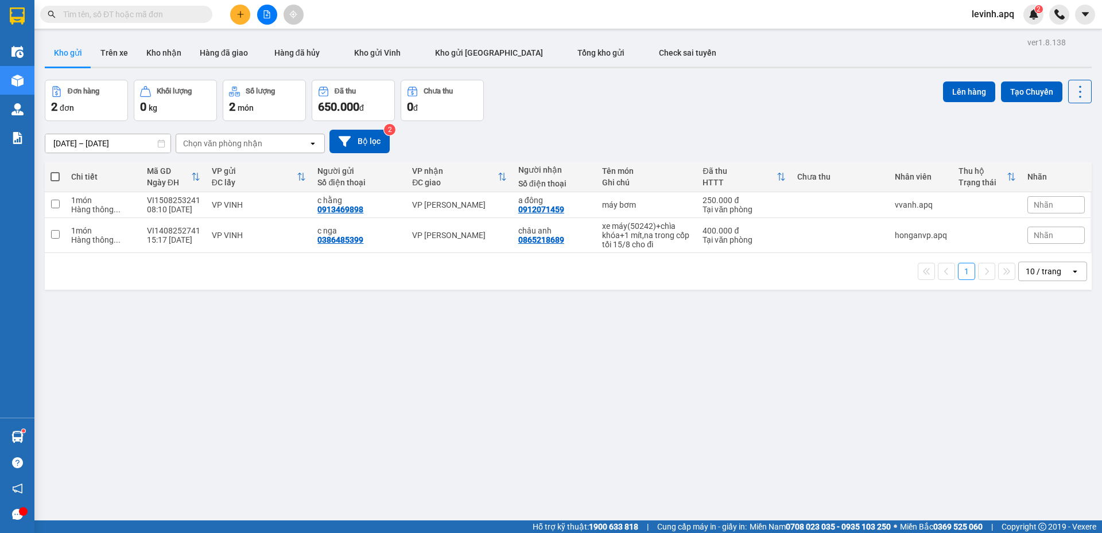
click at [324, 400] on div "ver 1.8.138 Kho gửi Trên xe Kho nhận Hàng đã giao Hàng đã hủy Kho gửi Vinh Kho …" at bounding box center [568, 300] width 1056 height 533
click at [590, 107] on div "Đơn hàng 2 đơn Khối lượng 0 kg Số lượng 2 món Đã thu 650.000 đ Chưa thu 0 đ Lên…" at bounding box center [568, 100] width 1046 height 41
click at [131, 14] on input "text" at bounding box center [130, 14] width 135 height 13
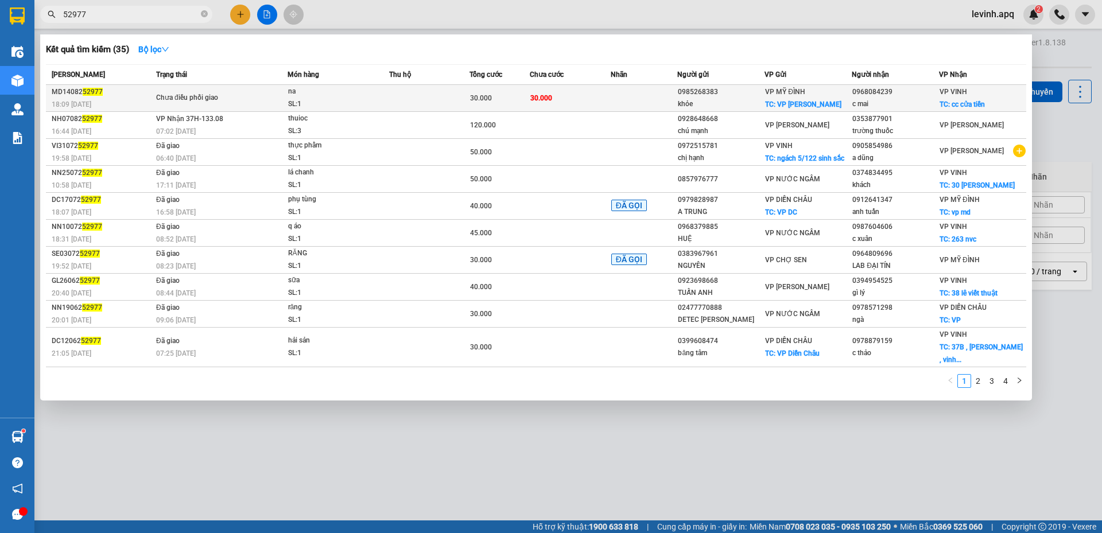
type input "52977"
click at [224, 102] on div "Chưa điều phối giao" at bounding box center [199, 98] width 86 height 13
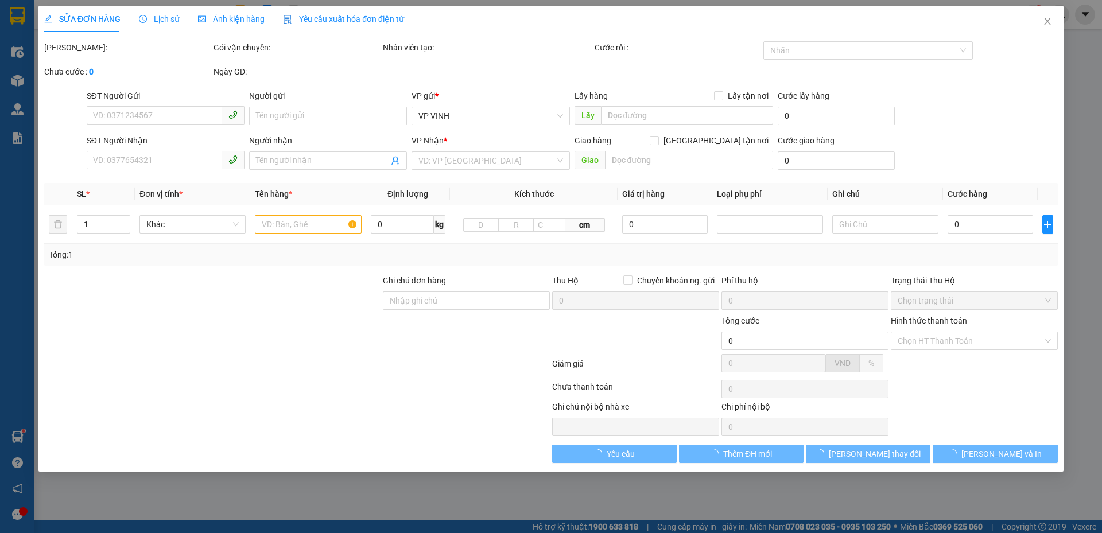
click at [159, 18] on span "Lịch sử" at bounding box center [159, 18] width 41 height 9
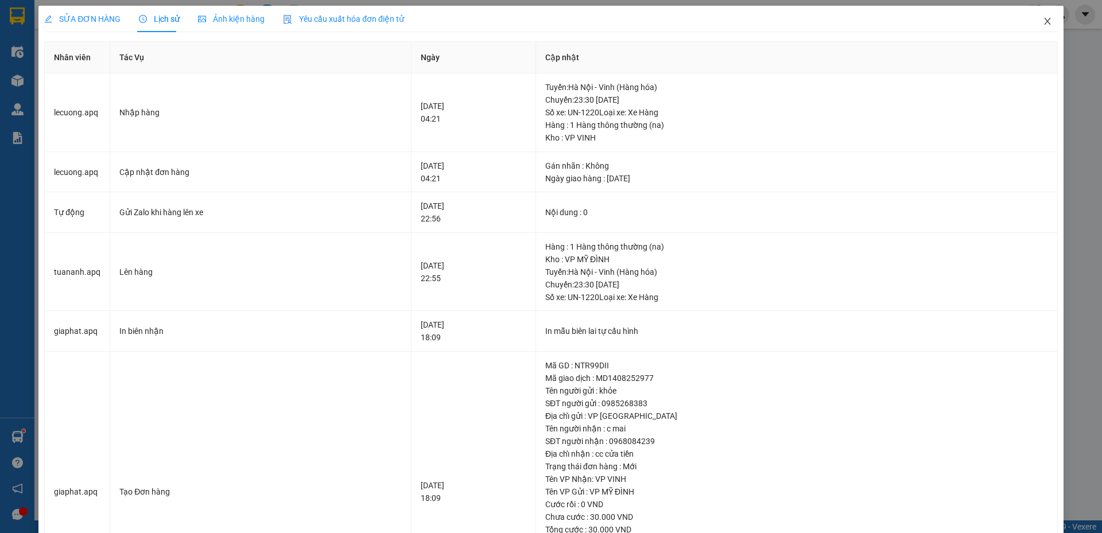
click at [1044, 24] on span "Close" at bounding box center [1047, 22] width 32 height 32
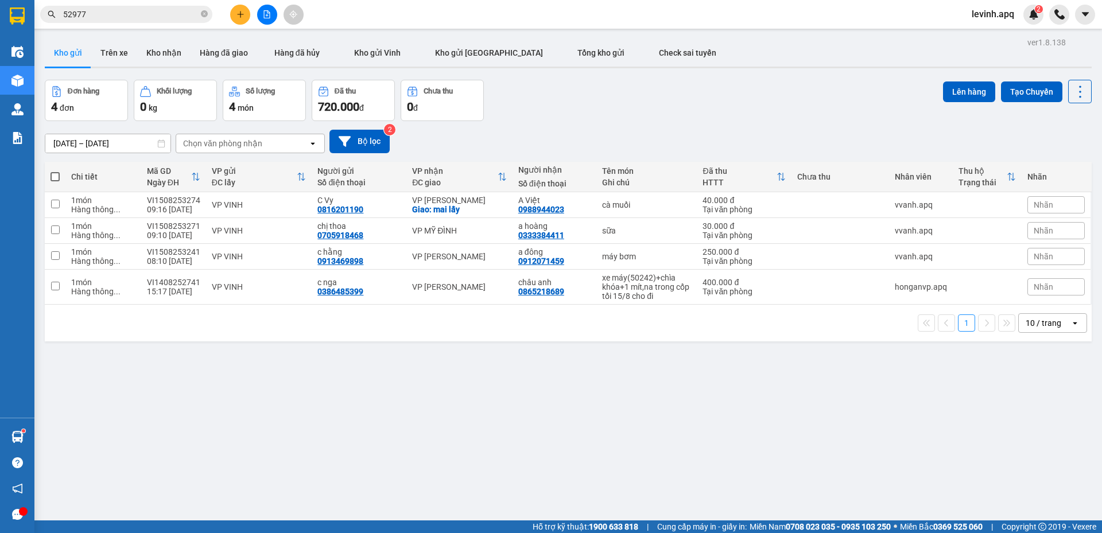
click at [130, 14] on input "52977" at bounding box center [130, 14] width 135 height 13
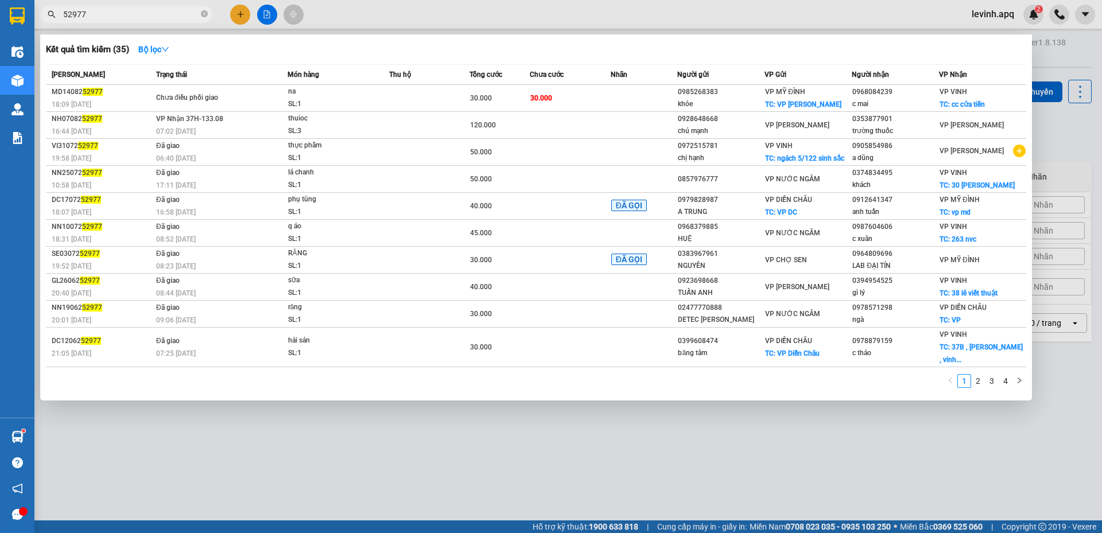
click at [436, 383] on div "1 2 3 4" at bounding box center [536, 384] width 980 height 21
click at [441, 413] on div at bounding box center [551, 266] width 1102 height 533
click at [144, 18] on input "52977" at bounding box center [130, 14] width 135 height 13
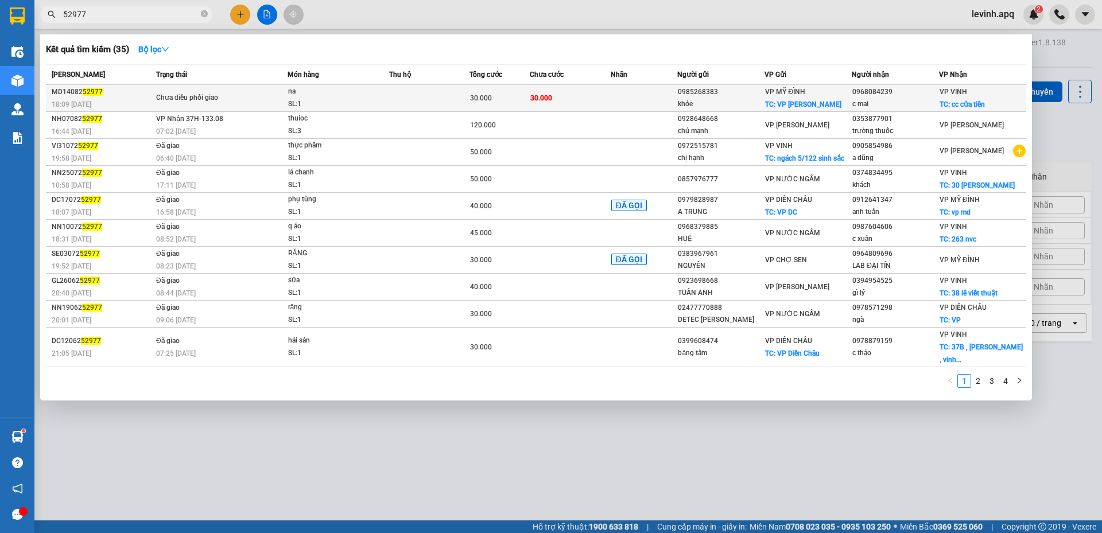
click at [242, 93] on span "Chưa điều phối giao" at bounding box center [221, 98] width 131 height 13
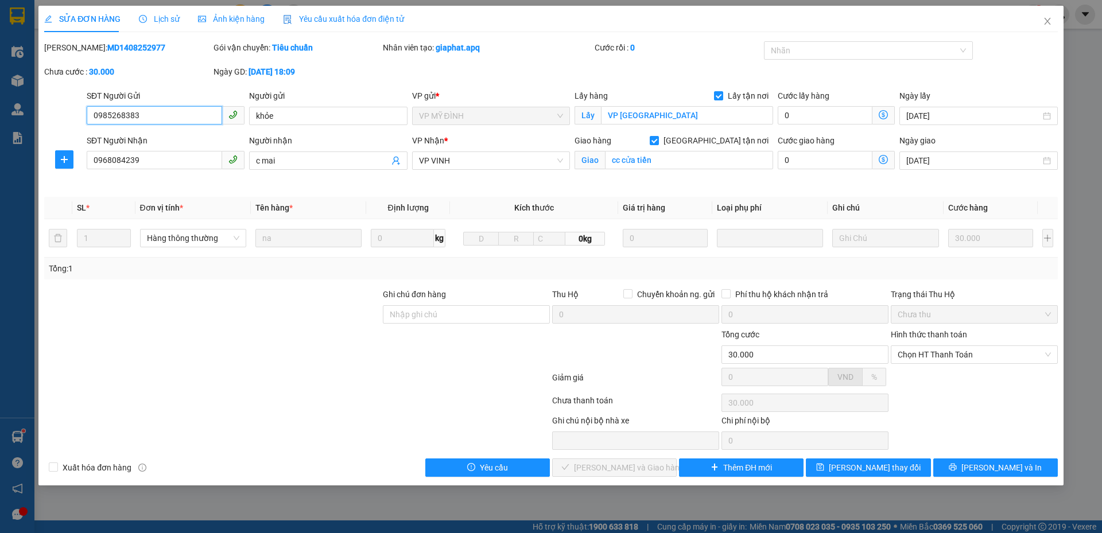
type input "0985268383"
type input "khỏe"
checkbox input "true"
type input "VP Mỹ Đình"
type input "0968084239"
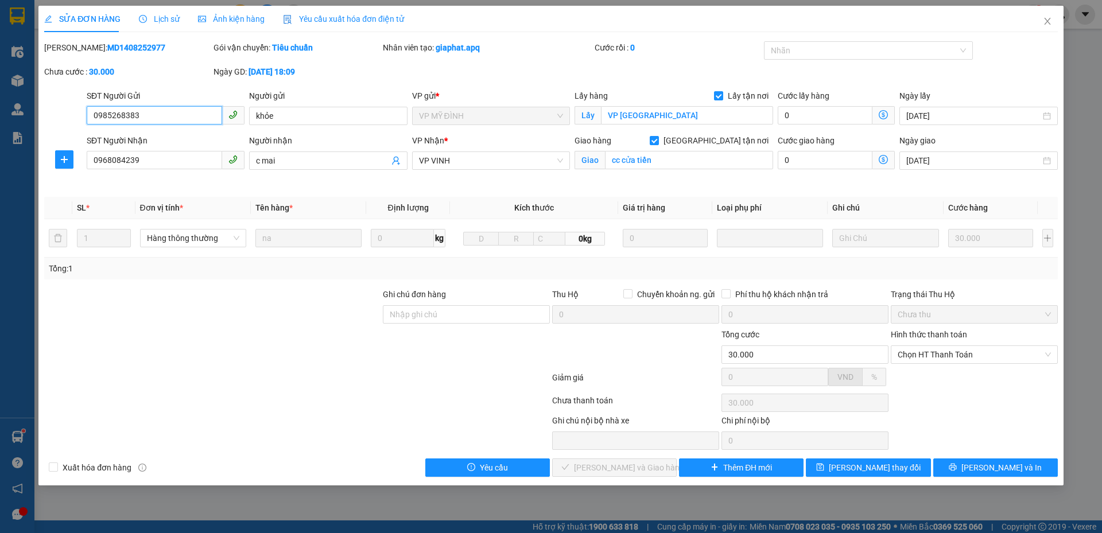
type input "c mai"
checkbox input "true"
type input "cc cửa tiền"
type input "30.000"
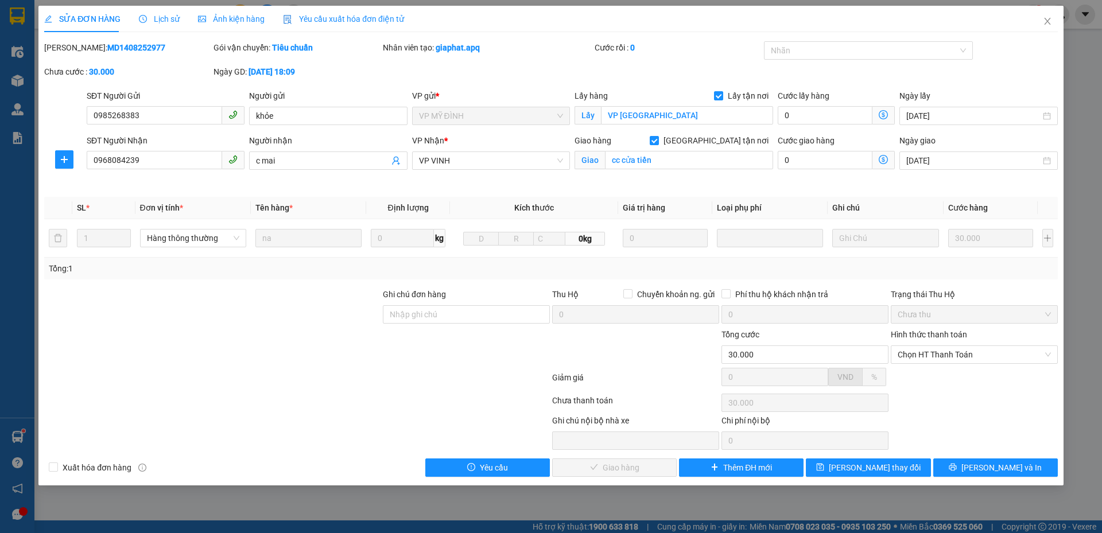
click at [1030, 60] on div "Mã ĐH: MD1408252977 Gói vận chuyển: Tiêu chuẩn Nhân viên tạo: giaphat.apq Cước …" at bounding box center [550, 65] width 1015 height 48
click at [1048, 24] on icon "close" at bounding box center [1046, 21] width 9 height 9
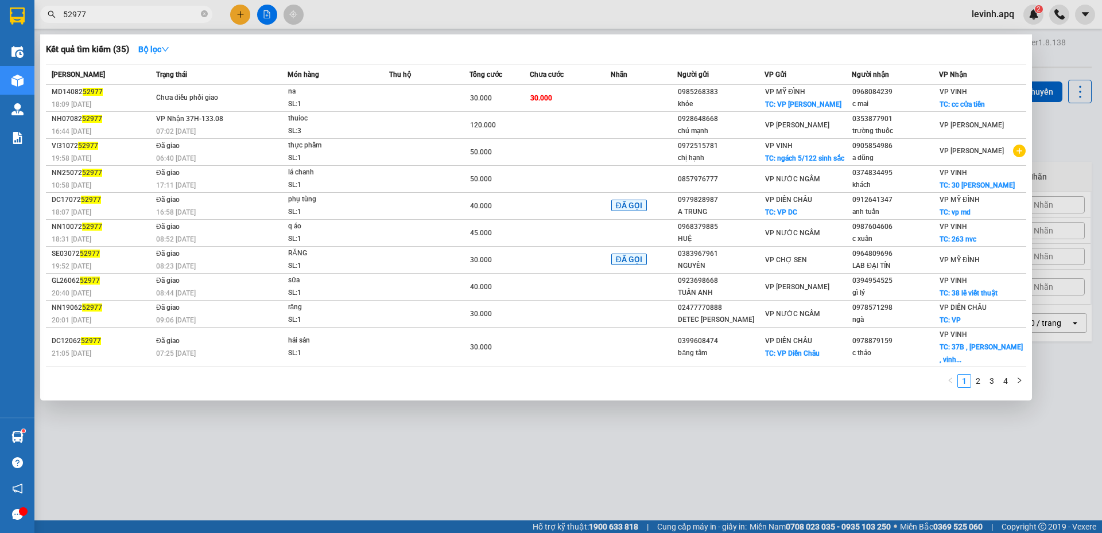
click at [139, 11] on input "52977" at bounding box center [130, 14] width 135 height 13
click at [306, 382] on div "1 2 3 4" at bounding box center [536, 384] width 980 height 21
click at [316, 459] on div at bounding box center [551, 266] width 1102 height 533
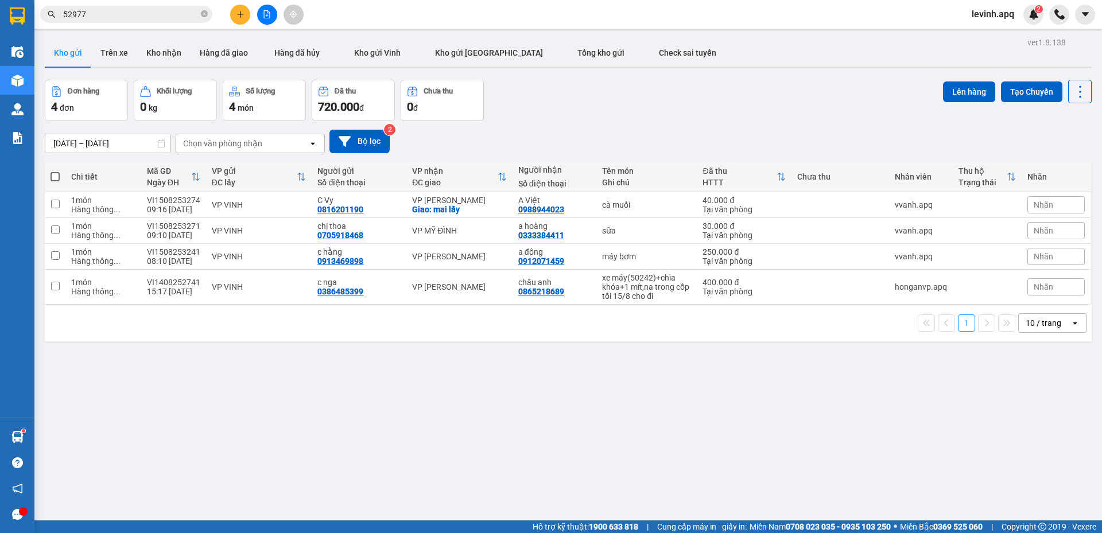
click at [155, 13] on input "52977" at bounding box center [130, 14] width 135 height 13
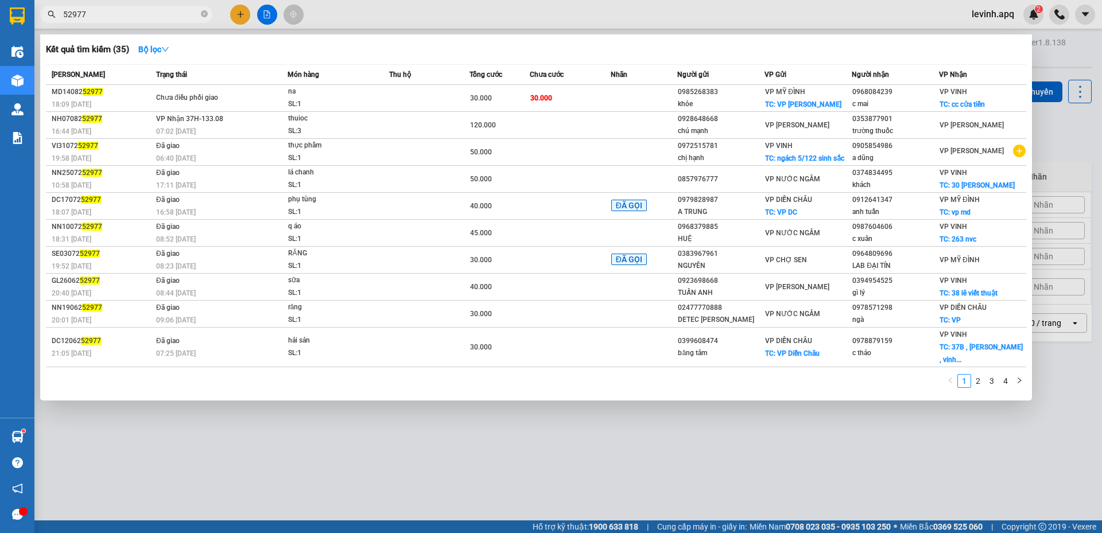
click at [155, 13] on input "52977" at bounding box center [130, 14] width 135 height 13
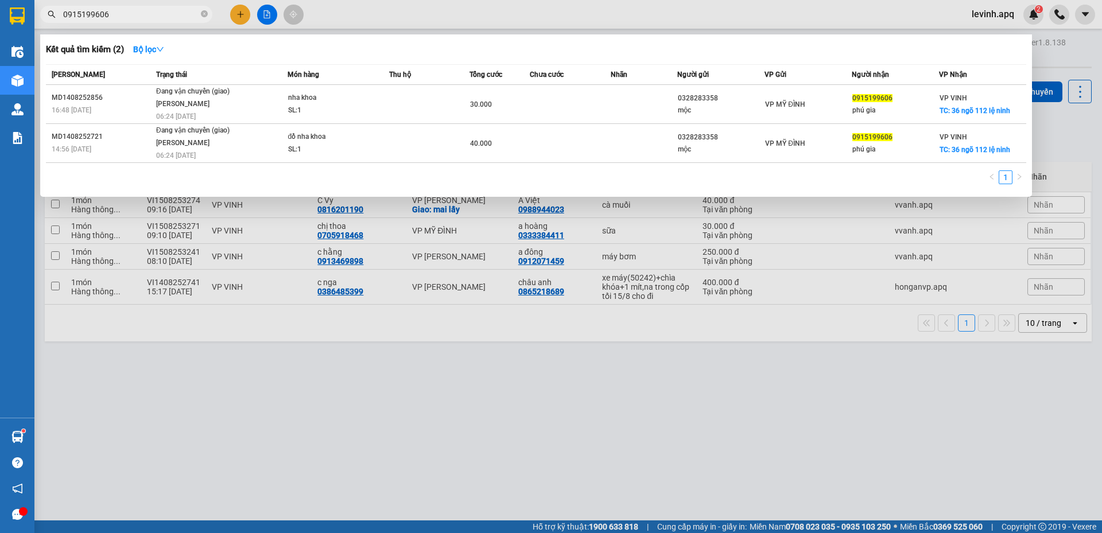
type input "0915199606"
click at [297, 421] on div at bounding box center [551, 266] width 1102 height 533
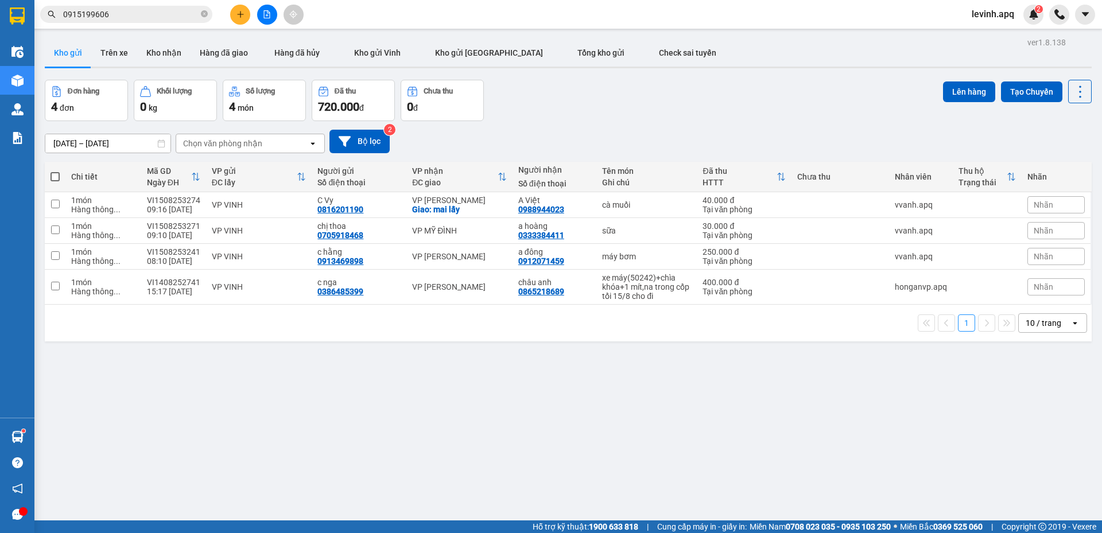
click at [593, 108] on div "Đơn hàng 4 đơn Khối lượng 0 kg Số lượng 4 món Đã thu 720.000 đ Chưa thu 0 đ Lên…" at bounding box center [568, 100] width 1046 height 41
click at [622, 124] on div "13/08/2025 – 15/08/2025 Press the down arrow key to interact with the calendar …" at bounding box center [568, 141] width 1046 height 41
click at [159, 52] on button "Kho nhận" at bounding box center [163, 53] width 53 height 28
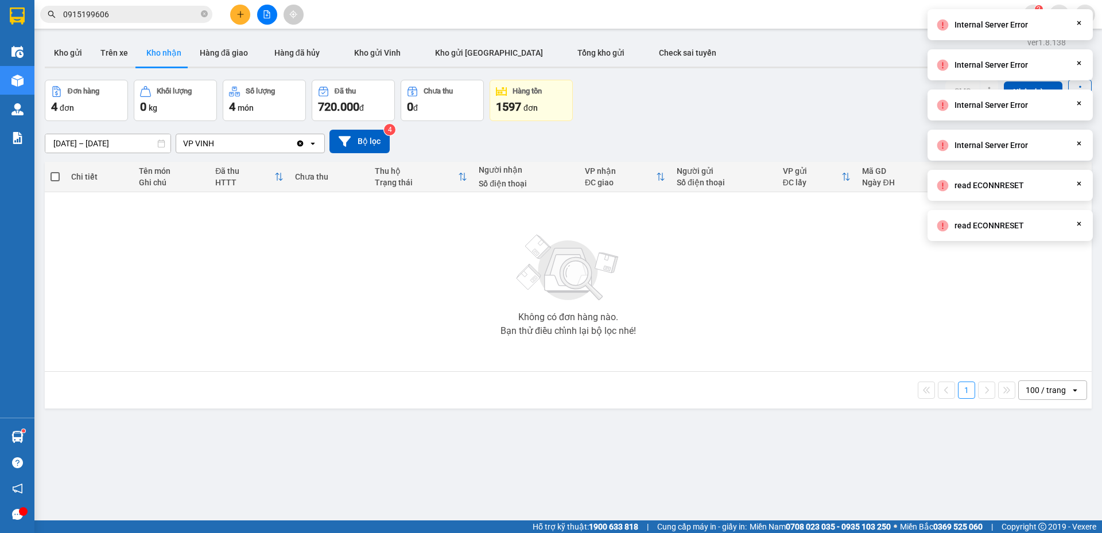
click at [112, 138] on input "14/08/2025 – 14/08/2025" at bounding box center [107, 143] width 125 height 18
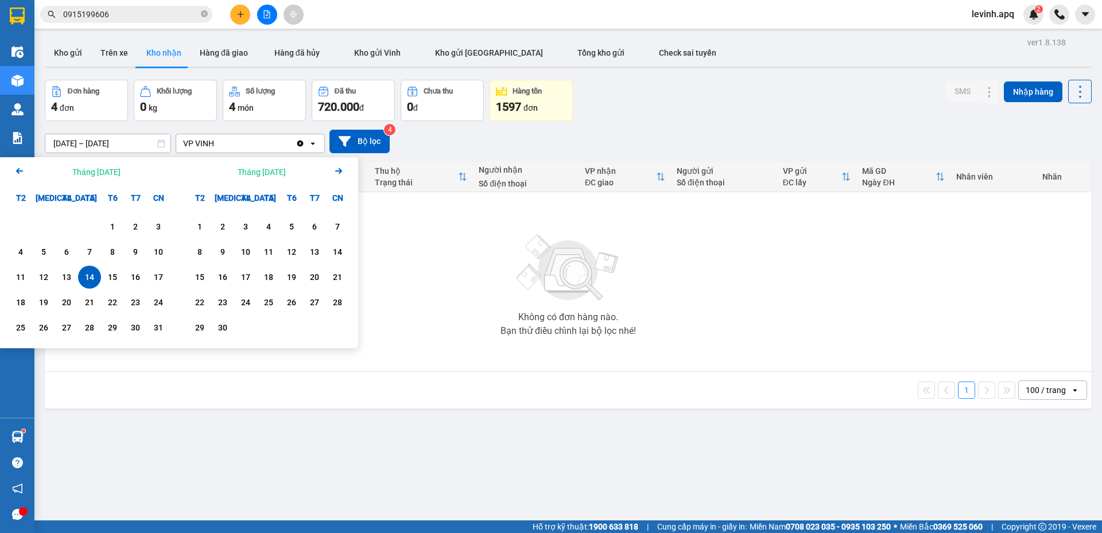
click at [88, 282] on div "14" at bounding box center [89, 277] width 16 height 14
click at [122, 277] on div "15" at bounding box center [112, 277] width 23 height 23
type input "[DATE] – [DATE]"
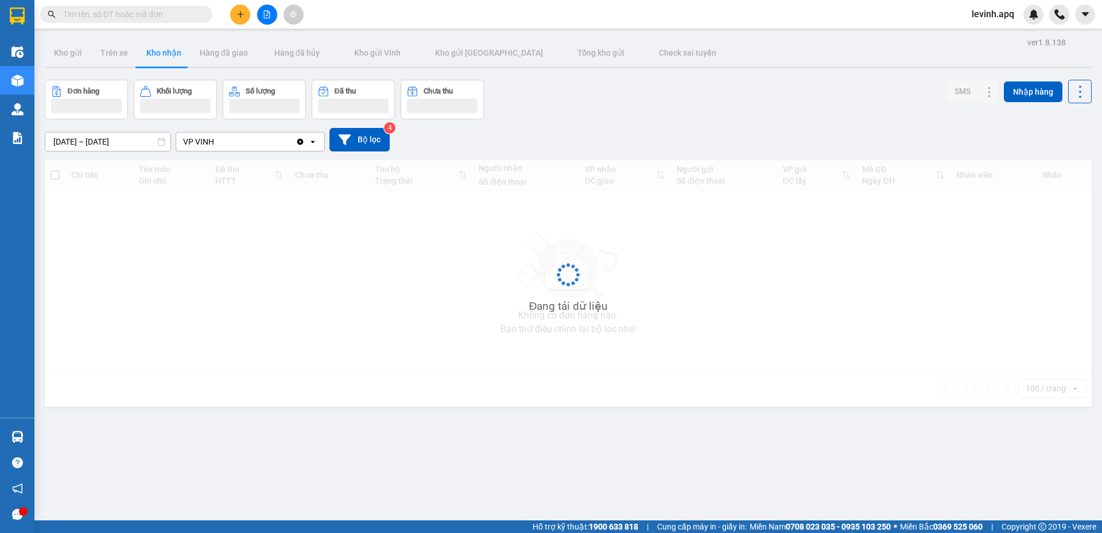
click at [123, 17] on input "text" at bounding box center [130, 14] width 135 height 13
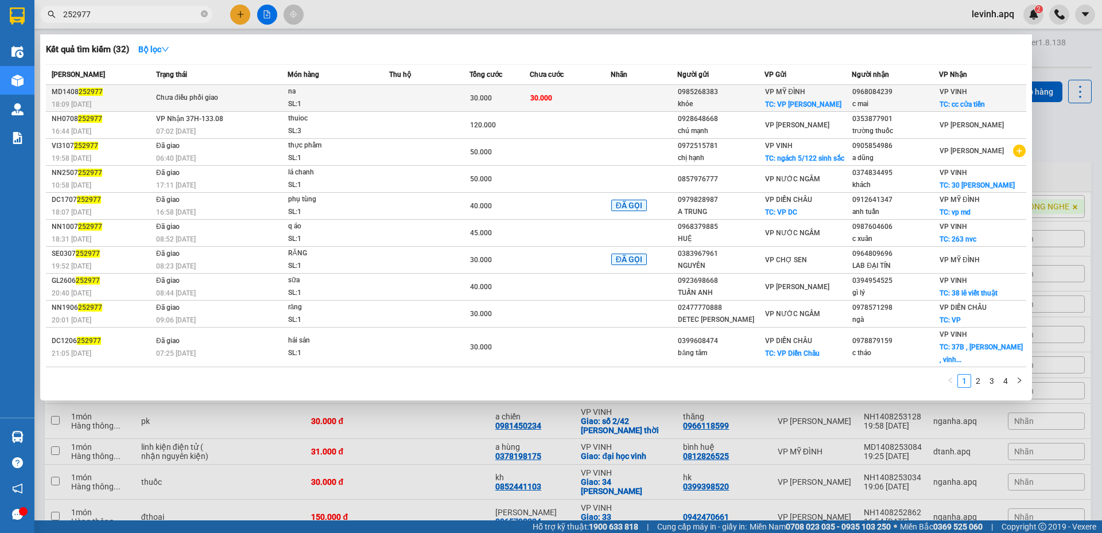
type input "252977"
click at [188, 96] on div "Chưa điều phối giao" at bounding box center [199, 98] width 86 height 13
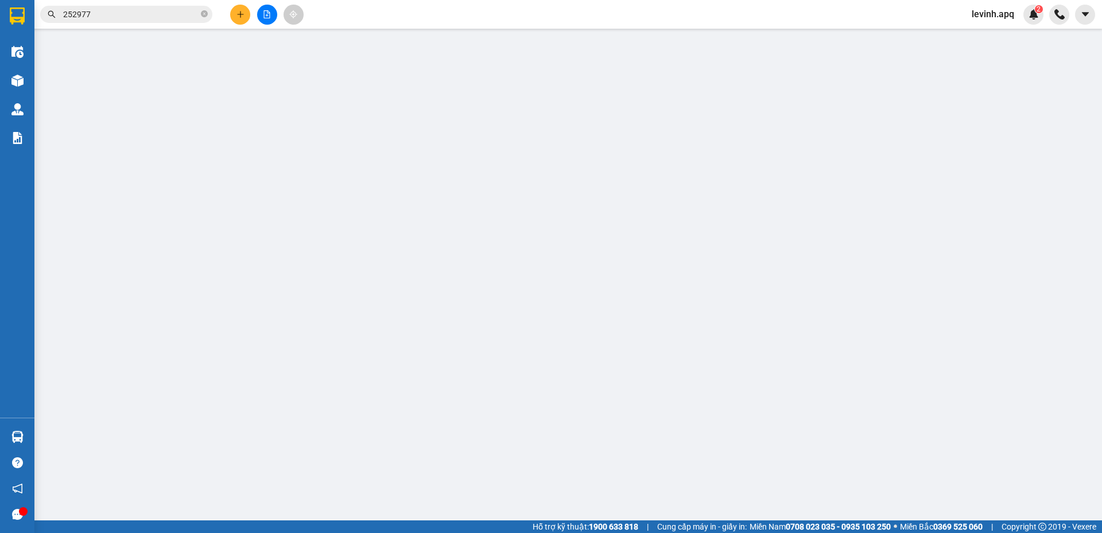
type input "0985268383"
type input "khỏe"
checkbox input "true"
type input "VP [GEOGRAPHIC_DATA]"
type input "0968084239"
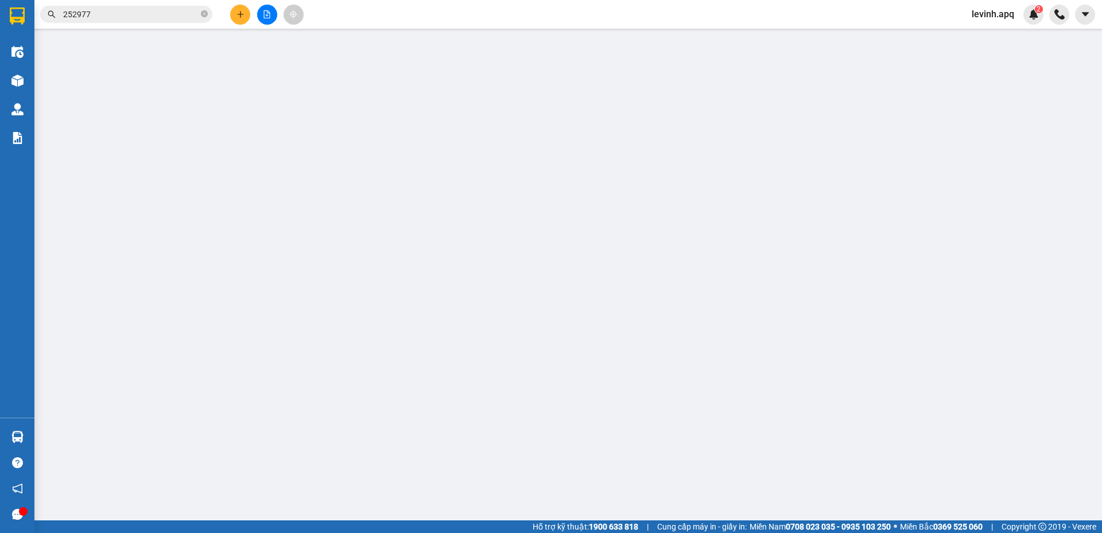
type input "c mai"
checkbox input "true"
type input "cc cửa tiền"
type input "30.000"
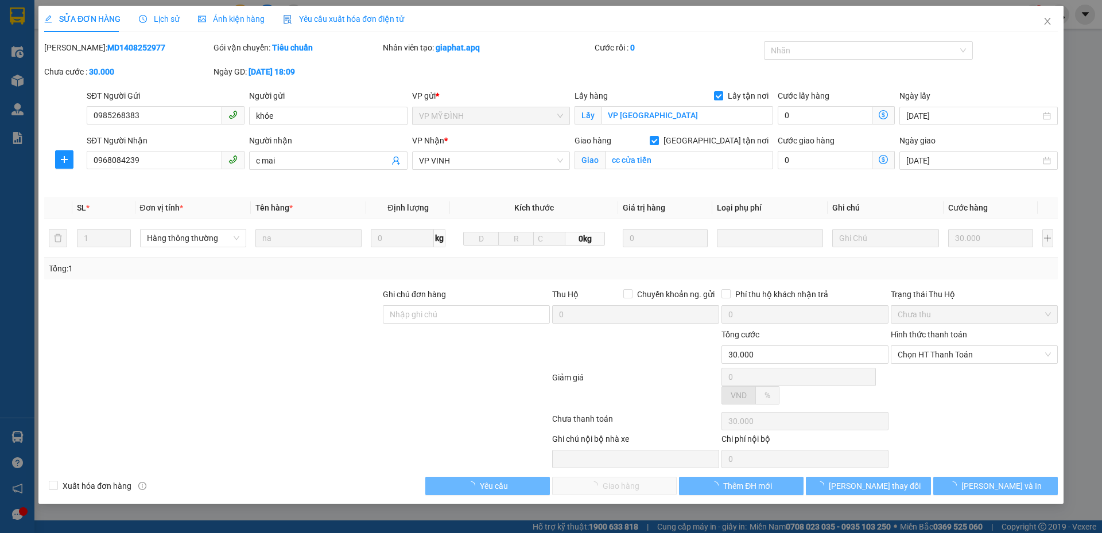
click at [171, 20] on div "SỬA ĐƠN HÀNG Lịch sử Ảnh kiện hàng Yêu cầu xuất hóa đơn điện tử Total Paid Fee …" at bounding box center [551, 266] width 1102 height 533
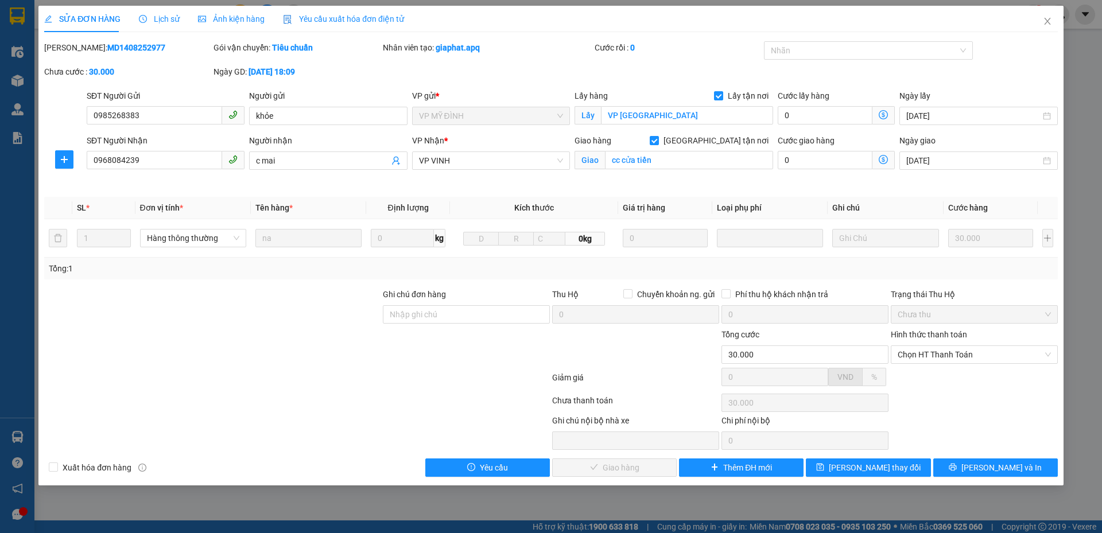
click at [171, 20] on span "Lịch sử" at bounding box center [159, 18] width 41 height 9
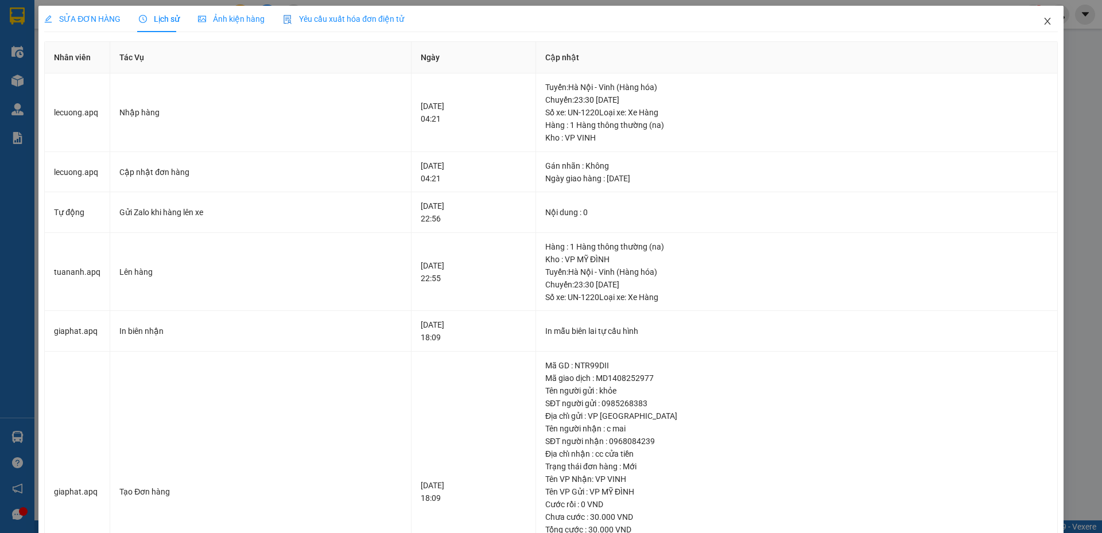
click at [1042, 25] on icon "close" at bounding box center [1046, 21] width 9 height 9
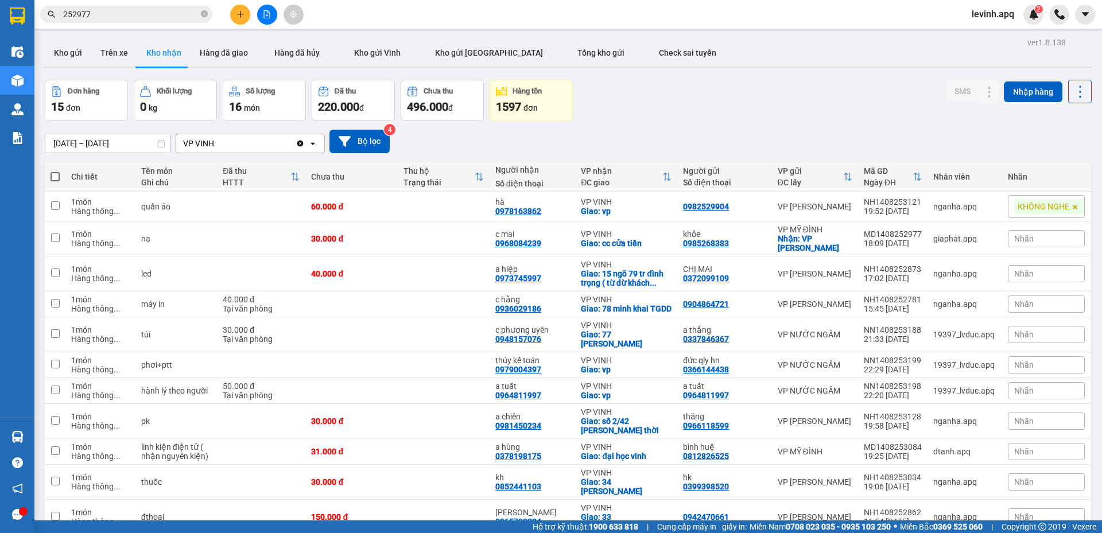
click at [242, 18] on icon "plus" at bounding box center [240, 14] width 8 height 8
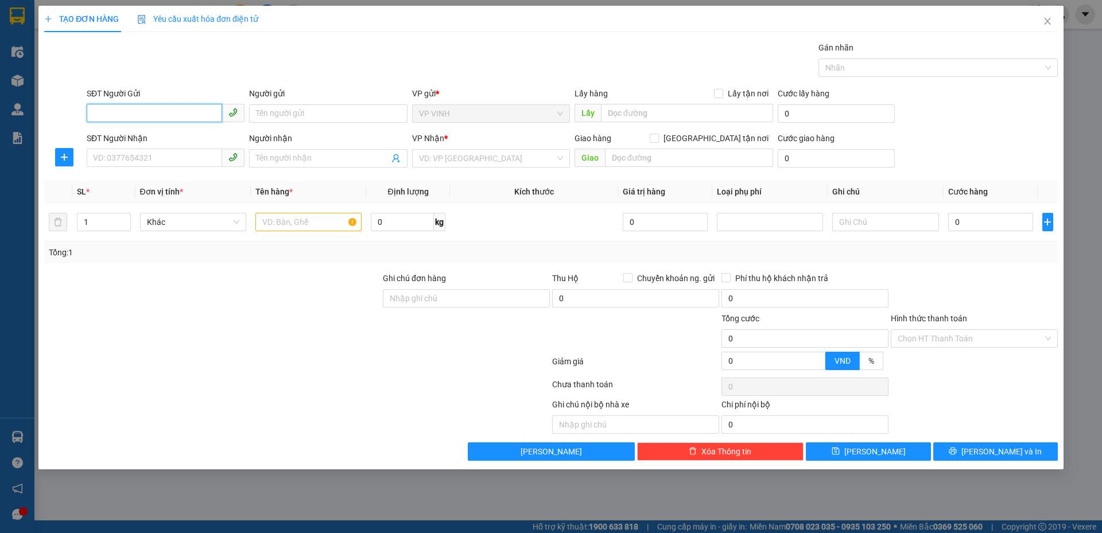
click at [141, 105] on input "SĐT Người Gửi" at bounding box center [154, 113] width 135 height 18
click at [179, 157] on input "SĐT Người Nhận" at bounding box center [154, 158] width 135 height 18
type input "0983104019"
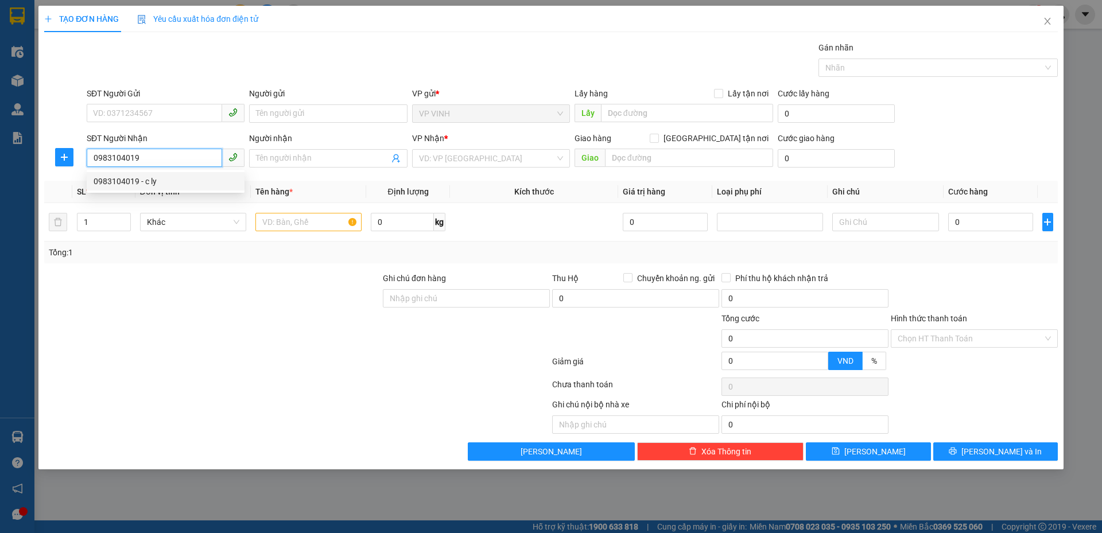
click at [146, 176] on div "0983104019 - c ly" at bounding box center [166, 181] width 144 height 13
type input "c ly"
checkbox input "true"
type input "25 [PERSON_NAME]"
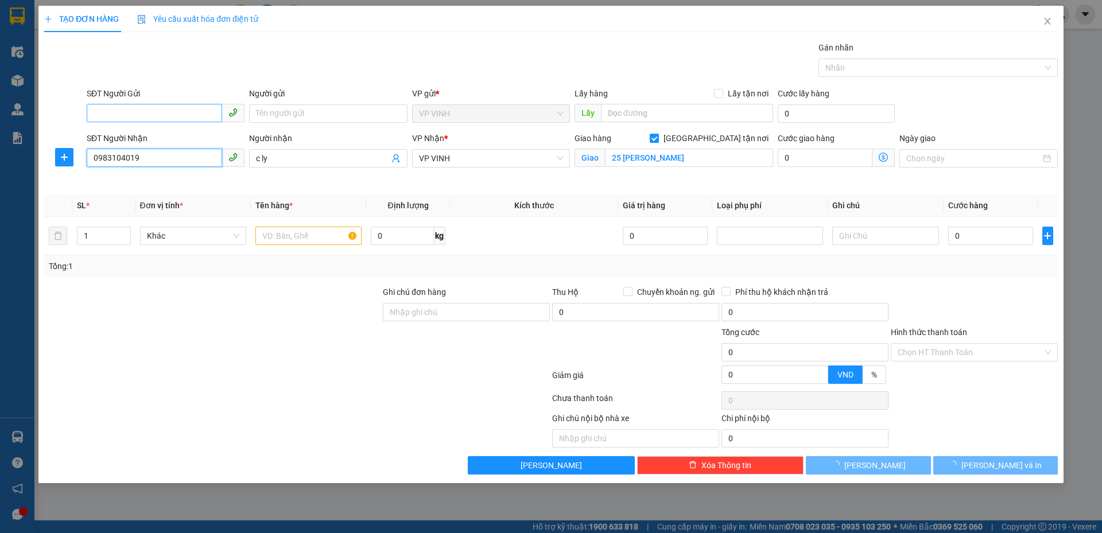
type input "0983104019"
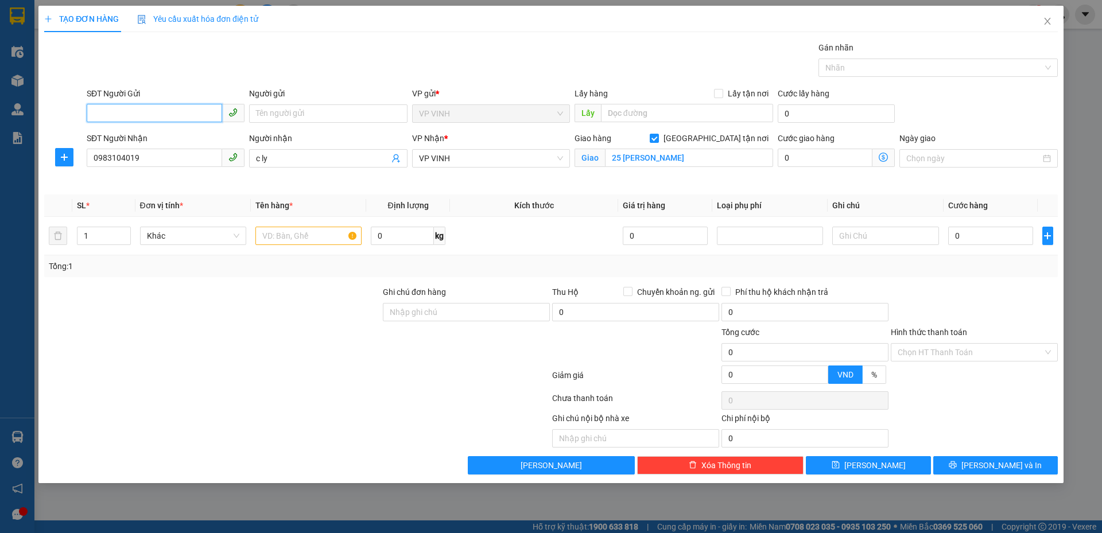
click at [190, 113] on input "SĐT Người Gửi" at bounding box center [154, 113] width 135 height 18
click at [190, 381] on div at bounding box center [297, 377] width 508 height 23
click at [165, 160] on input "0983104019" at bounding box center [154, 158] width 135 height 18
click at [172, 115] on input "SĐT Người Gửi" at bounding box center [154, 113] width 135 height 18
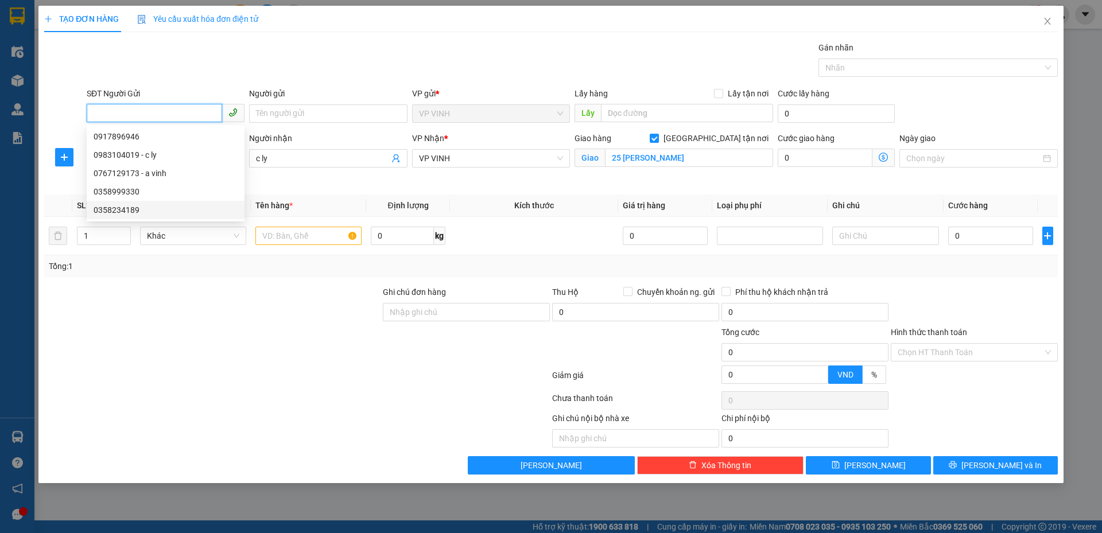
paste input "0983104019"
type input "0983104019"
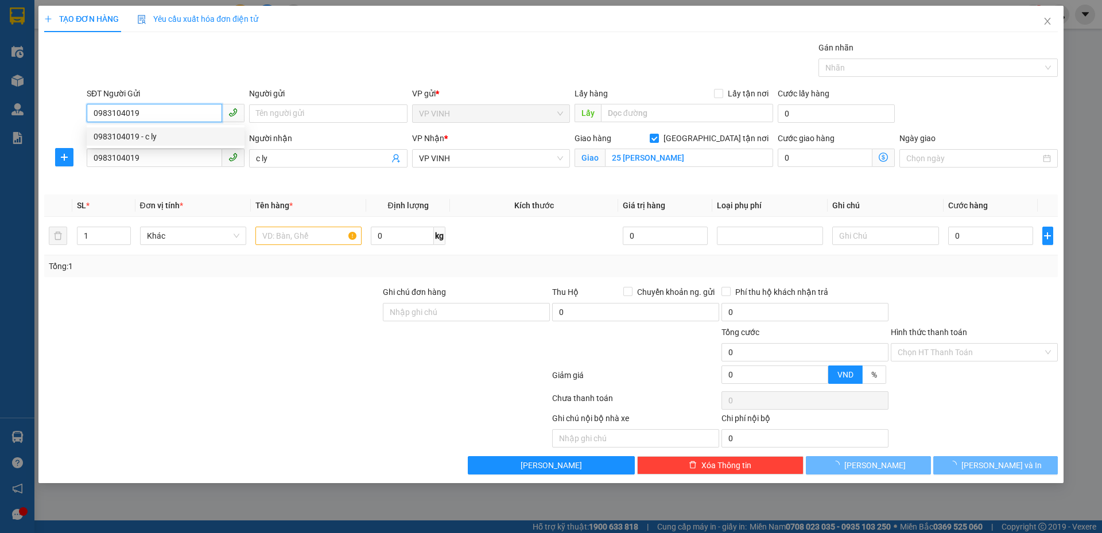
click at [184, 141] on div "0983104019 - c ly" at bounding box center [166, 136] width 144 height 13
type input "c ly"
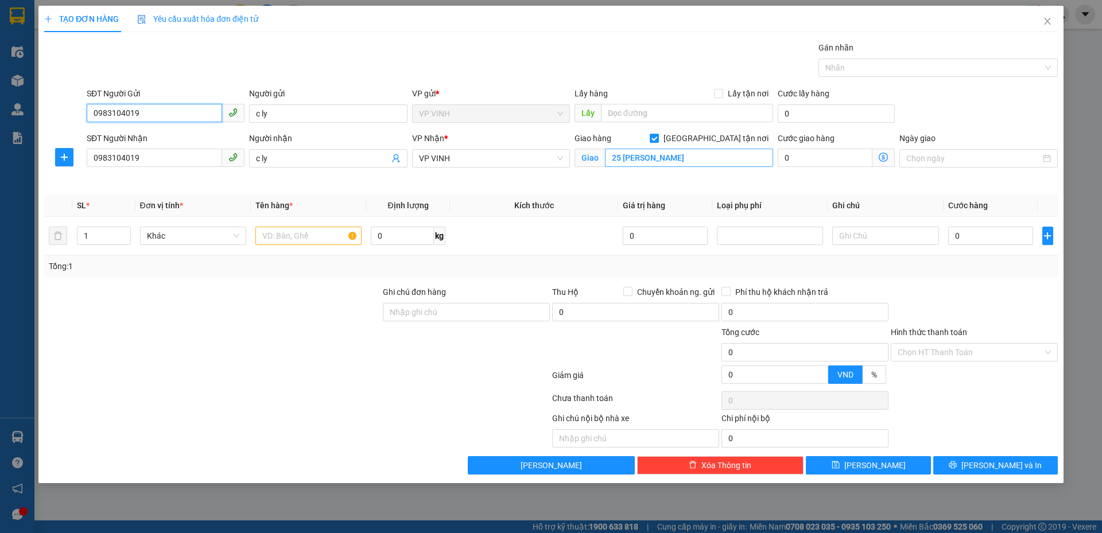
type input "0983104019"
click at [639, 154] on input "25 [PERSON_NAME]" at bounding box center [689, 158] width 168 height 18
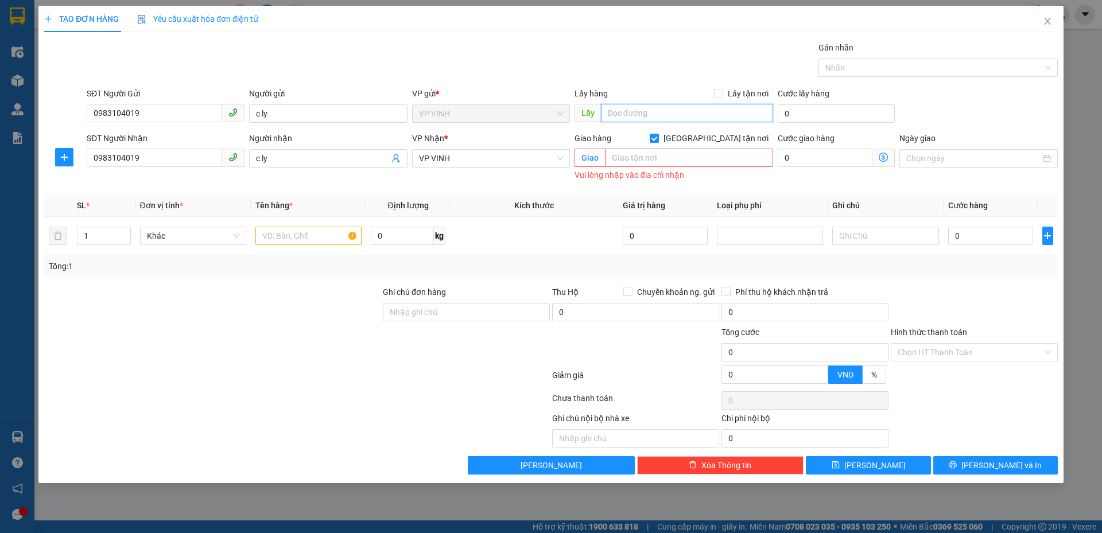
click at [649, 113] on input "text" at bounding box center [687, 113] width 172 height 18
paste input "25 [PERSON_NAME]"
type input "25 [PERSON_NAME]"
click at [726, 96] on span "Lấy tận nơi" at bounding box center [748, 93] width 50 height 13
click at [722, 96] on input "Lấy tận nơi" at bounding box center [718, 93] width 8 height 8
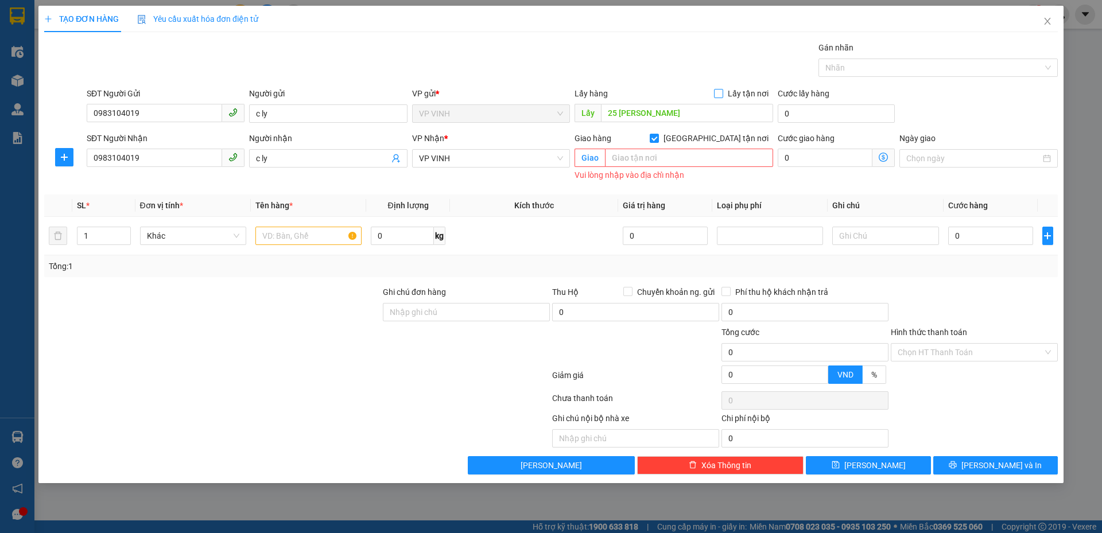
checkbox input "true"
click at [657, 138] on input "[GEOGRAPHIC_DATA] tận nơi" at bounding box center [653, 138] width 8 height 8
checkbox input "false"
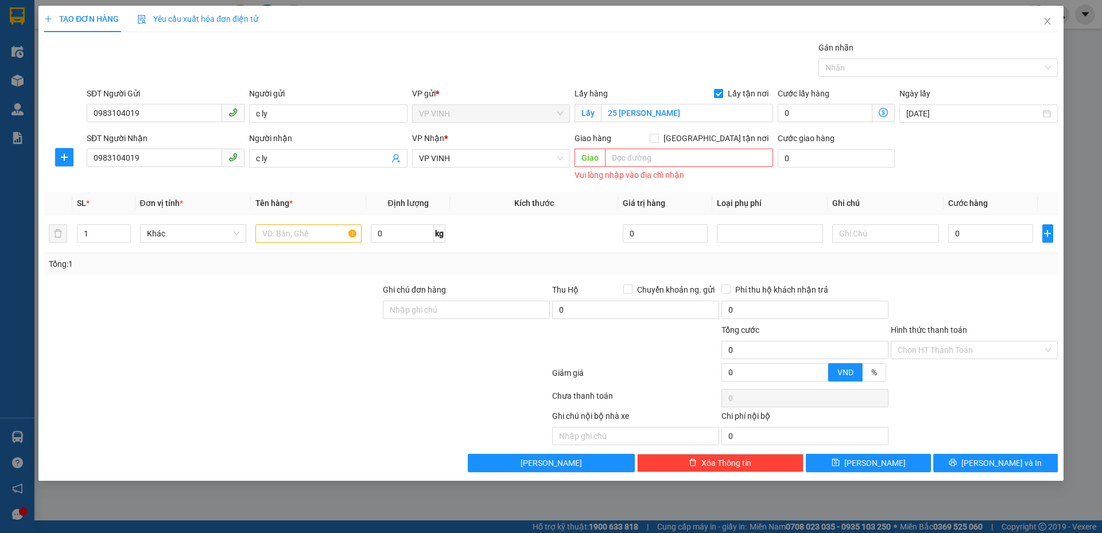
click at [494, 147] on div "VP Nhận *" at bounding box center [491, 140] width 158 height 17
click at [497, 165] on span "VP VINH" at bounding box center [491, 158] width 144 height 17
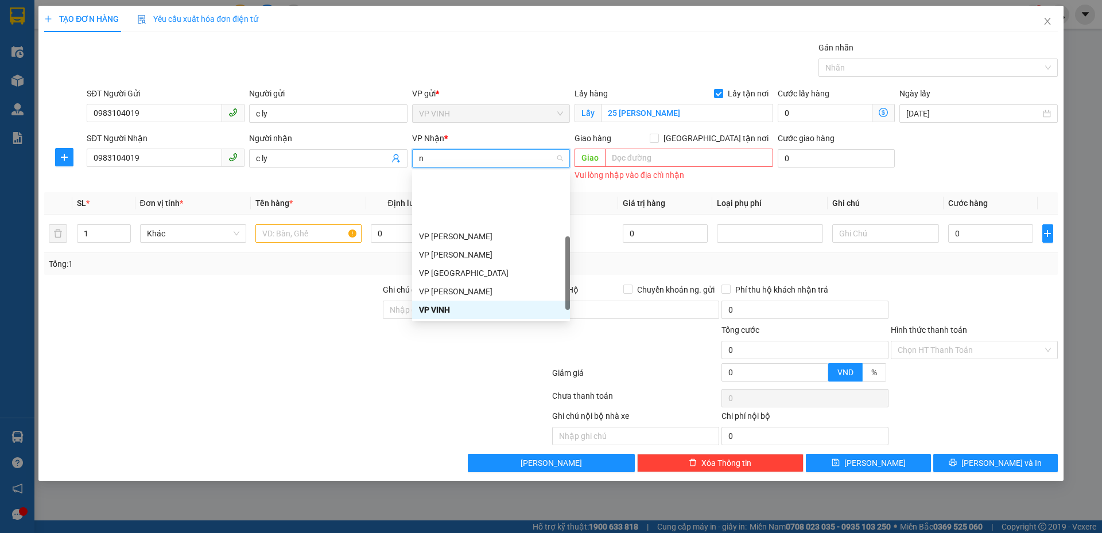
type input "ng"
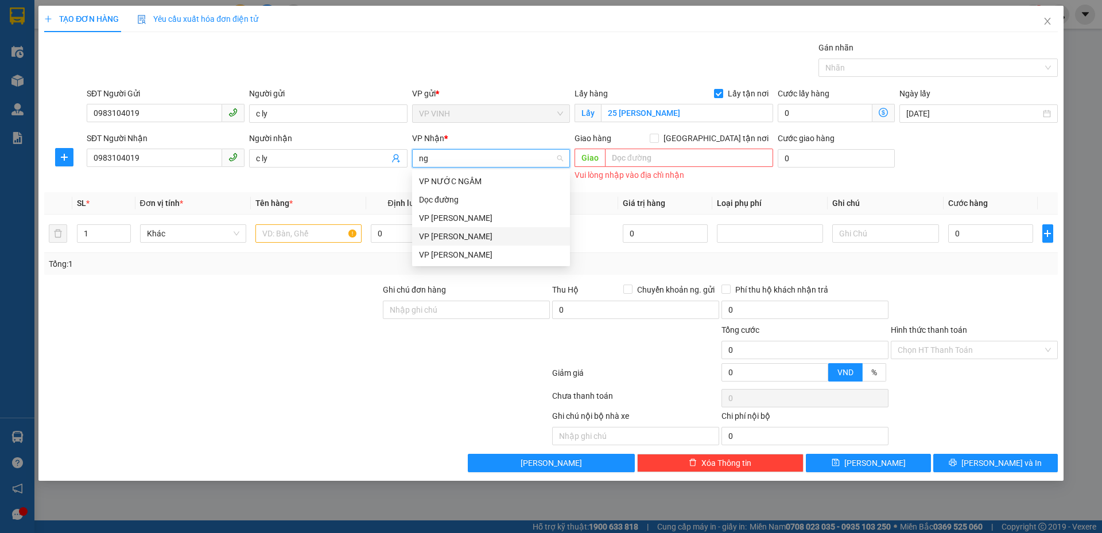
click at [472, 236] on div "VP [PERSON_NAME]" at bounding box center [491, 236] width 144 height 13
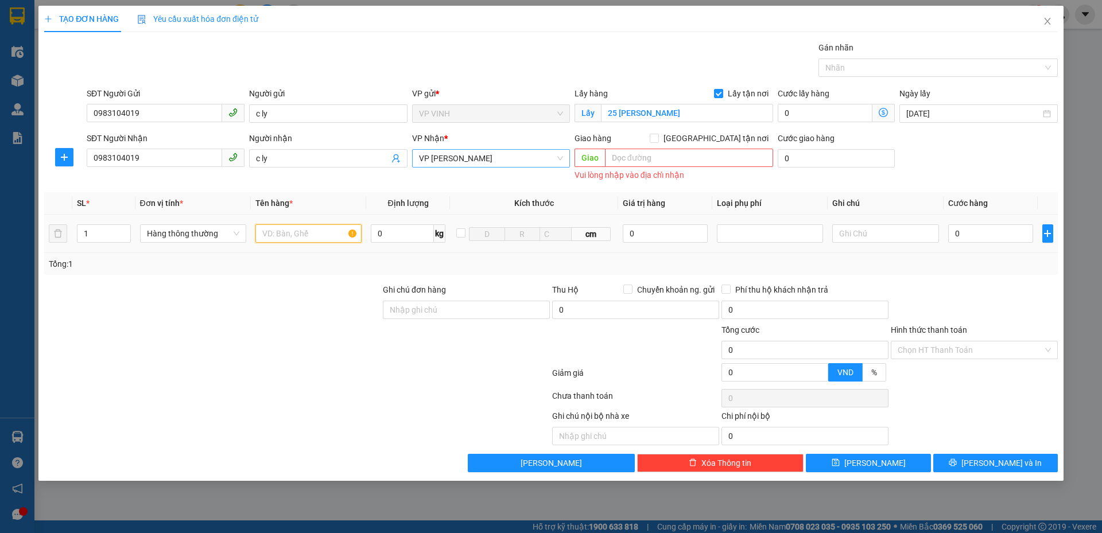
click at [305, 238] on input "text" at bounding box center [308, 233] width 106 height 18
type input "máy"
click at [1002, 233] on input "0" at bounding box center [990, 233] width 85 height 18
type input "3"
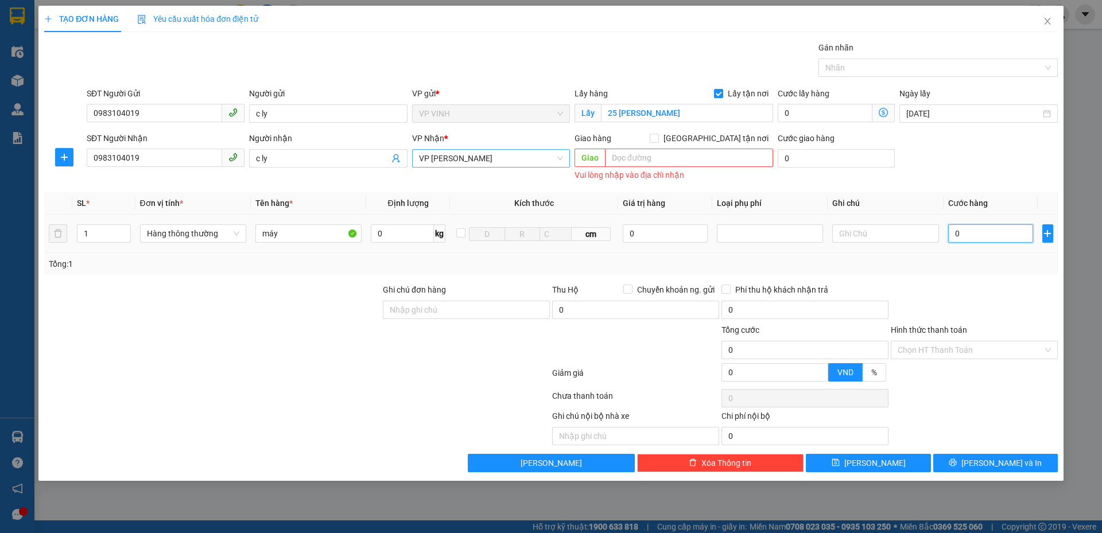
type input "3"
type input "30"
type input "30.000"
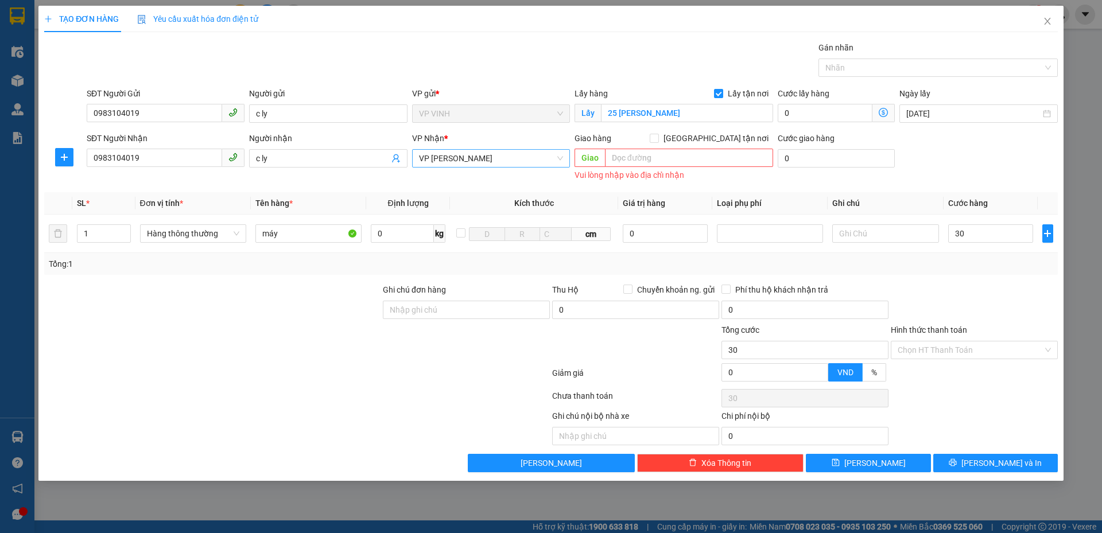
type input "30.000"
click at [1030, 283] on div at bounding box center [973, 303] width 169 height 40
click at [997, 242] on input "30.000" at bounding box center [990, 233] width 85 height 18
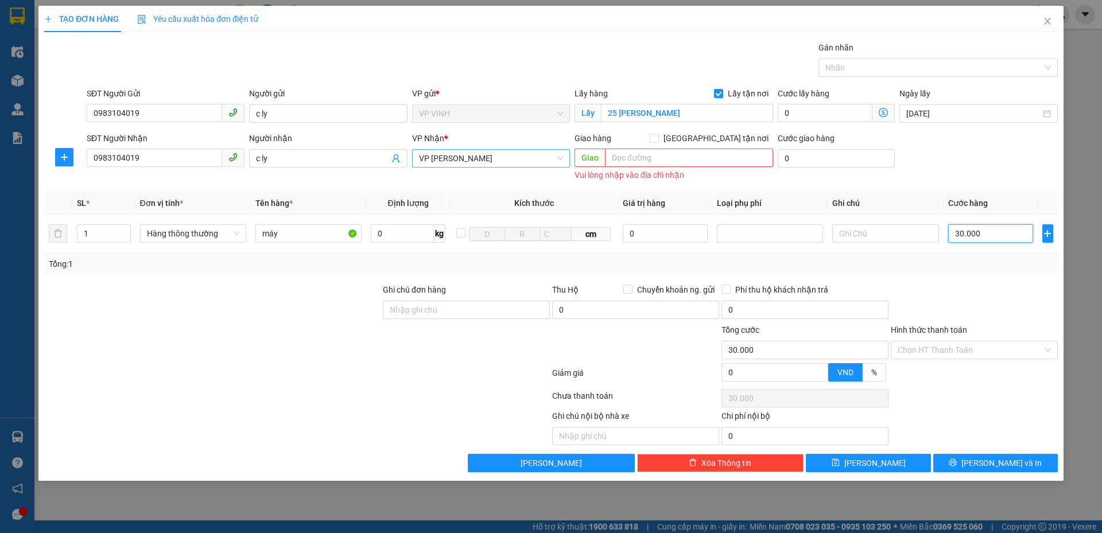
type input "1"
type input "10"
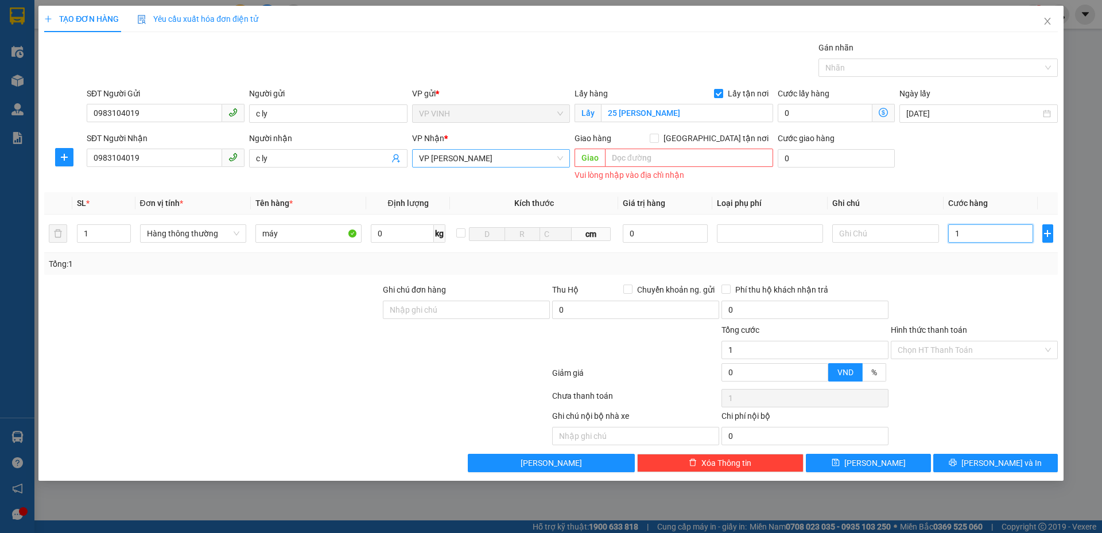
type input "10"
type input "100"
type input "100.000"
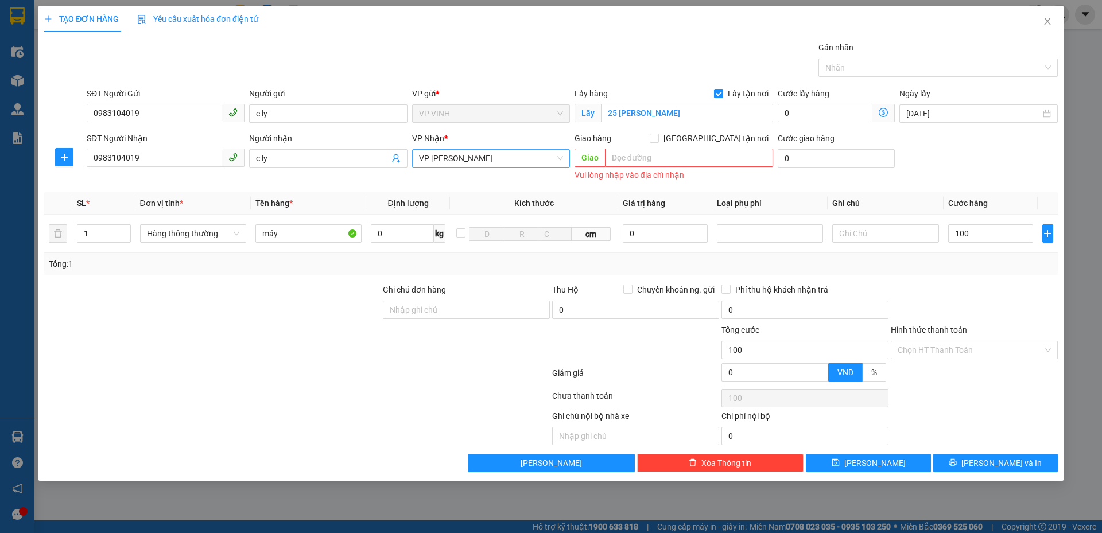
type input "100.000"
drag, startPoint x: 973, startPoint y: 255, endPoint x: 960, endPoint y: 324, distance: 69.4
click at [974, 256] on div "Tổng: 1" at bounding box center [550, 264] width 1013 height 22
click at [956, 351] on input "Hình thức thanh toán" at bounding box center [969, 349] width 145 height 17
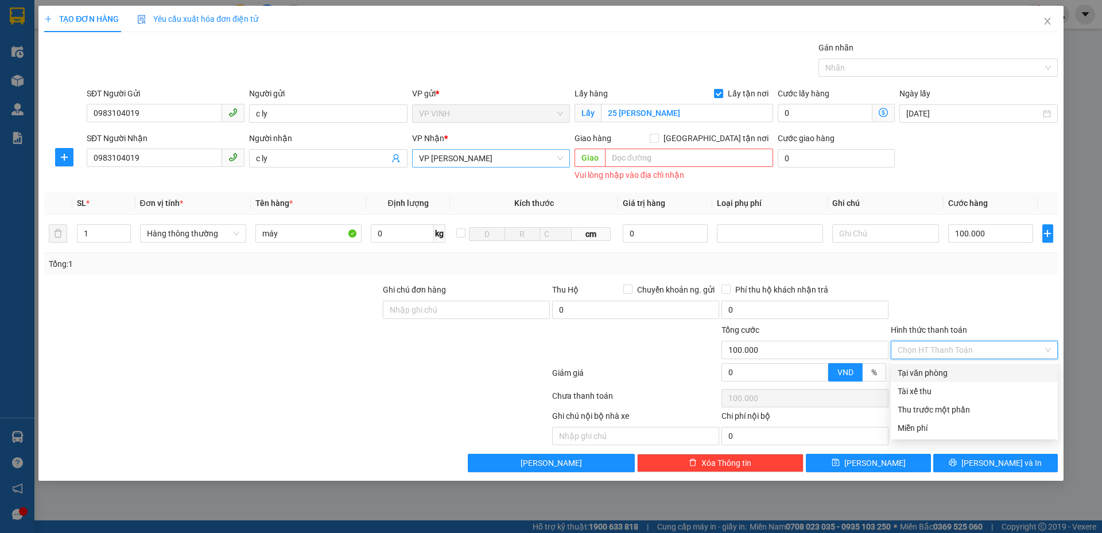
drag, startPoint x: 956, startPoint y: 368, endPoint x: 953, endPoint y: 383, distance: 15.2
click at [956, 369] on div "Tại văn phòng" at bounding box center [973, 373] width 153 height 13
type input "0"
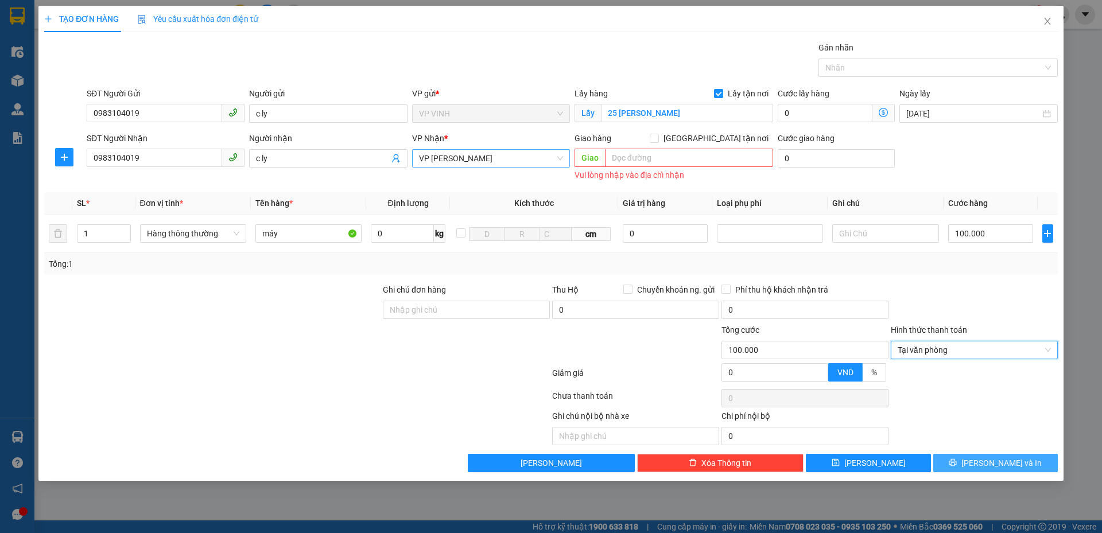
click at [956, 463] on button "[PERSON_NAME] và In" at bounding box center [995, 463] width 124 height 18
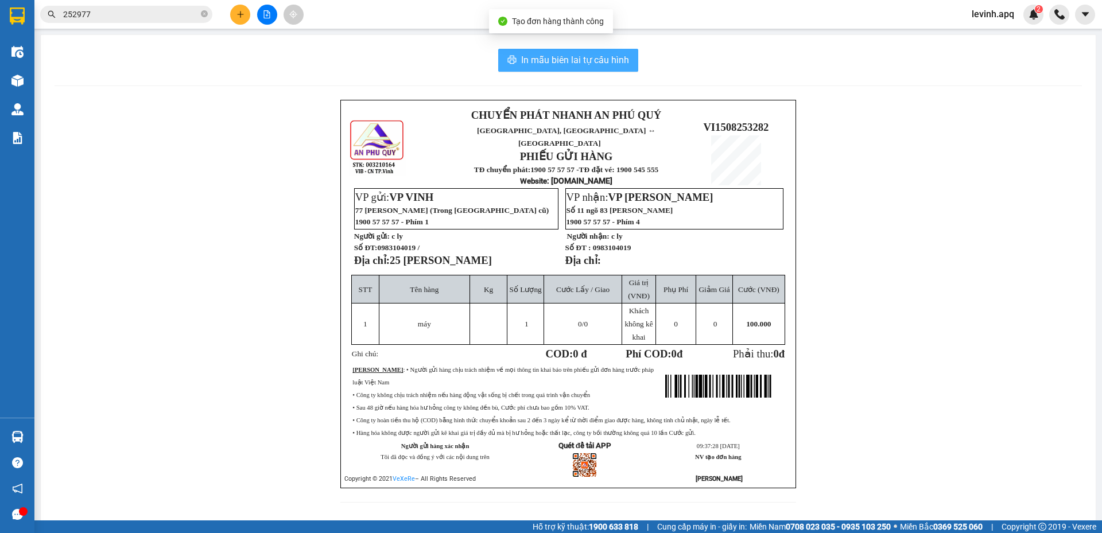
click at [601, 51] on button "In mẫu biên lai tự cấu hình" at bounding box center [568, 60] width 140 height 23
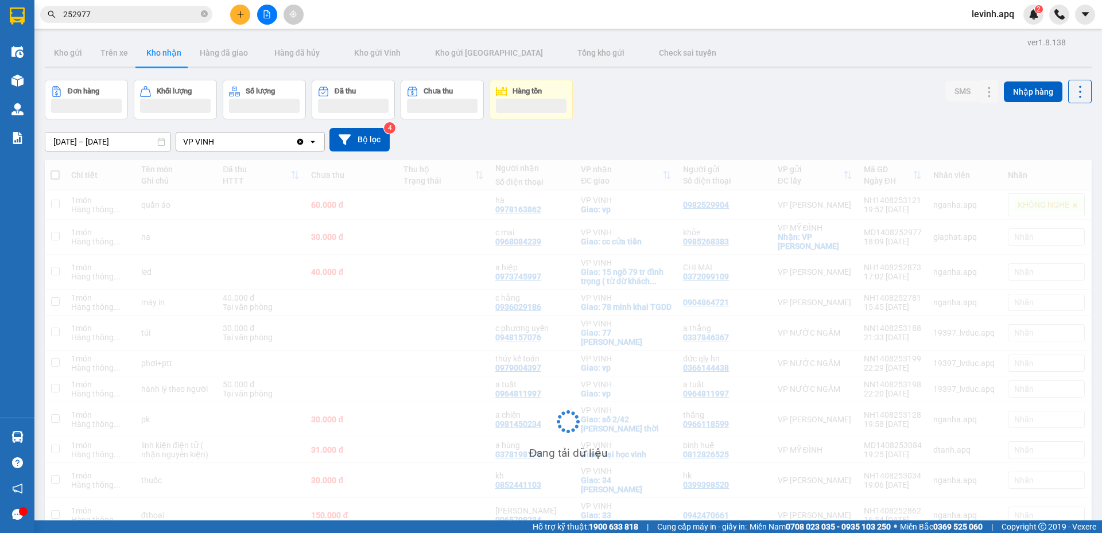
click at [104, 14] on input "252977" at bounding box center [130, 14] width 135 height 13
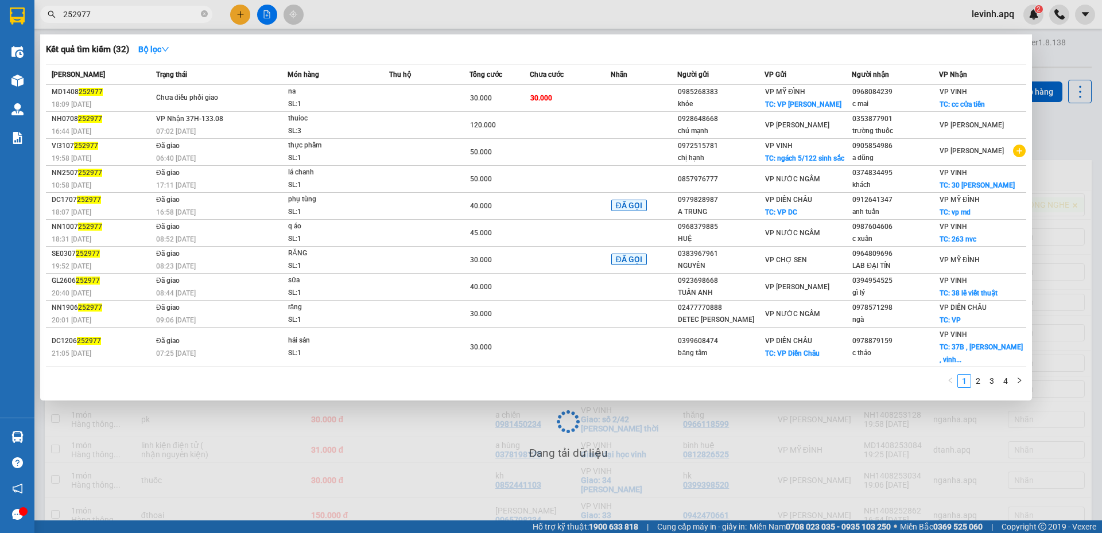
click at [104, 14] on input "252977" at bounding box center [130, 14] width 135 height 13
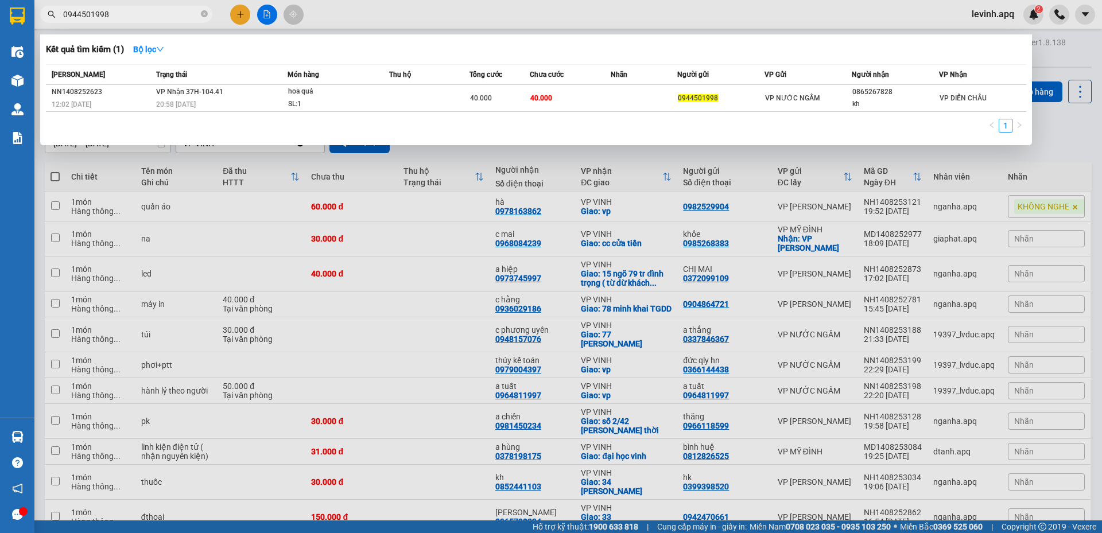
click at [137, 13] on input "0944501998" at bounding box center [130, 14] width 135 height 13
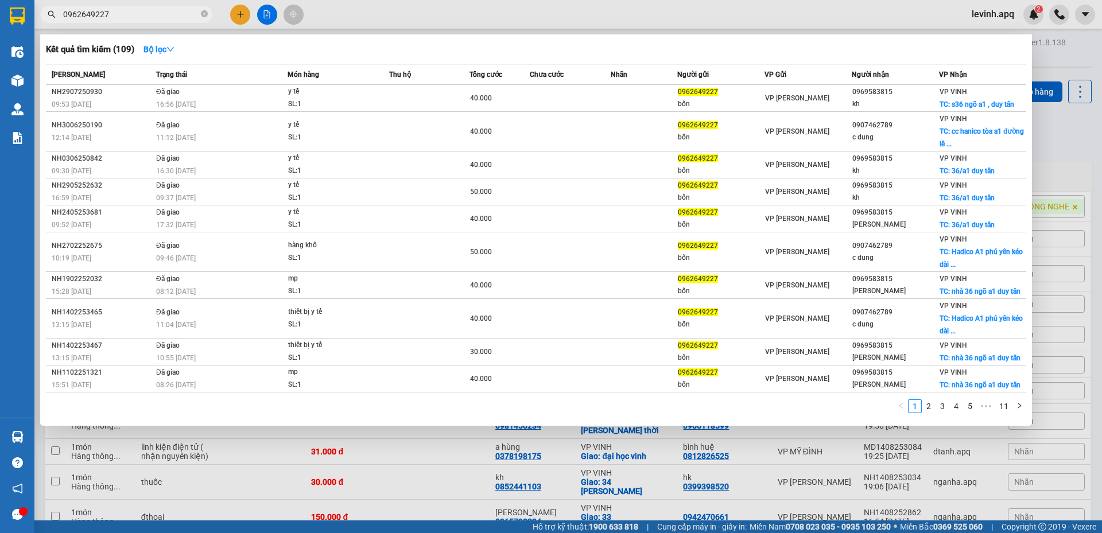
click at [139, 10] on input "0962649227" at bounding box center [130, 14] width 135 height 13
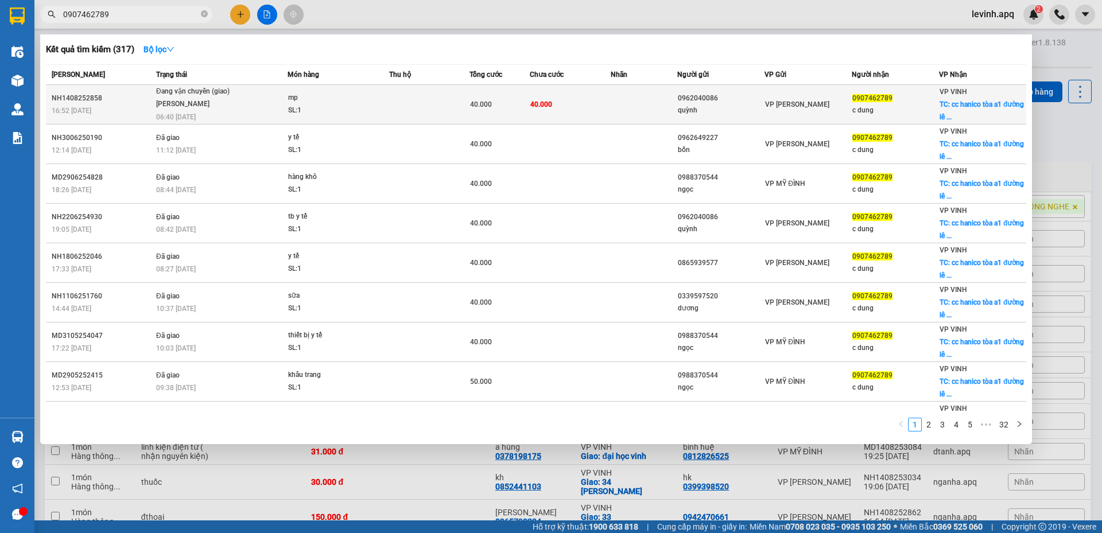
type input "0907462789"
click at [431, 106] on td at bounding box center [429, 105] width 80 height 40
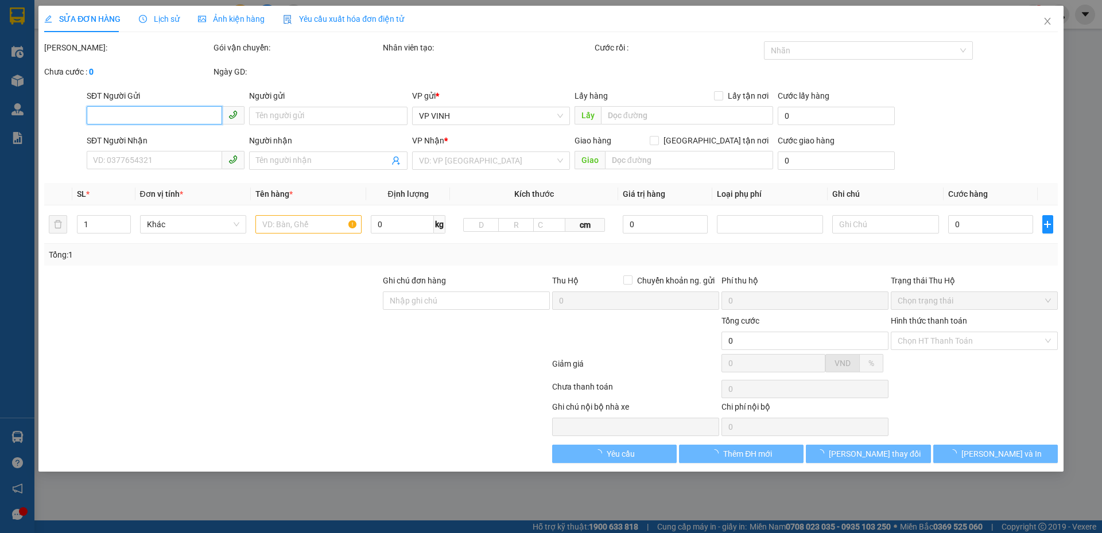
type input "0962040086"
type input "quỳnh"
type input "0907462789"
type input "c dung"
checkbox input "true"
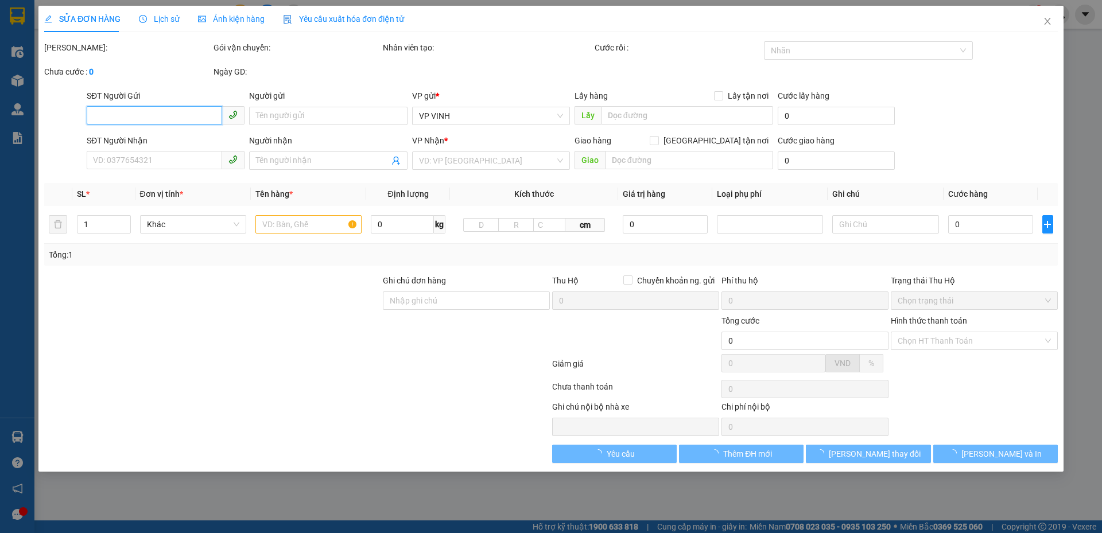
type input "cc hanico tòa a1 đường lê nin giao nhau [GEOGRAPHIC_DATA]"
type input "40.000"
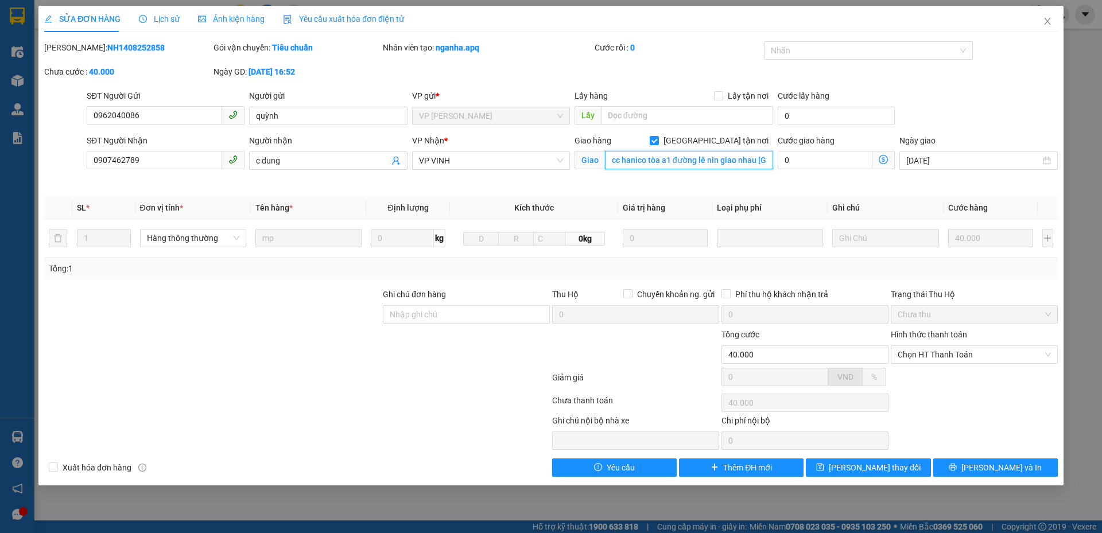
click at [675, 166] on input "cc hanico tòa a1 đường lê nin giao nhau [GEOGRAPHIC_DATA]" at bounding box center [689, 160] width 168 height 18
click at [675, 165] on input "cc hanico tòa a1 đường lê nin giao nhau [GEOGRAPHIC_DATA]" at bounding box center [689, 160] width 168 height 18
click at [675, 164] on input "cc hanico tòa a1 đường lê nin giao nhau [GEOGRAPHIC_DATA]" at bounding box center [689, 160] width 168 height 18
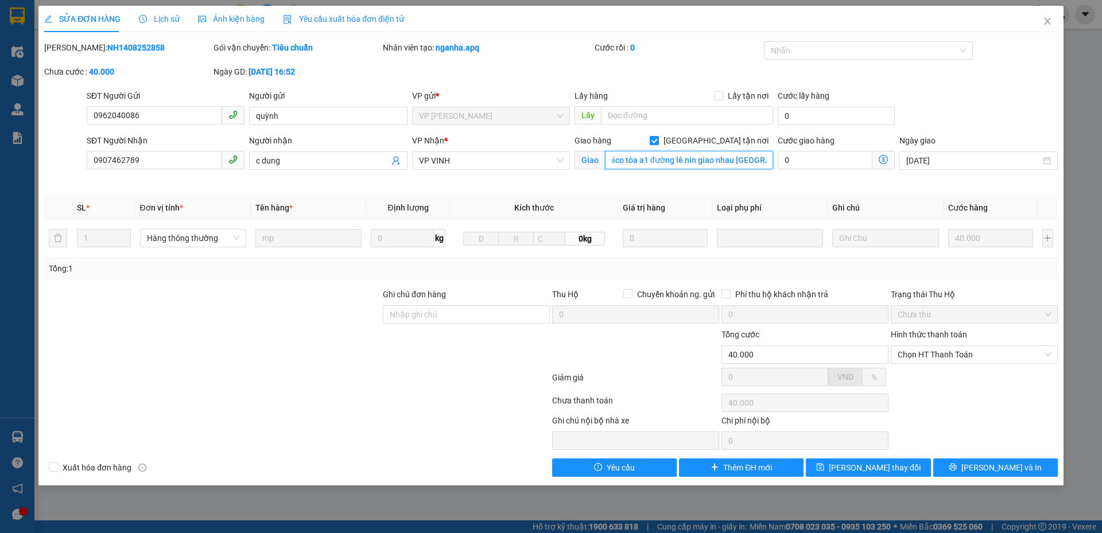
click at [675, 164] on input "cc hanico tòa a1 đường lê nin giao nhau [GEOGRAPHIC_DATA]" at bounding box center [689, 160] width 168 height 18
click at [160, 163] on input "0907462789" at bounding box center [154, 160] width 135 height 18
drag, startPoint x: 172, startPoint y: 144, endPoint x: 126, endPoint y: 161, distance: 48.3
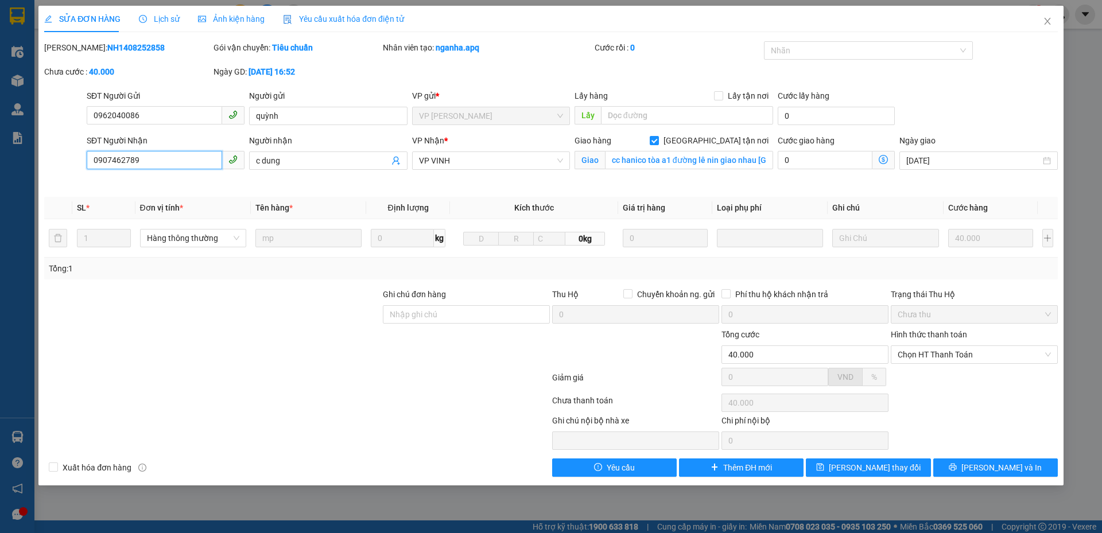
click at [126, 161] on input "0907462789" at bounding box center [154, 160] width 135 height 18
type input "0969583815"
click at [299, 162] on input "c dung" at bounding box center [322, 160] width 133 height 13
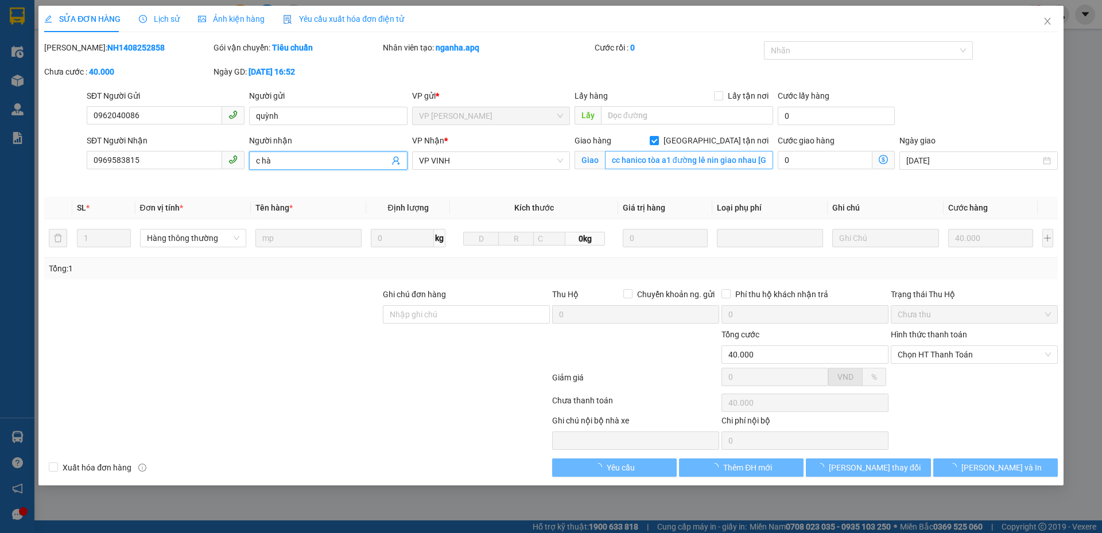
type input "c hà"
click at [668, 161] on input "cc hanico tòa a1 đường lê nin giao nhau [GEOGRAPHIC_DATA]" at bounding box center [689, 160] width 168 height 18
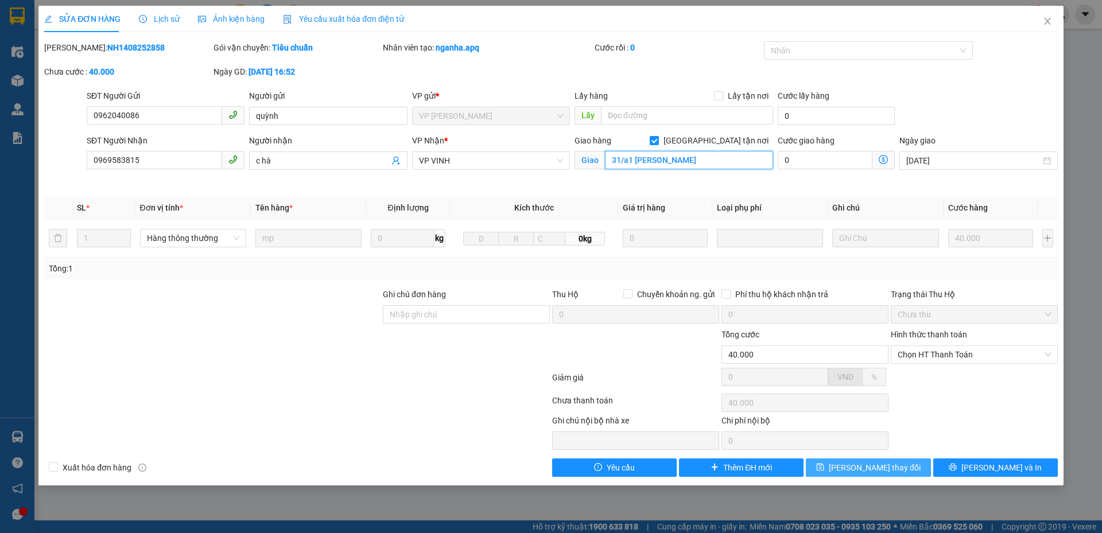
type input "31/a1 [PERSON_NAME]"
click at [874, 465] on span "[PERSON_NAME] thay đổi" at bounding box center [874, 467] width 92 height 13
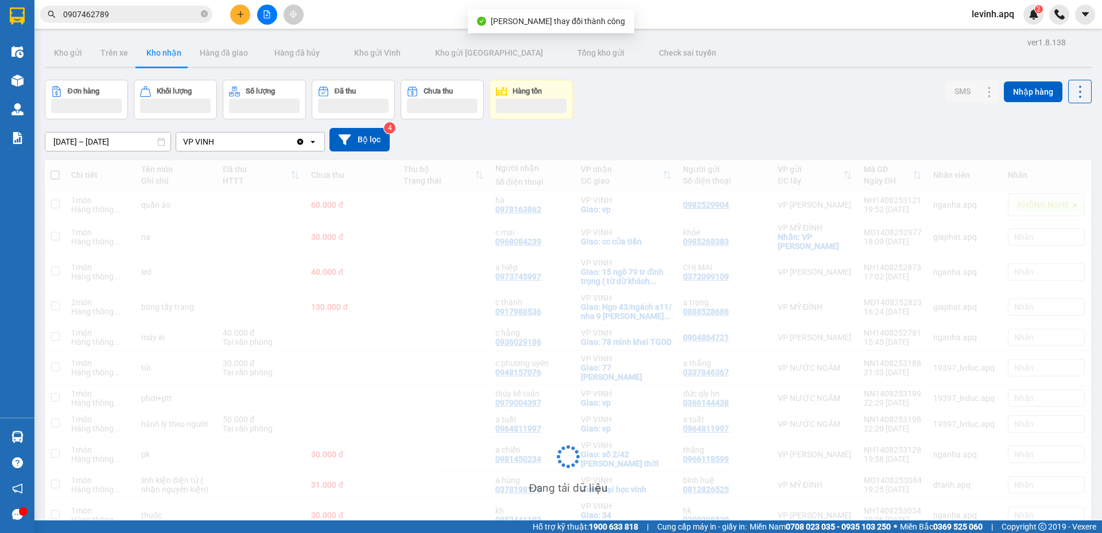
click at [144, 15] on input "0907462789" at bounding box center [130, 14] width 135 height 13
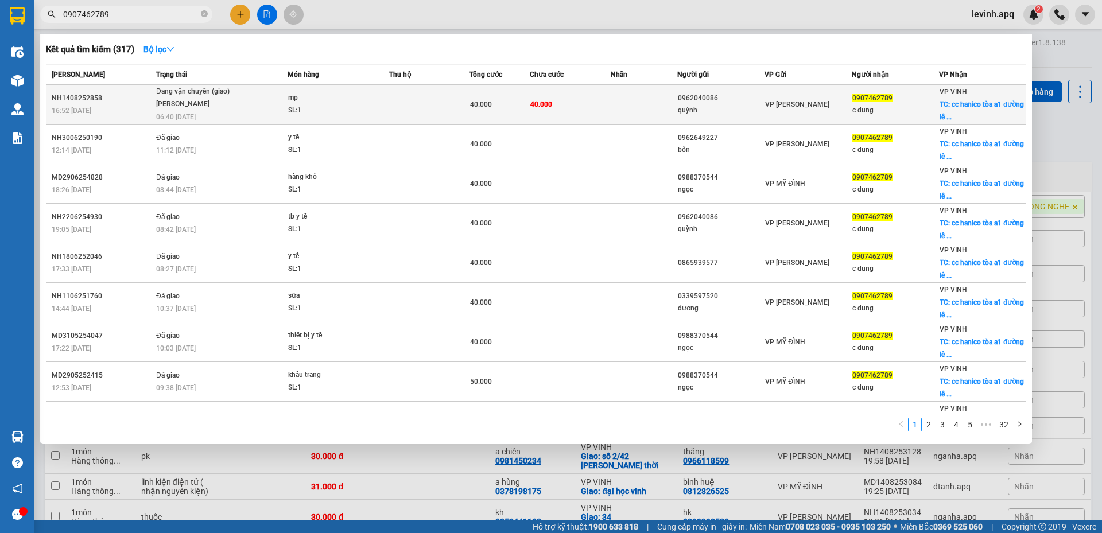
click at [220, 104] on div "[PERSON_NAME]" at bounding box center [199, 104] width 86 height 13
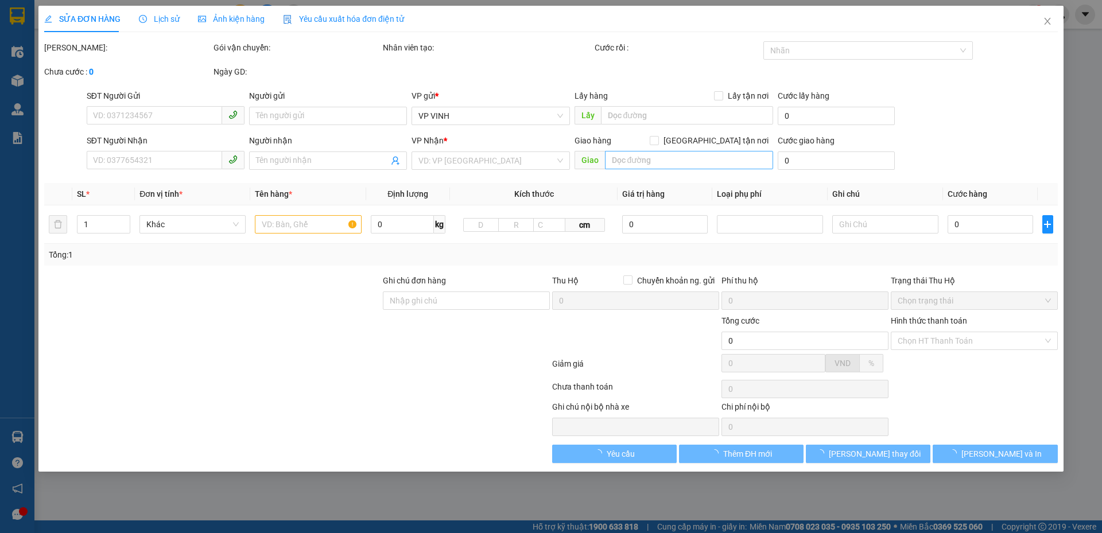
type input "0962040086"
type input "quỳnh"
type input "0969583815"
type input "c hà"
checkbox input "true"
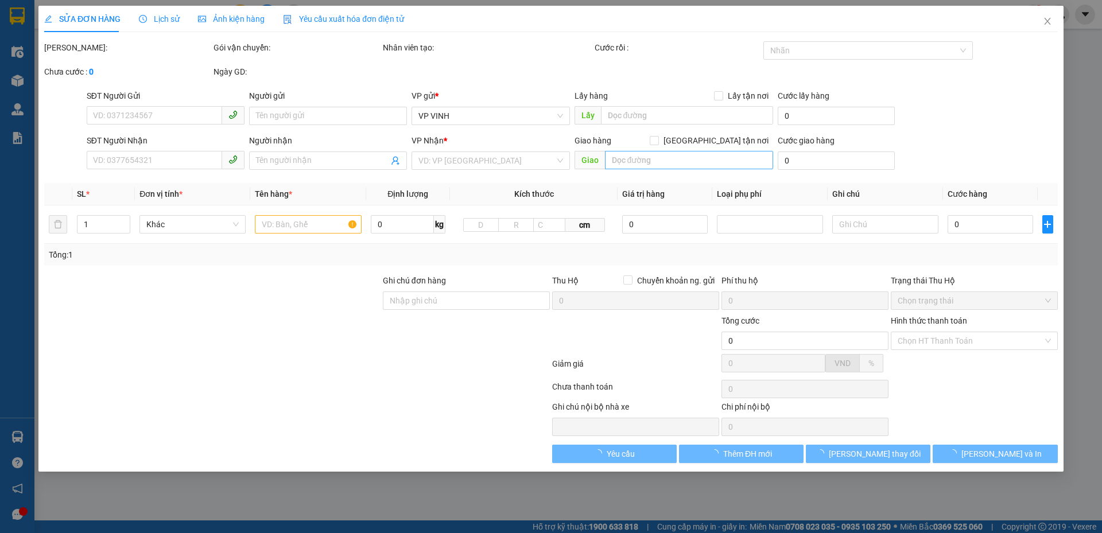
type input "31/a1 [PERSON_NAME]"
type input "40.000"
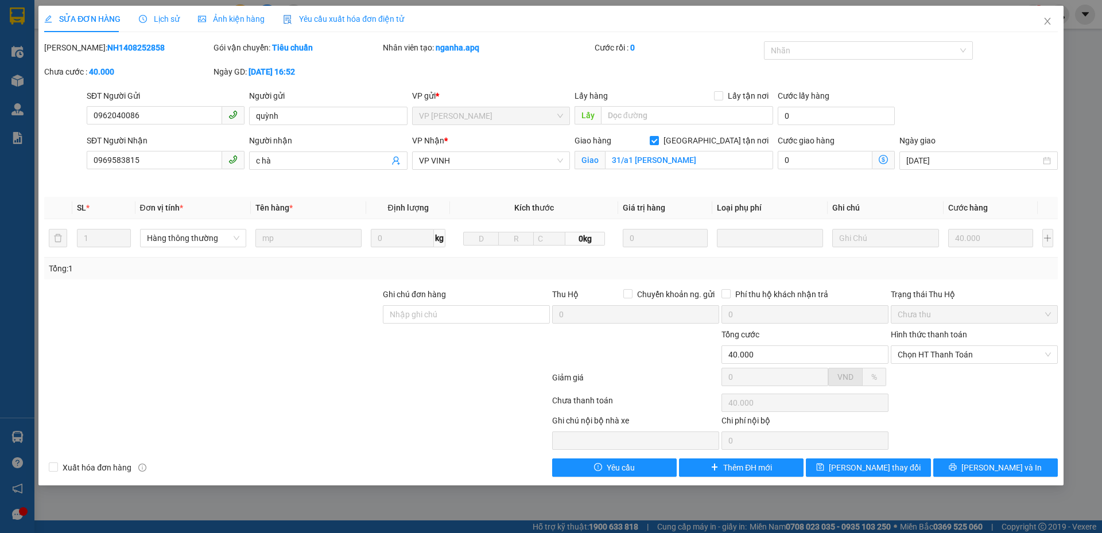
click at [171, 16] on span "Lịch sử" at bounding box center [159, 18] width 41 height 9
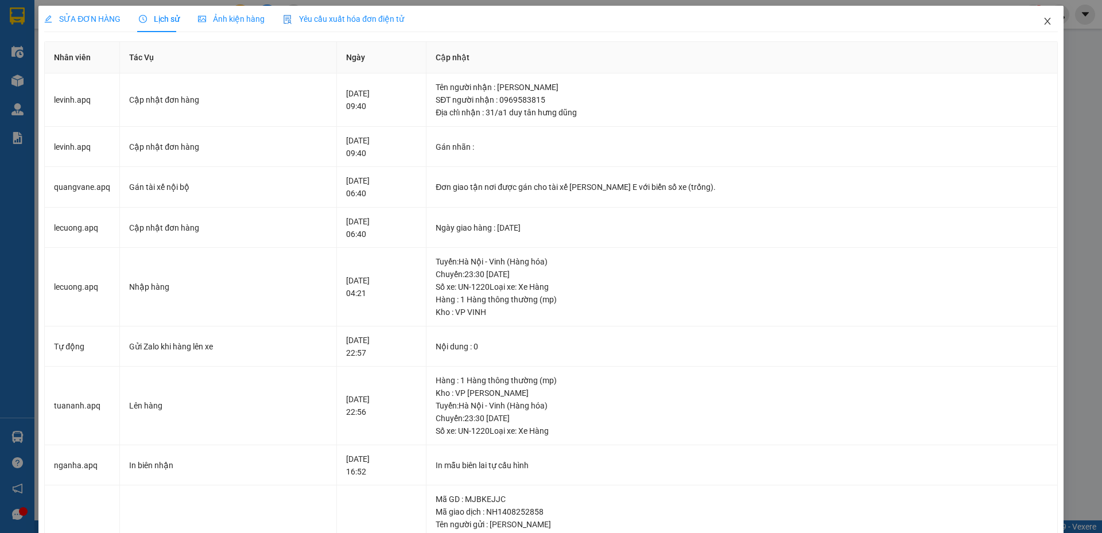
click at [1044, 24] on icon "close" at bounding box center [1047, 21] width 6 height 7
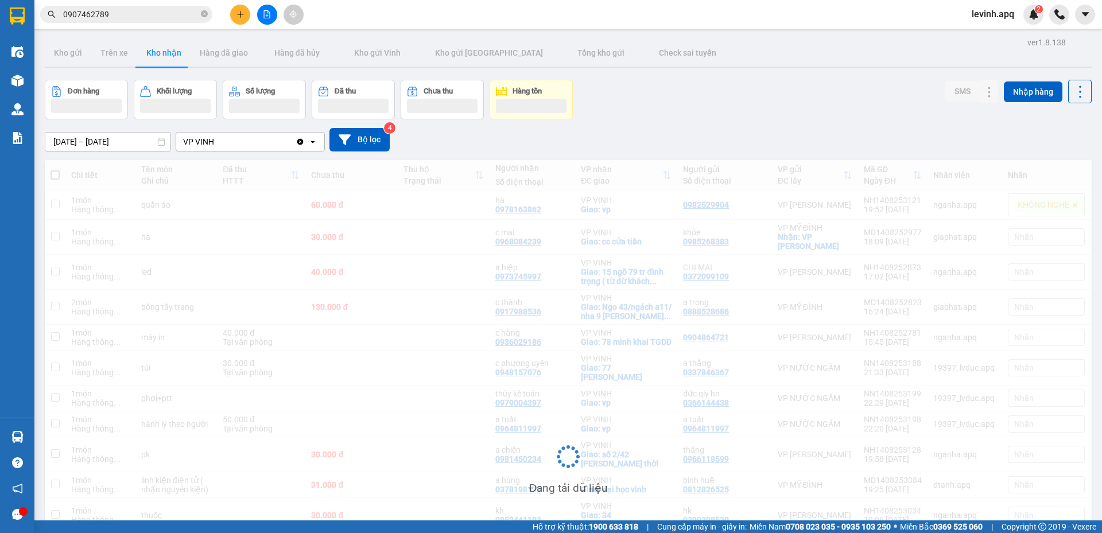
click at [144, 18] on input "0907462789" at bounding box center [130, 14] width 135 height 13
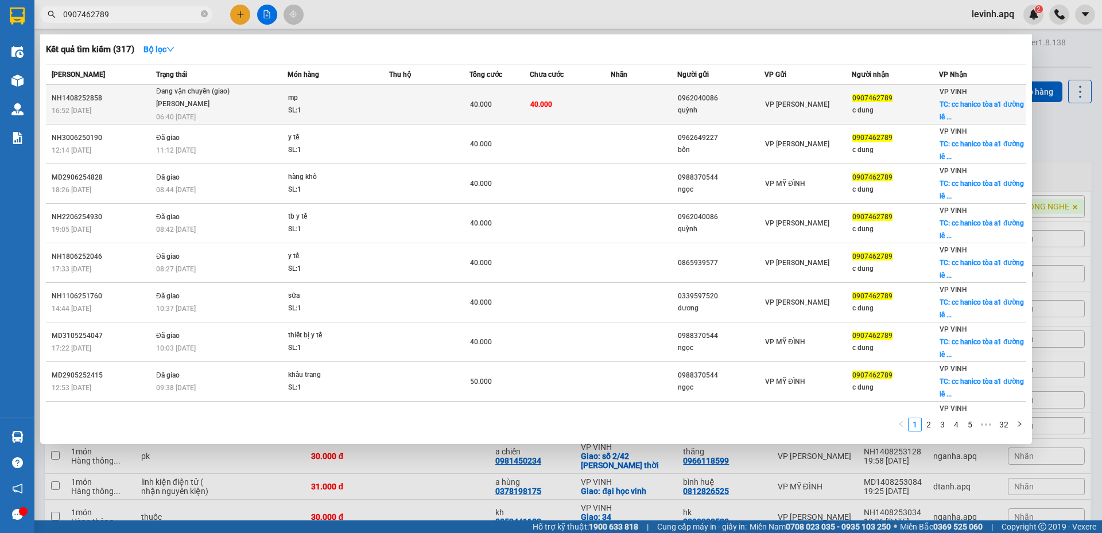
click at [240, 107] on div "[PERSON_NAME]" at bounding box center [199, 104] width 86 height 13
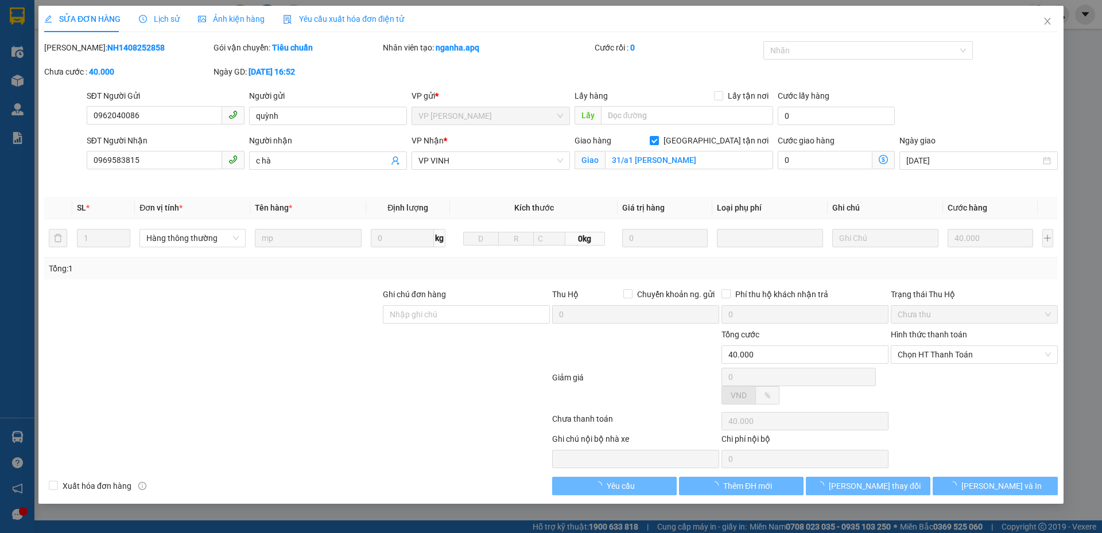
type input "0962040086"
type input "quỳnh"
type input "0969583815"
type input "c hà"
checkbox input "true"
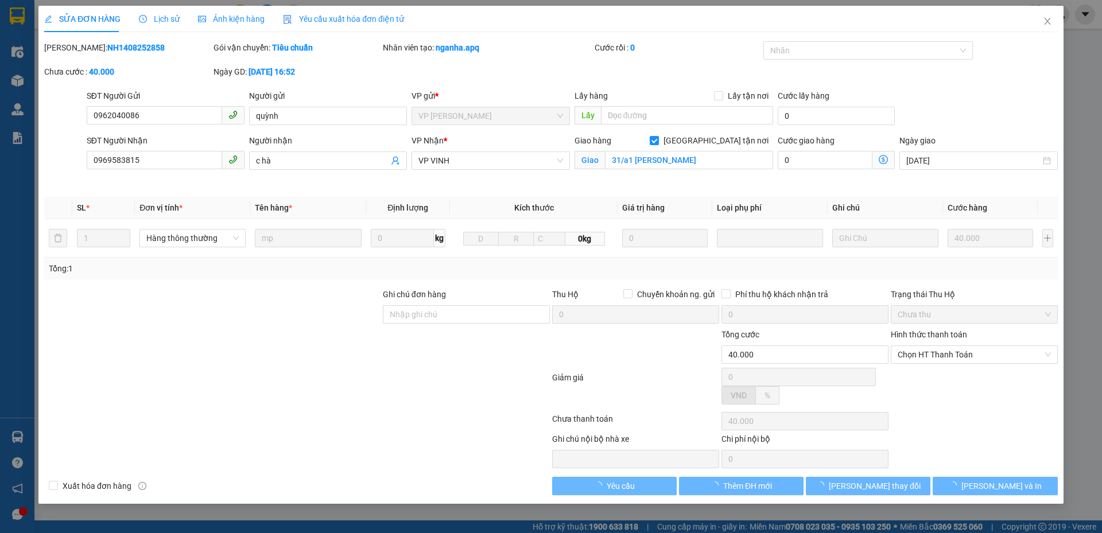
type input "31/a1 [PERSON_NAME]"
type input "40.000"
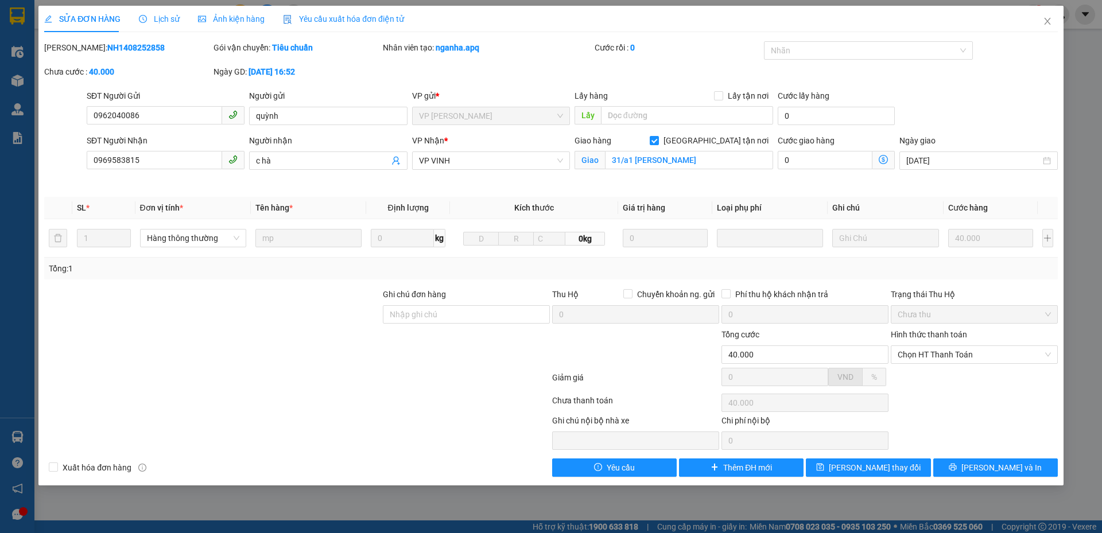
click at [1009, 95] on div "SĐT Người Gửi 0962040086 0962040086 Người gửi quỳnh VP gửi * VP NGỌC HỒI Lấy hà…" at bounding box center [571, 110] width 975 height 40
click at [1046, 23] on icon "close" at bounding box center [1047, 21] width 6 height 7
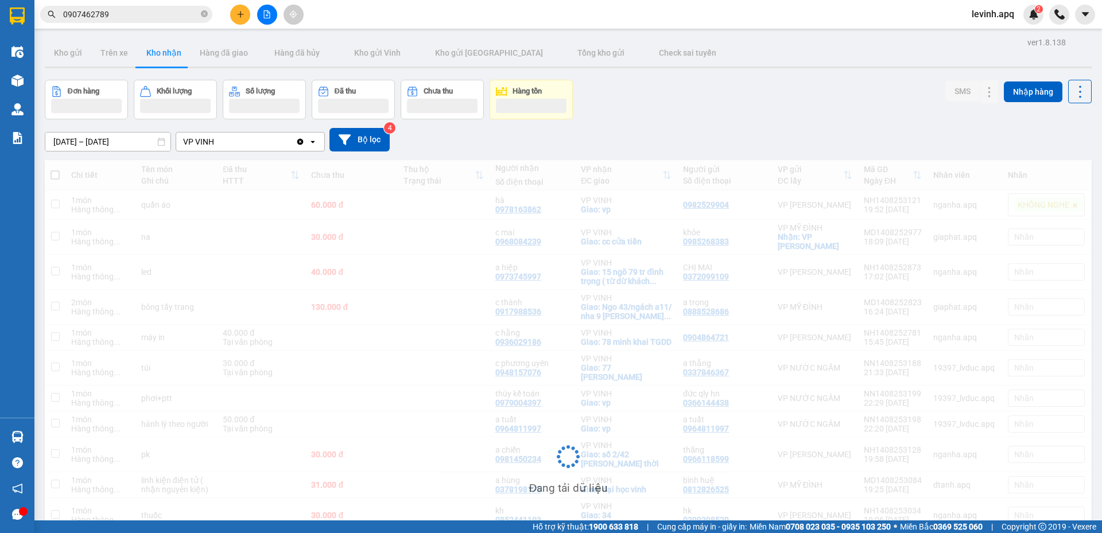
click at [131, 16] on input "0907462789" at bounding box center [130, 14] width 135 height 13
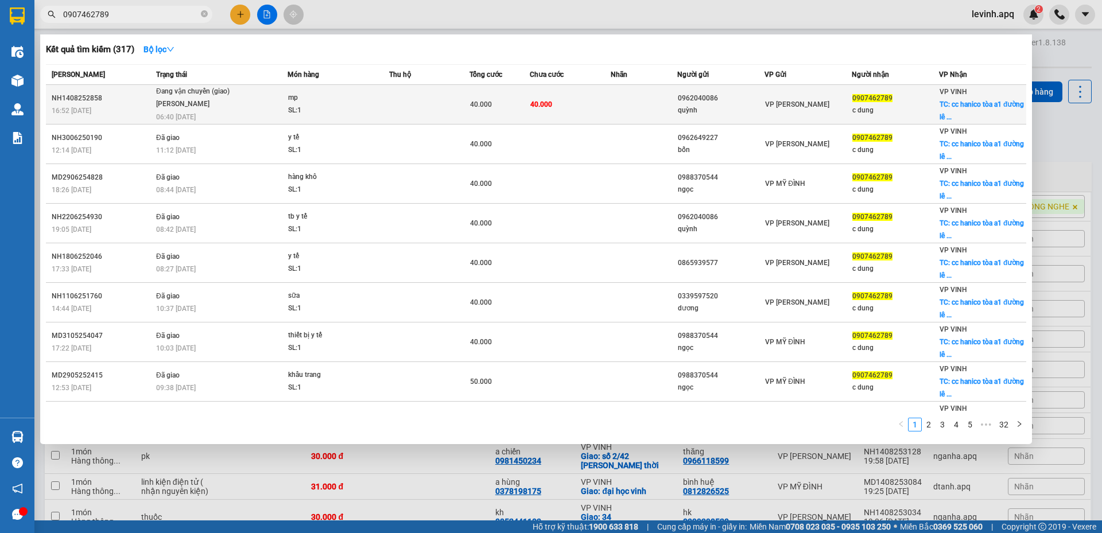
click at [213, 104] on div "[PERSON_NAME]" at bounding box center [199, 104] width 86 height 13
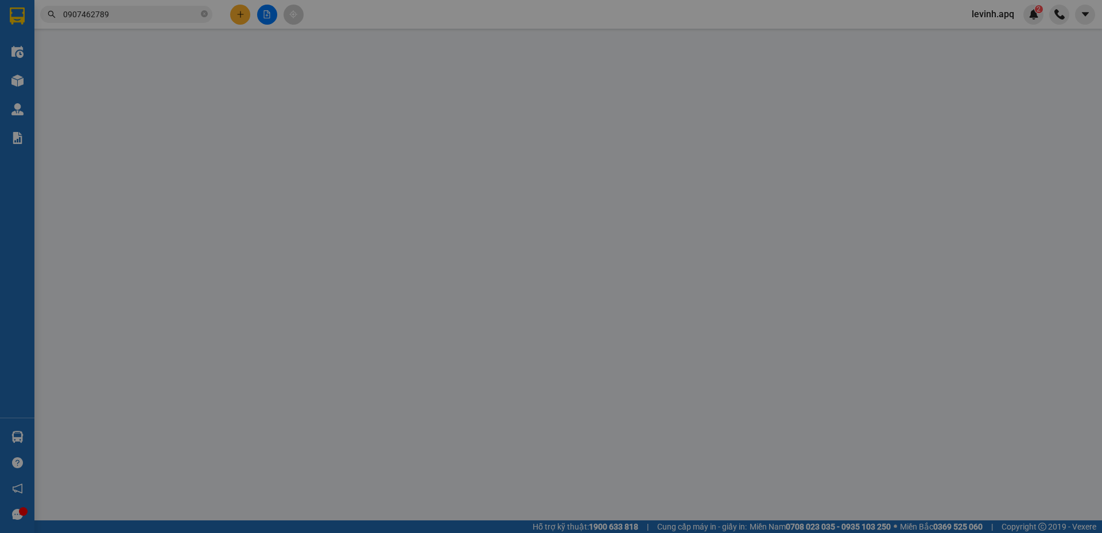
type input "0962040086"
type input "quỳnh"
type input "0969583815"
type input "c hà"
checkbox input "true"
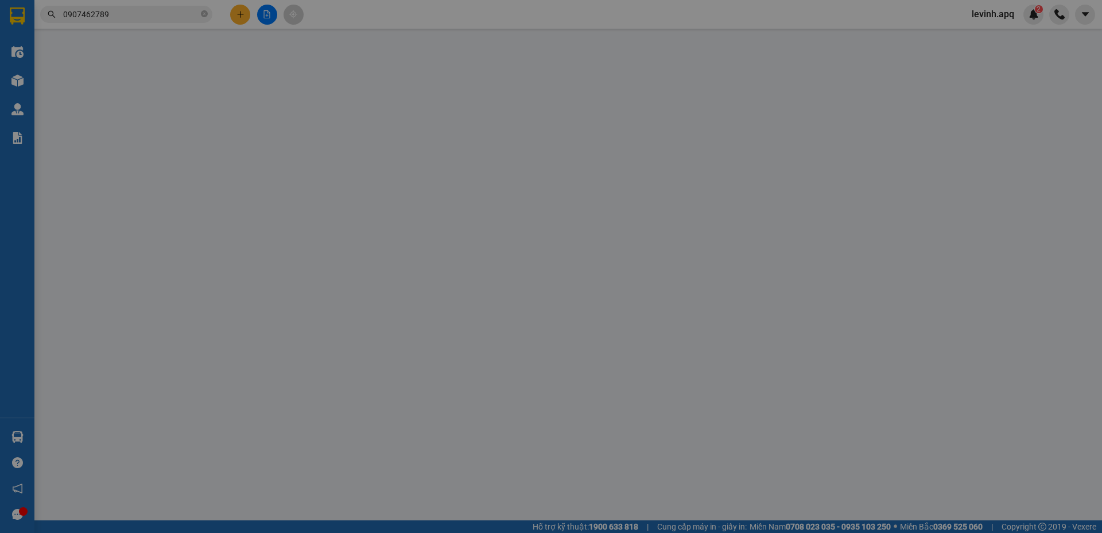
type input "31/a1 [PERSON_NAME]"
type input "40.000"
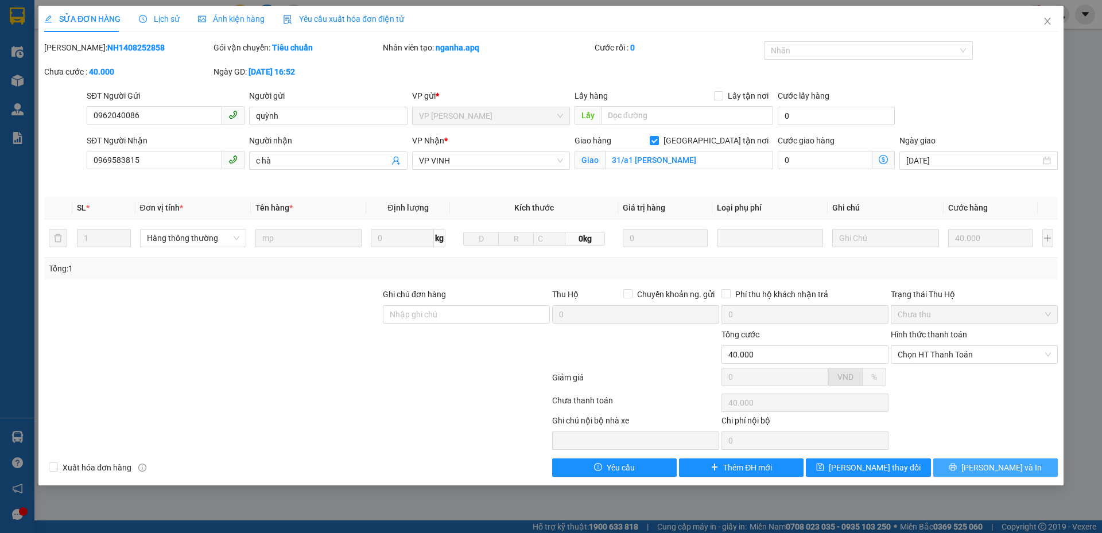
click at [1004, 476] on button "[PERSON_NAME] và In" at bounding box center [995, 467] width 124 height 18
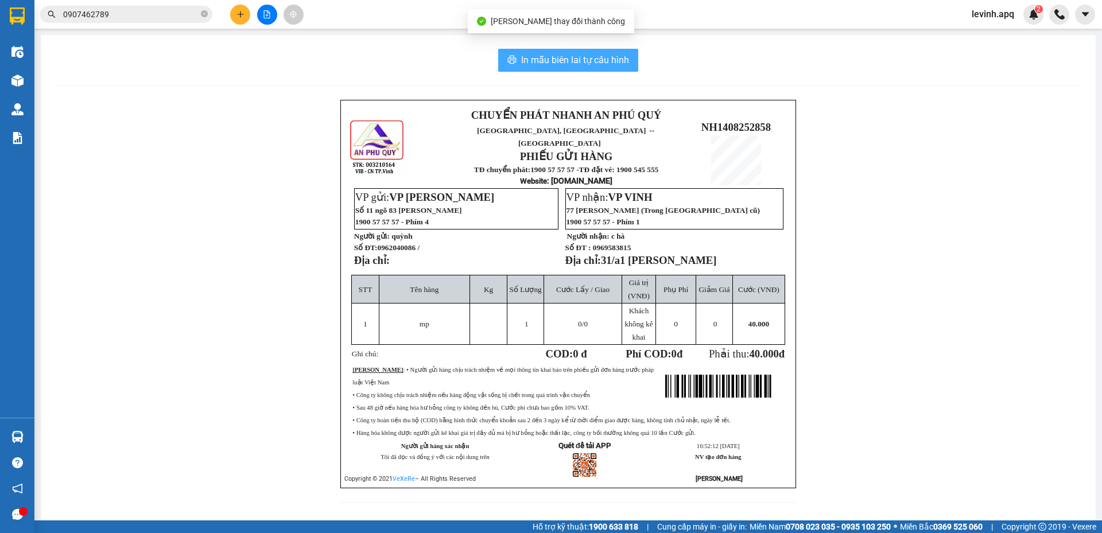
click at [566, 65] on span "In mẫu biên lai tự cấu hình" at bounding box center [575, 60] width 108 height 14
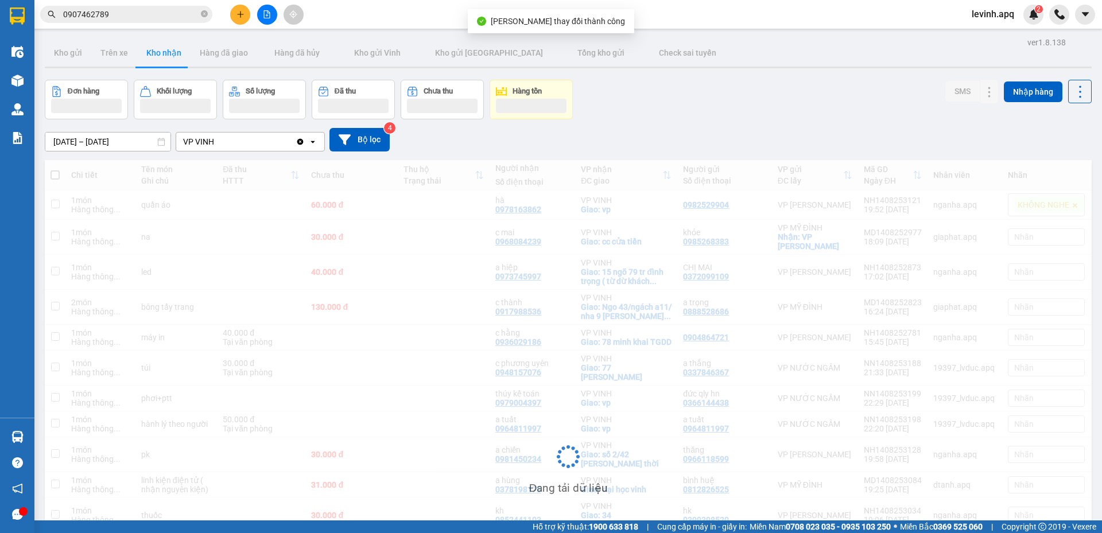
click at [146, 11] on input "0907462789" at bounding box center [130, 14] width 135 height 13
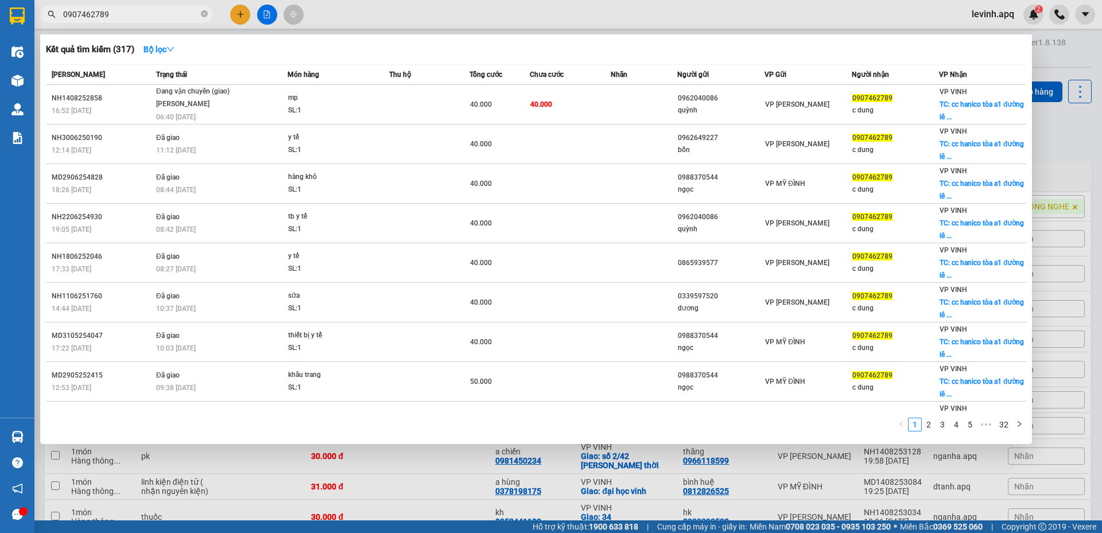
drag, startPoint x: 1072, startPoint y: 128, endPoint x: 986, endPoint y: 153, distance: 90.1
click at [1072, 129] on div at bounding box center [551, 266] width 1102 height 533
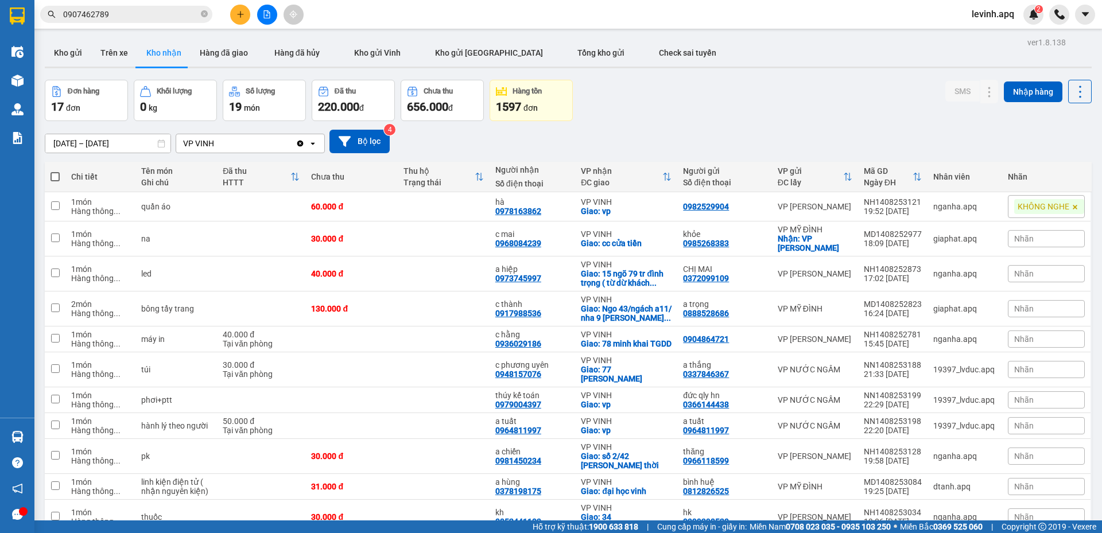
click at [161, 12] on input "0907462789" at bounding box center [130, 14] width 135 height 13
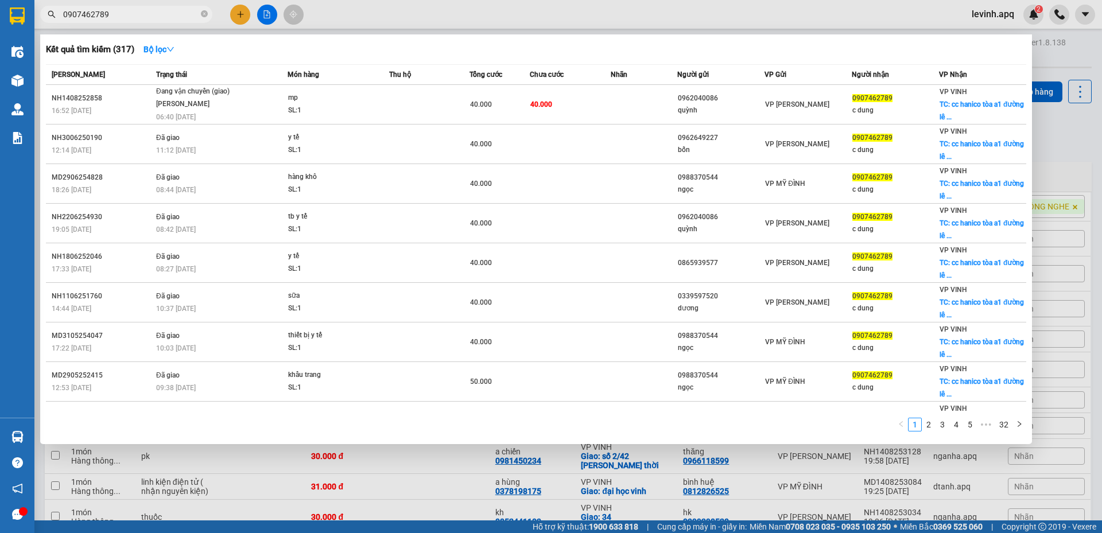
click at [161, 12] on input "0907462789" at bounding box center [130, 14] width 135 height 13
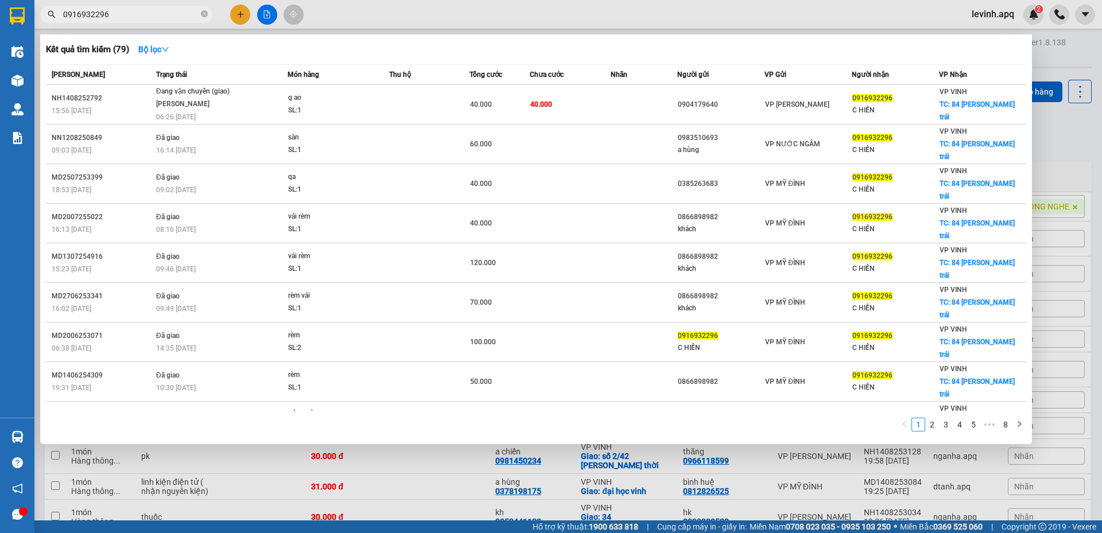
click at [111, 13] on input "0916932296" at bounding box center [130, 14] width 135 height 13
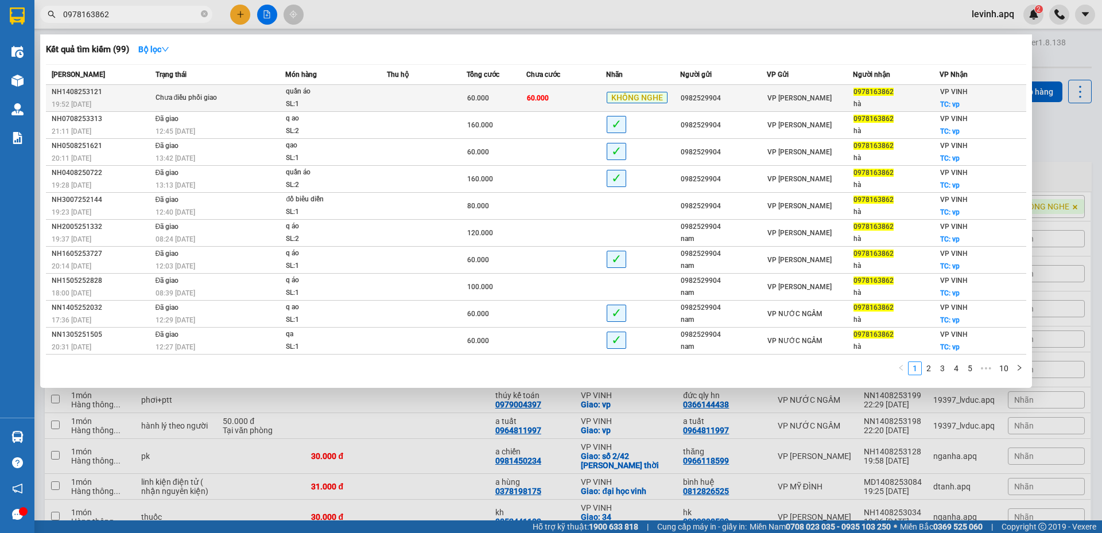
type input "0978163862"
click at [197, 95] on div "Chưa điều phối giao" at bounding box center [198, 98] width 86 height 13
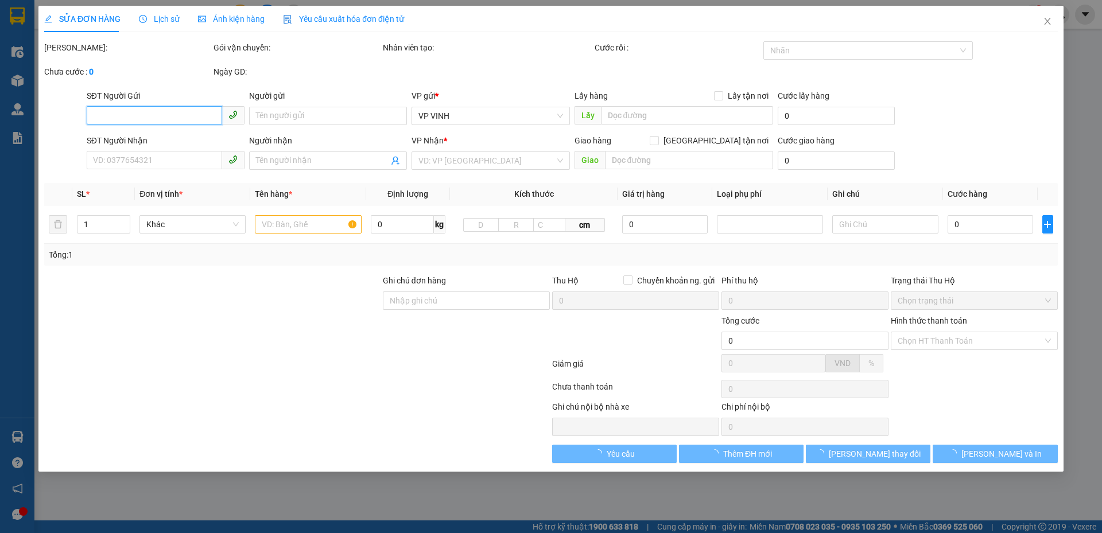
type input "0982529904"
type input "0978163862"
type input "hà"
checkbox input "true"
type input "vp"
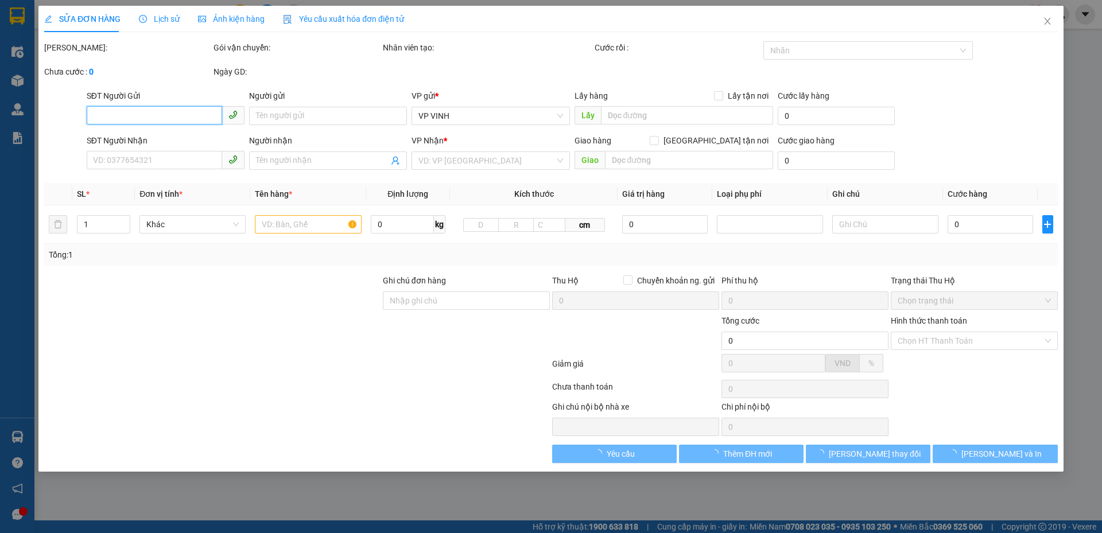
type input "60.000"
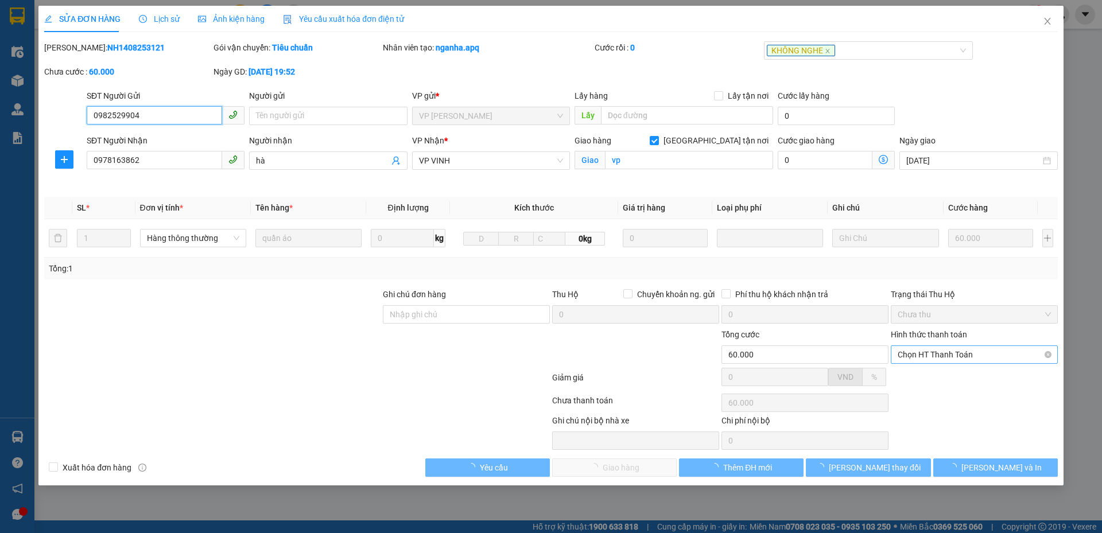
drag, startPoint x: 944, startPoint y: 345, endPoint x: 941, endPoint y: 355, distance: 10.2
click at [944, 346] on div "Chọn HT Thanh Toán" at bounding box center [973, 354] width 167 height 18
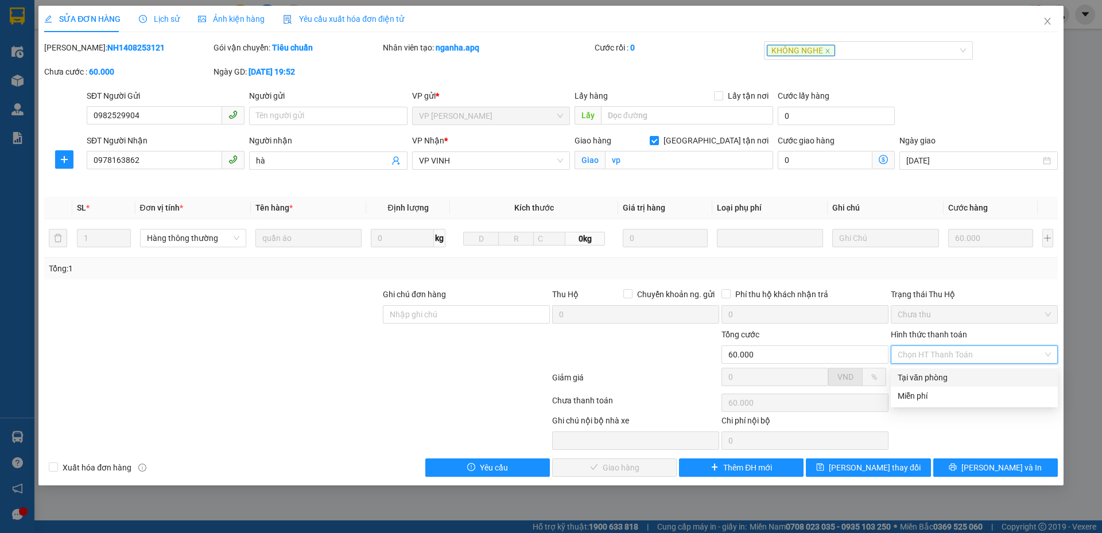
click at [926, 376] on div "Tại văn phòng" at bounding box center [973, 377] width 153 height 13
type input "0"
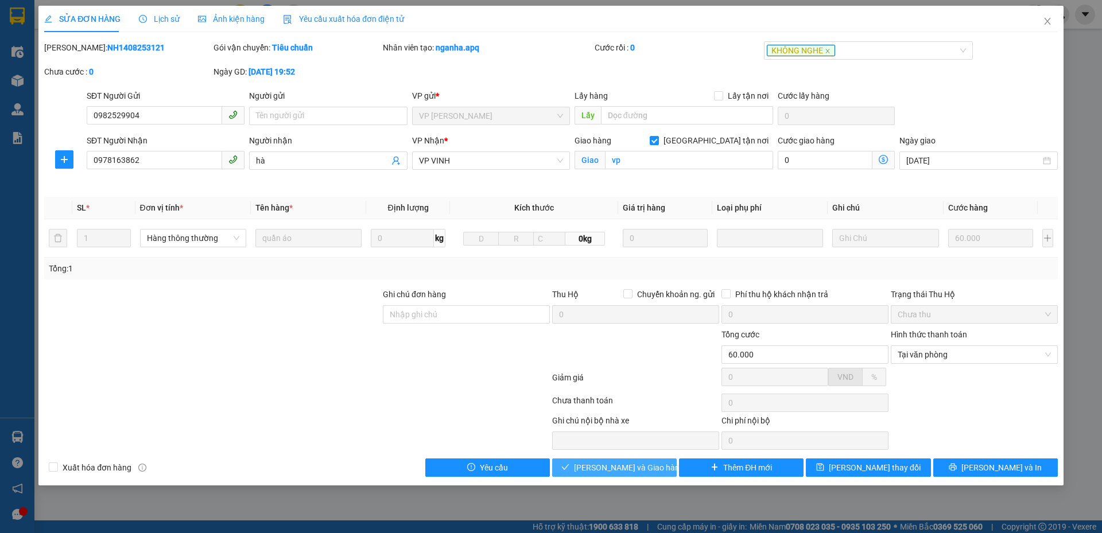
click at [641, 465] on span "[PERSON_NAME] và Giao hàng" at bounding box center [629, 467] width 110 height 13
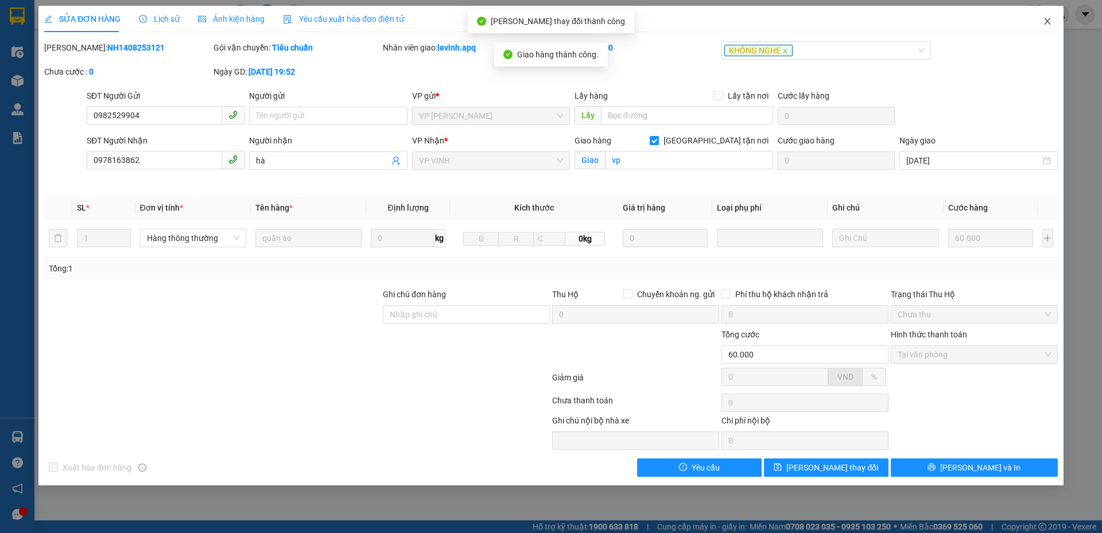
click at [1050, 21] on icon "close" at bounding box center [1046, 21] width 9 height 9
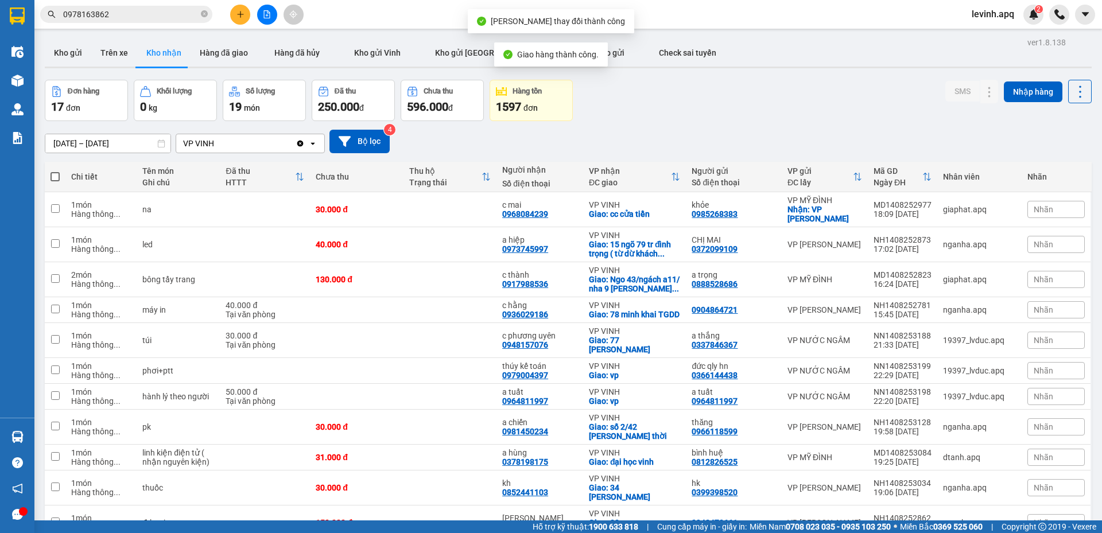
click at [726, 71] on div "ver 1.8.138 Kho gửi Trên xe Kho nhận Hàng đã giao Hàng đã hủy Kho gửi Vinh Kho …" at bounding box center [568, 408] width 1056 height 748
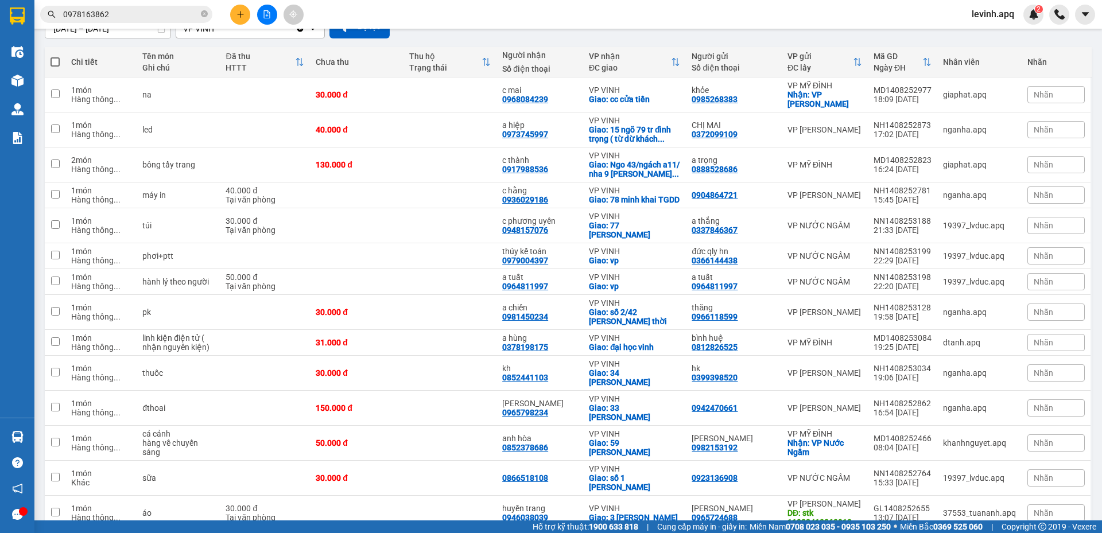
click at [145, 15] on input "0978163862" at bounding box center [130, 14] width 135 height 13
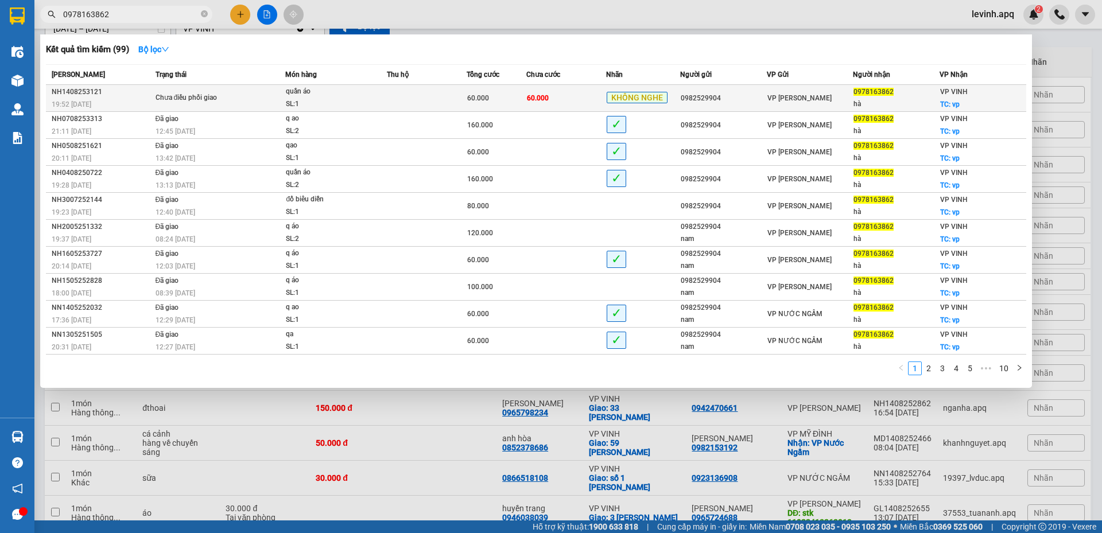
click at [174, 92] on div "Chưa điều phối giao" at bounding box center [198, 98] width 86 height 13
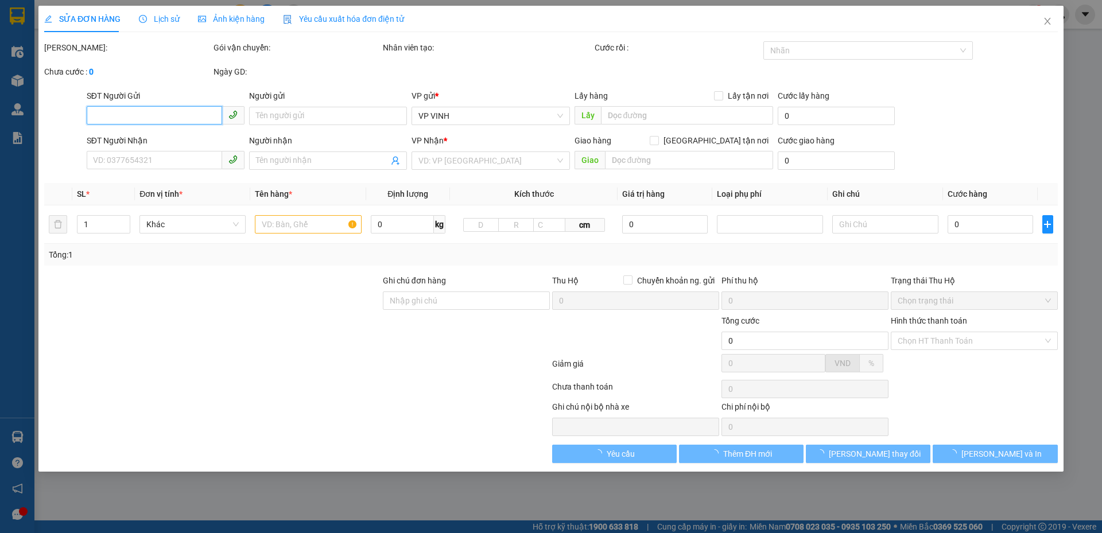
type input "0982529904"
type input "0978163862"
type input "hà"
checkbox input "true"
type input "vp"
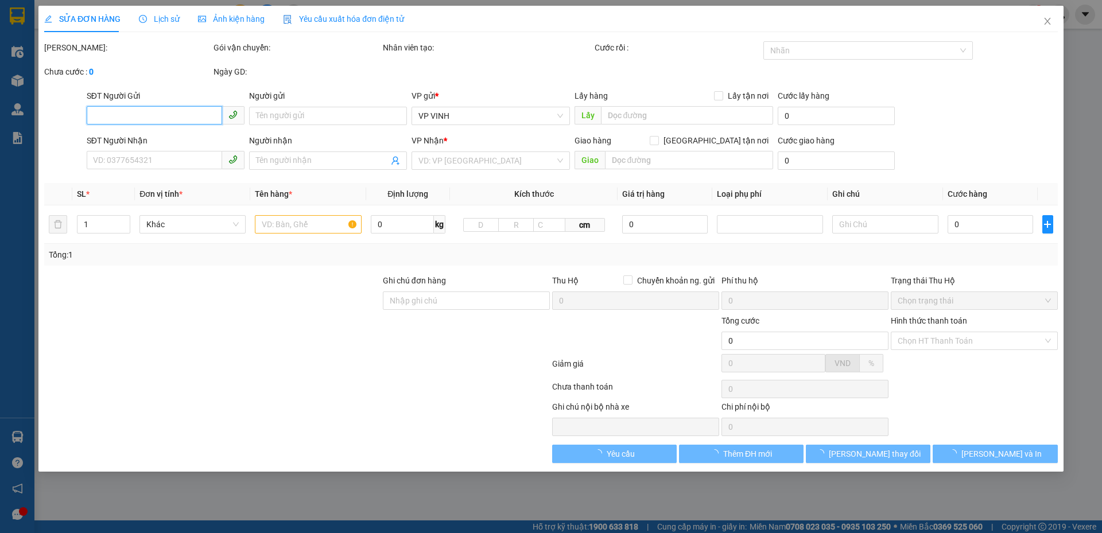
type input "60.000"
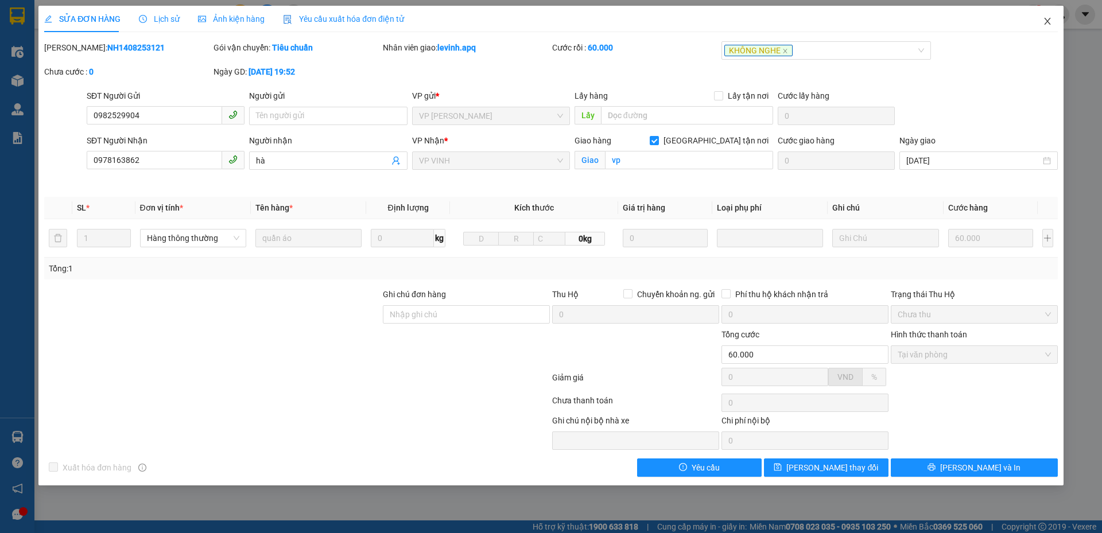
click at [1048, 24] on icon "close" at bounding box center [1046, 21] width 9 height 9
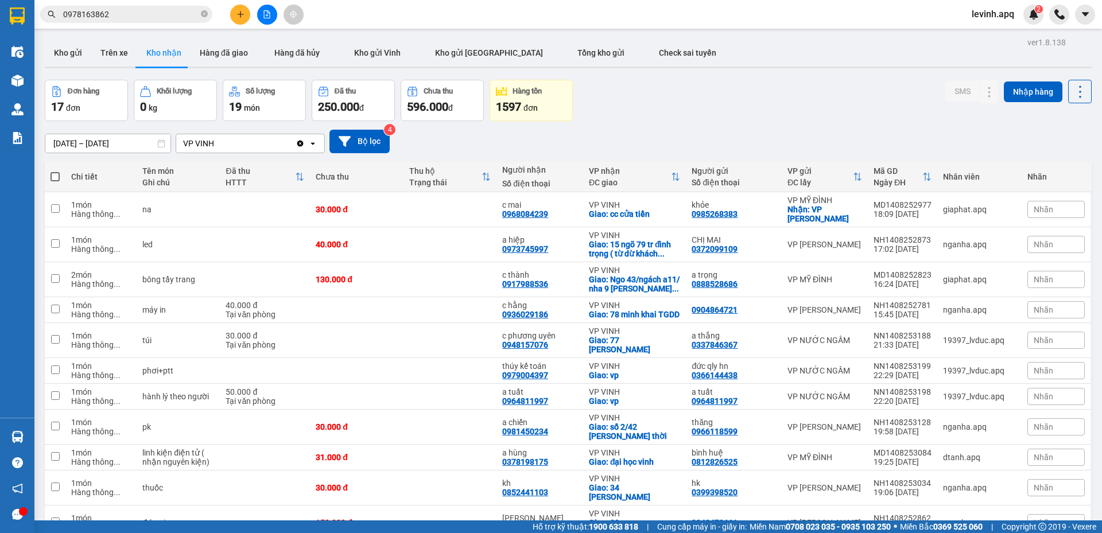
click at [241, 15] on icon "plus" at bounding box center [240, 14] width 8 height 8
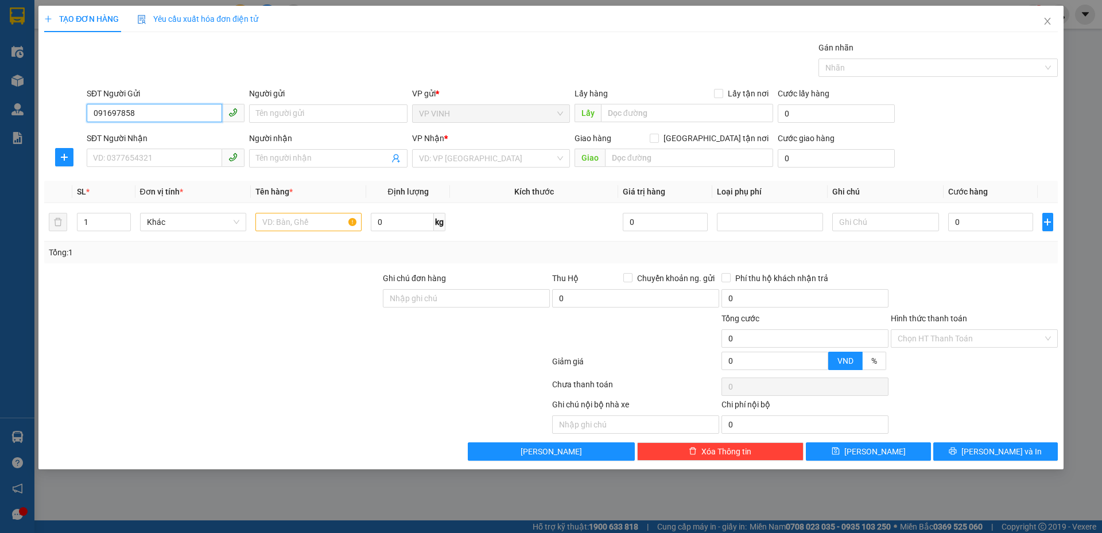
type input "0916978583"
click at [161, 141] on div "0916978583 - a toại" at bounding box center [166, 136] width 144 height 13
type input "a toại"
checkbox input "true"
type input "17 thành thái"
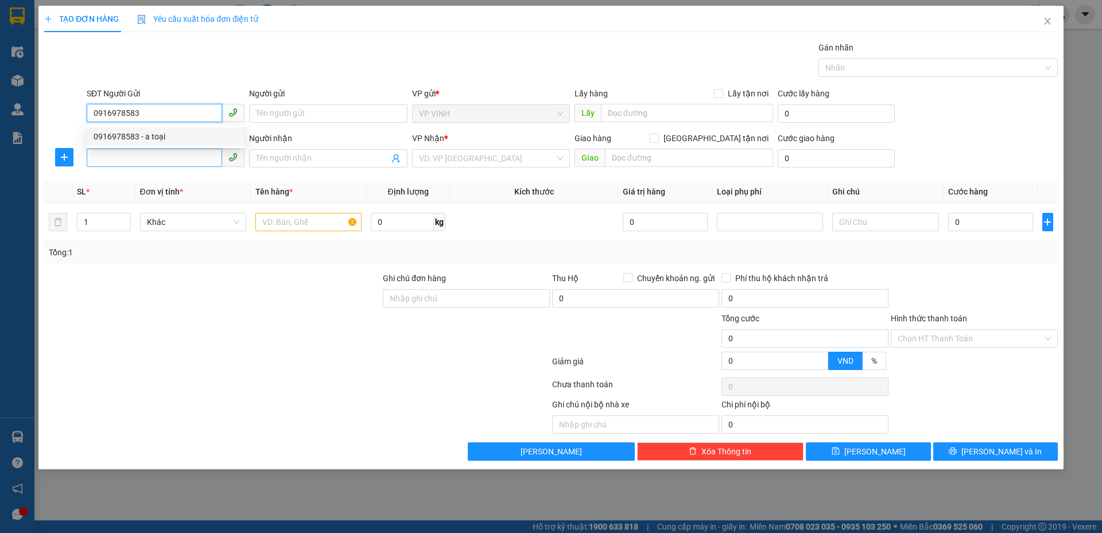
checkbox input "true"
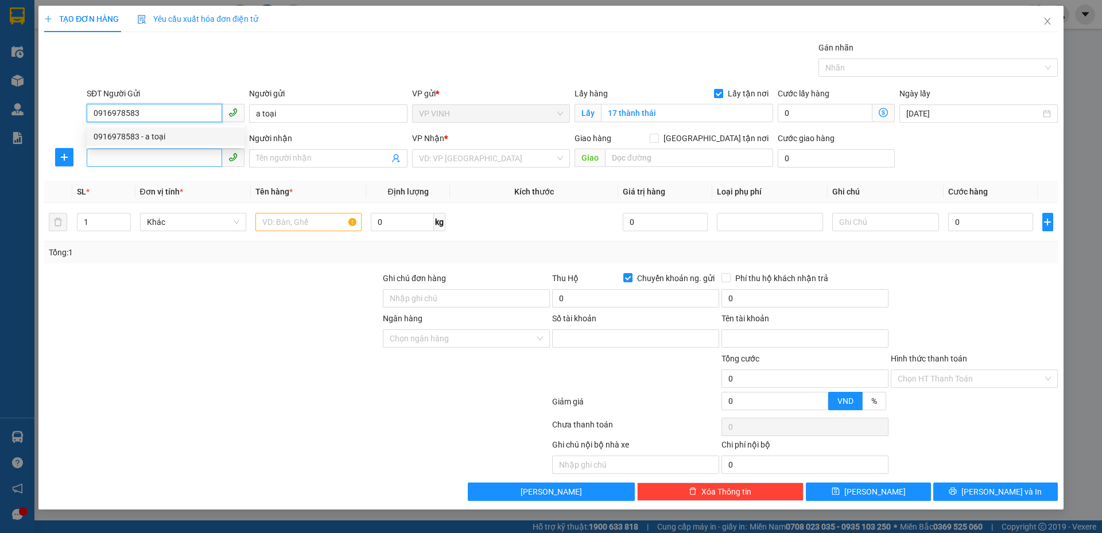
type input "0916978583"
click at [162, 155] on input "SĐT Người Nhận" at bounding box center [154, 158] width 135 height 18
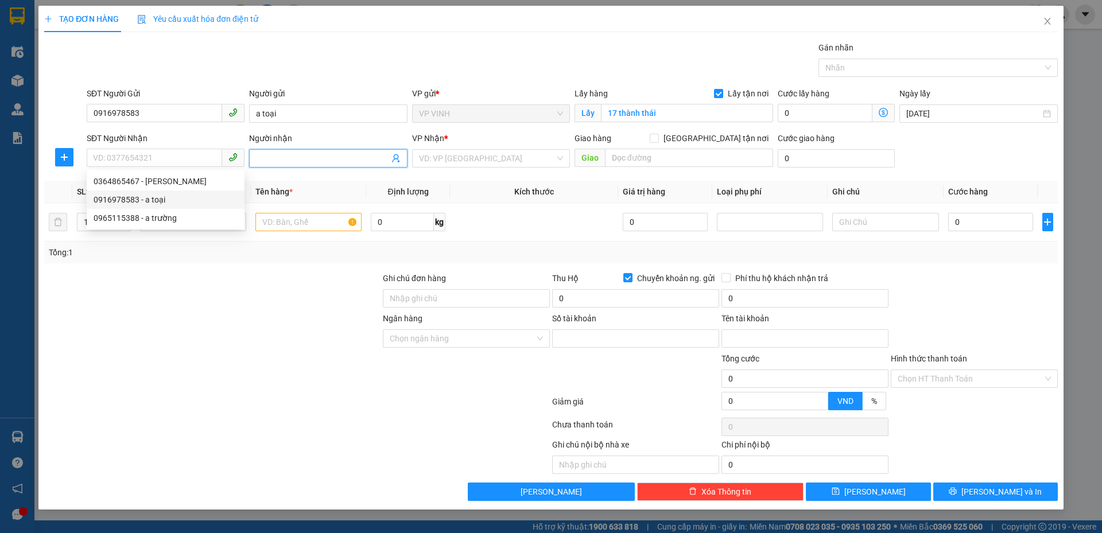
click at [394, 156] on icon "user-add" at bounding box center [395, 158] width 9 height 9
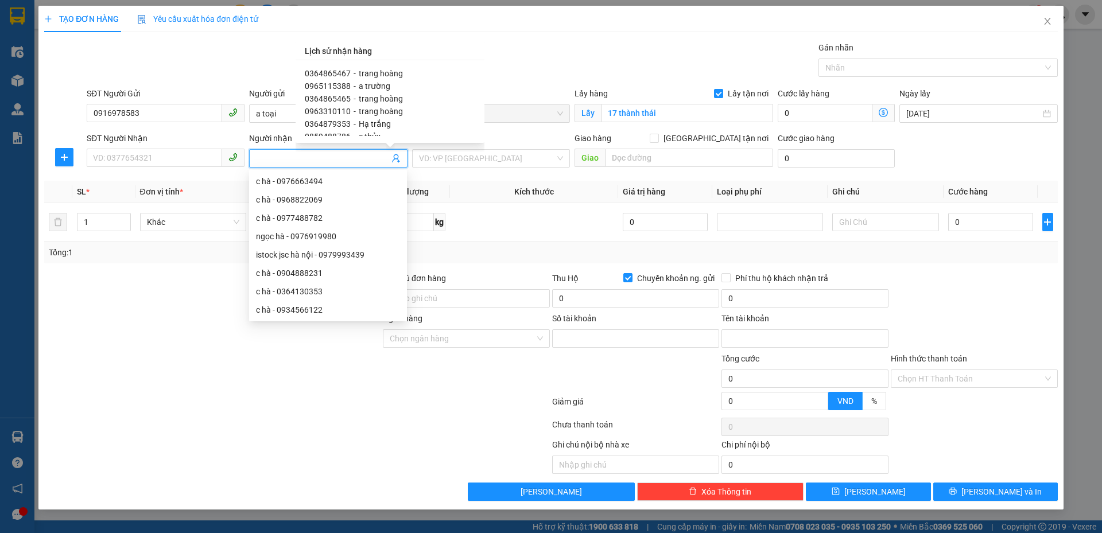
click at [391, 122] on div "0364879353 - Hạ trắng" at bounding box center [390, 124] width 170 height 13
type input "0364879353"
type input "Hạ trắng"
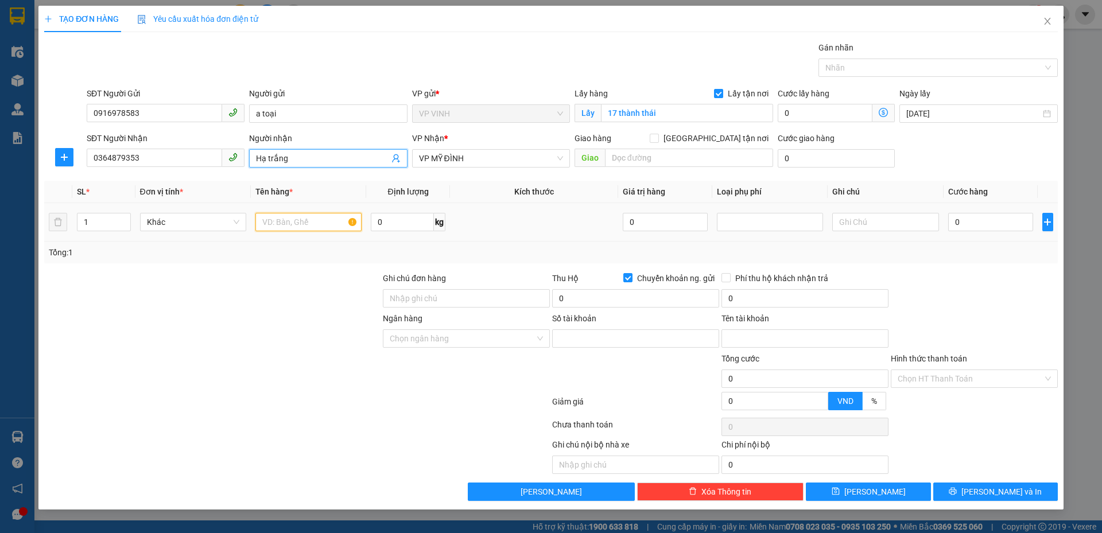
click at [310, 216] on input "text" at bounding box center [308, 222] width 106 height 18
type input "thuốc tiêm"
click at [960, 223] on input "0" at bounding box center [990, 222] width 85 height 18
type input "3"
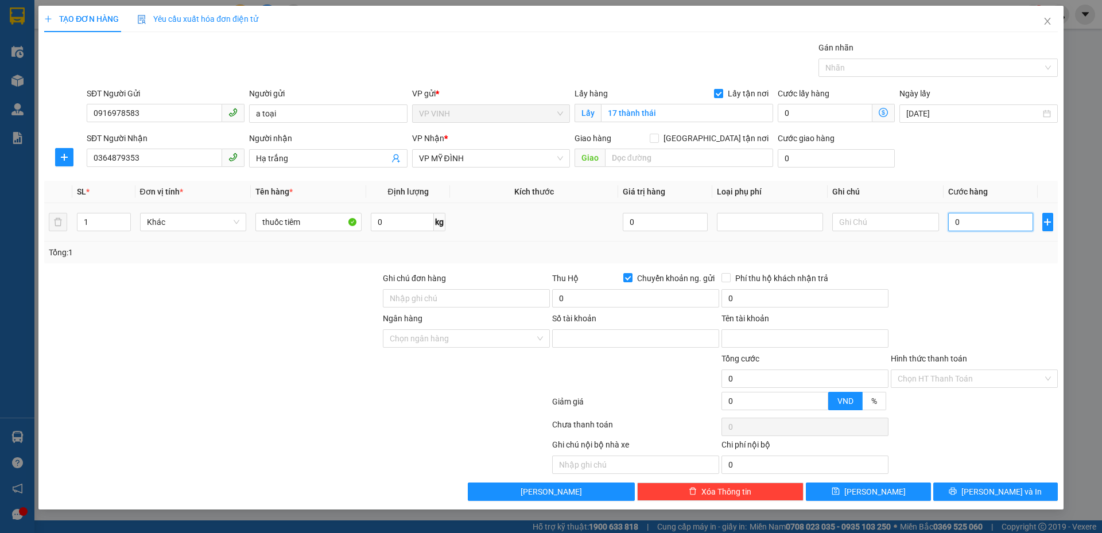
type input "3"
type input "30"
type input "30.000"
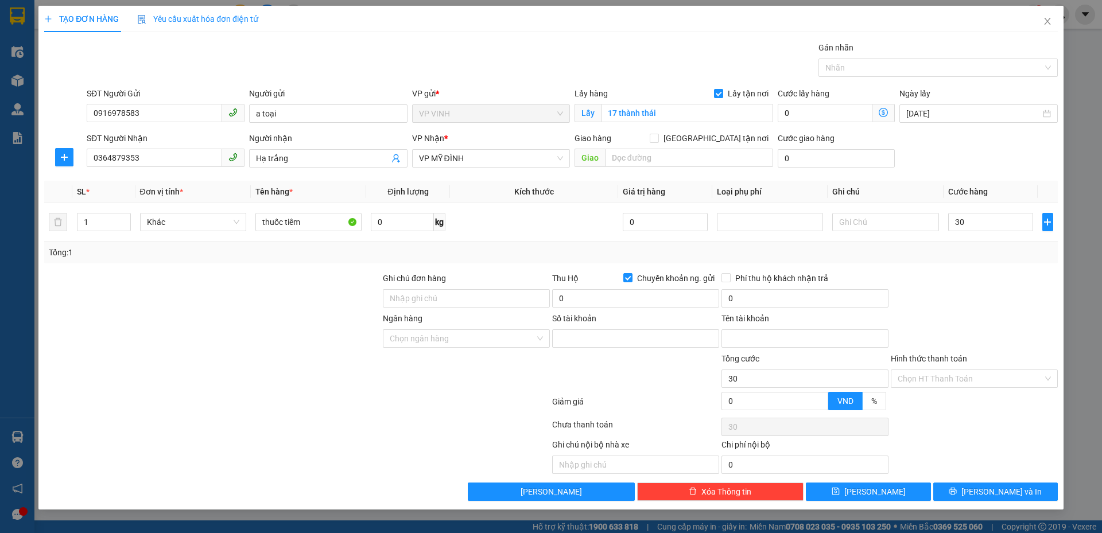
type input "30.000"
click at [976, 305] on div at bounding box center [973, 292] width 169 height 40
click at [956, 494] on icon "printer" at bounding box center [952, 491] width 7 height 7
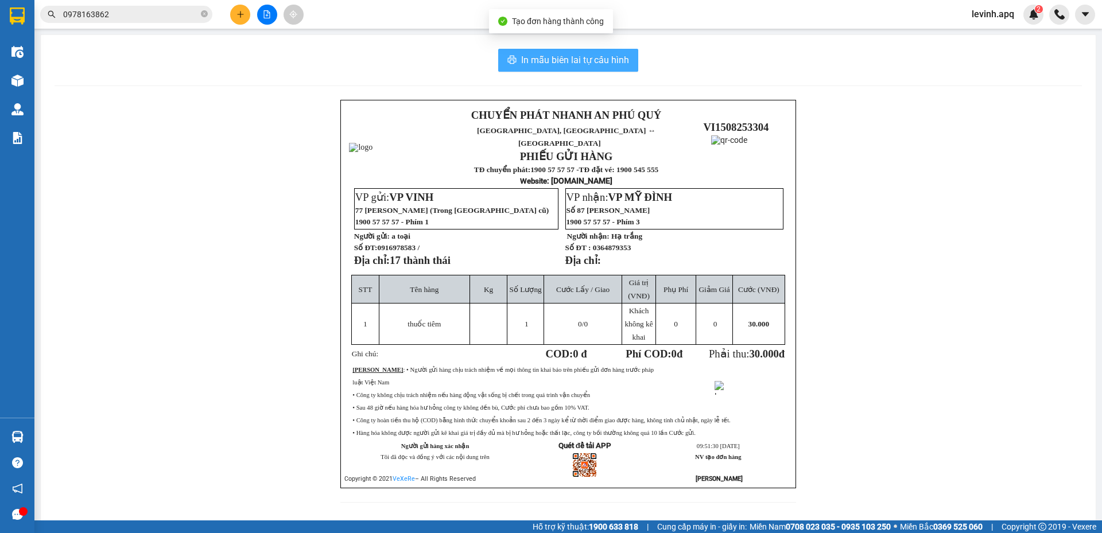
click at [585, 63] on span "In mẫu biên lai tự cấu hình" at bounding box center [575, 60] width 108 height 14
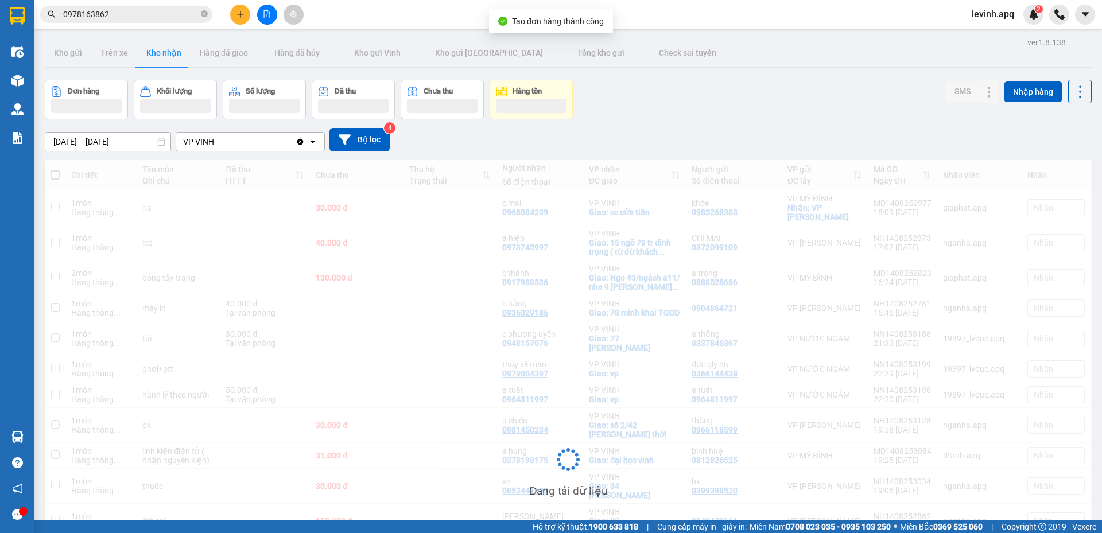
click at [240, 10] on icon "plus" at bounding box center [240, 14] width 8 height 8
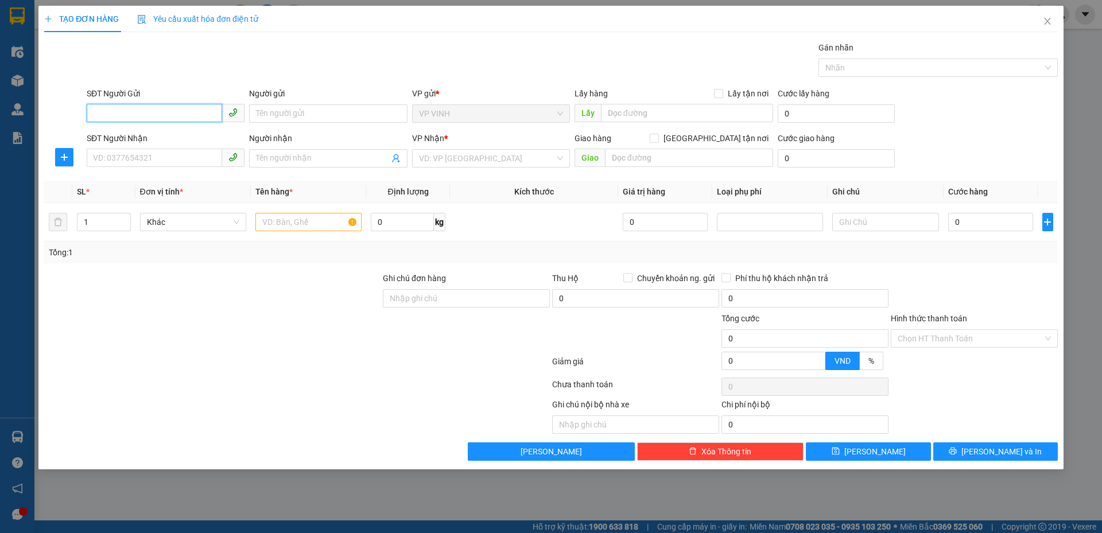
click at [142, 115] on input "SĐT Người Gửi" at bounding box center [154, 113] width 135 height 18
paste input "0979561698"
type input "0979561698"
click at [170, 138] on div "0979561698 - a LÂM0972777498" at bounding box center [166, 136] width 144 height 13
type input "a LÂM0972777498"
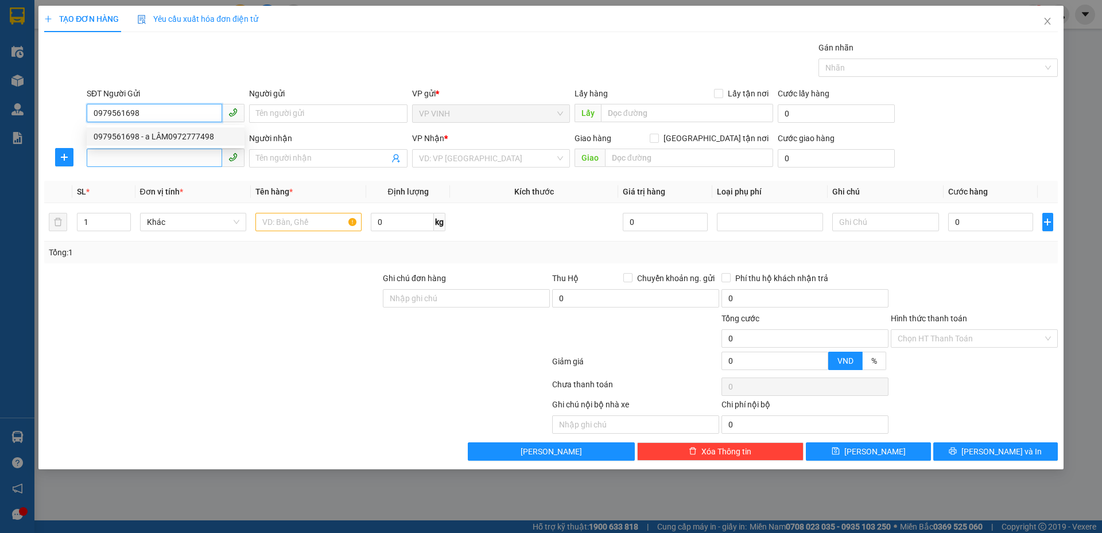
checkbox input "true"
type input "27 [PERSON_NAME]"
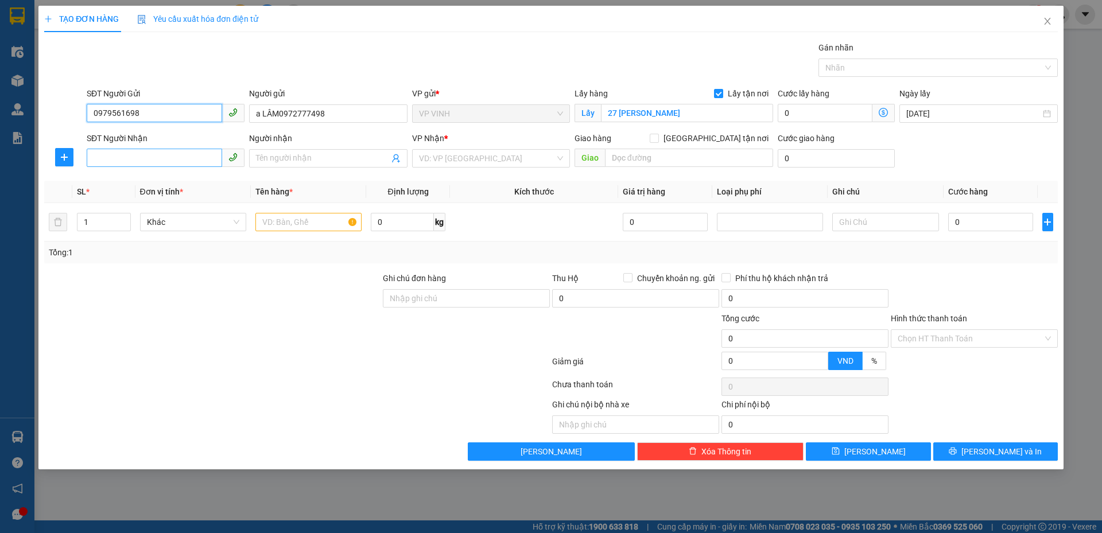
type input "0979561698"
click at [166, 163] on input "SĐT Người Nhận" at bounding box center [154, 158] width 135 height 18
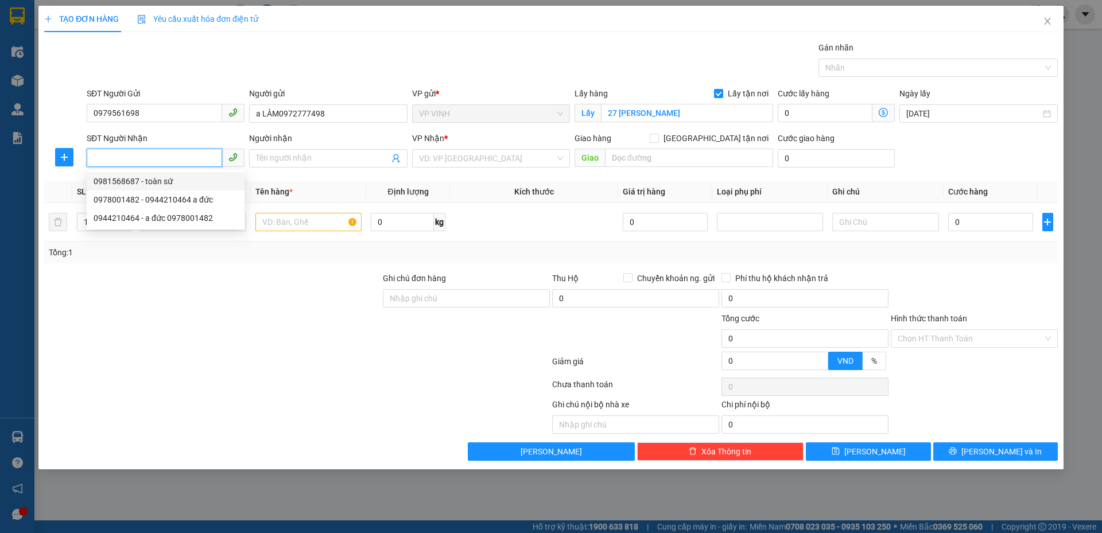
click at [178, 181] on div "0981568687 - toàn sứ" at bounding box center [166, 181] width 144 height 13
type input "0981568687"
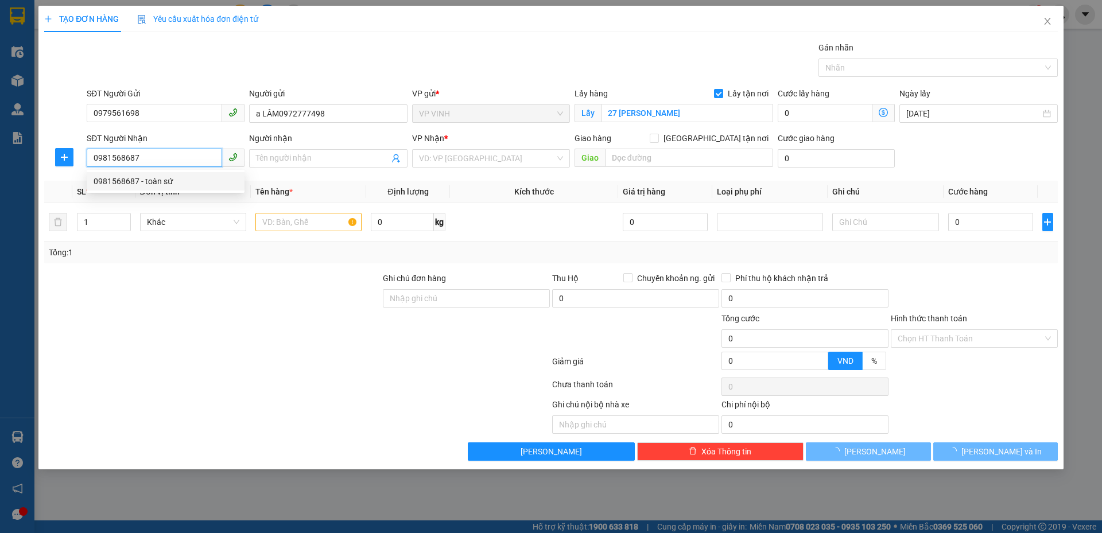
type input "toàn sứ"
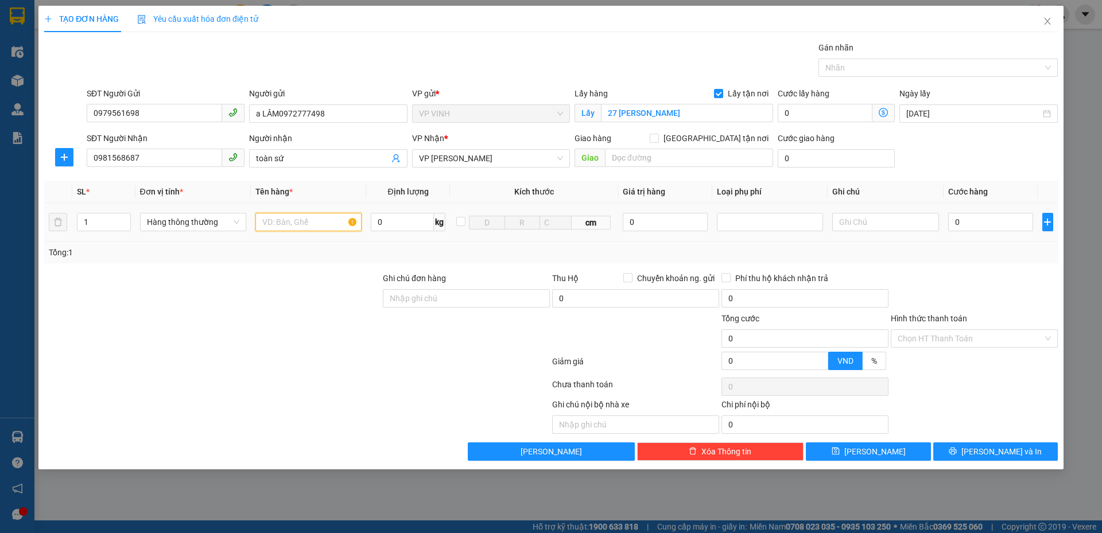
click at [322, 216] on input "text" at bounding box center [308, 222] width 106 height 18
type input "răng"
click at [985, 216] on input "0" at bounding box center [990, 222] width 85 height 18
type input "3"
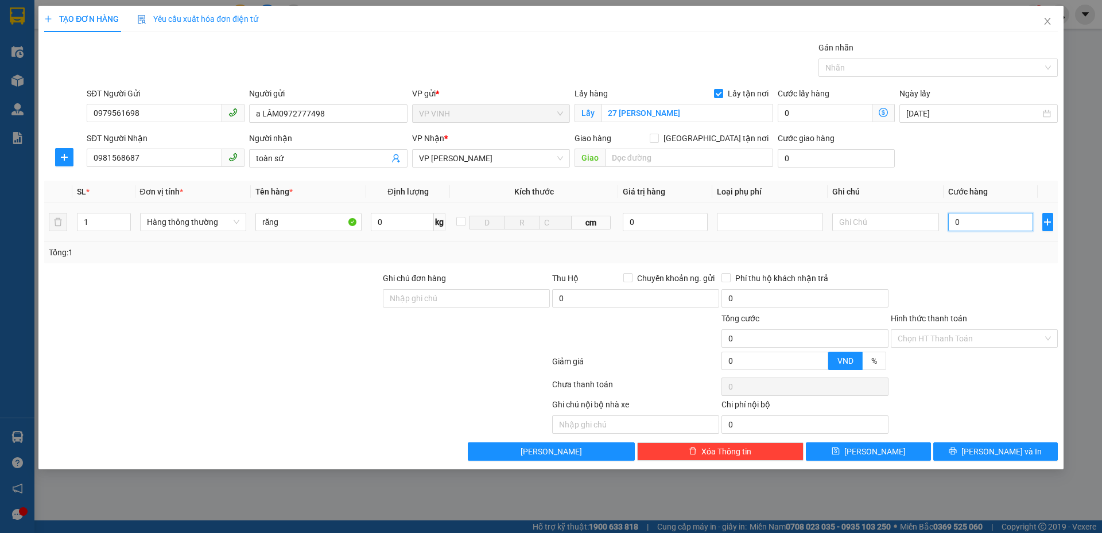
type input "3"
type input "30"
type input "30.000"
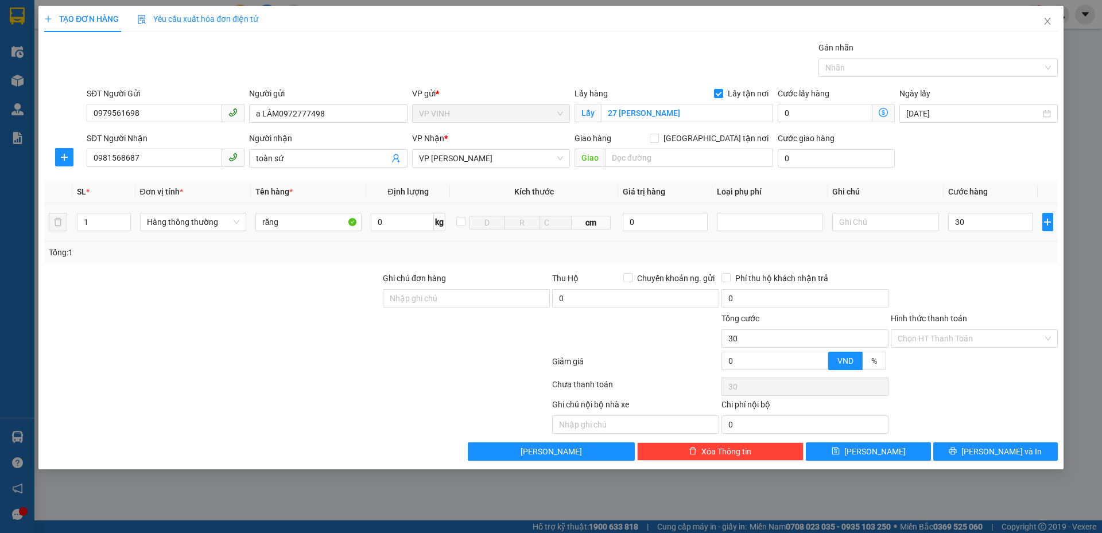
type input "30.000"
click at [990, 273] on div at bounding box center [973, 292] width 169 height 40
drag, startPoint x: 971, startPoint y: 418, endPoint x: 975, endPoint y: 440, distance: 22.2
click at [975, 431] on div "Ghi chú nội bộ nhà xe Chi phí nội bộ 0" at bounding box center [550, 416] width 1015 height 36
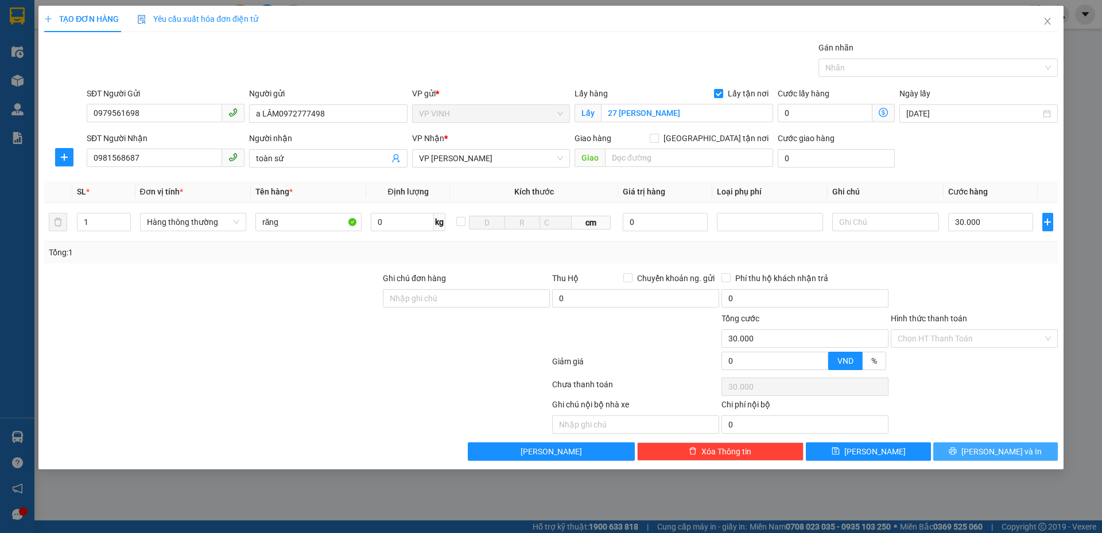
click at [956, 448] on icon "printer" at bounding box center [952, 451] width 8 height 8
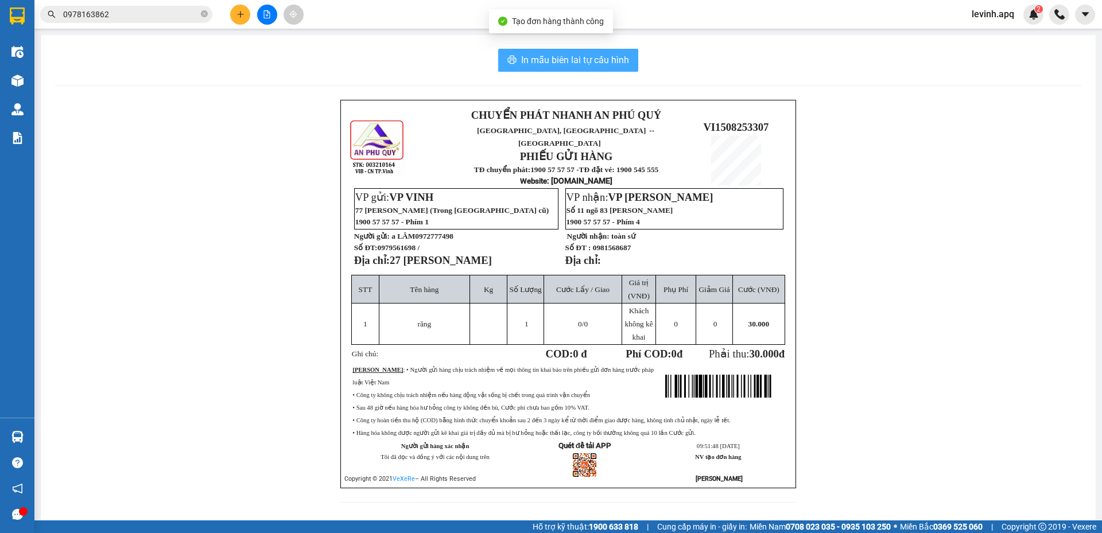
click at [574, 50] on button "In mẫu biên lai tự cấu hình" at bounding box center [568, 60] width 140 height 23
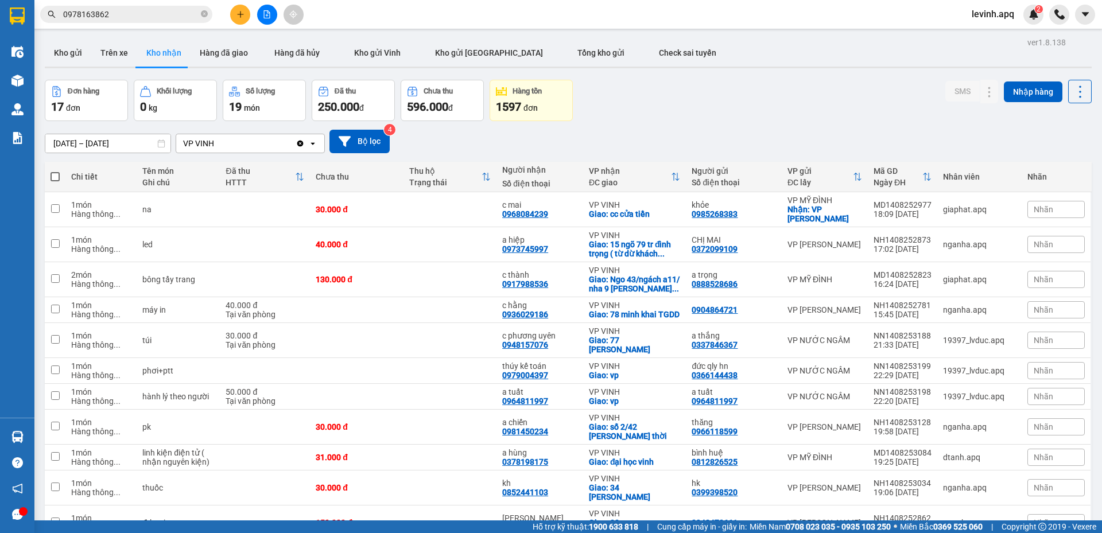
click at [103, 19] on input "0978163862" at bounding box center [130, 14] width 135 height 13
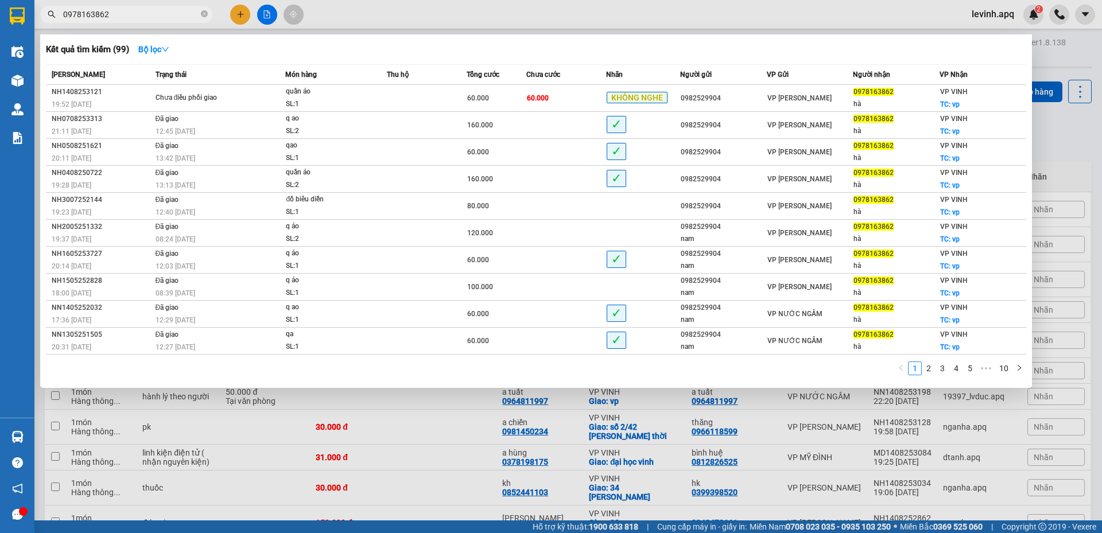
click at [103, 19] on input "0978163862" at bounding box center [130, 14] width 135 height 13
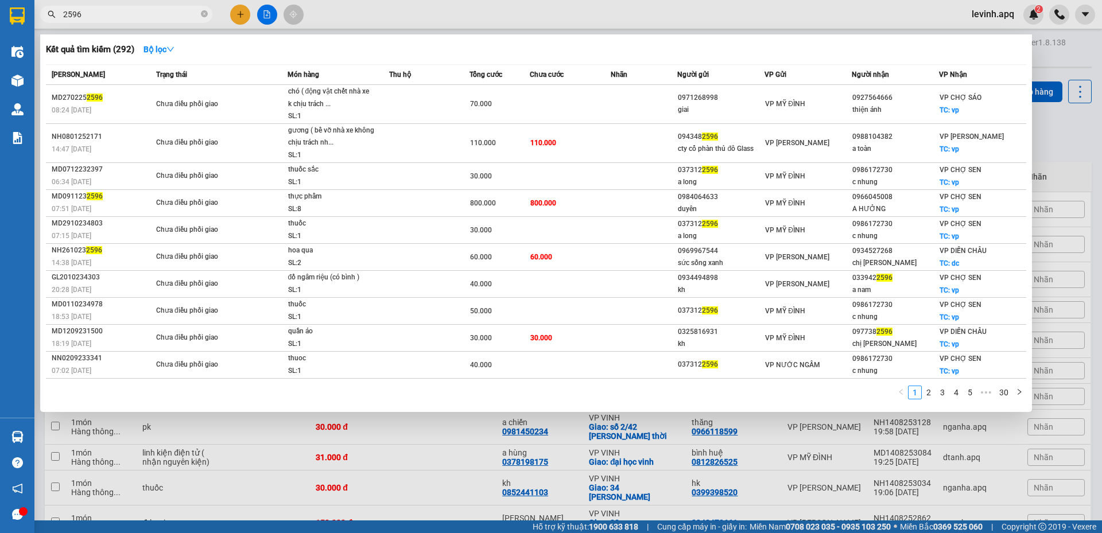
click at [80, 12] on input "2596" at bounding box center [130, 14] width 135 height 13
click at [125, 6] on span "2596" at bounding box center [126, 14] width 172 height 17
click at [127, 13] on input "2596" at bounding box center [130, 14] width 135 height 13
drag, startPoint x: 127, startPoint y: 13, endPoint x: 628, endPoint y: 3, distance: 501.5
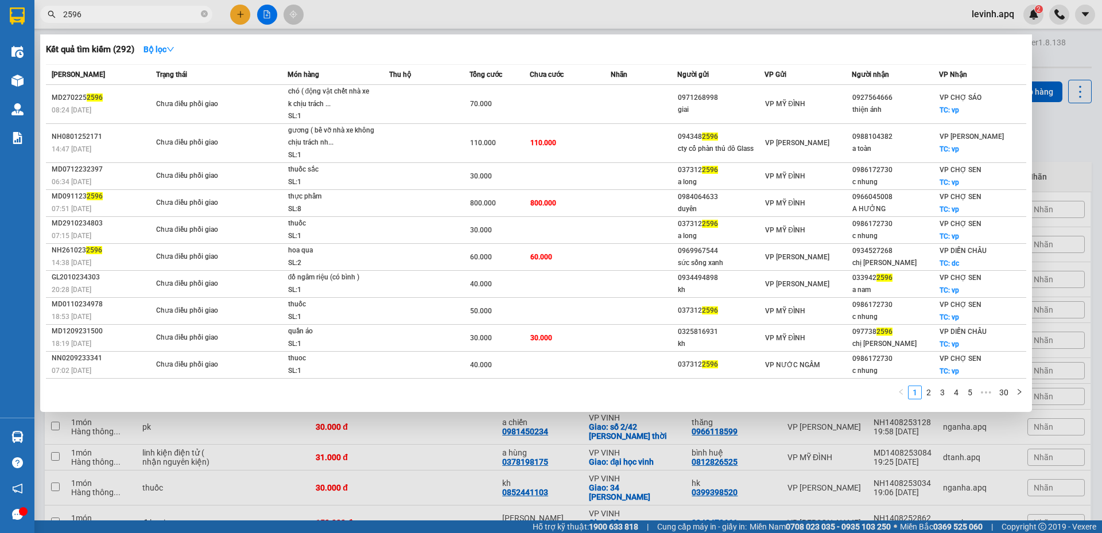
click at [137, 15] on input "2596" at bounding box center [130, 14] width 135 height 13
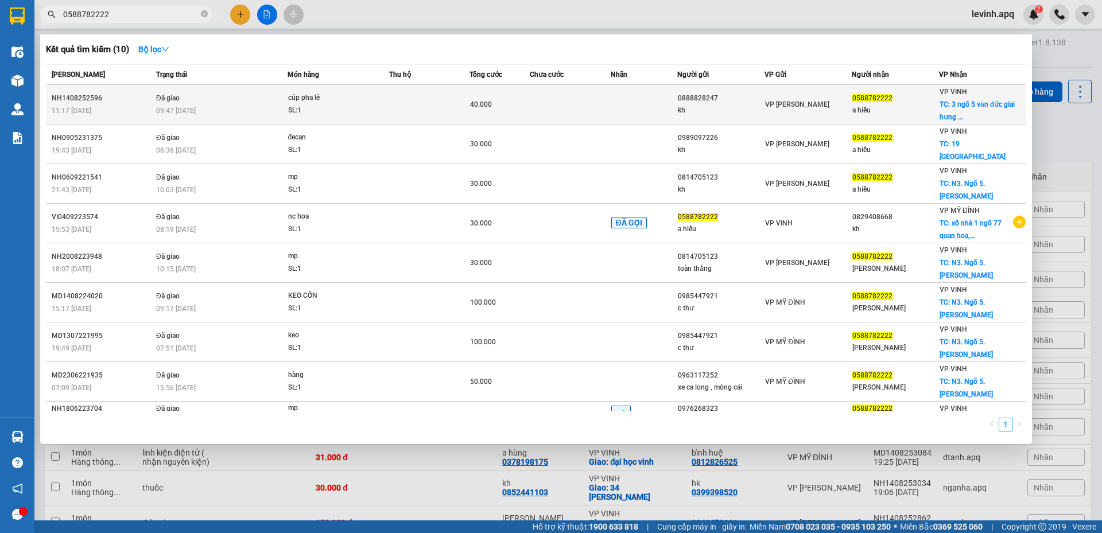
click at [251, 109] on div "09:47 [DATE]" at bounding box center [221, 110] width 131 height 13
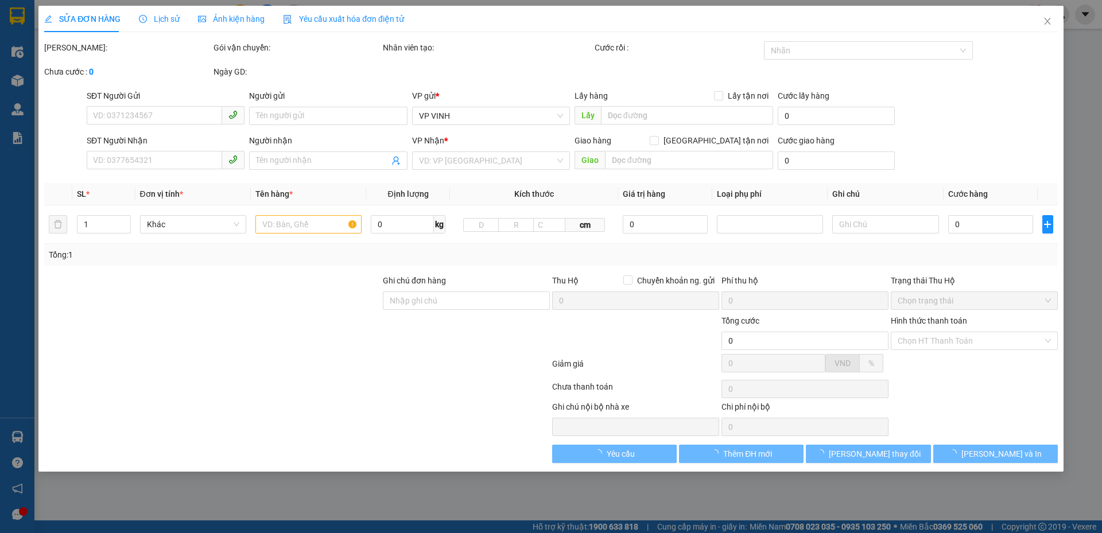
click at [162, 18] on span "Lịch sử" at bounding box center [159, 18] width 41 height 9
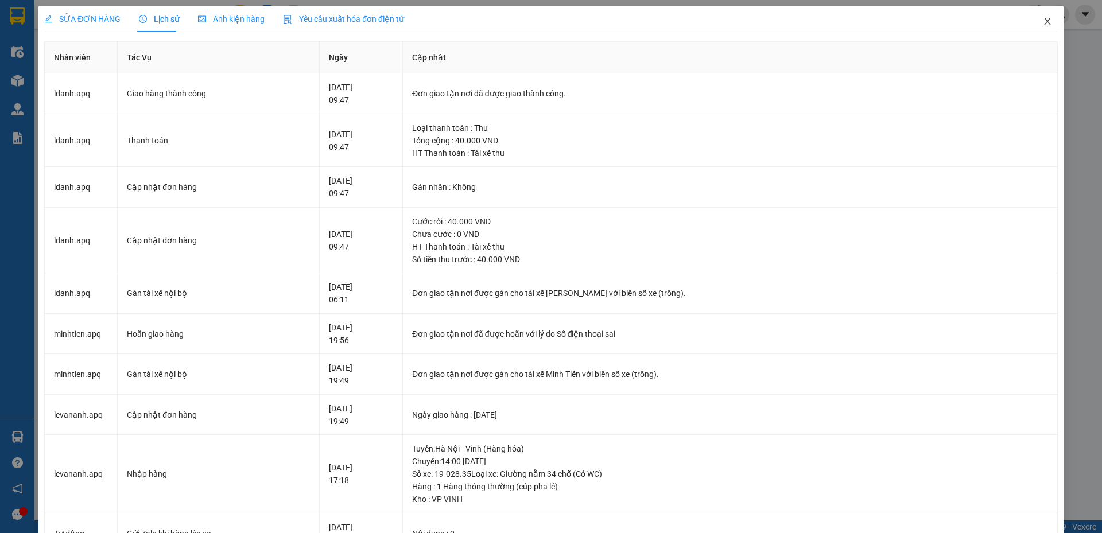
click at [1042, 19] on icon "close" at bounding box center [1046, 21] width 9 height 9
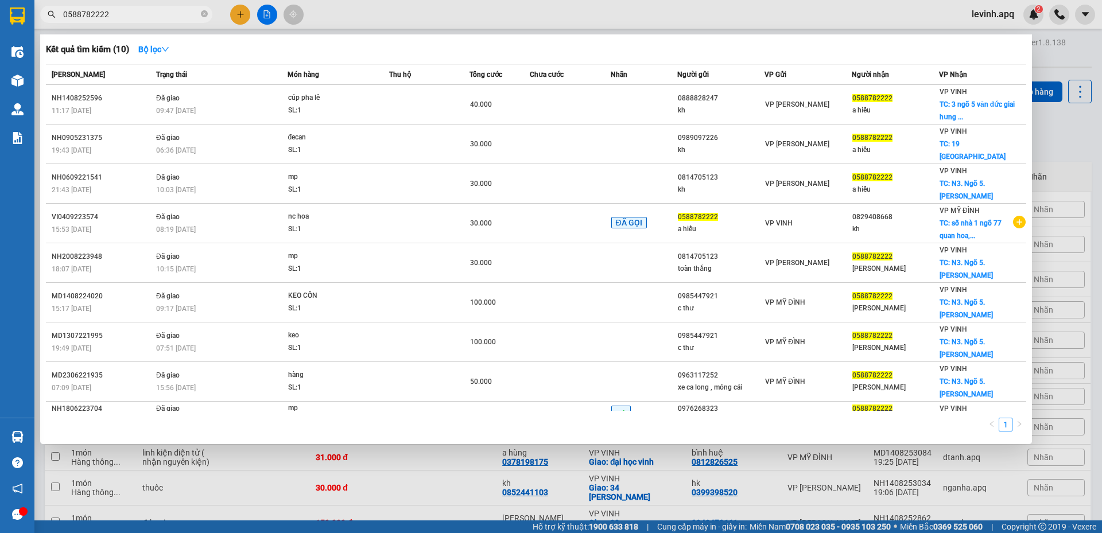
click at [96, 17] on input "0588782222" at bounding box center [130, 14] width 135 height 13
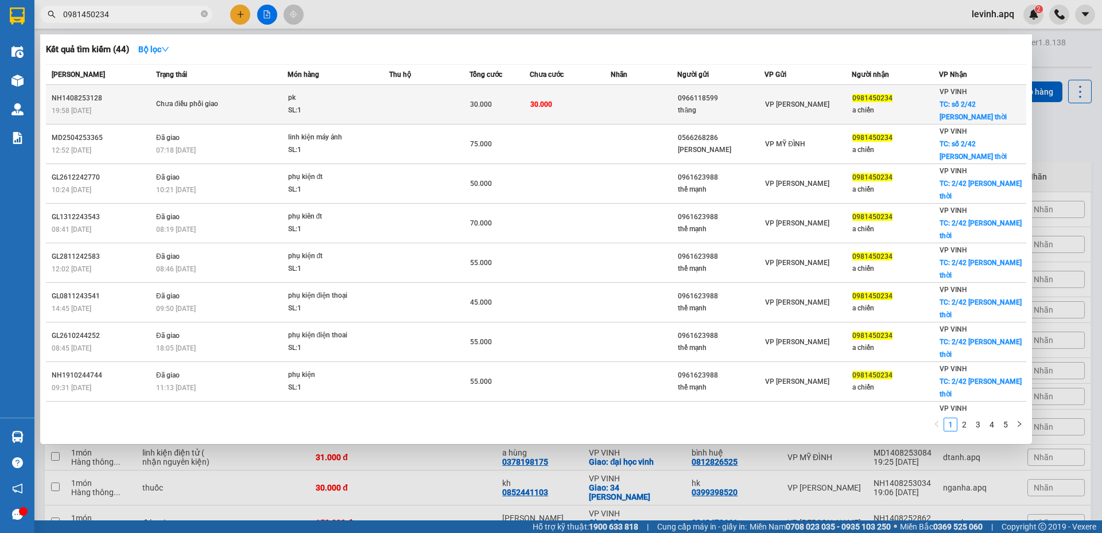
type input "0981450234"
click at [151, 99] on div "NH1408253128" at bounding box center [102, 98] width 101 height 12
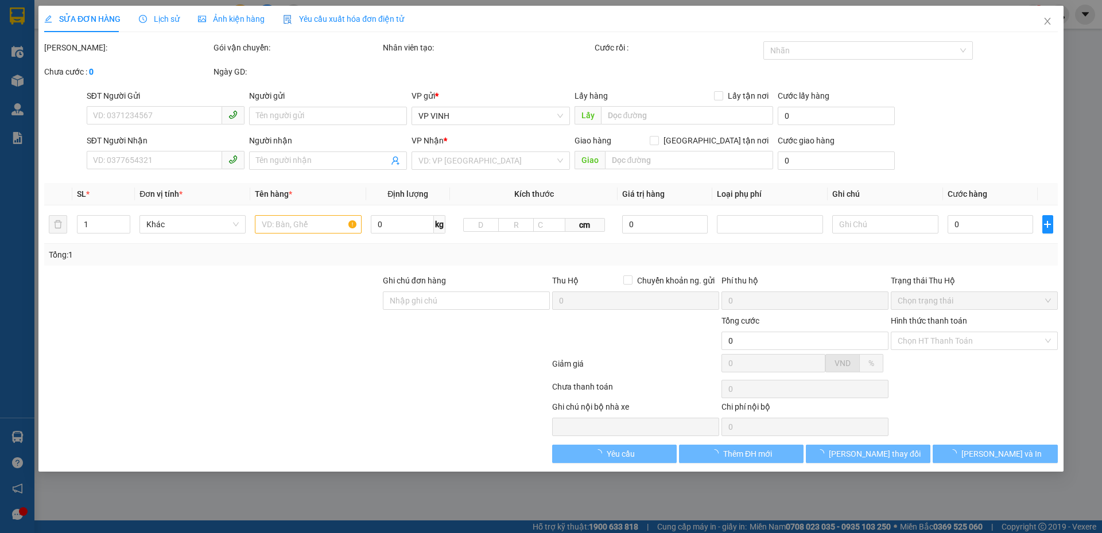
click at [165, 22] on span "Lịch sử" at bounding box center [159, 18] width 41 height 9
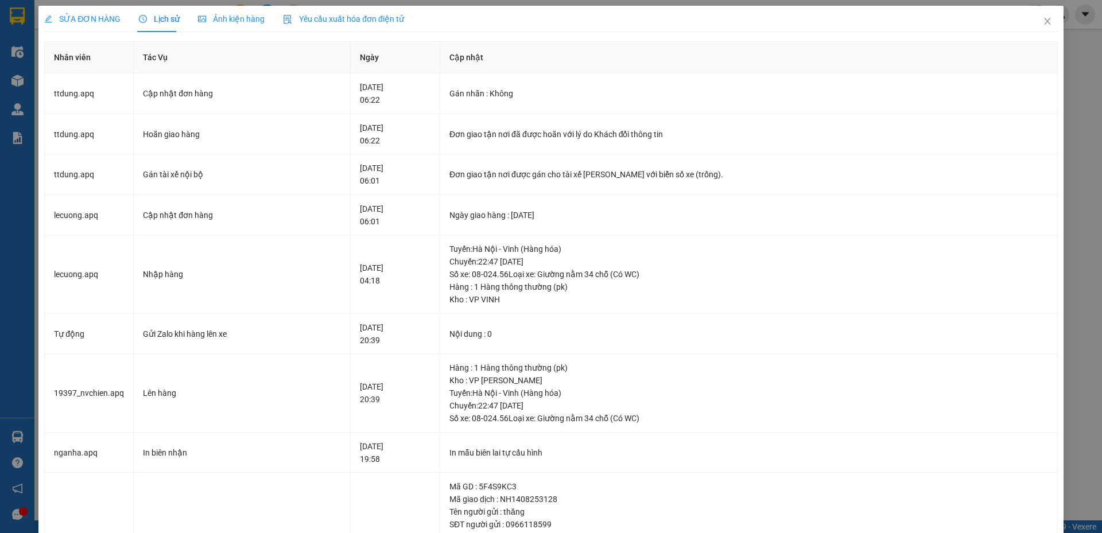
click at [100, 21] on span "SỬA ĐƠN HÀNG" at bounding box center [82, 18] width 76 height 9
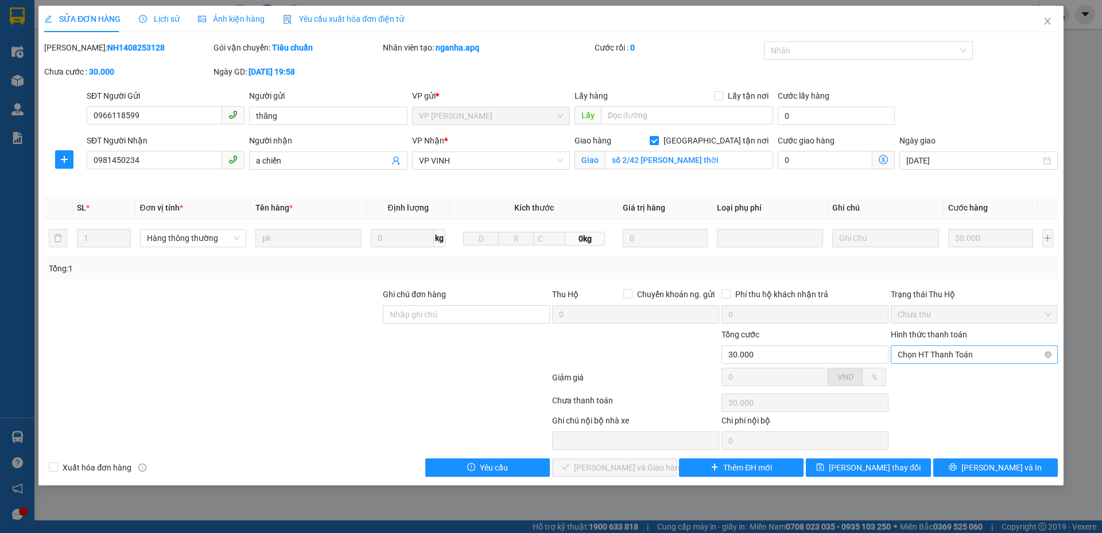
click at [930, 351] on span "Chọn HT Thanh Toán" at bounding box center [973, 354] width 153 height 17
click at [911, 376] on div "Tại văn phòng" at bounding box center [973, 377] width 153 height 13
type input "0"
click at [614, 478] on div "SỬA ĐƠN HÀNG Lịch sử Ảnh kiện hàng Yêu cầu xuất hóa đơn điện tử Total Paid Fee …" at bounding box center [550, 246] width 1025 height 480
click at [620, 465] on span "[PERSON_NAME] và Giao hàng" at bounding box center [629, 467] width 110 height 13
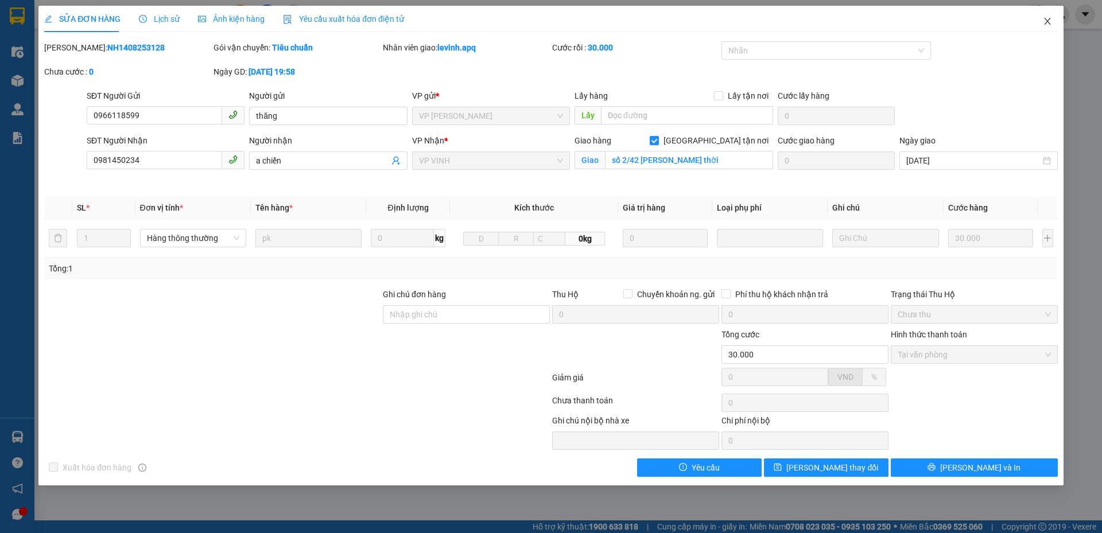
click at [1049, 20] on icon "close" at bounding box center [1047, 21] width 6 height 7
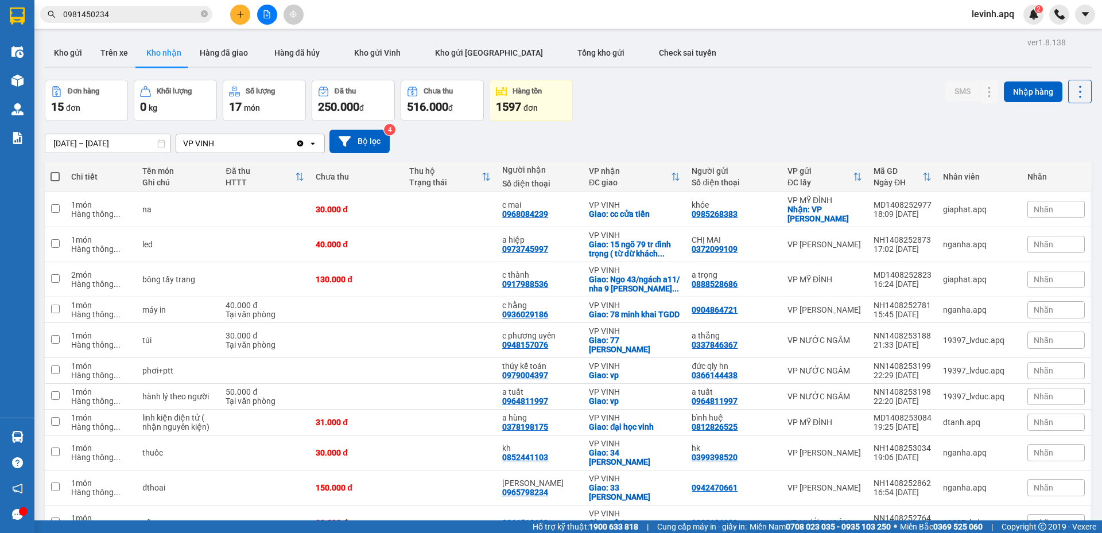
click at [725, 118] on div "Đơn hàng 15 đơn Khối lượng 0 kg Số lượng 17 món Đã thu 250.000 đ Chưa thu 516.0…" at bounding box center [568, 100] width 1046 height 41
click at [692, 130] on div "[DATE] – [DATE] Press the down arrow key to interact with the calendar and sele…" at bounding box center [568, 142] width 1046 height 24
click at [75, 50] on button "Kho gửi" at bounding box center [68, 53] width 46 height 28
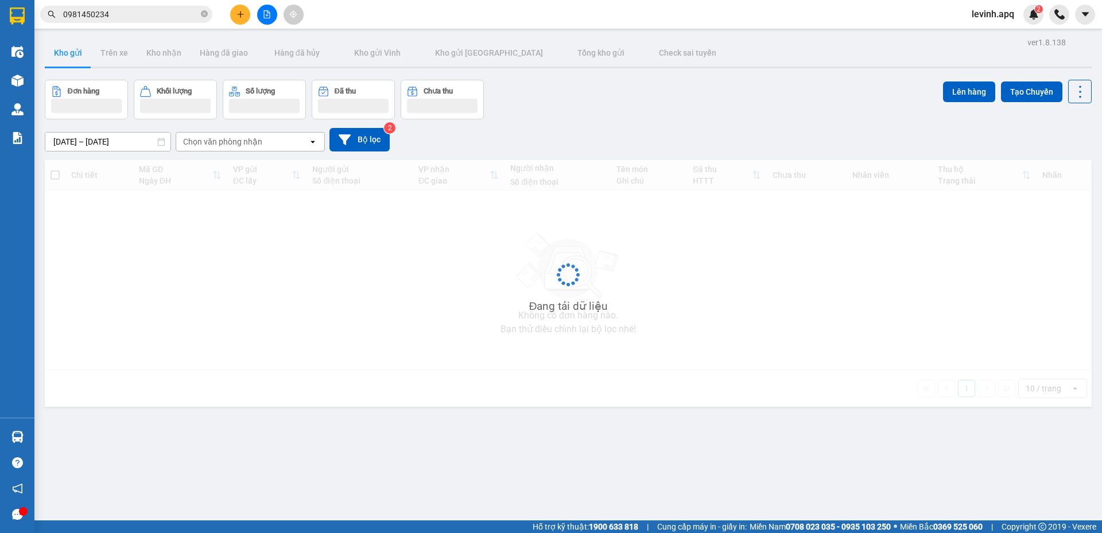
click at [625, 126] on div "[DATE] – [DATE] Press the down arrow key to interact with the calendar and sele…" at bounding box center [568, 139] width 1046 height 41
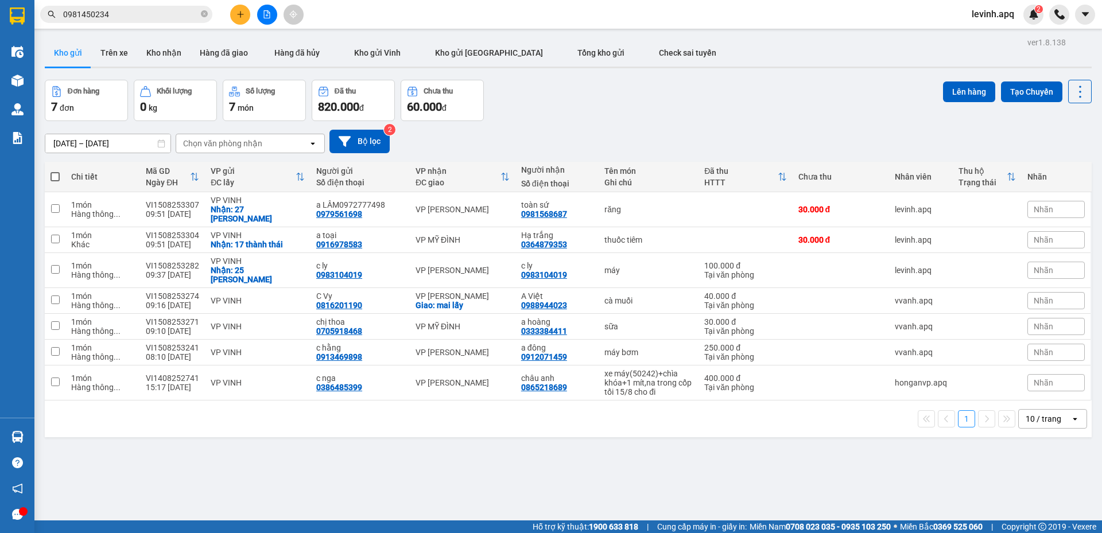
click at [290, 487] on div "ver 1.8.138 Kho gửi Trên xe Kho nhận Hàng đã giao Hàng đã hủy Kho gửi Vinh Kho …" at bounding box center [568, 300] width 1056 height 533
click at [624, 123] on div "[DATE] – [DATE] Press the down arrow key to interact with the calendar and sele…" at bounding box center [568, 141] width 1046 height 41
click at [243, 12] on icon "plus" at bounding box center [240, 14] width 8 height 8
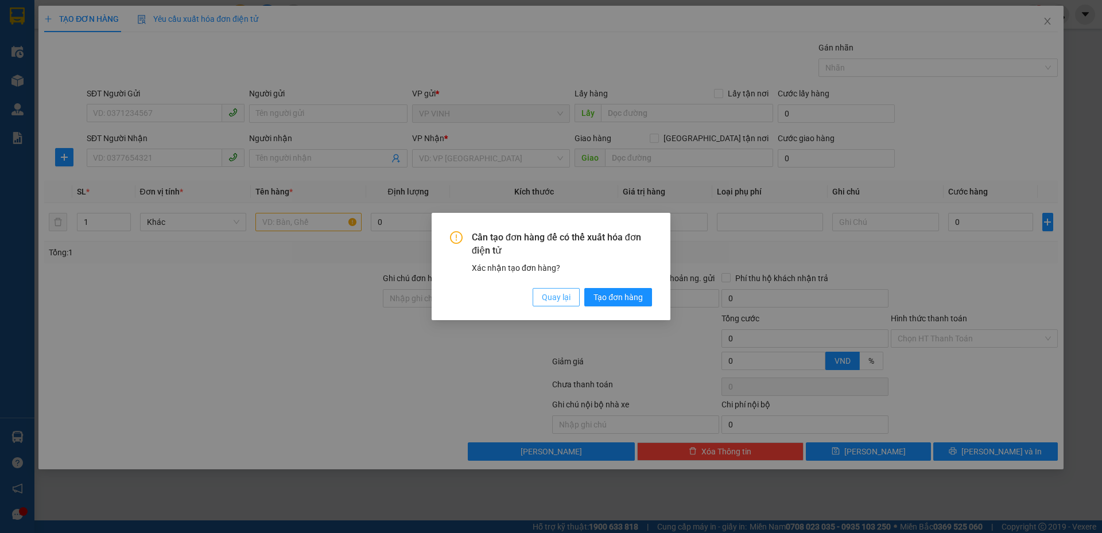
click at [539, 302] on button "Quay lại" at bounding box center [555, 297] width 47 height 18
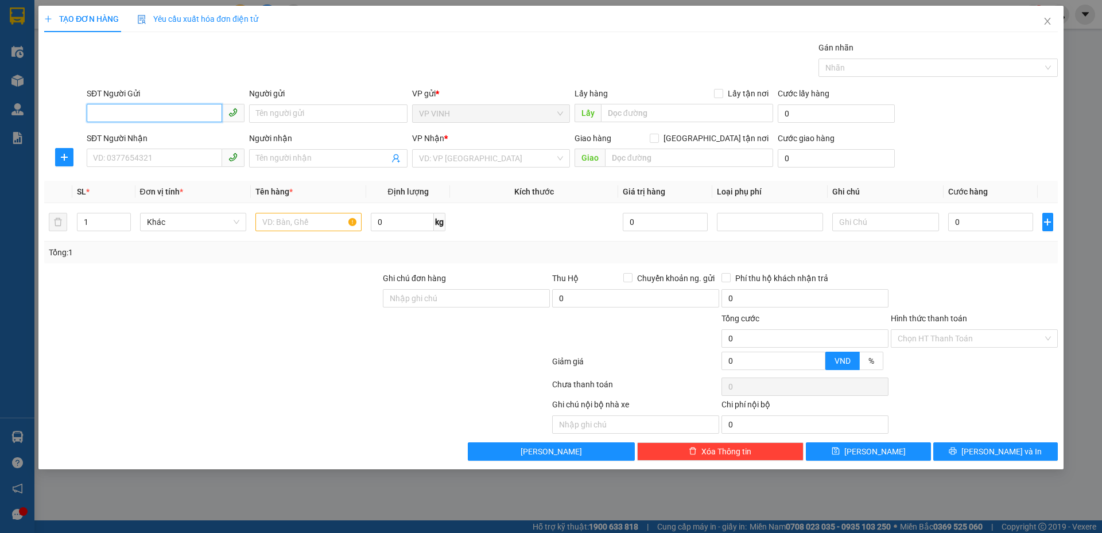
click at [156, 116] on input "SĐT Người Gửi" at bounding box center [154, 113] width 135 height 18
type input "0974383686"
click at [149, 139] on div "0974383686 - chị hiên" at bounding box center [166, 136] width 144 height 13
type input "chị hiên"
checkbox input "true"
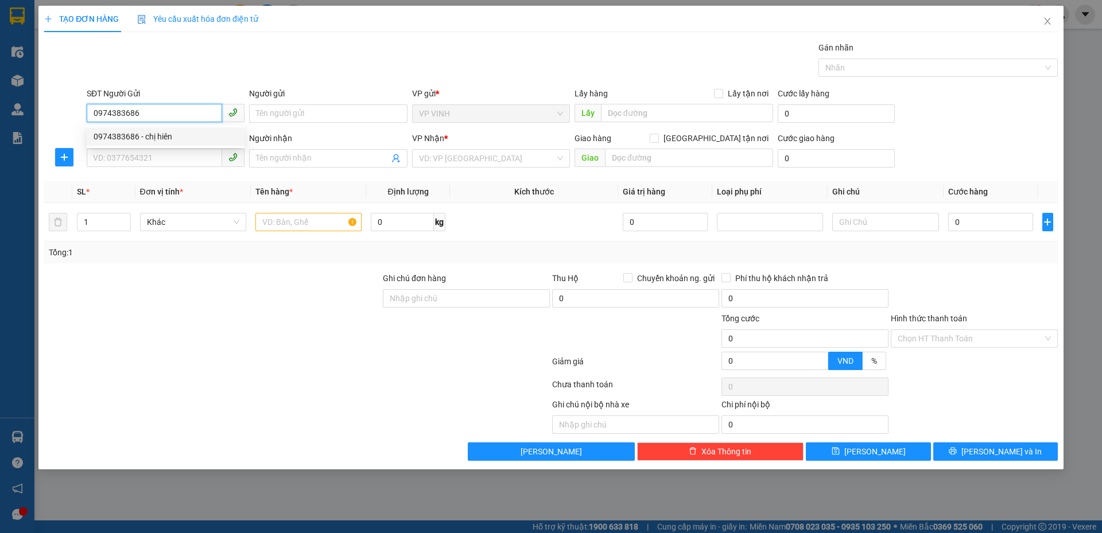
type input "30 [PERSON_NAME]"
type input "0974383686"
click at [151, 159] on input "SĐT Người Nhận" at bounding box center [154, 158] width 135 height 18
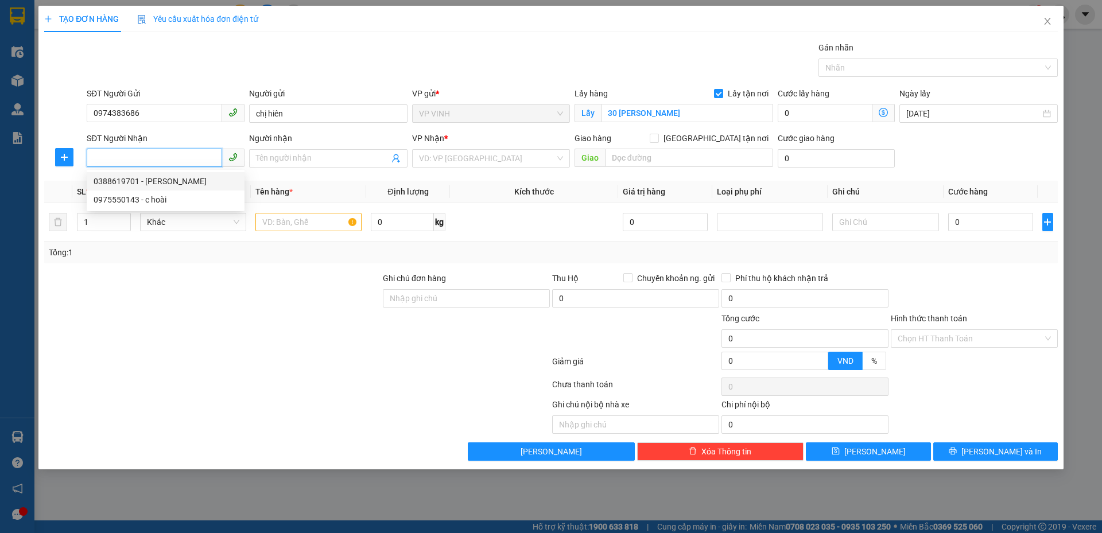
click at [167, 185] on div "0388619701 - [PERSON_NAME]" at bounding box center [166, 181] width 144 height 13
type input "0388619701"
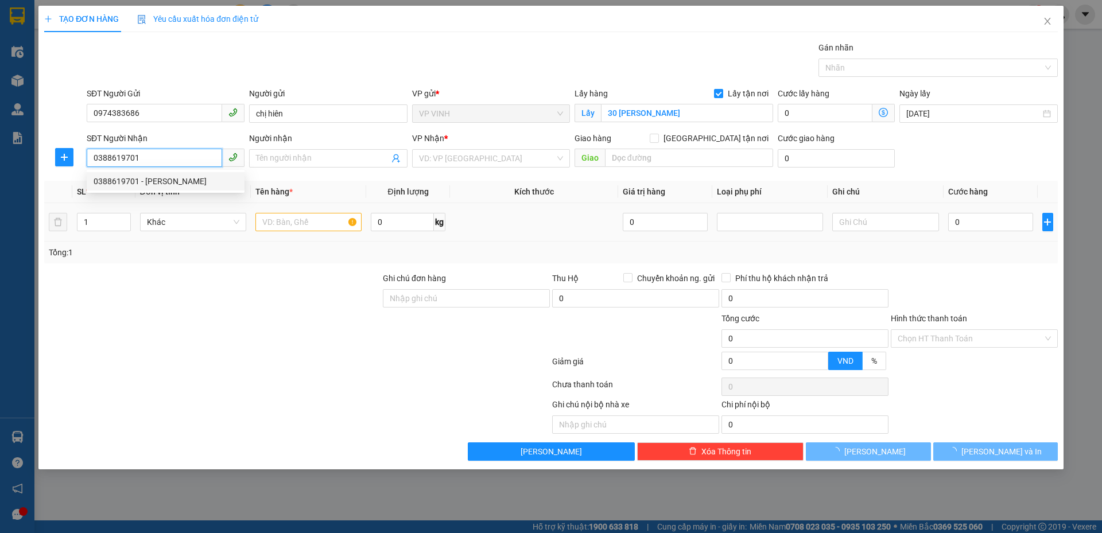
type input "anh hùng"
checkbox input "true"
type input "vp"
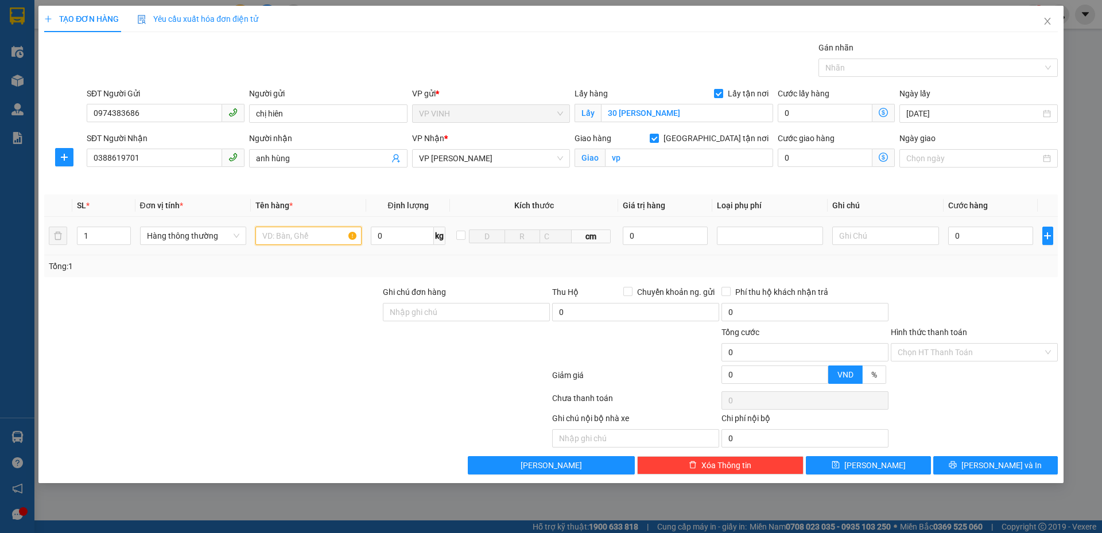
click at [303, 238] on input "text" at bounding box center [308, 236] width 106 height 18
type input "thực phẩm"
click at [971, 236] on input "0" at bounding box center [990, 236] width 85 height 18
type input "1"
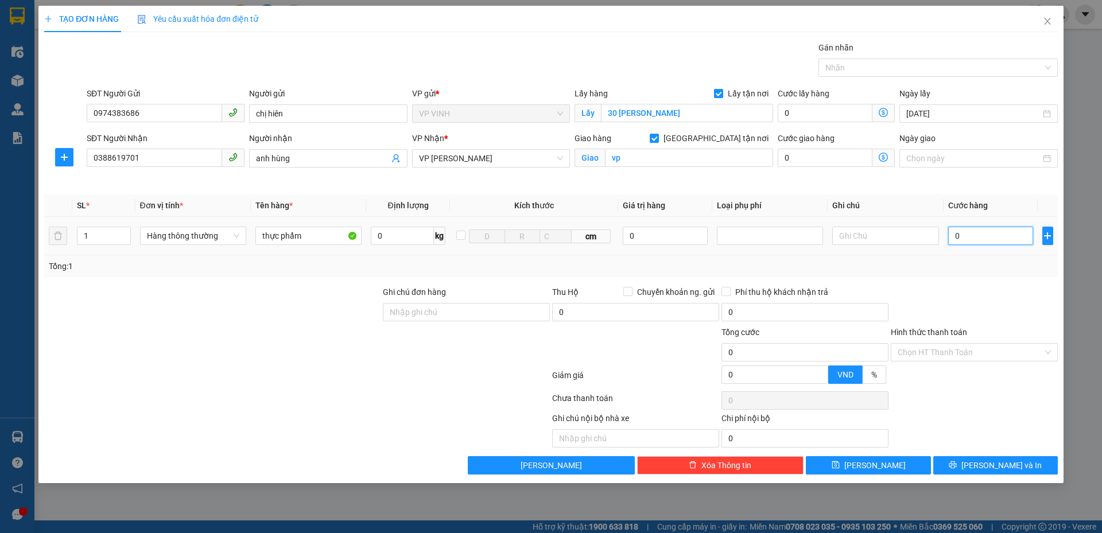
type input "1"
type input "14"
type input "140"
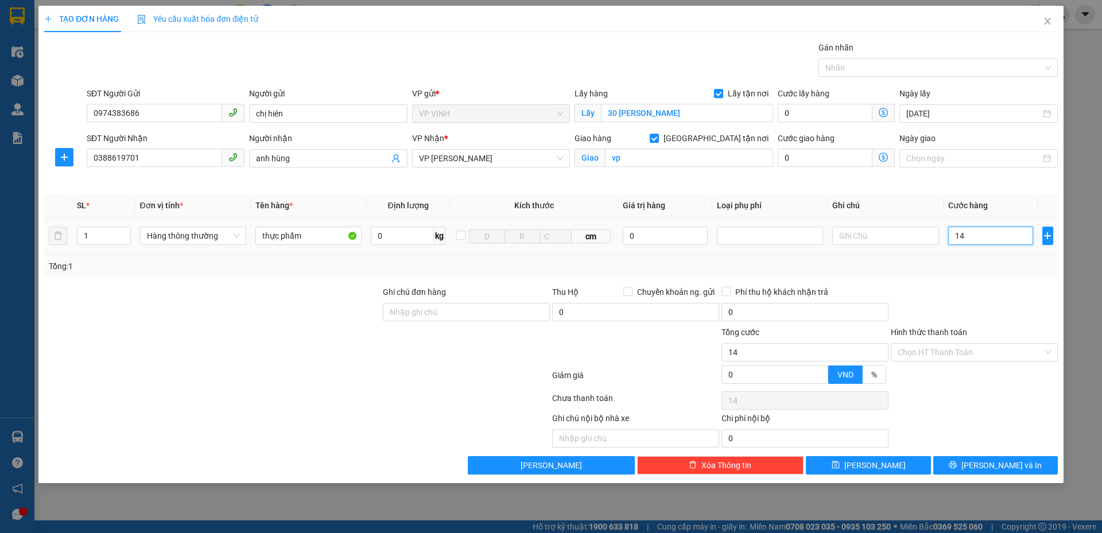
type input "140"
type input "140.000"
click at [967, 310] on div at bounding box center [973, 306] width 169 height 40
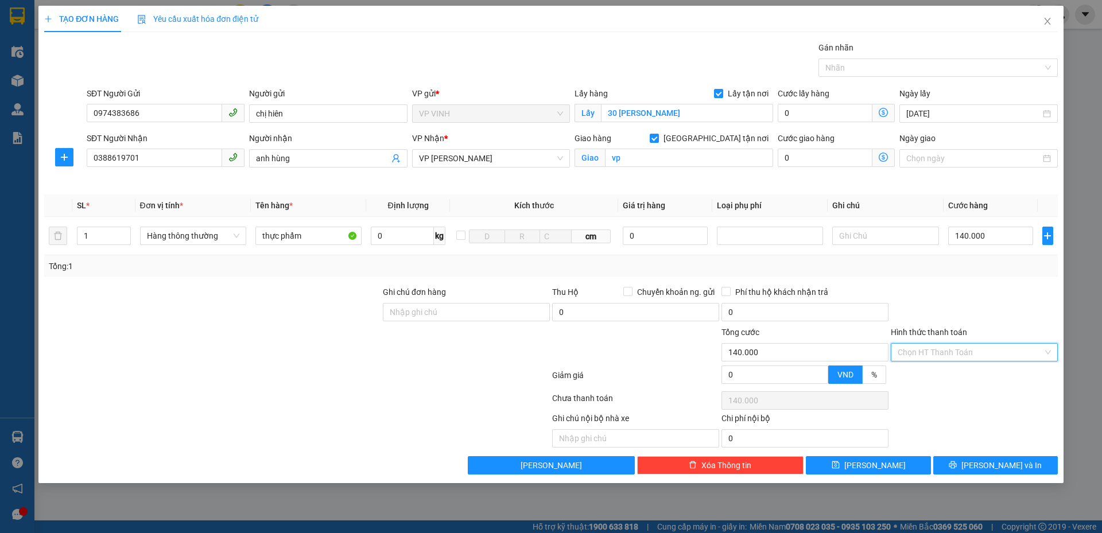
drag, startPoint x: 943, startPoint y: 355, endPoint x: 932, endPoint y: 377, distance: 24.6
click at [943, 357] on input "Hình thức thanh toán" at bounding box center [969, 352] width 145 height 17
click at [932, 377] on div "Tại văn phòng" at bounding box center [973, 375] width 153 height 13
type input "0"
click at [968, 468] on button "[PERSON_NAME] và In" at bounding box center [995, 465] width 124 height 18
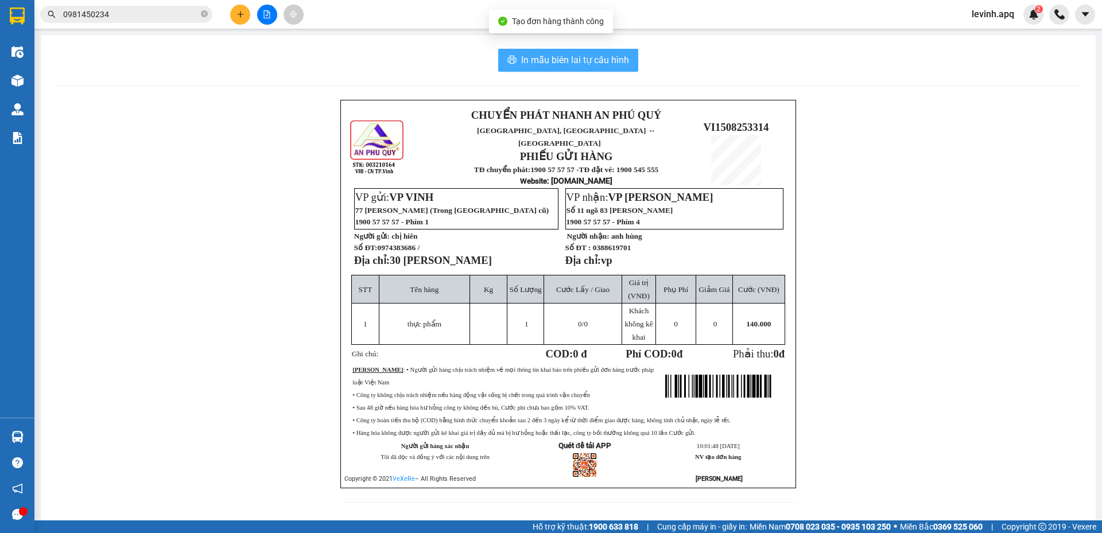
click at [573, 60] on span "In mẫu biên lai tự cấu hình" at bounding box center [575, 60] width 108 height 14
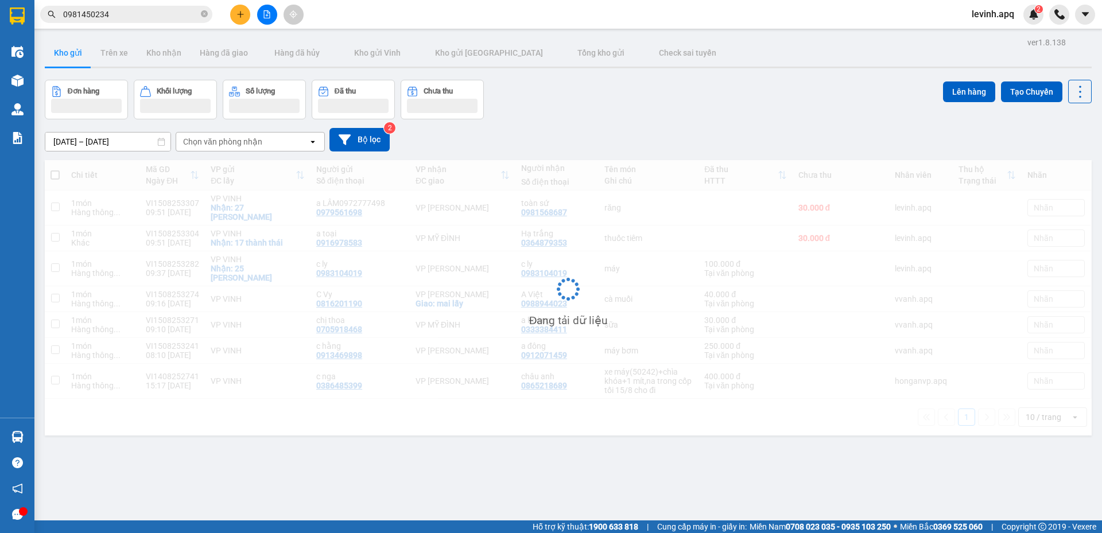
click at [670, 97] on div "Đơn hàng Khối lượng Số lượng Đã thu Chưa thu Lên hàng Tạo Chuyến" at bounding box center [568, 100] width 1046 height 40
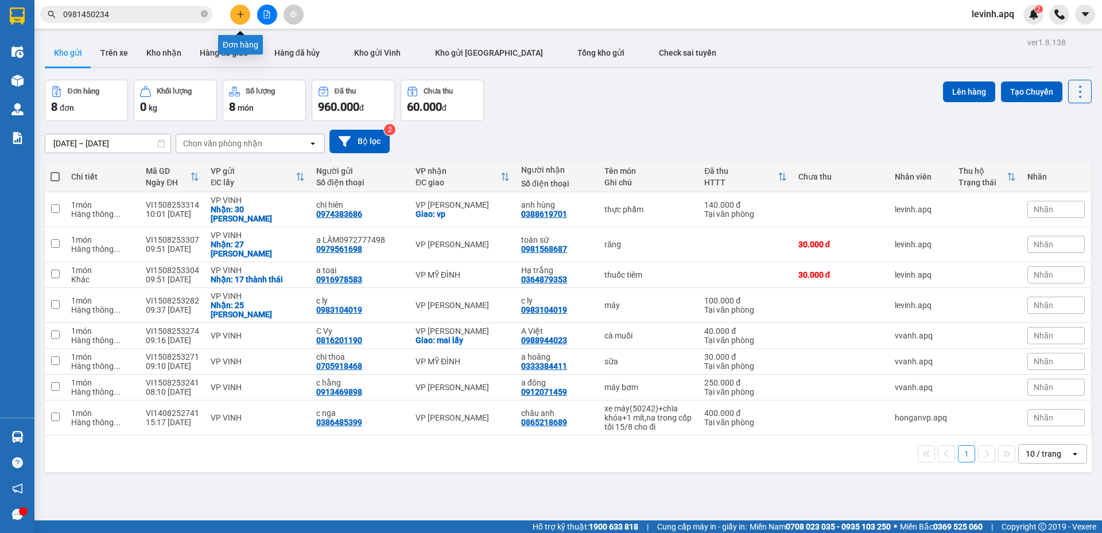
click at [239, 16] on icon "plus" at bounding box center [240, 14] width 8 height 8
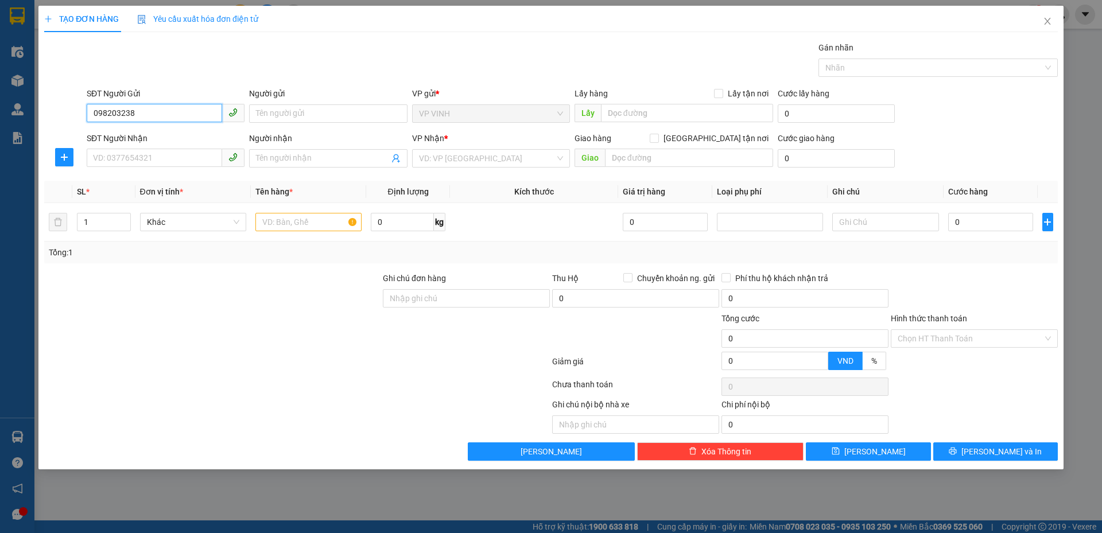
type input "0982032380"
click at [169, 139] on div "0982032380 - a tài" at bounding box center [166, 136] width 144 height 13
type input "a tài"
type input "0982032380"
click at [174, 163] on input "SĐT Người Nhận" at bounding box center [154, 158] width 135 height 18
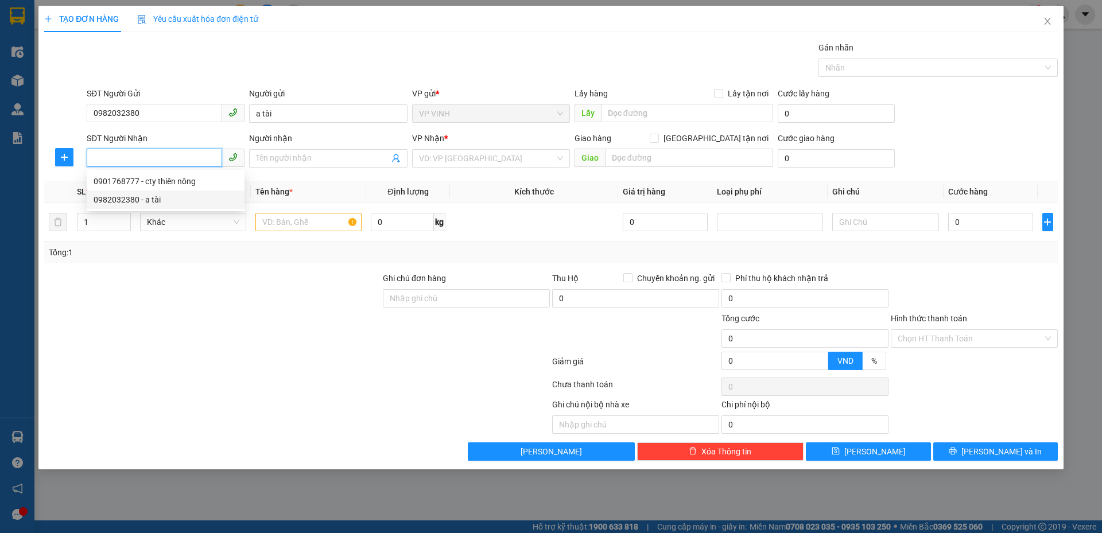
click at [173, 190] on div "0982032380 - a tài" at bounding box center [166, 199] width 158 height 18
type input "0982032380"
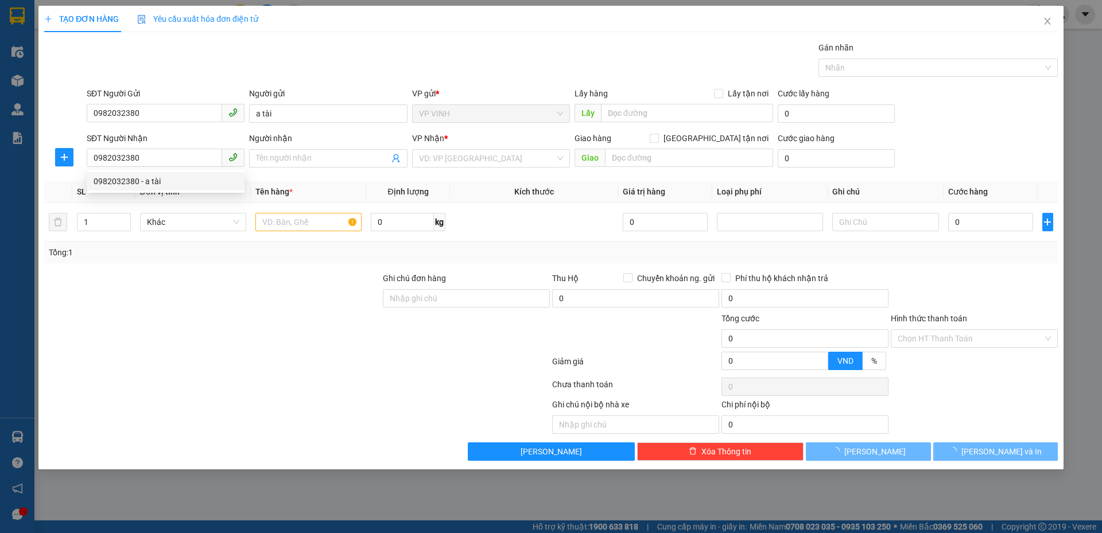
click at [173, 190] on div "0982032380 0982032380 - a tài" at bounding box center [166, 181] width 158 height 23
type input "a tài"
checkbox input "true"
type input "[GEOGRAPHIC_DATA]"
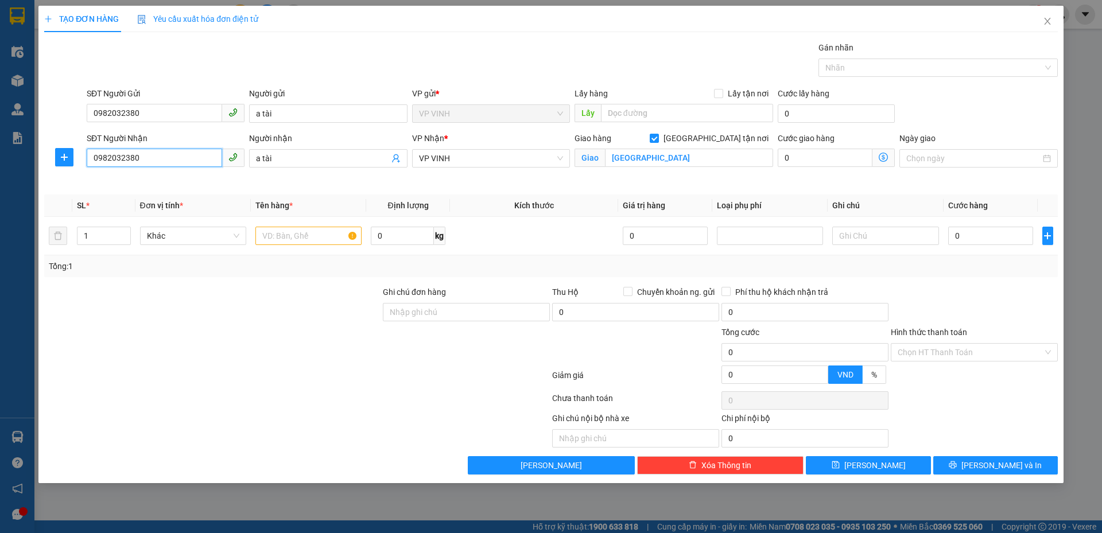
click at [145, 159] on input "0982032380" at bounding box center [154, 158] width 135 height 18
click at [213, 182] on div "0901768777 - cty thiên nông" at bounding box center [166, 181] width 144 height 13
type input "0901768777"
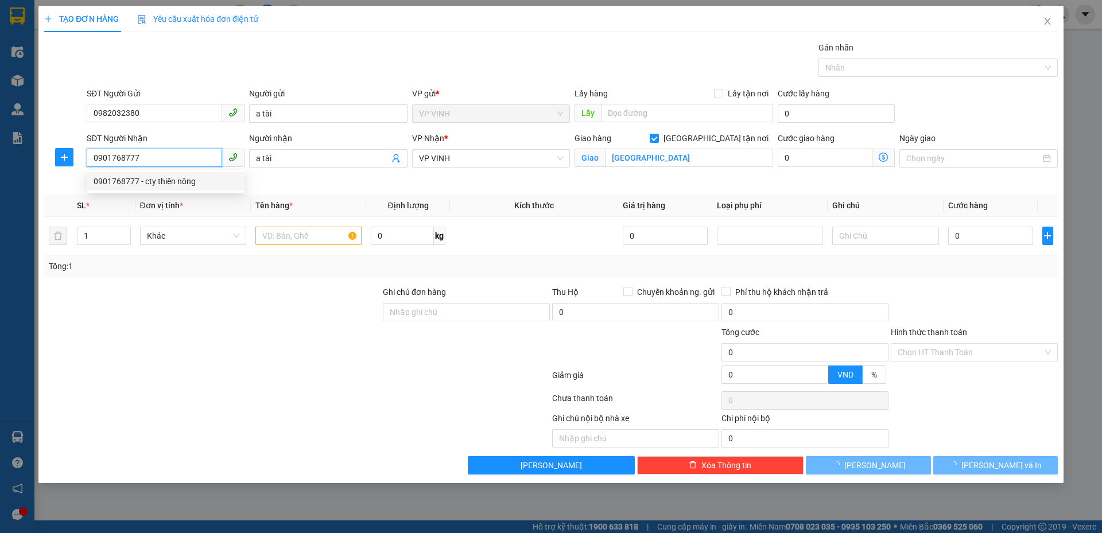
type input "cty thiên nông"
checkbox input "false"
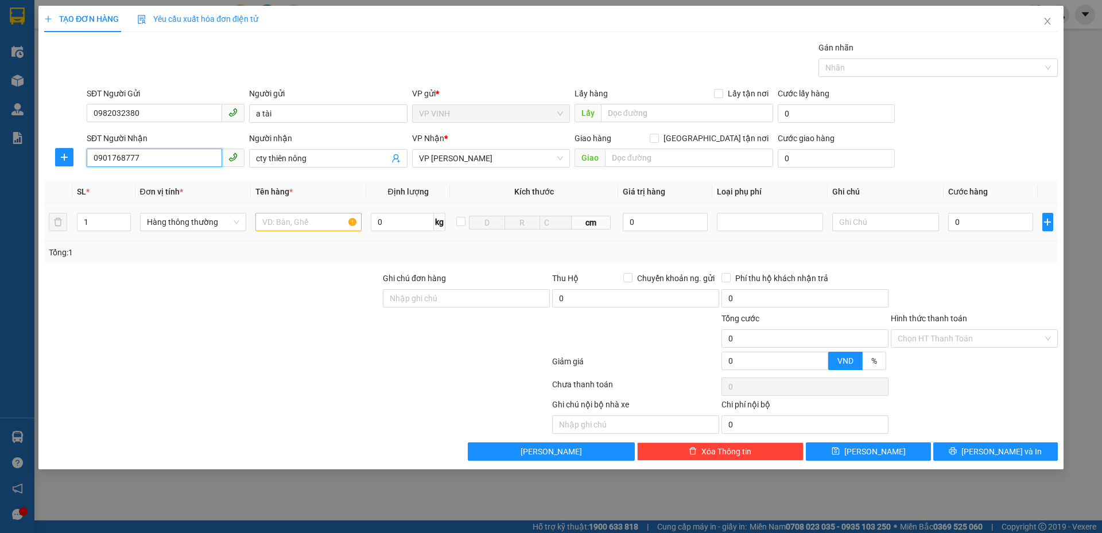
type input "0901768777"
click at [298, 217] on input "text" at bounding box center [308, 222] width 106 height 18
type input "máy bơm"
click at [971, 222] on input "0" at bounding box center [990, 222] width 85 height 18
type input "5"
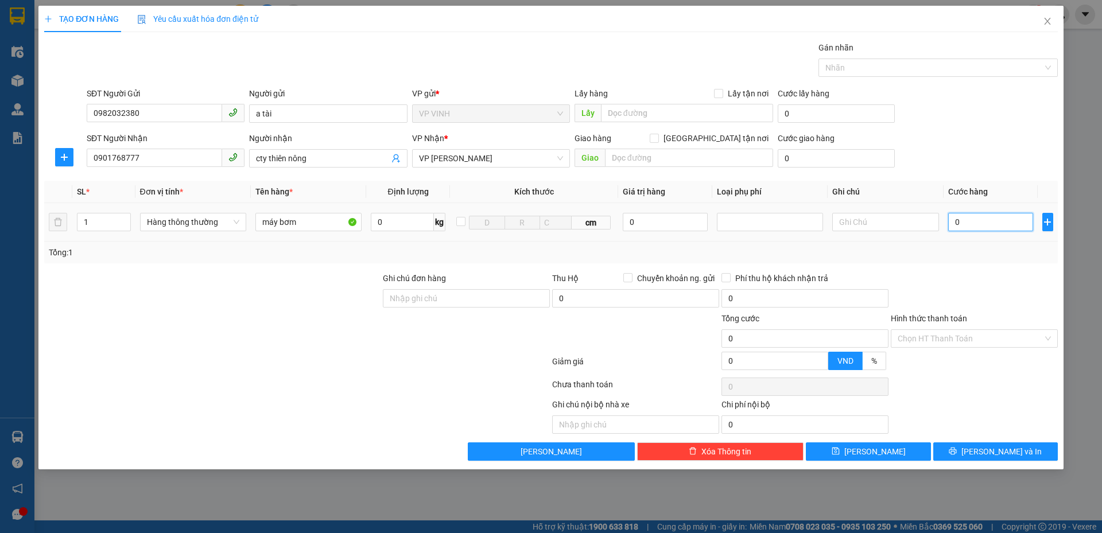
type input "5"
type input "50"
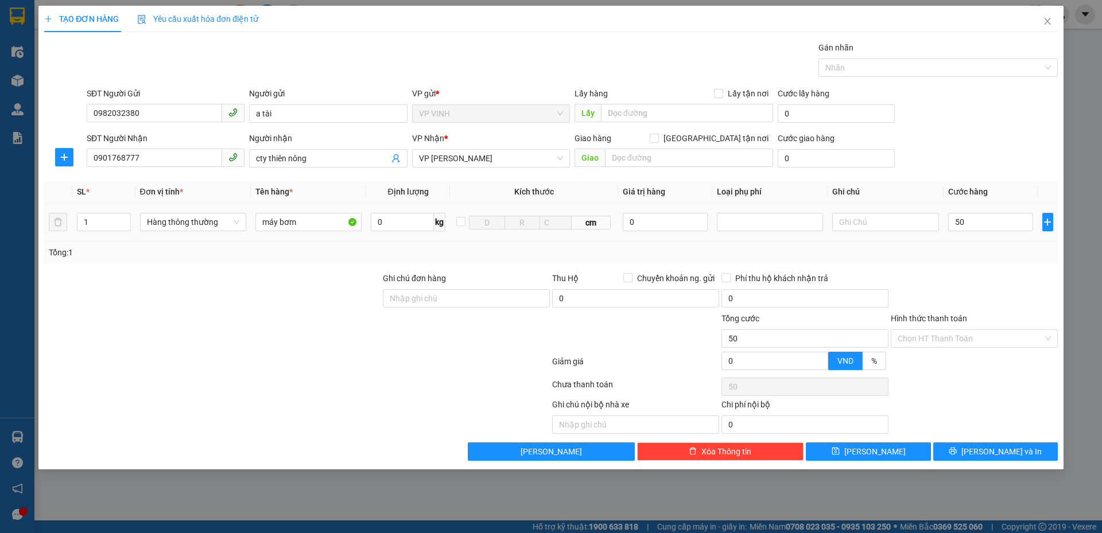
type input "50.000"
click at [993, 290] on div at bounding box center [973, 292] width 169 height 40
click at [984, 449] on button "[PERSON_NAME] và In" at bounding box center [995, 451] width 124 height 18
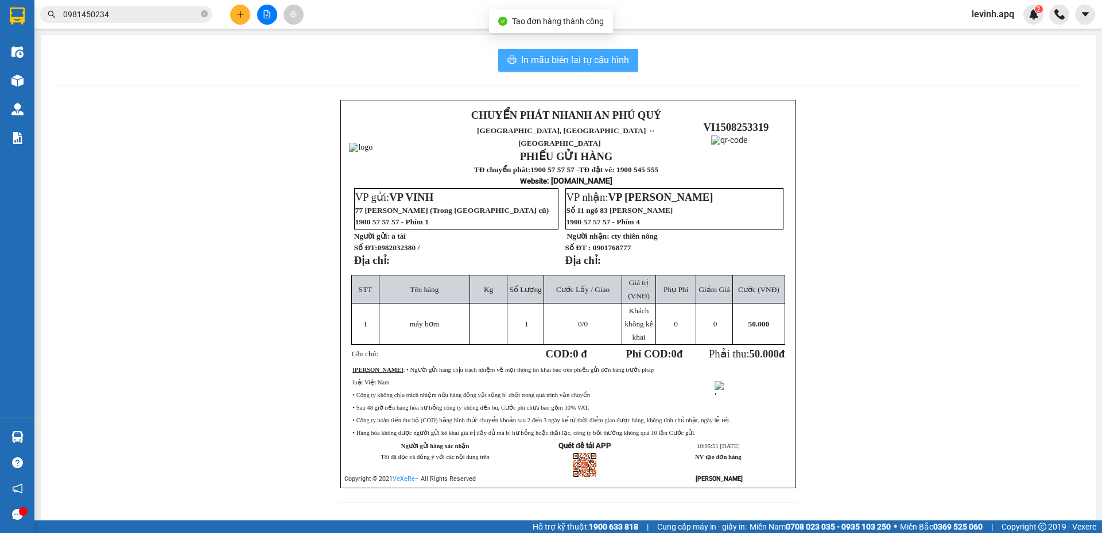
click at [569, 56] on span "In mẫu biên lai tự cấu hình" at bounding box center [575, 60] width 108 height 14
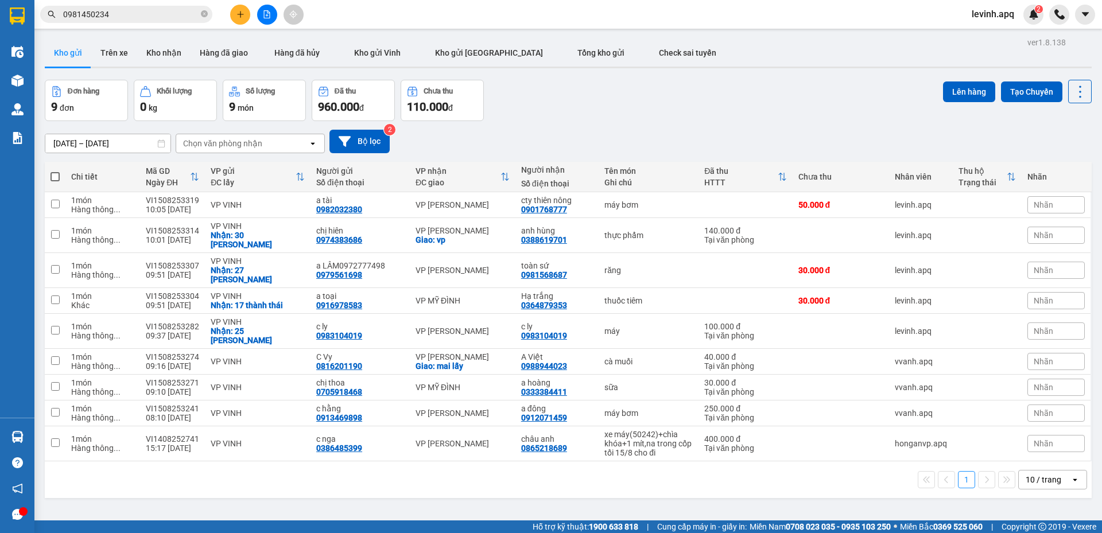
click at [106, 15] on input "0981450234" at bounding box center [130, 14] width 135 height 13
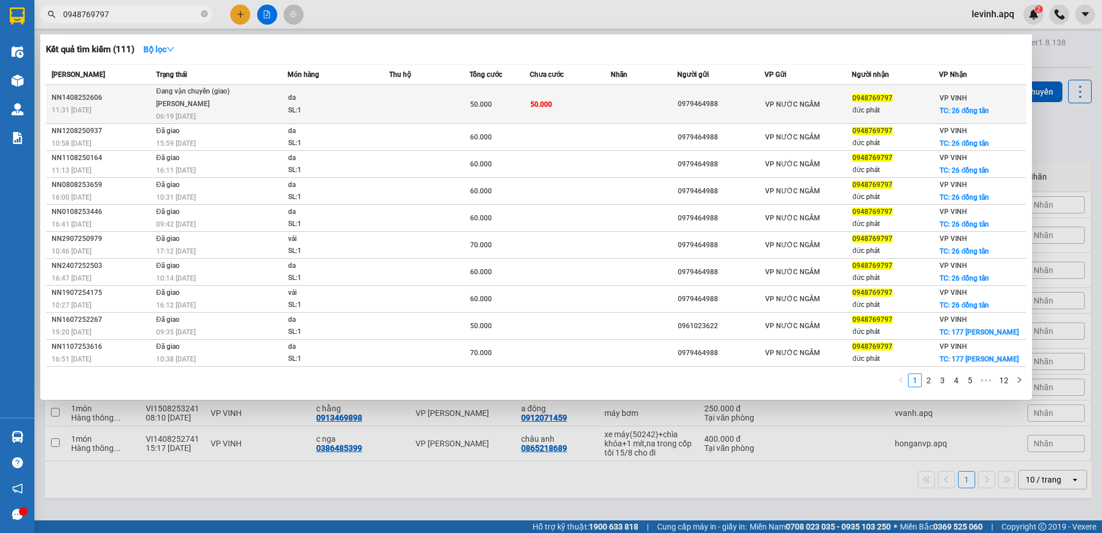
type input "0948769797"
click at [262, 101] on span "Đang vận chuyển (giao) [PERSON_NAME] E 06:19 [DATE]" at bounding box center [221, 102] width 131 height 35
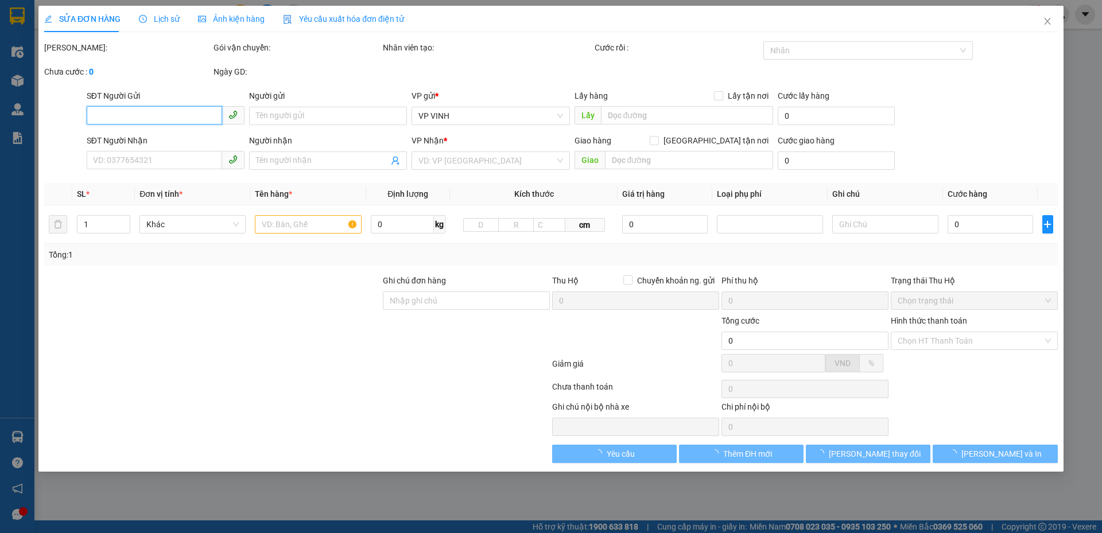
type input "0979464988"
type input "0948769797"
type input "đức phát"
checkbox input "true"
type input "26 đồng tân"
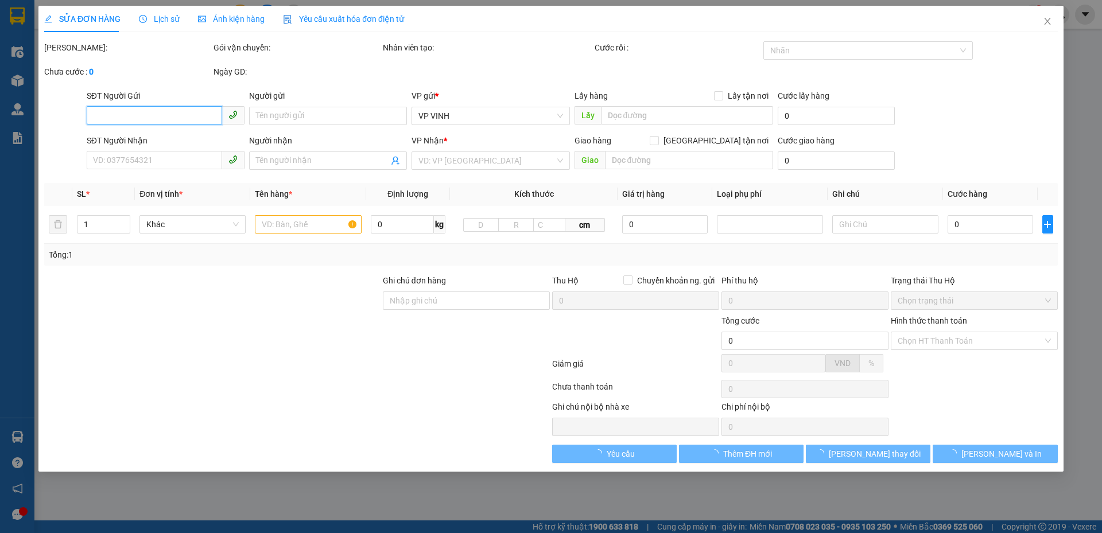
type input "50.000"
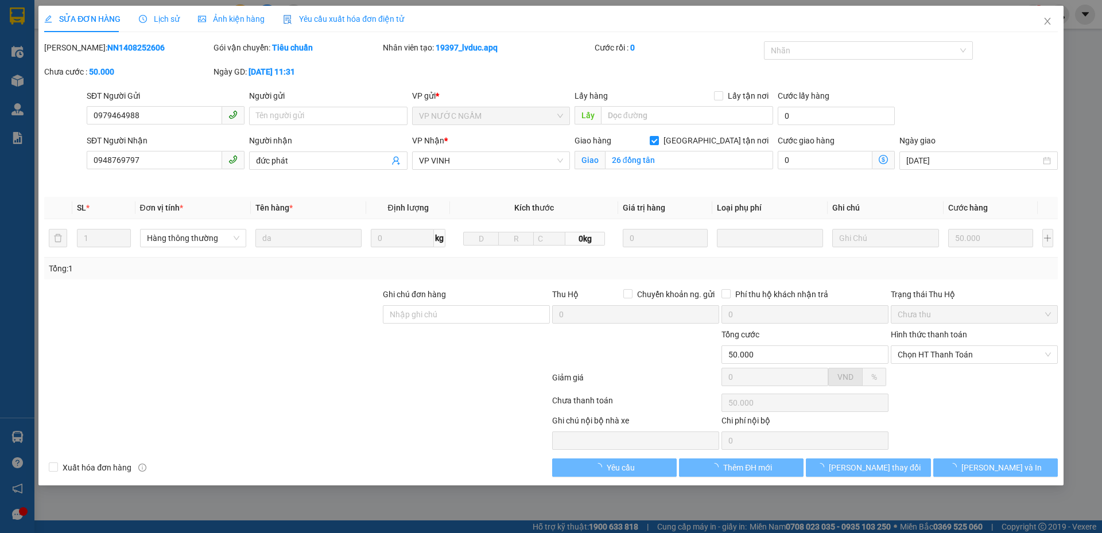
click at [166, 17] on span "Lịch sử" at bounding box center [159, 18] width 41 height 9
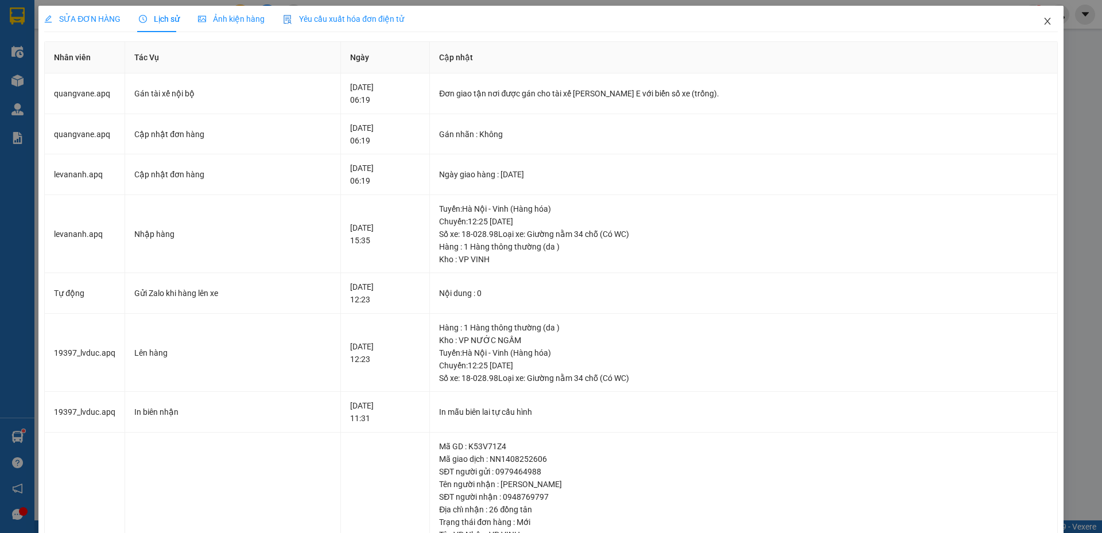
click at [1042, 24] on icon "close" at bounding box center [1046, 21] width 9 height 9
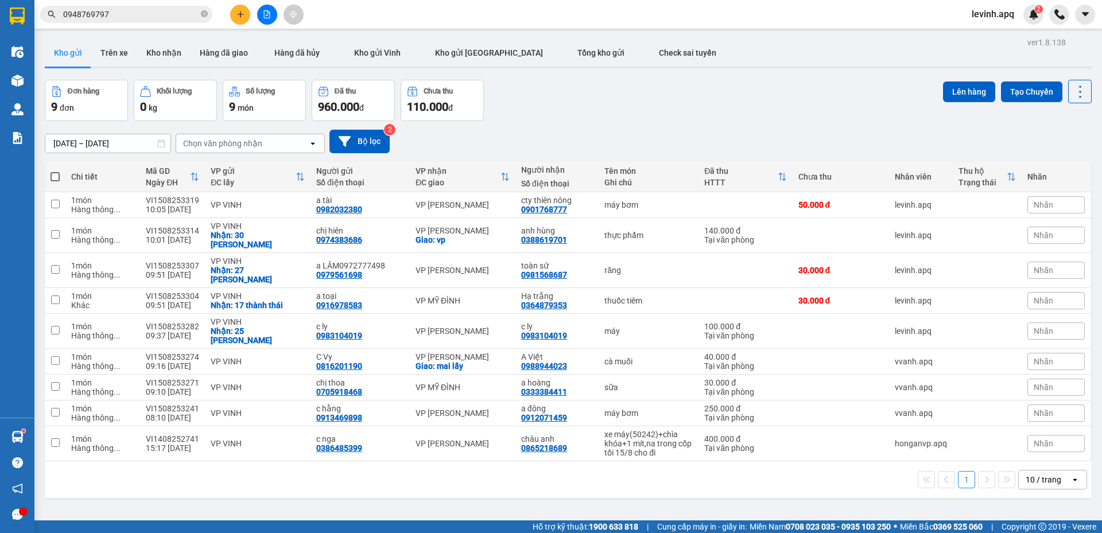
click at [680, 121] on div "[DATE] – [DATE] Press the down arrow key to interact with the calendar and sele…" at bounding box center [568, 141] width 1046 height 41
click at [237, 16] on icon "plus" at bounding box center [240, 14] width 8 height 8
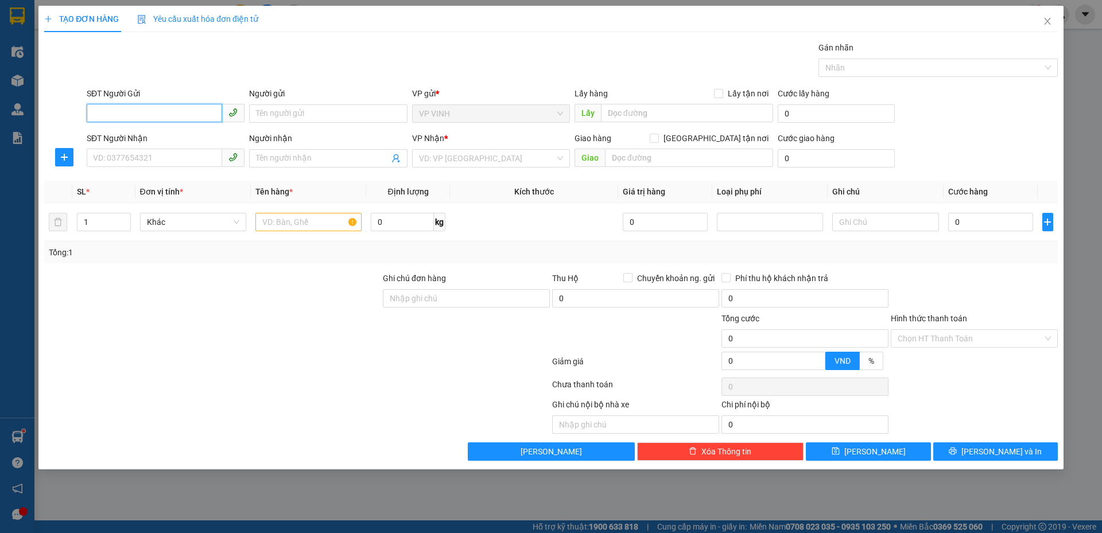
paste input "0338939808"
type input "0338939808"
click at [154, 131] on div "0338939808 - khách" at bounding box center [166, 136] width 144 height 13
type input "khách"
checkbox input "true"
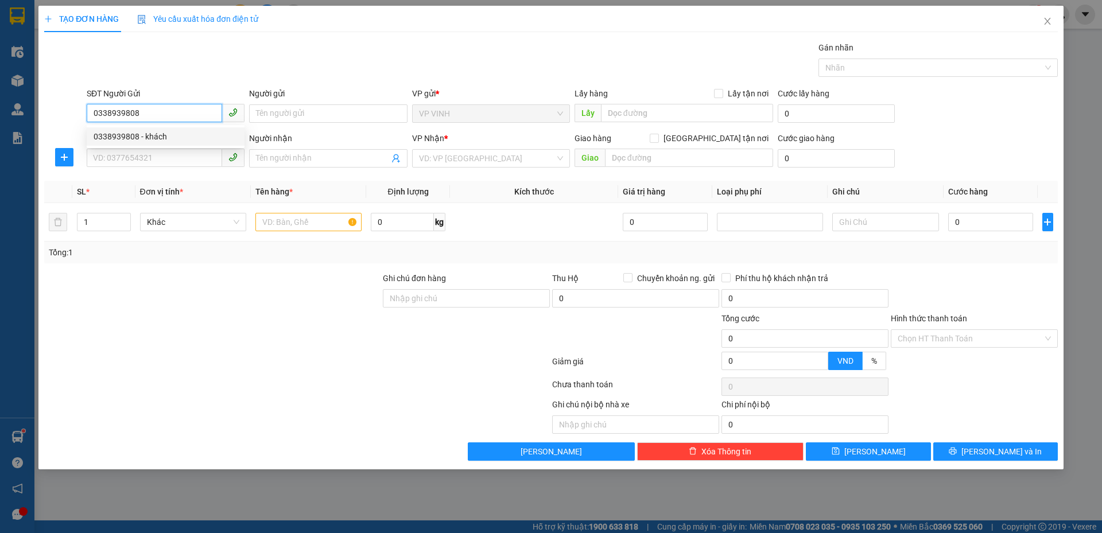
type input "35m hưng hòa"
type input "0338939808"
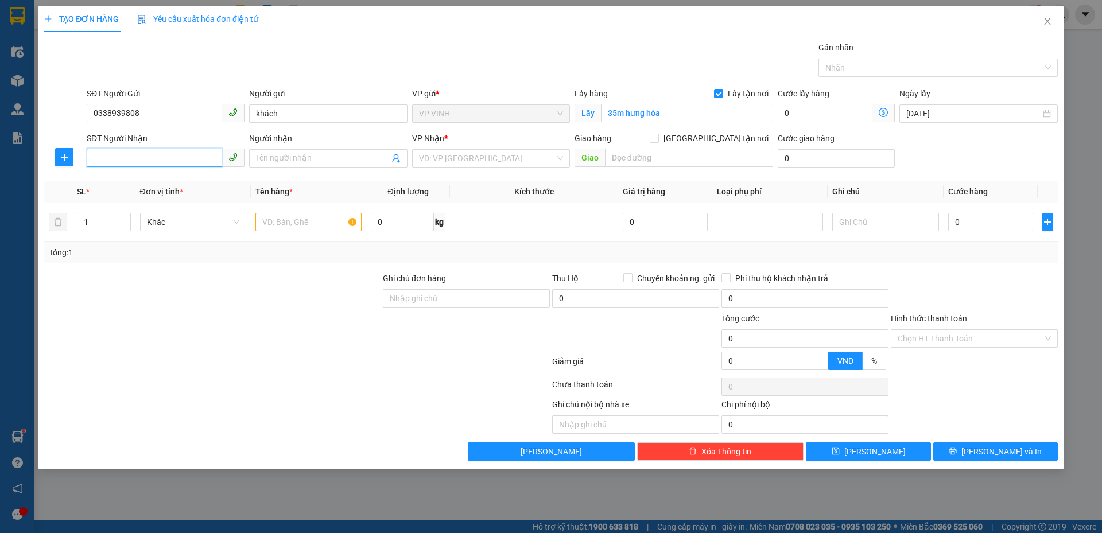
click at [162, 155] on input "SĐT Người Nhận" at bounding box center [154, 158] width 135 height 18
type input "0962341022"
click at [176, 179] on div "0962341022 - chị như" at bounding box center [166, 181] width 144 height 13
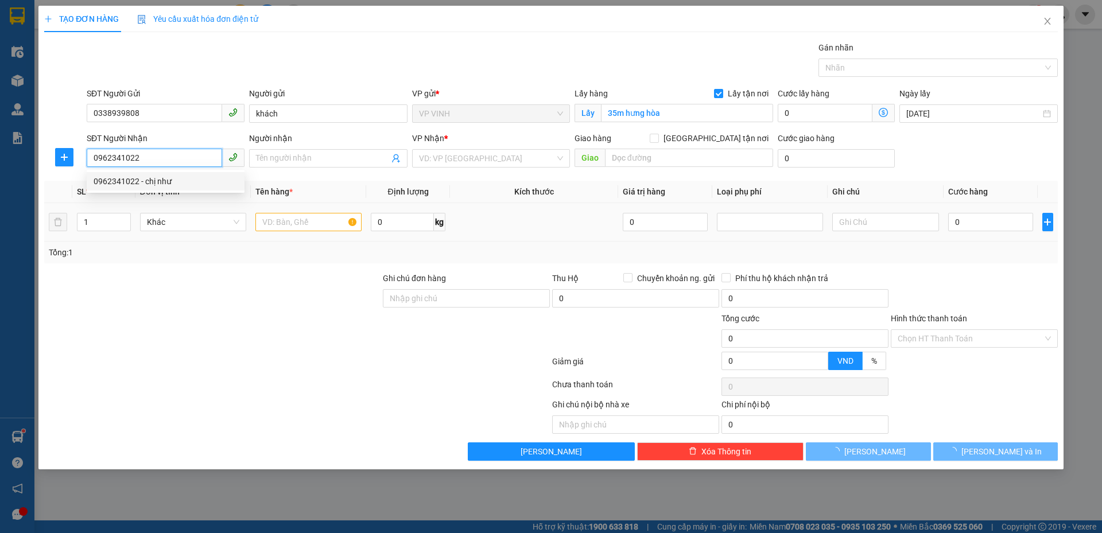
type input "chị như"
checkbox input "true"
type input "số 14 an [PERSON_NAME]"
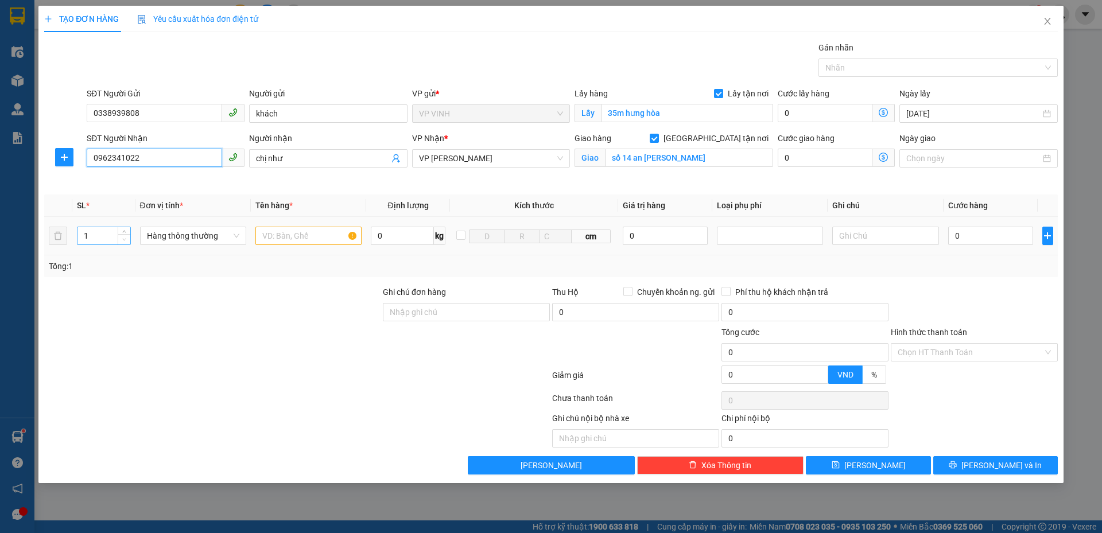
click at [121, 238] on span "down" at bounding box center [124, 239] width 7 height 7
type input "0962341022"
type input "2"
click at [125, 232] on icon "up" at bounding box center [124, 233] width 4 height 4
click at [277, 242] on input "text" at bounding box center [308, 236] width 106 height 18
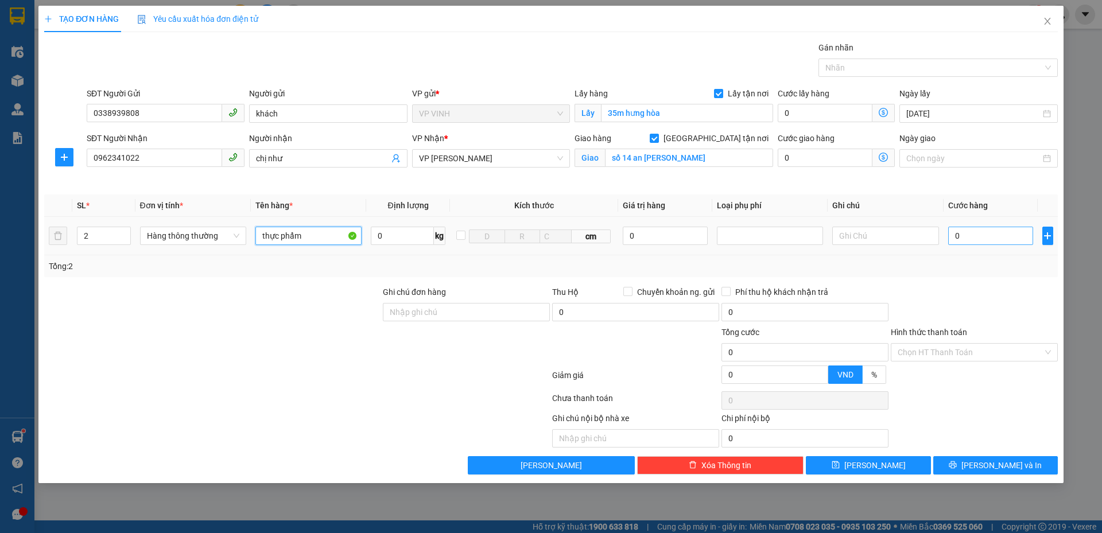
type input "thực phẩm"
click at [957, 229] on input "0" at bounding box center [990, 236] width 85 height 18
type input "1"
drag, startPoint x: 986, startPoint y: 289, endPoint x: 985, endPoint y: 297, distance: 7.5
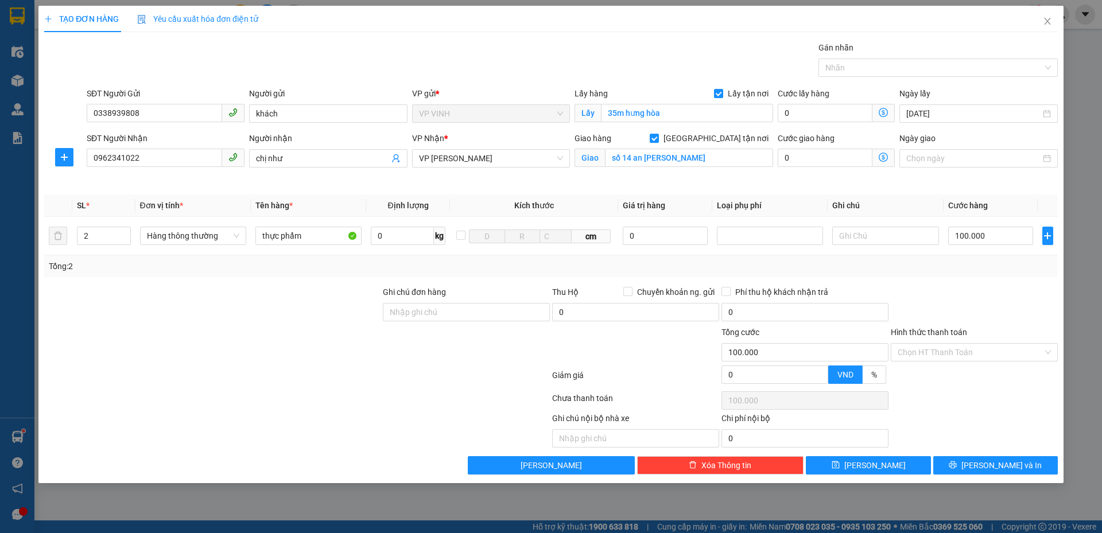
click at [985, 292] on div at bounding box center [973, 306] width 169 height 40
click at [963, 358] on input "Hình thức thanh toán" at bounding box center [969, 352] width 145 height 17
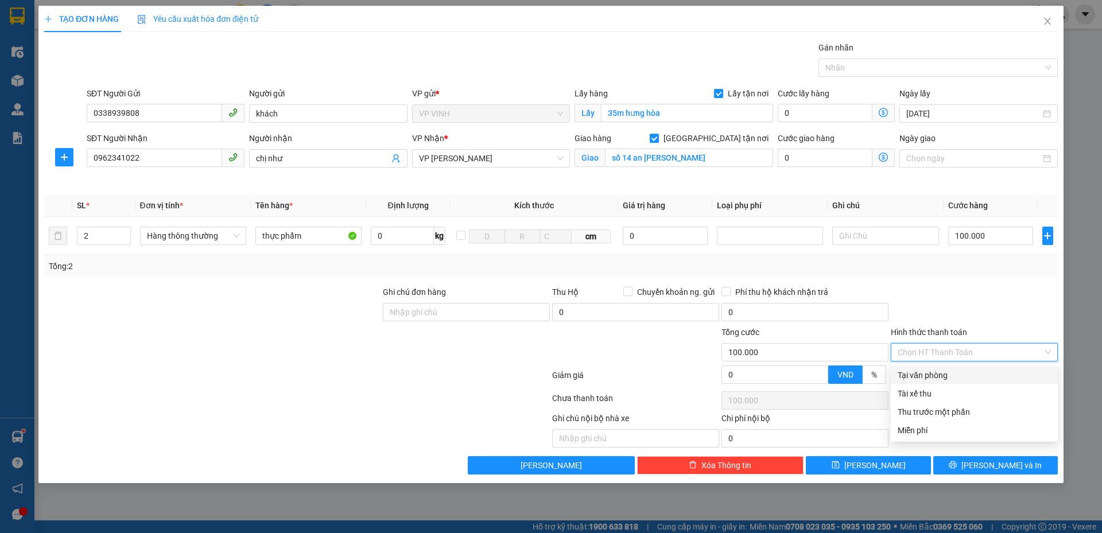
click at [961, 377] on div "Tại văn phòng" at bounding box center [973, 375] width 153 height 13
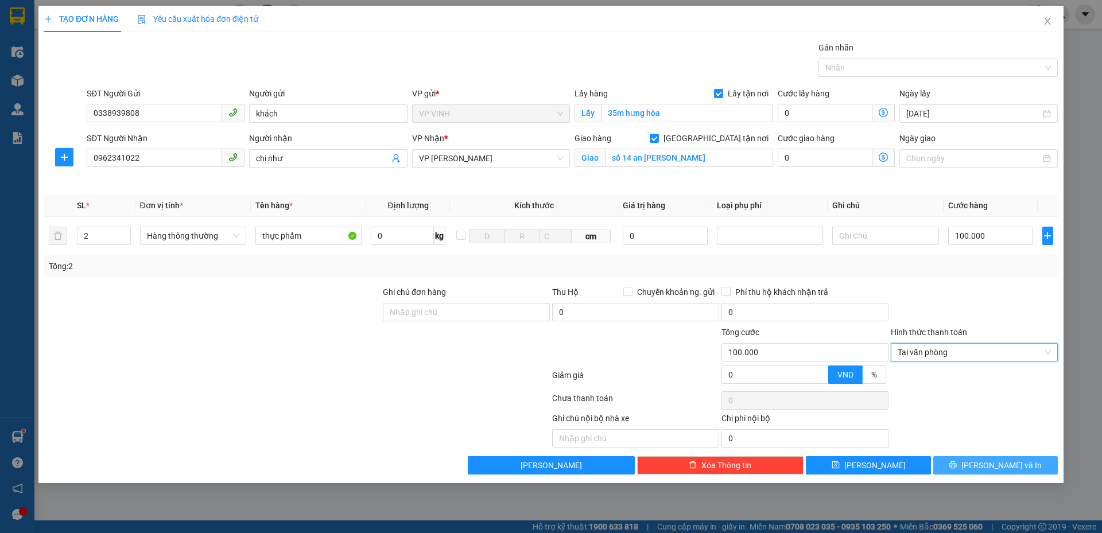
click at [958, 462] on button "[PERSON_NAME] và In" at bounding box center [995, 465] width 124 height 18
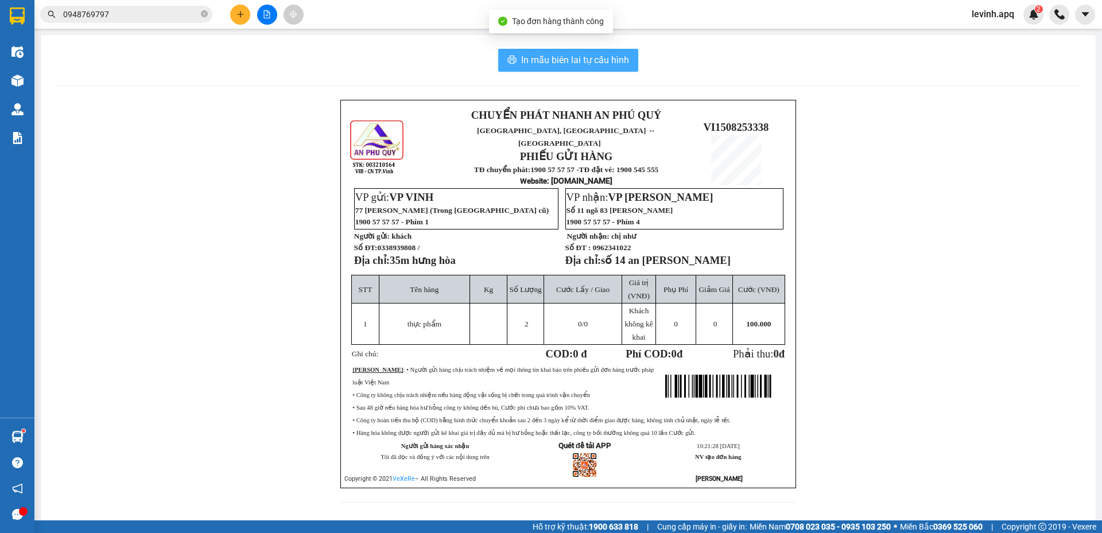
click at [590, 52] on button "In mẫu biên lai tự cấu hình" at bounding box center [568, 60] width 140 height 23
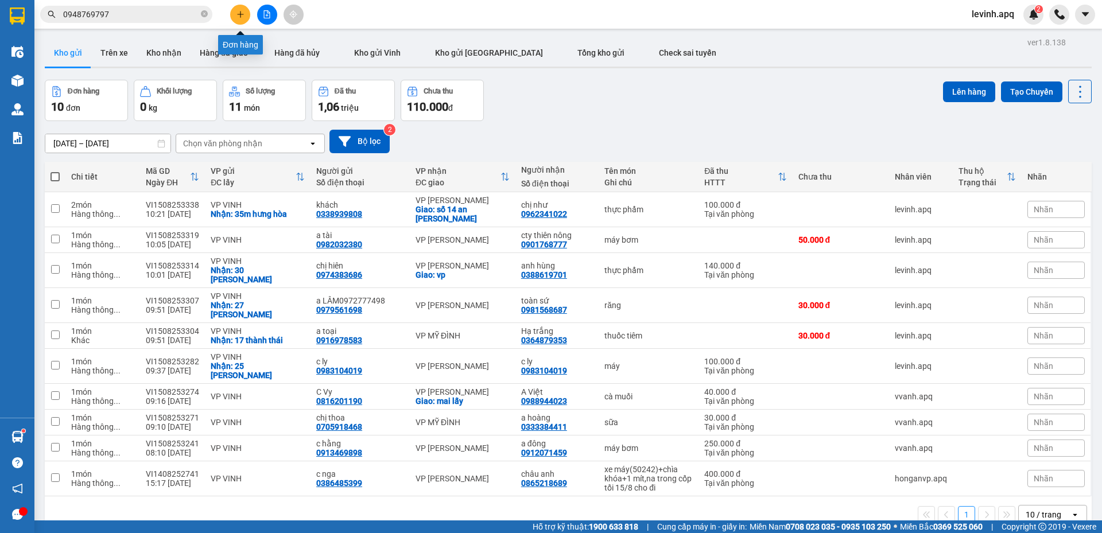
click at [239, 10] on button at bounding box center [240, 15] width 20 height 20
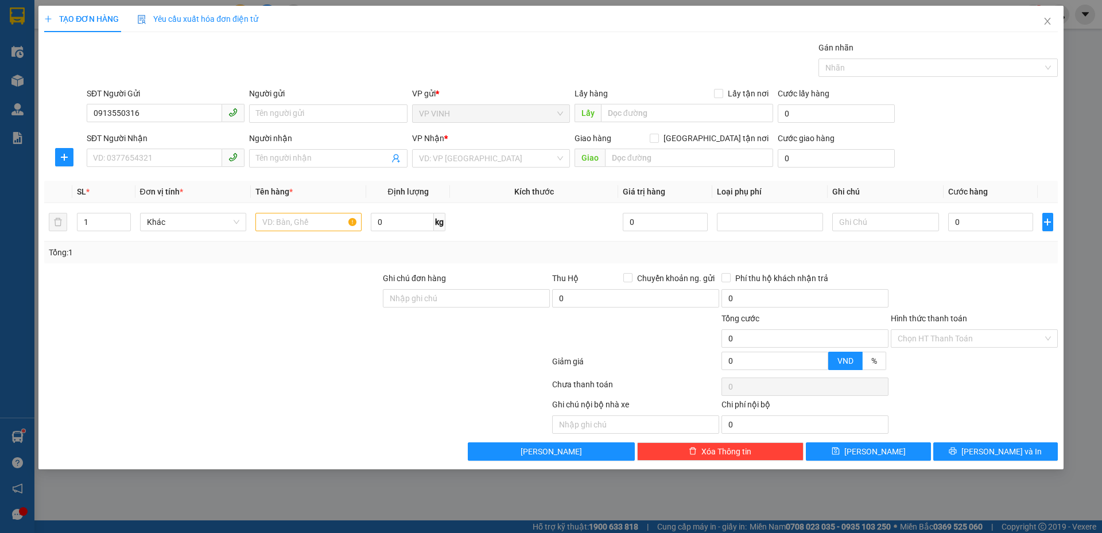
click at [180, 146] on div "SĐT Người Nhận" at bounding box center [166, 140] width 158 height 17
click at [176, 157] on input "SĐT Người Nhận" at bounding box center [154, 158] width 135 height 18
click at [142, 114] on input "0913550316" at bounding box center [154, 113] width 135 height 18
click at [163, 139] on div "0913550346 - a an" at bounding box center [166, 136] width 144 height 13
click at [160, 158] on input "SĐT Người Nhận" at bounding box center [154, 158] width 135 height 18
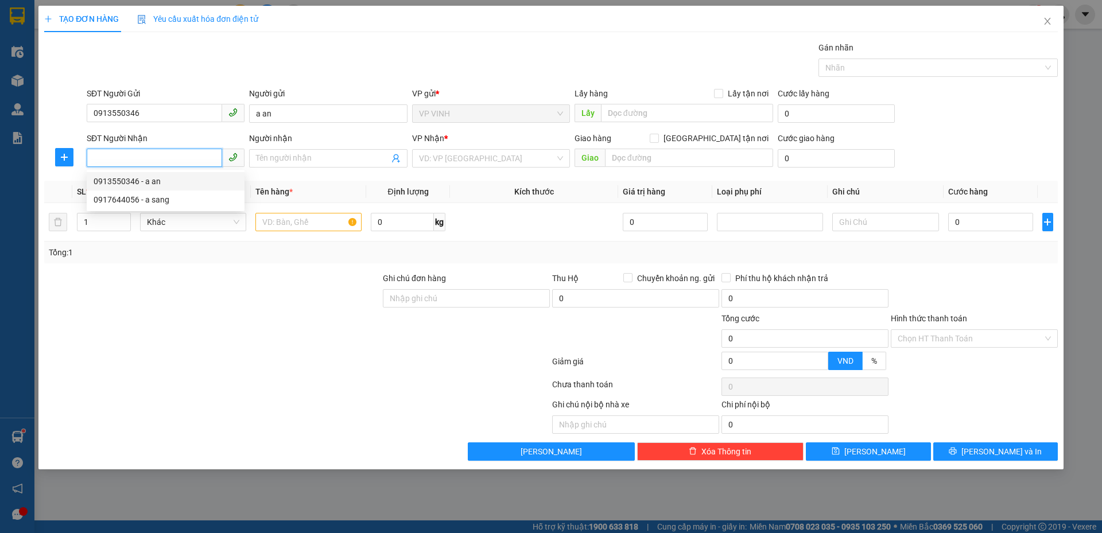
click at [189, 151] on input "SĐT Người Nhận" at bounding box center [154, 158] width 135 height 18
click at [170, 182] on div "0948516969 - a chien" at bounding box center [166, 181] width 144 height 13
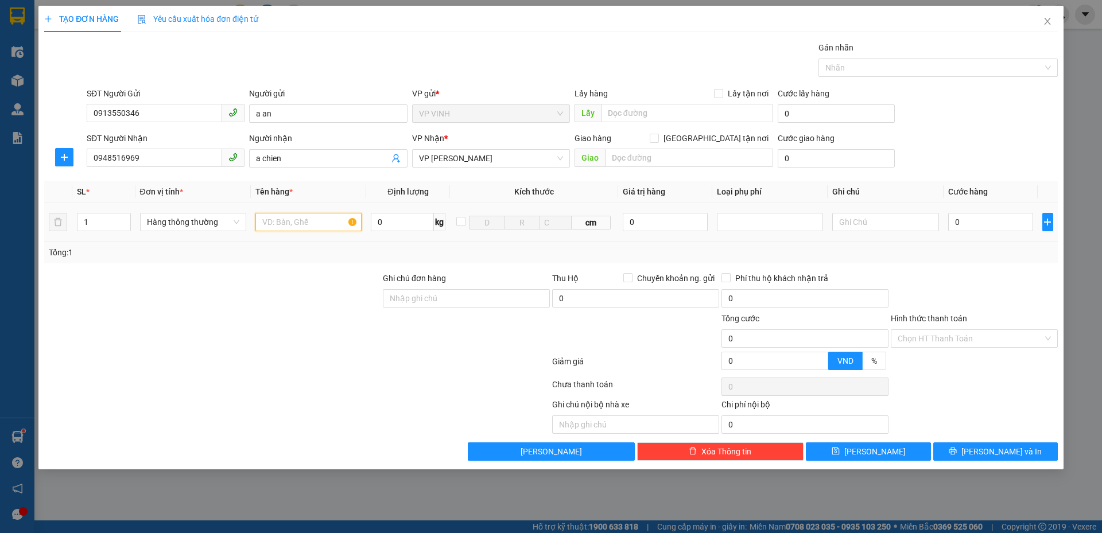
click at [297, 225] on input "text" at bounding box center [308, 222] width 106 height 18
click at [985, 214] on input "0" at bounding box center [990, 222] width 85 height 18
click at [993, 282] on div at bounding box center [973, 292] width 169 height 40
click at [957, 343] on input "Hình thức thanh toán" at bounding box center [969, 338] width 145 height 17
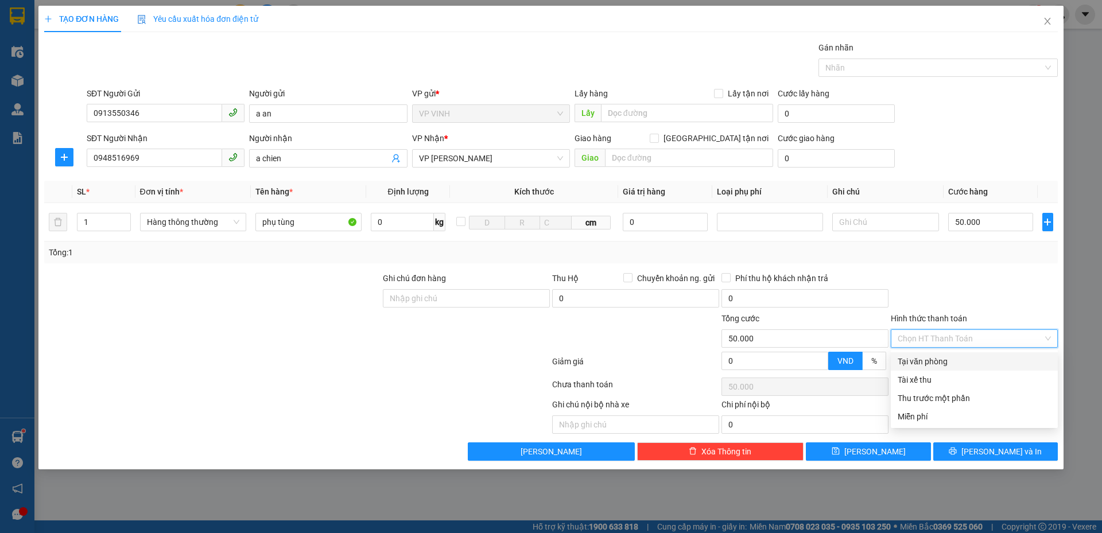
click at [960, 364] on div "Tại văn phòng" at bounding box center [973, 361] width 153 height 13
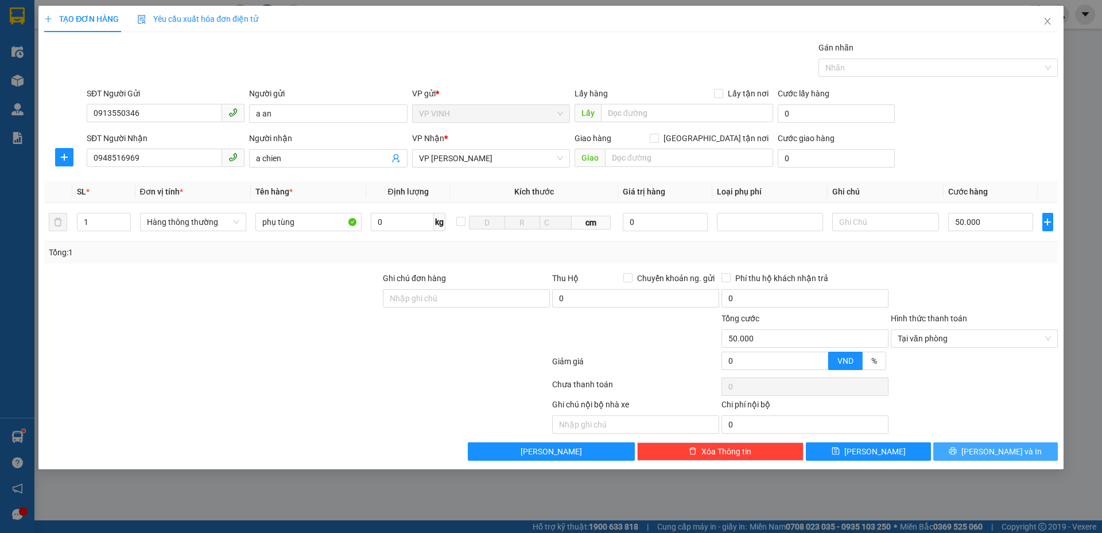
click at [986, 458] on button "[PERSON_NAME] và In" at bounding box center [995, 451] width 124 height 18
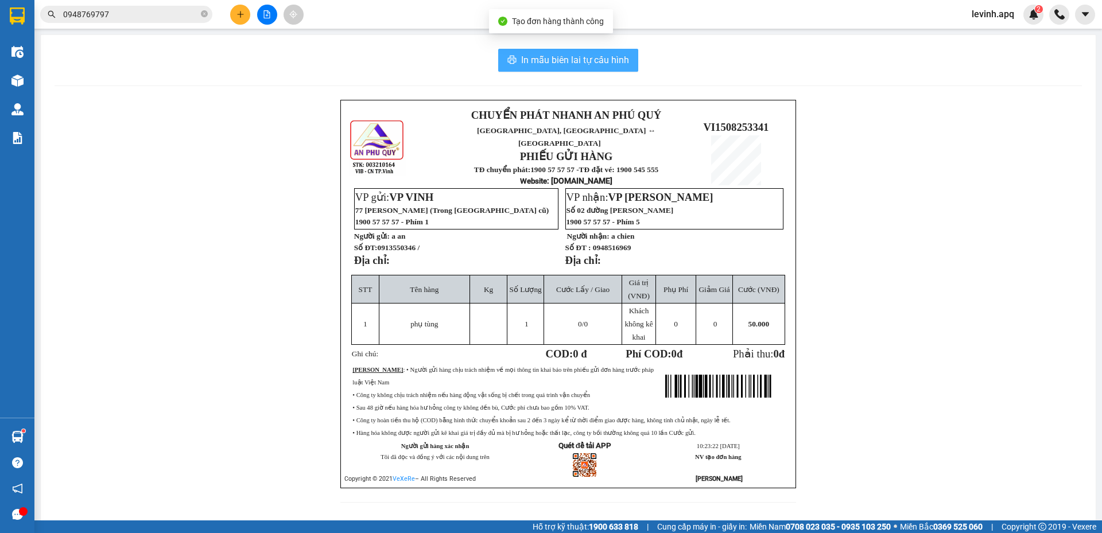
click at [532, 56] on span "In mẫu biên lai tự cấu hình" at bounding box center [575, 60] width 108 height 14
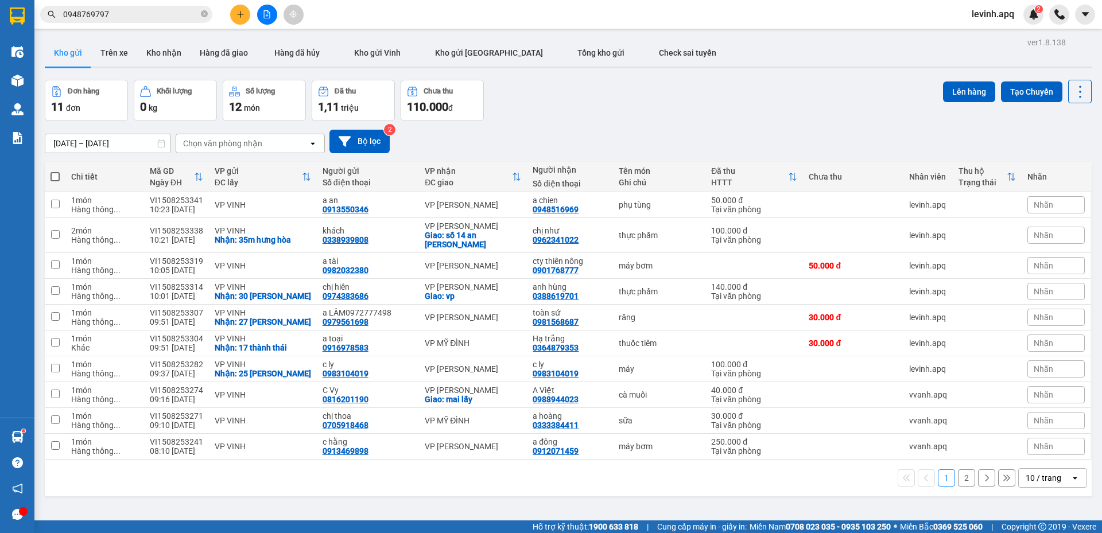
click at [611, 98] on div "Đơn hàng 11 đơn Khối lượng 0 kg Số lượng 12 món Đã thu 1,11 triệu Chưa thu 110.…" at bounding box center [568, 100] width 1046 height 41
click at [1063, 467] on div "1 2 10 / trang open" at bounding box center [568, 478] width 1046 height 37
click at [1070, 475] on icon "open" at bounding box center [1074, 477] width 9 height 9
click at [1054, 448] on span "100 / trang" at bounding box center [1038, 452] width 41 height 11
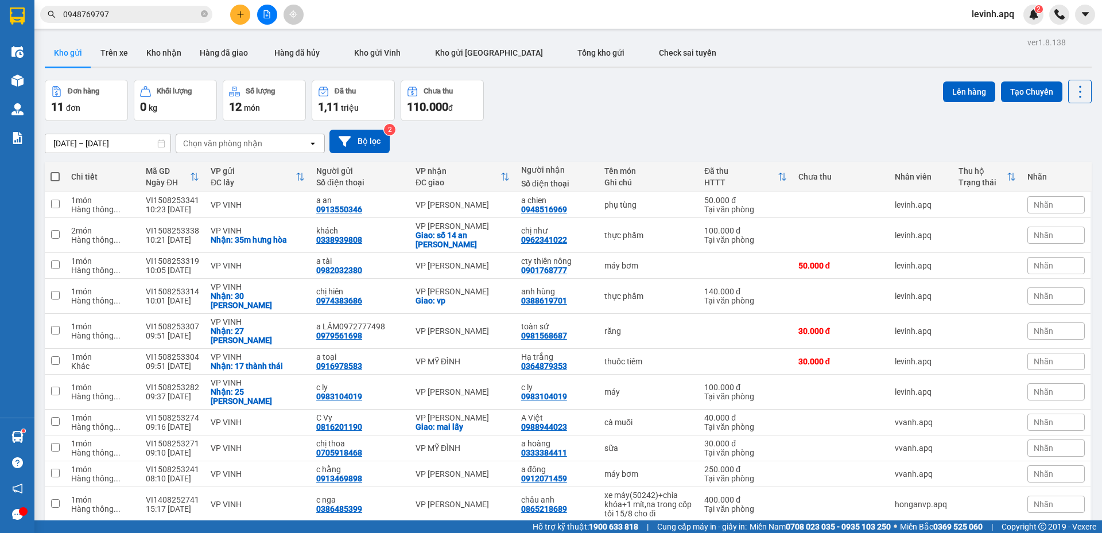
click at [669, 108] on div "Đơn hàng 11 đơn Khối lượng 0 kg Số lượng 12 món Đã thu 1,11 triệu Chưa thu 110.…" at bounding box center [568, 100] width 1046 height 41
click at [104, 22] on span "0948769797" at bounding box center [126, 14] width 172 height 17
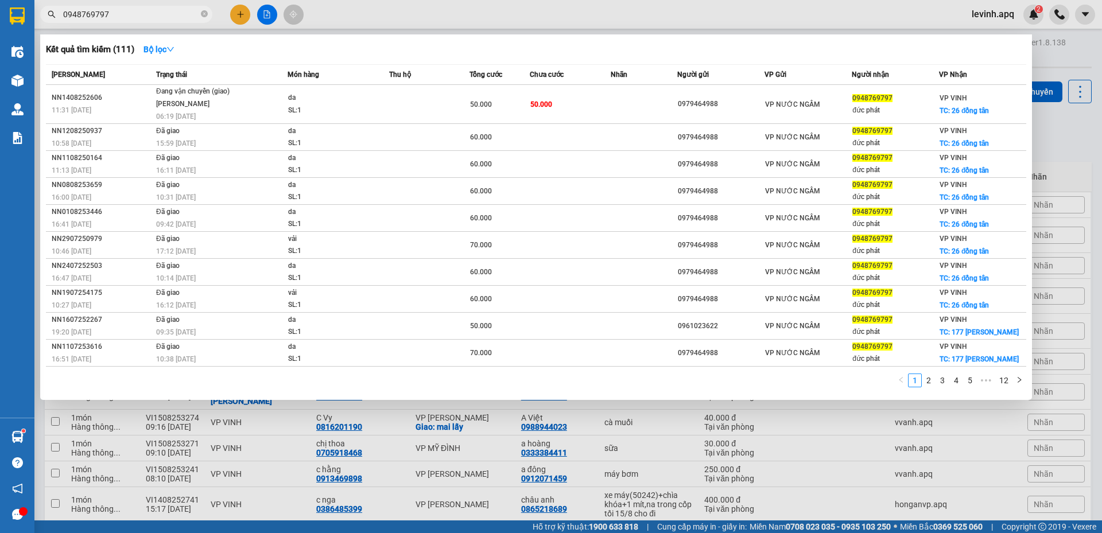
click at [110, 15] on input "0948769797" at bounding box center [130, 14] width 135 height 13
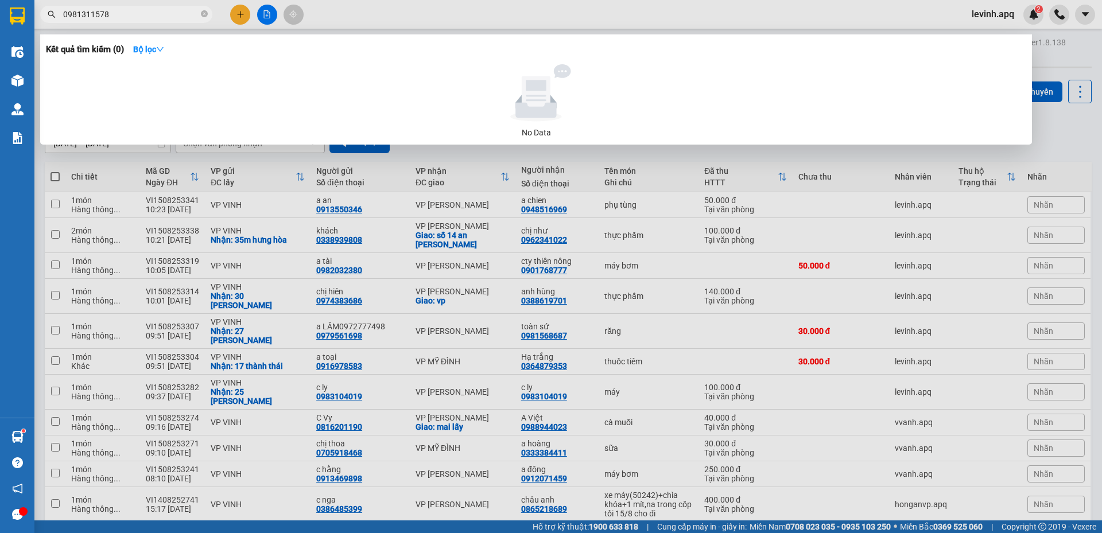
drag, startPoint x: 242, startPoint y: 12, endPoint x: 228, endPoint y: 10, distance: 13.9
click at [242, 13] on div at bounding box center [551, 266] width 1102 height 533
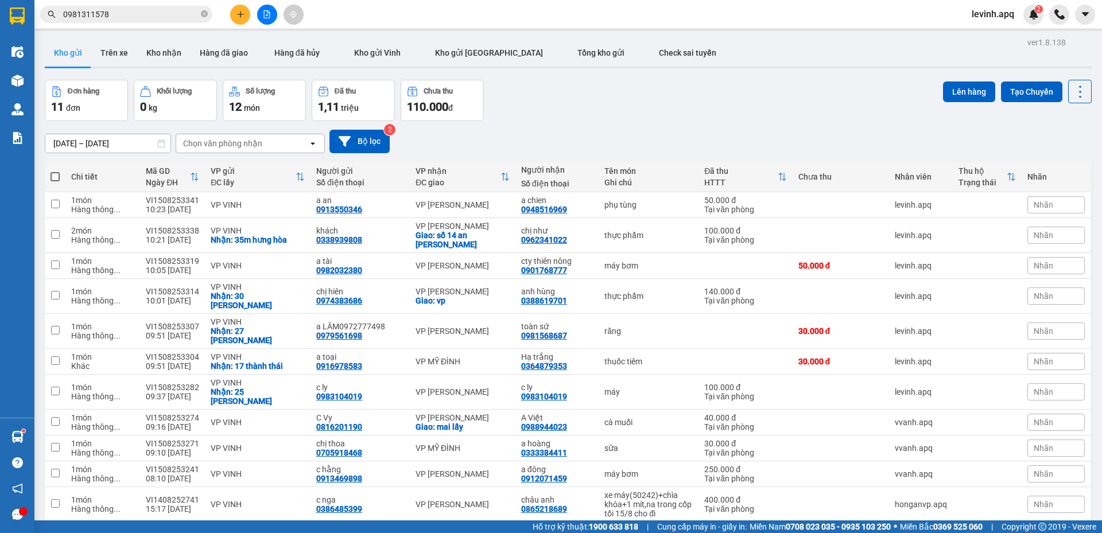
click at [235, 13] on button at bounding box center [240, 15] width 20 height 20
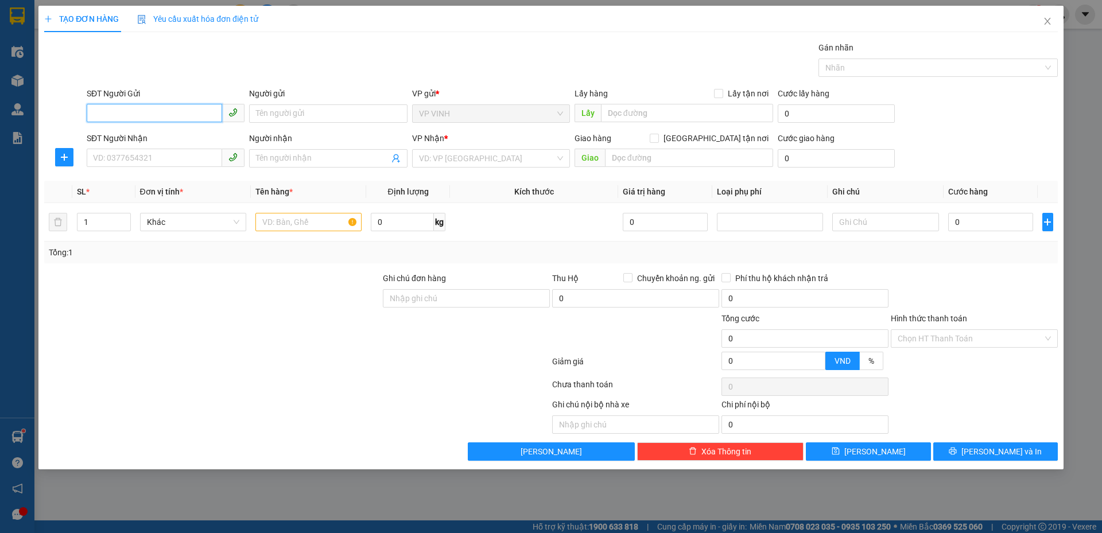
paste input "0985444045"
click at [178, 136] on div "0985444045 - a kiều" at bounding box center [166, 136] width 144 height 13
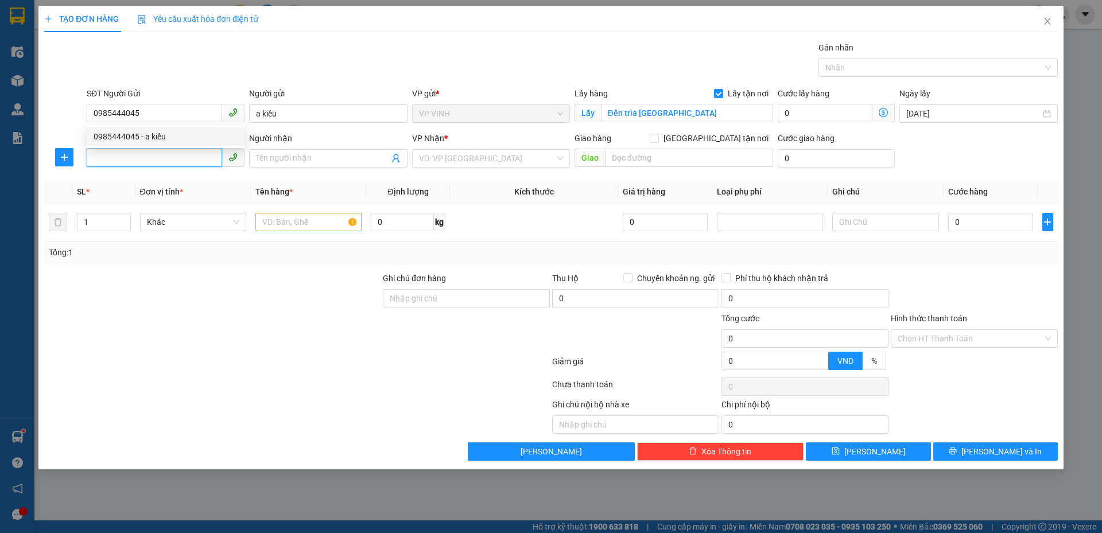
click at [180, 151] on input "SĐT Người Nhận" at bounding box center [154, 158] width 135 height 18
click at [172, 179] on div "0961125487 - [GEOGRAPHIC_DATA]" at bounding box center [166, 181] width 144 height 13
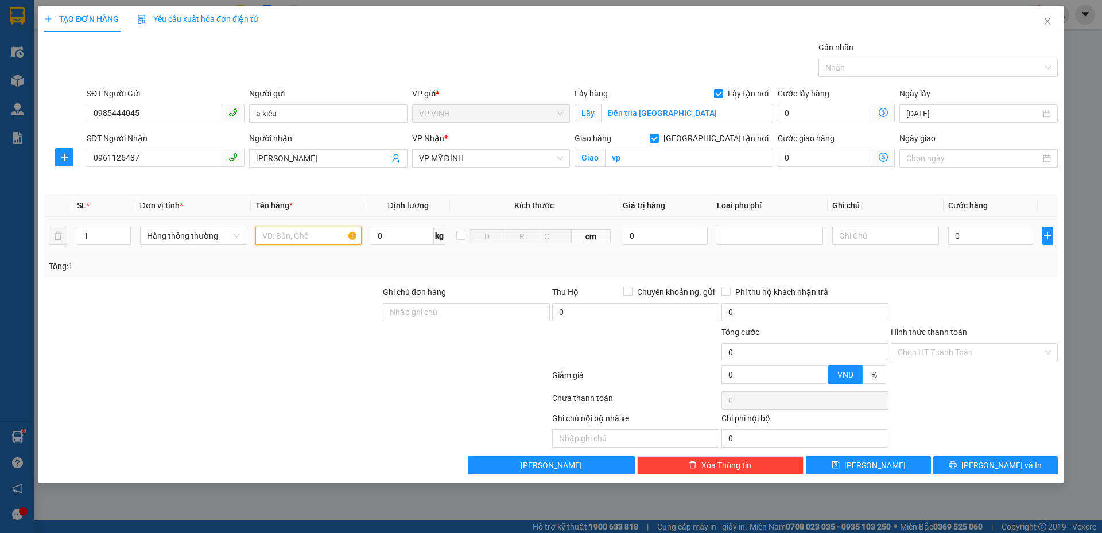
click at [312, 236] on input "text" at bounding box center [308, 236] width 106 height 18
click at [993, 240] on input "0" at bounding box center [990, 236] width 85 height 18
drag, startPoint x: 1007, startPoint y: 259, endPoint x: 1000, endPoint y: 315, distance: 56.6
click at [1007, 259] on div "Tổng: 1" at bounding box center [550, 266] width 1013 height 22
click at [971, 461] on button "[PERSON_NAME] và In" at bounding box center [995, 465] width 124 height 18
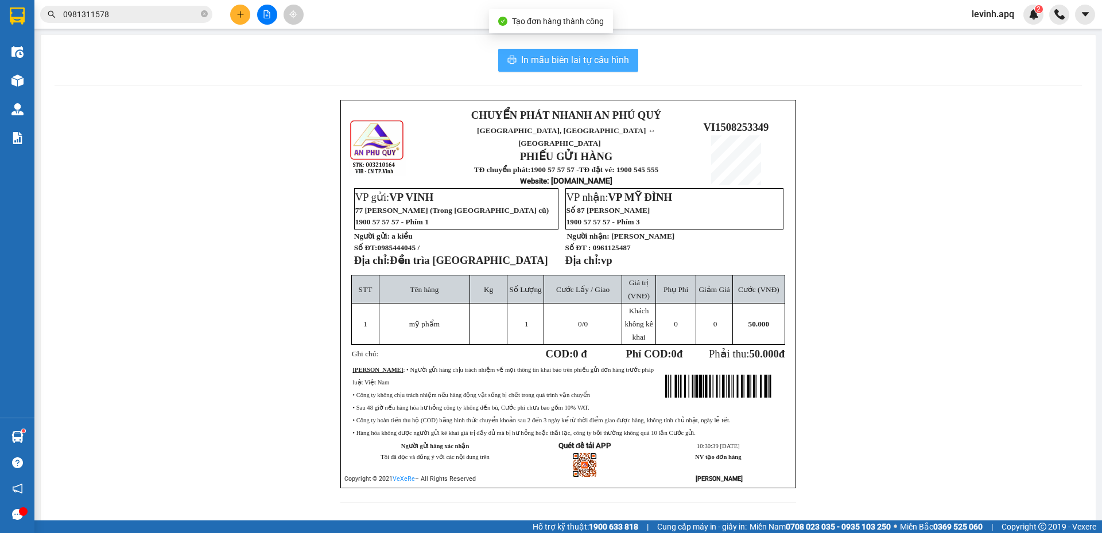
click at [557, 52] on button "In mẫu biên lai tự cấu hình" at bounding box center [568, 60] width 140 height 23
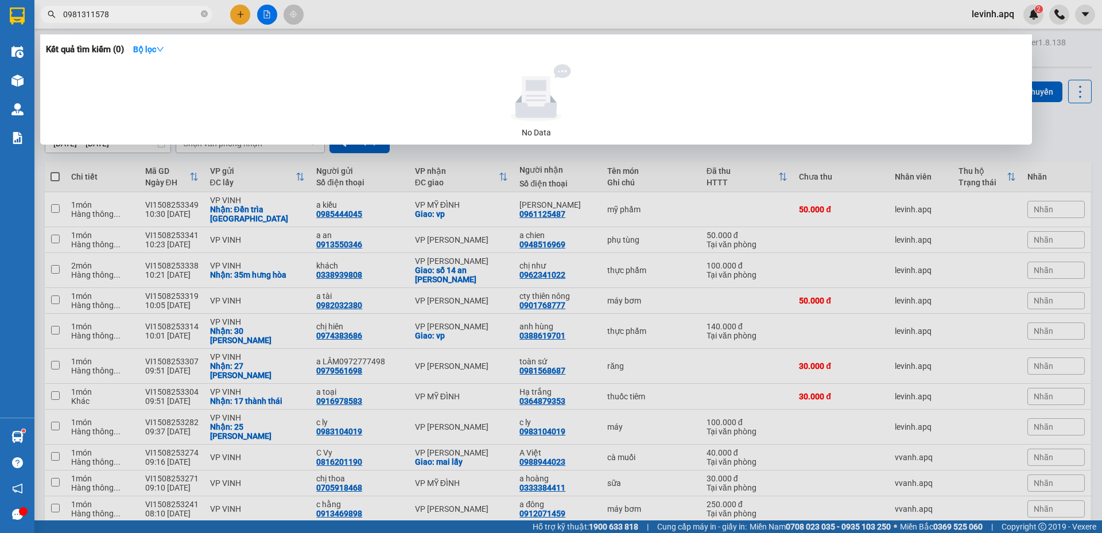
click at [130, 16] on input "0981311578" at bounding box center [130, 14] width 135 height 13
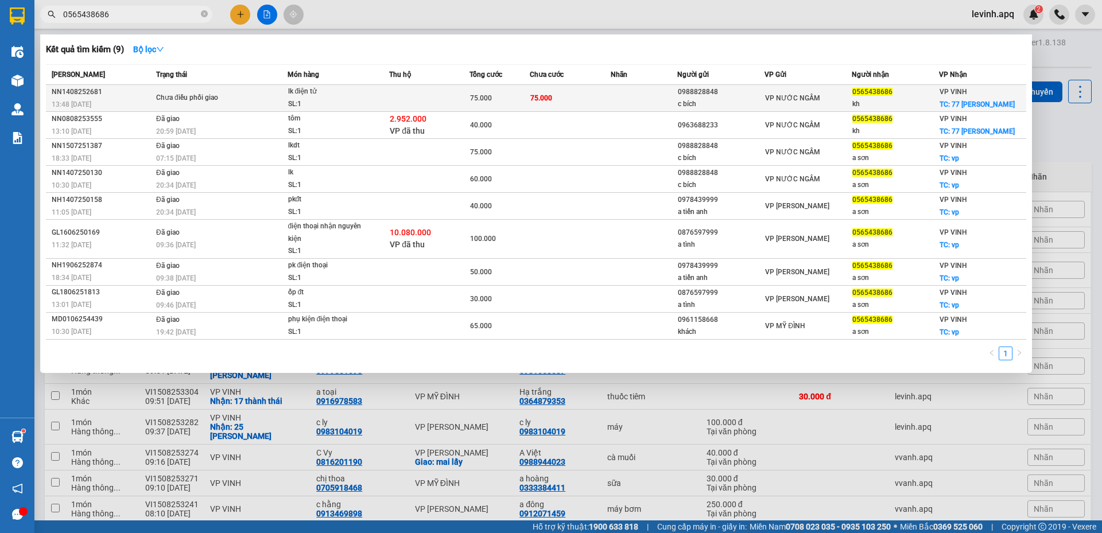
drag, startPoint x: 376, startPoint y: 85, endPoint x: 377, endPoint y: 93, distance: 7.5
click at [377, 93] on span "lk điện tử SL: 1" at bounding box center [338, 97] width 101 height 25
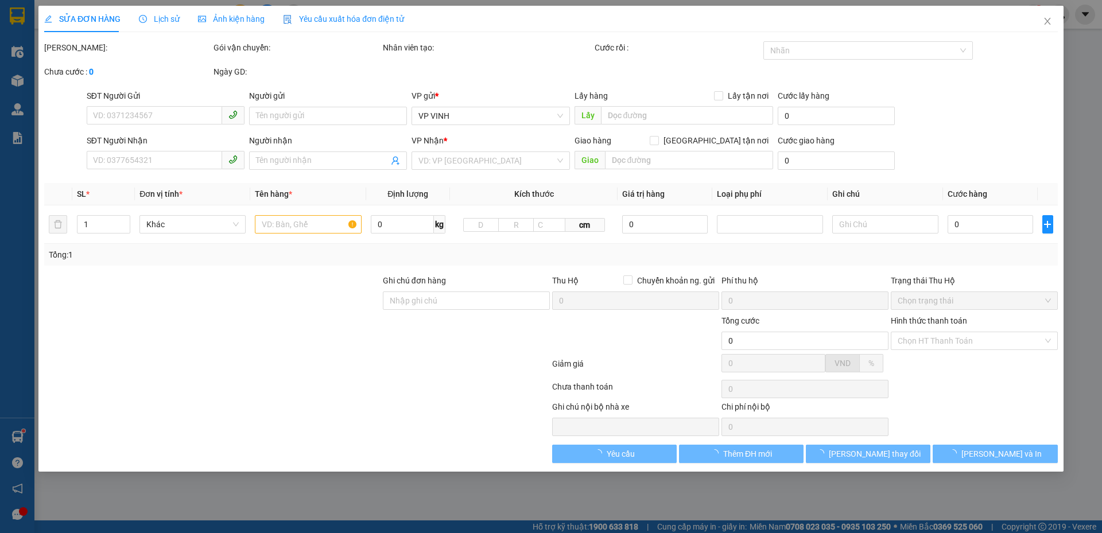
click at [377, 96] on div "Người gửi" at bounding box center [328, 96] width 158 height 13
click at [377, 107] on input "Người gửi" at bounding box center [328, 116] width 158 height 18
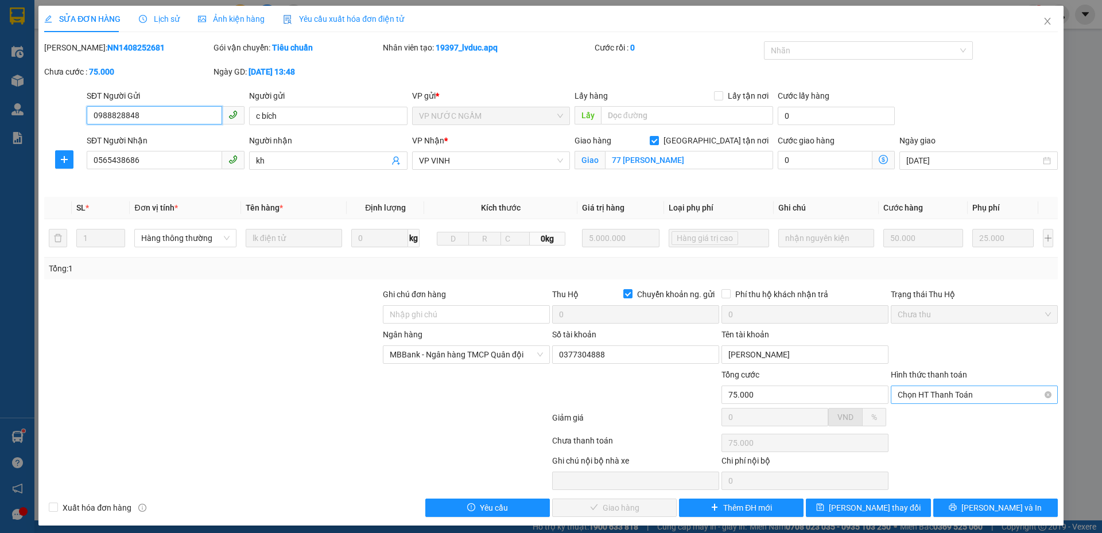
click at [940, 397] on span "Chọn HT Thanh Toán" at bounding box center [973, 394] width 153 height 17
drag, startPoint x: 936, startPoint y: 415, endPoint x: 812, endPoint y: 451, distance: 128.4
click at [935, 415] on div "Tại văn phòng" at bounding box center [967, 417] width 152 height 13
click at [653, 506] on button "[PERSON_NAME] và Giao hàng" at bounding box center [614, 508] width 124 height 18
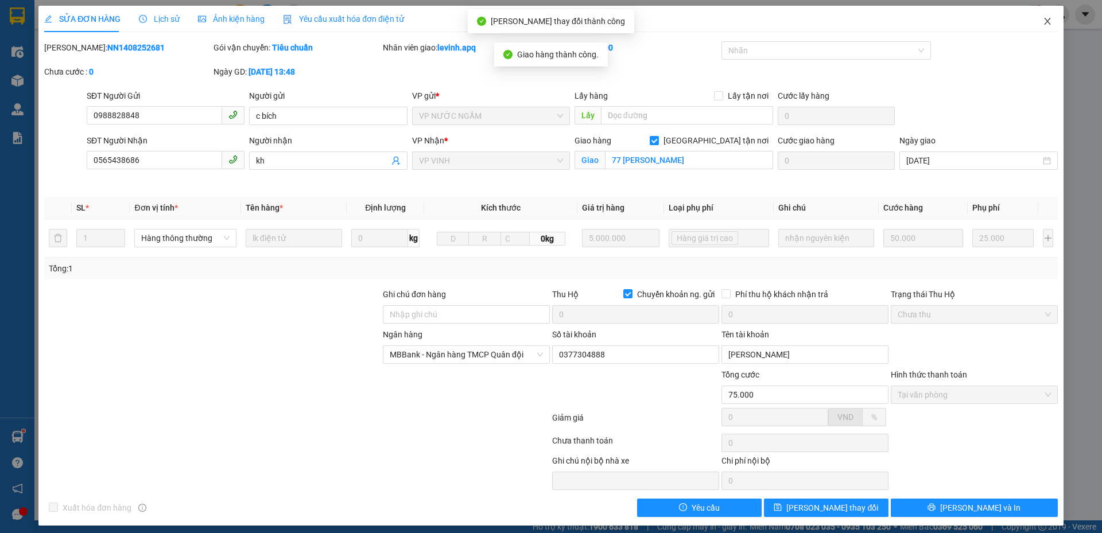
click at [1042, 19] on icon "close" at bounding box center [1046, 21] width 9 height 9
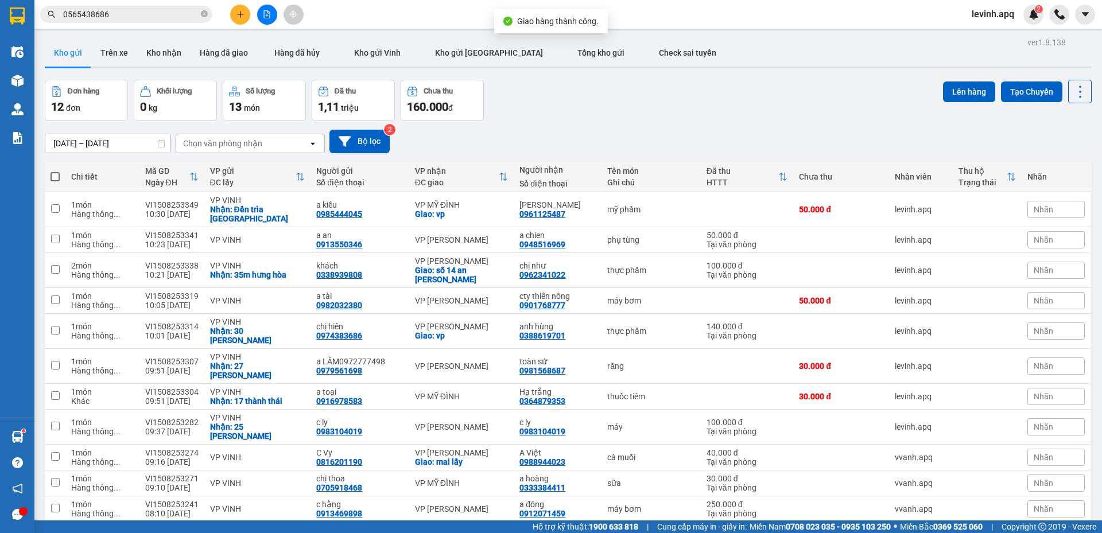
click at [677, 87] on div "Đơn hàng 12 đơn Khối lượng 0 kg Số lượng 13 món Đã thu 1,11 triệu Chưa thu 160.…" at bounding box center [568, 100] width 1046 height 41
click at [620, 137] on div "[DATE] – [DATE] Press the down arrow key to interact with the calendar and sele…" at bounding box center [568, 142] width 1046 height 24
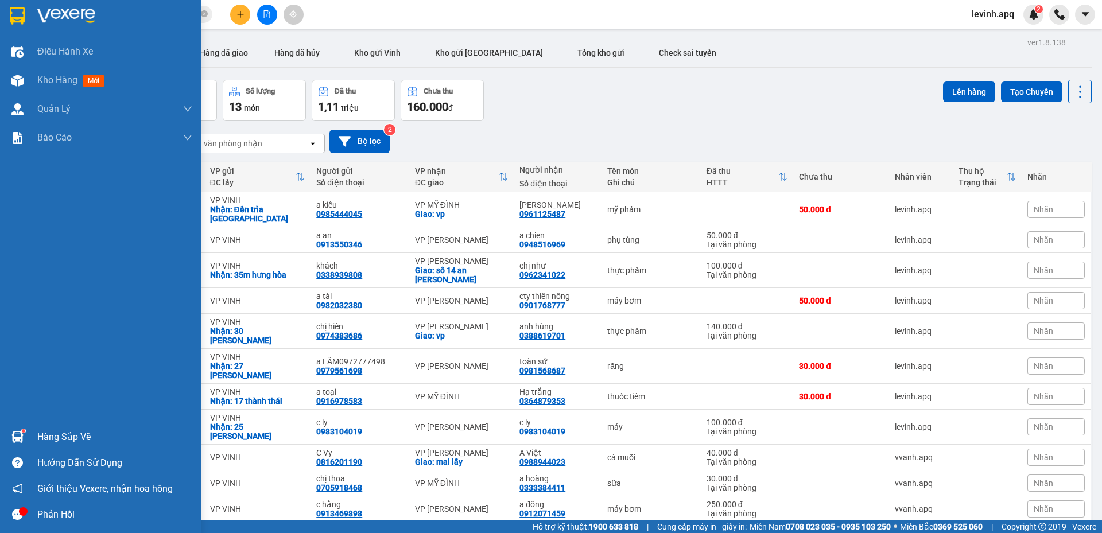
click at [45, 433] on div "Hàng sắp về" at bounding box center [114, 437] width 155 height 17
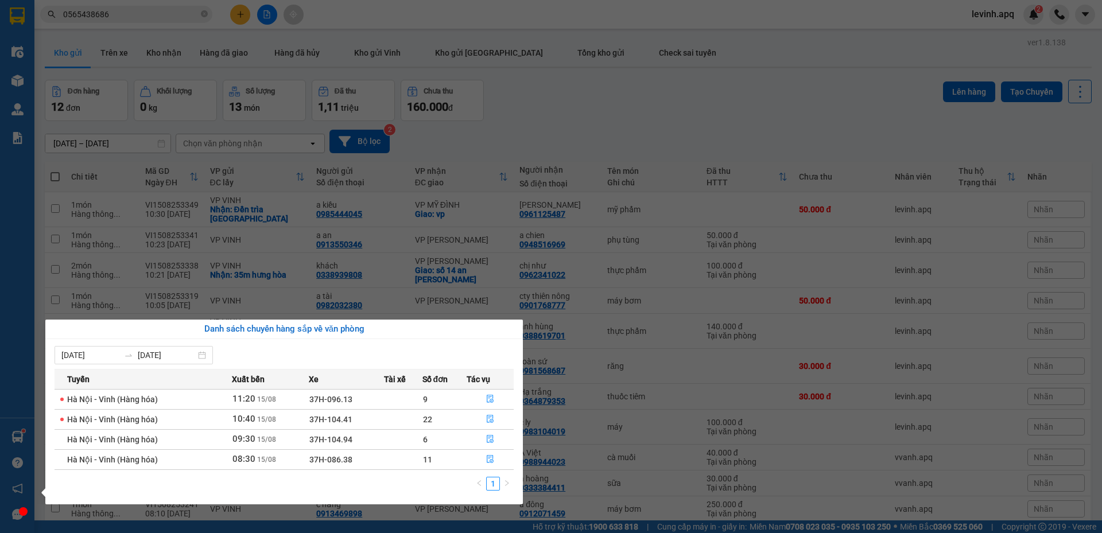
click at [603, 153] on section "Kết quả tìm kiếm ( 9 ) Bộ lọc Mã ĐH Trạng thái Món hàng Thu hộ Tổng cước Chưa c…" at bounding box center [551, 266] width 1102 height 533
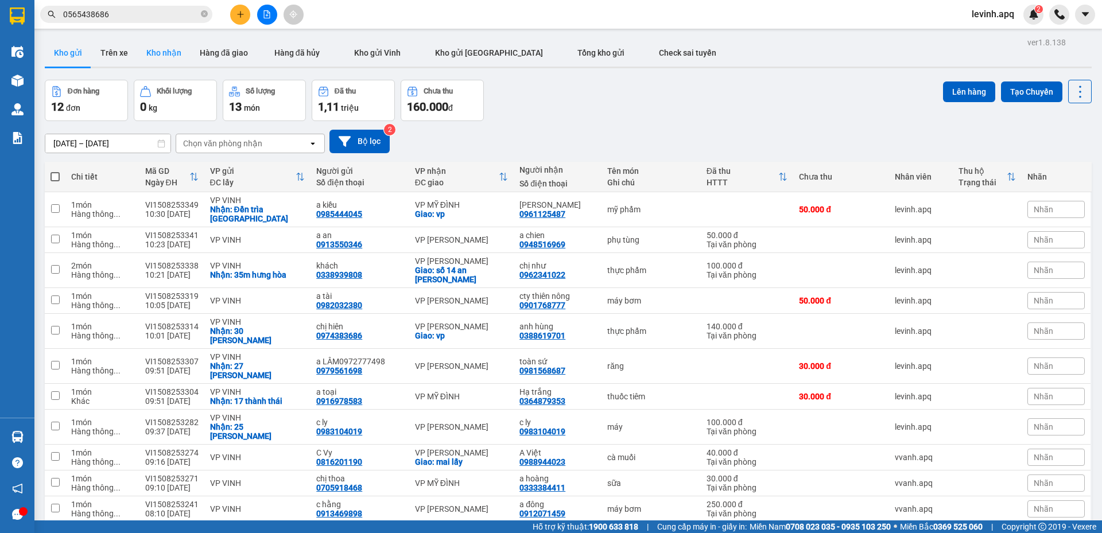
click at [174, 57] on button "Kho nhận" at bounding box center [163, 53] width 53 height 28
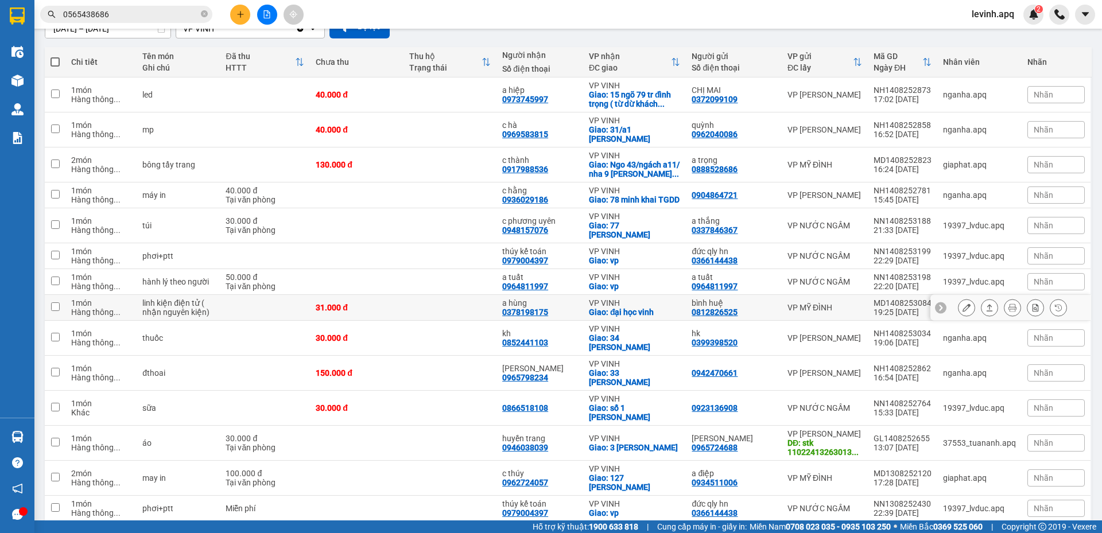
scroll to position [145, 0]
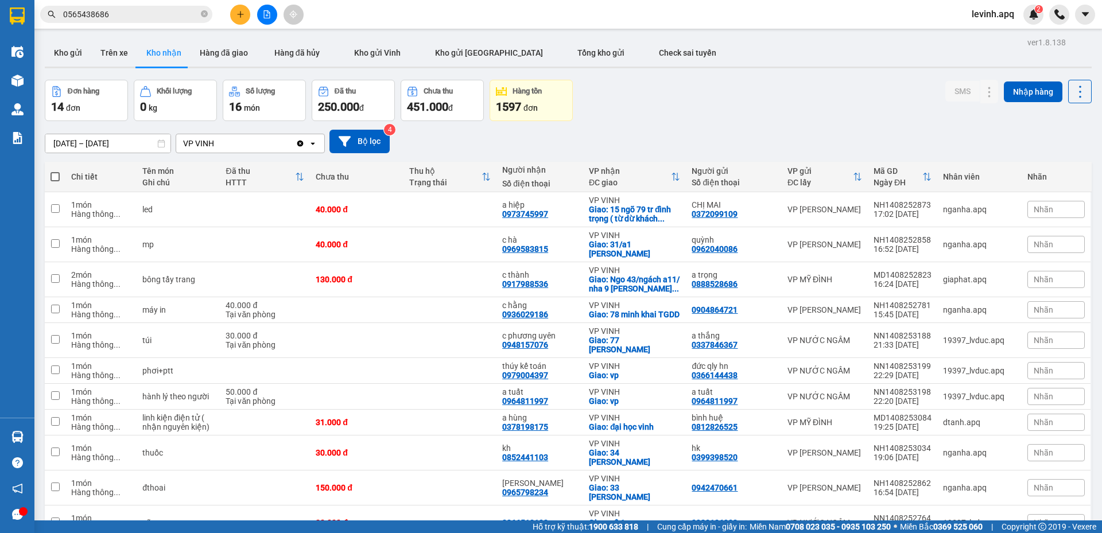
scroll to position [145, 0]
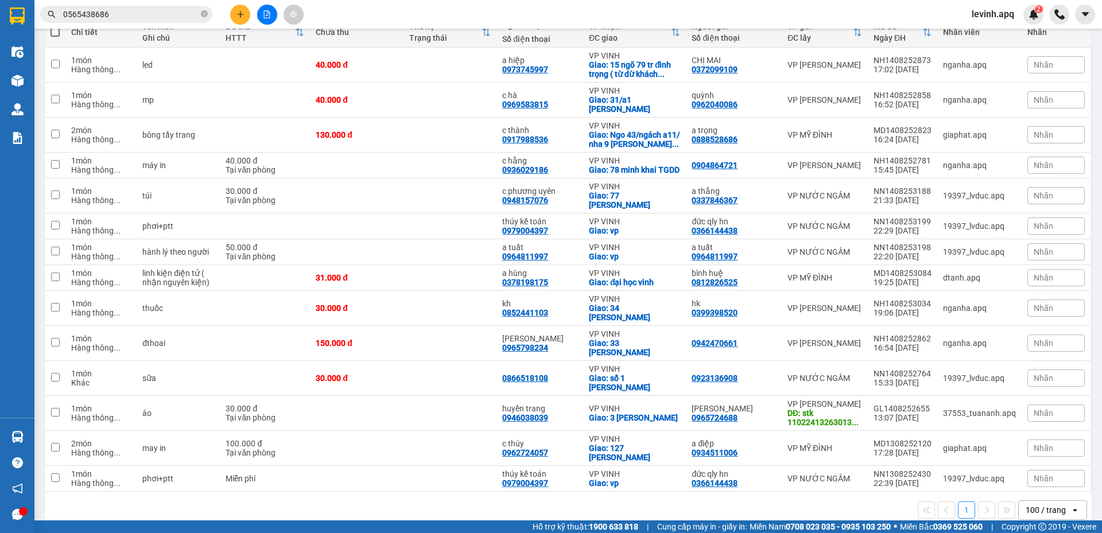
click at [612, 500] on div "1 100 / trang open" at bounding box center [567, 510] width 1037 height 20
click at [243, 10] on icon "plus" at bounding box center [240, 14] width 8 height 8
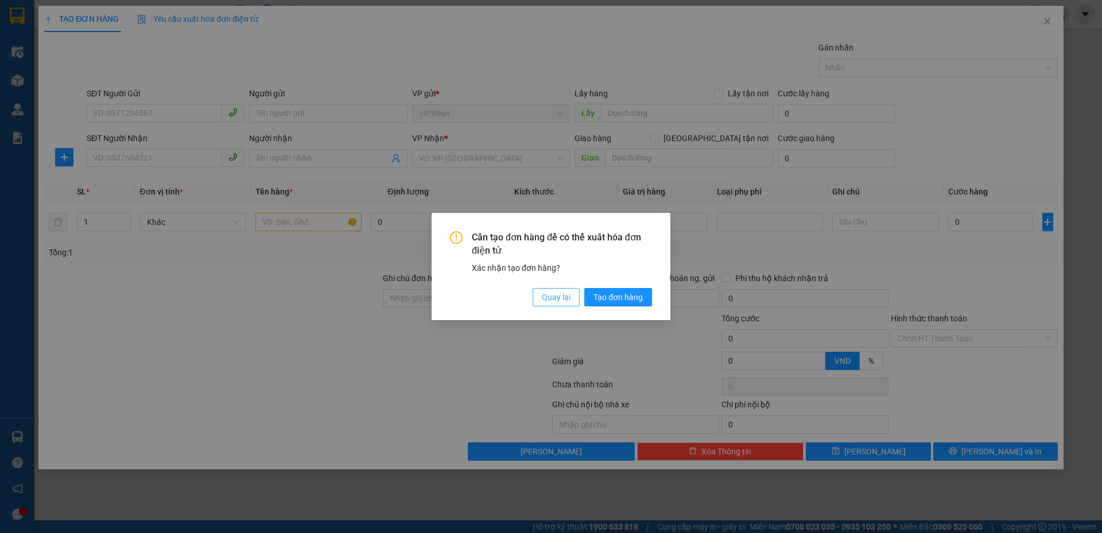
click at [546, 297] on span "Quay lại" at bounding box center [556, 297] width 29 height 13
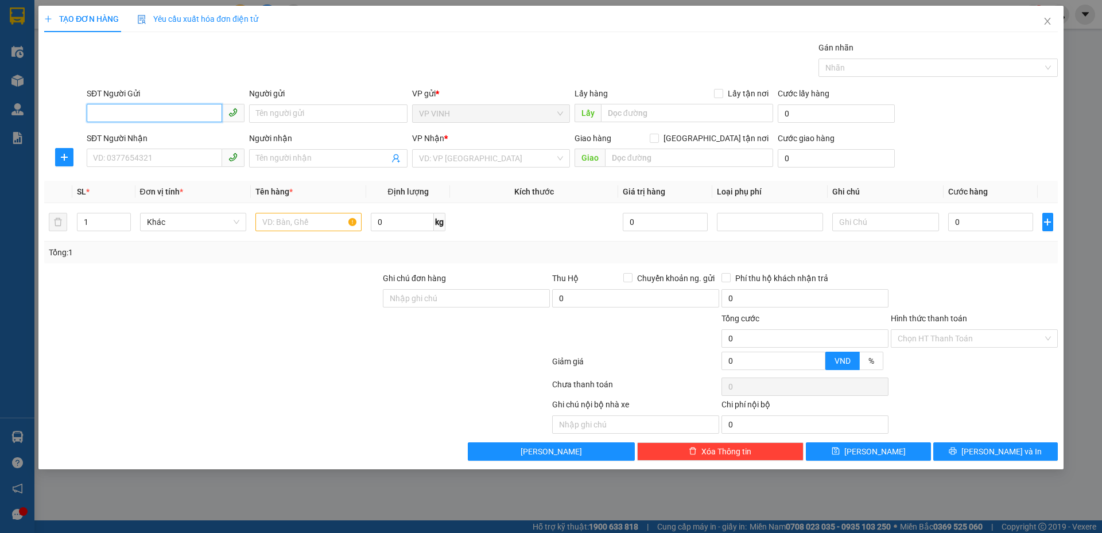
drag, startPoint x: 166, startPoint y: 112, endPoint x: 818, endPoint y: 18, distance: 659.0
click at [184, 112] on input "SĐT Người Gửi" at bounding box center [154, 113] width 135 height 18
type input "0326762642"
click at [162, 134] on div "0326762642 - hồng thắm" at bounding box center [166, 136] width 144 height 13
type input "hồng thắm"
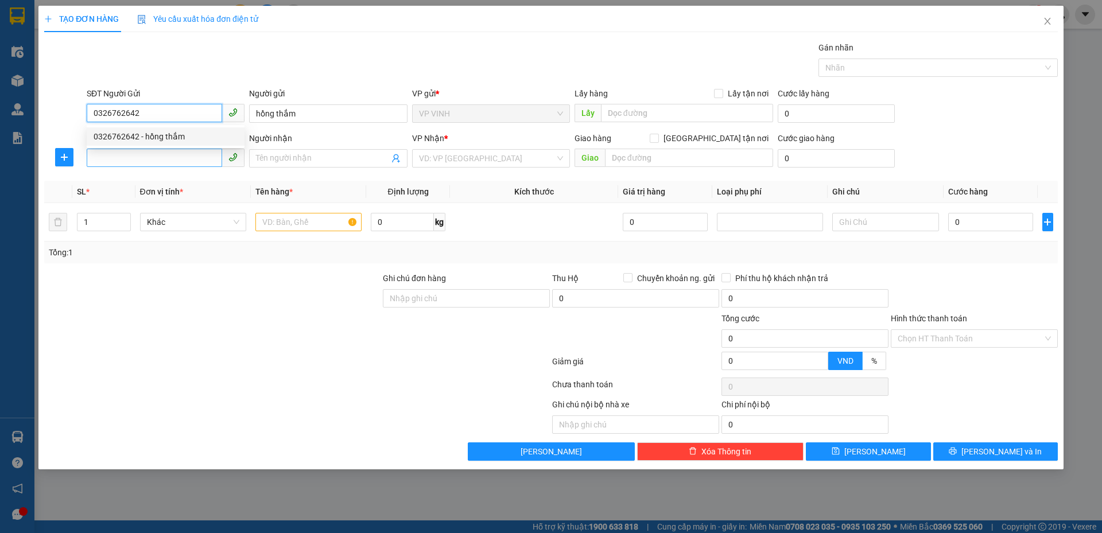
type input "0326762642"
click at [163, 158] on input "SĐT Người Nhận" at bounding box center [154, 158] width 135 height 18
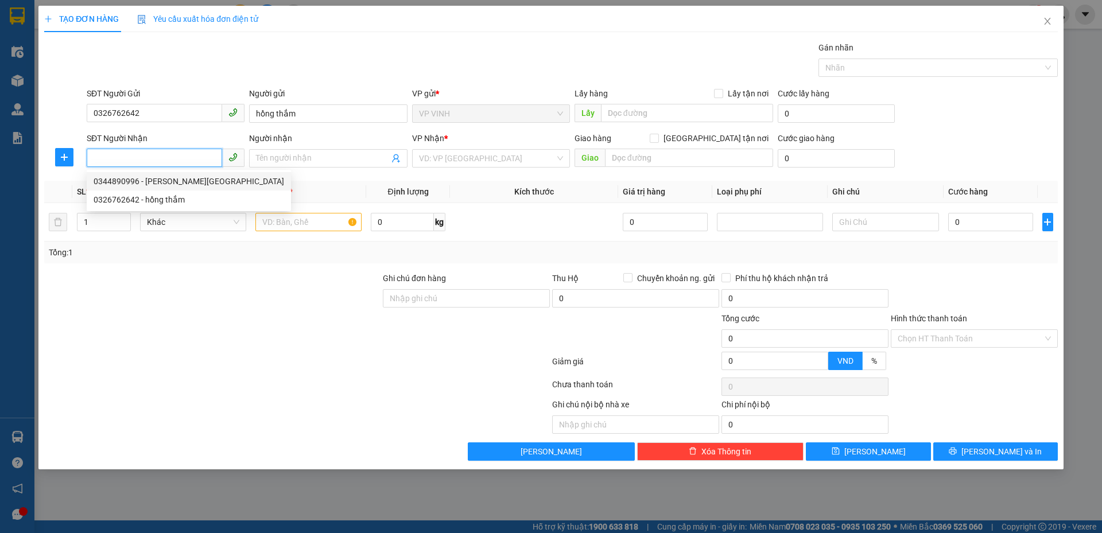
click at [165, 183] on div "0344890996 - [PERSON_NAME][GEOGRAPHIC_DATA]" at bounding box center [189, 181] width 190 height 13
type input "0344890996"
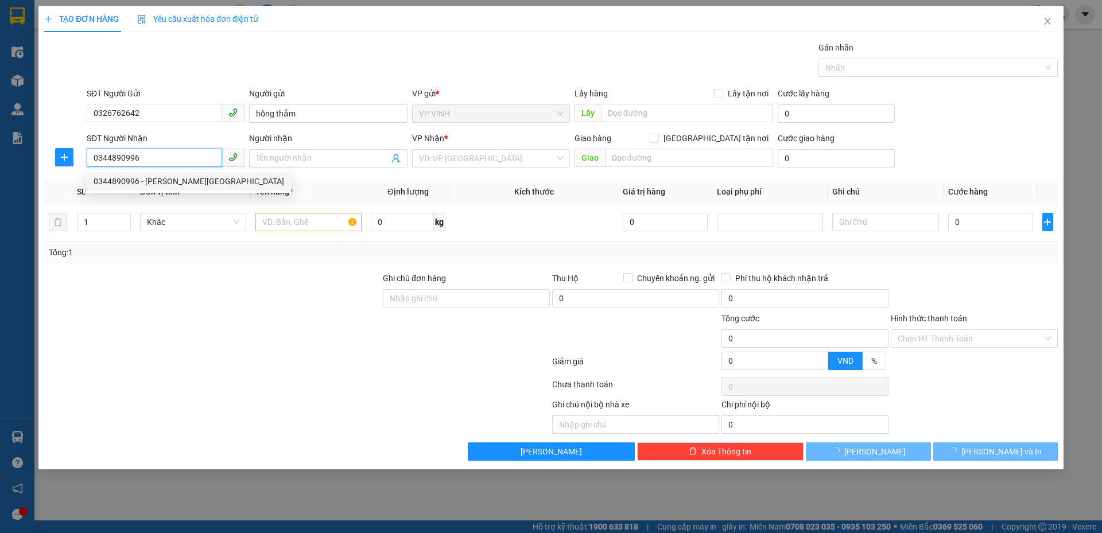
type input "[PERSON_NAME]"
checkbox input "true"
type input "77/322 mỹ đình , nam từ [GEOGRAPHIC_DATA]"
type input "30.000"
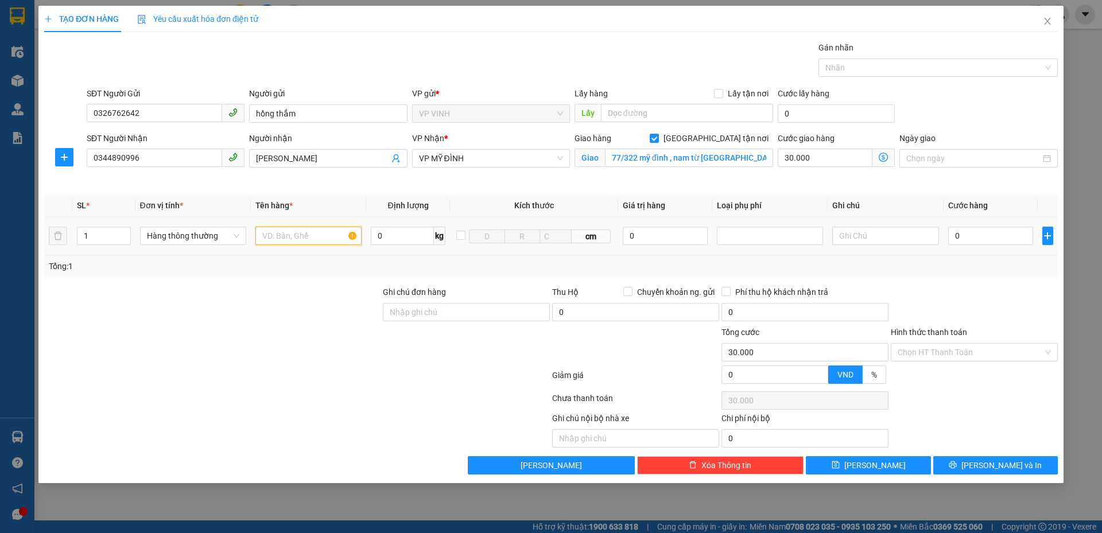
click at [309, 242] on input "text" at bounding box center [308, 236] width 106 height 18
type input "thuốc"
click at [733, 159] on input "77/322 mỹ đình , nam từ [GEOGRAPHIC_DATA]" at bounding box center [689, 158] width 168 height 18
type input "77/322 mỹ đình , nam từ [GEOGRAPHIC_DATA][GEOGRAPHIC_DATA]"
click at [880, 157] on icon "dollar-circle" at bounding box center [882, 157] width 9 height 9
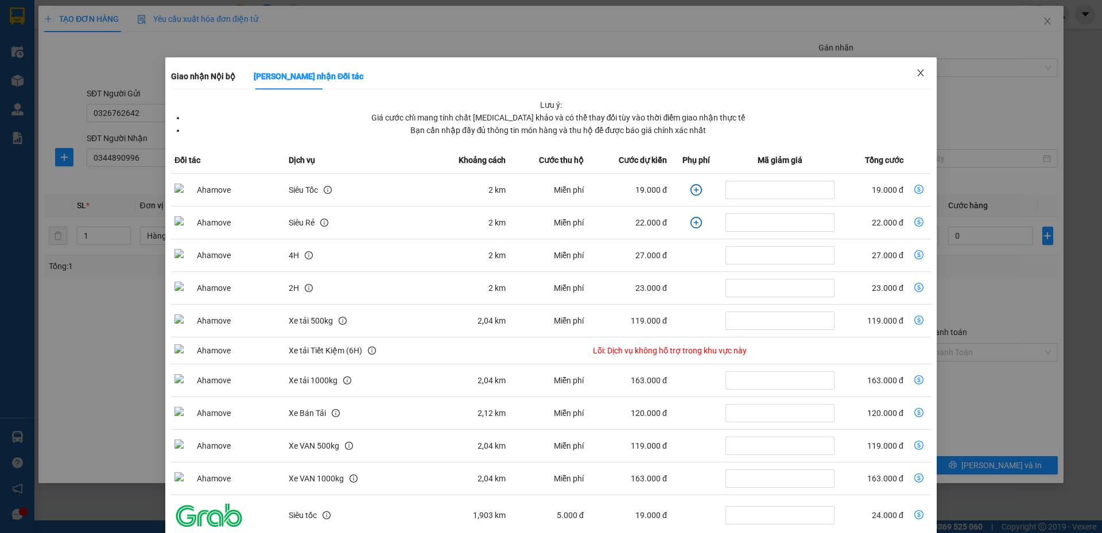
click at [921, 72] on span "Close" at bounding box center [920, 73] width 32 height 32
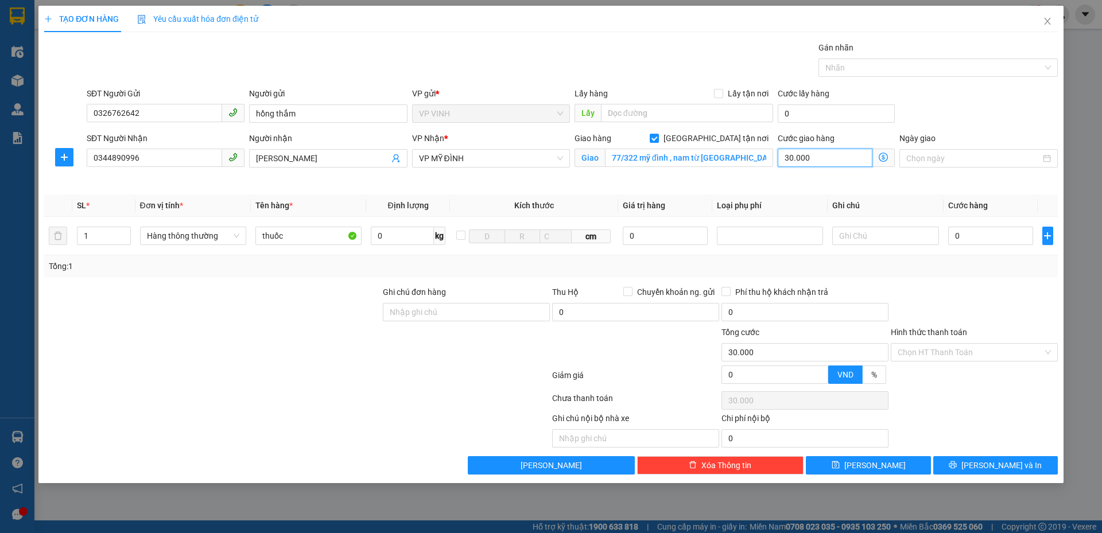
click at [838, 162] on input "30.000" at bounding box center [824, 158] width 95 height 18
type input "3"
type input "30"
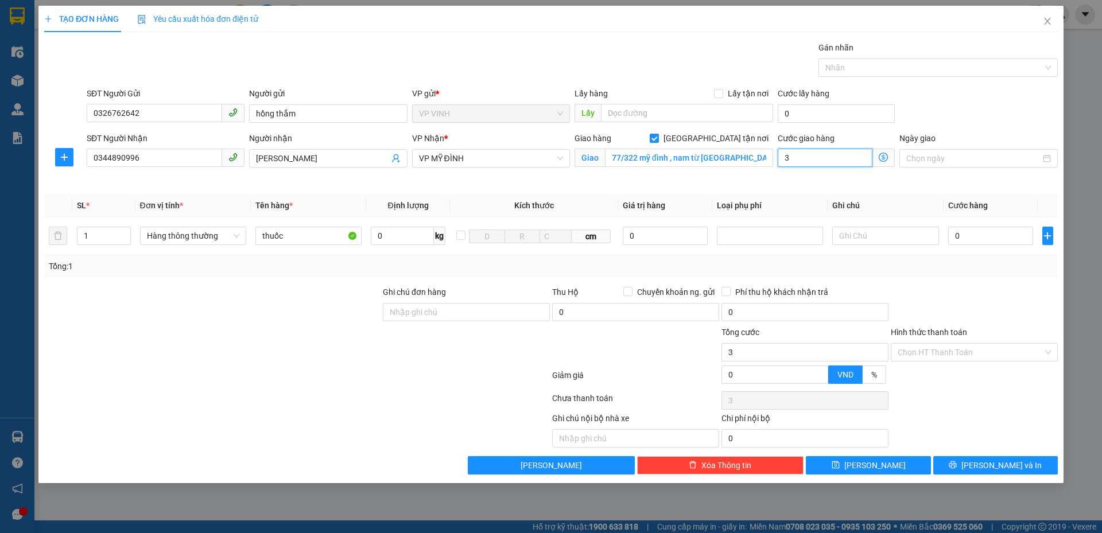
type input "30"
type input "30.000"
click at [991, 235] on input "0" at bounding box center [990, 236] width 85 height 18
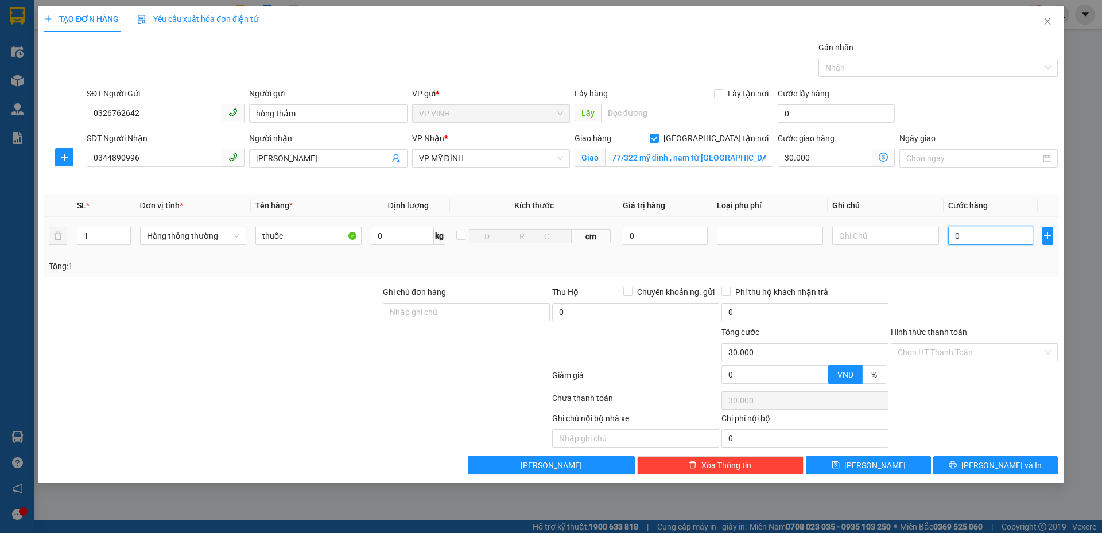
type input "3"
type input "30.003"
type input "30"
type input "30.030"
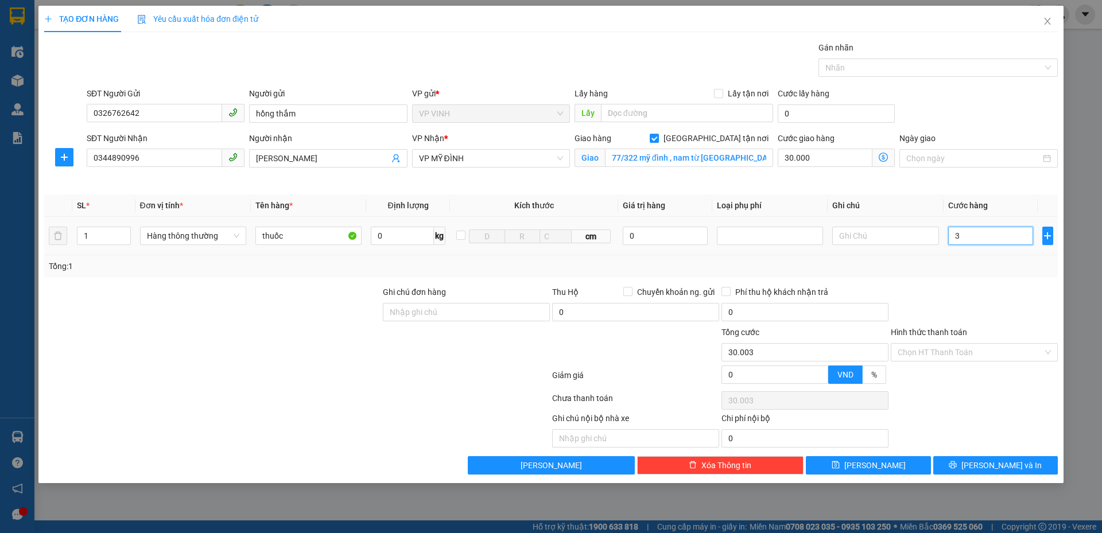
type input "30.030"
type input "30.000"
type input "60.000"
click at [995, 314] on div at bounding box center [973, 306] width 169 height 40
click at [923, 349] on input "Hình thức thanh toán" at bounding box center [969, 352] width 145 height 17
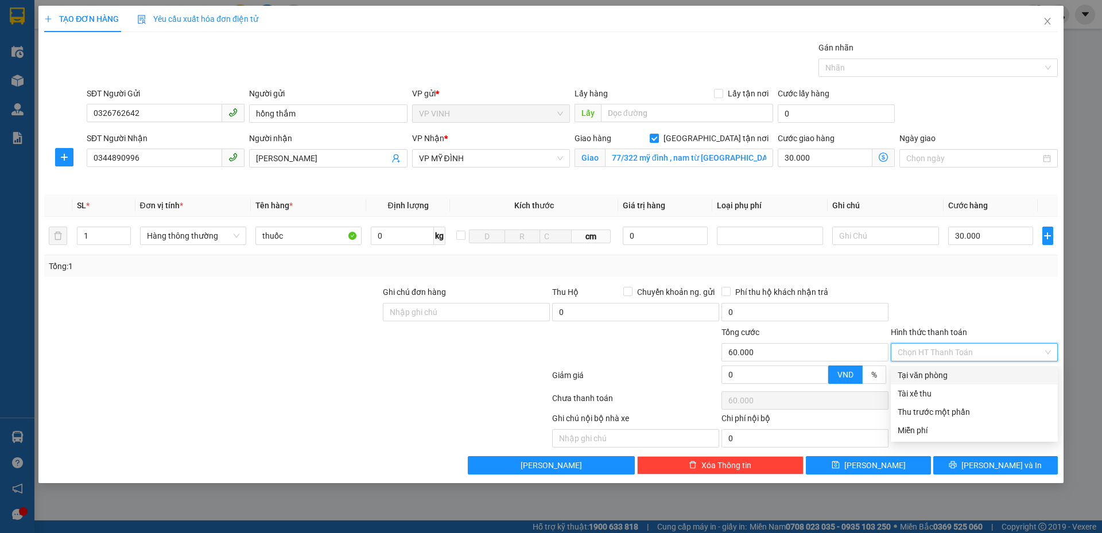
click at [916, 376] on div "Tại văn phòng" at bounding box center [973, 375] width 153 height 13
type input "0"
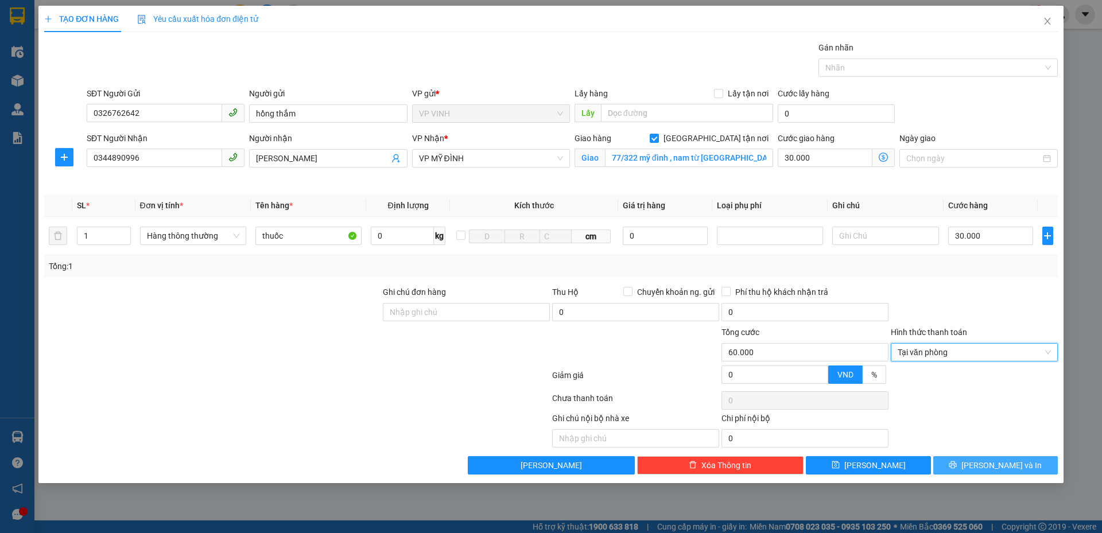
click at [957, 470] on button "[PERSON_NAME] và In" at bounding box center [995, 465] width 124 height 18
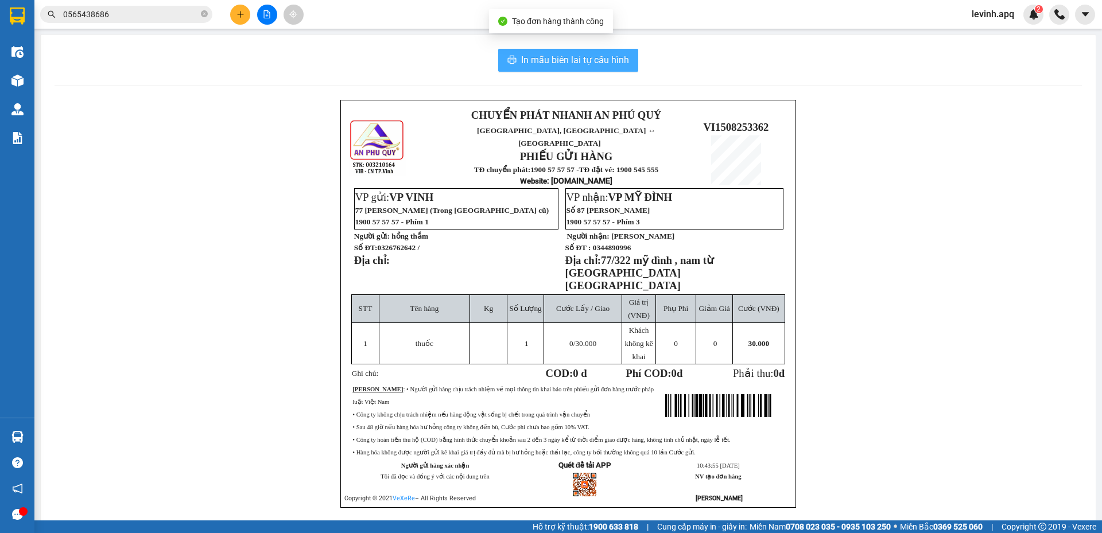
click at [563, 61] on span "In mẫu biên lai tự cấu hình" at bounding box center [575, 60] width 108 height 14
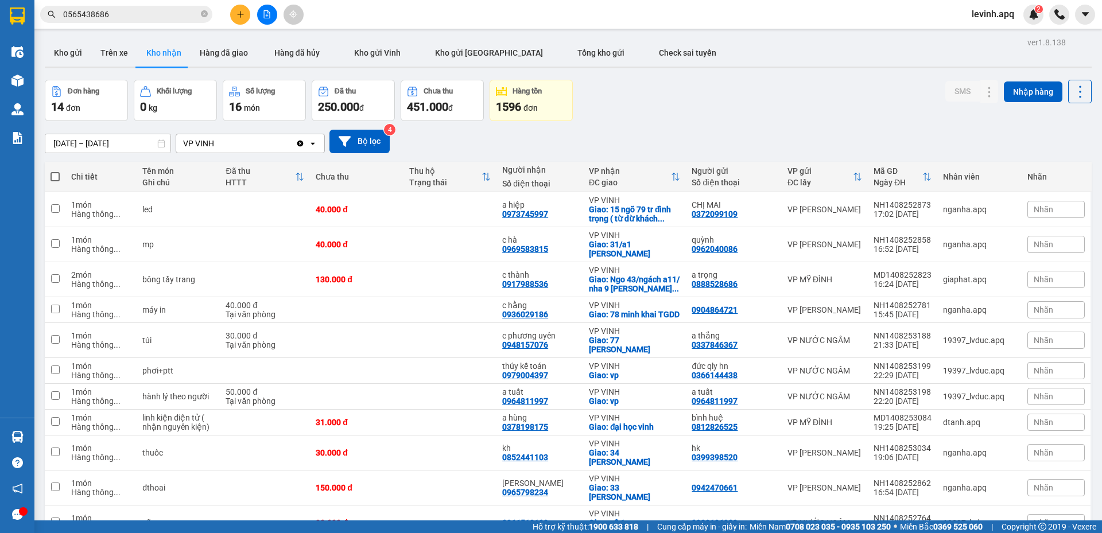
click at [115, 13] on input "0565438686" at bounding box center [130, 14] width 135 height 13
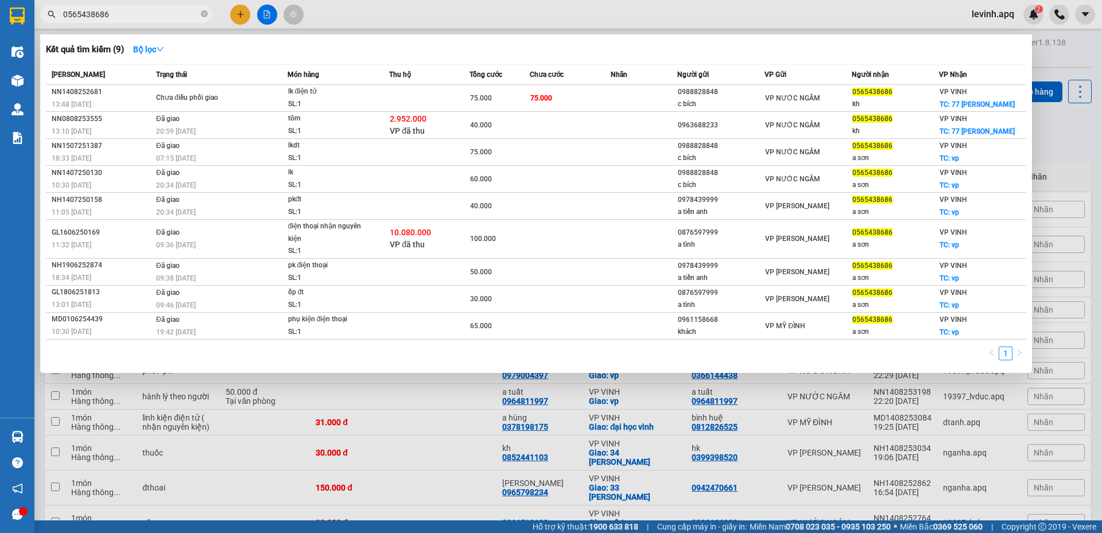
click at [115, 13] on input "0565438686" at bounding box center [130, 14] width 135 height 13
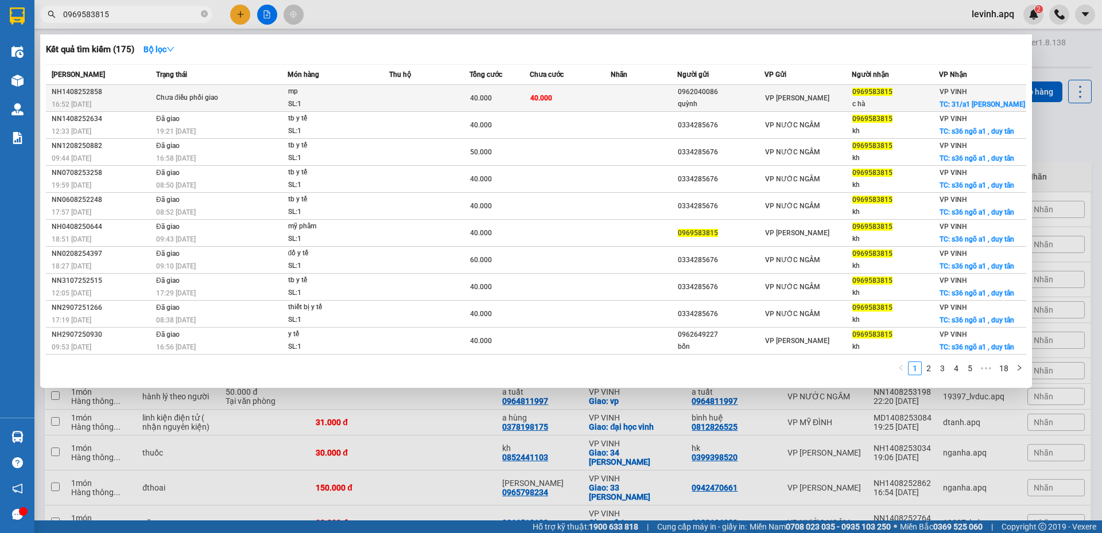
type input "0969583815"
click at [338, 98] on div "mp" at bounding box center [331, 91] width 86 height 13
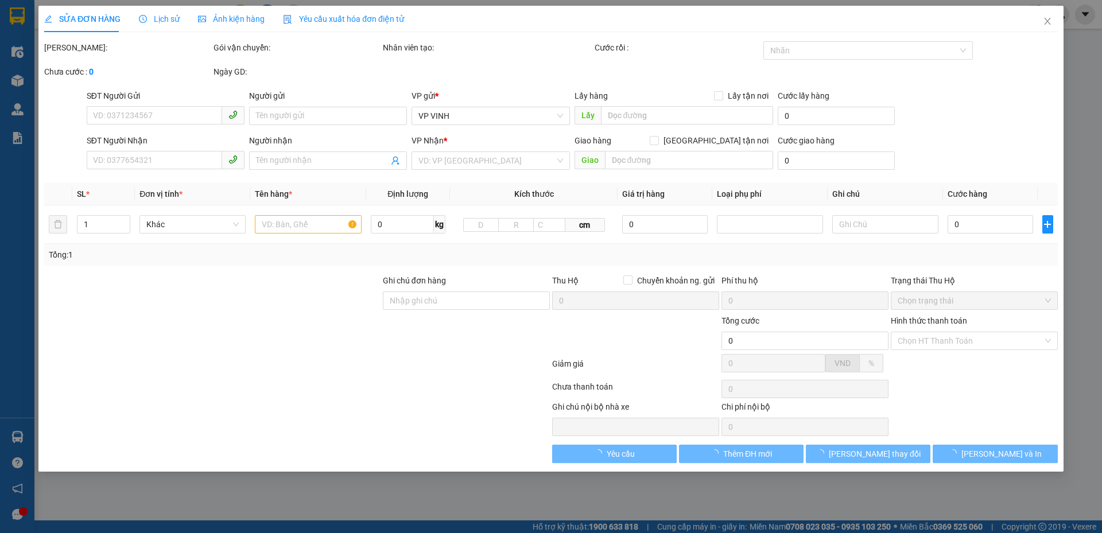
click at [163, 21] on span "Lịch sử" at bounding box center [159, 18] width 41 height 9
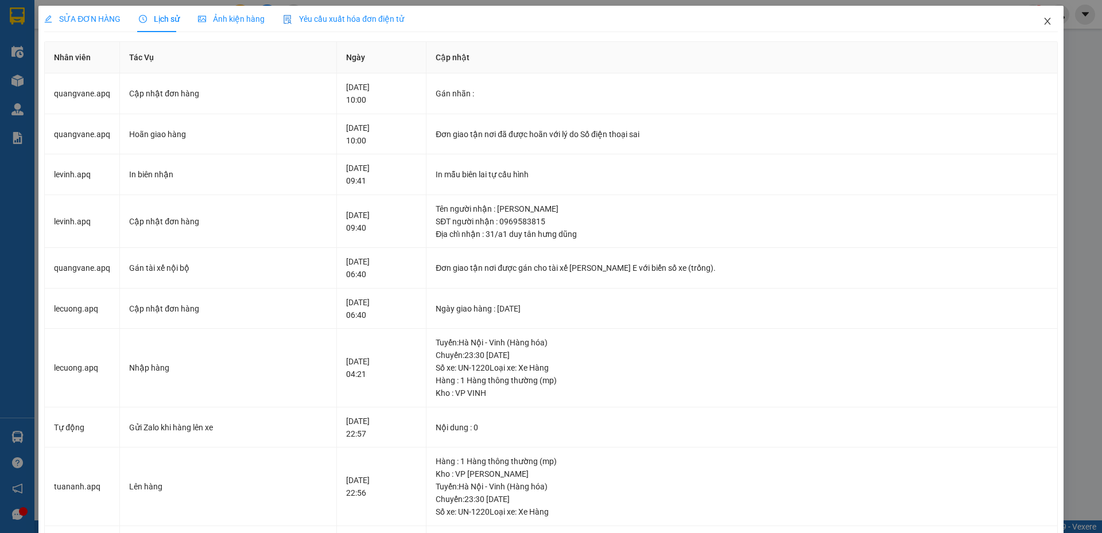
click at [1044, 20] on icon "close" at bounding box center [1047, 21] width 6 height 7
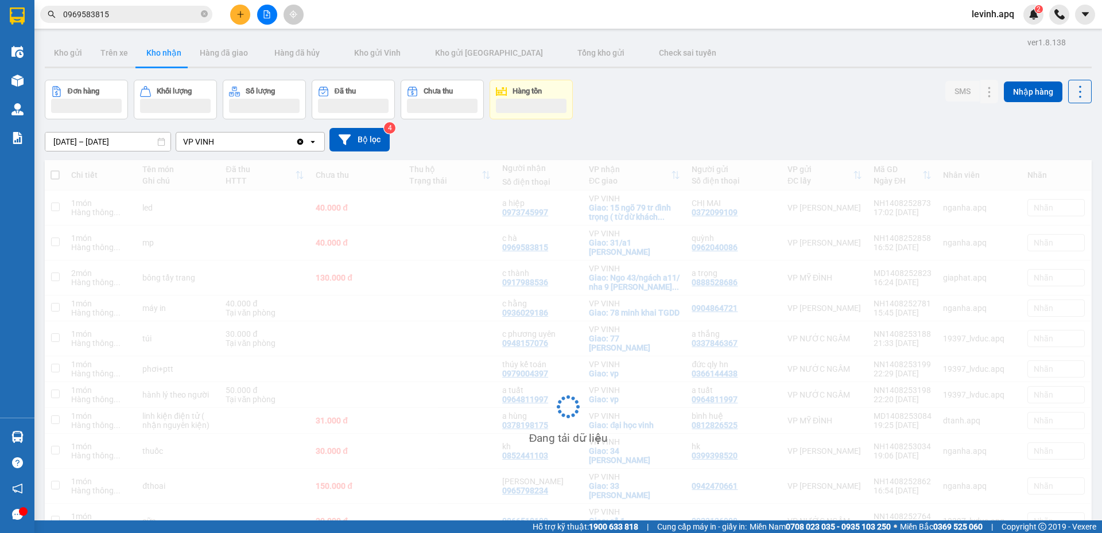
click at [695, 103] on div "Đơn hàng Khối lượng Số lượng Đã thu Chưa thu Hàng tồn SMS Nhập hàng" at bounding box center [568, 100] width 1046 height 40
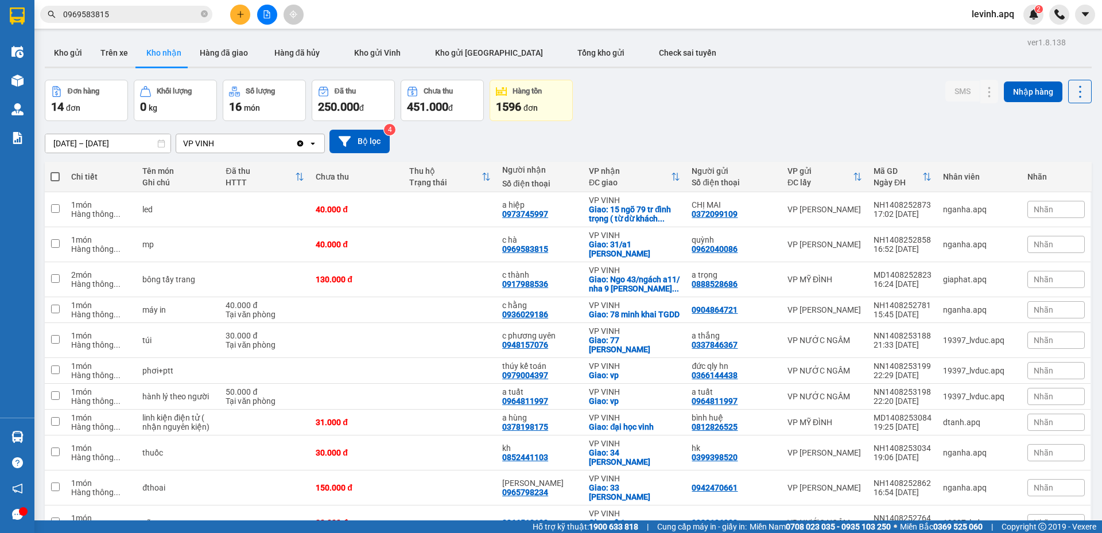
click at [534, 137] on div "[DATE] – [DATE] Press the down arrow key to interact with the calendar and sele…" at bounding box center [568, 142] width 1046 height 24
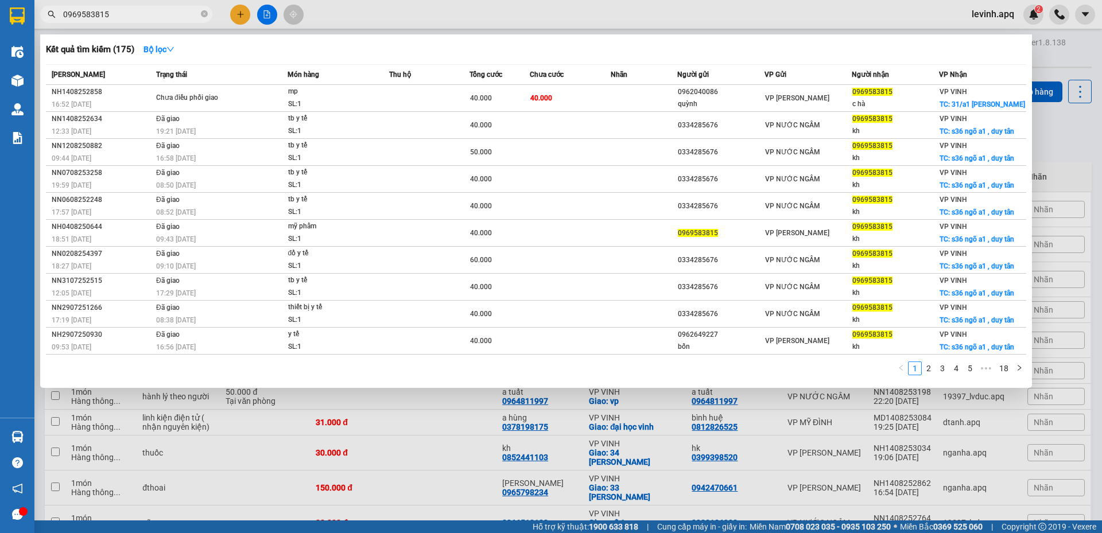
click at [143, 15] on input "0969583815" at bounding box center [130, 14] width 135 height 13
click at [298, 382] on div "1 2 3 4 5 ••• 18" at bounding box center [536, 371] width 980 height 21
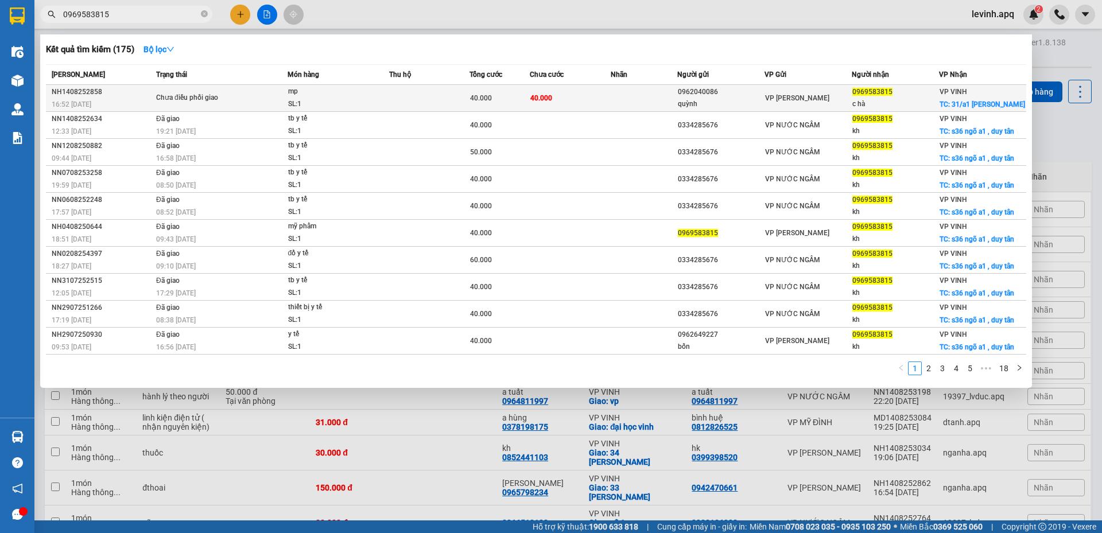
click at [388, 110] on span "mp SL: 1" at bounding box center [338, 97] width 101 height 25
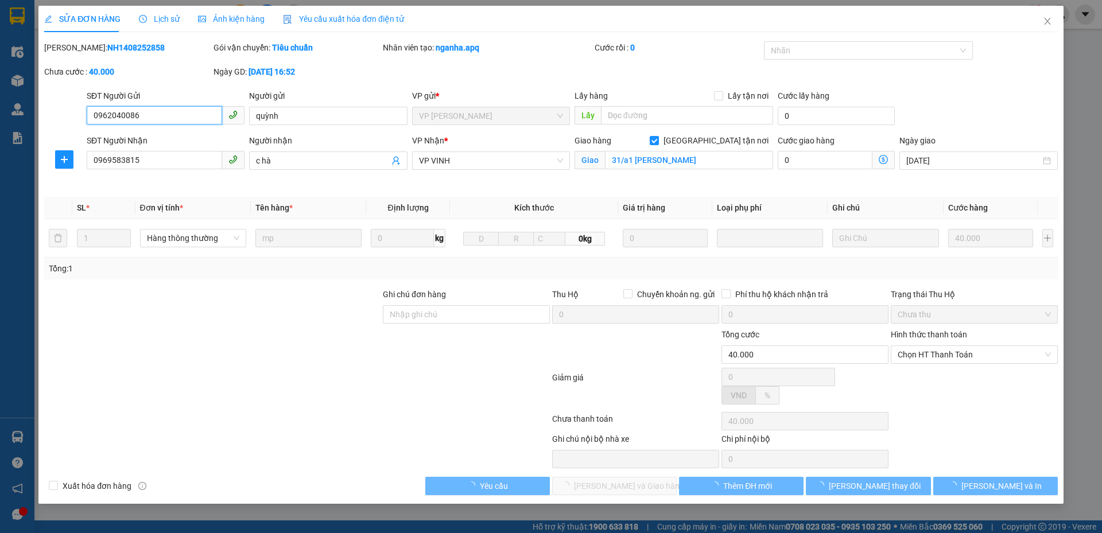
click at [153, 15] on span "Lịch sử" at bounding box center [159, 18] width 41 height 9
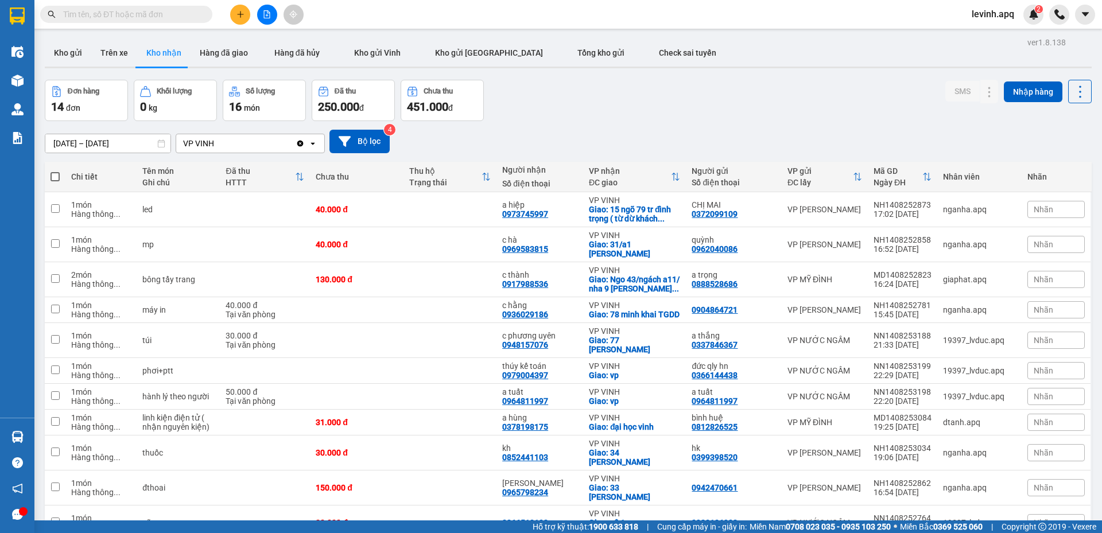
click at [159, 14] on input "text" at bounding box center [130, 14] width 135 height 13
click at [159, 15] on input "text" at bounding box center [130, 14] width 135 height 13
click at [722, 119] on div "Đơn hàng 14 đơn Khối lượng 0 kg Số lượng 16 món Đã thu 250.000 đ Chưa thu 451.0…" at bounding box center [568, 100] width 1046 height 41
click at [177, 16] on input "text" at bounding box center [130, 14] width 135 height 13
click at [656, 122] on div "[DATE] – [DATE] Press the down arrow key to interact with the calendar and sele…" at bounding box center [568, 141] width 1046 height 41
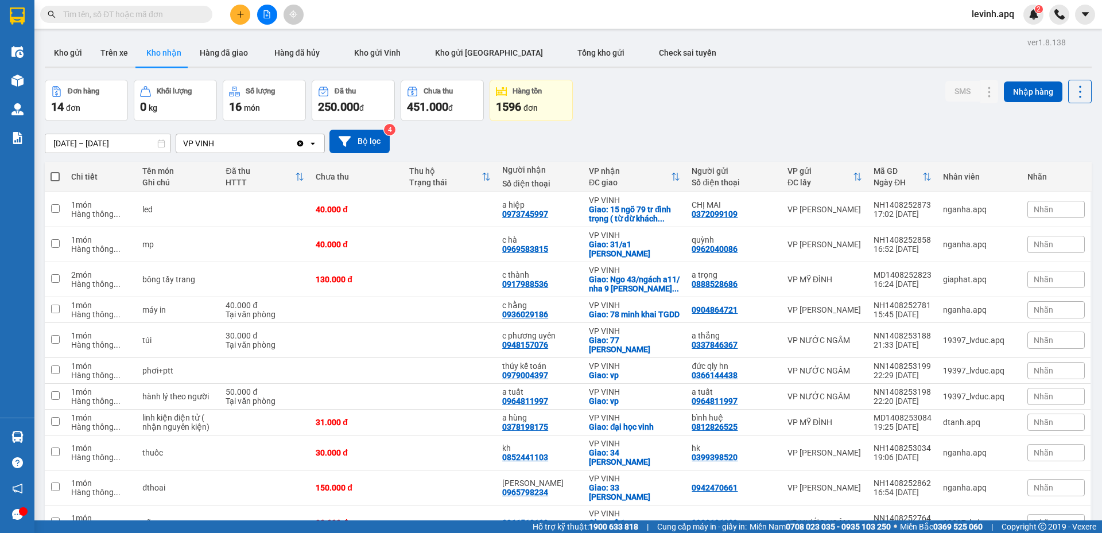
click at [158, 20] on input "text" at bounding box center [130, 14] width 135 height 13
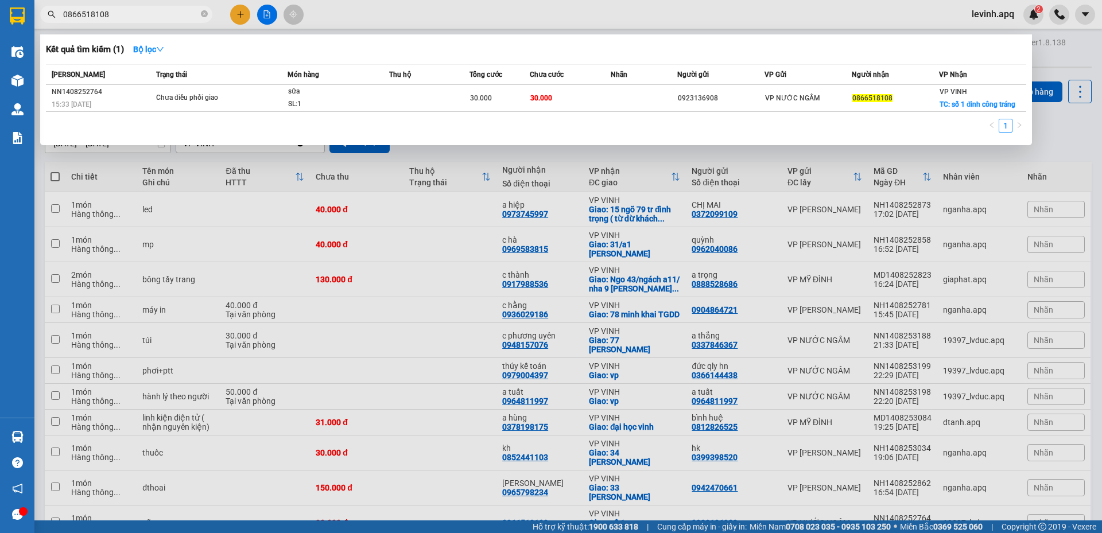
click at [136, 15] on input "0866518108" at bounding box center [130, 14] width 135 height 13
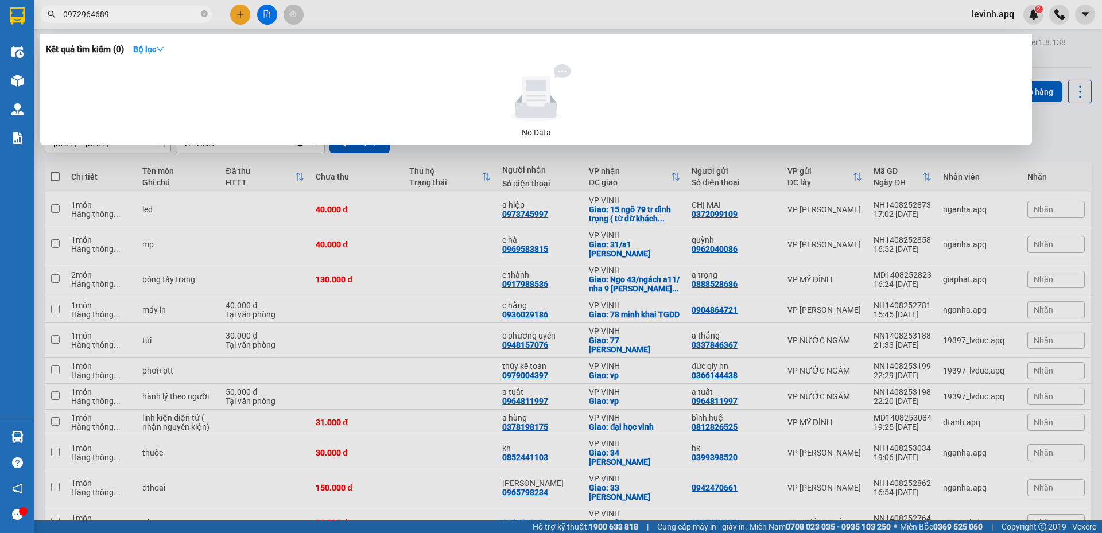
type input "0972964689"
click at [130, 30] on div at bounding box center [551, 266] width 1102 height 533
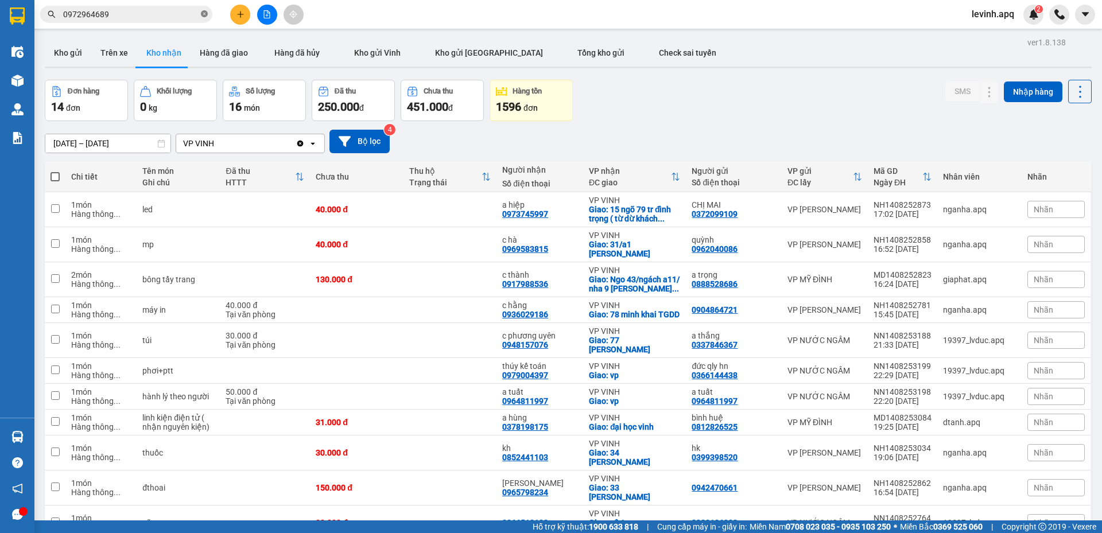
click at [204, 16] on icon "close-circle" at bounding box center [204, 13] width 7 height 7
click at [137, 12] on input "text" at bounding box center [130, 14] width 135 height 13
click at [635, 112] on div "Đơn hàng 14 đơn Khối lượng 0 kg Số lượng 16 món Đã thu 250.000 đ Chưa thu 451.0…" at bounding box center [568, 100] width 1046 height 41
click at [543, 135] on div "[DATE] – [DATE] Press the down arrow key to interact with the calendar and sele…" at bounding box center [568, 142] width 1046 height 24
click at [97, 17] on input "text" at bounding box center [130, 14] width 135 height 13
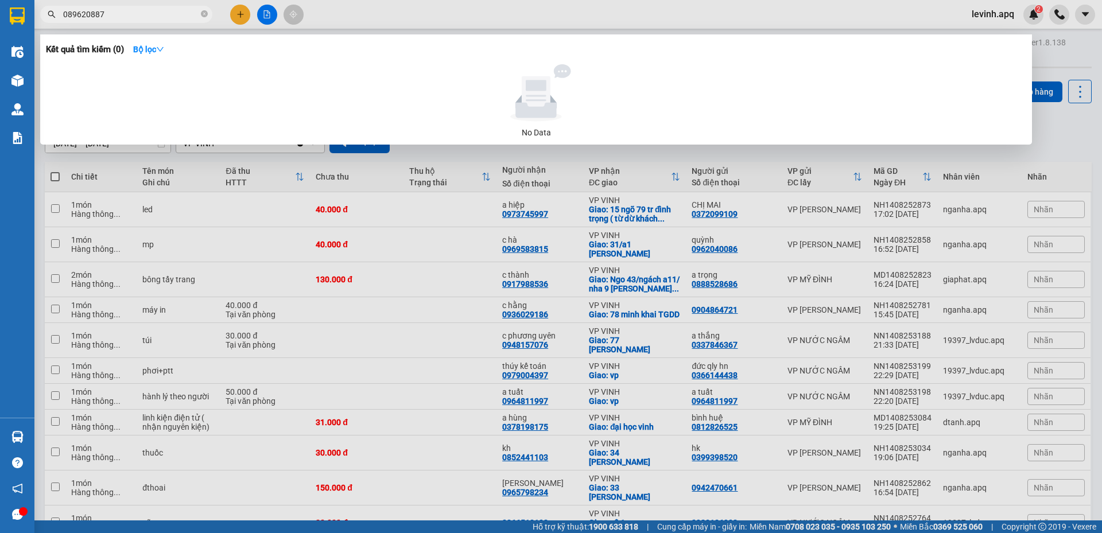
type input "0896208870"
click at [203, 13] on icon "close-circle" at bounding box center [204, 13] width 7 height 7
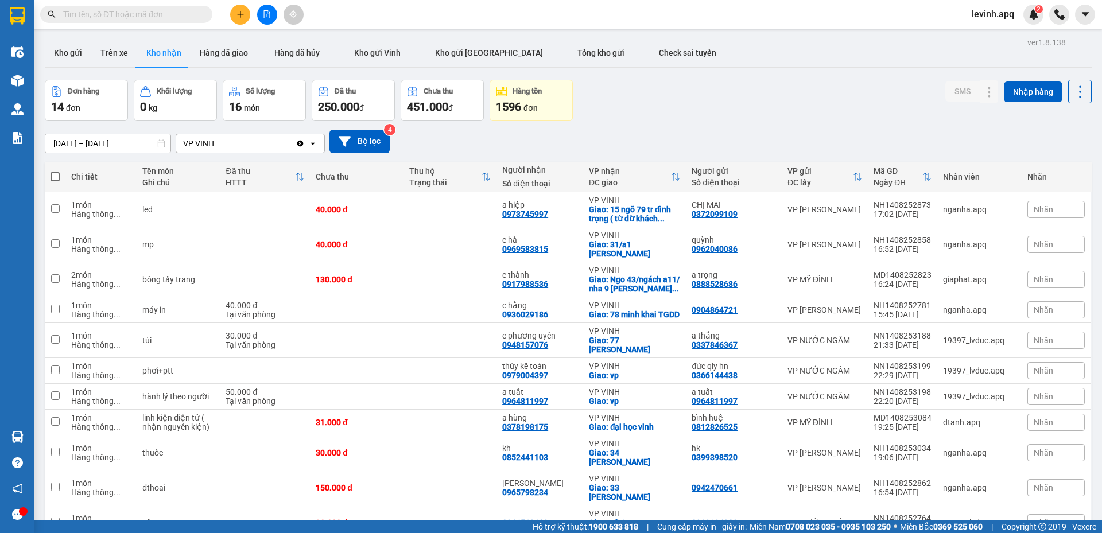
click at [155, 7] on span at bounding box center [126, 14] width 172 height 17
click at [168, 7] on span at bounding box center [126, 14] width 172 height 17
click at [172, 13] on input "text" at bounding box center [130, 14] width 135 height 13
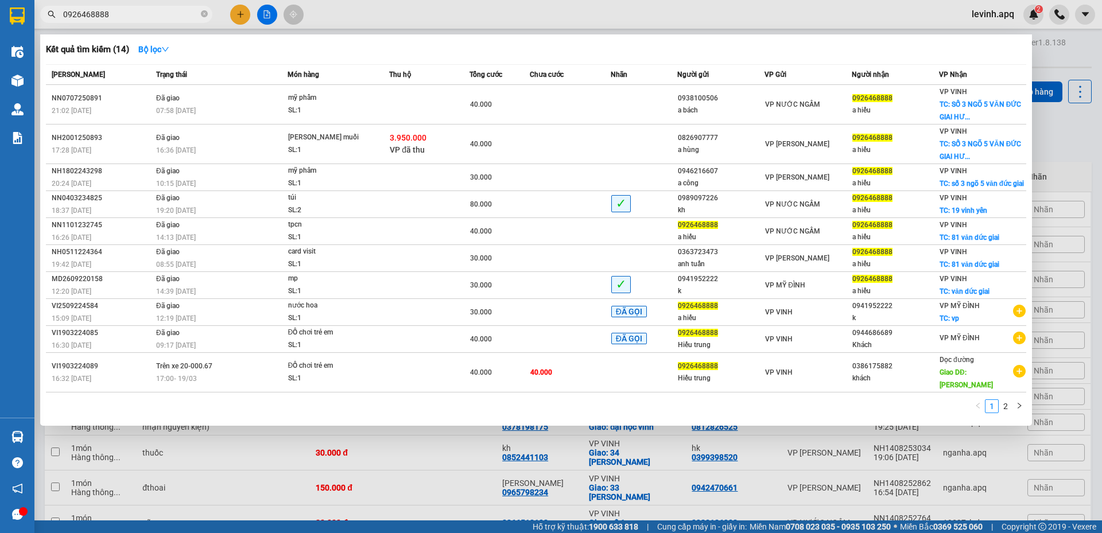
click at [550, 399] on div "1 2" at bounding box center [536, 409] width 980 height 21
click at [127, 10] on input "0926468888" at bounding box center [130, 14] width 135 height 13
click at [1052, 142] on div at bounding box center [551, 266] width 1102 height 533
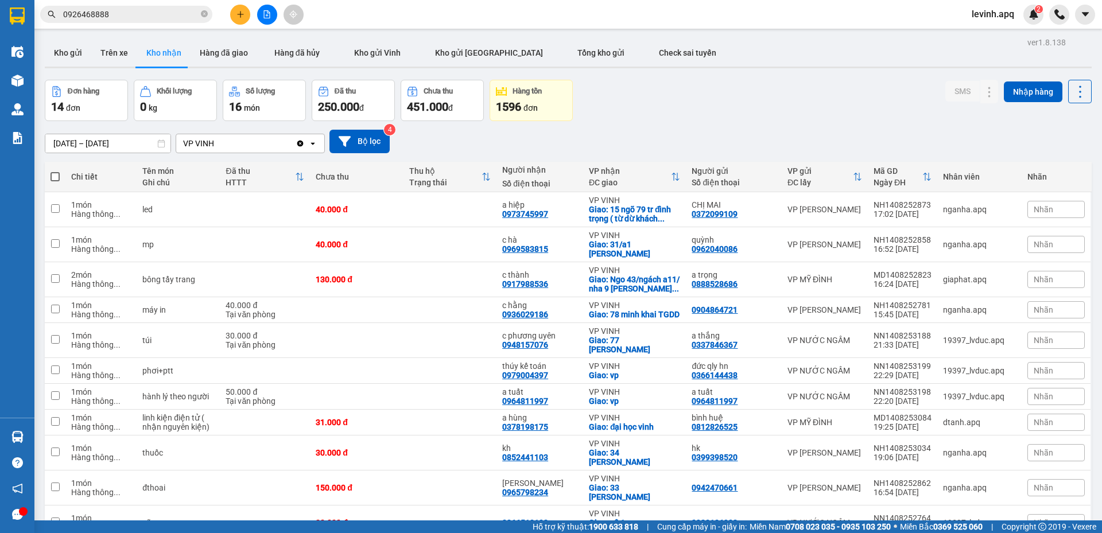
click at [597, 111] on div "Đơn hàng 14 đơn Khối lượng 0 kg Số lượng 16 món Đã thu 250.000 đ Chưa thu 451.0…" at bounding box center [568, 100] width 1046 height 41
click at [548, 142] on div "[DATE] – [DATE] Press the down arrow key to interact with the calendar and sele…" at bounding box center [568, 142] width 1046 height 24
click at [675, 119] on div "Đơn hàng 14 đơn Khối lượng 0 kg Số lượng 16 món Đã thu 250.000 đ Chưa thu 451.0…" at bounding box center [568, 100] width 1046 height 41
click at [173, 17] on input "0926468888" at bounding box center [130, 14] width 135 height 13
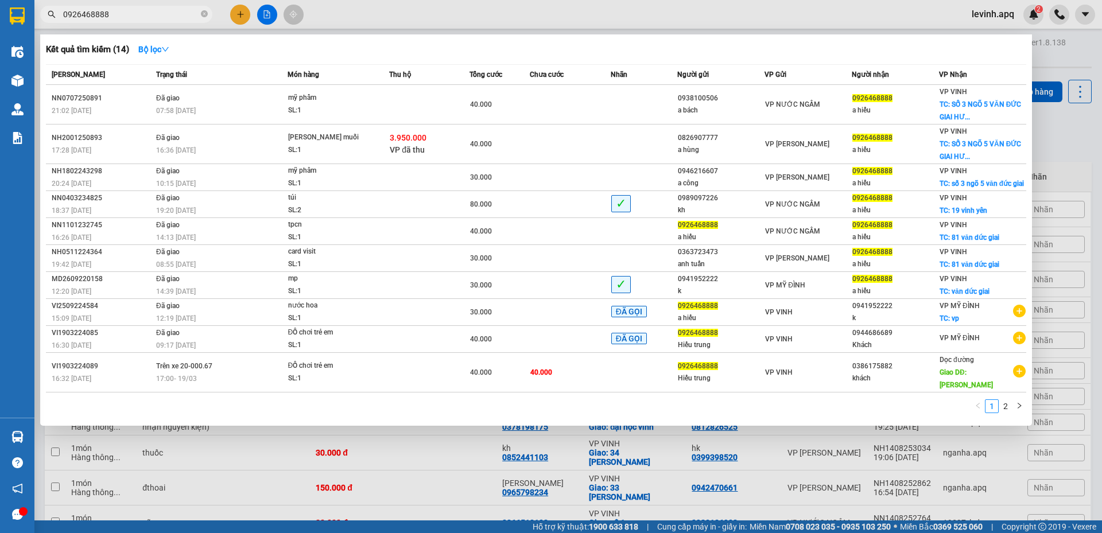
click at [173, 17] on input "0926468888" at bounding box center [130, 14] width 135 height 13
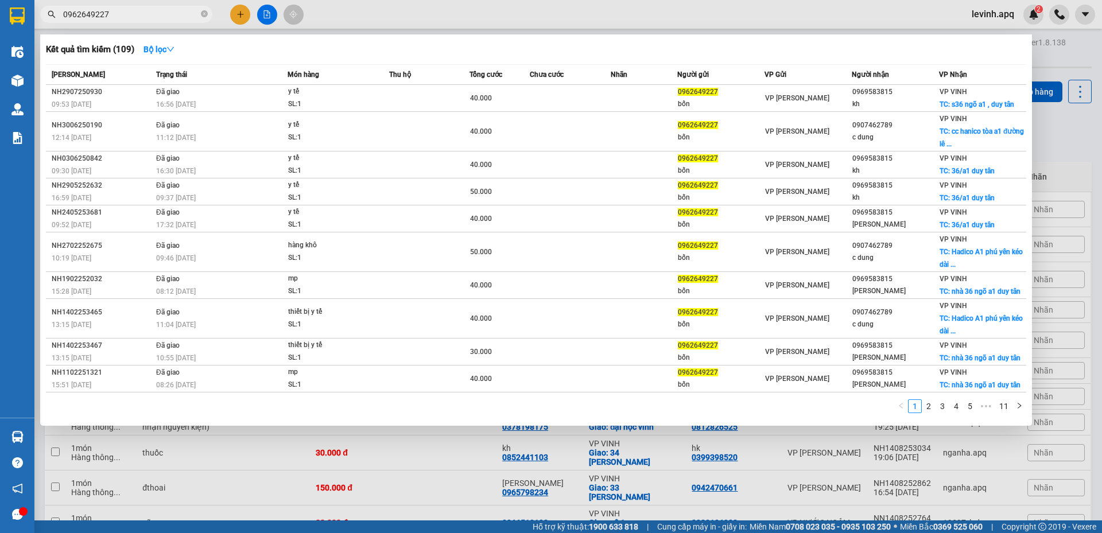
type input "0962649227"
click at [472, 411] on div "1 2 3 4 5 ••• 11" at bounding box center [536, 409] width 980 height 21
click at [789, 407] on div "1 2 3 4 5 ••• 11" at bounding box center [536, 409] width 980 height 21
click at [787, 421] on div "Kết quả tìm kiếm ( 109 ) Bộ lọc Mã ĐH Trạng thái Món hàng Thu hộ Tổng cước Chưa…" at bounding box center [535, 229] width 991 height 391
click at [1045, 160] on div at bounding box center [551, 266] width 1102 height 533
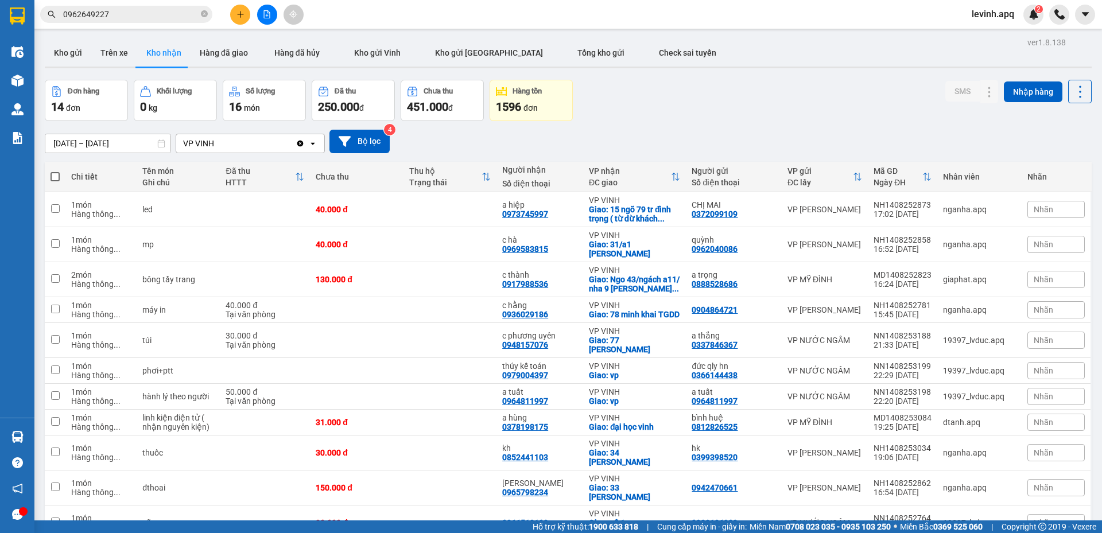
click at [613, 132] on div "[DATE] – [DATE] Press the down arrow key to interact with the calendar and sele…" at bounding box center [568, 142] width 1046 height 24
click at [431, 137] on div "[DATE] – [DATE] Press the down arrow key to interact with the calendar and sele…" at bounding box center [568, 142] width 1046 height 24
drag, startPoint x: 518, startPoint y: 135, endPoint x: 701, endPoint y: 95, distance: 187.8
click at [519, 135] on div "[DATE] – [DATE] Press the down arrow key to interact with the calendar and sele…" at bounding box center [568, 142] width 1046 height 24
click at [701, 95] on div "Đơn hàng 14 đơn Khối lượng 0 kg Số lượng 16 món Đã thu 250.000 đ Chưa thu 451.0…" at bounding box center [568, 100] width 1046 height 41
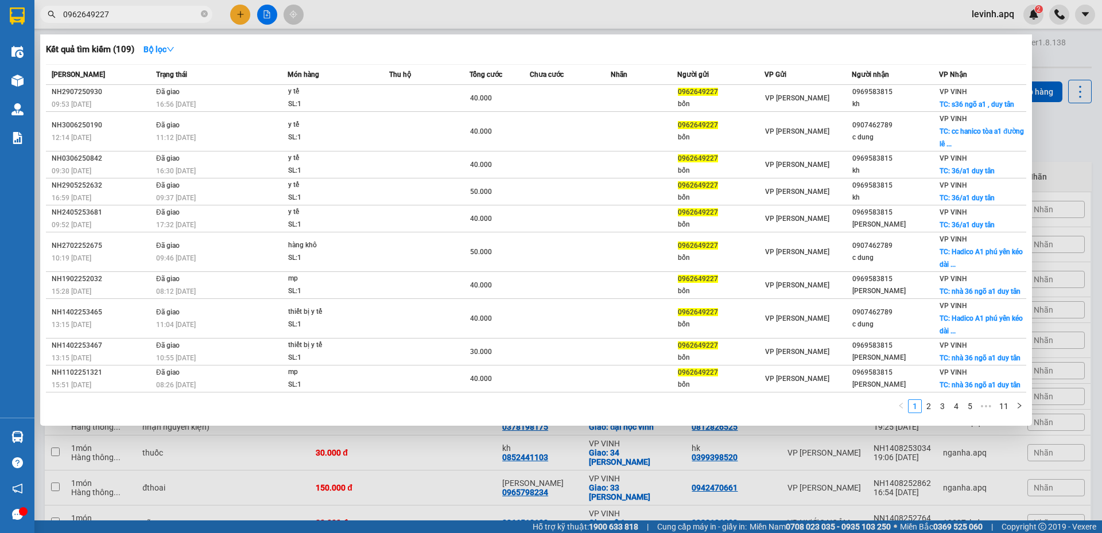
click at [154, 12] on input "0962649227" at bounding box center [130, 14] width 135 height 13
click at [302, 413] on div "1 2 3 4 5 ••• 11" at bounding box center [536, 409] width 980 height 21
click at [476, 405] on div "1 2 3 4 5 ••• 11" at bounding box center [536, 409] width 980 height 21
click at [1063, 153] on div at bounding box center [551, 266] width 1102 height 533
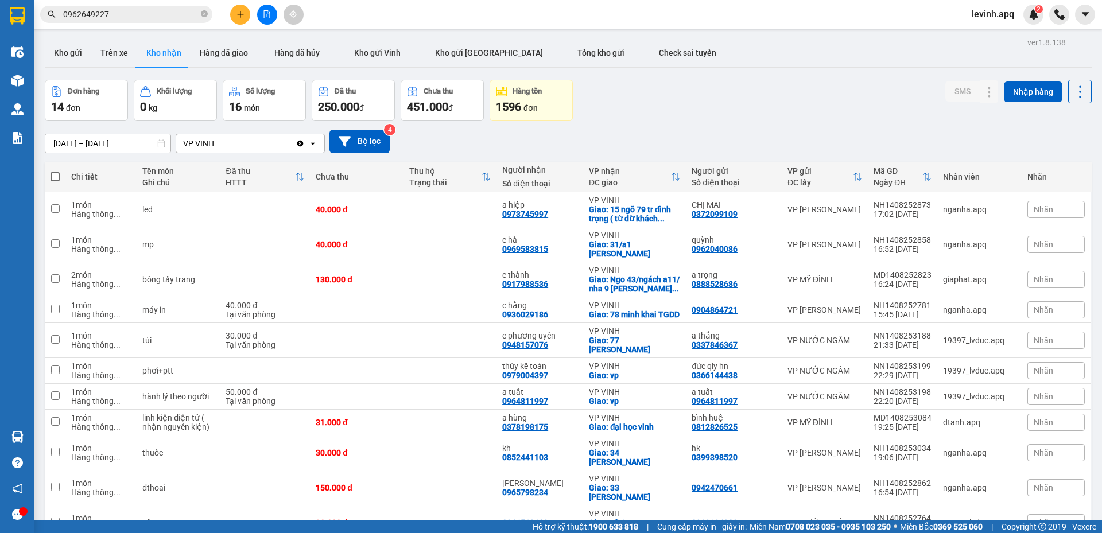
drag, startPoint x: 844, startPoint y: 98, endPoint x: 760, endPoint y: 119, distance: 87.0
click at [835, 101] on div "Đơn hàng 14 đơn Khối lượng 0 kg Số lượng 16 món Đã thu 250.000 đ Chưa thu 451.0…" at bounding box center [568, 100] width 1046 height 41
click at [671, 113] on div "Đơn hàng 14 đơn Khối lượng 0 kg Số lượng 16 món Đã thu 250.000 đ Chưa thu 451.0…" at bounding box center [568, 100] width 1046 height 41
click at [598, 107] on div "Đơn hàng 14 đơn Khối lượng 0 kg Số lượng 16 món Đã thu 250.000 đ Chưa thu 451.0…" at bounding box center [568, 100] width 1046 height 41
click at [241, 13] on icon "plus" at bounding box center [240, 14] width 8 height 8
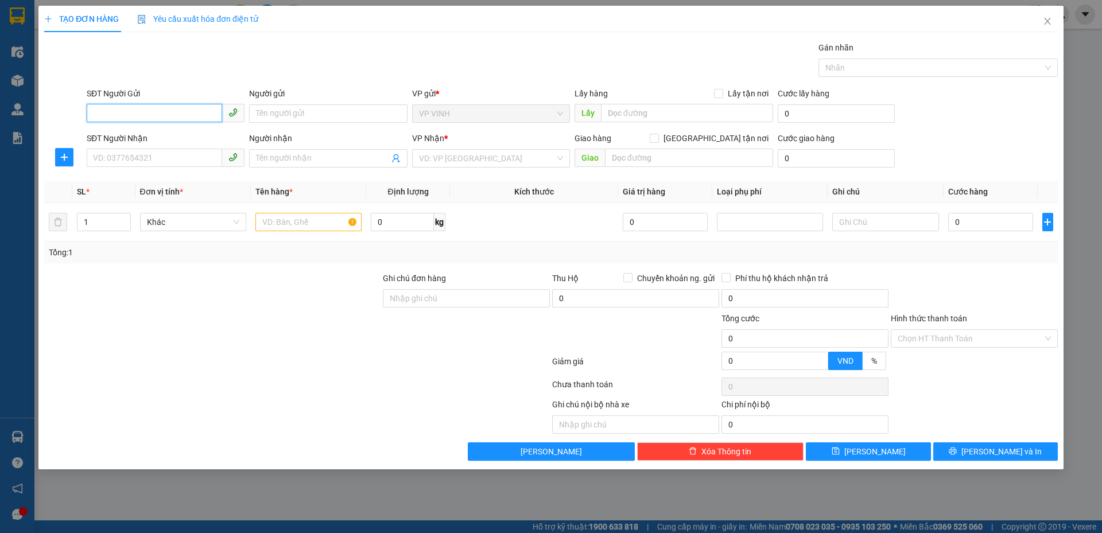
click at [136, 114] on input "SĐT Người Gửi" at bounding box center [154, 113] width 135 height 18
type input "0345076886"
click at [170, 134] on div "0345076886 - c hương" at bounding box center [166, 136] width 144 height 13
type input "c hương"
type input "0345076886"
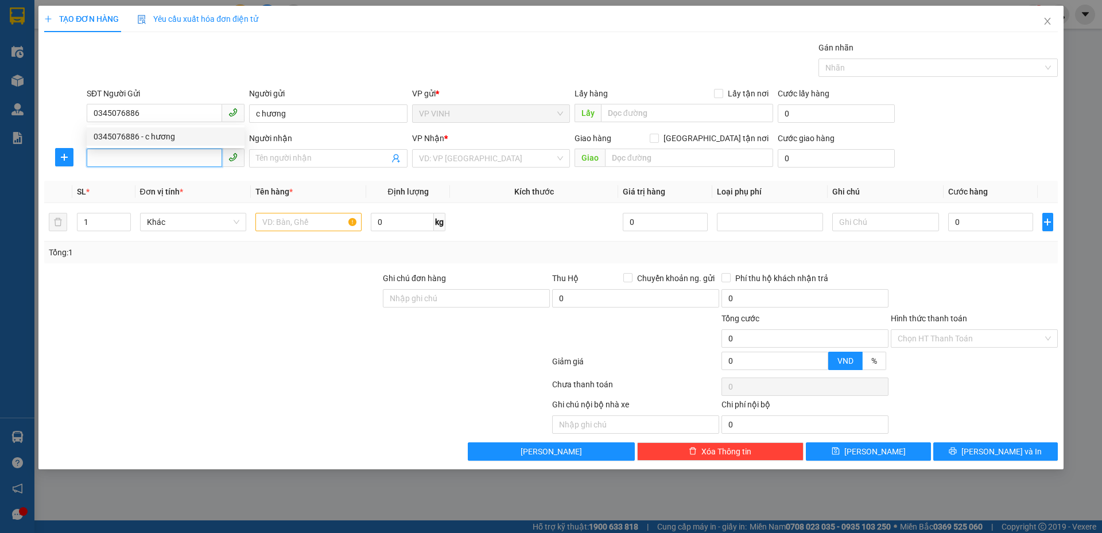
click at [170, 159] on input "SĐT Người Nhận" at bounding box center [154, 158] width 135 height 18
click at [172, 181] on div "0936241999 - anh trung0947321733" at bounding box center [166, 181] width 144 height 13
type input "0936241999"
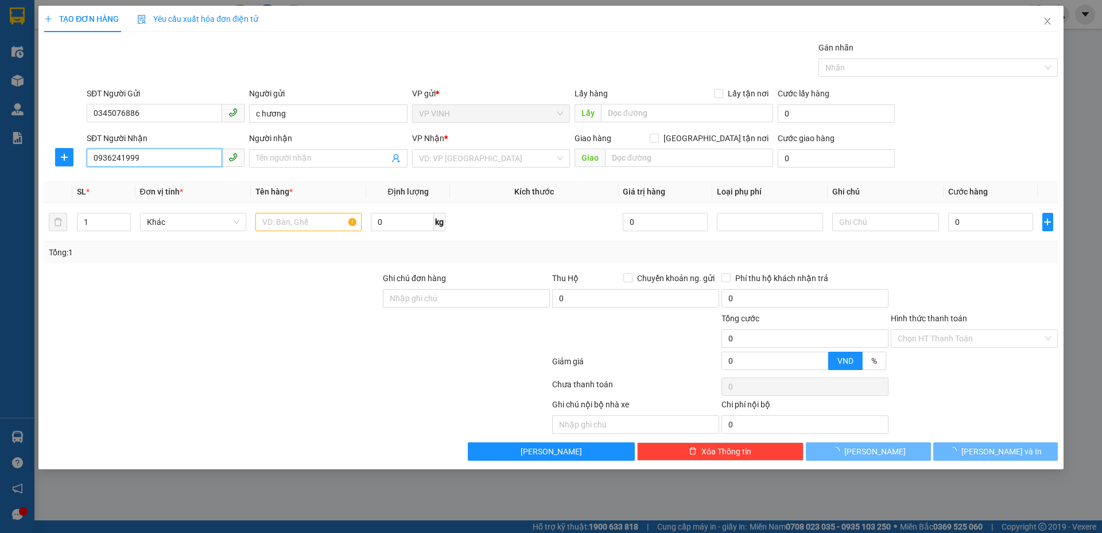
type input "anh trung0947321733"
checkbox input "true"
type input "vp"
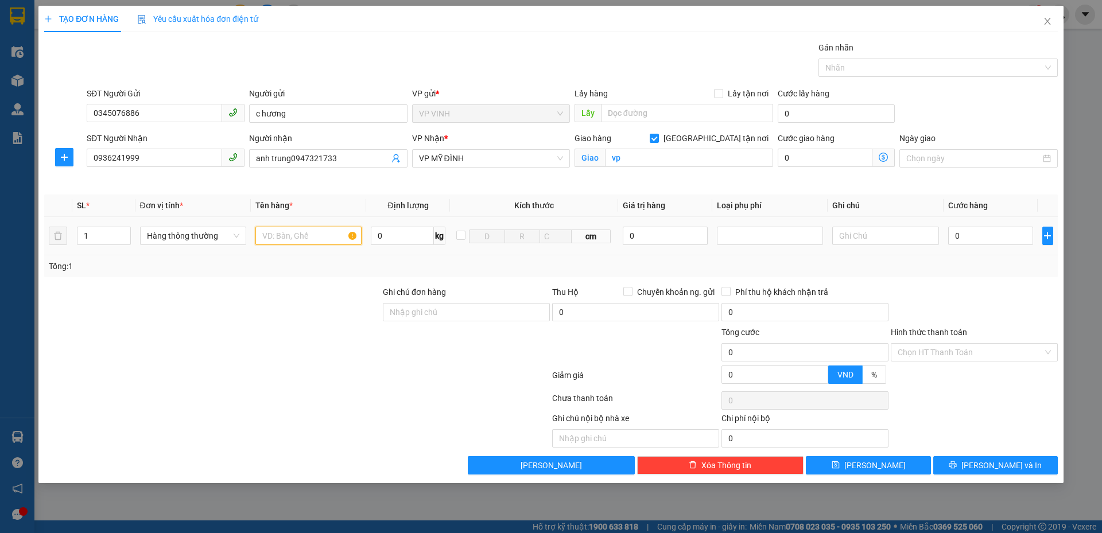
click at [307, 233] on input "text" at bounding box center [308, 236] width 106 height 18
type input "bánh"
click at [976, 234] on input "0" at bounding box center [990, 236] width 85 height 18
type input "4"
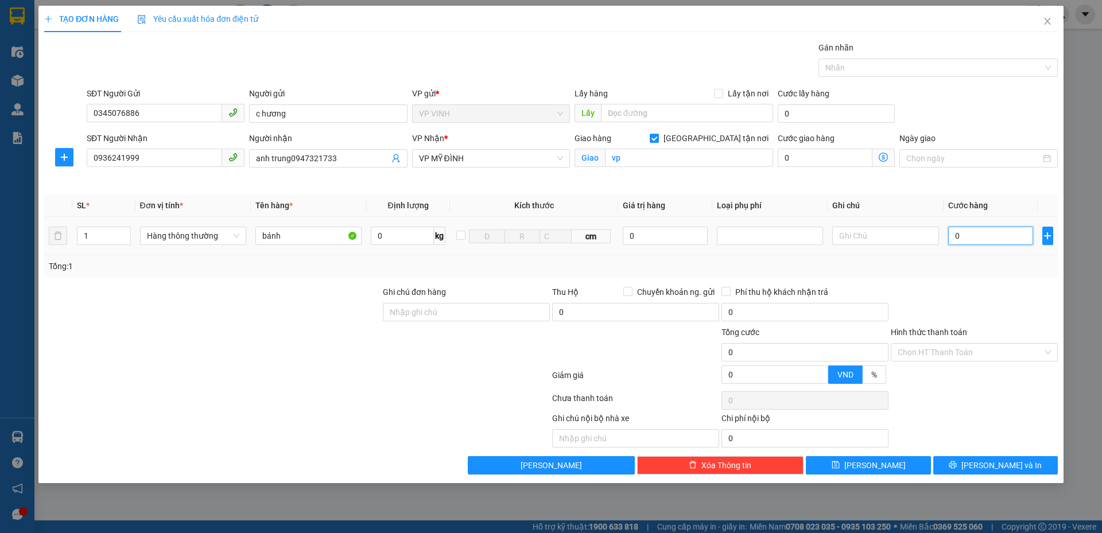
type input "4"
type input "40"
type input "40.000"
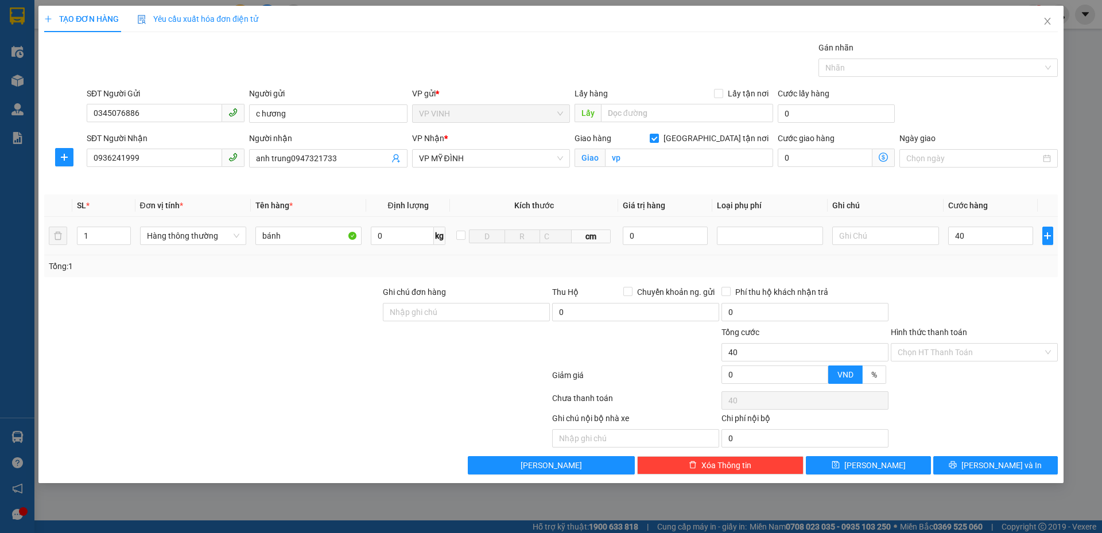
type input "40.000"
drag, startPoint x: 986, startPoint y: 266, endPoint x: 985, endPoint y: 386, distance: 119.3
click at [986, 270] on div "Tổng: 1" at bounding box center [551, 266] width 1004 height 13
click at [956, 465] on icon "printer" at bounding box center [952, 465] width 8 height 8
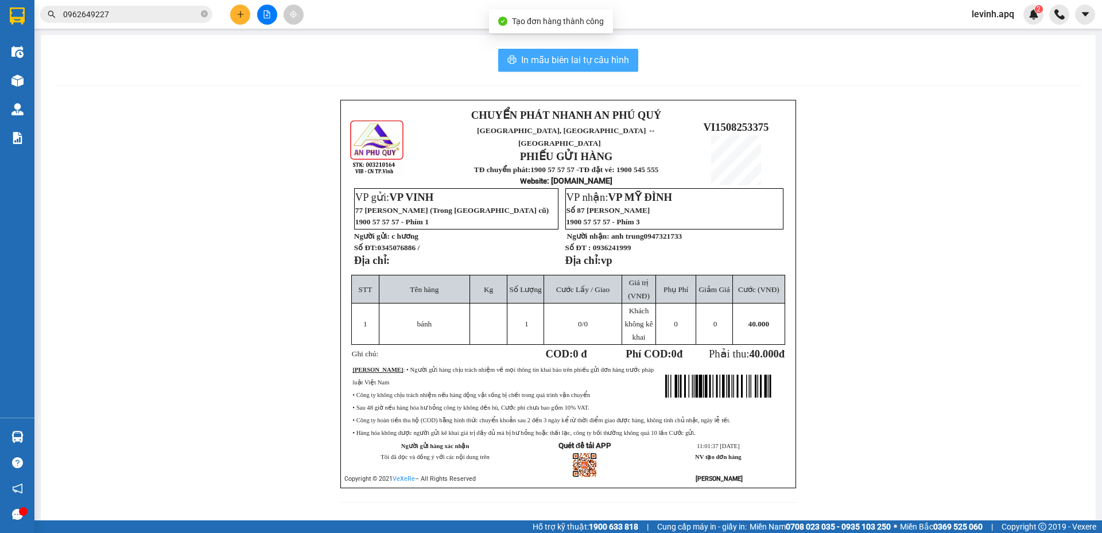
click at [567, 53] on span "In mẫu biên lai tự cấu hình" at bounding box center [575, 60] width 108 height 14
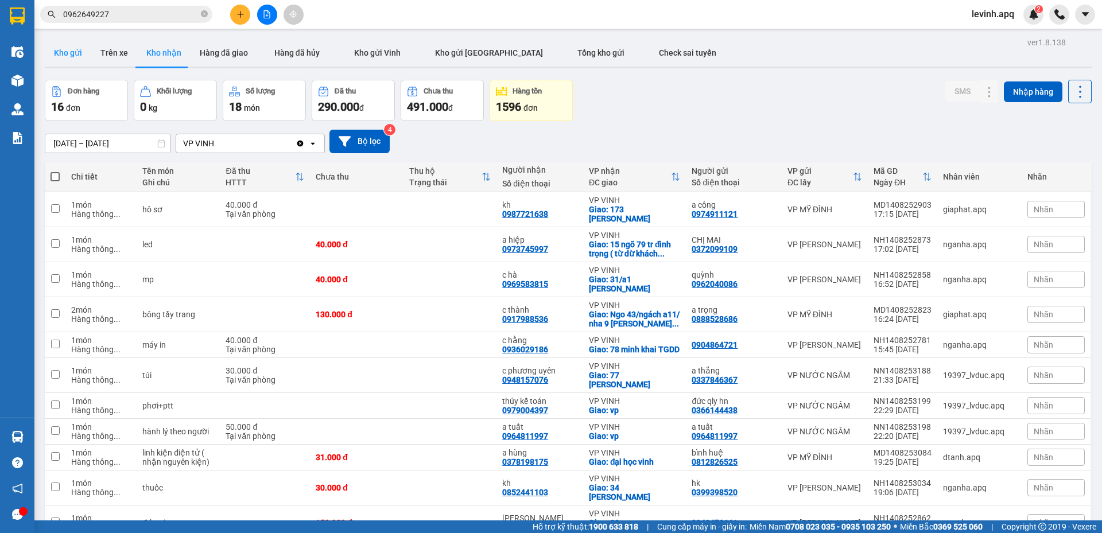
click at [62, 53] on button "Kho gửi" at bounding box center [68, 53] width 46 height 28
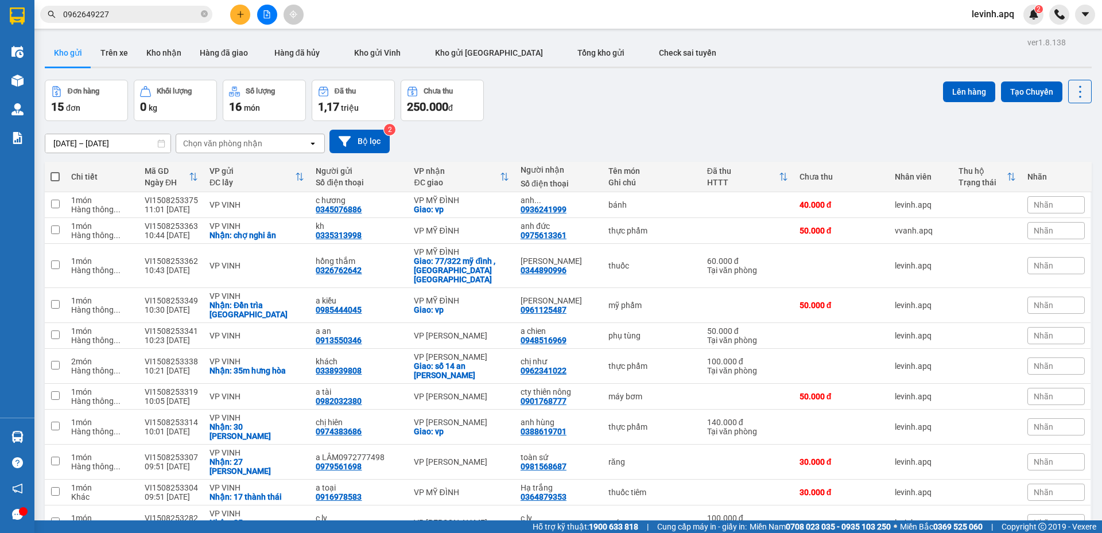
click at [106, 15] on input "0962649227" at bounding box center [130, 14] width 135 height 13
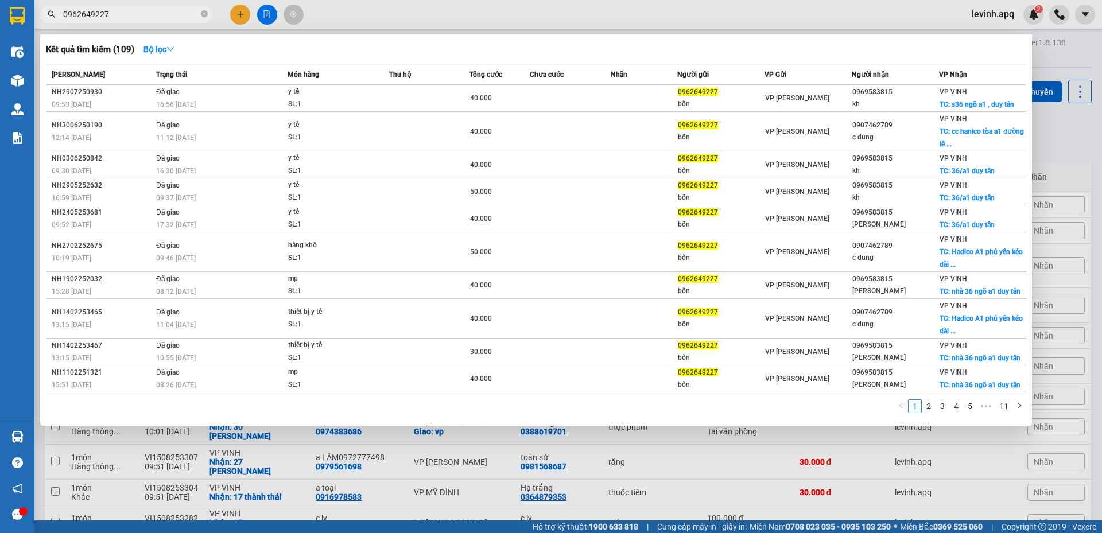
click at [106, 15] on input "0962649227" at bounding box center [130, 14] width 135 height 13
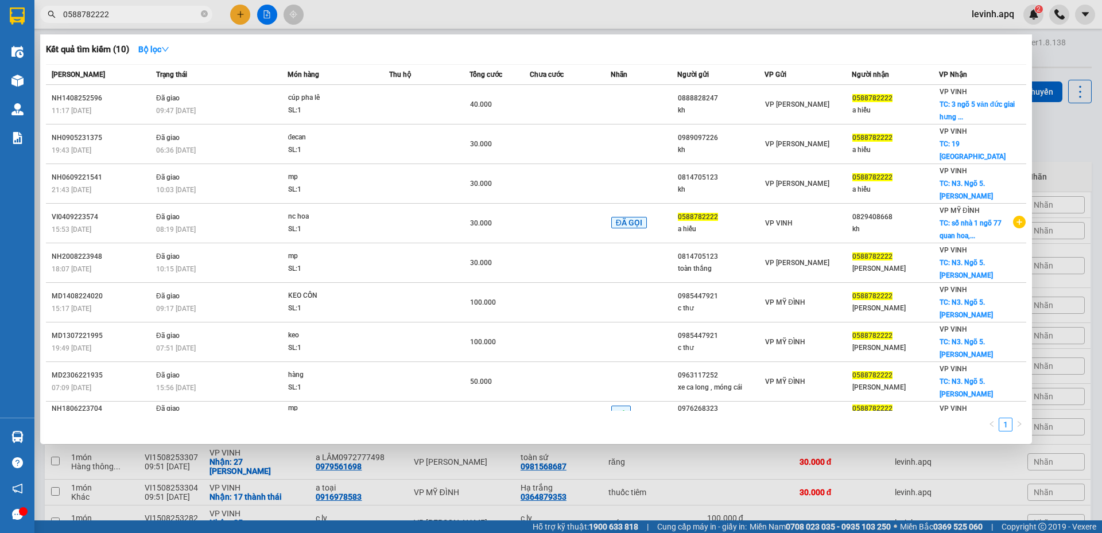
click at [340, 45] on div "Kết quả tìm kiếm ( 10 ) Bộ lọc" at bounding box center [536, 49] width 980 height 18
click at [1090, 145] on div at bounding box center [551, 266] width 1102 height 533
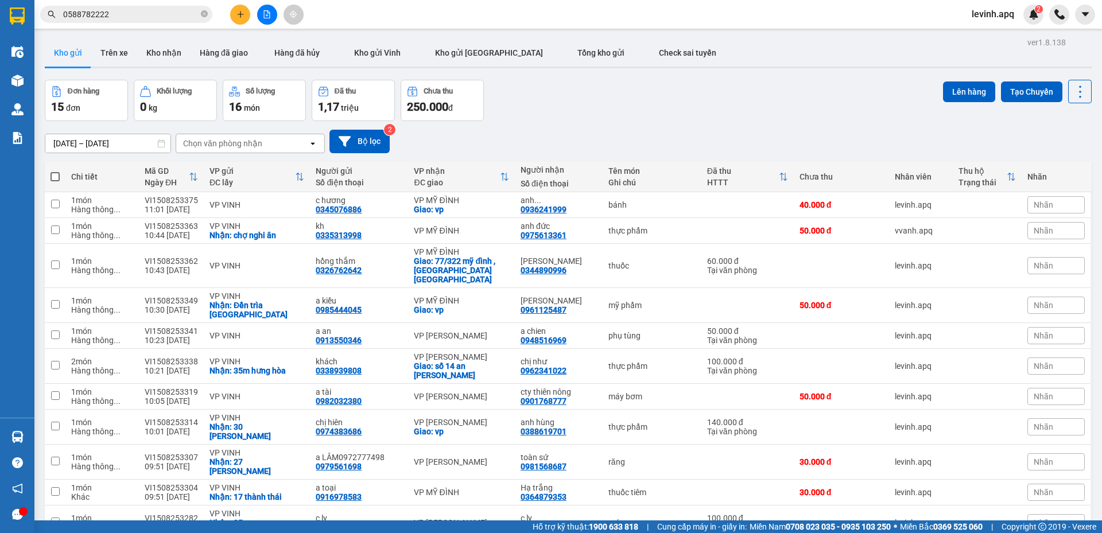
click at [610, 130] on div "13/08/2025 – 15/08/2025 Press the down arrow key to interact with the calendar …" at bounding box center [568, 142] width 1046 height 24
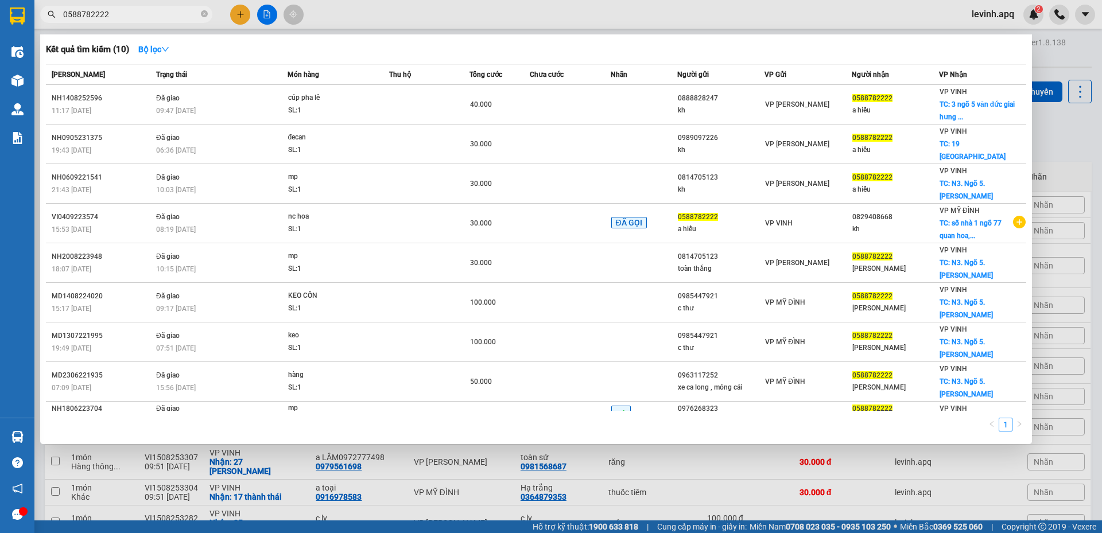
click at [123, 11] on input "0588782222" at bounding box center [130, 14] width 135 height 13
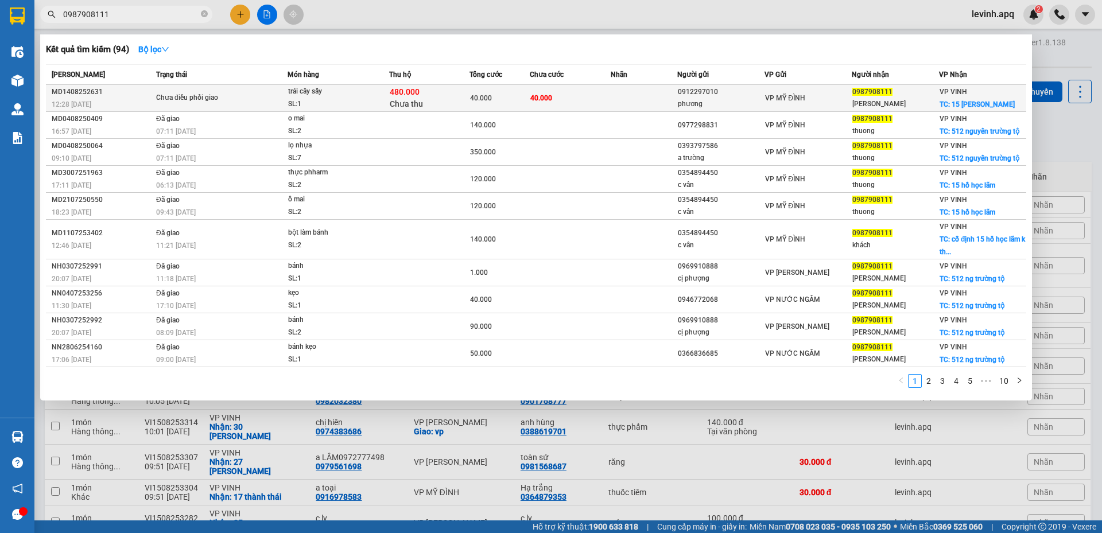
type input "0987908111"
click at [408, 102] on span "Chưa thu" at bounding box center [406, 103] width 33 height 9
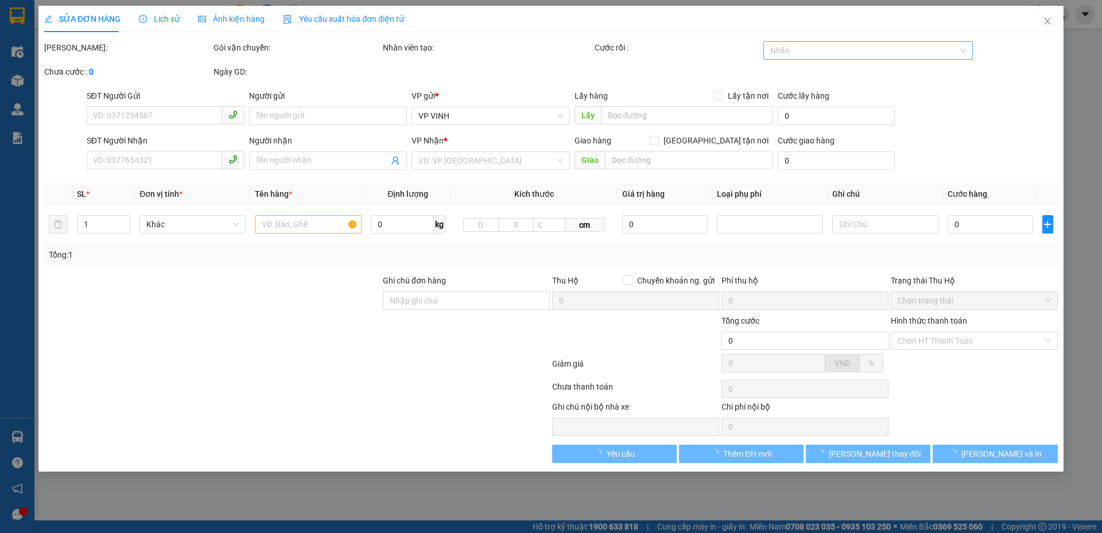
type input "0912297010"
type input "phương"
type input "0987908111"
type input "quỳnh hương"
checkbox input "true"
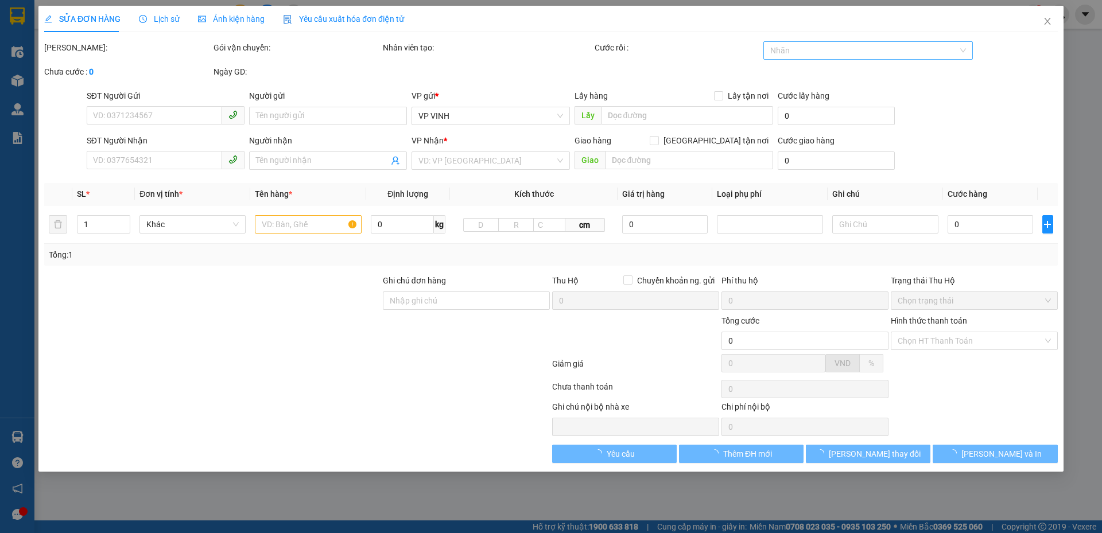
type input "15 hồ ngọc lãm"
type input "40.000"
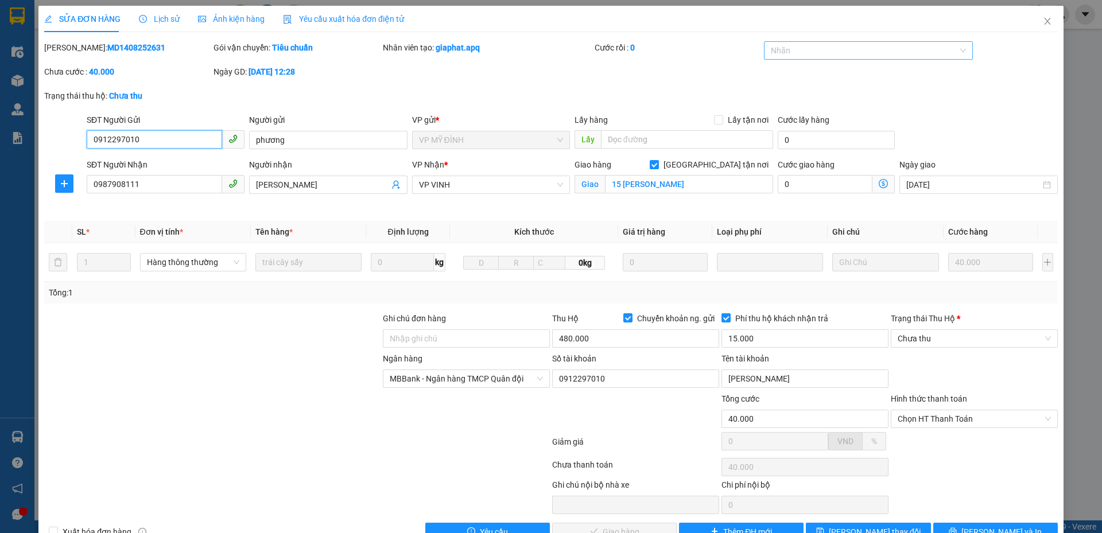
click at [832, 57] on div "Nhãn" at bounding box center [868, 50] width 209 height 18
click at [796, 115] on div "KHÔNG NGHE" at bounding box center [861, 110] width 194 height 13
click at [855, 525] on button "Lưu thay đổi" at bounding box center [868, 532] width 124 height 18
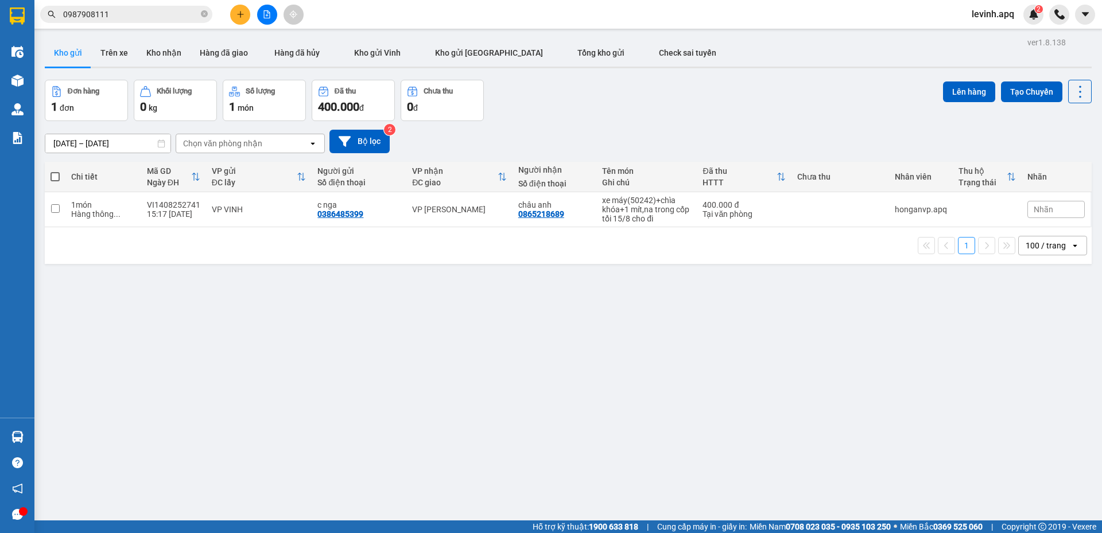
click at [85, 13] on input "0987908111" at bounding box center [130, 14] width 135 height 13
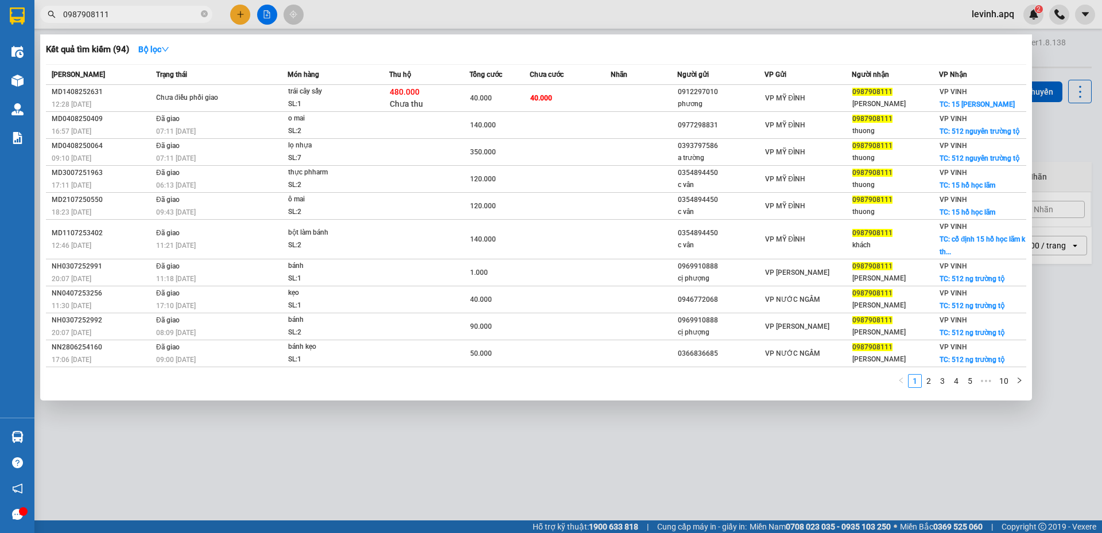
click at [85, 13] on input "0987908111" at bounding box center [130, 14] width 135 height 13
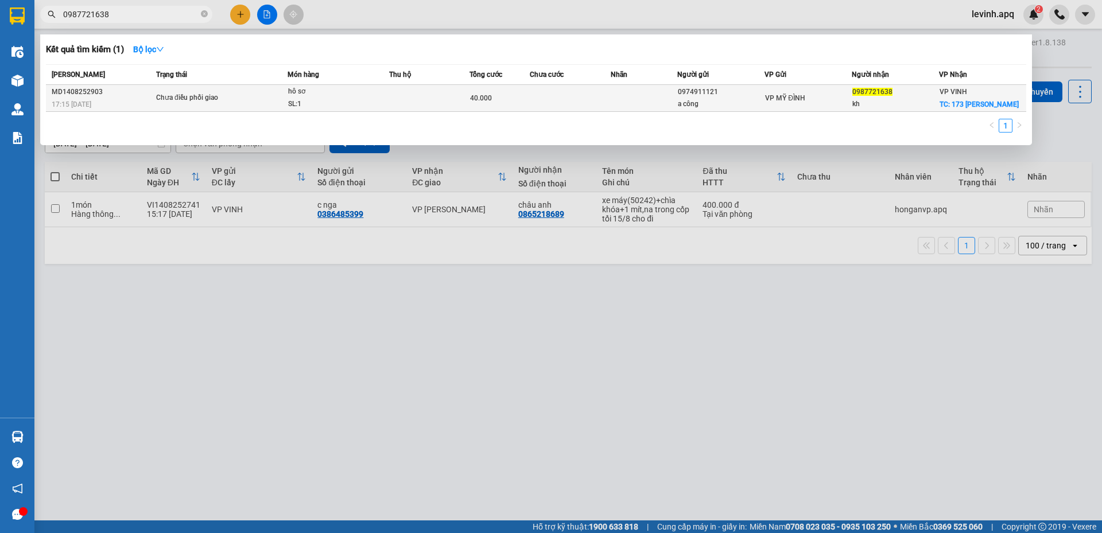
type input "0987721638"
click at [369, 90] on div "hô sơ" at bounding box center [331, 91] width 86 height 13
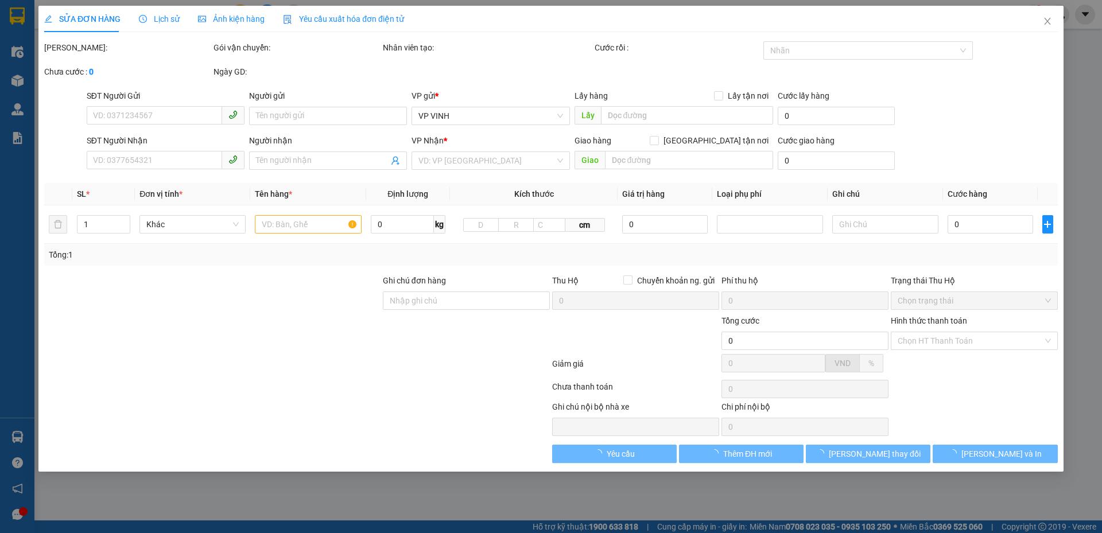
type input "0974911121"
type input "a công"
type input "0987721638"
type input "kh"
checkbox input "true"
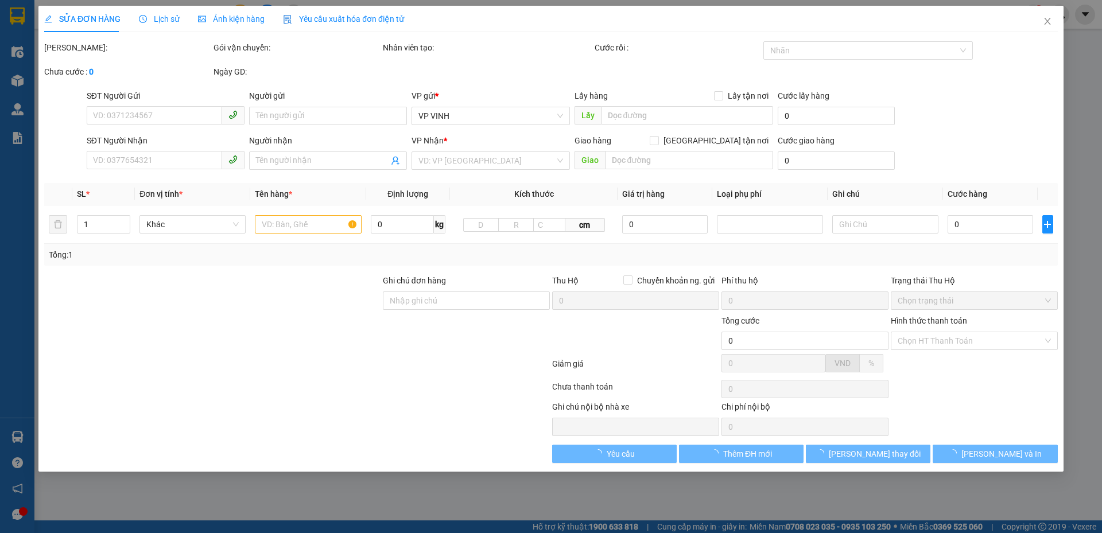
type input "173 lê lợi"
type input "40.000"
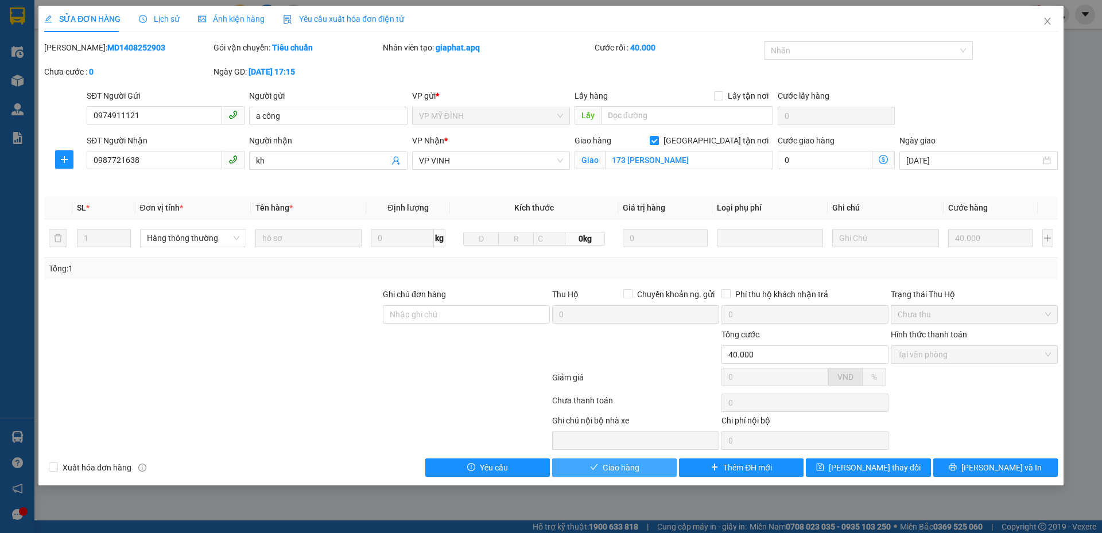
click at [621, 461] on button "Giao hàng" at bounding box center [614, 467] width 124 height 18
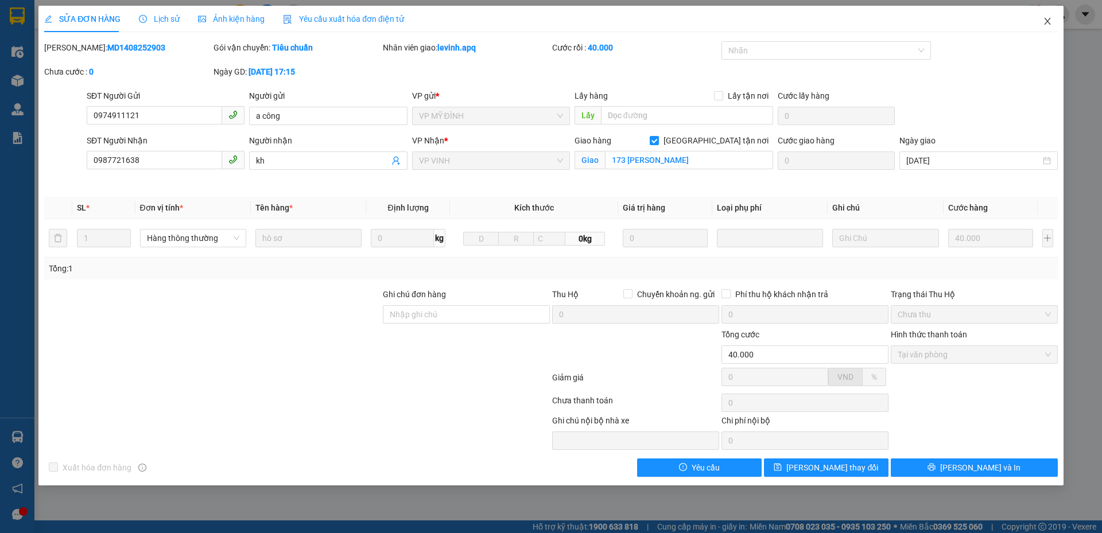
click at [1048, 20] on icon "close" at bounding box center [1047, 21] width 6 height 7
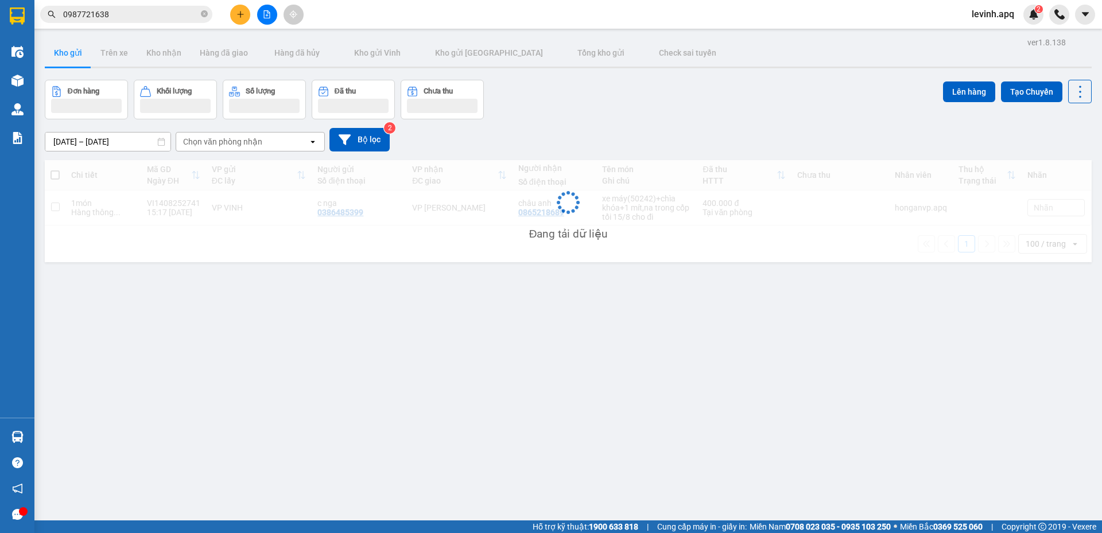
click at [103, 18] on input "0987721638" at bounding box center [130, 14] width 135 height 13
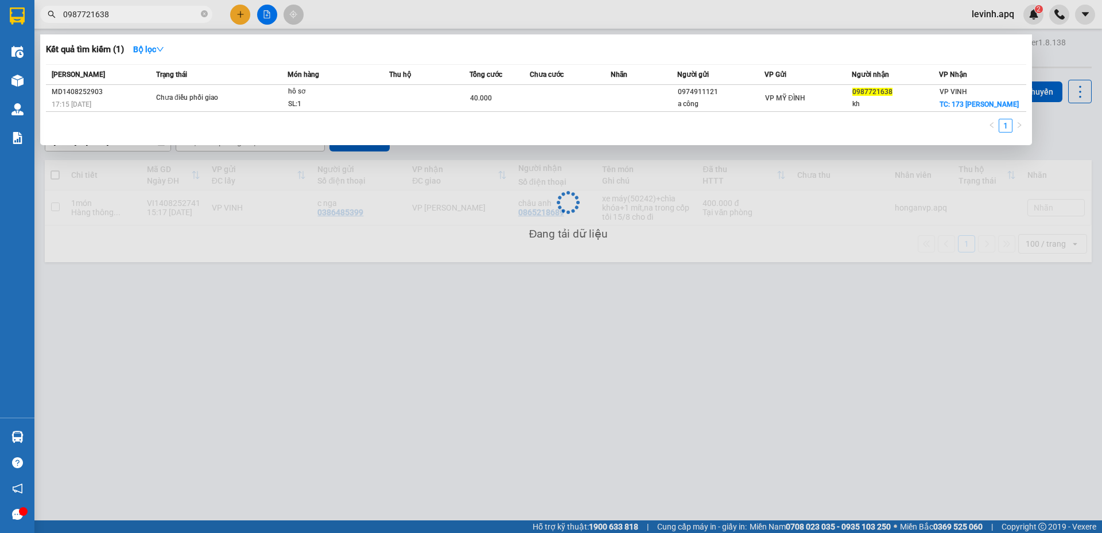
click at [103, 18] on input "0987721638" at bounding box center [130, 14] width 135 height 13
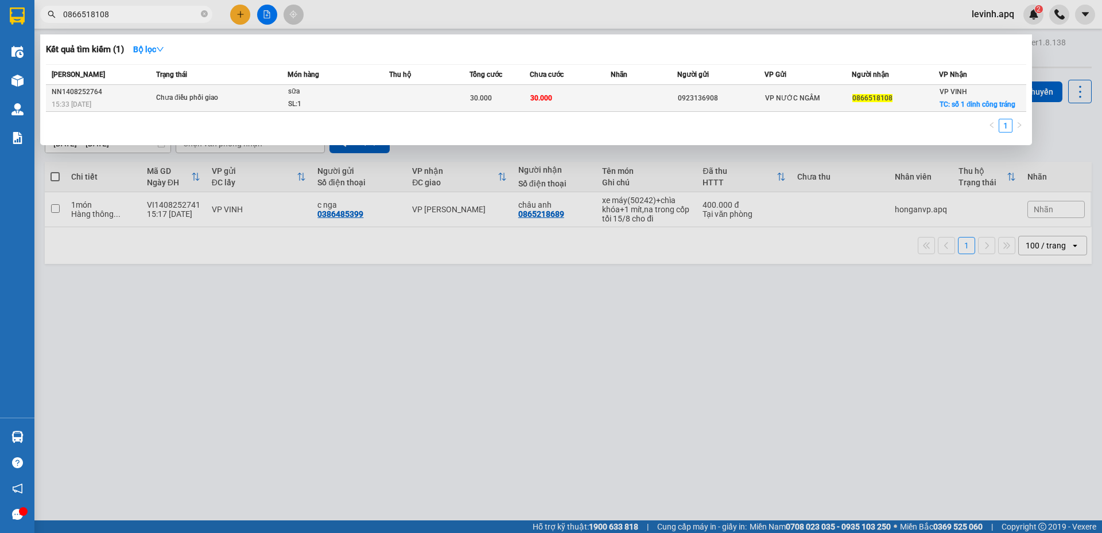
type input "0866518108"
click at [242, 100] on div "Chưa điều phối giao" at bounding box center [199, 98] width 86 height 13
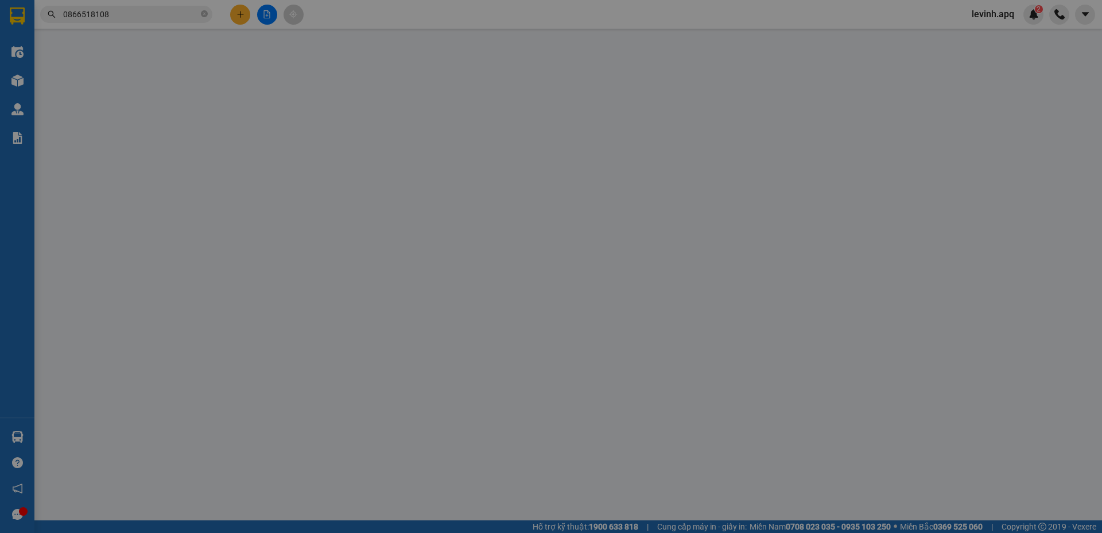
type input "0923136908"
type input "0866518108"
checkbox input "true"
type input "số 1 đinh công tráng"
type input "30.000"
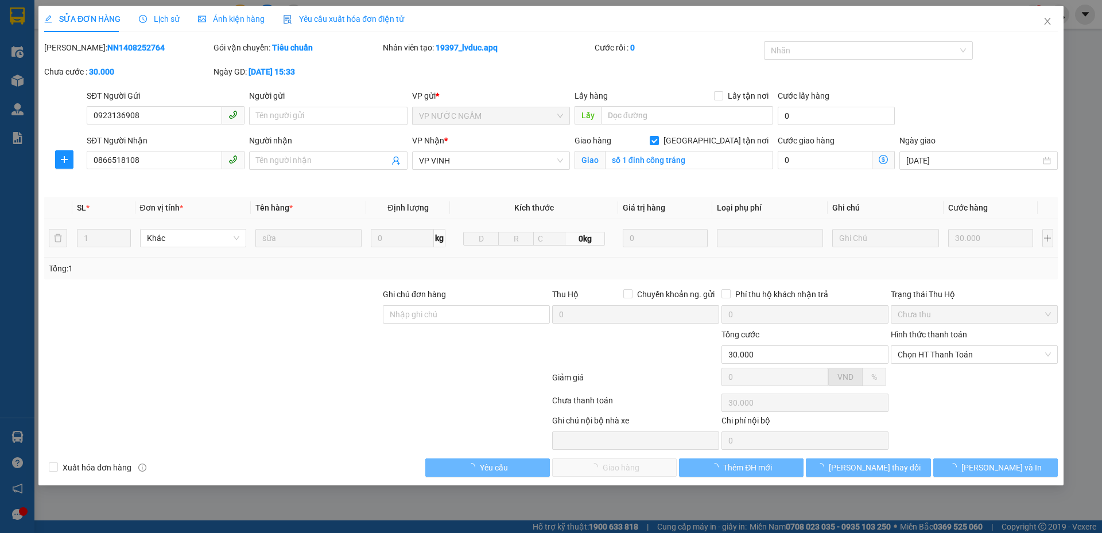
click at [911, 344] on div "Hình thức thanh toán" at bounding box center [973, 336] width 167 height 17
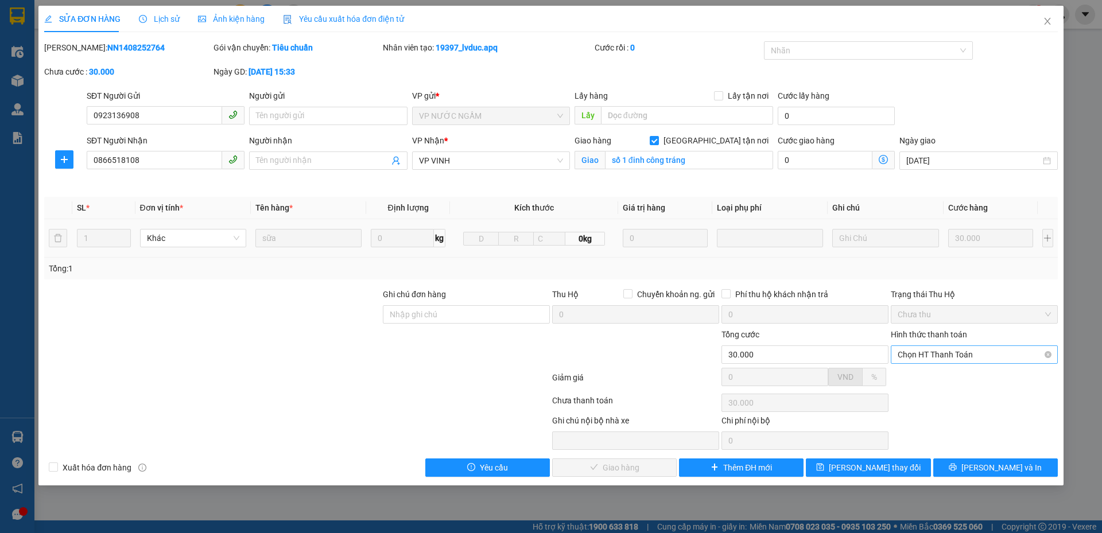
click at [915, 359] on span "Chọn HT Thanh Toán" at bounding box center [973, 354] width 153 height 17
click at [914, 378] on div "Tại văn phòng" at bounding box center [973, 377] width 153 height 13
type input "0"
click at [601, 467] on span "Lưu và Giao hàng" at bounding box center [629, 467] width 110 height 13
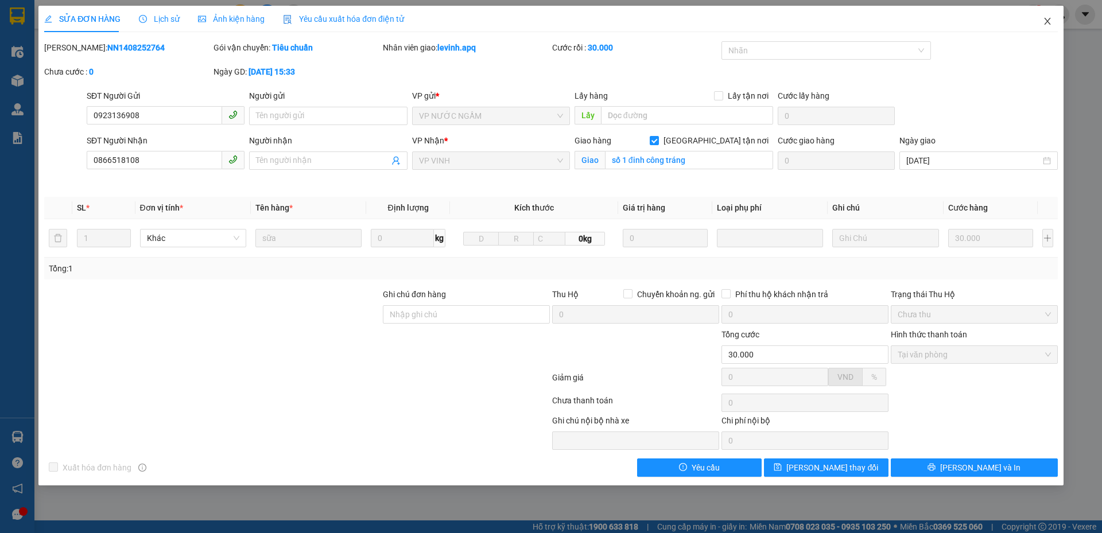
click at [1050, 19] on icon "close" at bounding box center [1046, 21] width 9 height 9
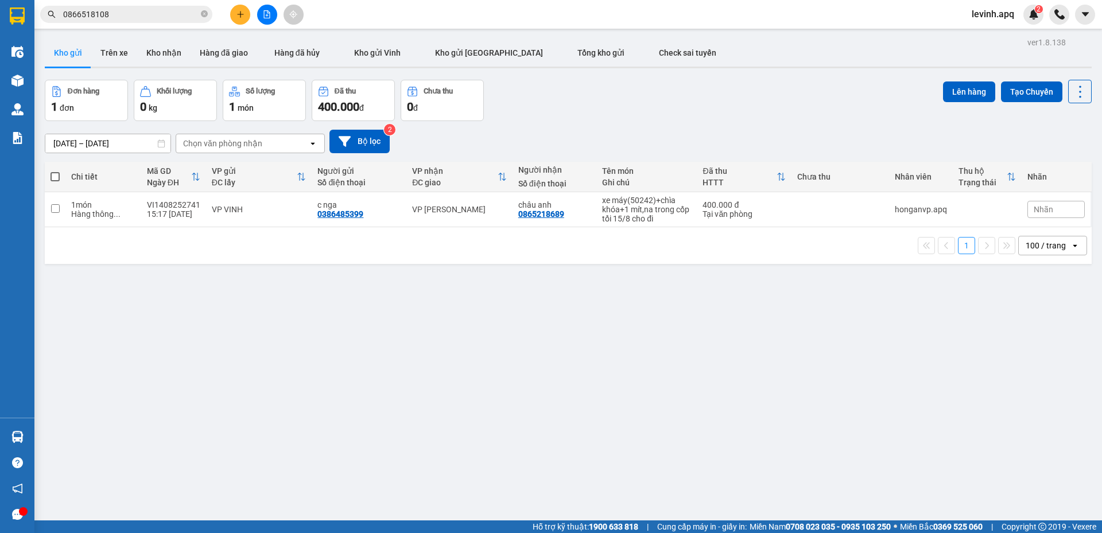
click at [427, 264] on div "1 100 / trang open" at bounding box center [568, 245] width 1046 height 37
click at [578, 133] on div "13/08/2025 – 15/08/2025 Press the down arrow key to interact with the calendar …" at bounding box center [568, 142] width 1046 height 24
click at [584, 112] on div "Đơn hàng 1 đơn Khối lượng 0 kg Số lượng 1 món Đã thu 400.000 đ Chưa thu 0 đ Lên…" at bounding box center [568, 100] width 1046 height 41
click at [129, 13] on input "0866518108" at bounding box center [130, 14] width 135 height 13
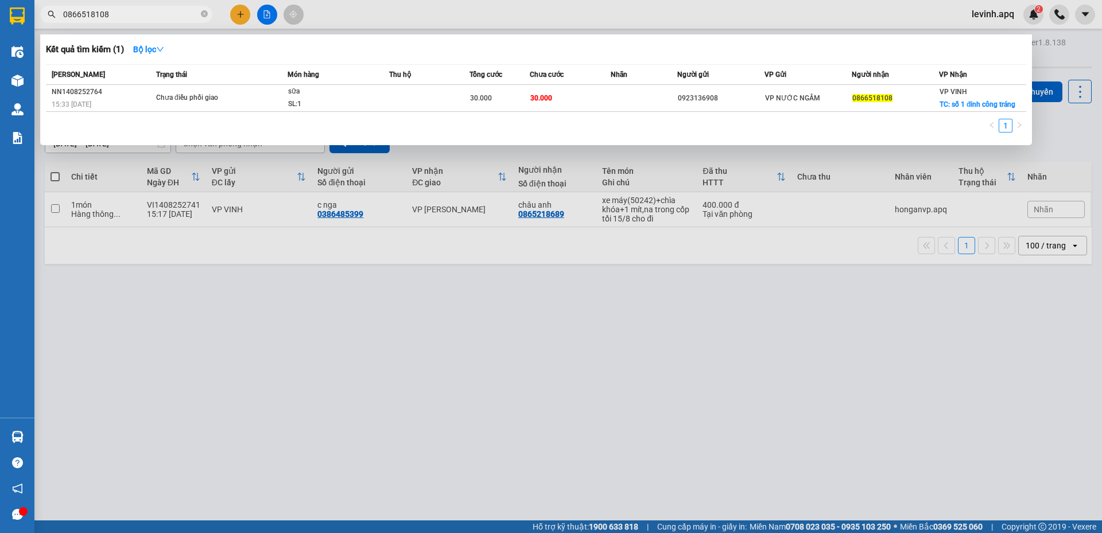
click at [129, 13] on input "0866518108" at bounding box center [130, 14] width 135 height 13
click at [205, 13] on icon "close-circle" at bounding box center [204, 13] width 7 height 7
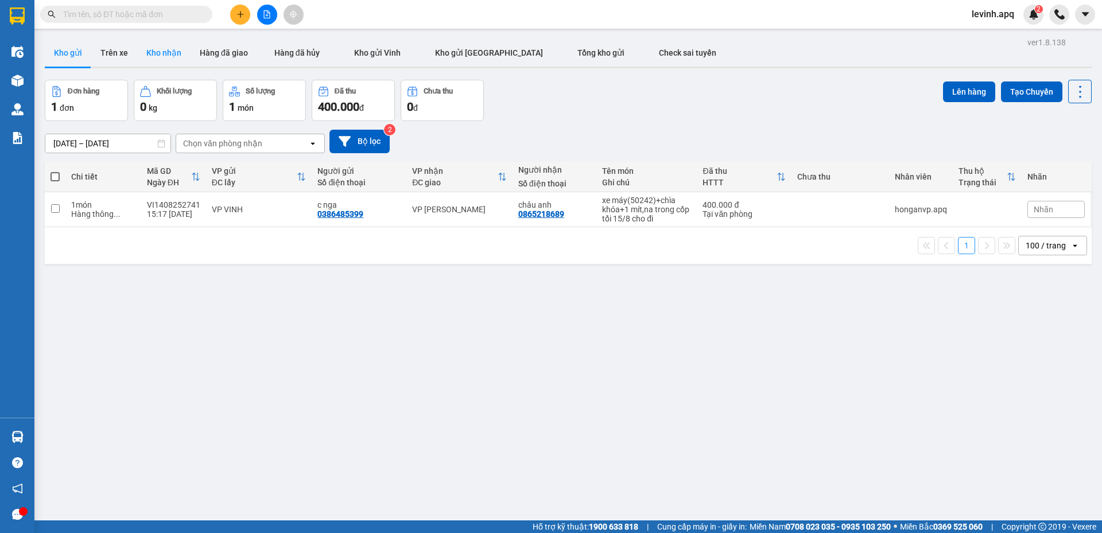
click at [154, 56] on button "Kho nhận" at bounding box center [163, 53] width 53 height 28
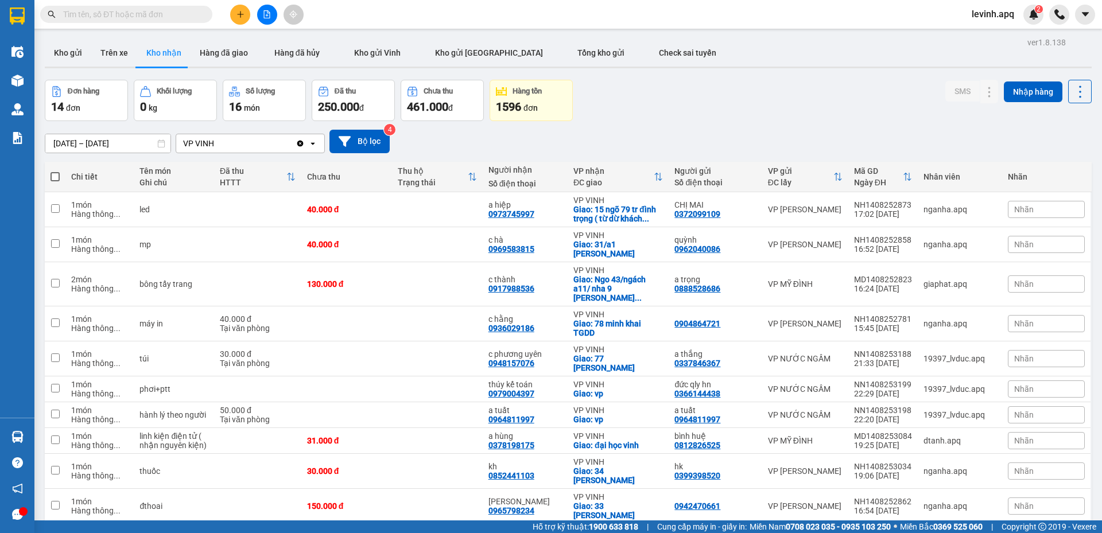
scroll to position [148, 0]
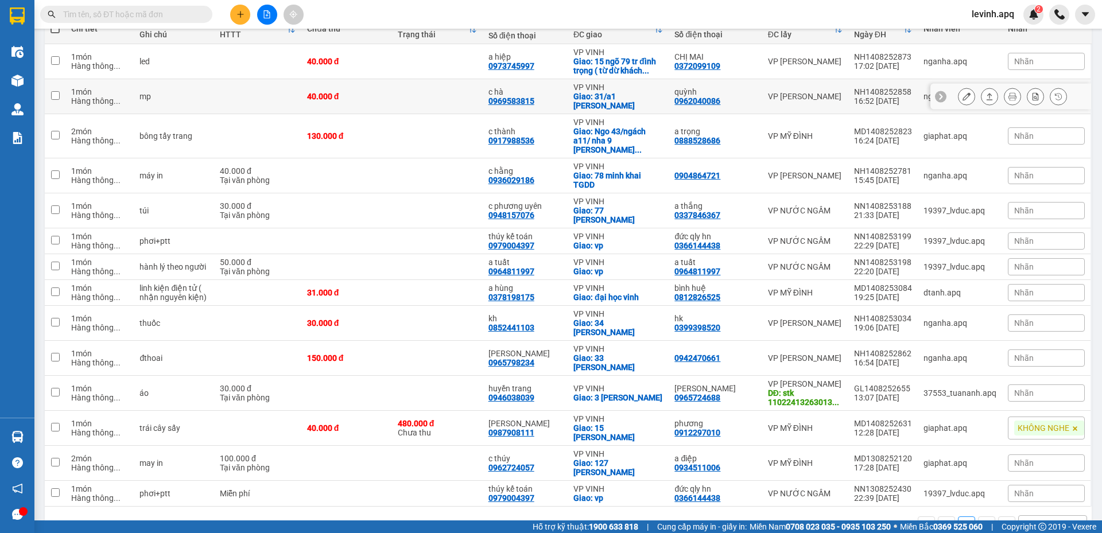
click at [962, 97] on icon at bounding box center [966, 96] width 8 height 8
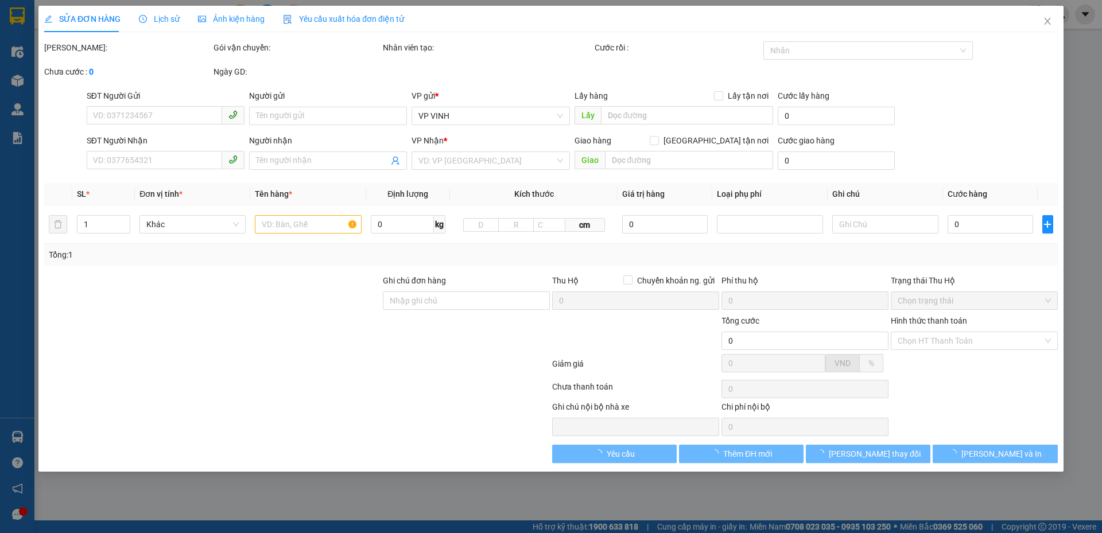
type input "0962040086"
type input "quỳnh"
type input "0969583815"
type input "c hà"
checkbox input "true"
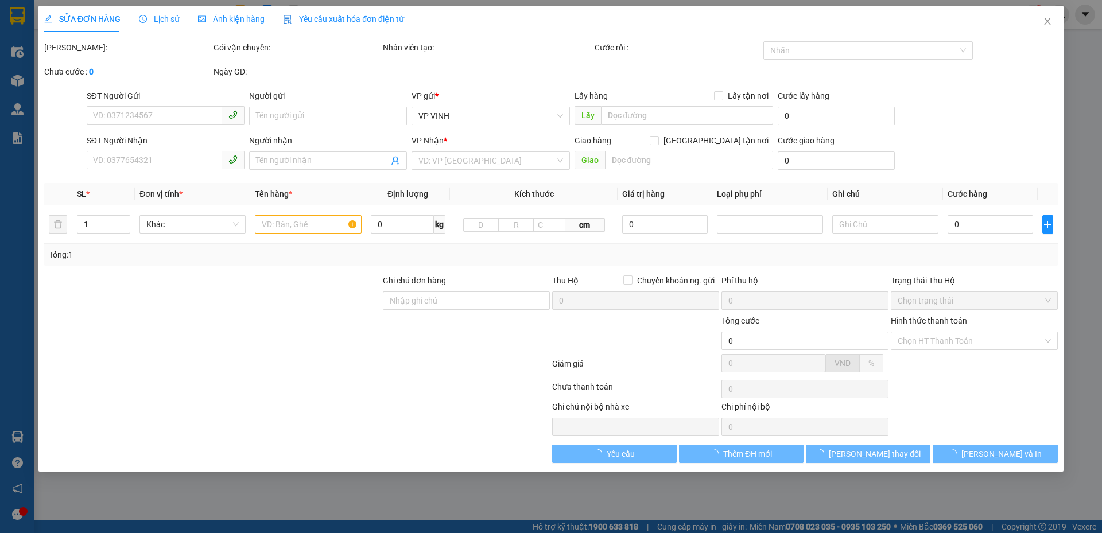
type input "31/a1 duy tân hưng dũng"
type input "40.000"
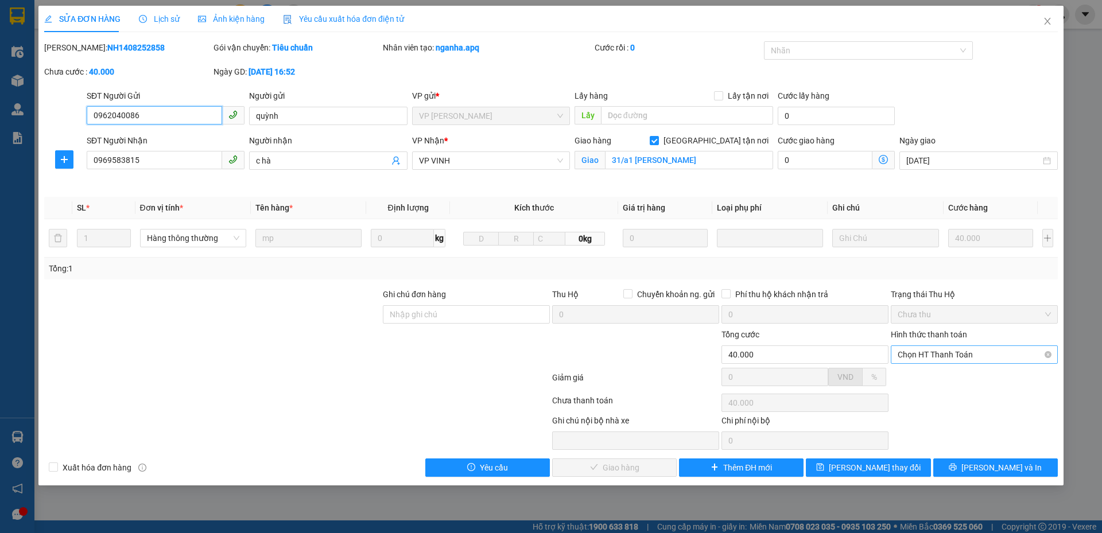
click at [959, 361] on span "Chọn HT Thanh Toán" at bounding box center [973, 354] width 153 height 17
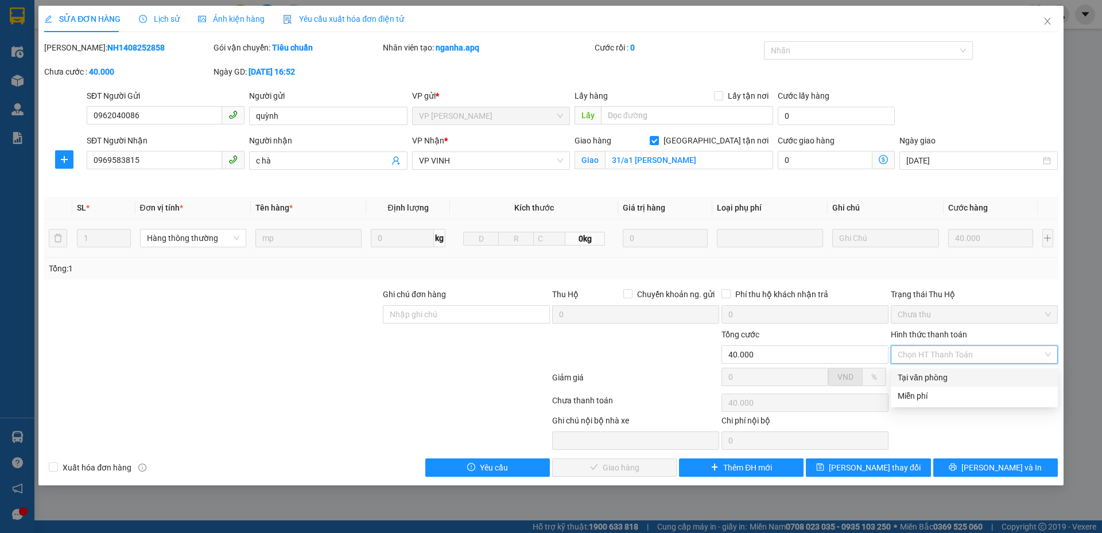
drag, startPoint x: 950, startPoint y: 383, endPoint x: 425, endPoint y: 254, distance: 540.5
click at [948, 383] on div "Tại văn phòng" at bounding box center [973, 377] width 153 height 13
type input "0"
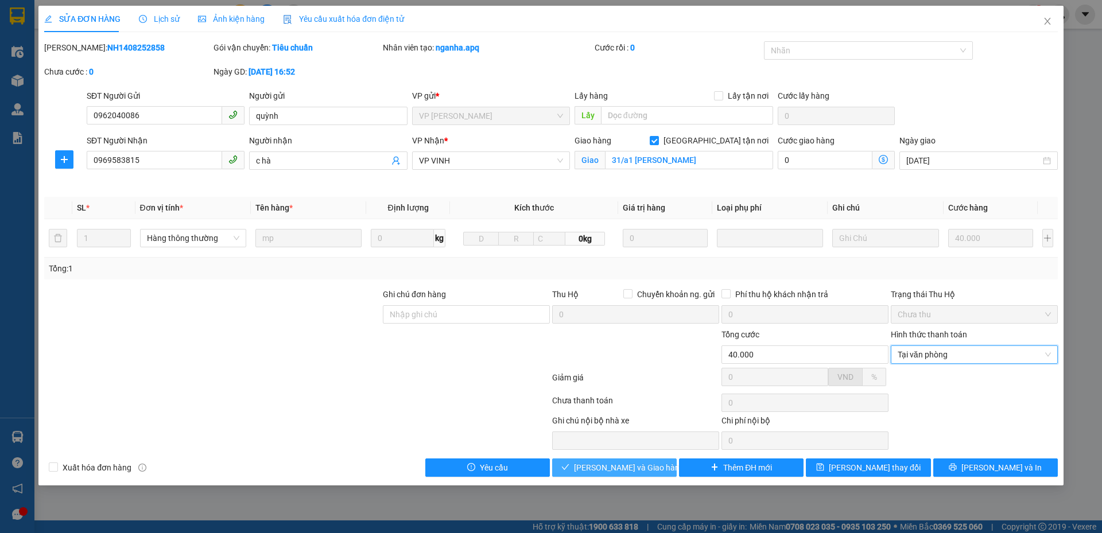
click at [590, 469] on span "Lưu và Giao hàng" at bounding box center [629, 467] width 110 height 13
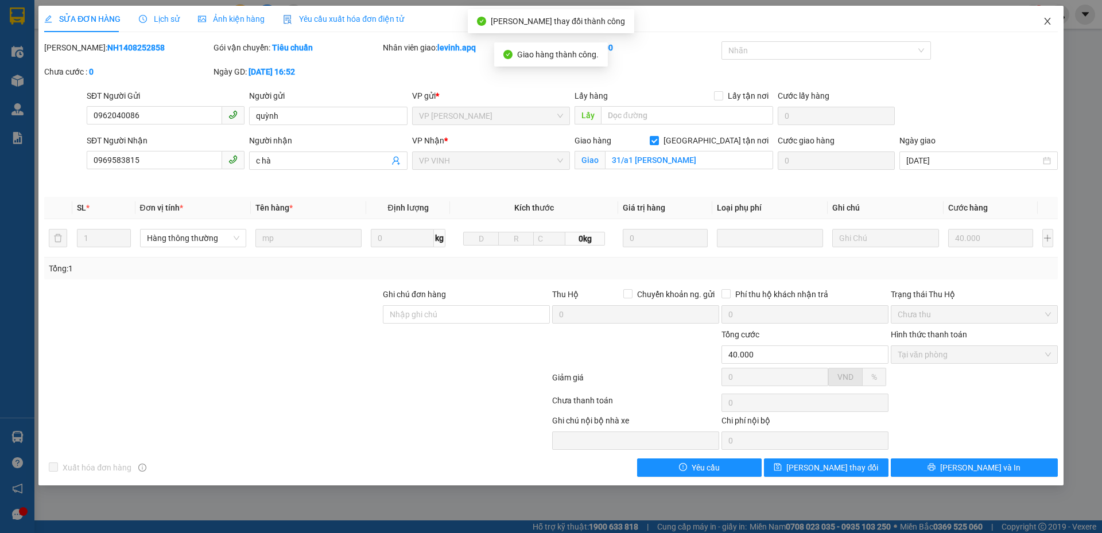
click at [1045, 14] on span "Close" at bounding box center [1047, 22] width 32 height 32
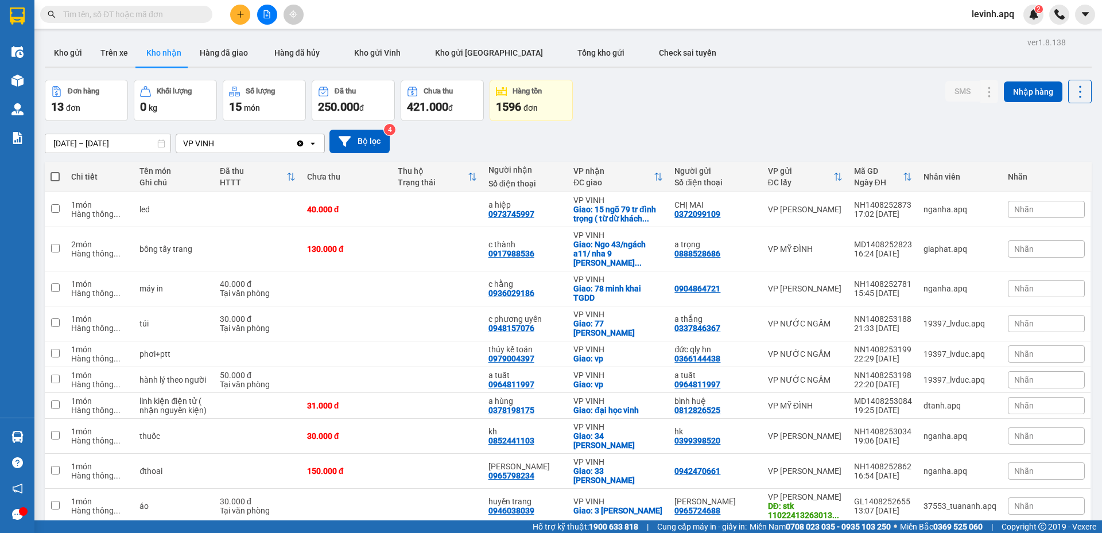
click at [636, 107] on div "Đơn hàng 13 đơn Khối lượng 0 kg Số lượng 15 món Đã thu 250.000 đ Chưa thu 421.0…" at bounding box center [568, 100] width 1046 height 41
click at [238, 18] on button at bounding box center [240, 15] width 20 height 20
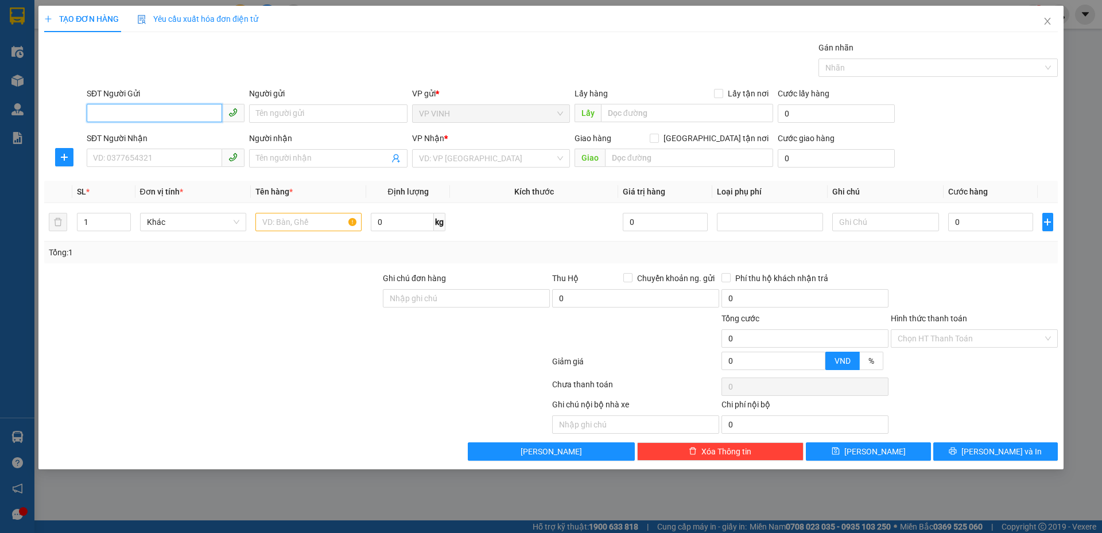
click at [108, 115] on input "SĐT Người Gửi" at bounding box center [154, 113] width 135 height 18
type input "0942969648"
click at [186, 141] on div "0942969648 - VÂN ANH" at bounding box center [166, 136] width 144 height 13
type input "VÂN ANH"
type input "0942969648"
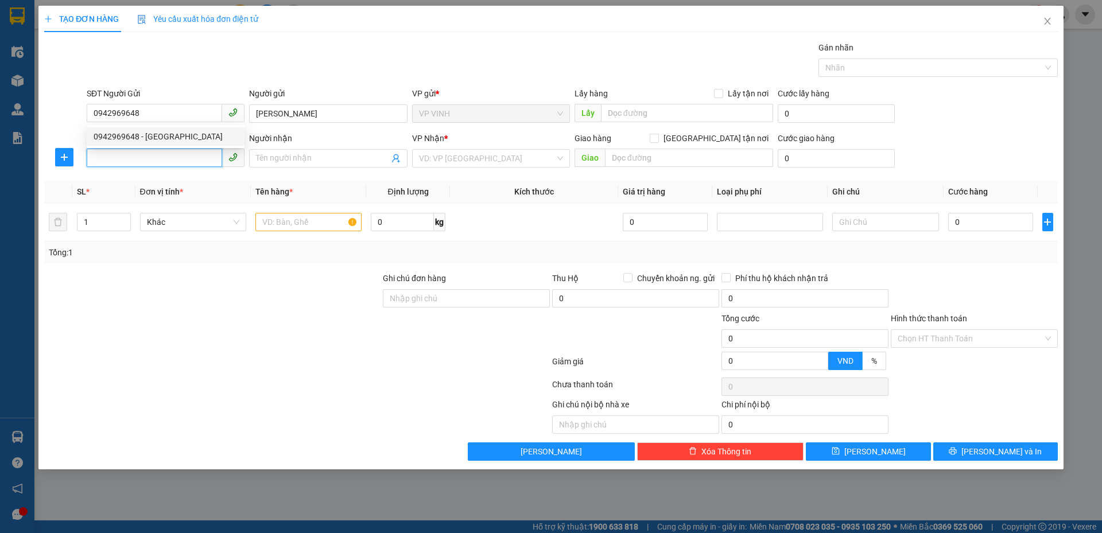
click at [189, 154] on input "SĐT Người Nhận" at bounding box center [154, 158] width 135 height 18
click at [188, 154] on input "SĐT Người Nhận" at bounding box center [154, 158] width 135 height 18
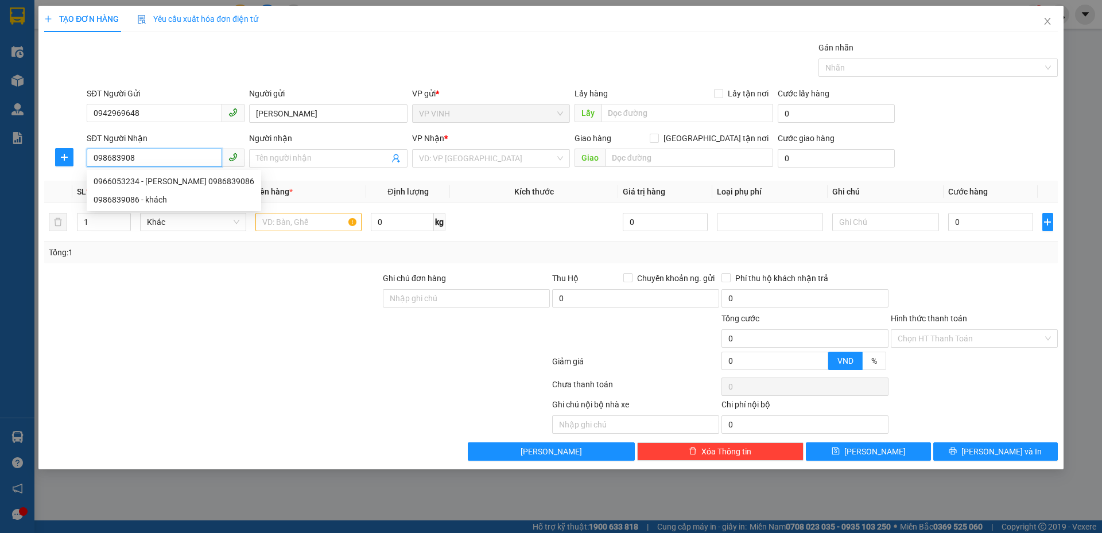
type input "0986839086"
click at [157, 181] on div "0986839086 - khách" at bounding box center [166, 181] width 144 height 13
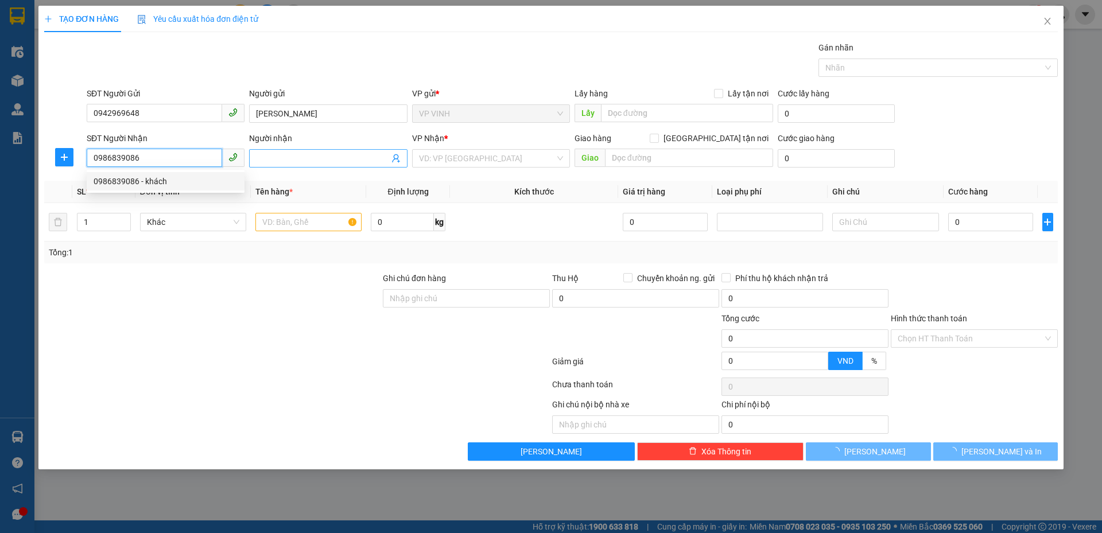
type input "khách"
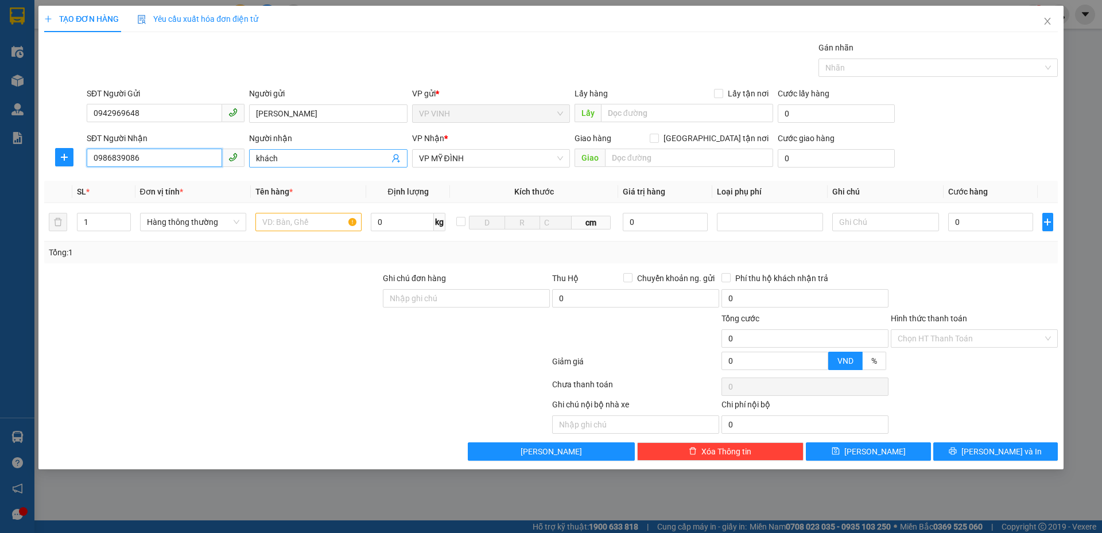
type input "0986839086"
click at [304, 159] on input "khách" at bounding box center [322, 158] width 133 height 13
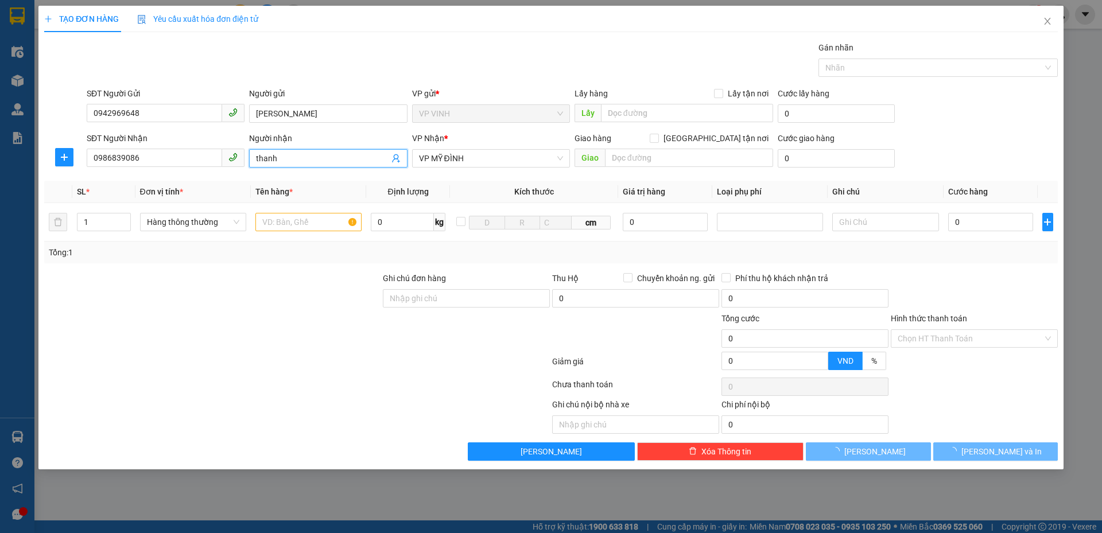
click at [255, 158] on span "thanh" at bounding box center [328, 158] width 158 height 18
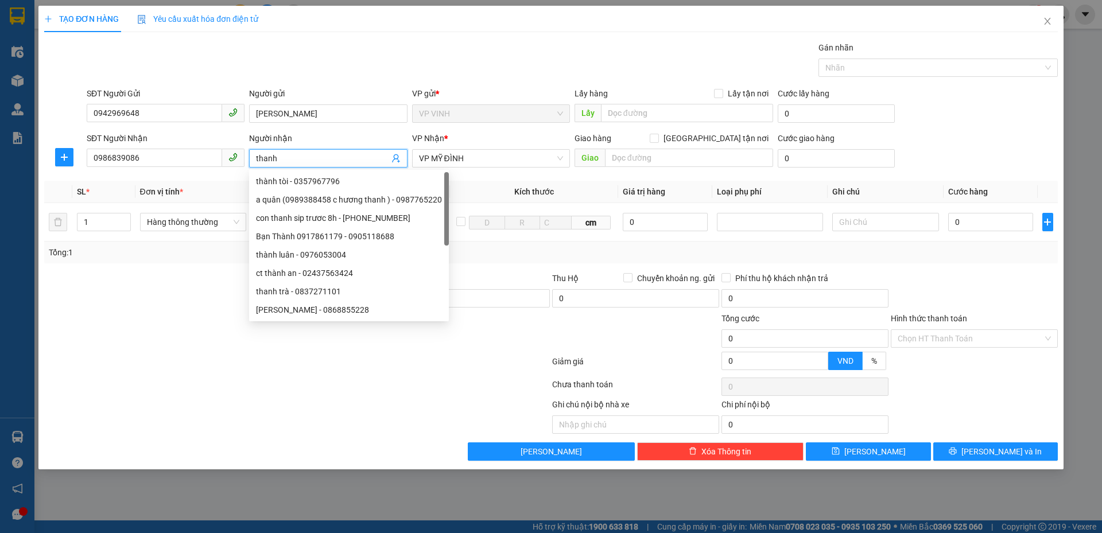
click at [256, 157] on span "thanh" at bounding box center [328, 158] width 158 height 18
click at [256, 157] on input "thanh" at bounding box center [322, 158] width 133 height 13
type input "c thanh"
click at [212, 226] on table "SL * Đơn vị tính * Tên hàng * Định lượng Kích thước Giá trị hàng Loại phụ phí G…" at bounding box center [550, 211] width 1013 height 61
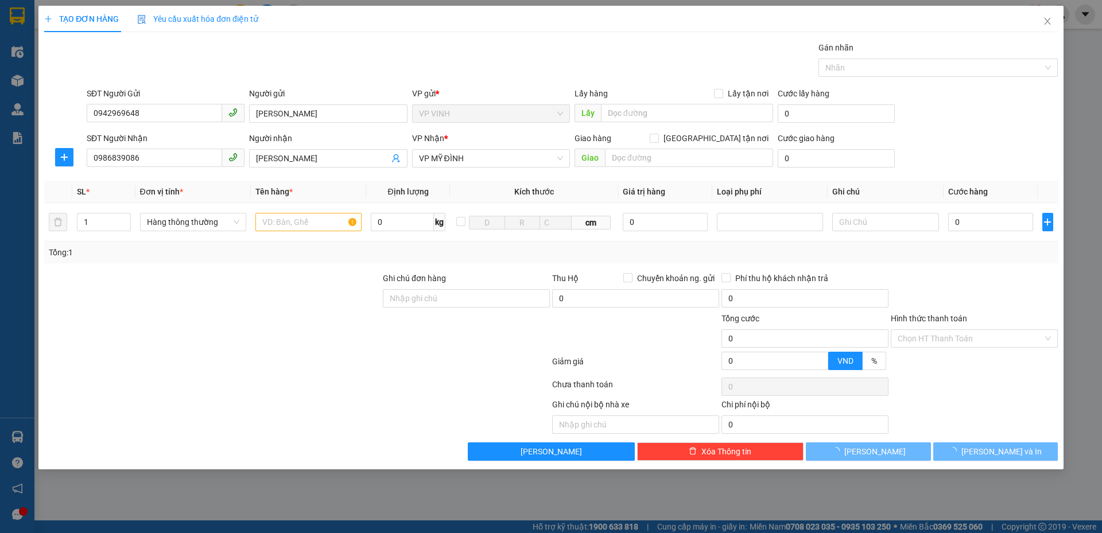
click at [211, 287] on div at bounding box center [212, 292] width 338 height 40
click at [302, 220] on input "text" at bounding box center [308, 222] width 106 height 18
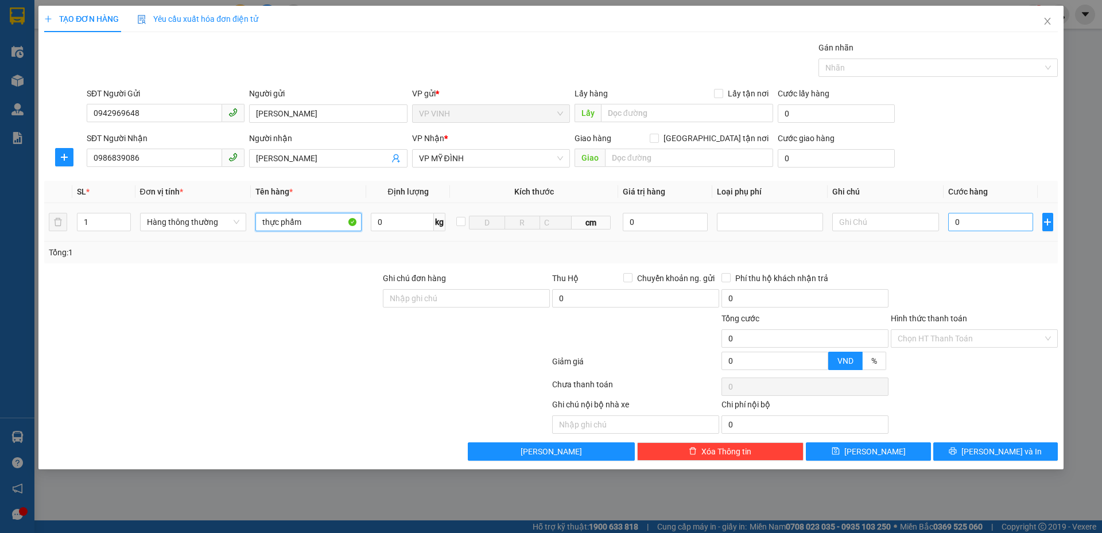
type input "thực phẩm"
click at [986, 216] on input "0" at bounding box center [990, 222] width 85 height 18
type input "1"
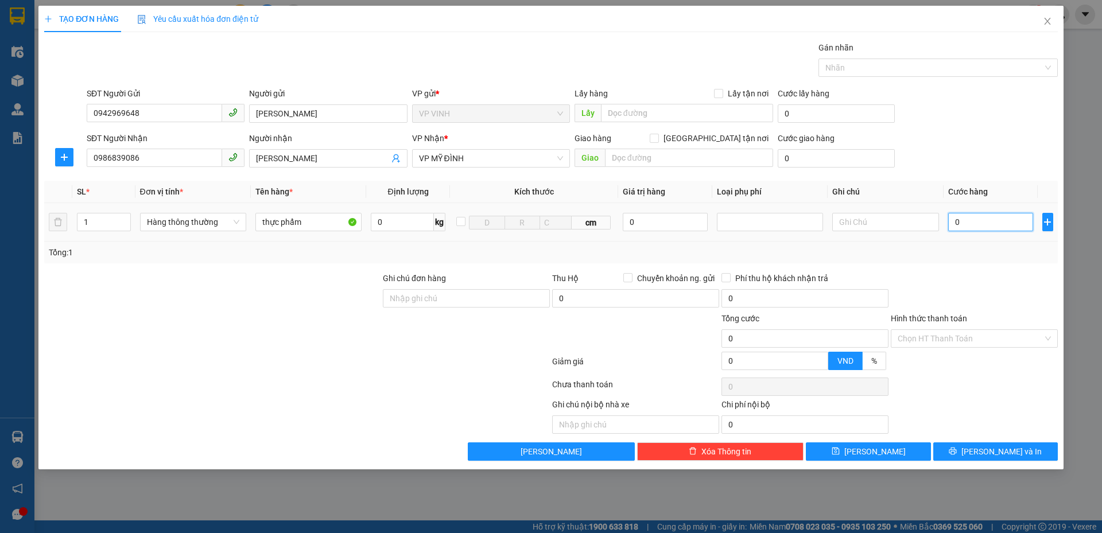
type input "1"
click at [984, 229] on input "1" at bounding box center [990, 222] width 85 height 18
type input "14"
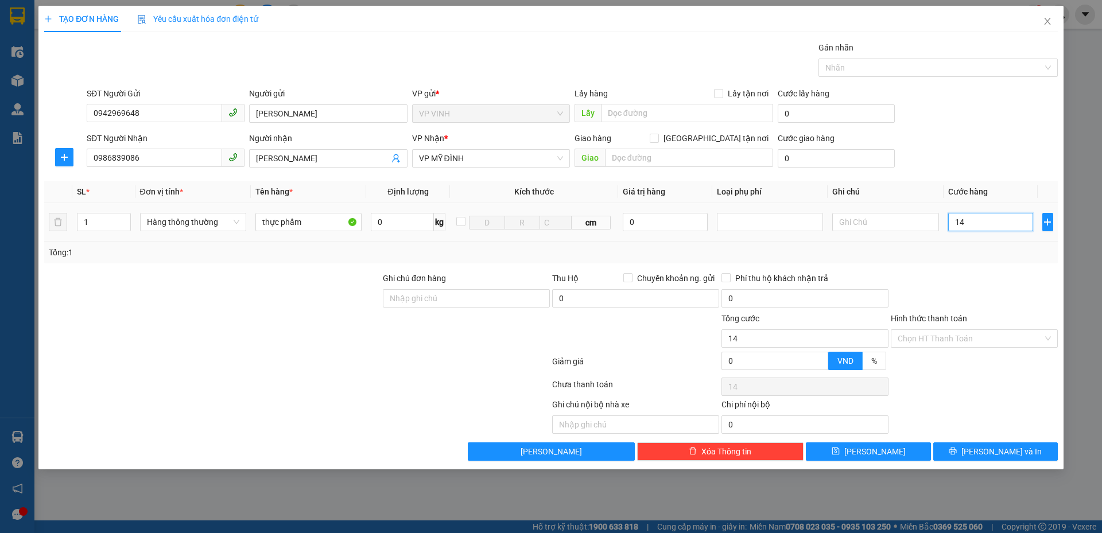
type input "140"
type input "140.000"
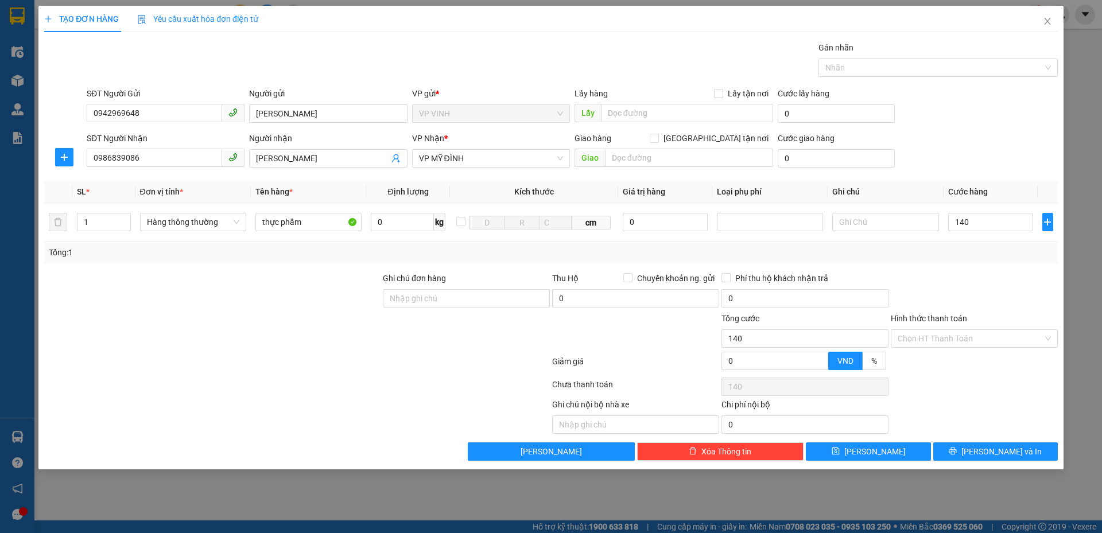
type input "140.000"
drag, startPoint x: 986, startPoint y: 244, endPoint x: 970, endPoint y: 216, distance: 32.4
click at [986, 243] on div "Tổng: 1" at bounding box center [550, 253] width 1013 height 22
click at [970, 216] on input "140.000" at bounding box center [990, 222] width 85 height 18
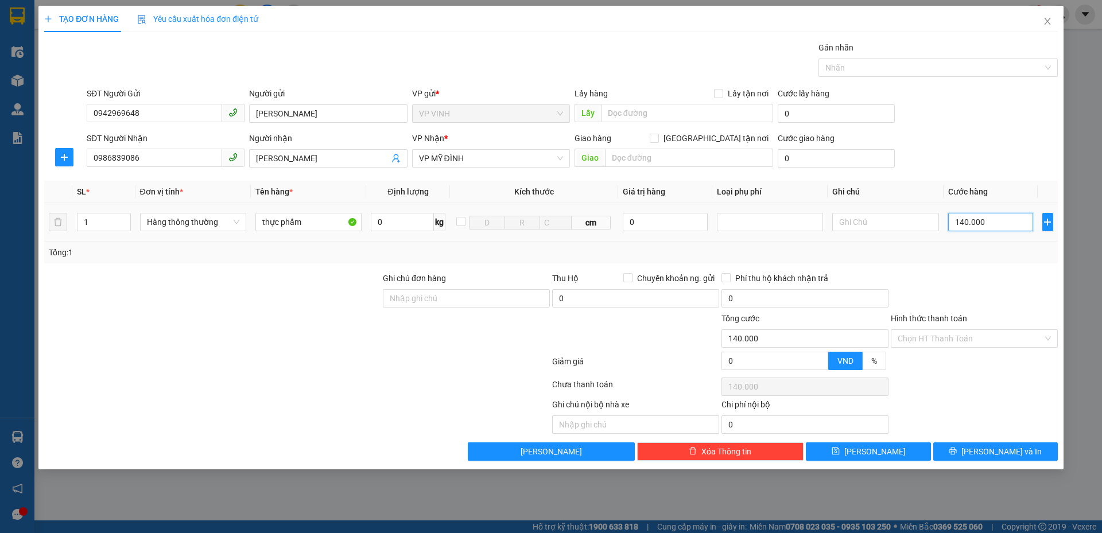
type input "4"
type input "40"
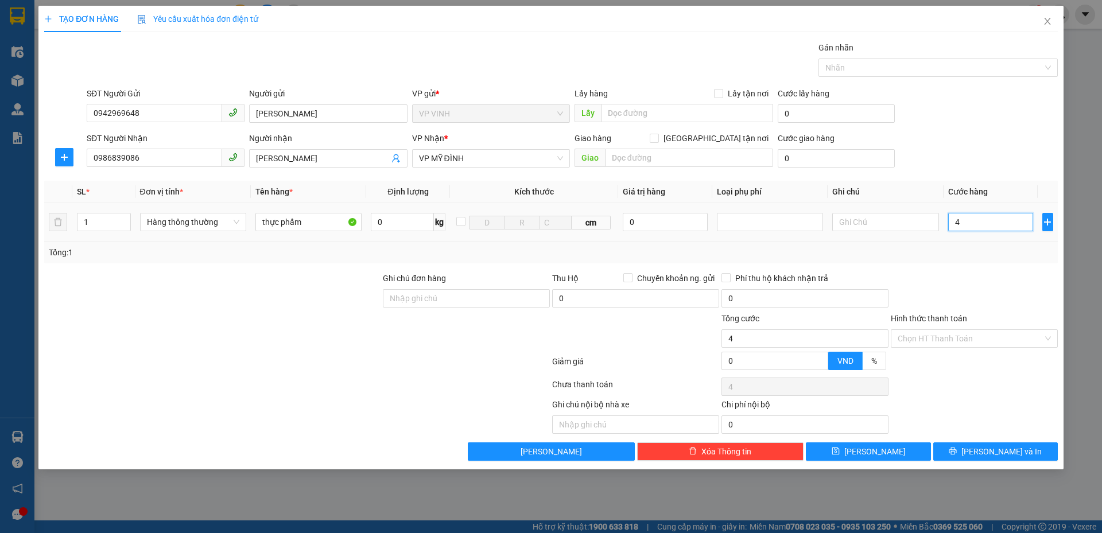
type input "40"
type input "40.000"
click at [985, 255] on div "Tổng: 1" at bounding box center [551, 252] width 1004 height 13
click at [952, 341] on input "Hình thức thanh toán" at bounding box center [969, 338] width 145 height 17
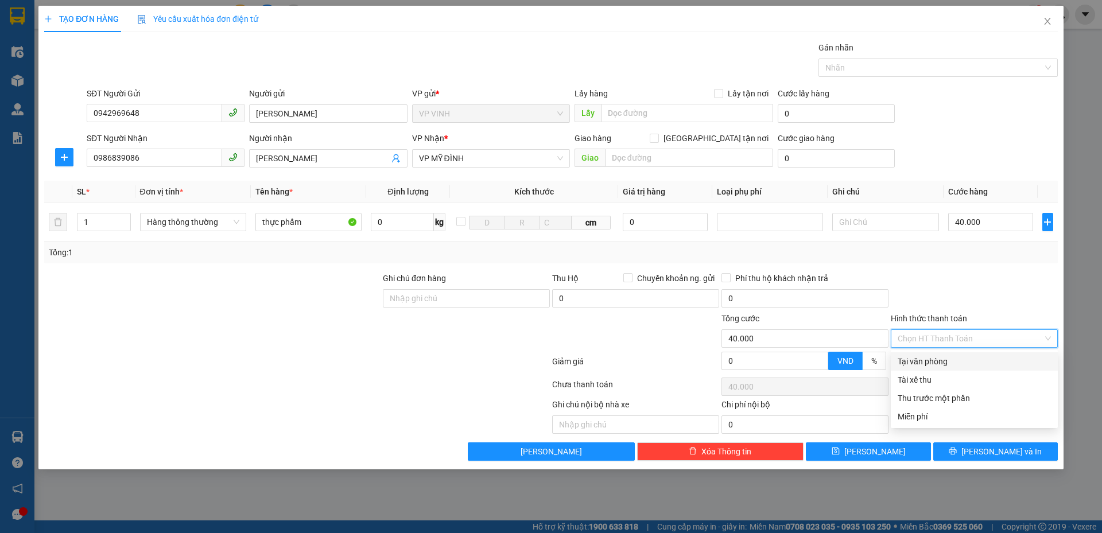
click at [951, 360] on div "Tại văn phòng" at bounding box center [973, 361] width 153 height 13
type input "0"
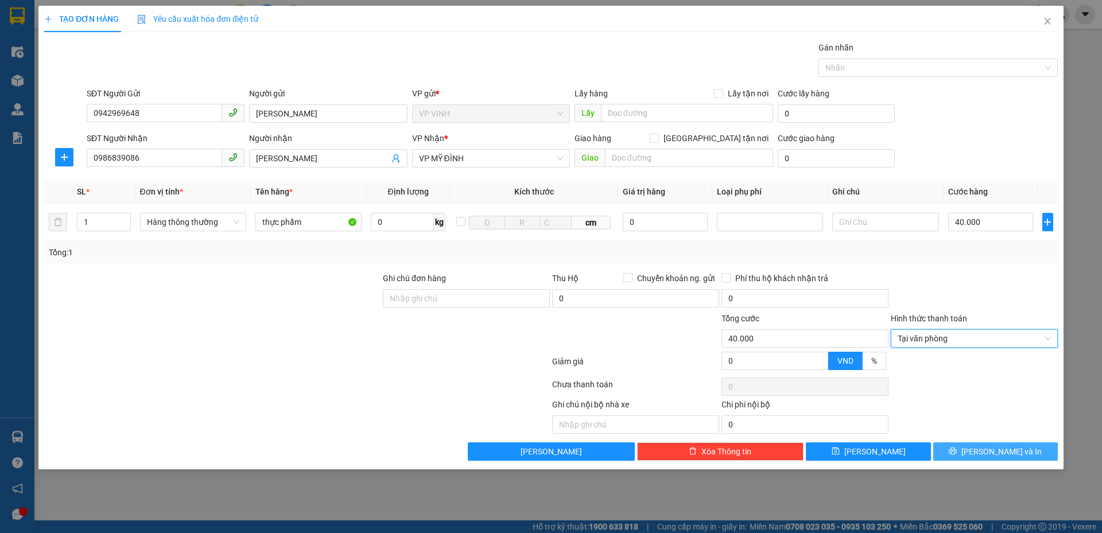
click at [967, 449] on button "Lưu và In" at bounding box center [995, 451] width 124 height 18
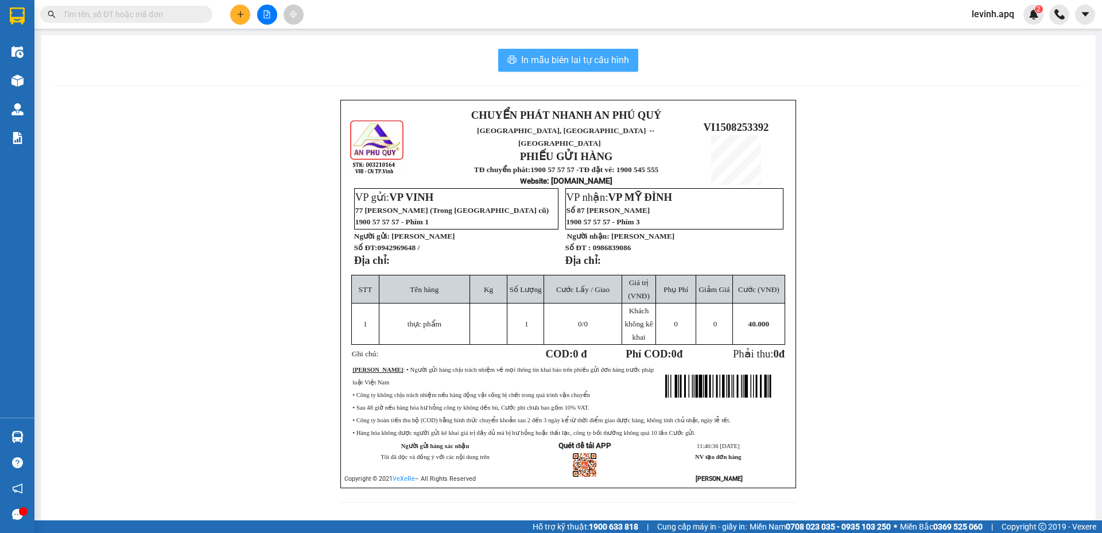
click at [575, 50] on button "In mẫu biên lai tự cấu hình" at bounding box center [568, 60] width 140 height 23
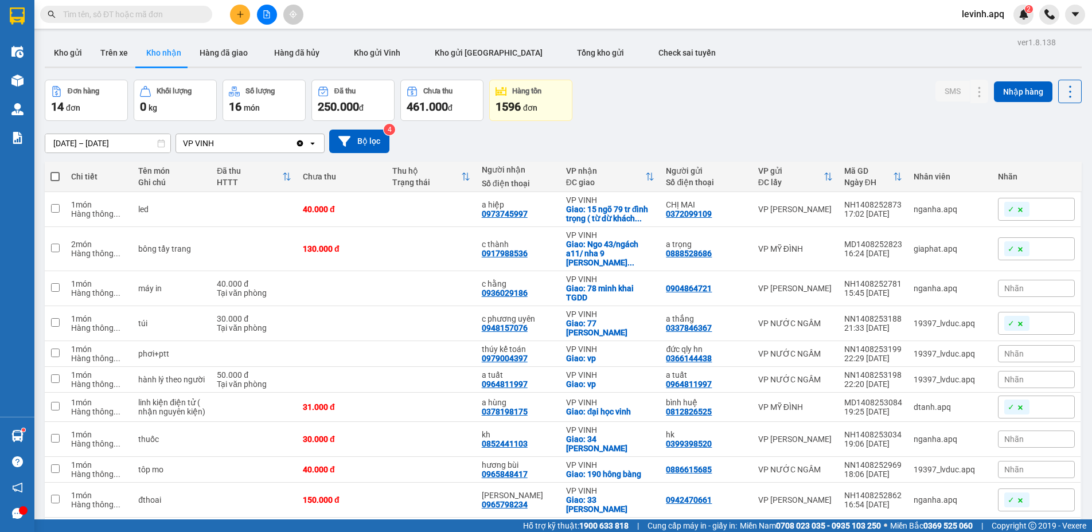
click at [236, 17] on button at bounding box center [240, 15] width 20 height 20
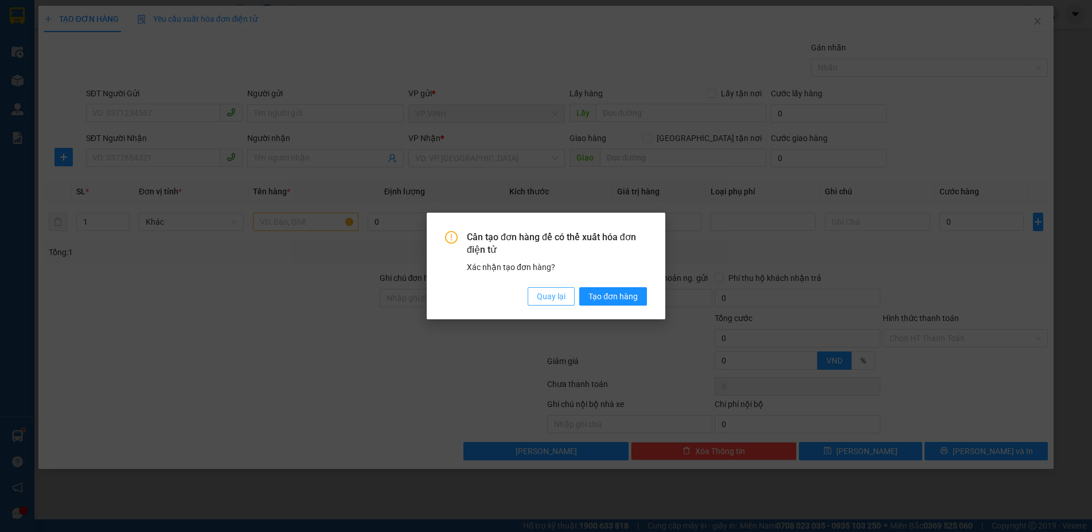
click at [568, 292] on button "Quay lại" at bounding box center [551, 296] width 47 height 18
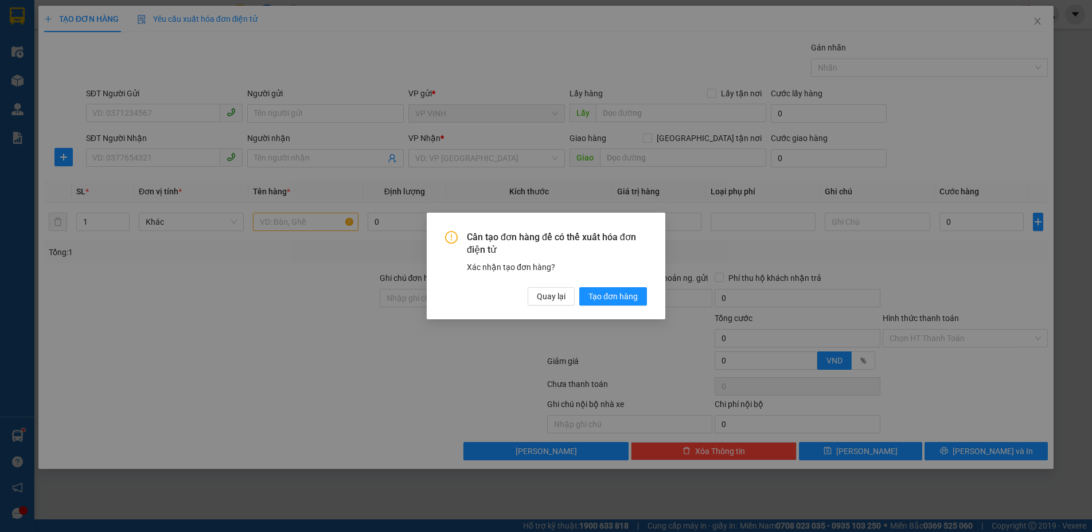
click at [126, 105] on div "Cần tạo đơn hàng để có thể xuất hóa đơn điện tử Xác nhận tạo đơn hàng? Quay lại…" at bounding box center [546, 266] width 1092 height 532
click at [567, 289] on button "Quay lại" at bounding box center [551, 296] width 47 height 18
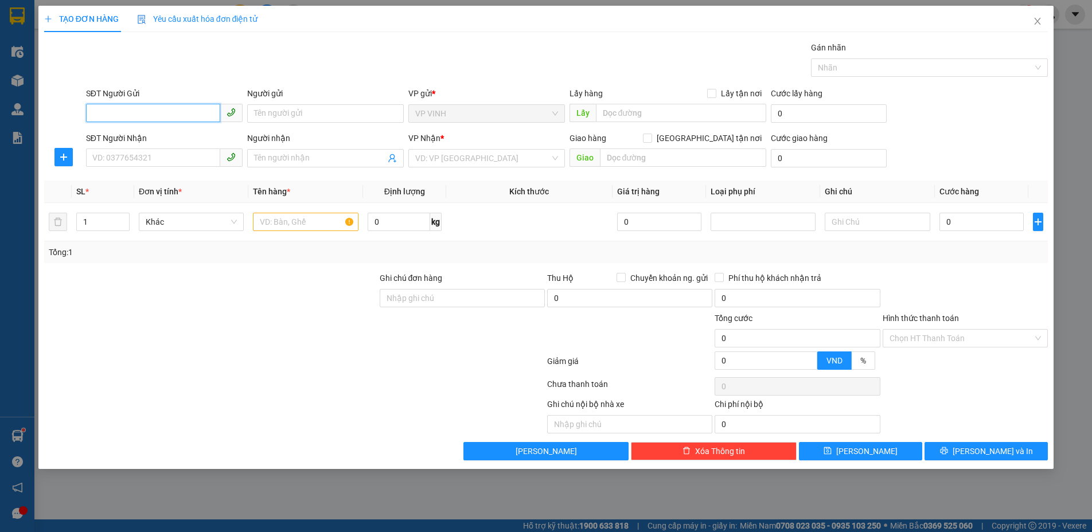
click at [150, 112] on input "SĐT Người Gửi" at bounding box center [153, 113] width 134 height 18
type input "0343434156"
click at [159, 127] on div "0343434156 - c dung" at bounding box center [164, 136] width 157 height 18
type input "c dung"
checkbox input "true"
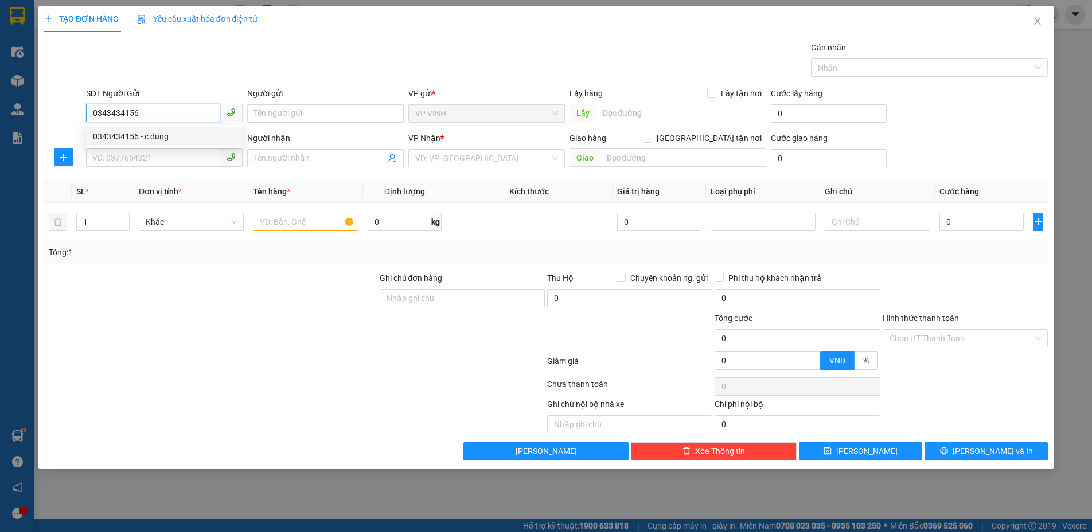
type input "bx chợ"
type input "45.000"
type input "0343434156"
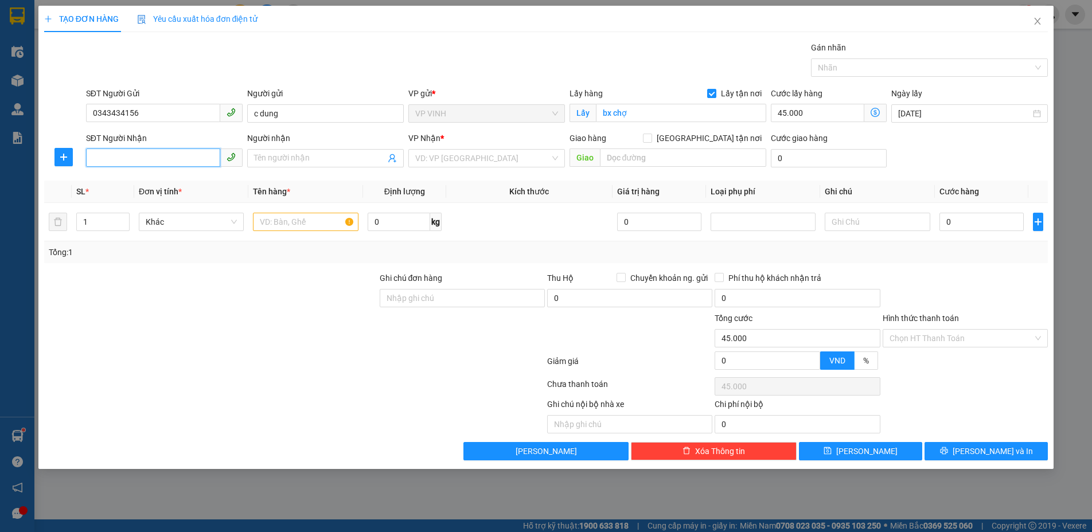
click at [162, 150] on input "SĐT Người Nhận" at bounding box center [153, 158] width 134 height 18
click at [167, 181] on div "0393806444 - c hiền" at bounding box center [164, 181] width 143 height 13
type input "0393806444"
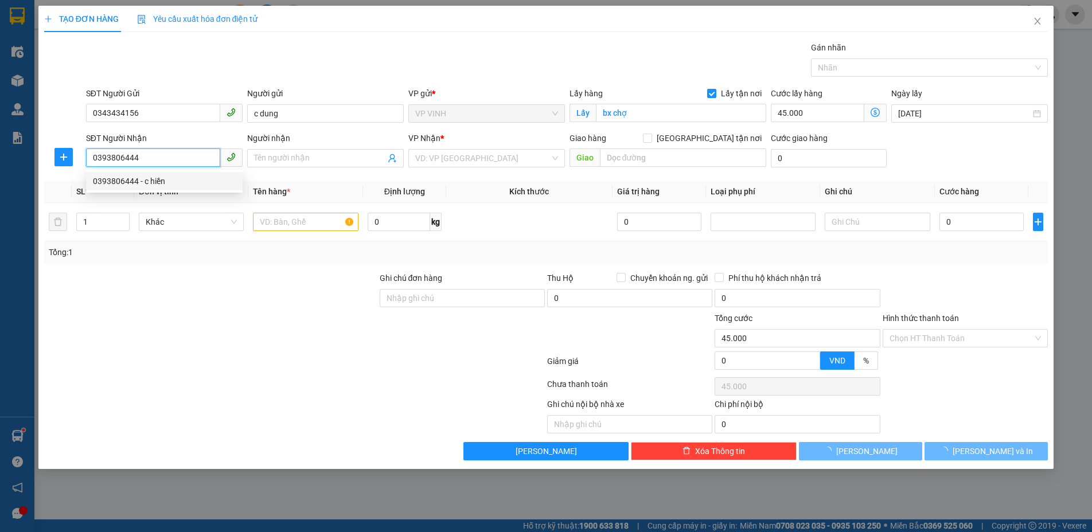
type input "c hiền"
checkbox input "true"
type input "mđ"
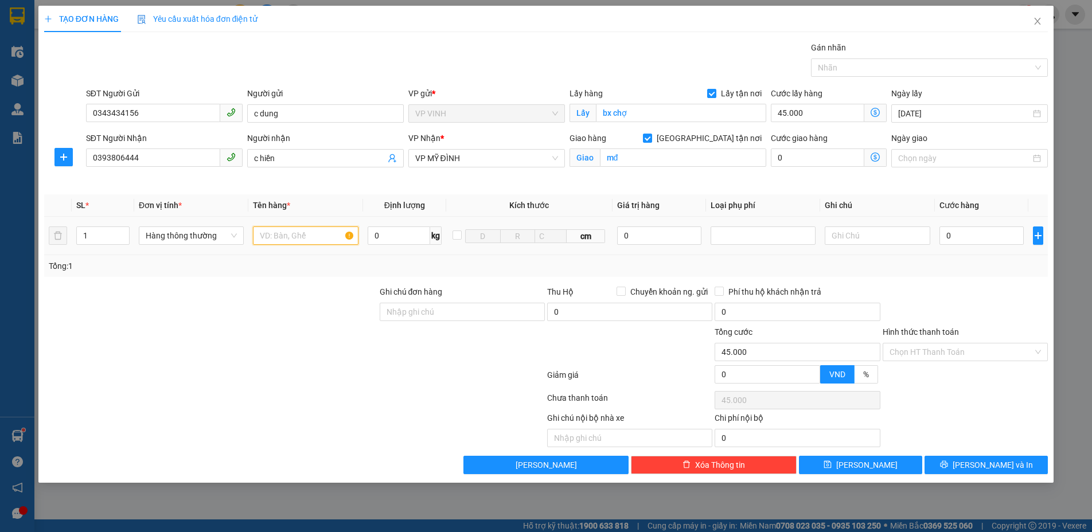
click at [281, 242] on input "text" at bounding box center [305, 236] width 105 height 18
type input "quần áo"
drag, startPoint x: 96, startPoint y: 229, endPoint x: 3, endPoint y: 229, distance: 93.5
click at [3, 229] on div "TẠO ĐƠN HÀNG Yêu cầu xuất hóa đơn điện tử Transit Pickup Surcharge Ids Transit …" at bounding box center [546, 266] width 1092 height 532
type input "2"
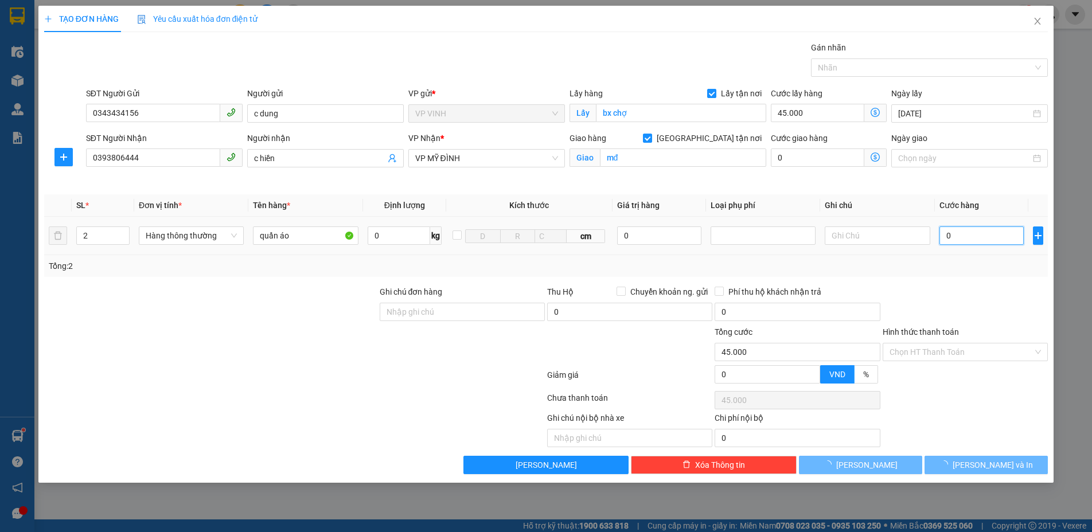
click at [959, 236] on input "0" at bounding box center [982, 236] width 84 height 18
type input "400"
type input "45.400"
type input "400.000"
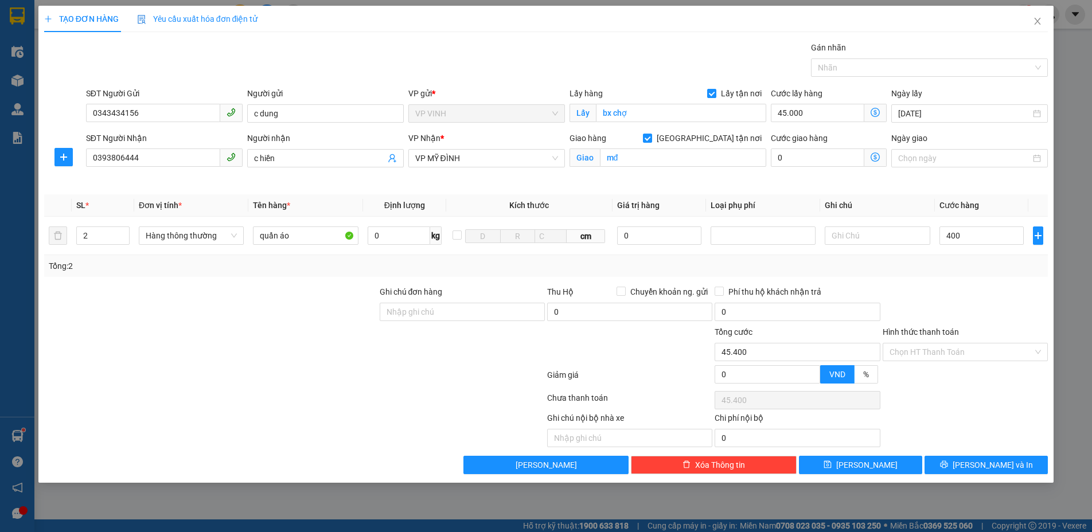
type input "445.000"
click at [977, 294] on div at bounding box center [966, 306] width 168 height 40
click at [967, 461] on button "Lưu và In" at bounding box center [986, 465] width 123 height 18
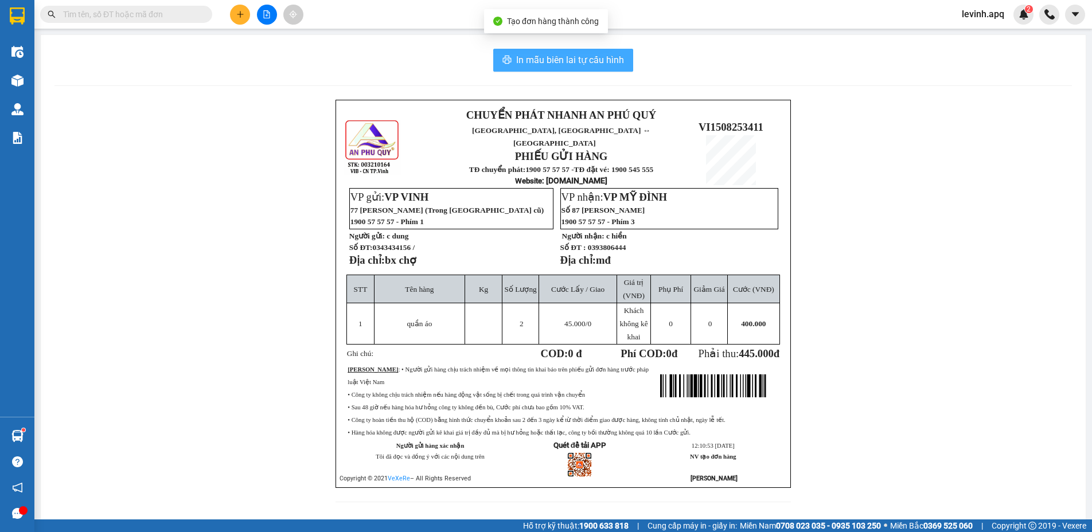
click at [577, 59] on span "In mẫu biên lai tự cấu hình" at bounding box center [570, 60] width 108 height 14
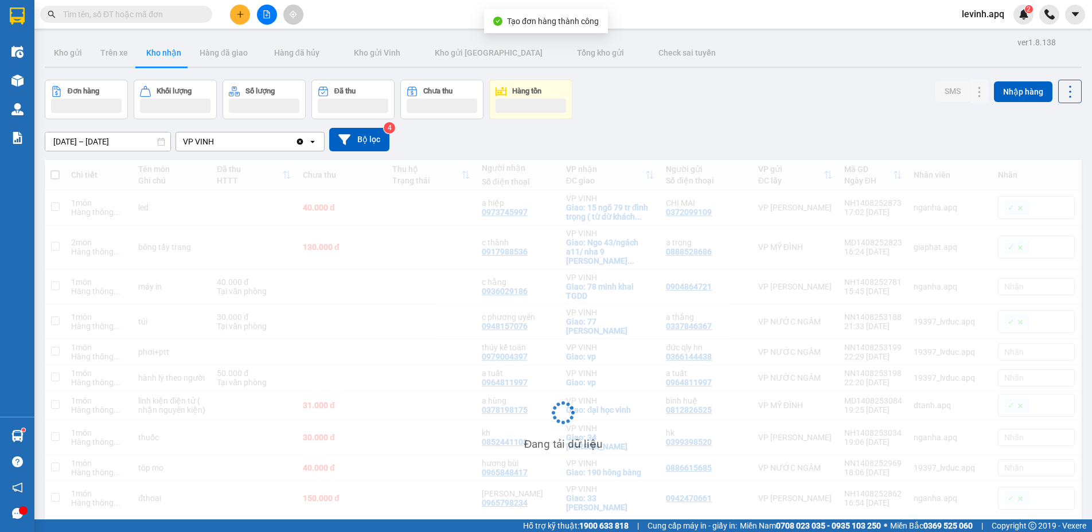
click at [667, 142] on div "14/08/2025 – 15/08/2025 Press the down arrow key to interact with the calendar …" at bounding box center [563, 140] width 1037 height 24
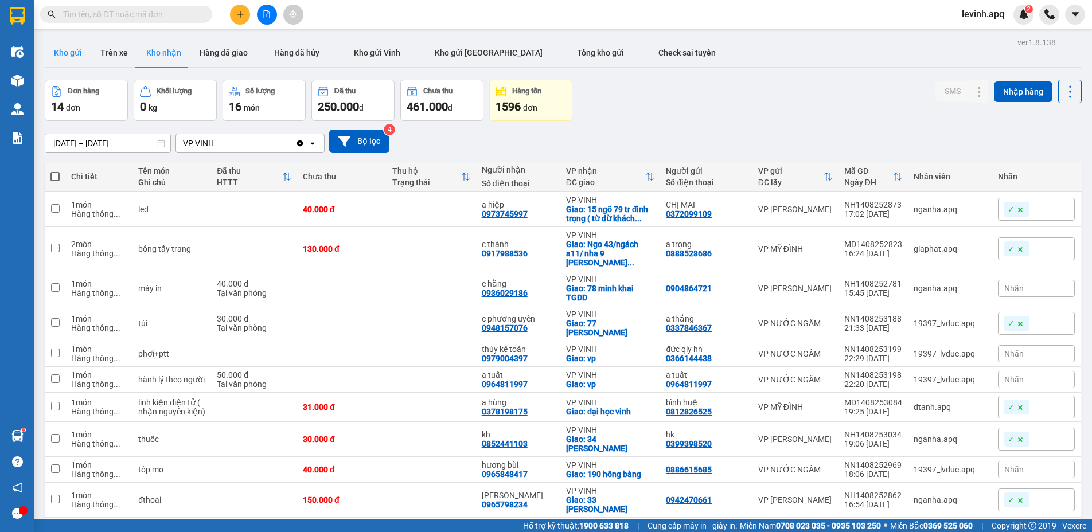
click at [60, 49] on button "Kho gửi" at bounding box center [68, 53] width 46 height 28
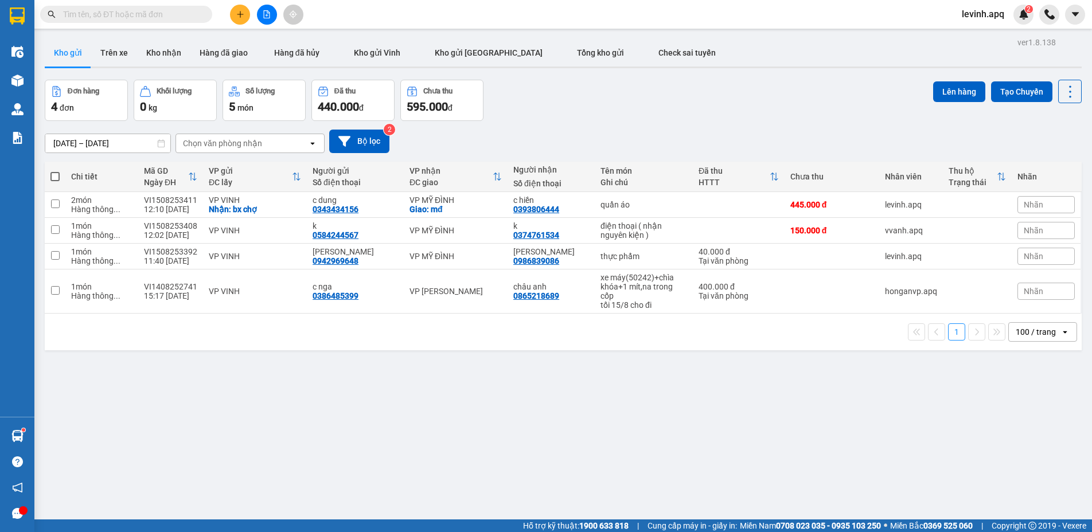
click at [671, 122] on div "13/08/2025 – 15/08/2025 Press the down arrow key to interact with the calendar …" at bounding box center [563, 141] width 1037 height 41
click at [568, 144] on div "13/08/2025 – 15/08/2025 Press the down arrow key to interact with the calendar …" at bounding box center [563, 142] width 1037 height 24
click at [987, 19] on span "levinh.apq" at bounding box center [983, 14] width 61 height 14
click at [976, 38] on span "Đăng xuất" at bounding box center [995, 35] width 48 height 13
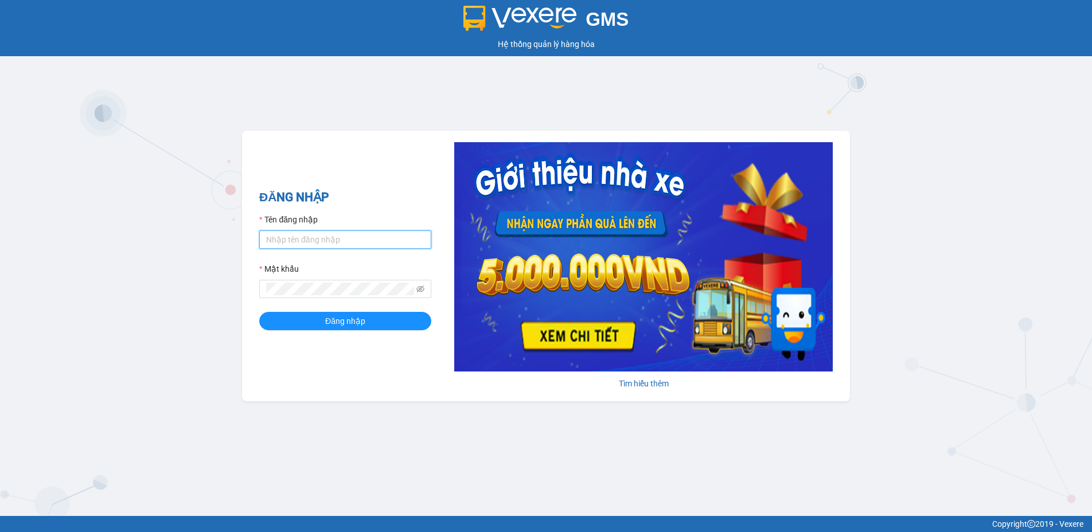
type input "tuananh.apq"
click at [166, 259] on div "GMS Hệ thống quản lý hàng hóa ĐĂNG NHẬP Tên đăng nhập tuananh.apq Mật khẩu Đăng…" at bounding box center [546, 258] width 1092 height 516
click at [651, 99] on div "GMS Hệ thống quản lý hàng hóa ĐĂNG NHẬP Tên đăng nhập tuananh.apq Mật khẩu Đăng…" at bounding box center [546, 258] width 1092 height 516
